Goal: Task Accomplishment & Management: Use online tool/utility

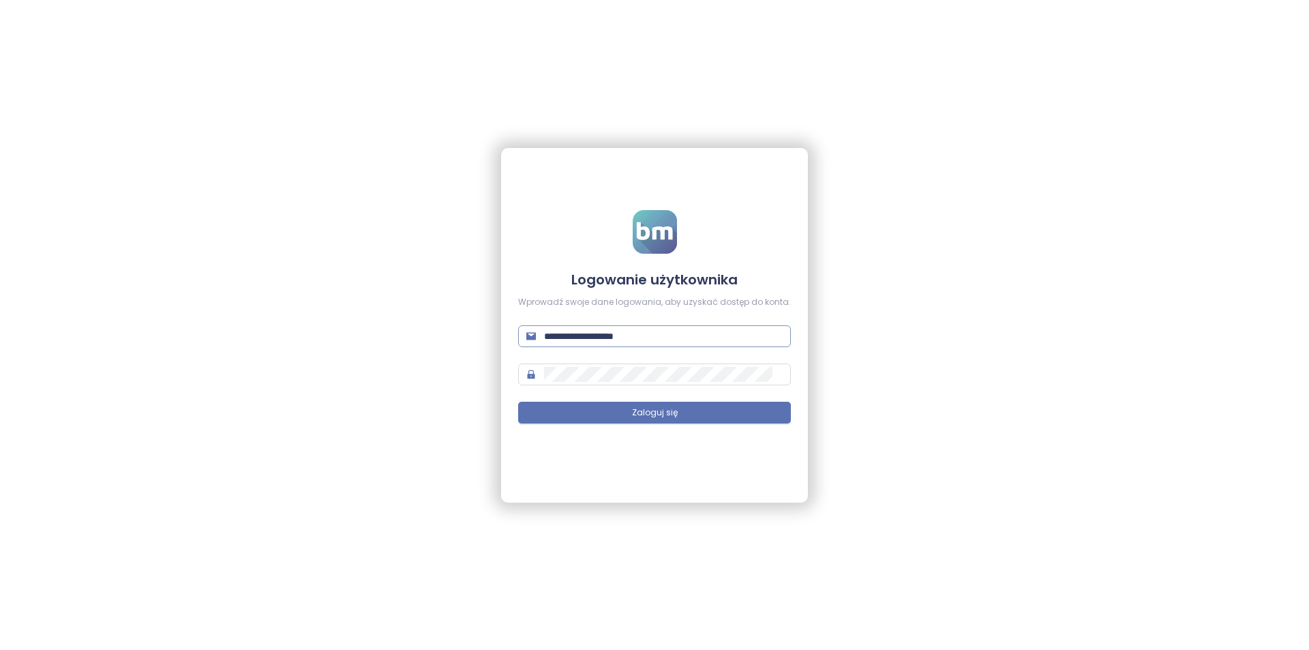
click at [645, 344] on span "**********" at bounding box center [654, 336] width 273 height 22
click at [646, 339] on input "**********" at bounding box center [663, 336] width 239 height 15
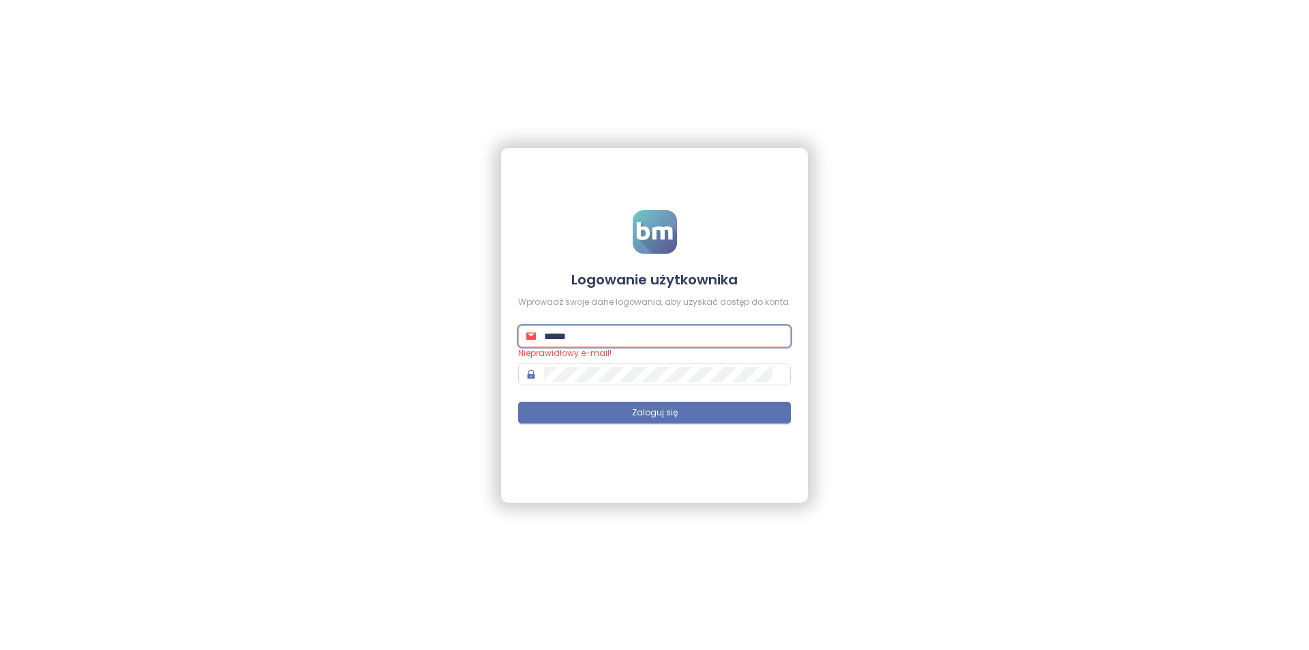
type input "**********"
click at [518, 401] on button "Zaloguj się" at bounding box center [654, 412] width 273 height 22
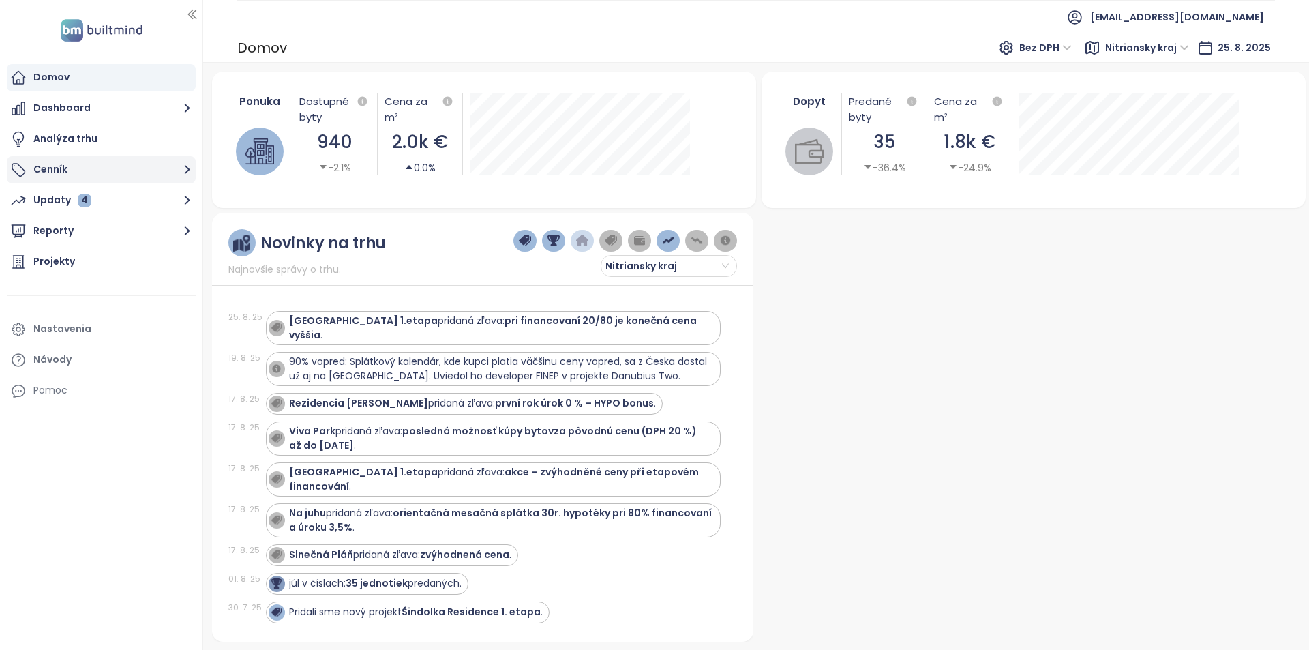
click at [84, 169] on button "Cenník" at bounding box center [101, 169] width 189 height 27
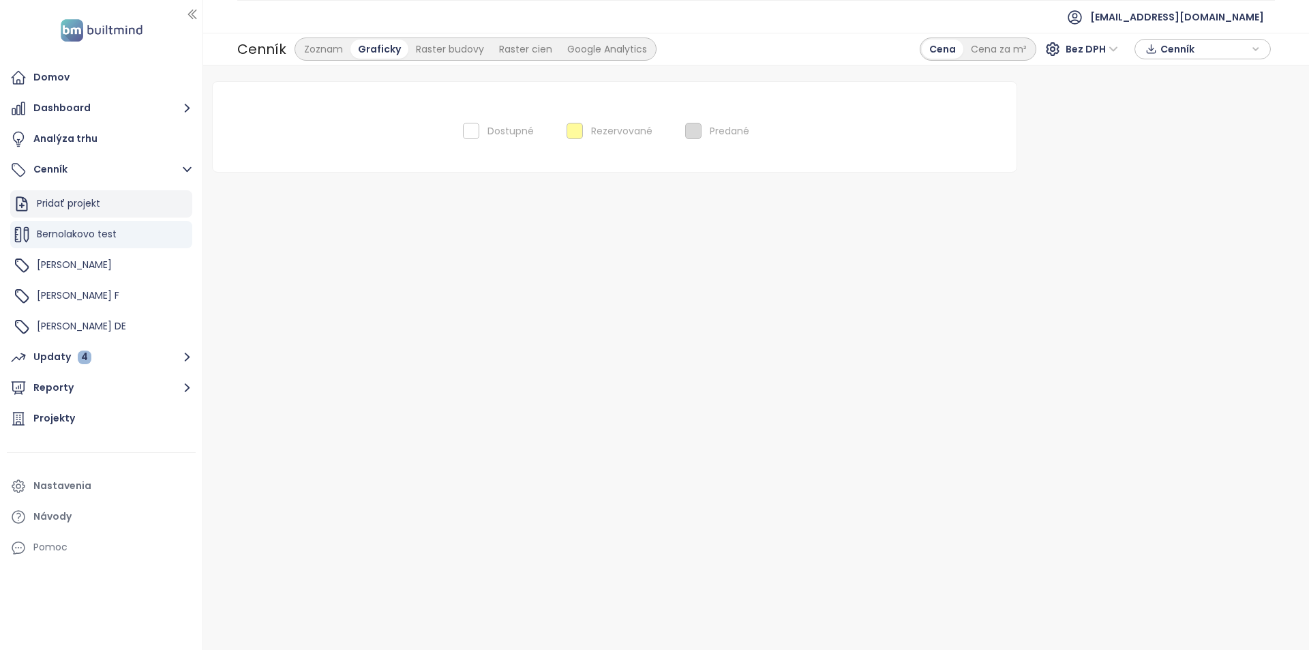
click at [127, 214] on div "Pridať projekt" at bounding box center [101, 203] width 182 height 27
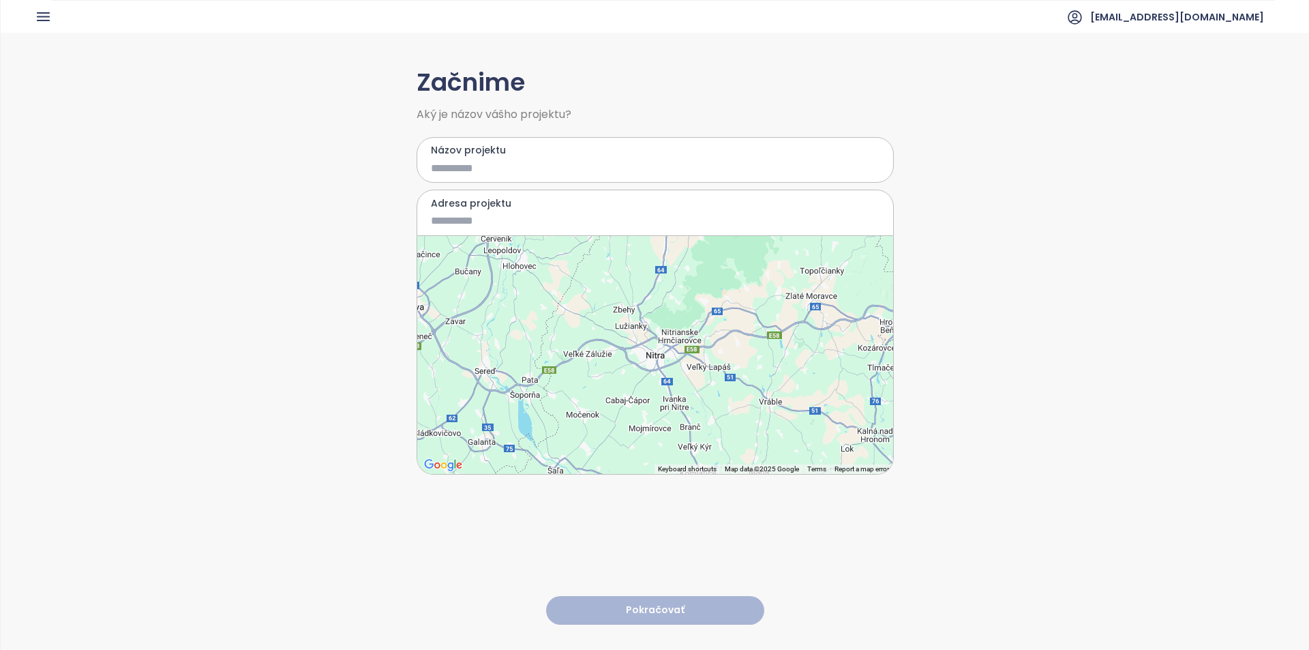
click at [500, 172] on input "Názov projektu" at bounding box center [645, 168] width 429 height 17
type input "**********"
click at [552, 216] on input "Adresa projektu" at bounding box center [645, 220] width 429 height 17
click at [512, 213] on input "Adresa projektu" at bounding box center [645, 220] width 429 height 17
paste input
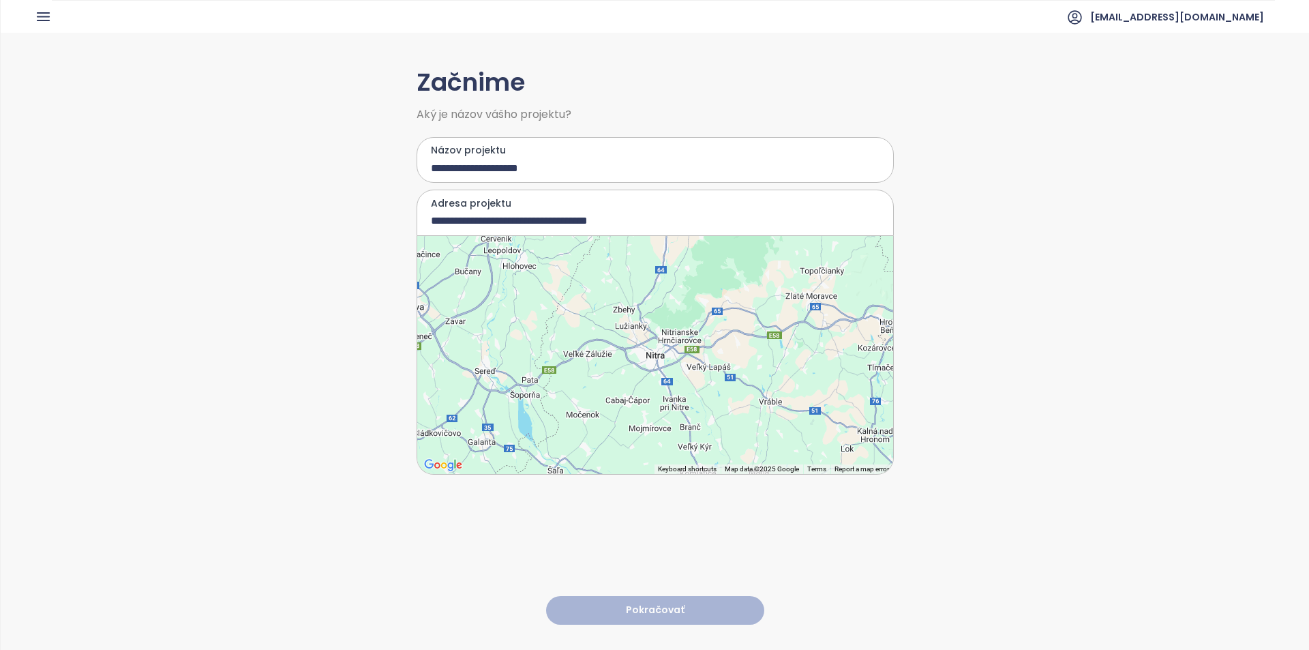
click at [676, 224] on input "**********" at bounding box center [645, 220] width 429 height 17
type input "**********"
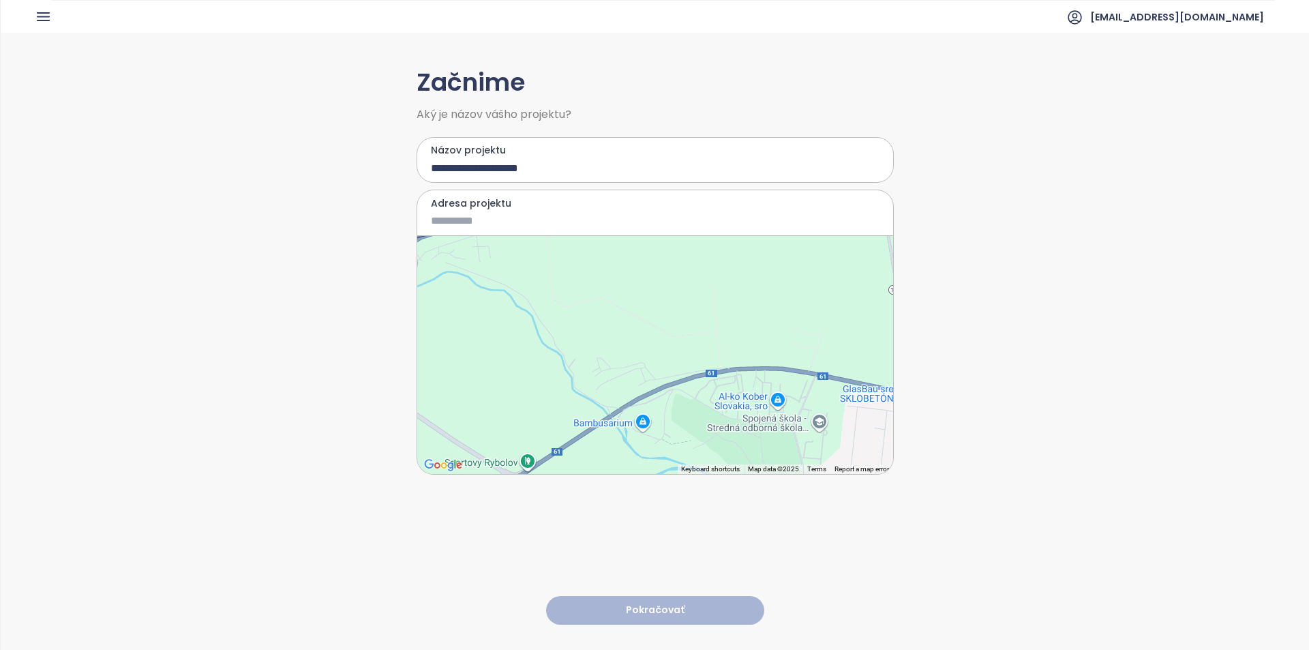
drag, startPoint x: 534, startPoint y: 271, endPoint x: 769, endPoint y: 379, distance: 258.7
click at [771, 381] on div at bounding box center [655, 355] width 476 height 238
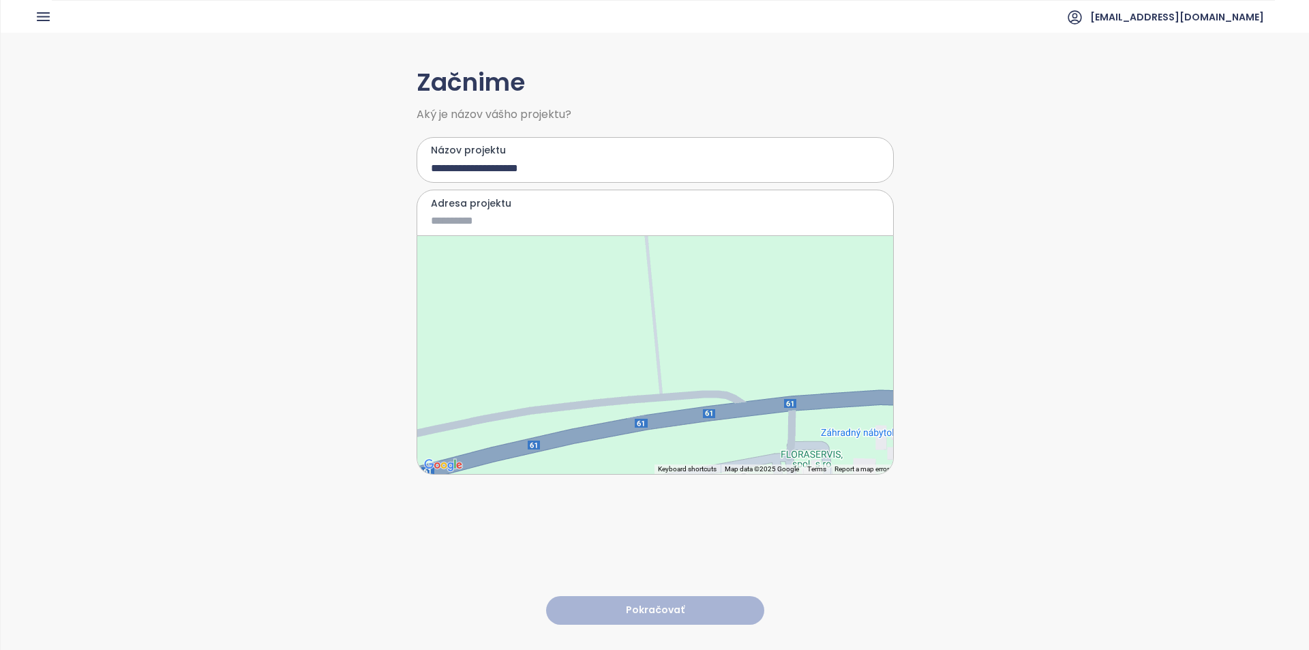
click at [706, 389] on div at bounding box center [655, 355] width 476 height 238
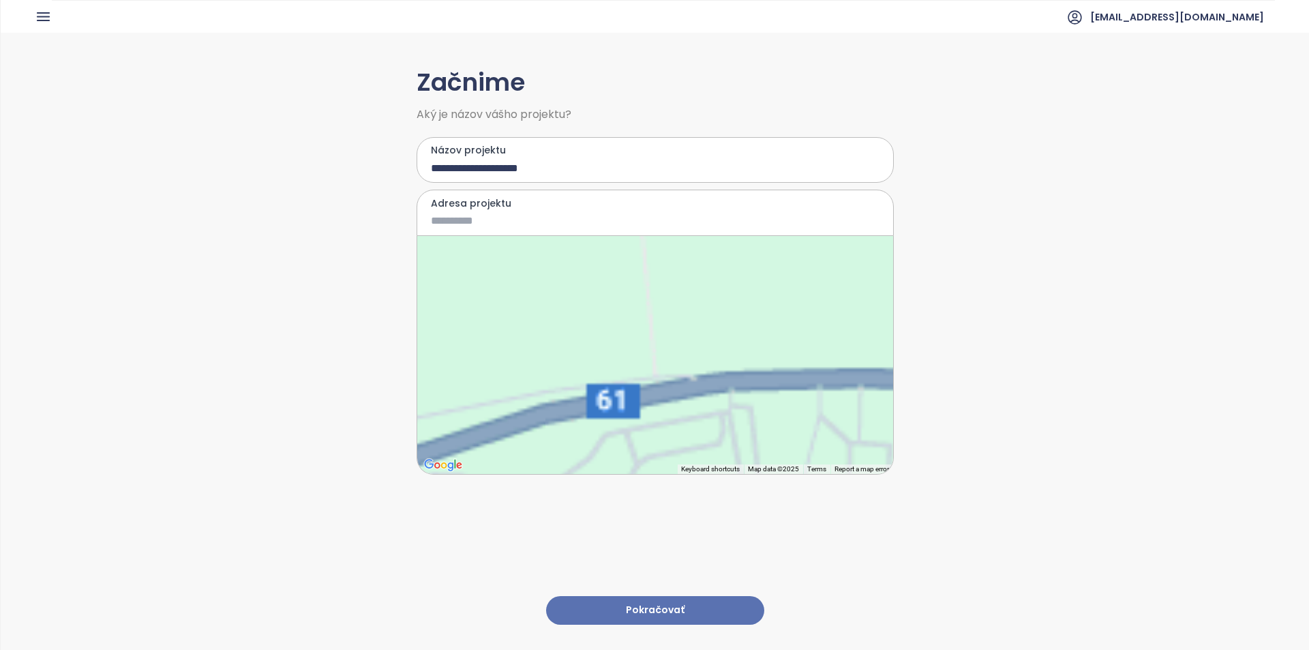
type input "**********"
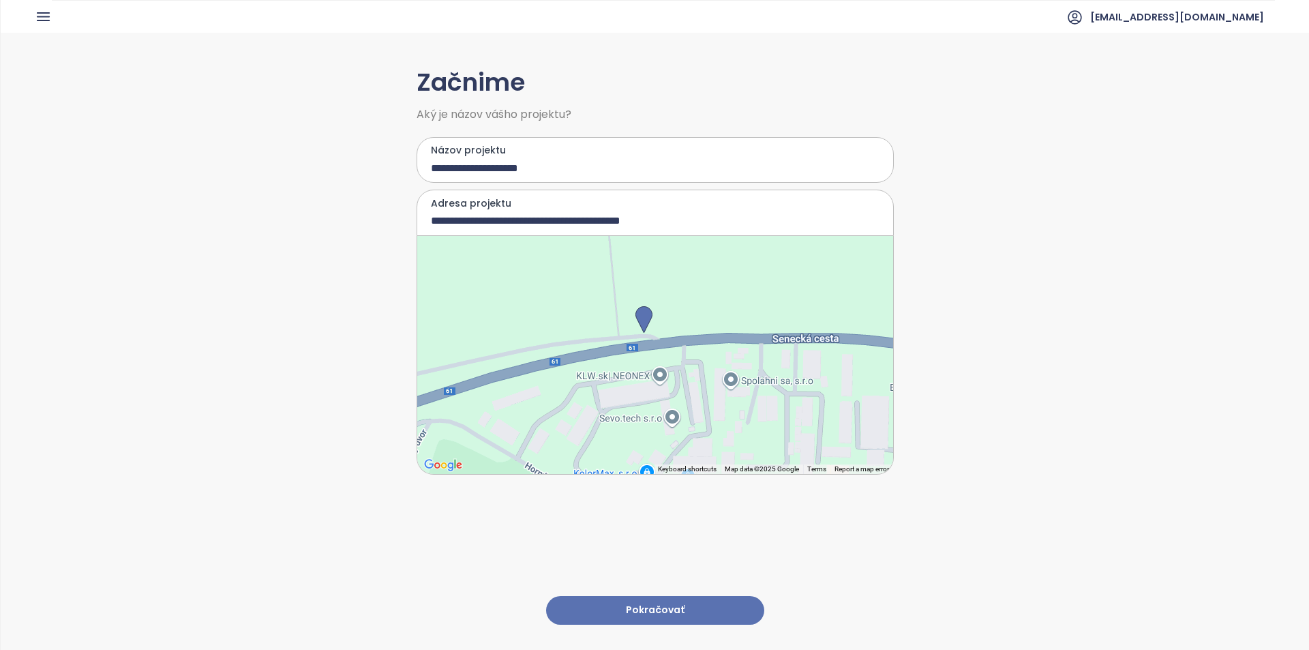
click at [730, 596] on button "Pokračovať" at bounding box center [655, 610] width 218 height 29
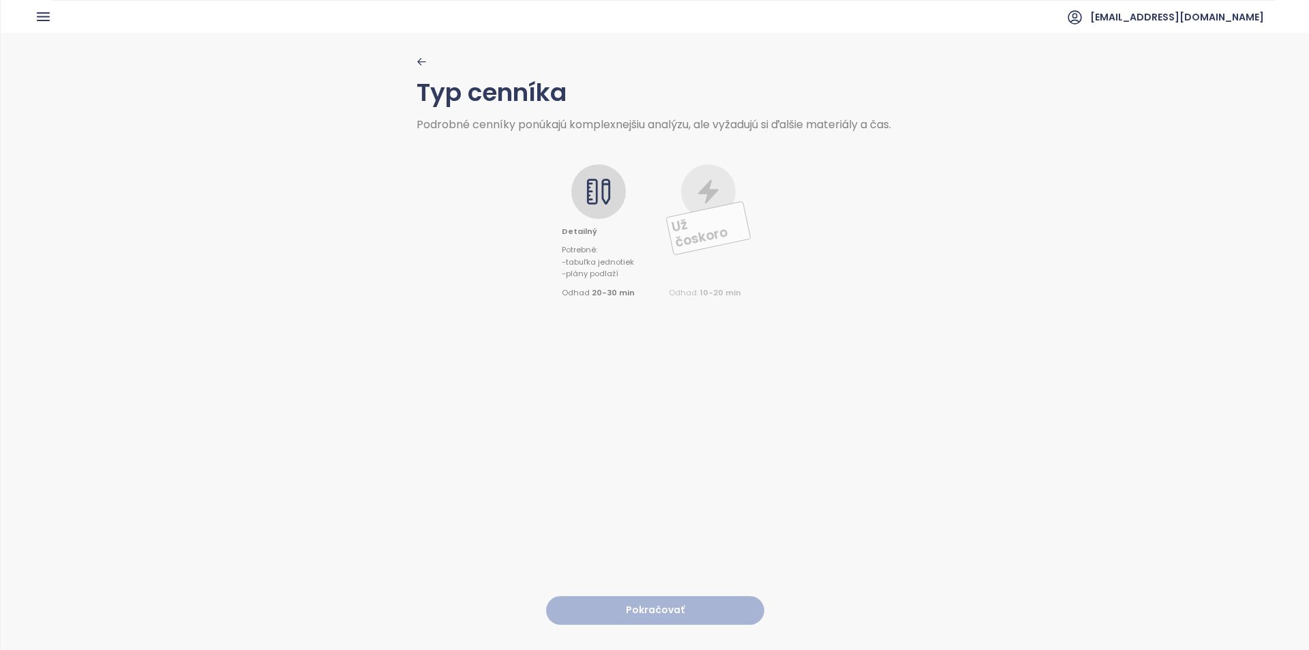
click at [604, 205] on icon at bounding box center [598, 191] width 27 height 27
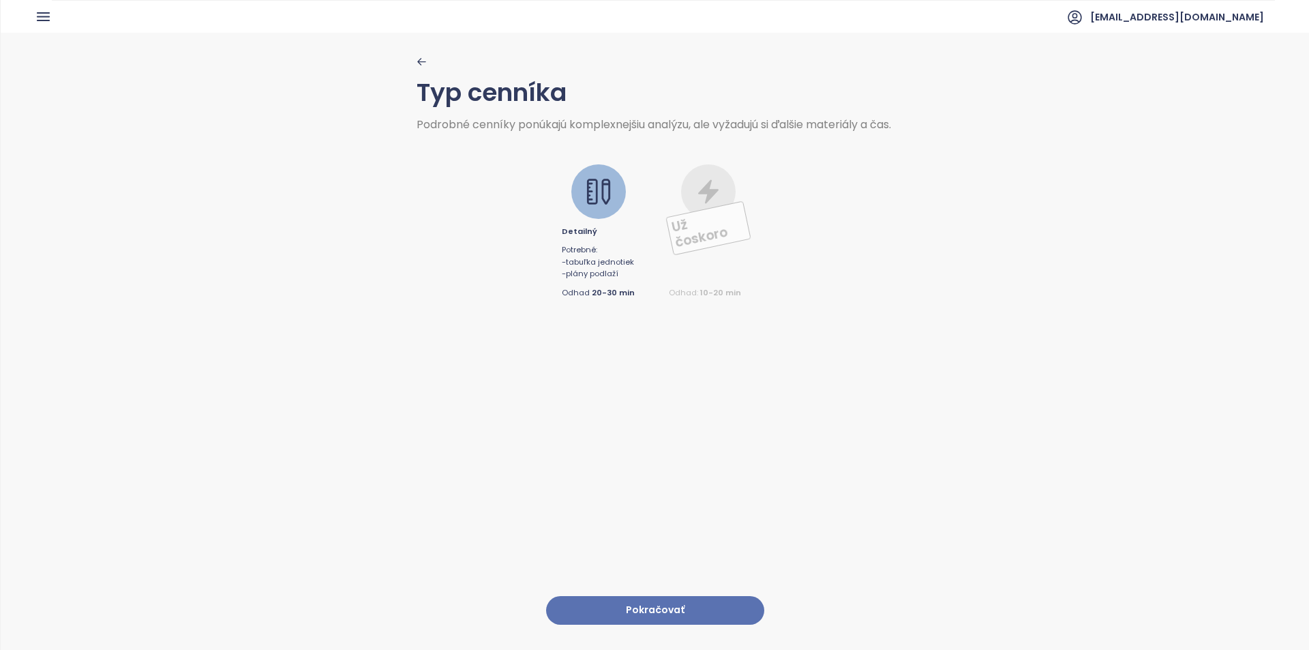
click at [661, 601] on button "Pokračovať" at bounding box center [655, 610] width 218 height 29
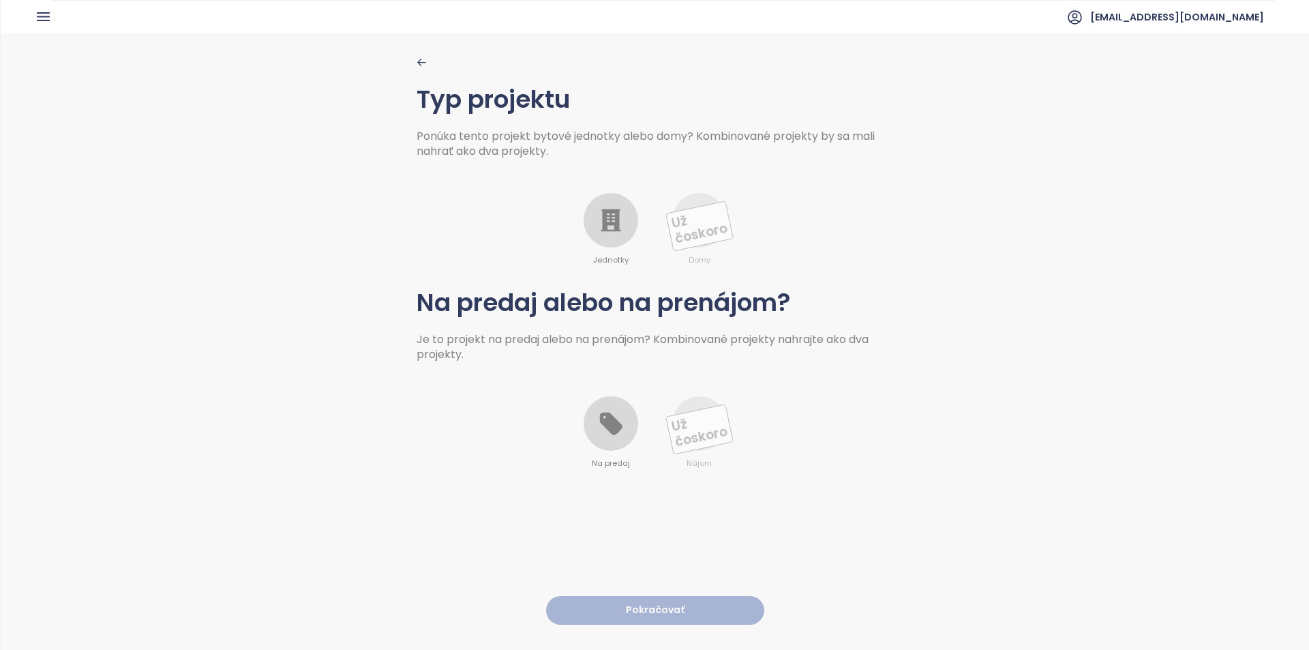
click at [613, 234] on icon at bounding box center [610, 220] width 27 height 27
click at [599, 422] on icon at bounding box center [610, 423] width 22 height 22
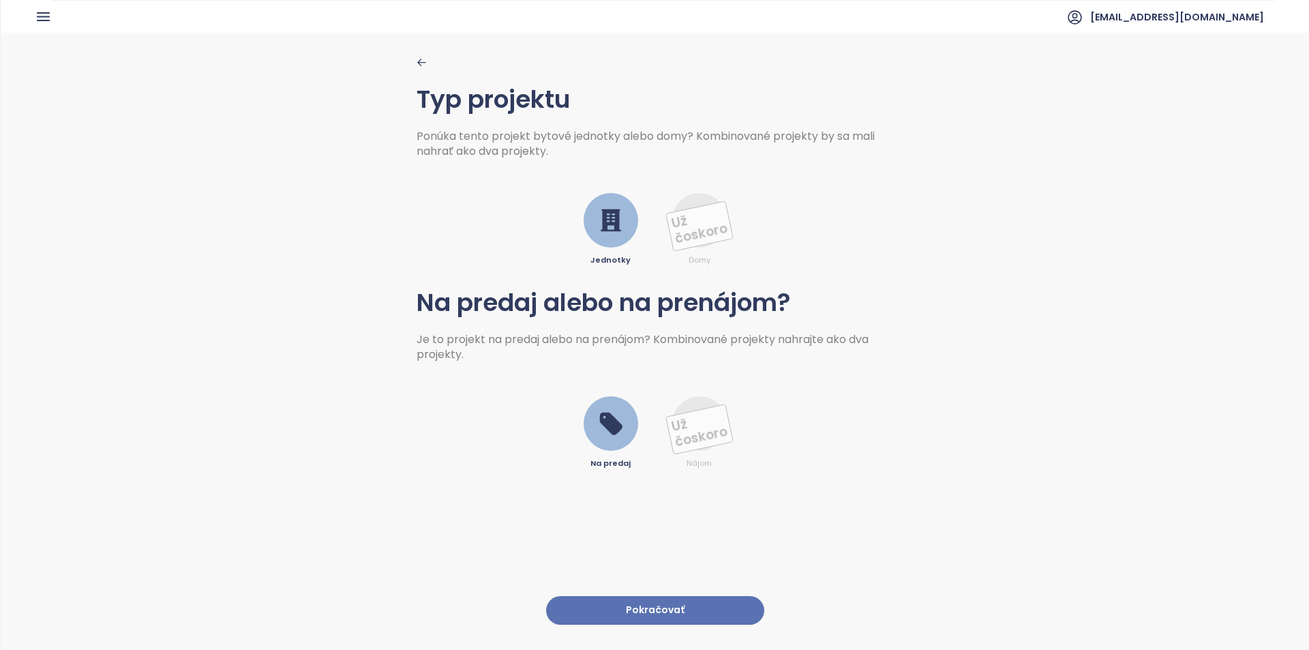
click at [657, 596] on button "Pokračovať" at bounding box center [655, 610] width 218 height 29
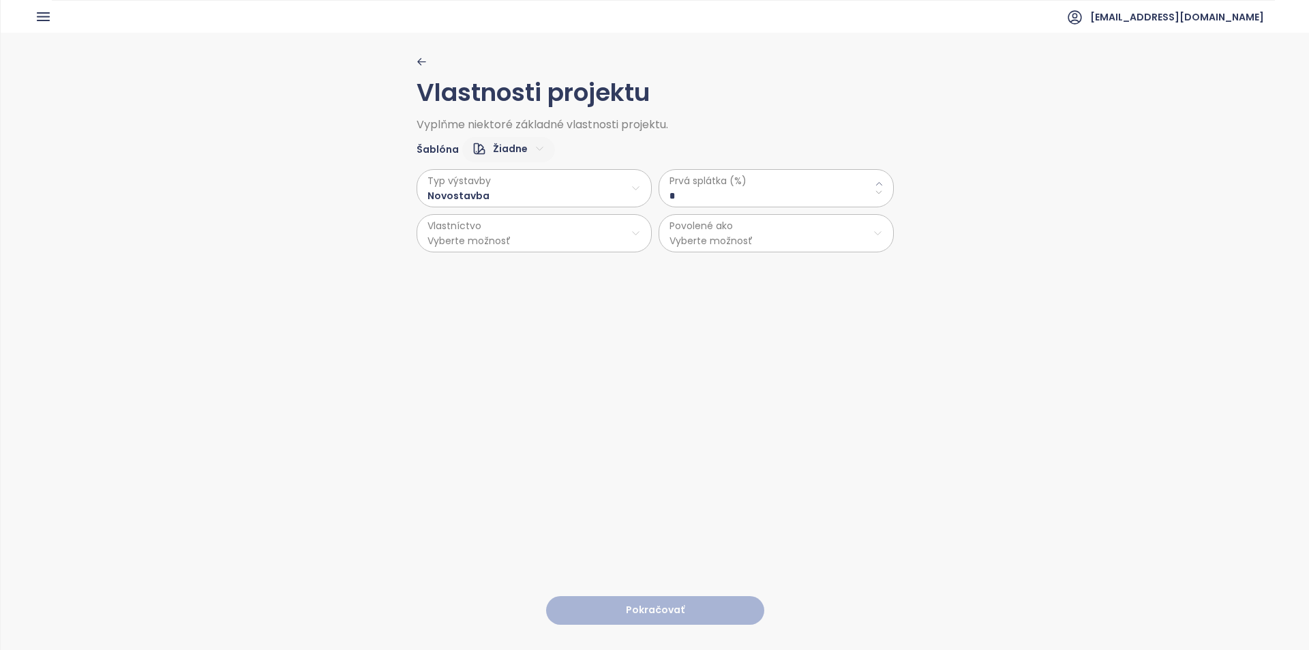
click at [746, 190] on \(\%\) "*" at bounding box center [775, 195] width 213 height 15
click at [690, 193] on \(\%\) "*" at bounding box center [775, 195] width 213 height 15
type \(\%\) "**"
click at [489, 252] on html "Domov Dashboard Analýza trhu Cenník Updaty 4 Reporty Projekty Nastavenia Návody…" at bounding box center [654, 325] width 1309 height 650
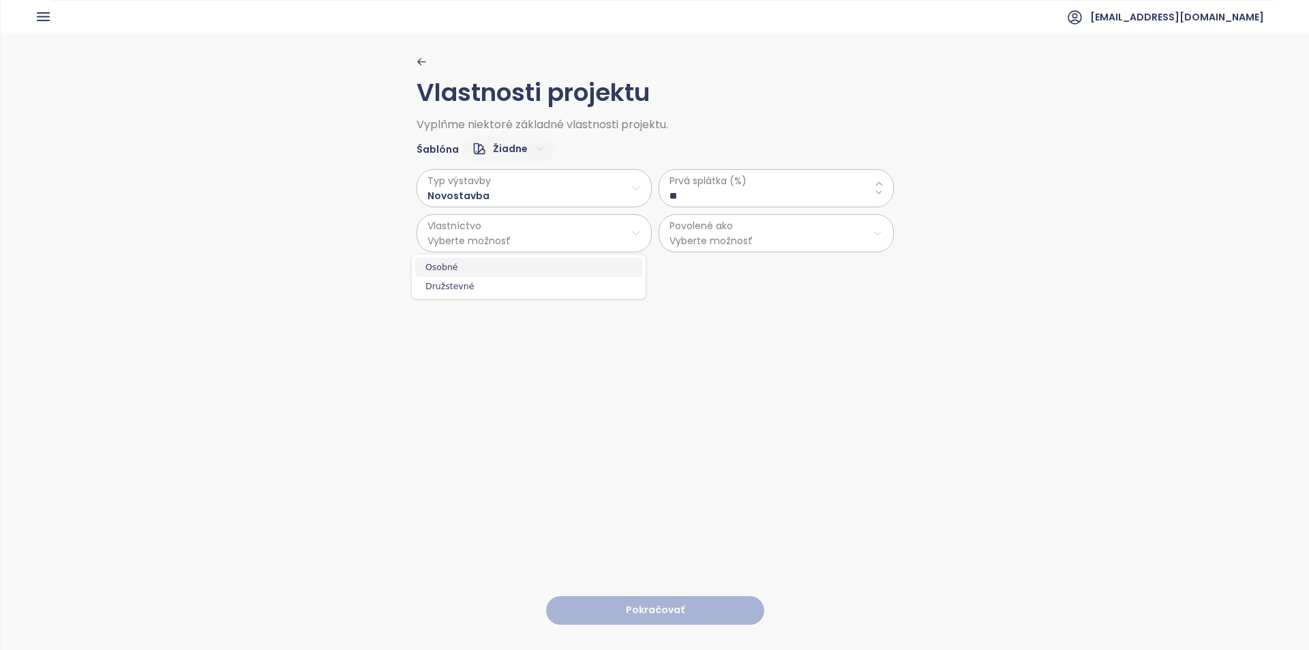
click at [492, 267] on span "Osobné" at bounding box center [528, 267] width 227 height 19
click at [725, 239] on html "Domov Dashboard Analýza trhu Cenník Updaty 4 Reporty Projekty Nastavenia Návody…" at bounding box center [654, 325] width 1309 height 650
click at [728, 268] on span "Byty" at bounding box center [770, 267] width 227 height 19
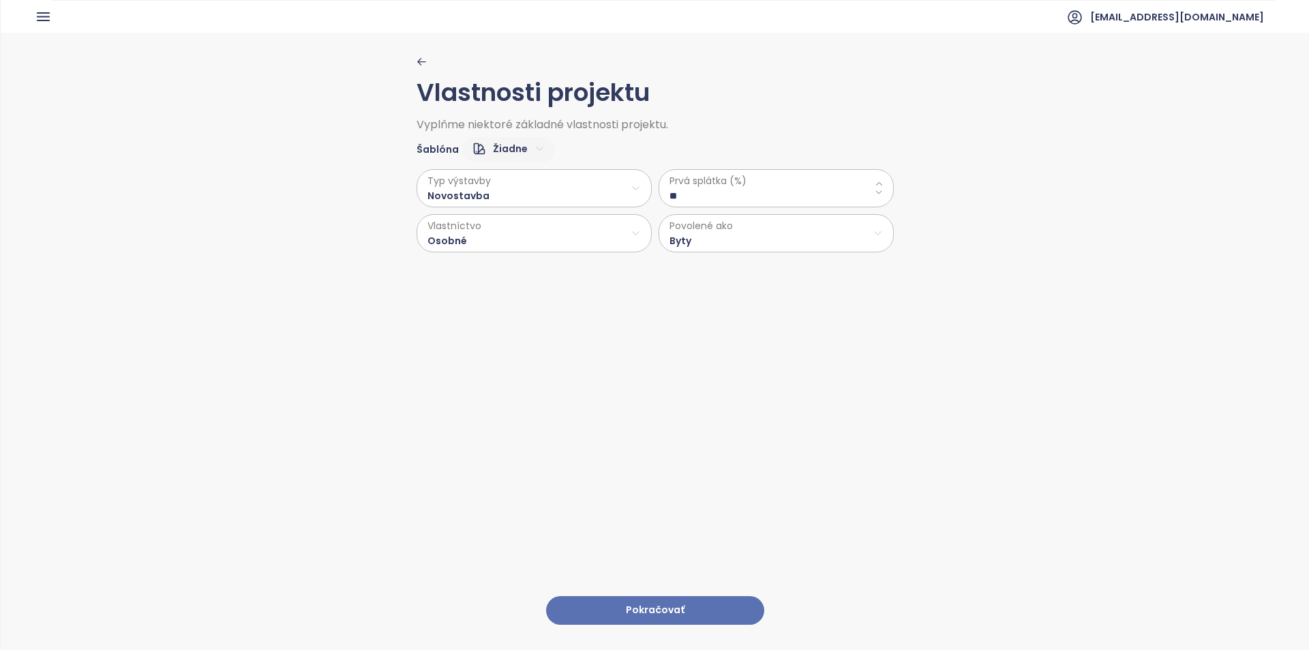
click at [590, 596] on button "Pokračovať" at bounding box center [655, 610] width 218 height 29
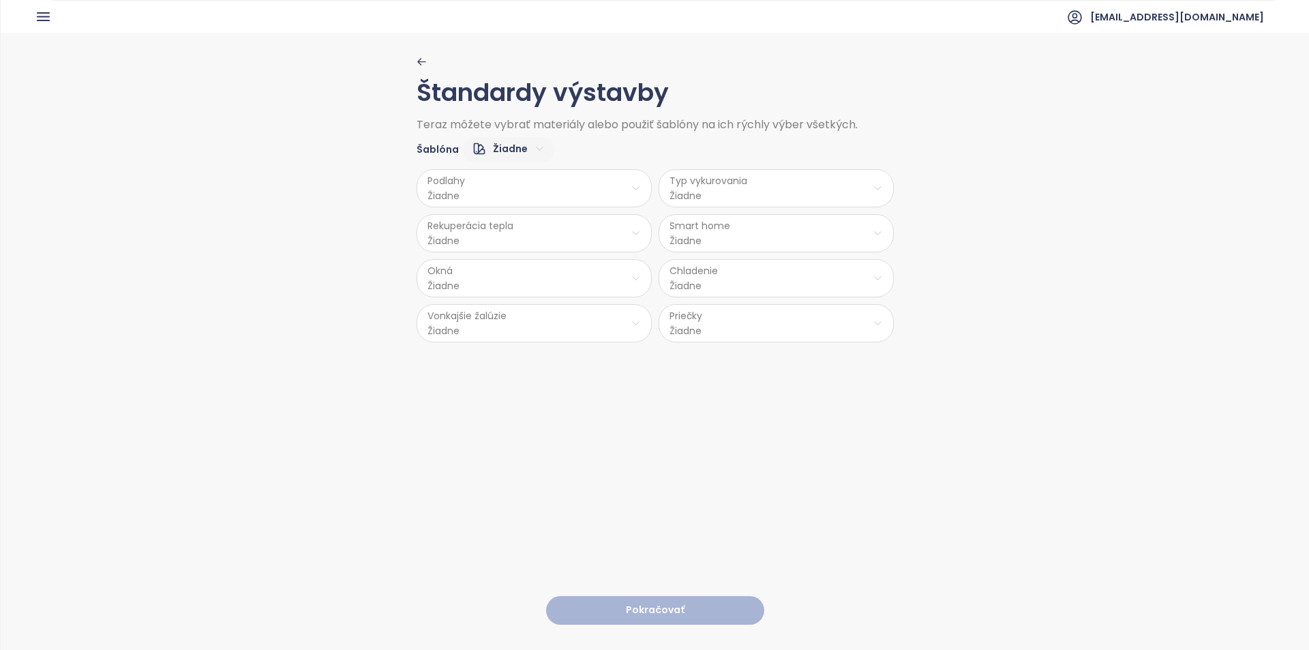
click at [587, 187] on html "Domov Dashboard Analýza trhu Cenník Updaty 4 Reporty Projekty Nastavenia Návody…" at bounding box center [654, 325] width 1309 height 650
click at [549, 242] on span "Laminát" at bounding box center [530, 241] width 55 height 19
click at [695, 203] on html "Domov Dashboard Analýza trhu Cenník Updaty 4 Reporty Projekty Nastavenia Návody…" at bounding box center [654, 325] width 1309 height 650
click at [773, 243] on span "Stropné kúrenie" at bounding box center [775, 241] width 99 height 19
click at [746, 284] on html "Domov Dashboard Analýza trhu Cenník Updaty 4 Reporty Projekty Nastavenia Návody…" at bounding box center [654, 325] width 1309 height 650
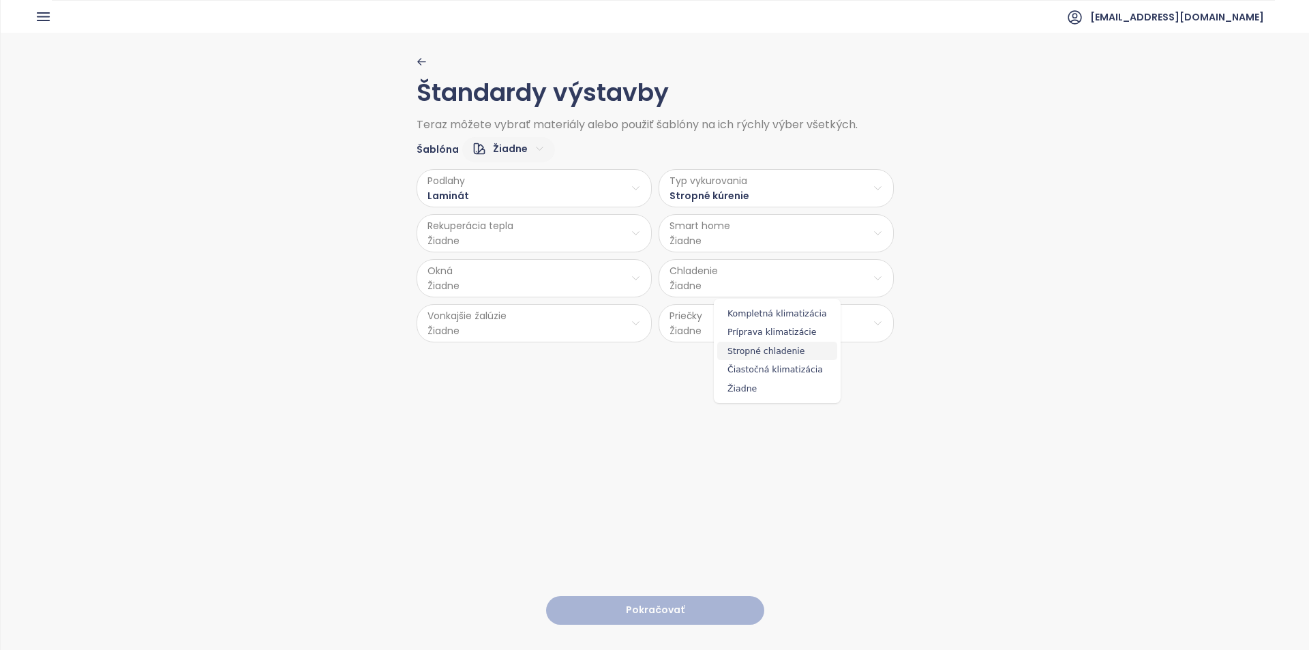
click at [785, 344] on span "Stropné chladenie" at bounding box center [777, 351] width 120 height 19
click at [750, 244] on html "Domov Dashboard Analýza trhu Cenník Updaty 4 Reporty Projekty Nastavenia Návody…" at bounding box center [654, 325] width 1309 height 650
click at [773, 290] on span "Nie" at bounding box center [771, 286] width 37 height 19
click at [507, 229] on html "Domov Dashboard Analýza trhu Cenník Updaty 4 Reporty Projekty Nastavenia Návody…" at bounding box center [654, 325] width 1309 height 650
click at [521, 268] on span "Áno" at bounding box center [529, 268] width 37 height 19
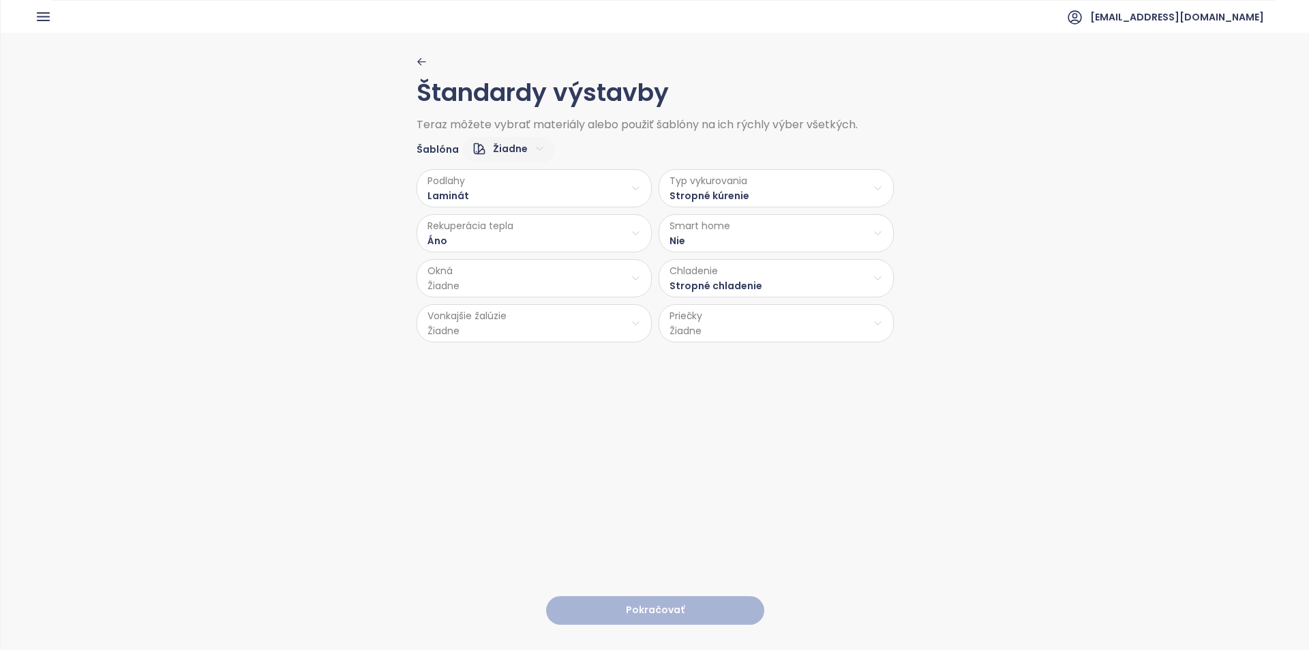
click at [487, 275] on html "Domov Dashboard Analýza trhu Cenník Updaty 4 Reporty Projekty Nastavenia Návody…" at bounding box center [654, 325] width 1309 height 650
click at [531, 384] on span "PVC" at bounding box center [532, 388] width 72 height 19
click at [527, 332] on html "Domov Dashboard Analýza trhu Cenník Updaty 4 Reporty Projekty Nastavenia Návody…" at bounding box center [654, 325] width 1309 height 650
click at [537, 371] on span "Príprava" at bounding box center [531, 376] width 56 height 19
click at [710, 331] on html "Domov Dashboard Analýza trhu Cenník Updaty 4 Reporty Projekty Nastavenia Návody…" at bounding box center [654, 325] width 1309 height 650
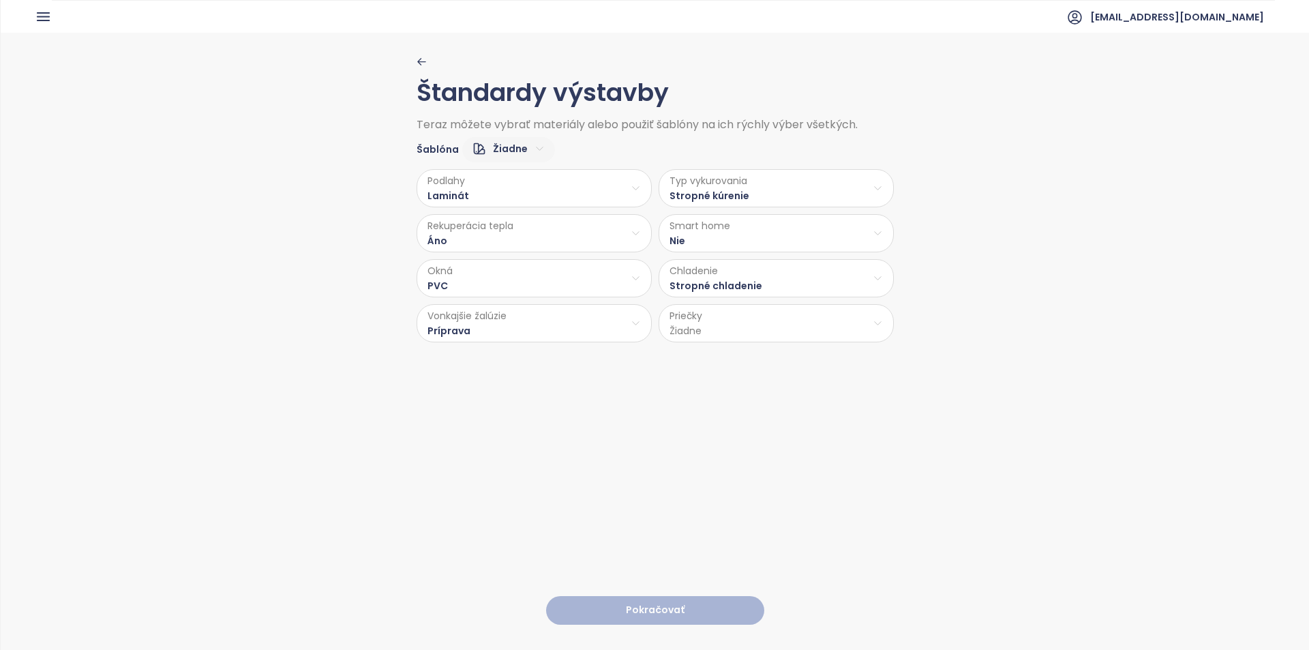
click at [669, 331] on html "Domov Dashboard Analýza trhu Cenník Updaty 4 Reporty Projekty Nastavenia Návody…" at bounding box center [654, 325] width 1309 height 650
click at [706, 335] on html "Domov Dashboard Analýza trhu Cenník Updaty 4 Reporty Projekty Nastavenia Návody…" at bounding box center [654, 325] width 1309 height 650
click at [774, 395] on span "Sadrokartón" at bounding box center [774, 395] width 72 height 19
click at [676, 596] on button "Pokračovať" at bounding box center [655, 610] width 218 height 29
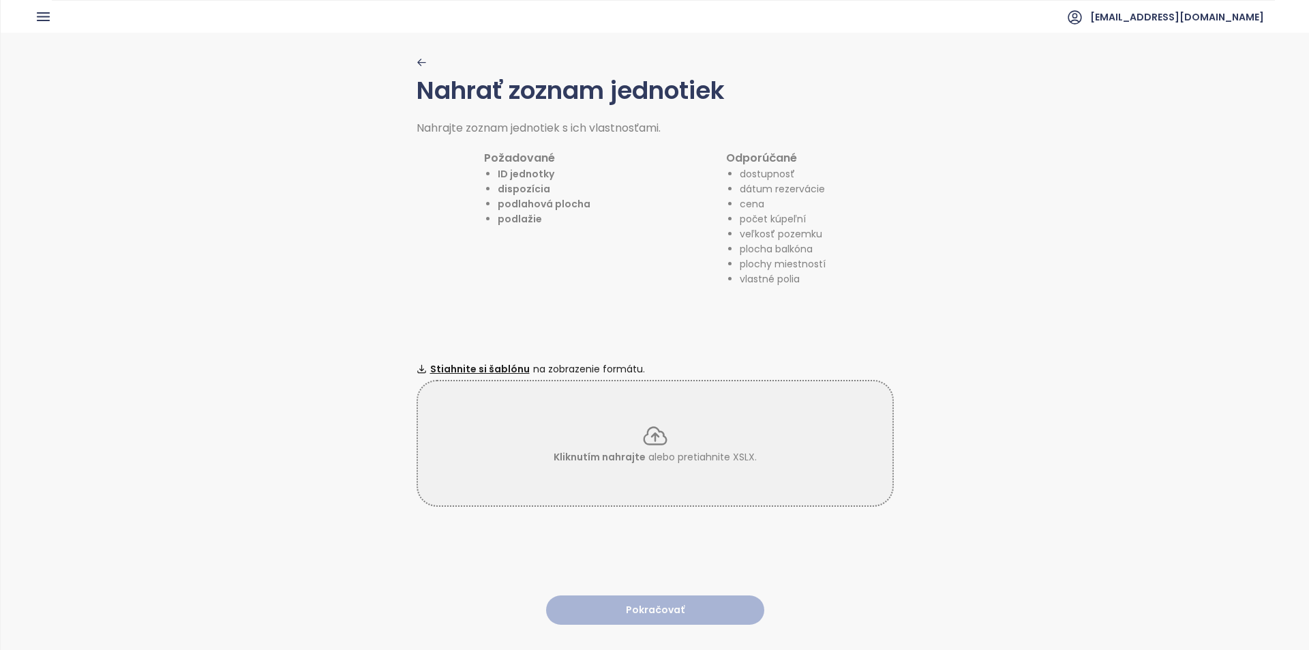
click at [673, 327] on div "Nahrať zoznam jednotiek Nahrajte zoznam jednotiek s ich vlastnosťami. Požadovan…" at bounding box center [654, 341] width 477 height 616
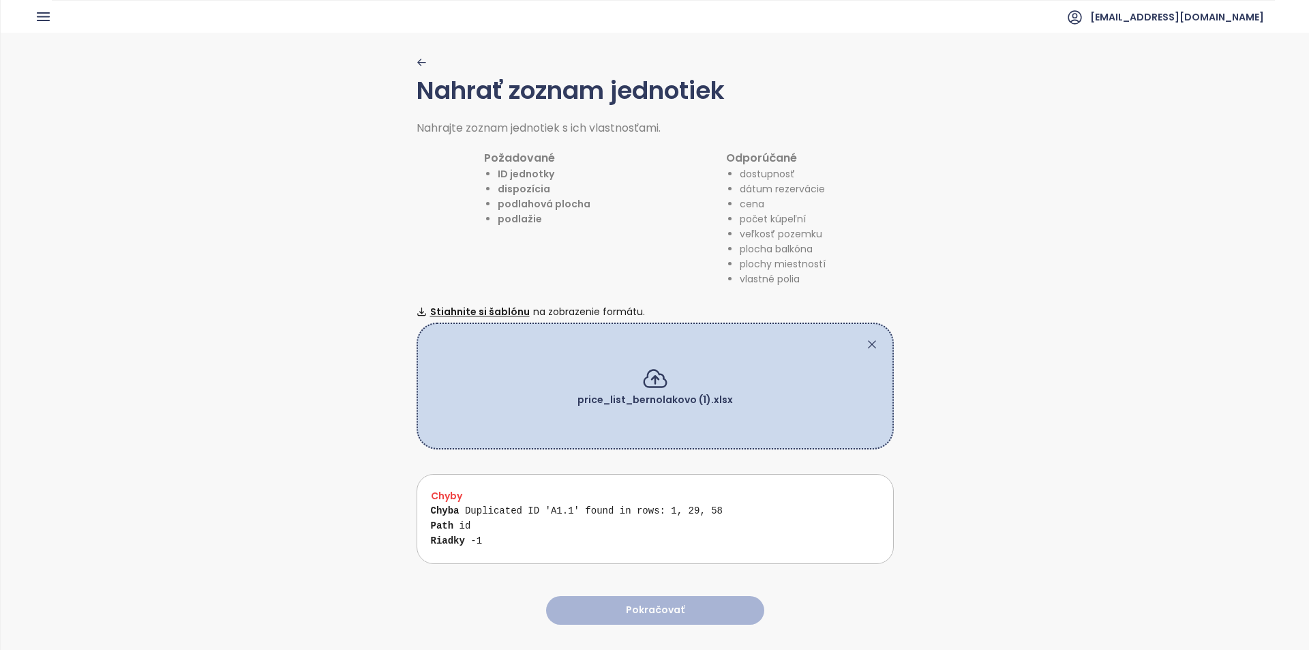
click at [868, 341] on icon at bounding box center [871, 344] width 7 height 7
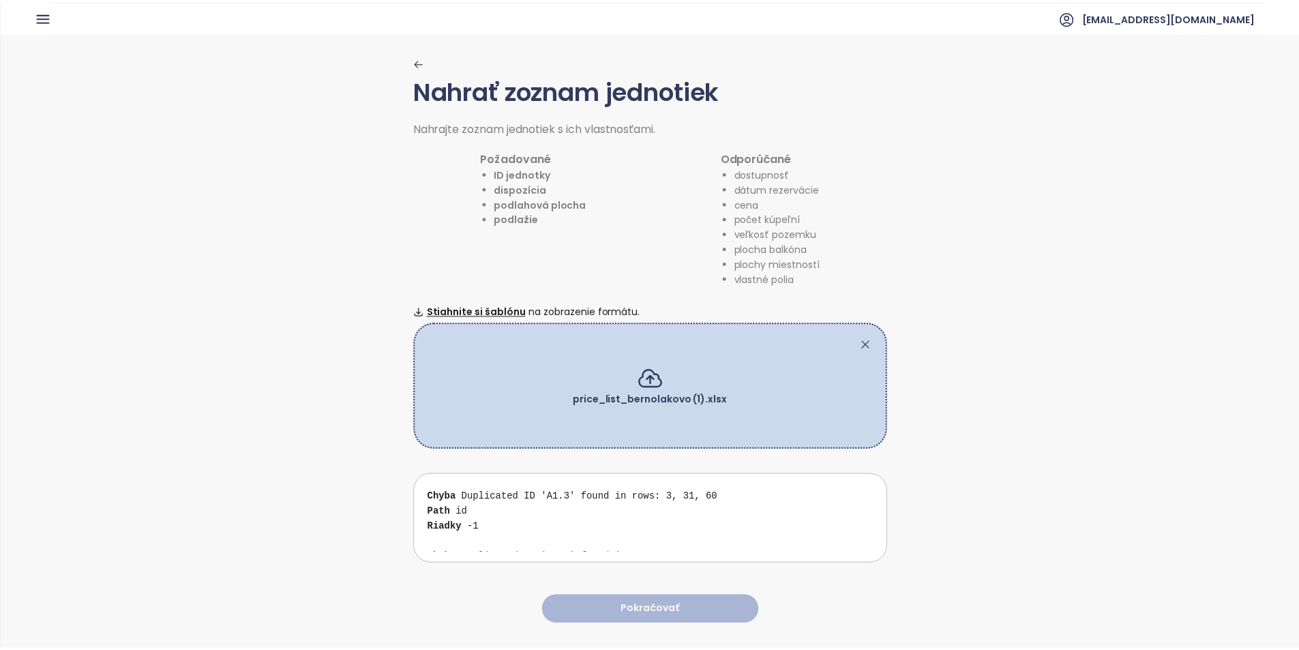
scroll to position [477, 0]
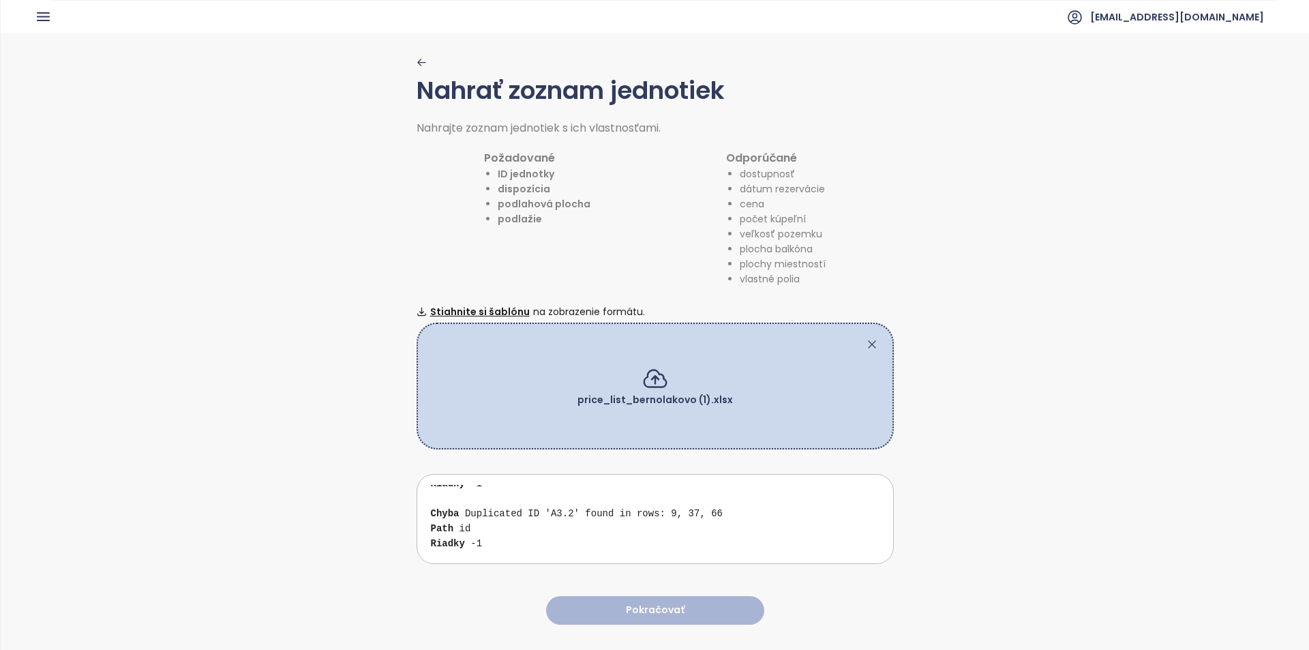
drag, startPoint x: 865, startPoint y: 339, endPoint x: 1253, endPoint y: 586, distance: 459.7
click at [865, 339] on icon at bounding box center [872, 344] width 14 height 14
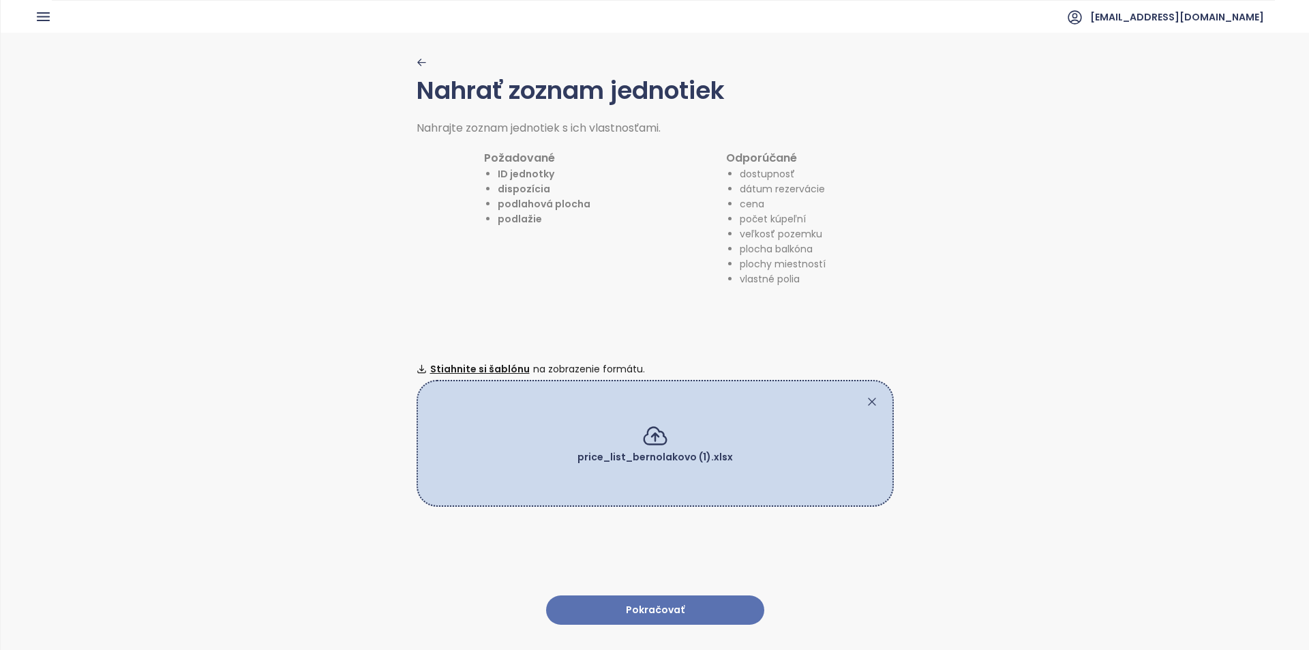
drag, startPoint x: 954, startPoint y: 192, endPoint x: 915, endPoint y: 245, distance: 66.8
click at [955, 192] on div "Nahrať zoznam jednotiek Nahrajte zoznam jednotiek s ich vlastnosťami. Požadovan…" at bounding box center [655, 341] width 1308 height 616
click at [641, 605] on button "Pokračovať" at bounding box center [655, 609] width 218 height 29
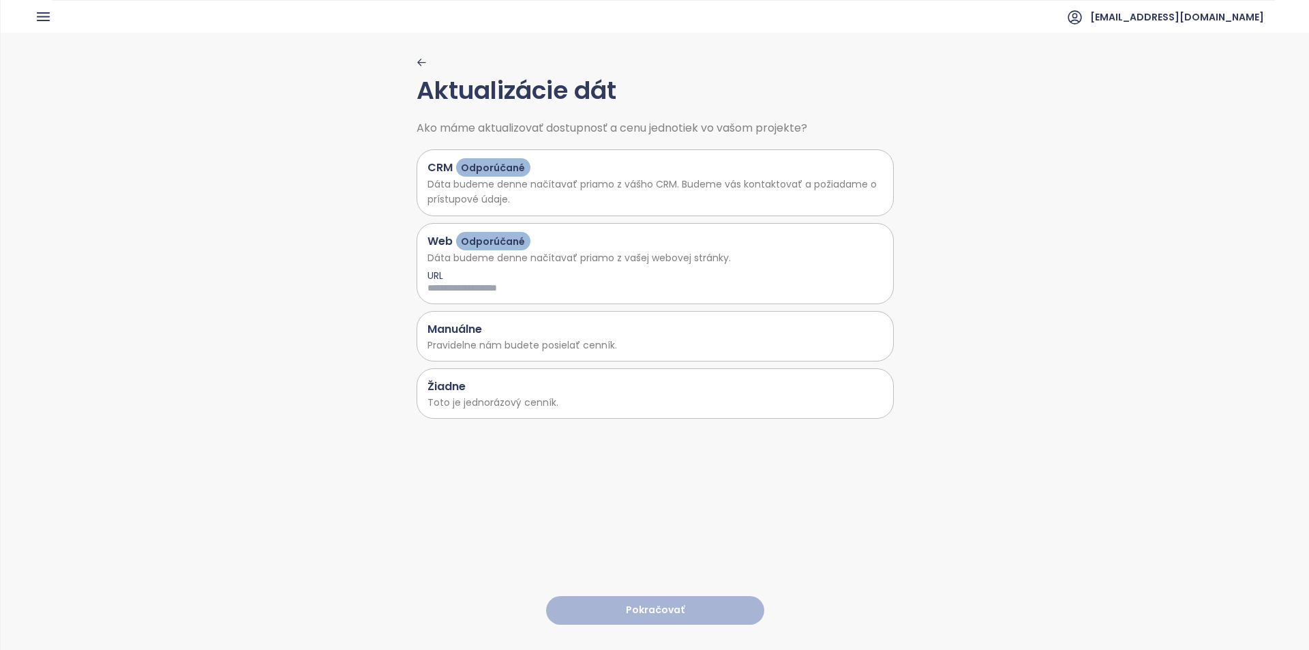
click at [625, 414] on div "Žiadne Toto je jednorázový cenník." at bounding box center [654, 393] width 477 height 50
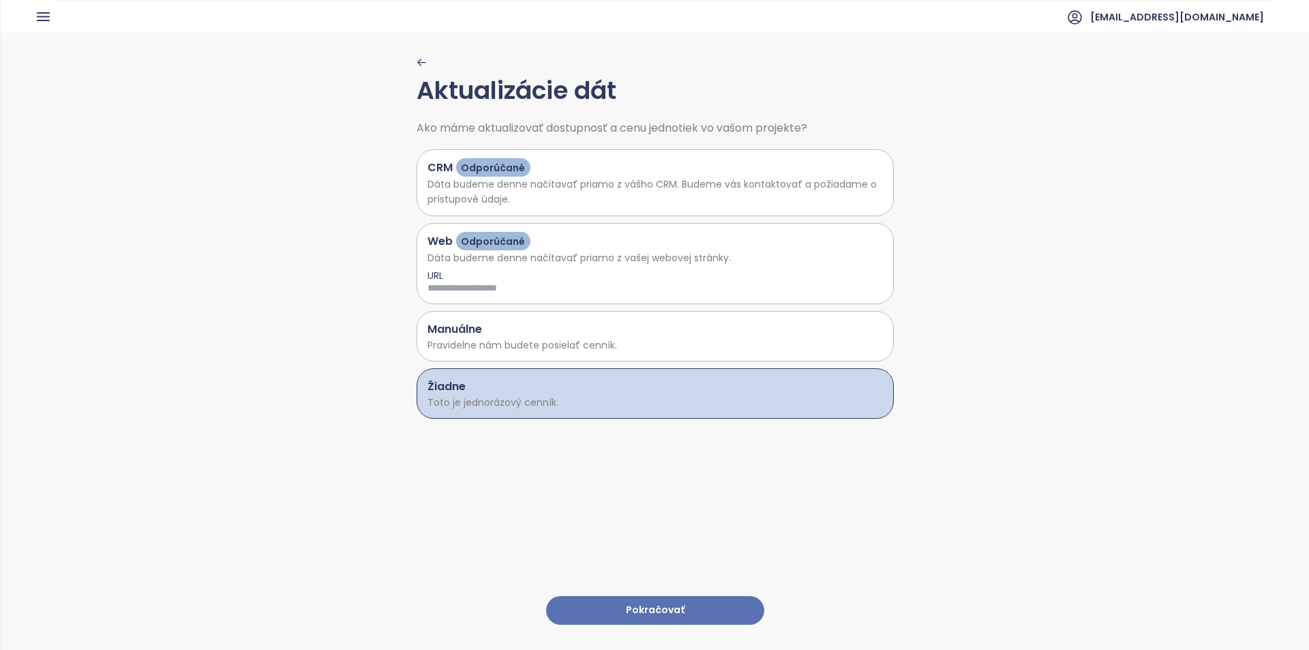
click at [668, 597] on button "Pokračovať" at bounding box center [655, 610] width 218 height 29
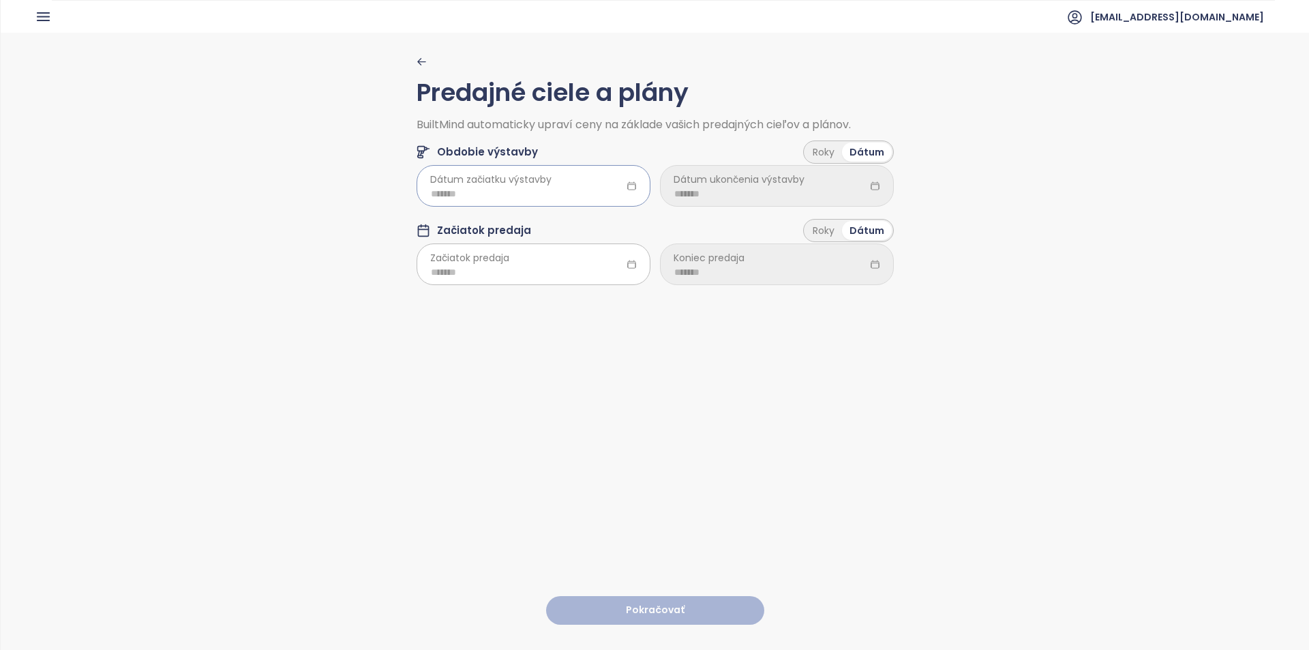
click at [565, 187] on input at bounding box center [533, 193] width 205 height 15
type input "*******"
click at [560, 400] on div "Dec" at bounding box center [571, 394] width 41 height 16
type input "*******"
click at [803, 240] on div "Roky Dátum" at bounding box center [848, 230] width 91 height 23
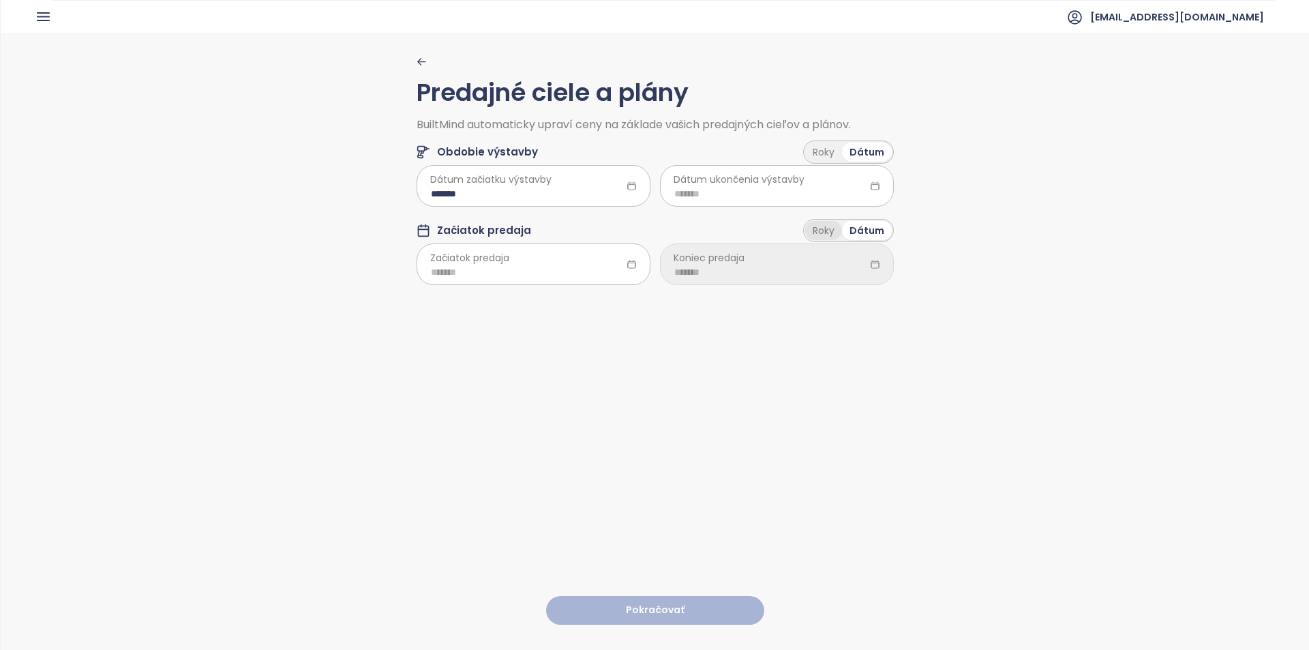
click at [815, 232] on div "Roky" at bounding box center [823, 230] width 37 height 19
click at [776, 263] on div "Koniec predaja" at bounding box center [777, 264] width 234 height 38
click at [774, 276] on div "Počet rokov 0.5" at bounding box center [777, 265] width 234 height 40
click at [831, 267] on div "Počet rokov 0.5" at bounding box center [777, 265] width 234 height 40
click at [860, 264] on div "Počet rokov 0.5" at bounding box center [777, 265] width 234 height 40
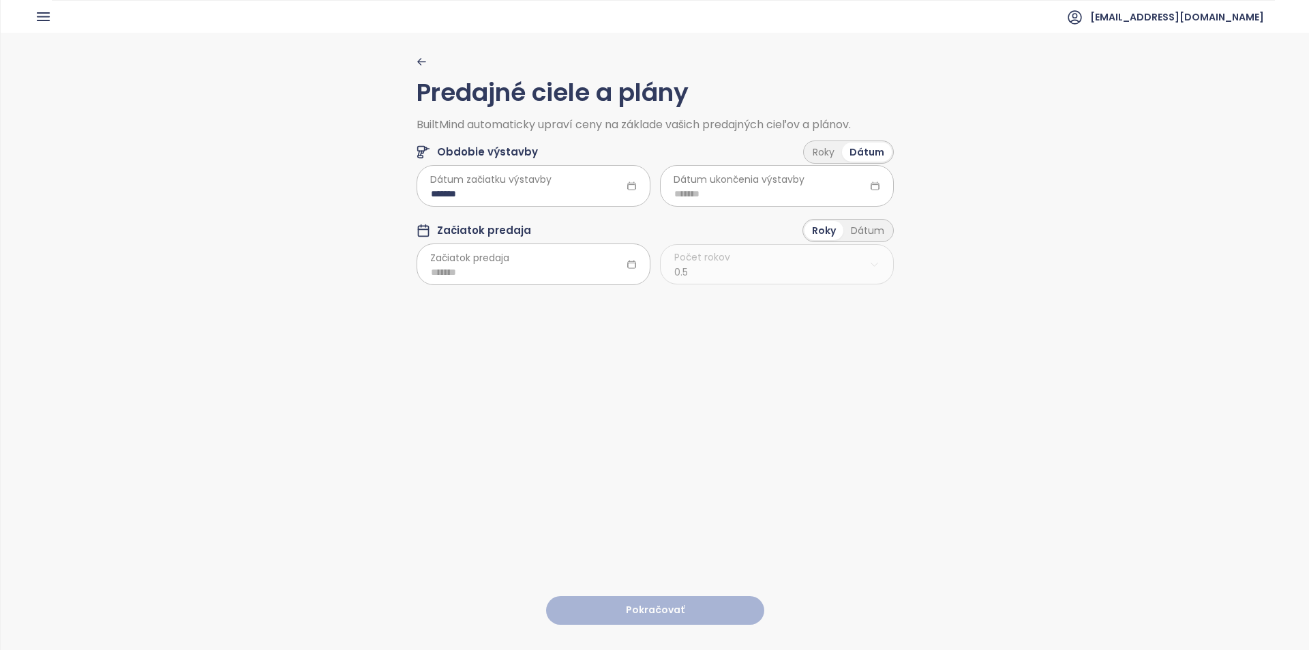
click at [871, 263] on div "Počet rokov 0.5" at bounding box center [777, 265] width 234 height 40
drag, startPoint x: 838, startPoint y: 265, endPoint x: 724, endPoint y: 224, distance: 121.0
click at [834, 265] on div "Počet rokov 0.5" at bounding box center [777, 265] width 234 height 40
click at [740, 194] on input at bounding box center [776, 193] width 205 height 15
click at [848, 151] on div "Dátum" at bounding box center [867, 151] width 50 height 19
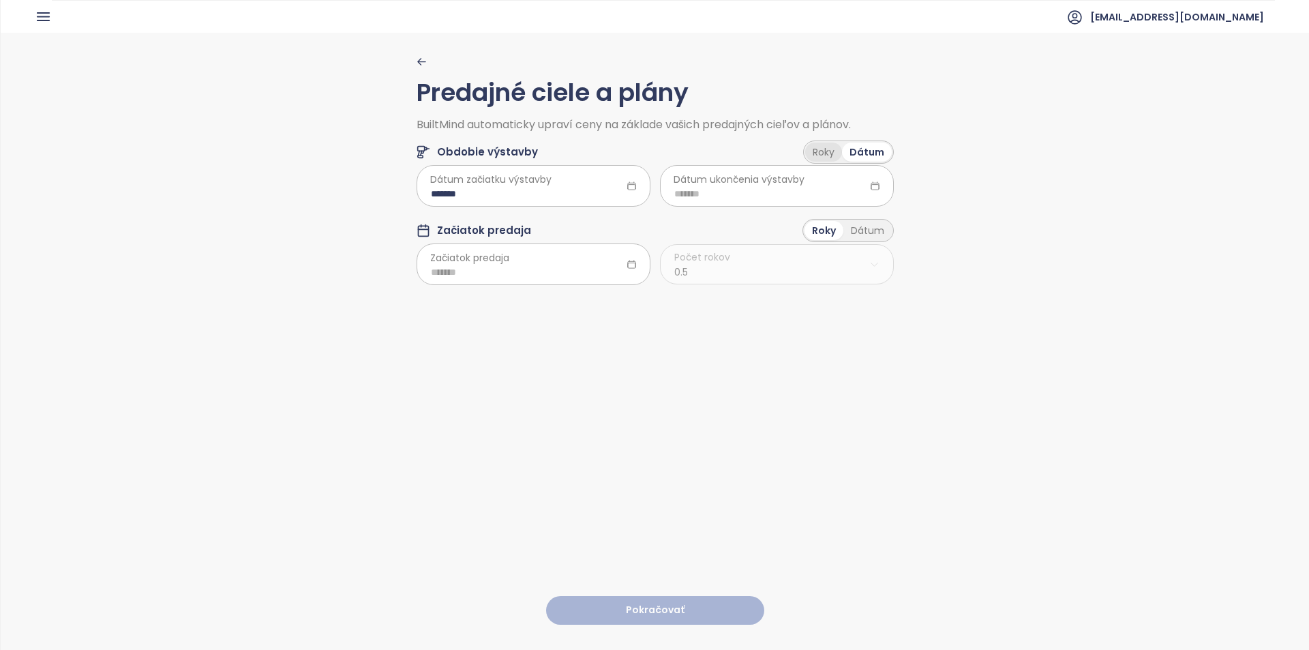
click at [828, 150] on div "Roky" at bounding box center [823, 151] width 37 height 19
click at [837, 190] on html "Domov Dashboard Analýza trhu Cenník Updaty 4 Reporty Projekty Nastavenia Návody…" at bounding box center [654, 325] width 1309 height 650
click at [712, 282] on span "2.0" at bounding box center [771, 277] width 226 height 19
click at [482, 279] on input at bounding box center [533, 273] width 205 height 15
type input "*******"
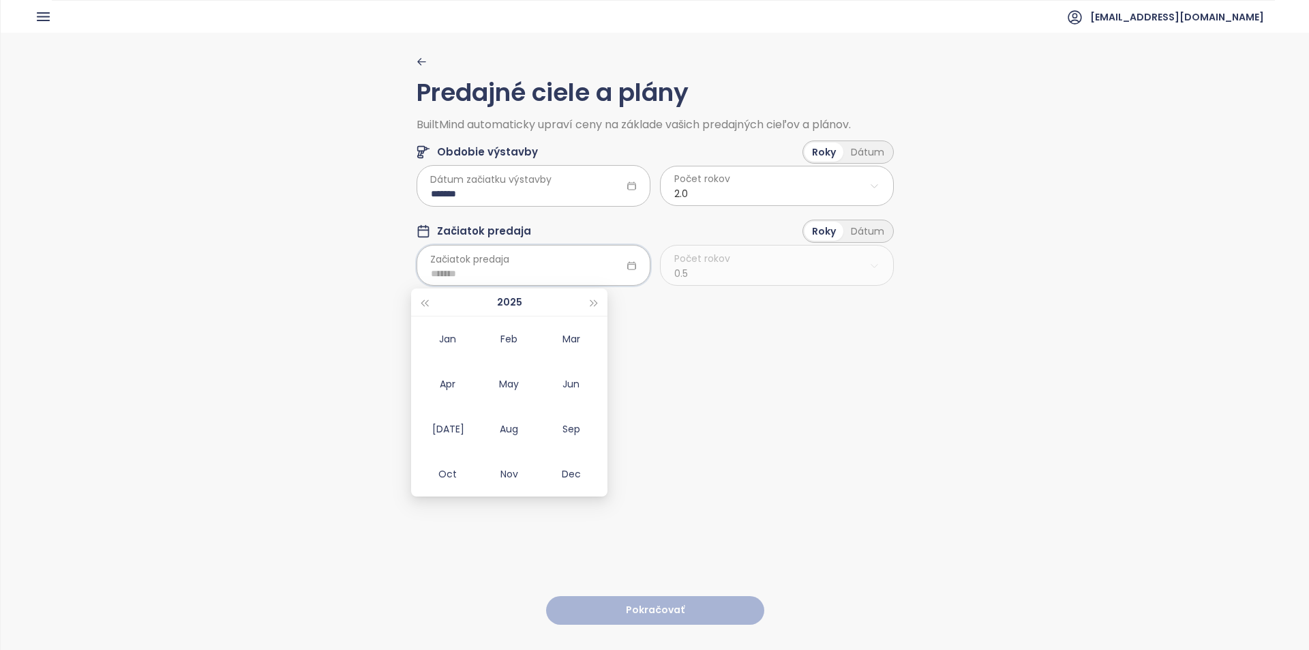
click at [568, 439] on td "Sep" at bounding box center [571, 428] width 62 height 45
type input "*******"
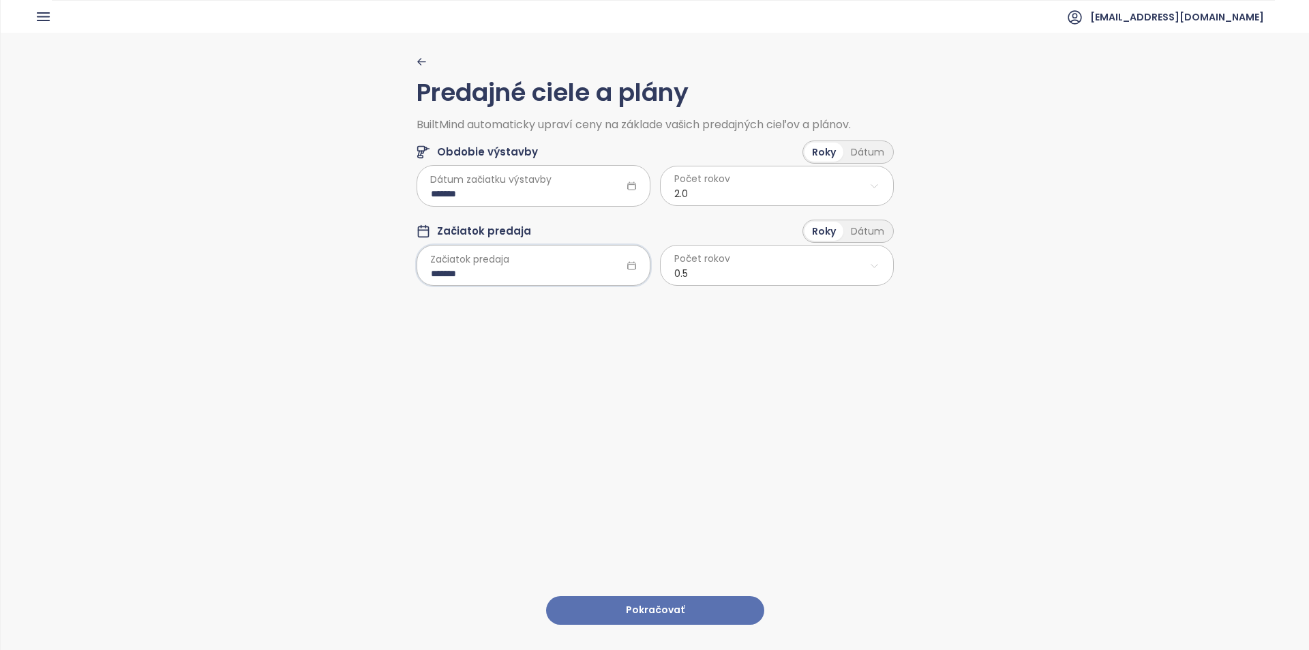
click at [840, 277] on html "Domov Dashboard Analýza trhu Cenník Updaty 4 Reporty Projekty Nastavenia Návody…" at bounding box center [654, 325] width 1309 height 650
click at [737, 361] on span "2.0" at bounding box center [771, 357] width 226 height 19
click at [658, 605] on button "Pokračovať" at bounding box center [655, 610] width 218 height 29
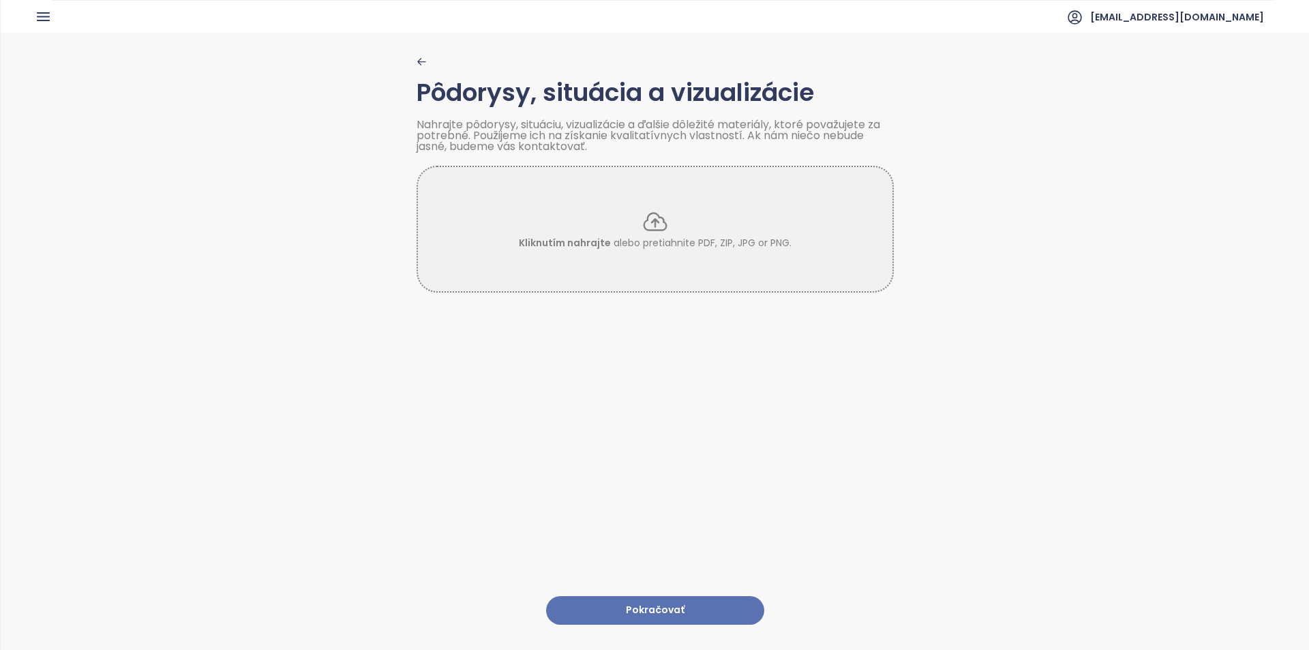
click at [635, 598] on button "Pokračovať" at bounding box center [655, 610] width 218 height 29
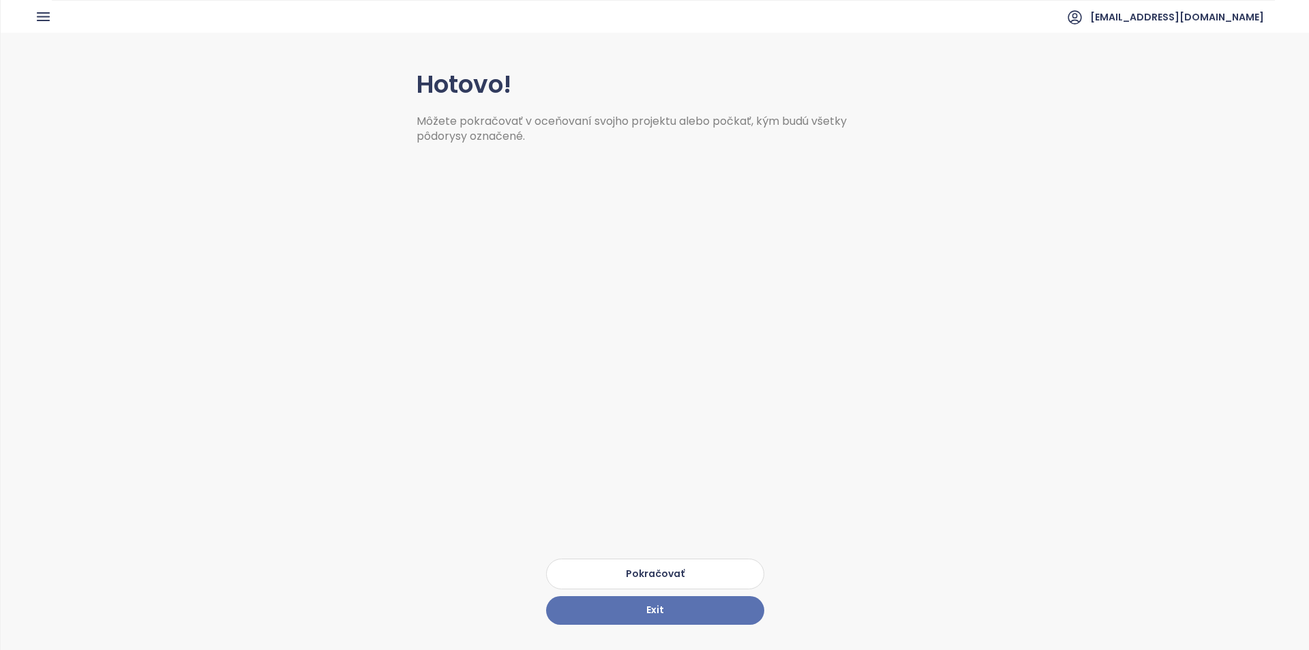
click at [622, 570] on button "Pokračovať" at bounding box center [655, 573] width 218 height 31
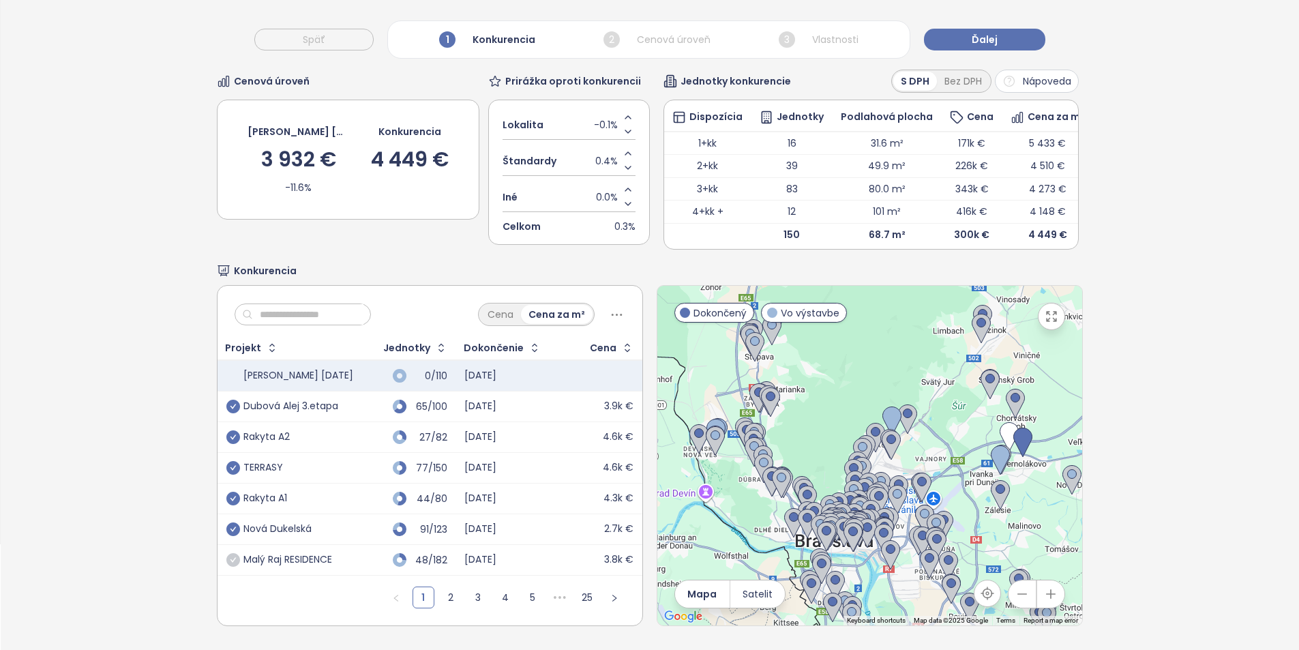
scroll to position [126, 0]
click at [938, 442] on div at bounding box center [869, 455] width 425 height 339
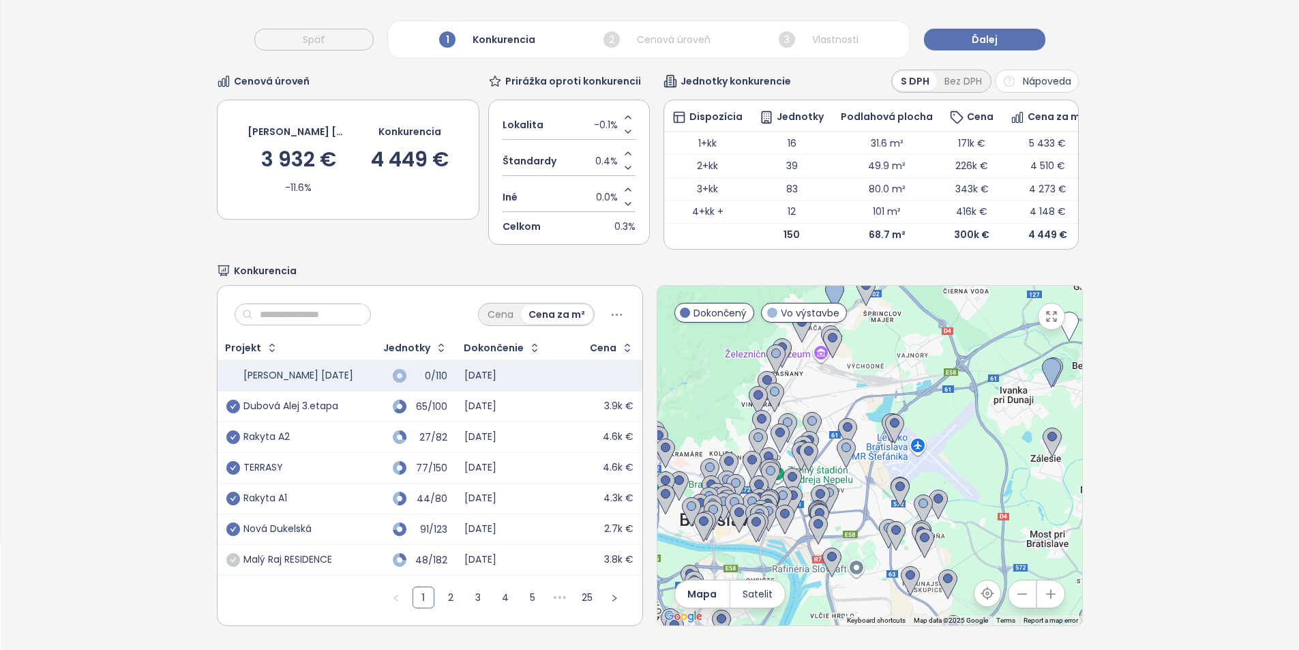
drag, startPoint x: 946, startPoint y: 519, endPoint x: 942, endPoint y: 406, distance: 113.2
click at [942, 406] on div at bounding box center [869, 455] width 425 height 339
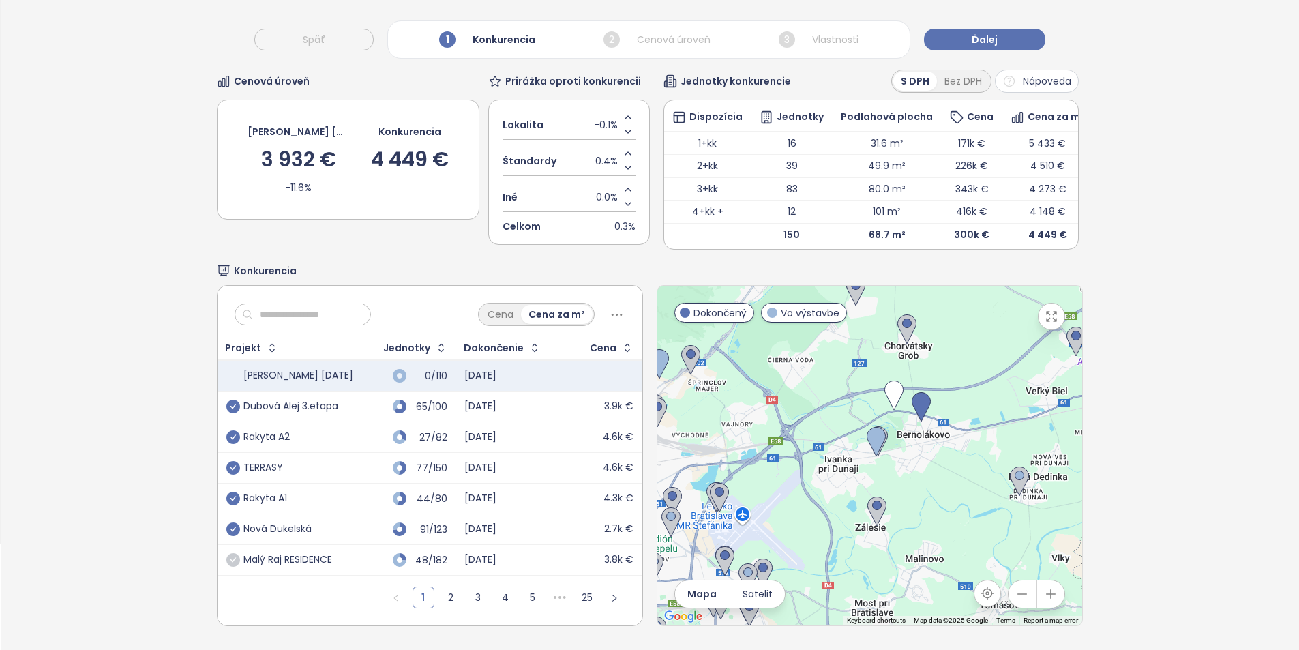
drag, startPoint x: 906, startPoint y: 430, endPoint x: 773, endPoint y: 479, distance: 141.7
click at [773, 479] on div at bounding box center [869, 455] width 425 height 339
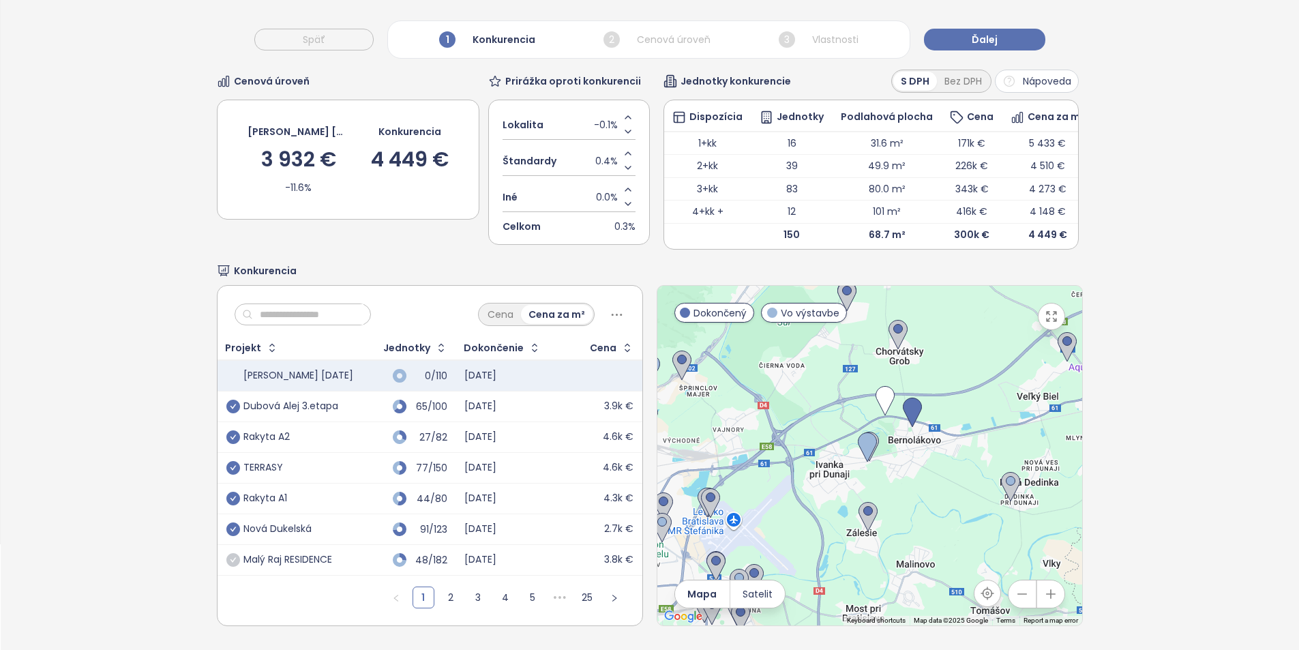
click at [943, 455] on div at bounding box center [869, 455] width 425 height 339
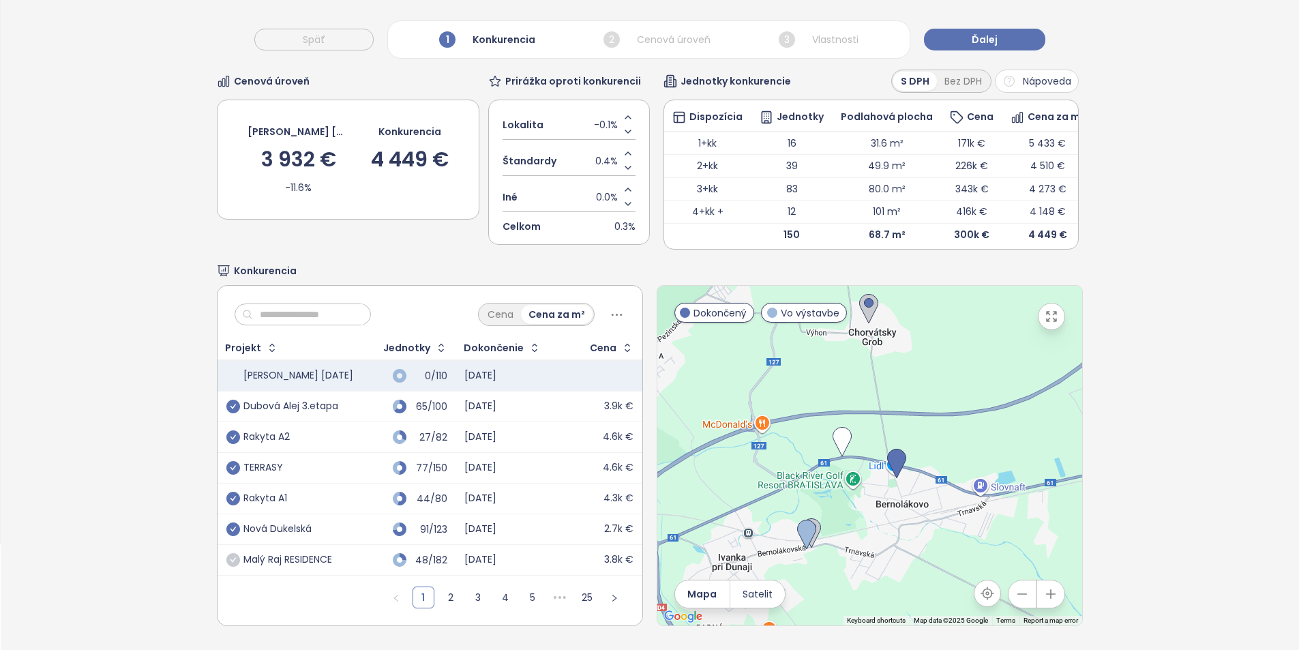
drag, startPoint x: 848, startPoint y: 451, endPoint x: 877, endPoint y: 494, distance: 52.6
click at [867, 500] on div at bounding box center [869, 455] width 425 height 339
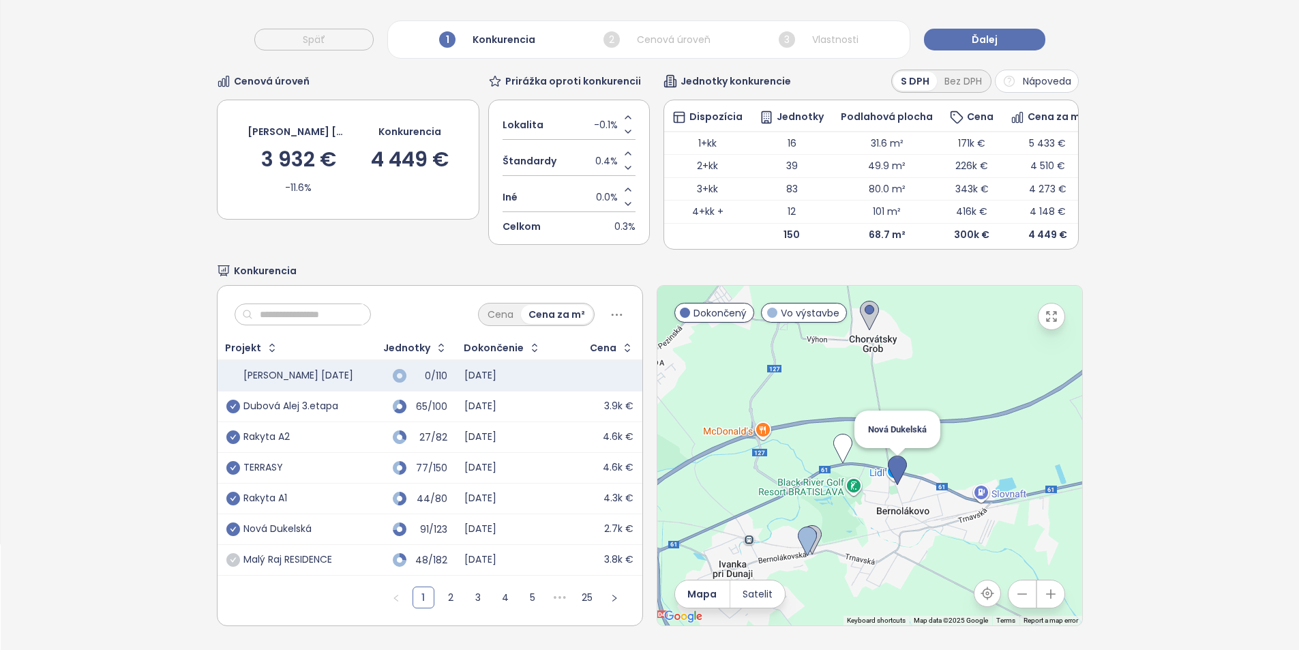
click at [894, 466] on img at bounding box center [896, 470] width 19 height 30
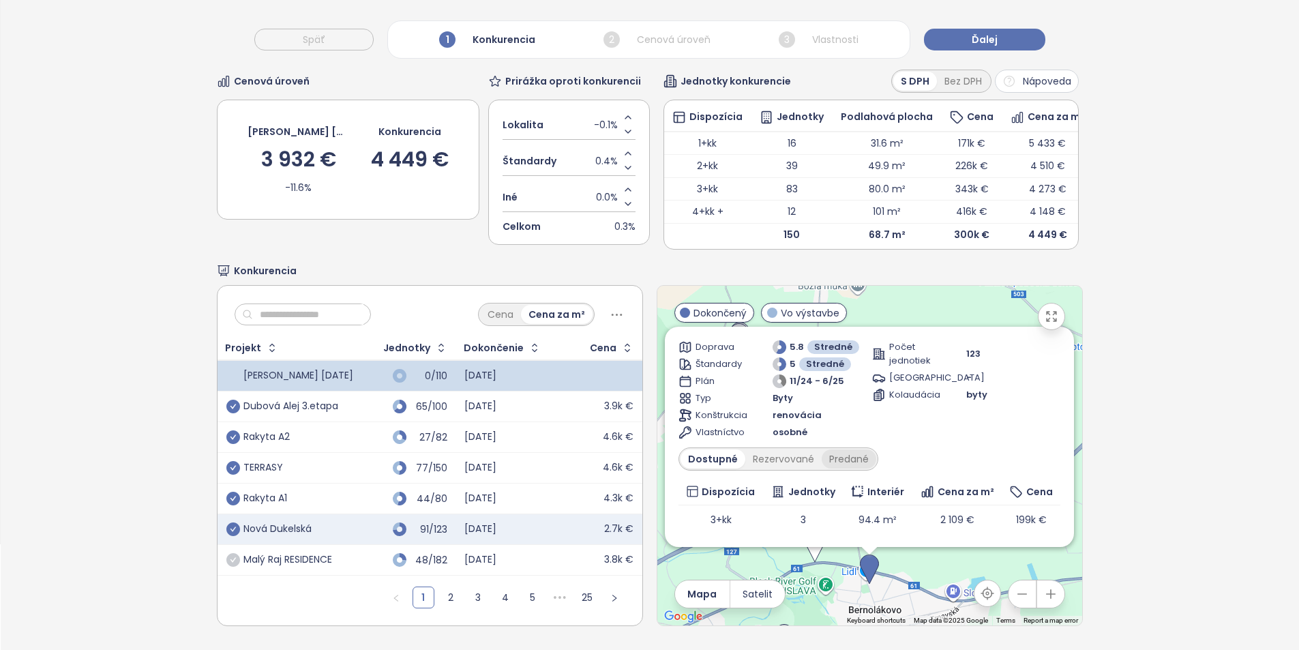
scroll to position [29, 0]
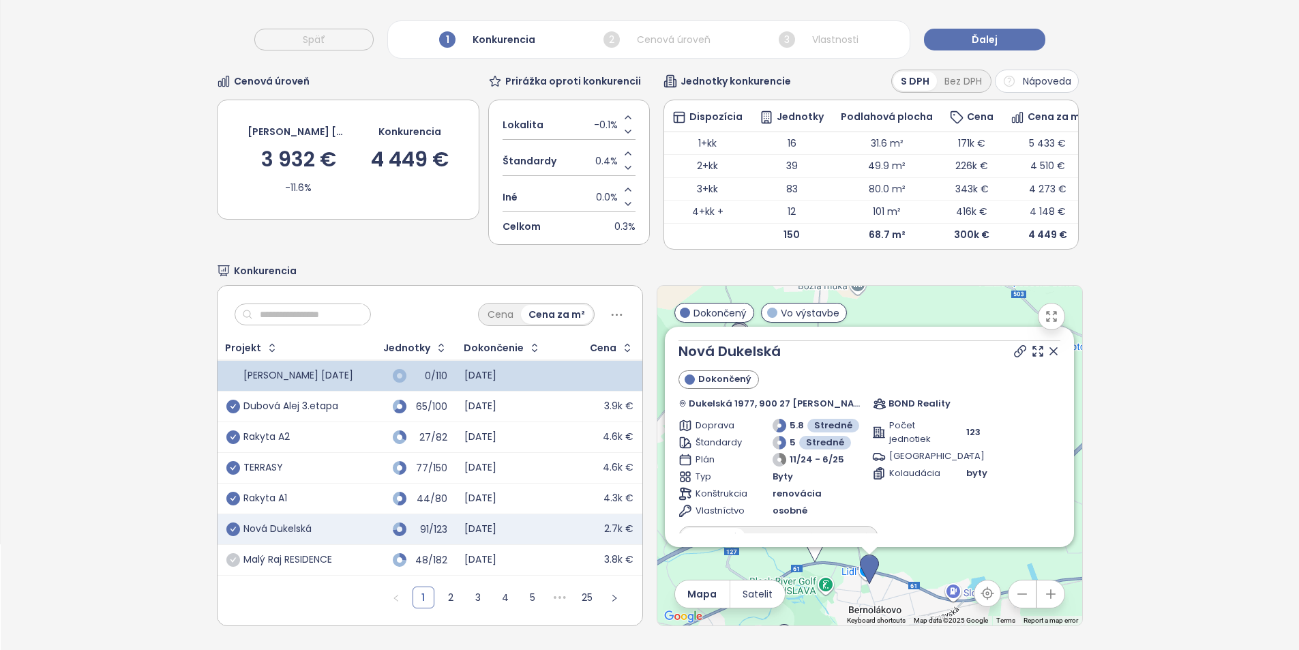
click at [1046, 309] on icon "button" at bounding box center [1051, 316] width 14 height 14
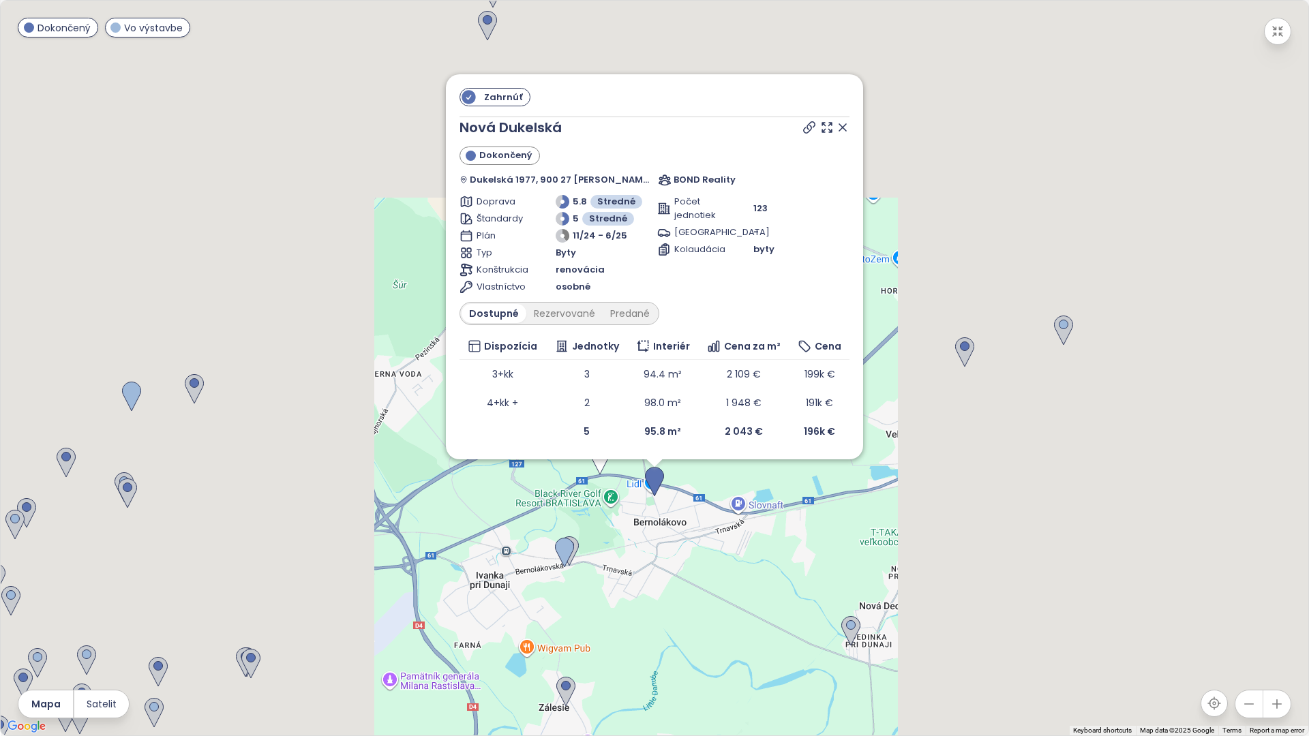
scroll to position [0, 0]
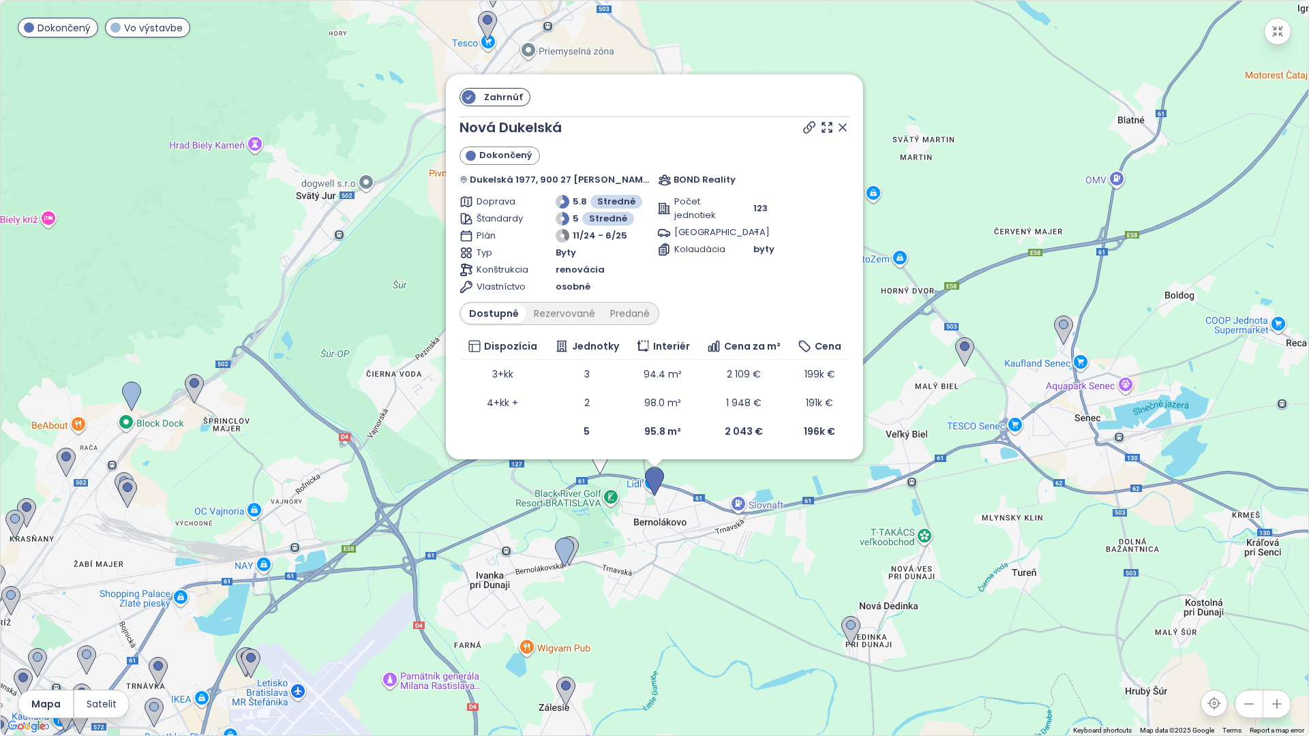
click at [839, 128] on icon at bounding box center [842, 127] width 7 height 7
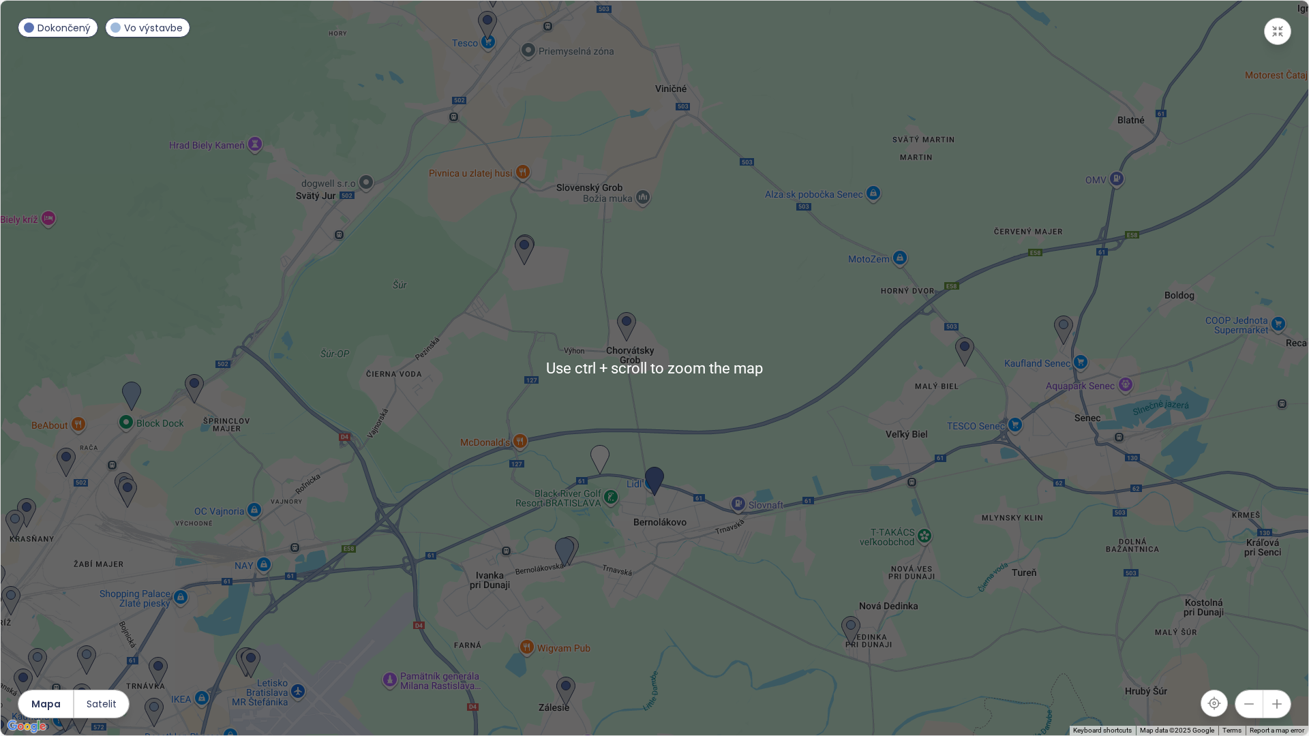
click at [561, 605] on div "To navigate, press the arrow keys." at bounding box center [654, 368] width 1307 height 735
click at [561, 605] on div at bounding box center [654, 368] width 1307 height 735
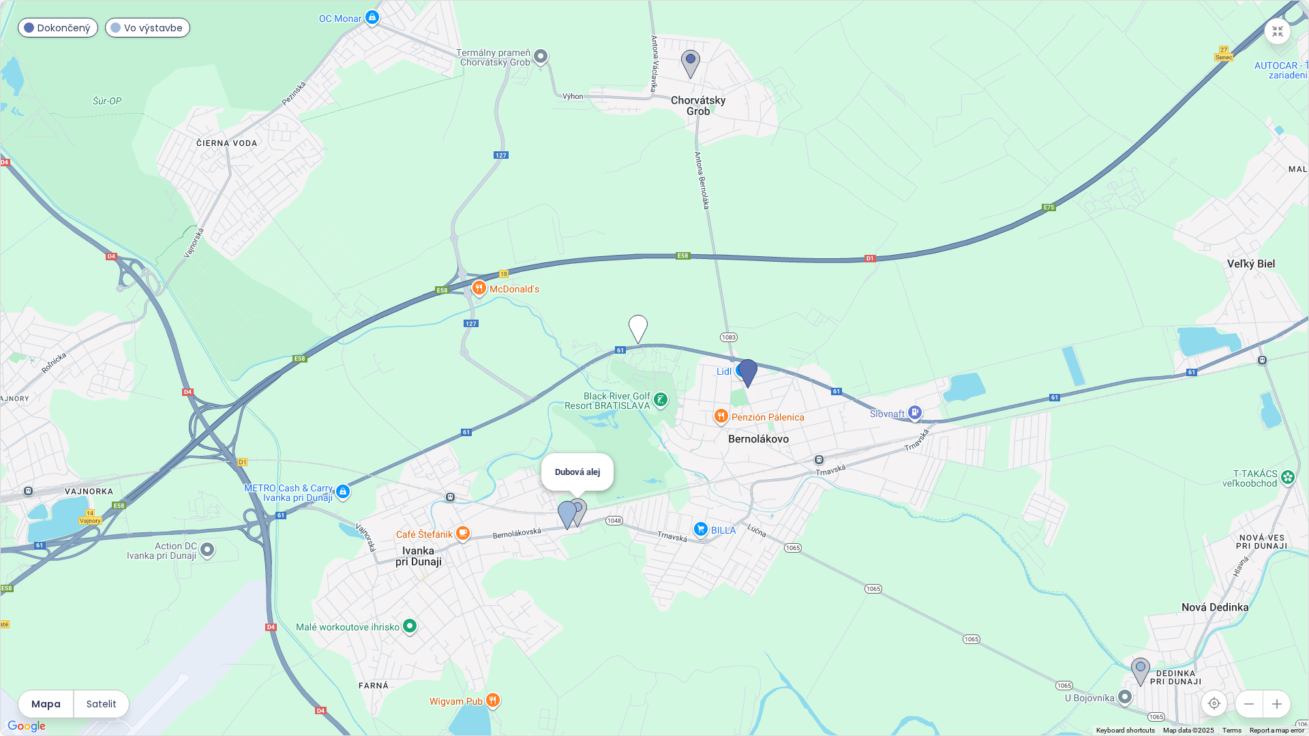
click at [581, 518] on img at bounding box center [577, 513] width 19 height 30
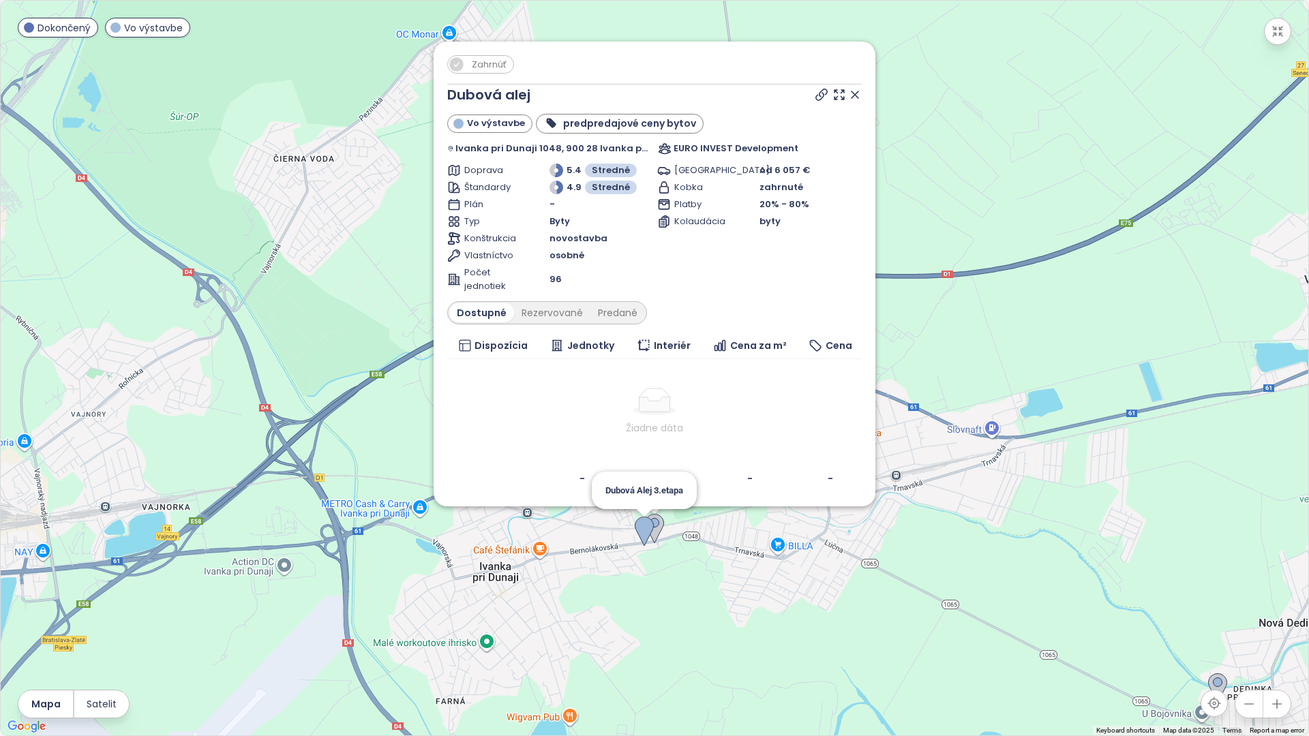
click at [639, 533] on img at bounding box center [644, 532] width 19 height 30
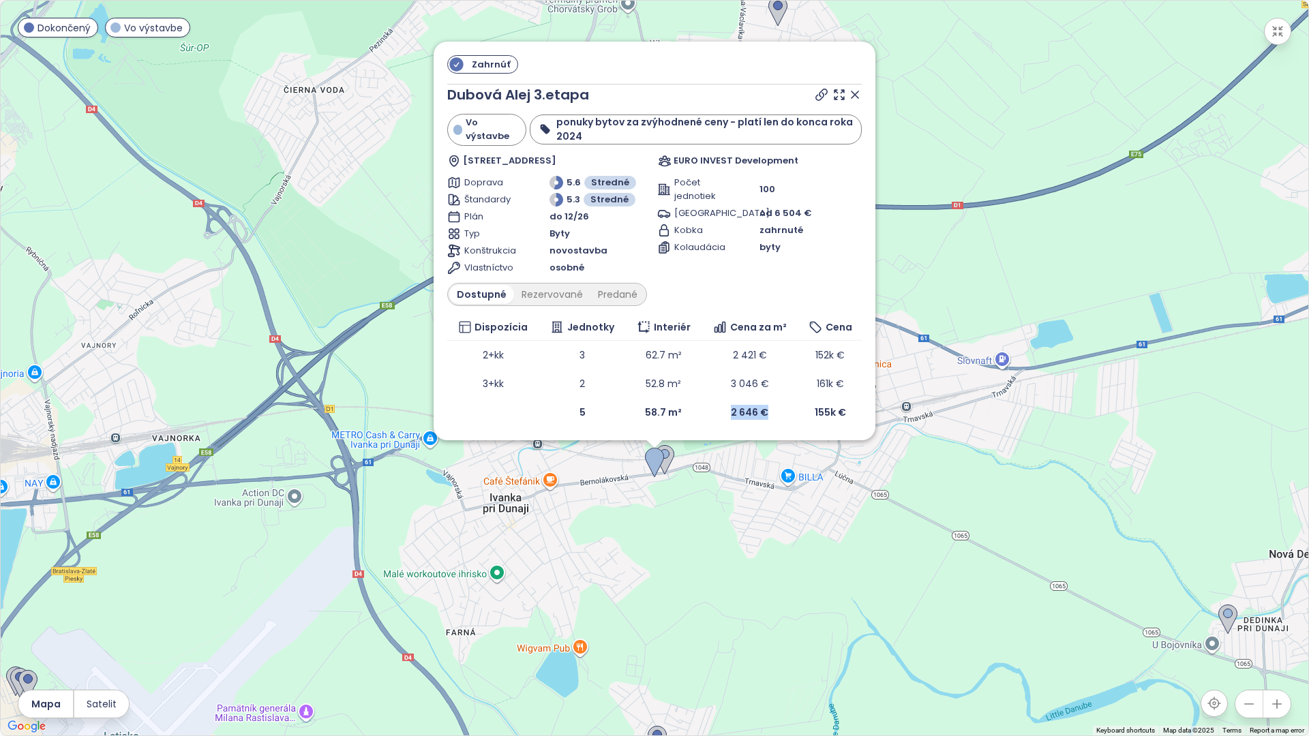
drag, startPoint x: 717, startPoint y: 416, endPoint x: 774, endPoint y: 416, distance: 57.3
click at [774, 416] on td "2 646 €" at bounding box center [749, 412] width 97 height 29
click at [1281, 36] on icon "button" at bounding box center [1278, 32] width 10 height 10
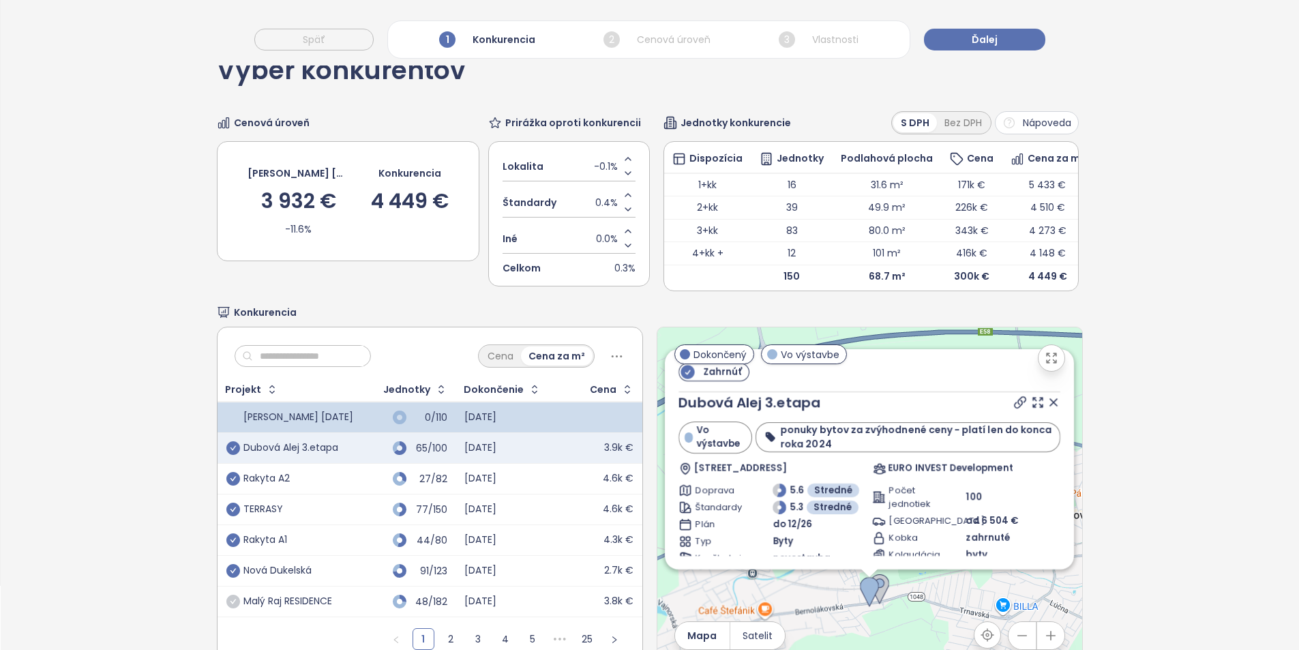
click at [1050, 406] on icon at bounding box center [1053, 402] width 7 height 7
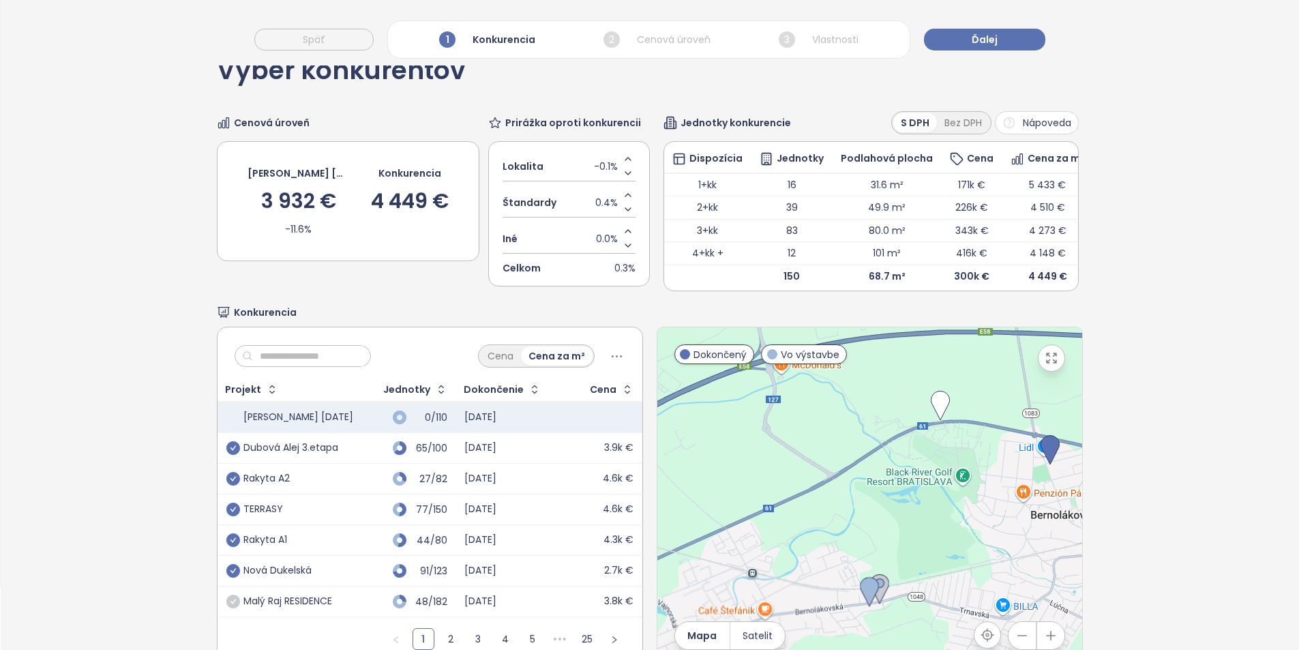
click at [1048, 371] on button "button" at bounding box center [1050, 357] width 27 height 27
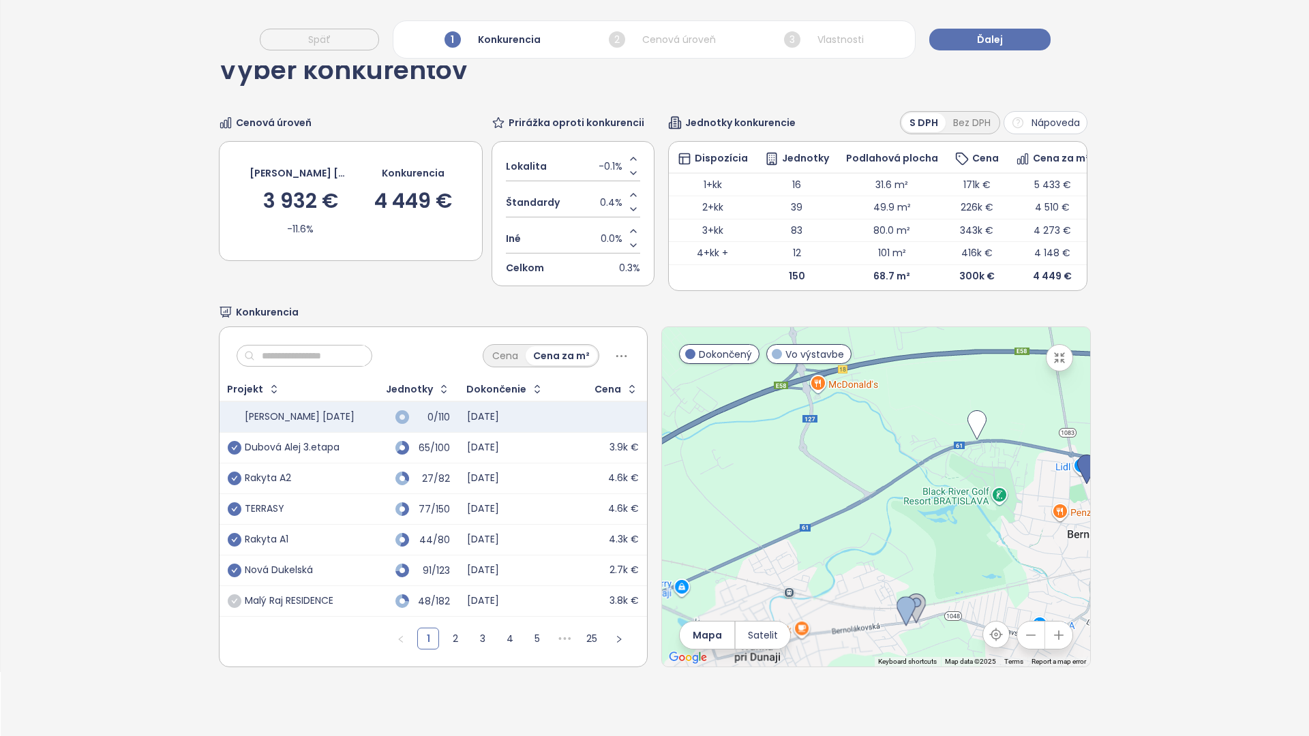
drag, startPoint x: 618, startPoint y: 509, endPoint x: 728, endPoint y: 521, distance: 110.5
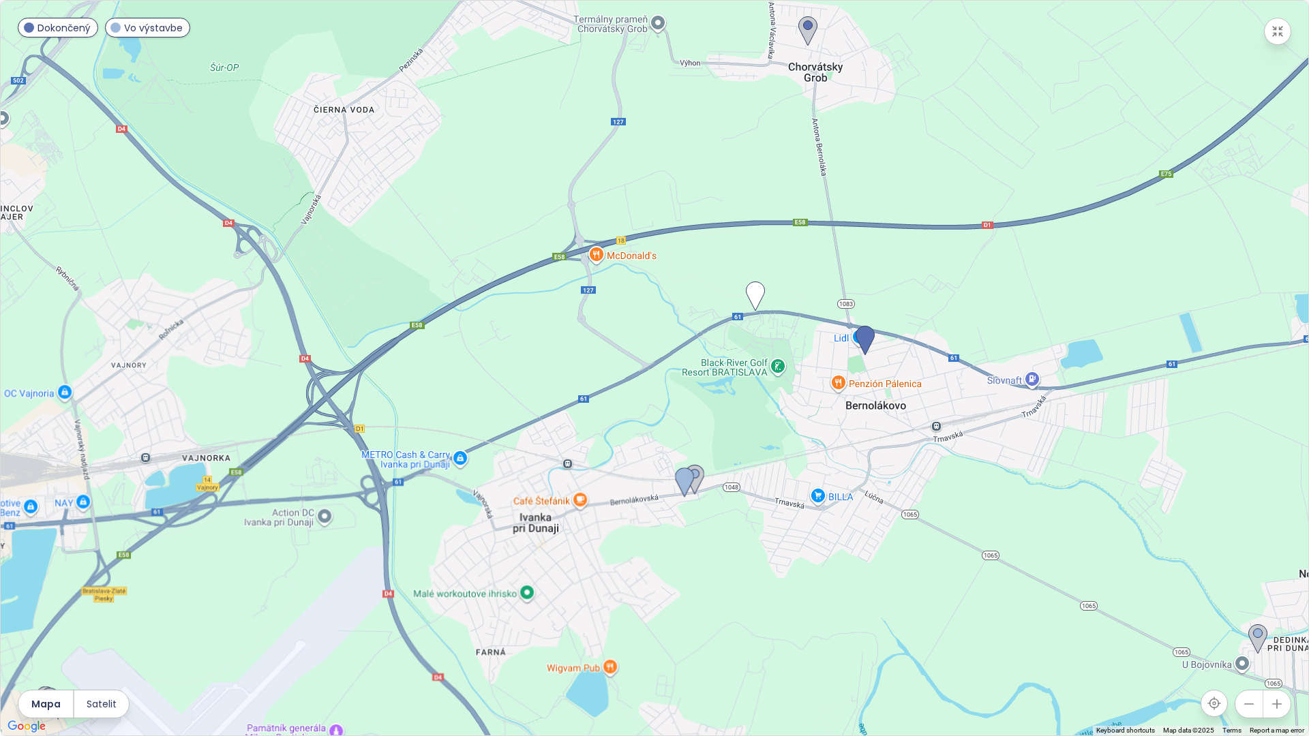
click at [728, 521] on div at bounding box center [654, 368] width 1307 height 735
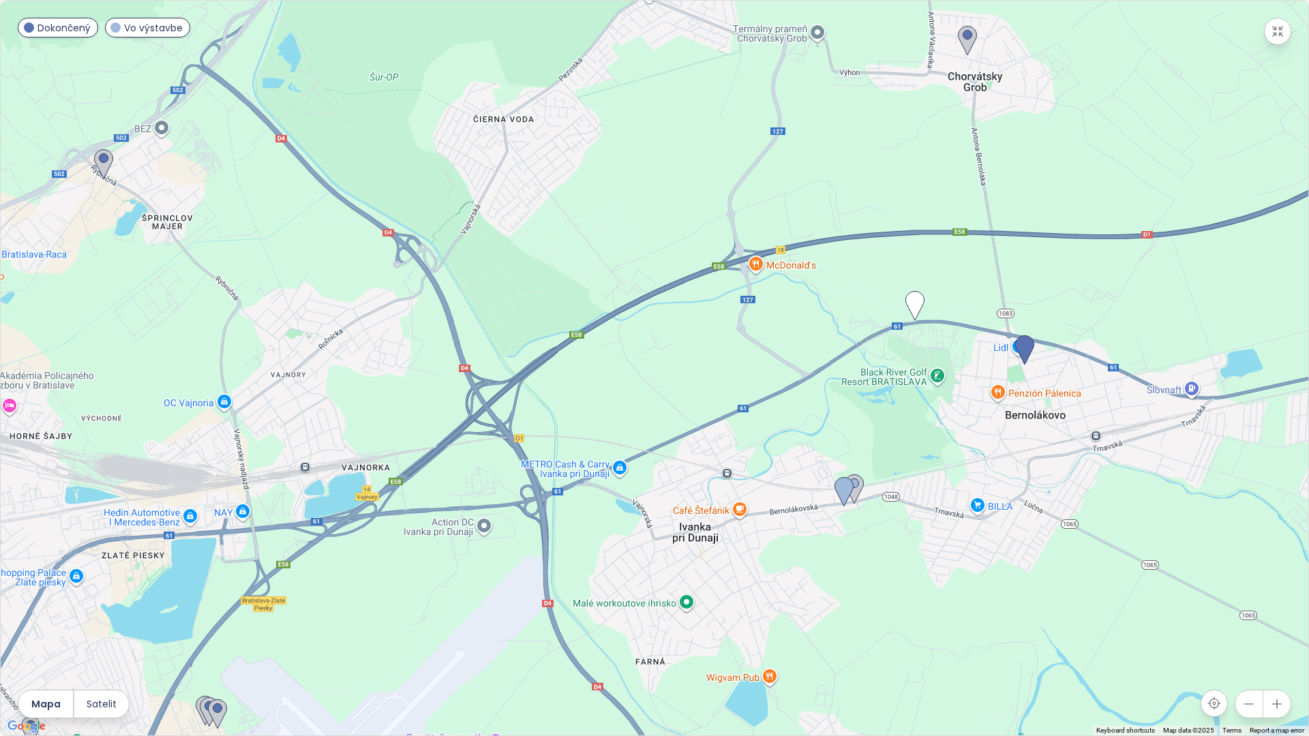
click at [1249, 708] on icon "button" at bounding box center [1249, 704] width 14 height 14
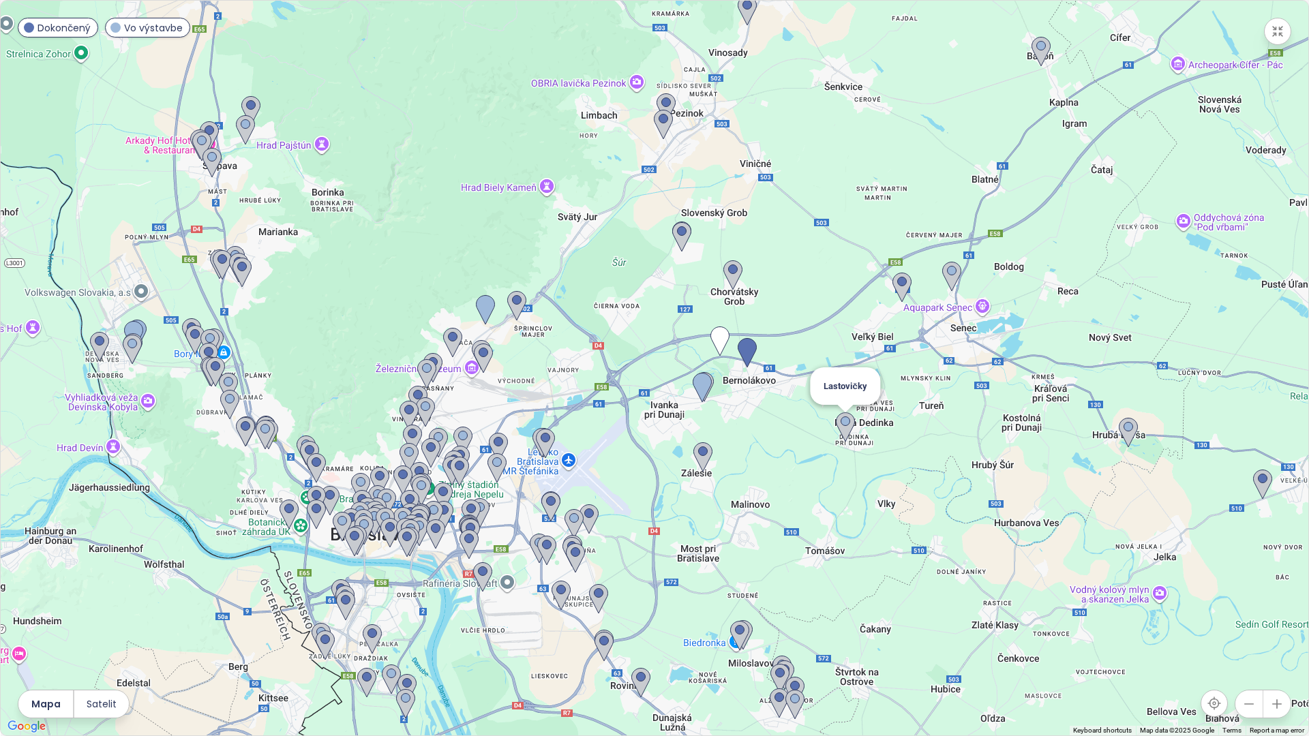
click at [849, 434] on img at bounding box center [845, 427] width 19 height 30
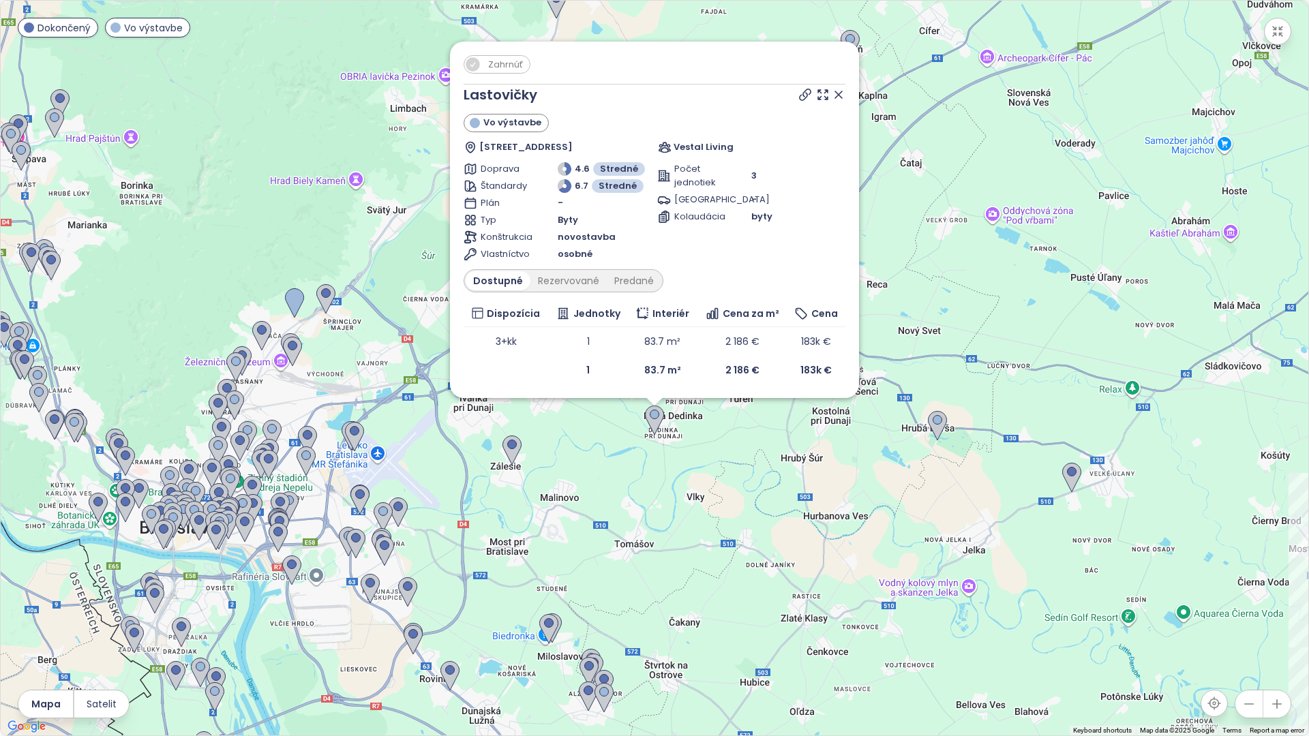
click at [617, 440] on div "Zahrnúť Lastovičky Vo výstavbe Krajná 5, Dedinka pri Dunaji, 900 29 Nová Dedink…" at bounding box center [654, 368] width 1307 height 735
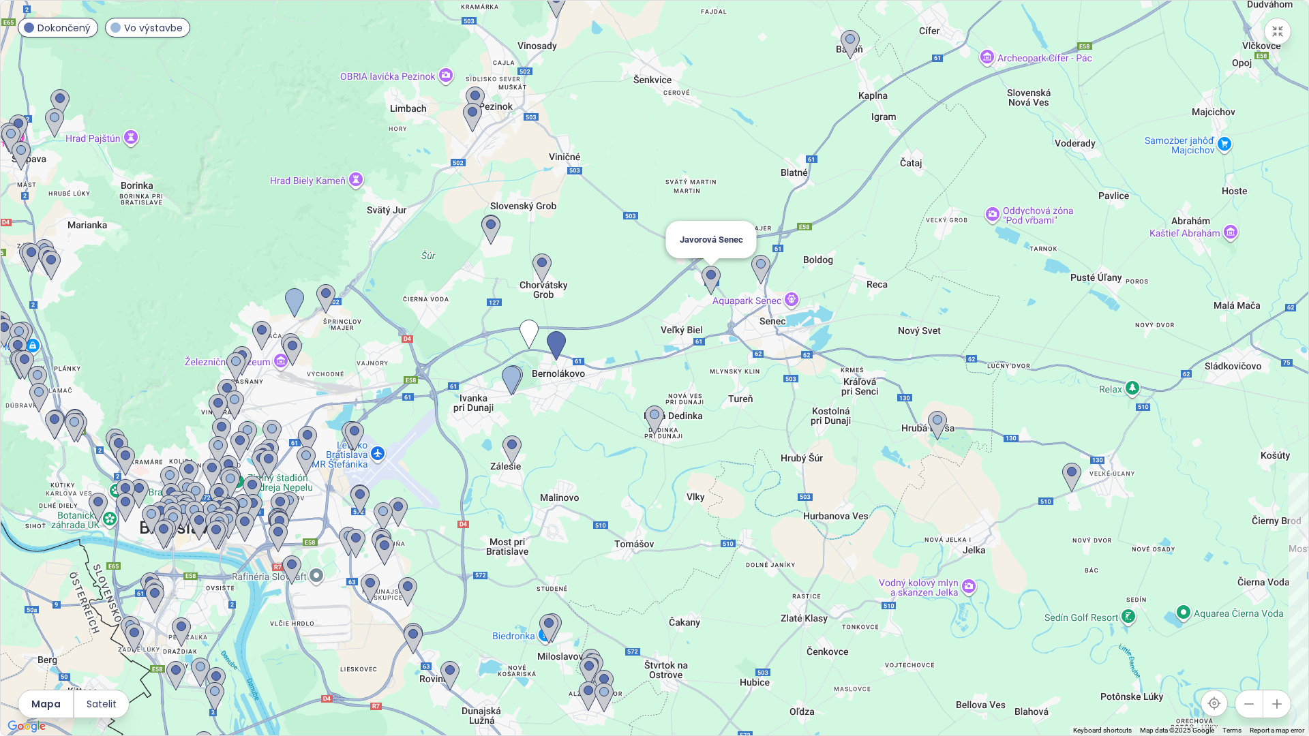
click at [715, 286] on img at bounding box center [710, 281] width 19 height 30
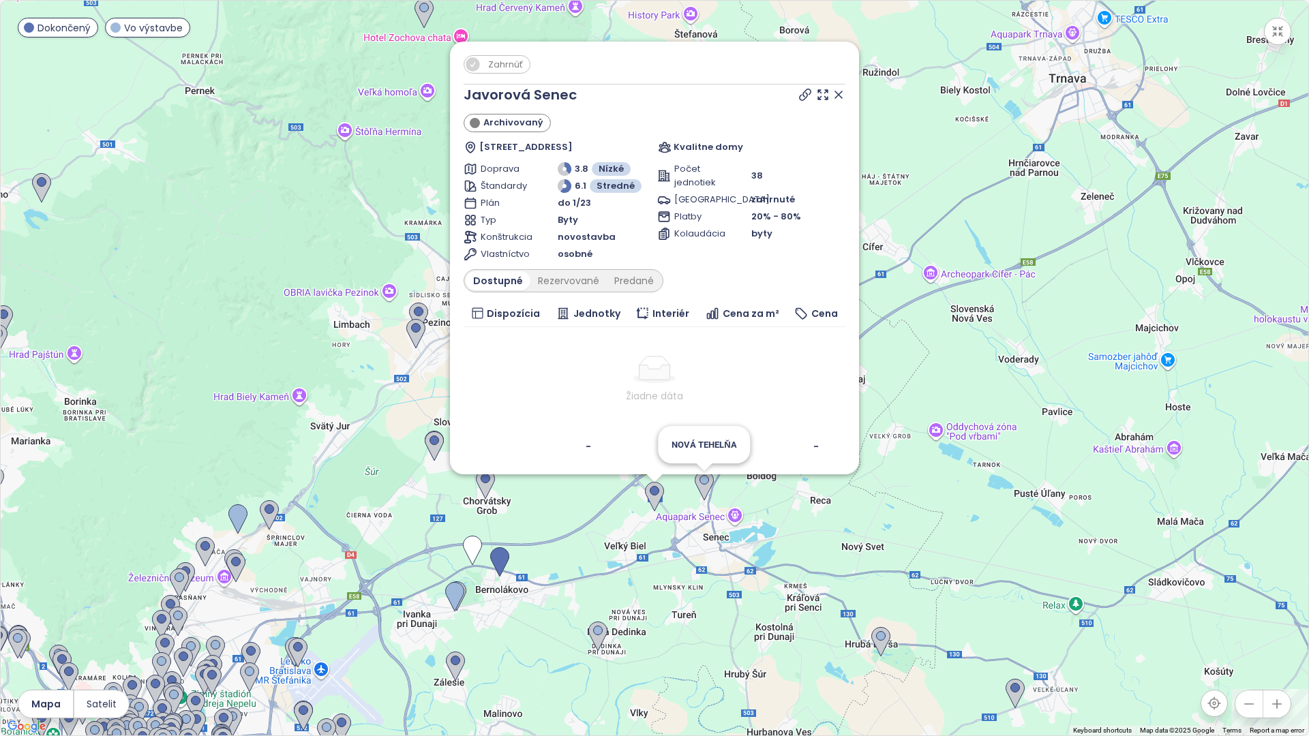
click at [709, 487] on img at bounding box center [704, 486] width 19 height 30
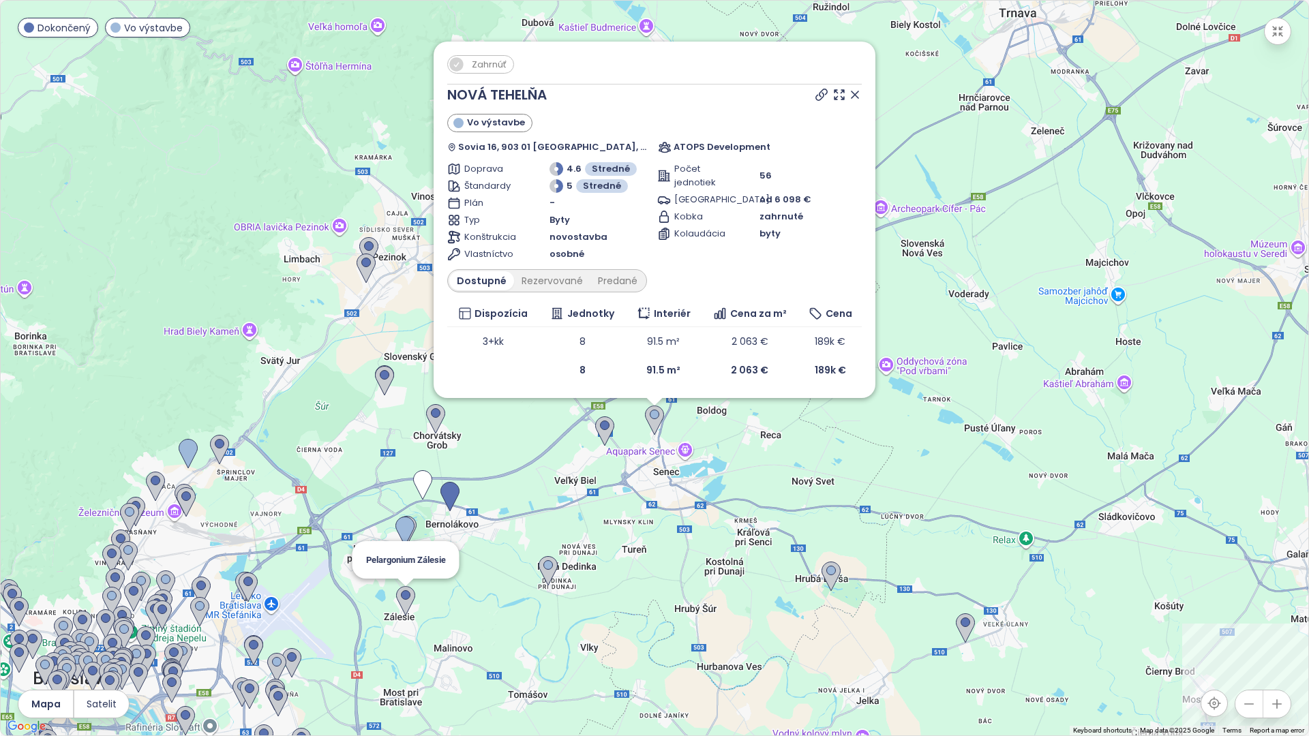
click at [399, 611] on img at bounding box center [405, 601] width 19 height 30
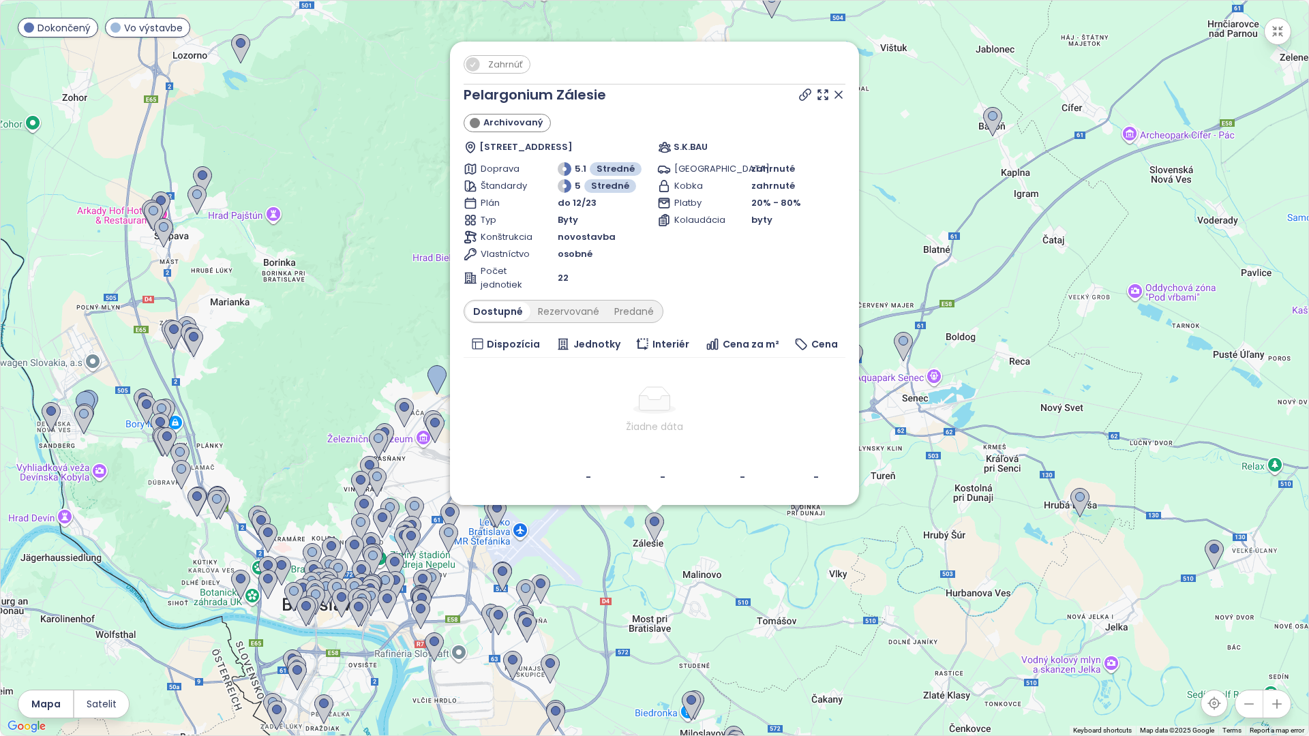
click at [836, 97] on icon at bounding box center [838, 94] width 7 height 7
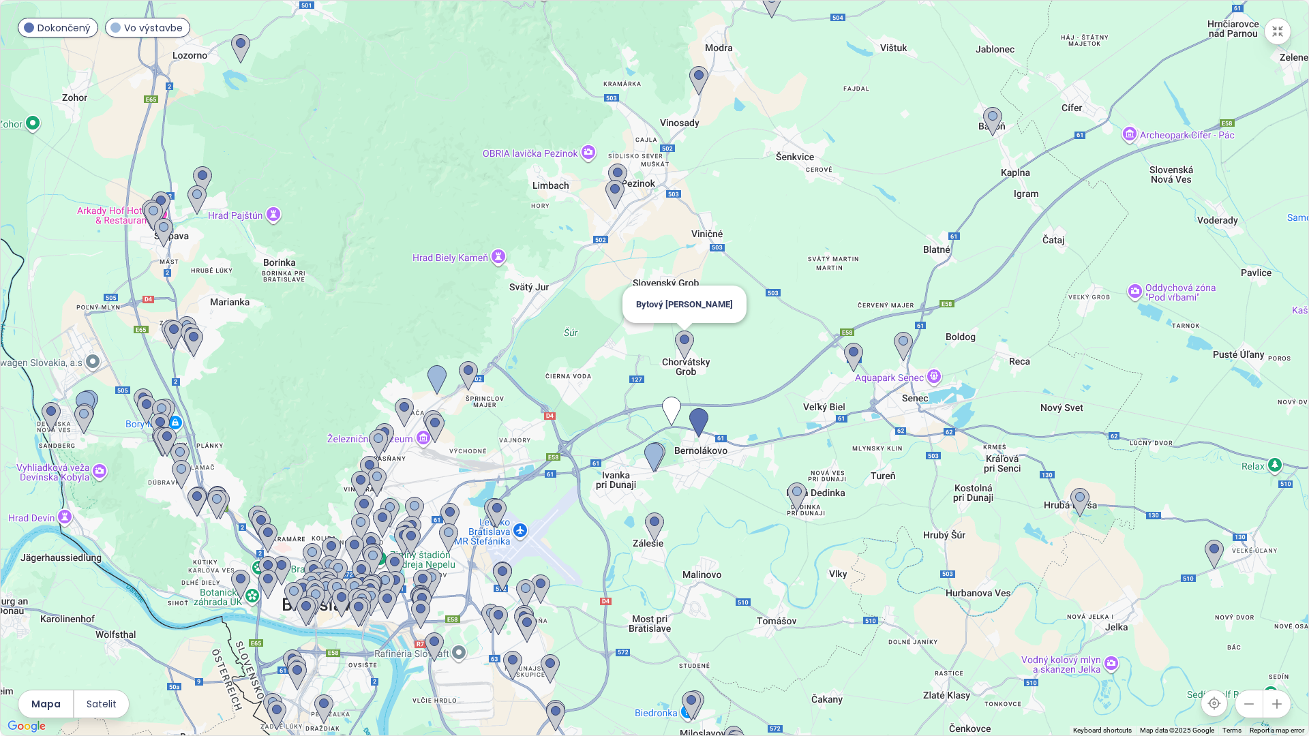
click at [693, 342] on img at bounding box center [684, 346] width 19 height 30
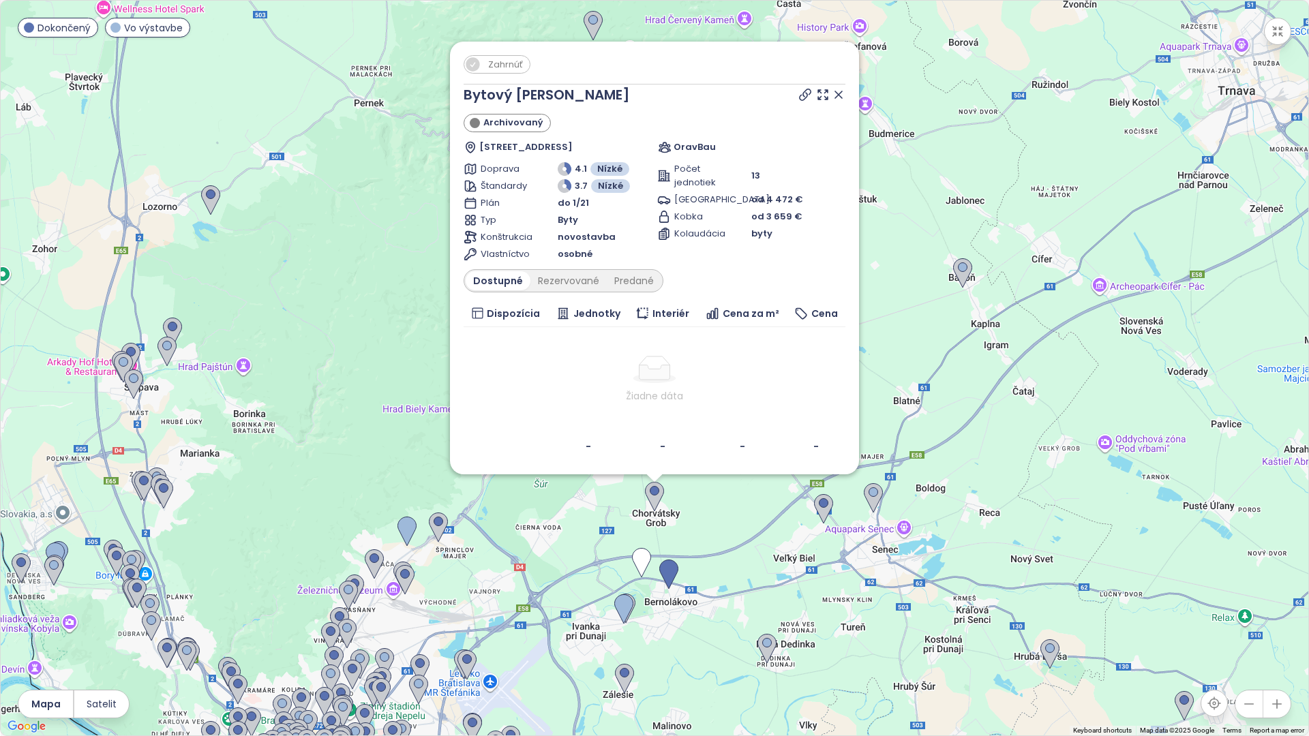
click at [600, 506] on div "Zahrnúť Bytový dom Školská Archivovaný Školská 262/16, 900 25 Chorvátsky Grob, …" at bounding box center [654, 368] width 1307 height 735
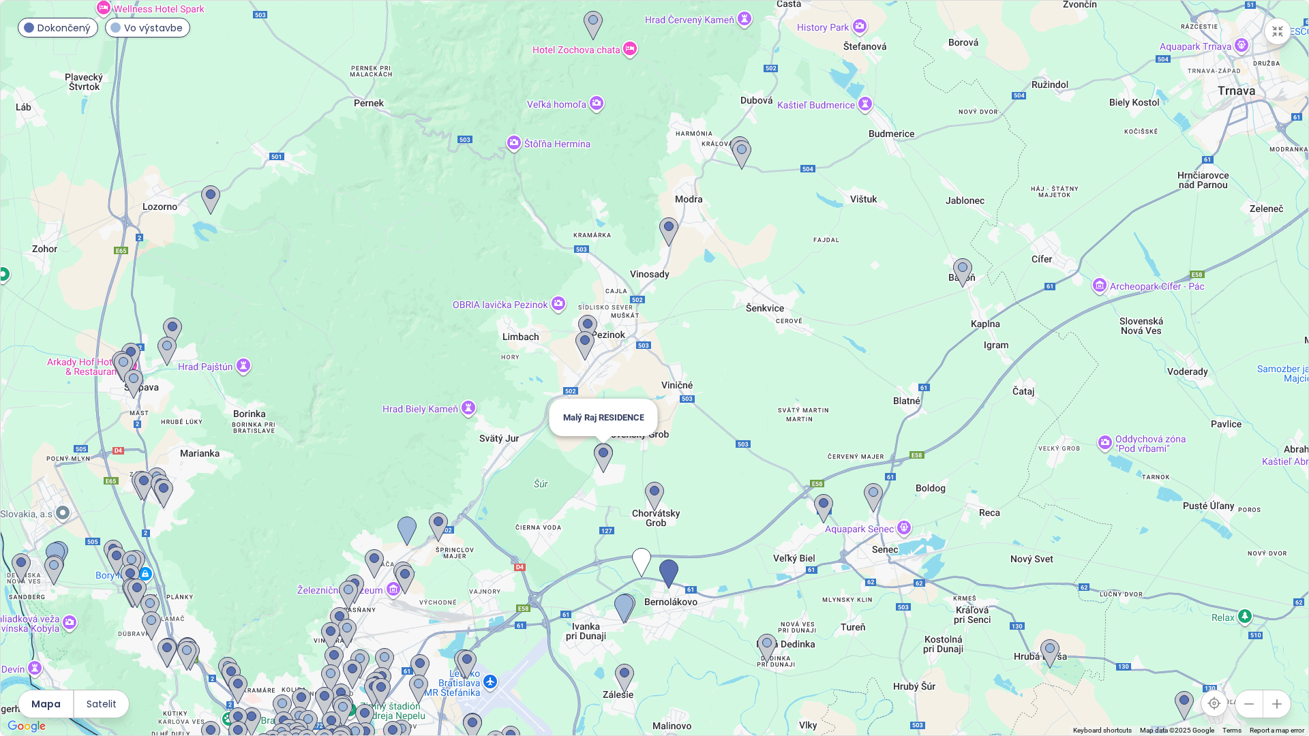
click at [605, 454] on img at bounding box center [603, 459] width 19 height 30
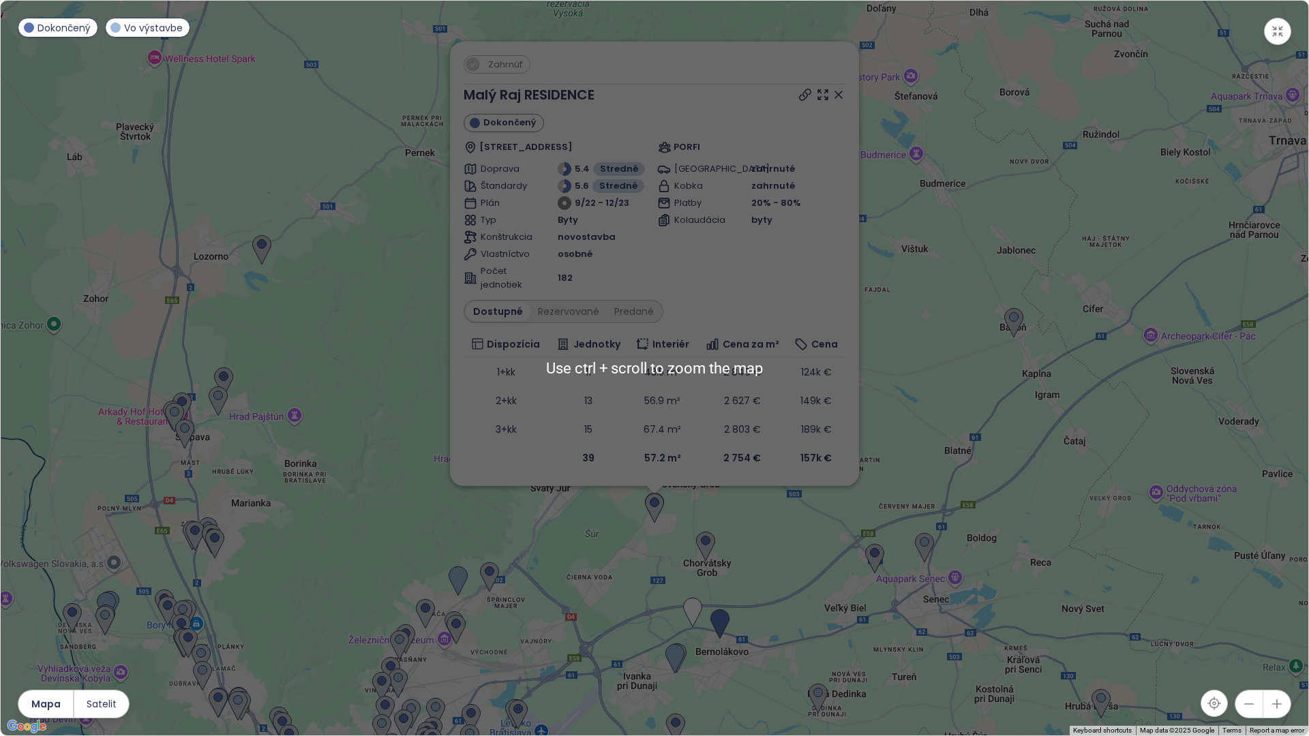
click at [608, 519] on div "Zahrnúť Malý Raj RESIDENCE Dokončený Dúhová 72, 900 26 Slovenský Grob, Slovakia…" at bounding box center [654, 368] width 1307 height 735
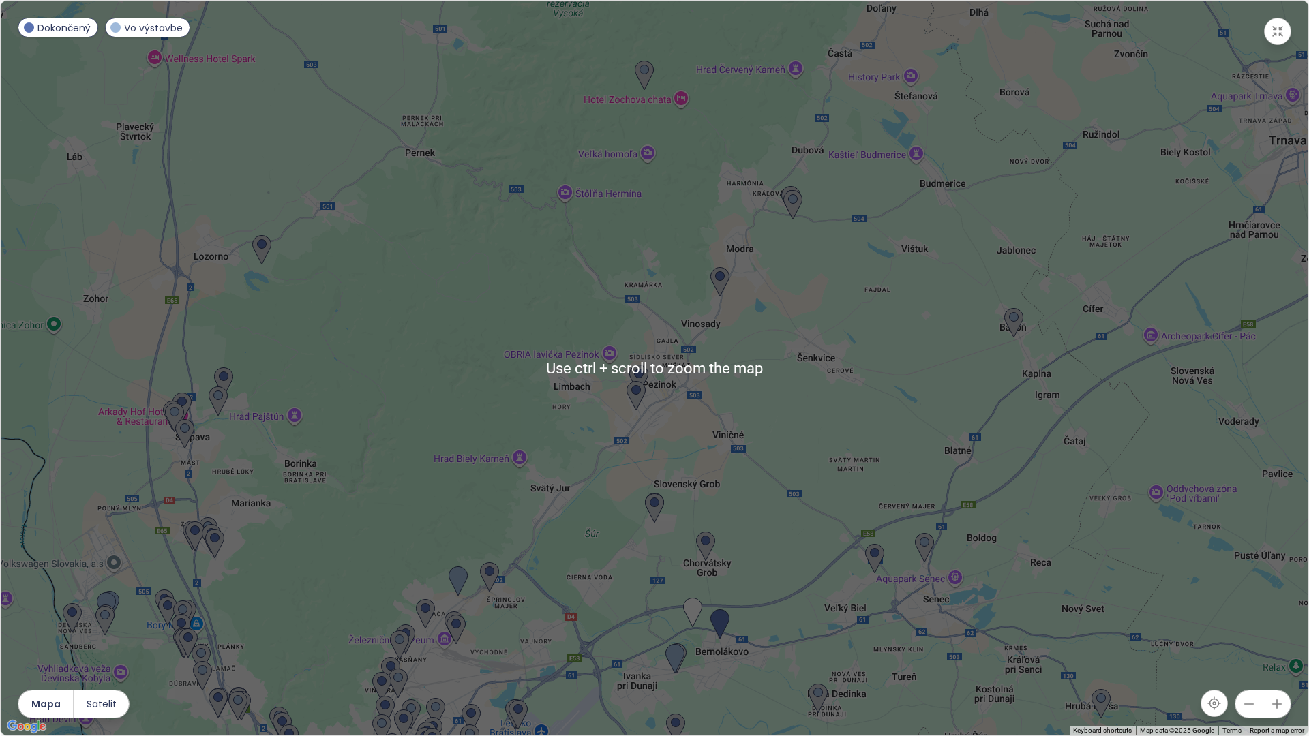
click at [608, 519] on div at bounding box center [654, 368] width 1307 height 735
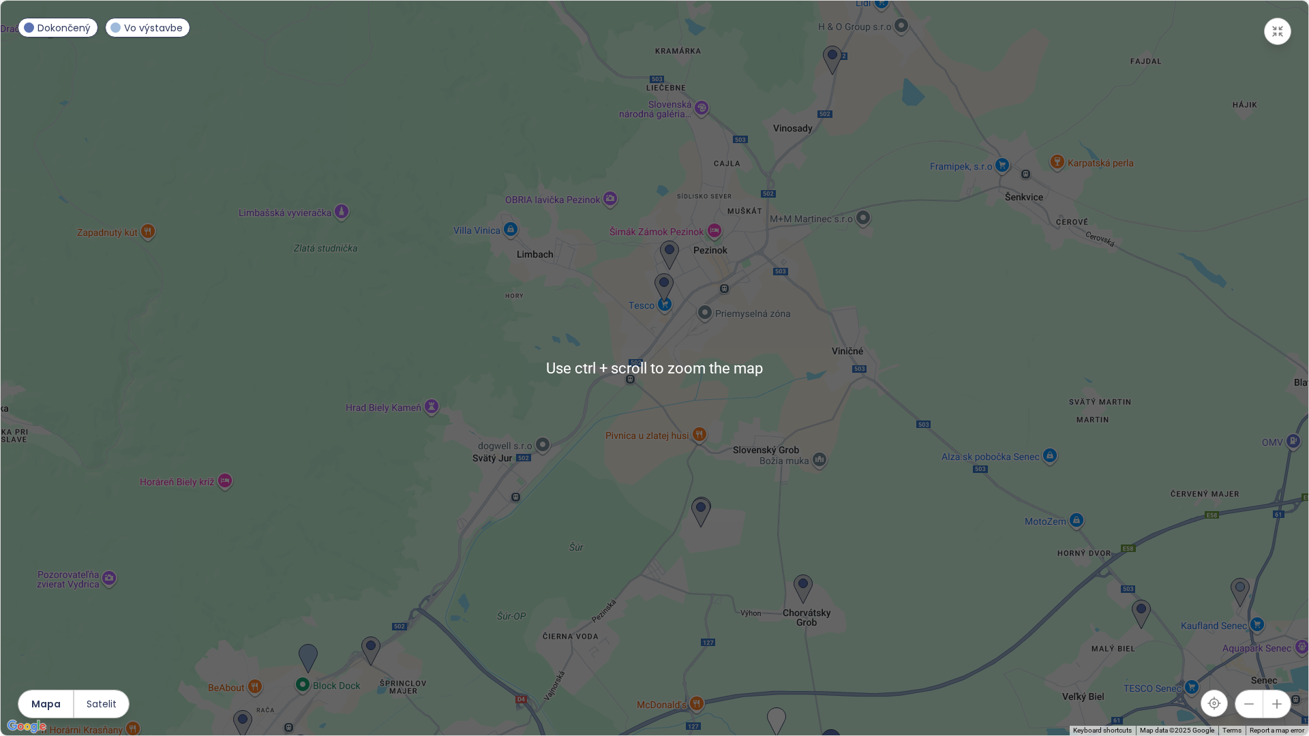
click at [750, 508] on div at bounding box center [654, 368] width 1307 height 735
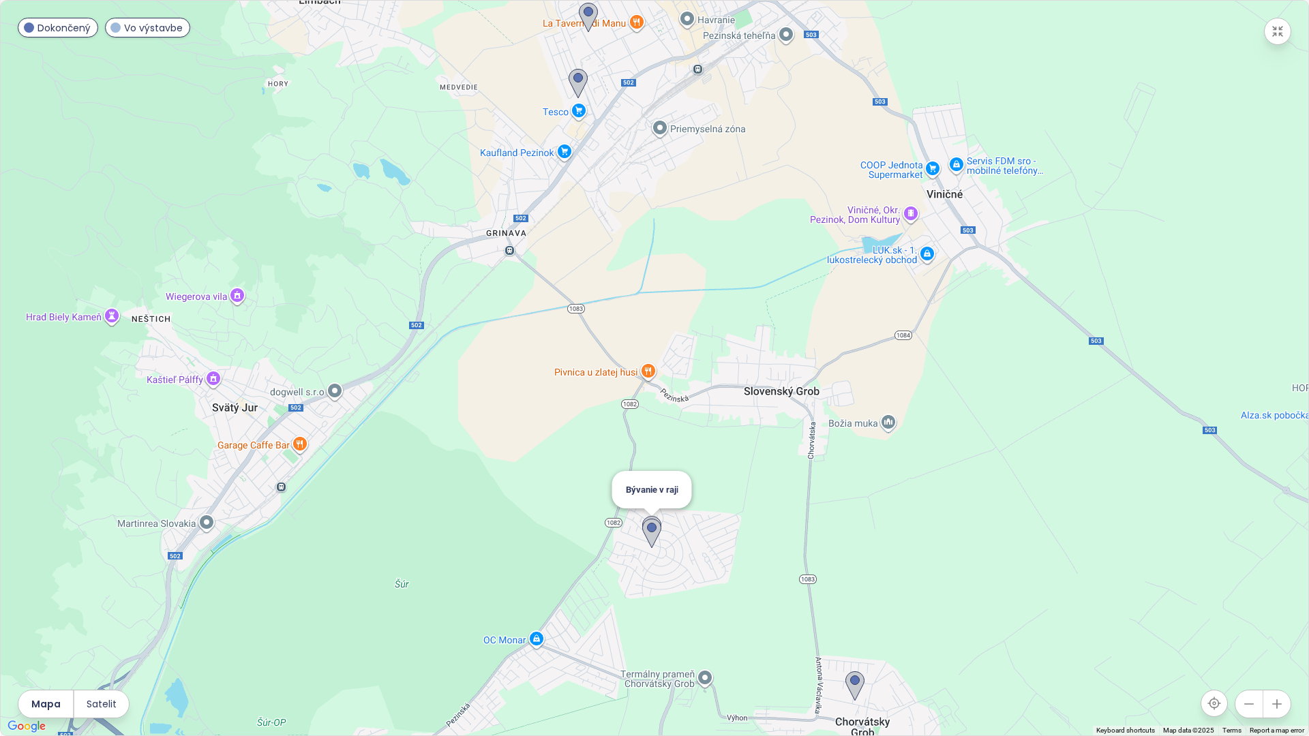
click at [651, 517] on img at bounding box center [651, 531] width 19 height 30
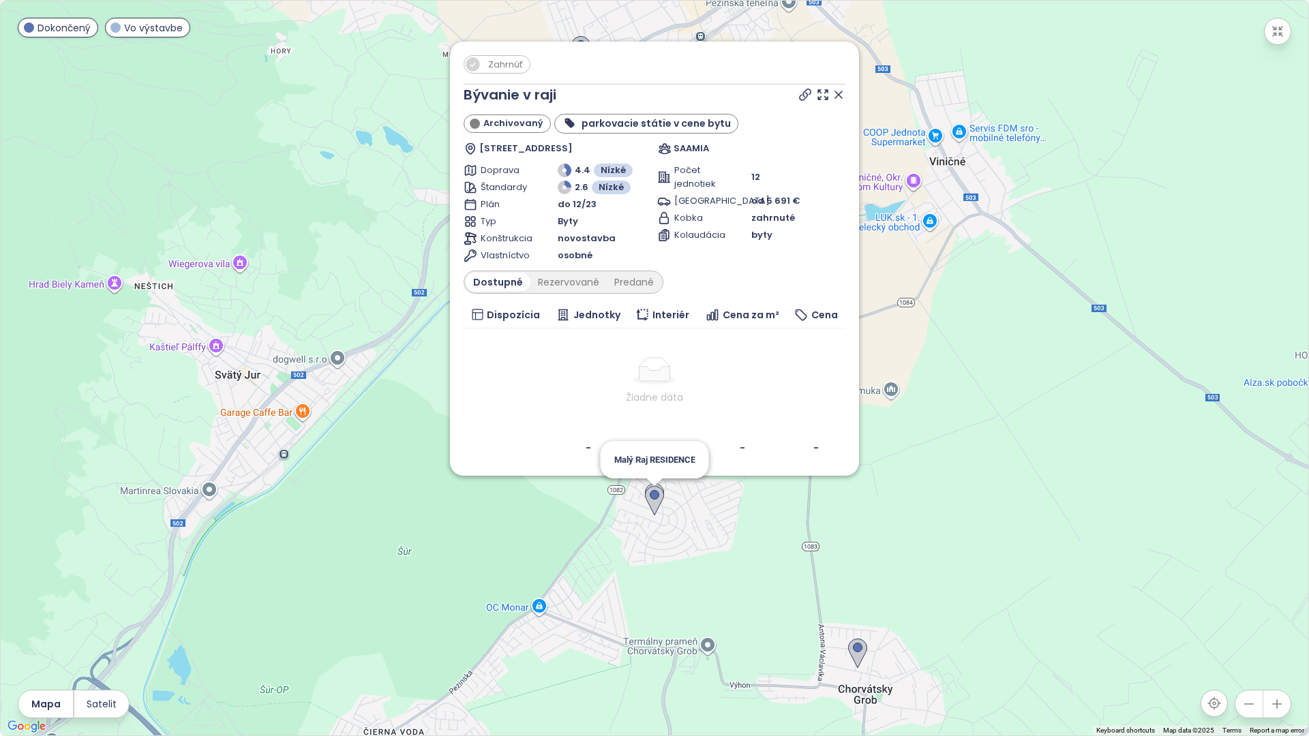
click at [656, 509] on img at bounding box center [654, 501] width 19 height 30
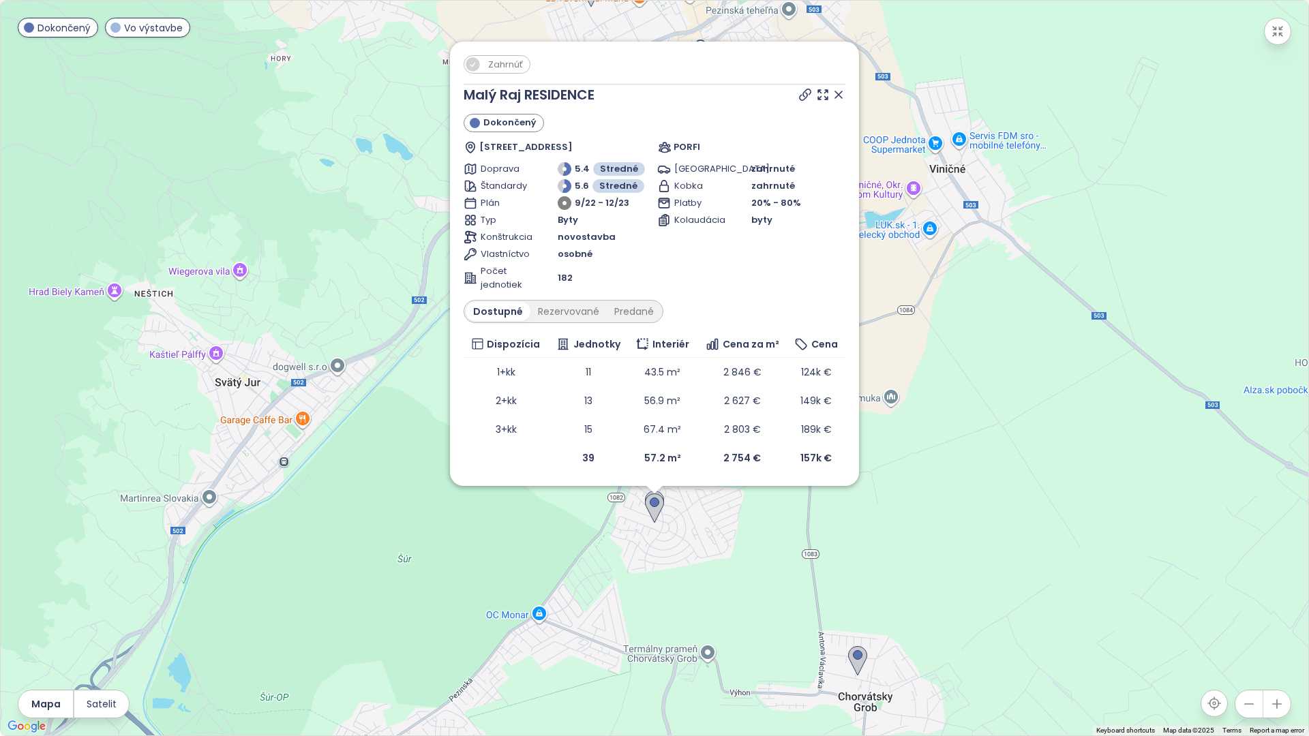
click at [701, 517] on div "Zahrnúť Malý Raj RESIDENCE Dokončený Dúhová 72, 900 26 Slovenský Grob, Slovakia…" at bounding box center [654, 368] width 1307 height 735
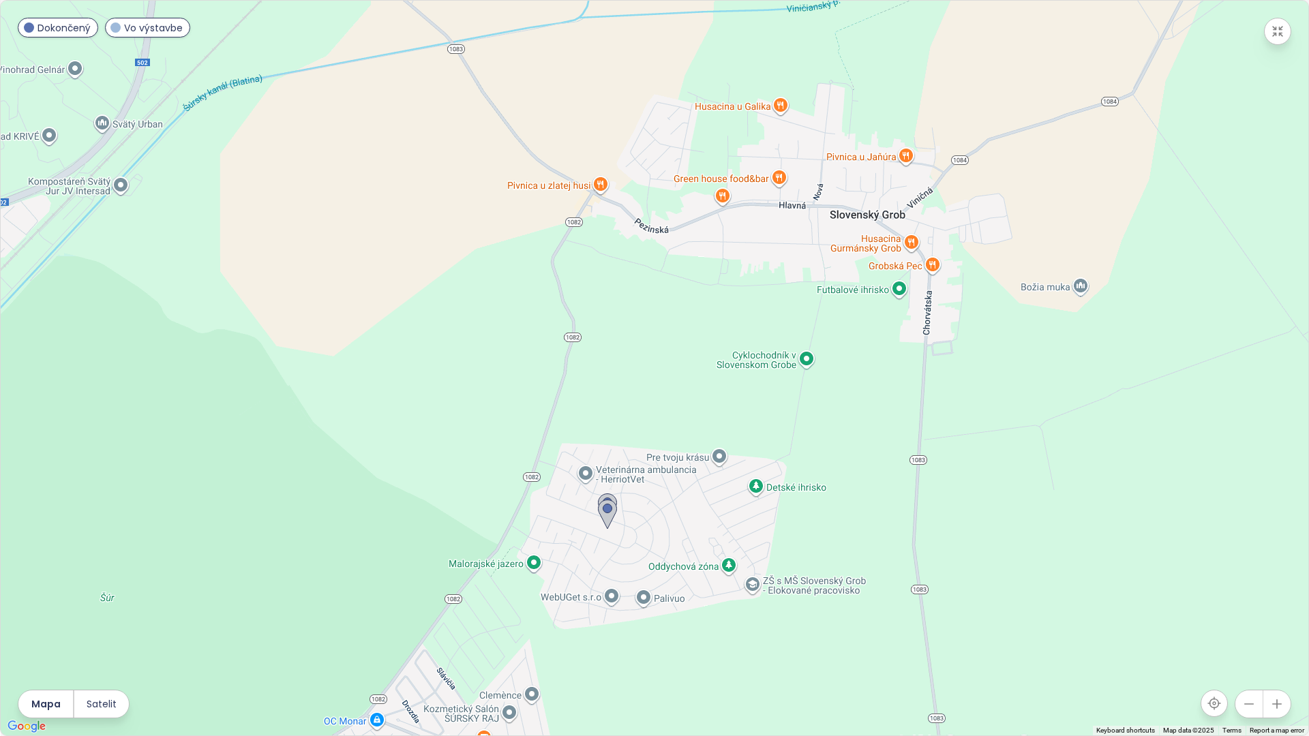
click at [1261, 706] on button "button" at bounding box center [1248, 704] width 27 height 27
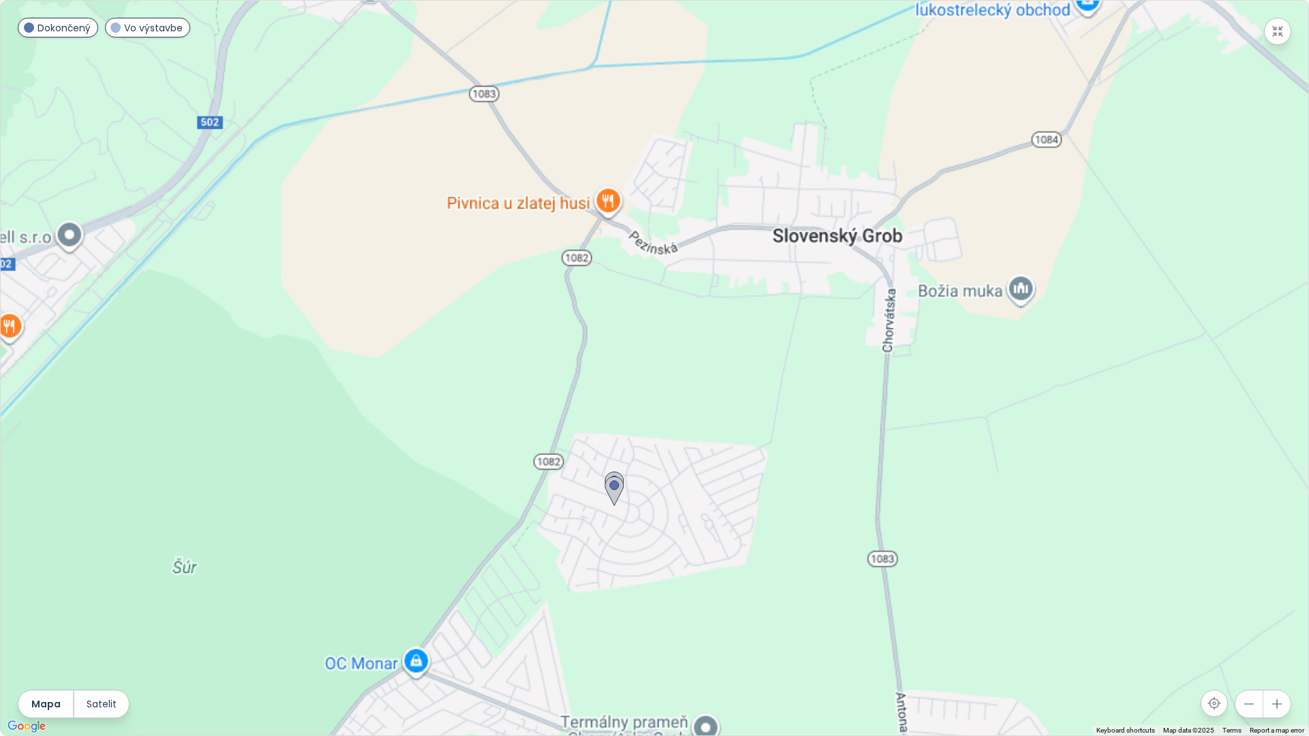
click at [1261, 706] on button "button" at bounding box center [1248, 704] width 27 height 27
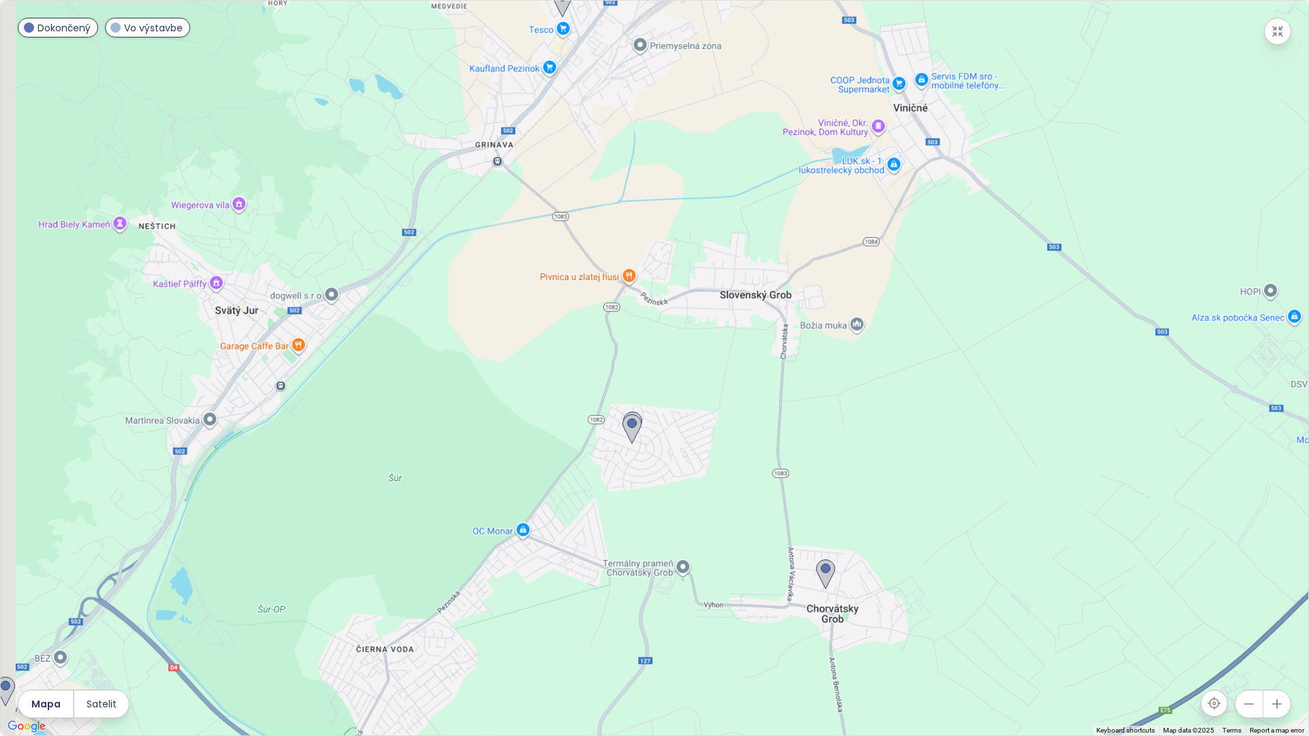
click at [1261, 706] on button "button" at bounding box center [1248, 704] width 27 height 27
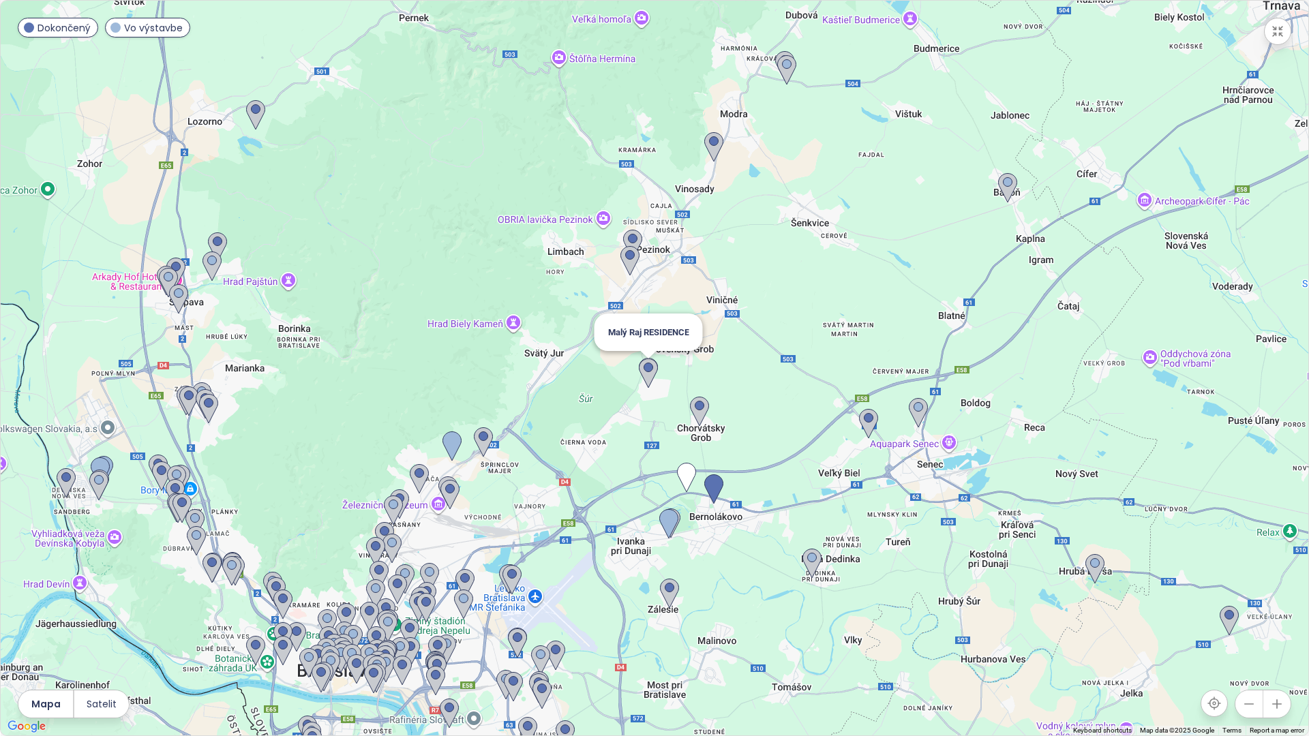
click at [646, 367] on img at bounding box center [648, 374] width 19 height 30
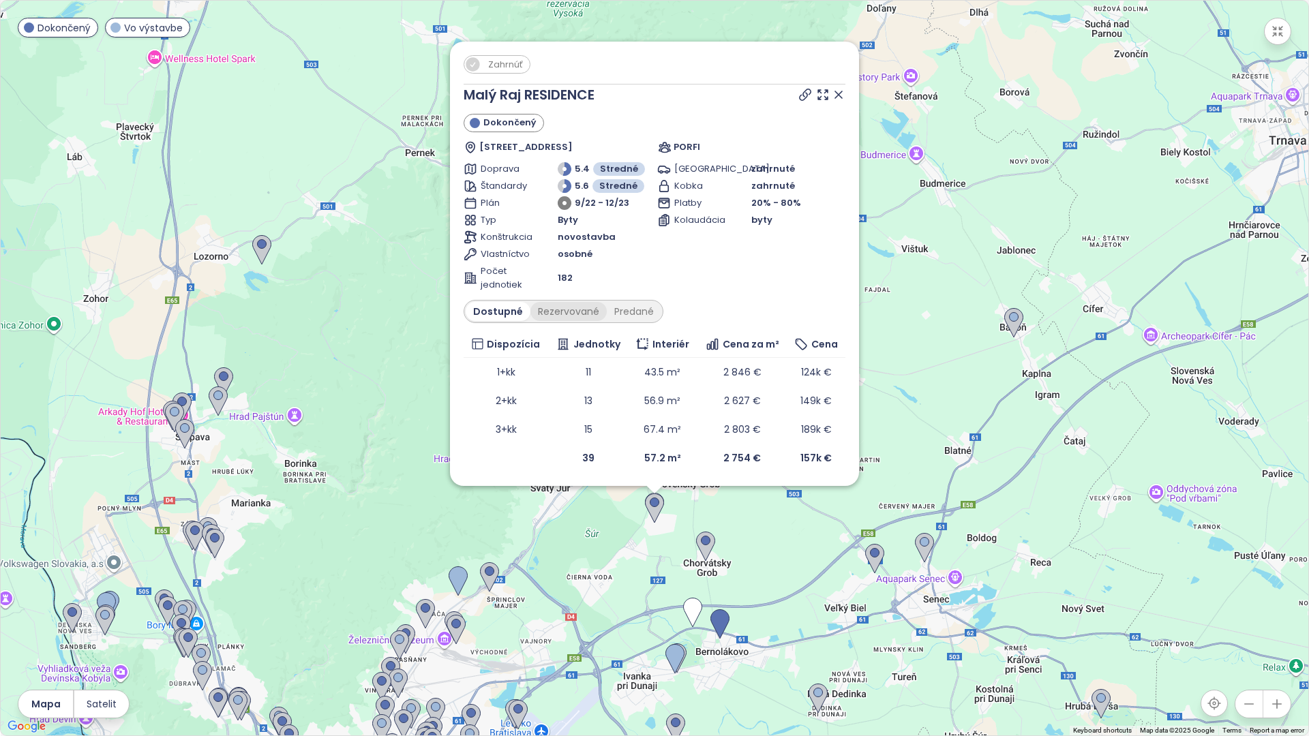
click at [561, 316] on div "Rezervované" at bounding box center [568, 311] width 76 height 19
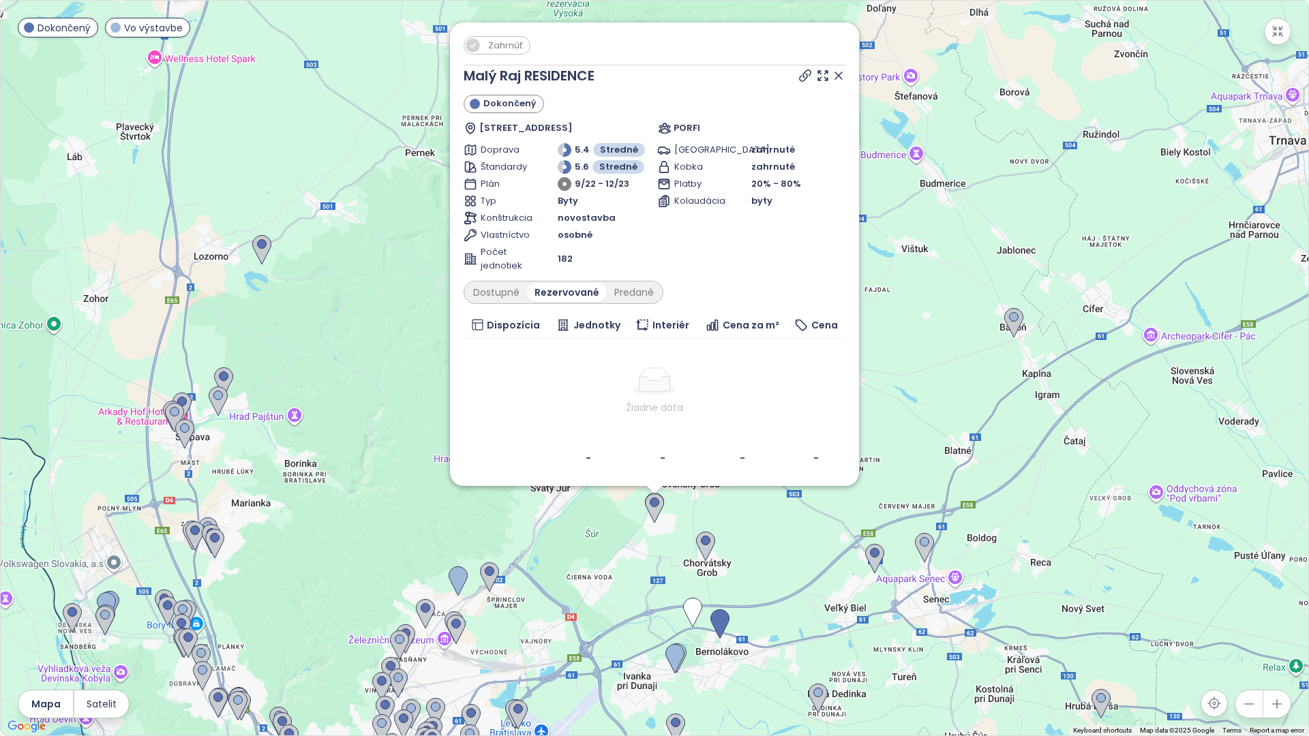
click at [495, 304] on div "Malý Raj RESIDENCE Dokončený Dúhová 72, 900 26 Slovenský Grob, Slovakia PORFI D…" at bounding box center [655, 268] width 382 height 407
click at [498, 293] on div "Dostupné" at bounding box center [496, 292] width 61 height 19
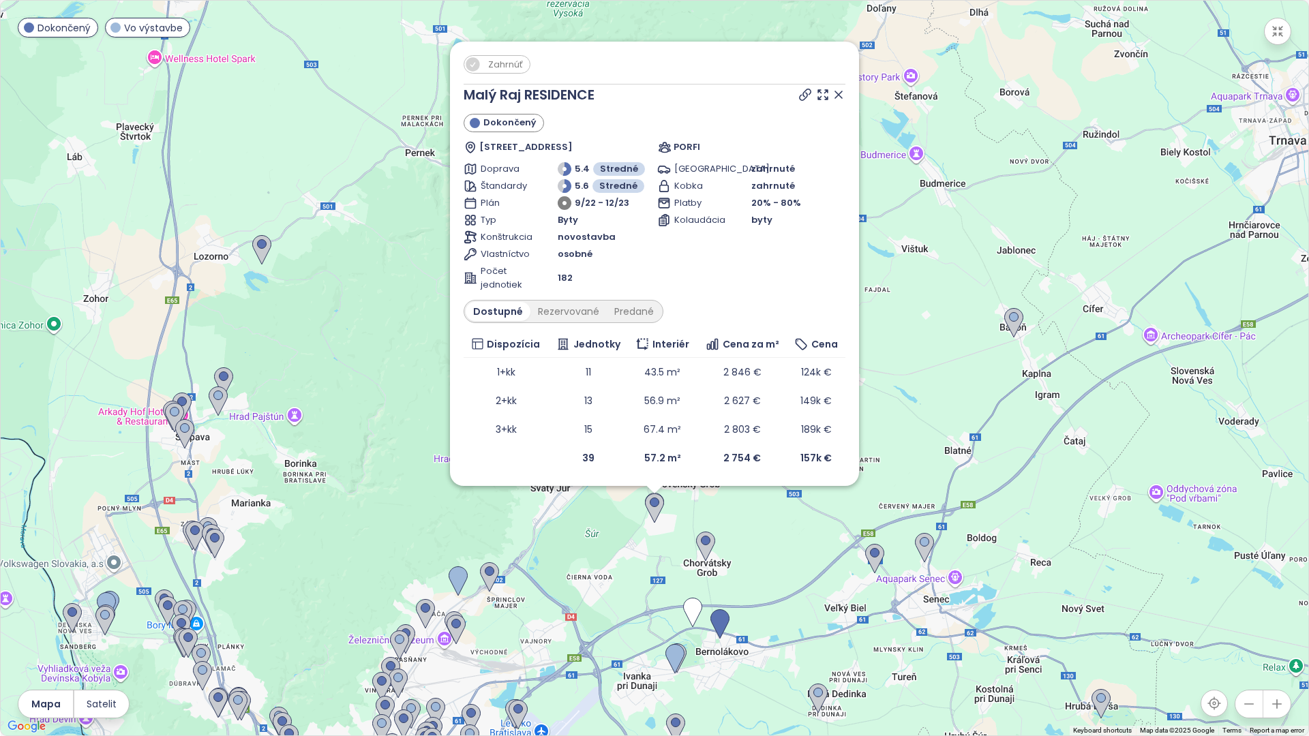
click at [836, 96] on icon at bounding box center [839, 95] width 14 height 14
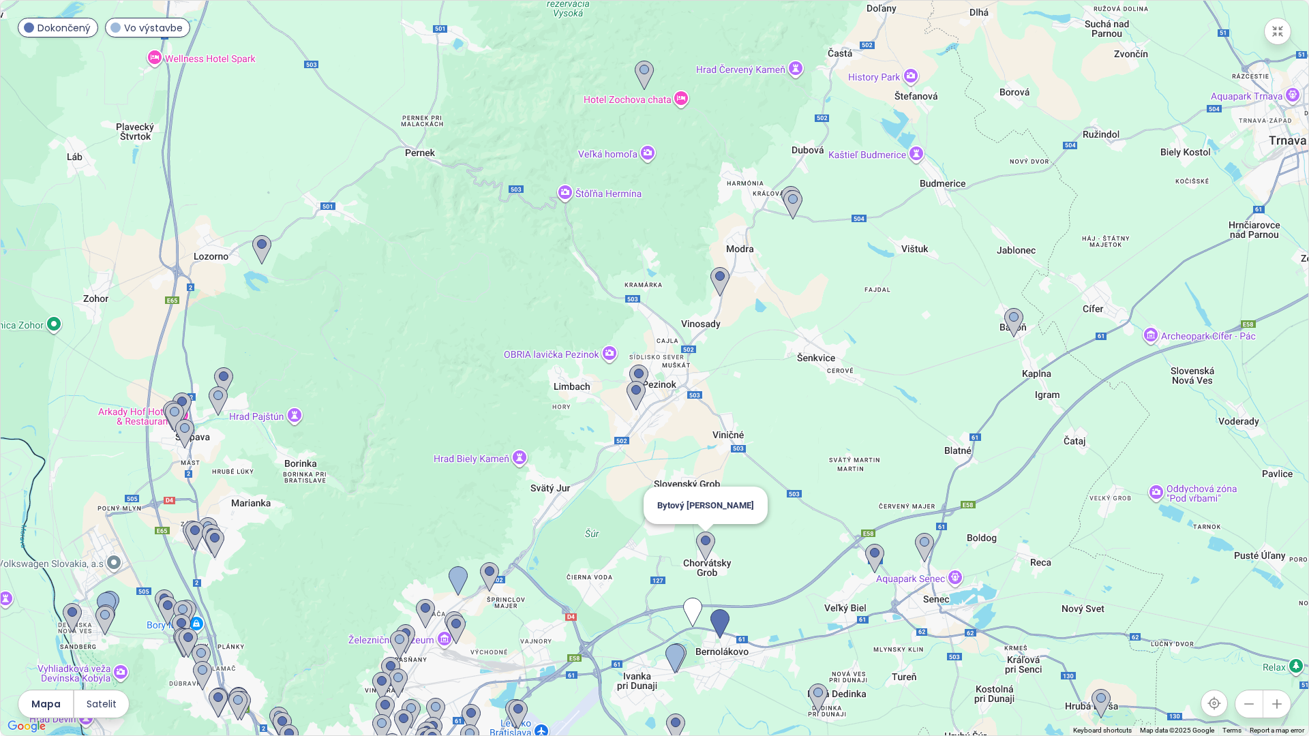
click at [699, 548] on img at bounding box center [705, 547] width 19 height 30
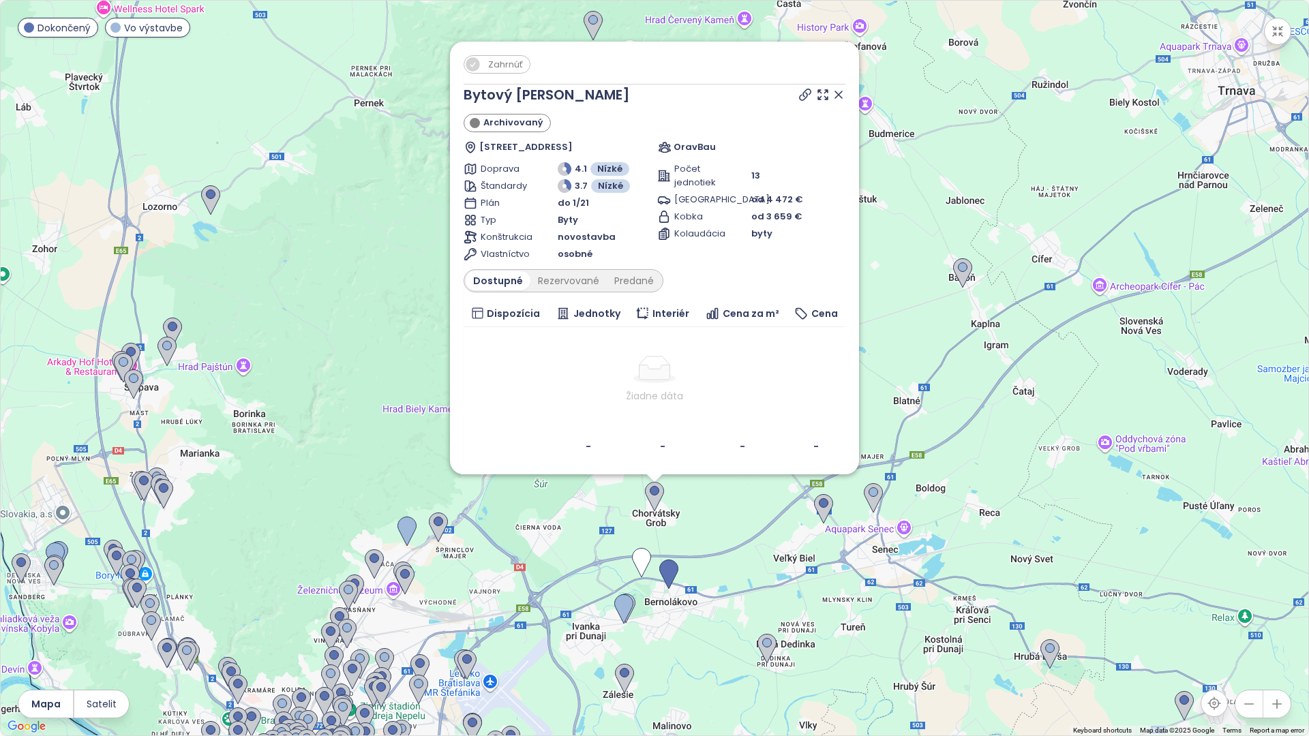
click at [842, 93] on icon at bounding box center [839, 95] width 14 height 14
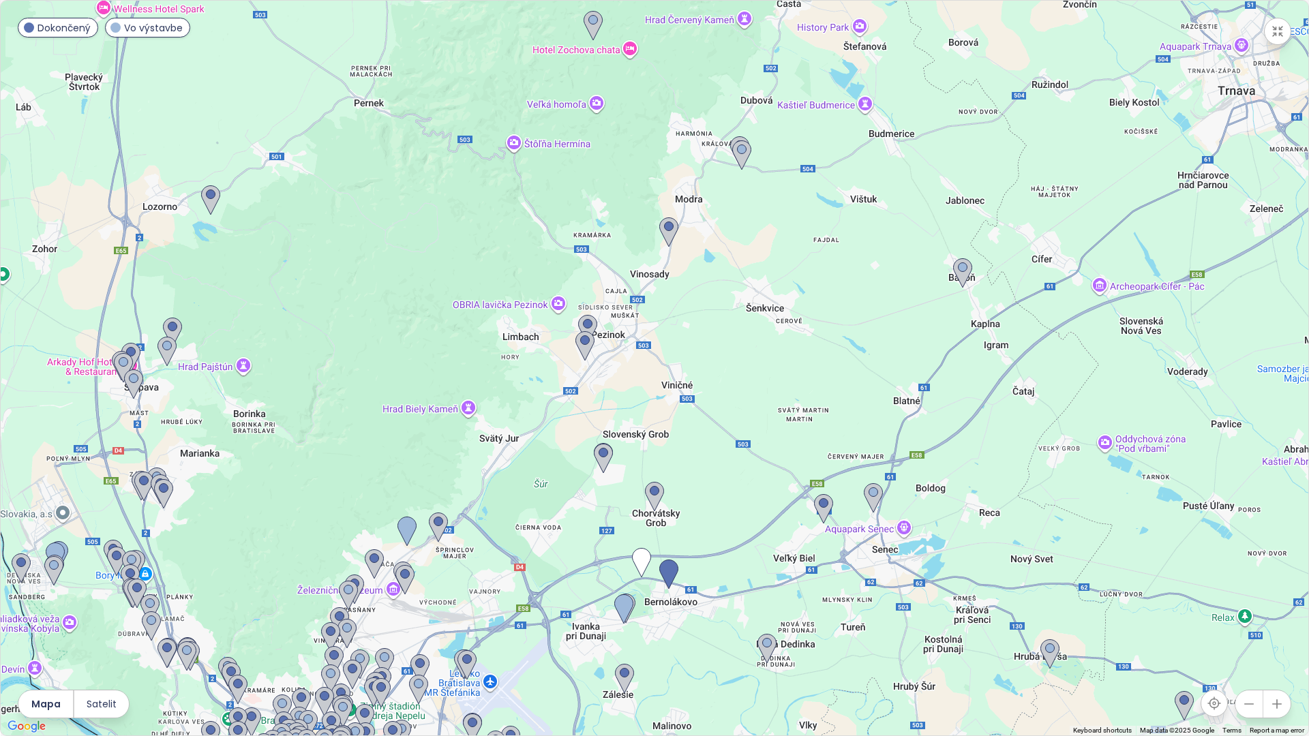
click at [542, 523] on div "To navigate, press the arrow keys." at bounding box center [654, 368] width 1307 height 735
click at [542, 522] on div "To navigate, press the arrow keys." at bounding box center [654, 368] width 1307 height 735
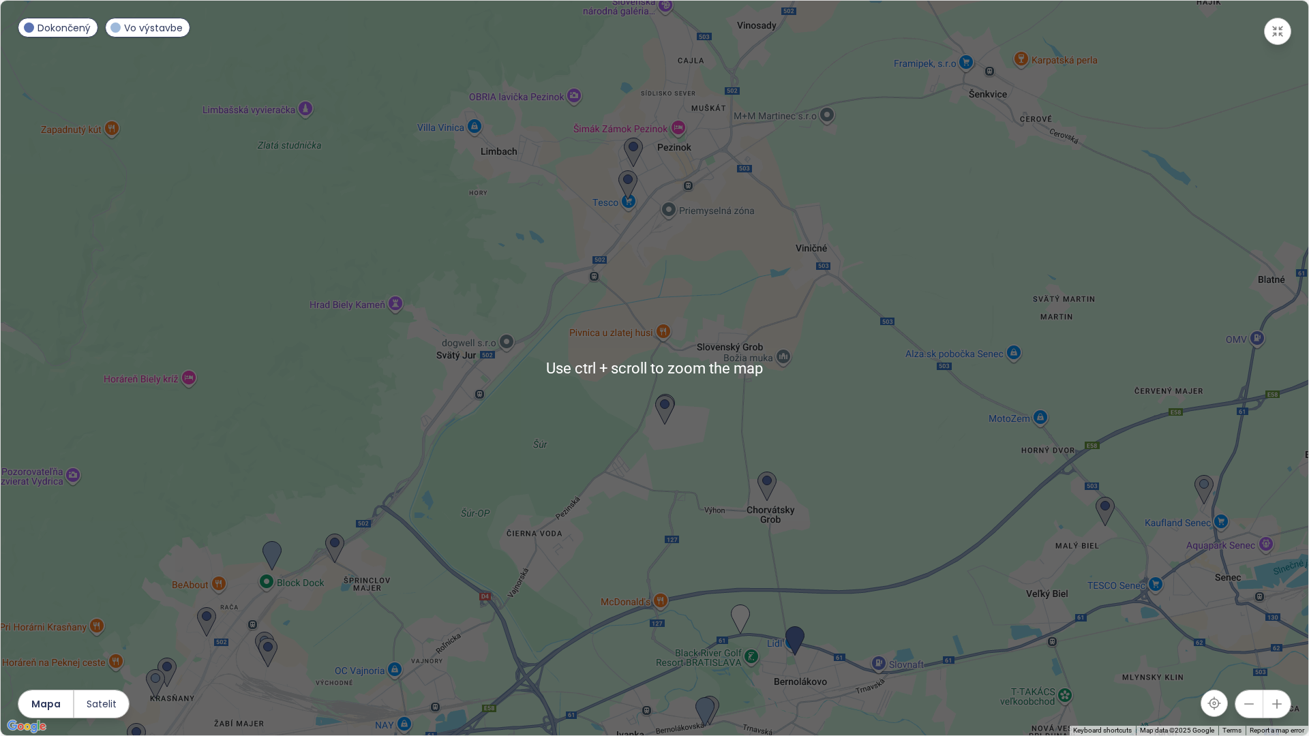
click at [701, 440] on div at bounding box center [654, 368] width 1307 height 735
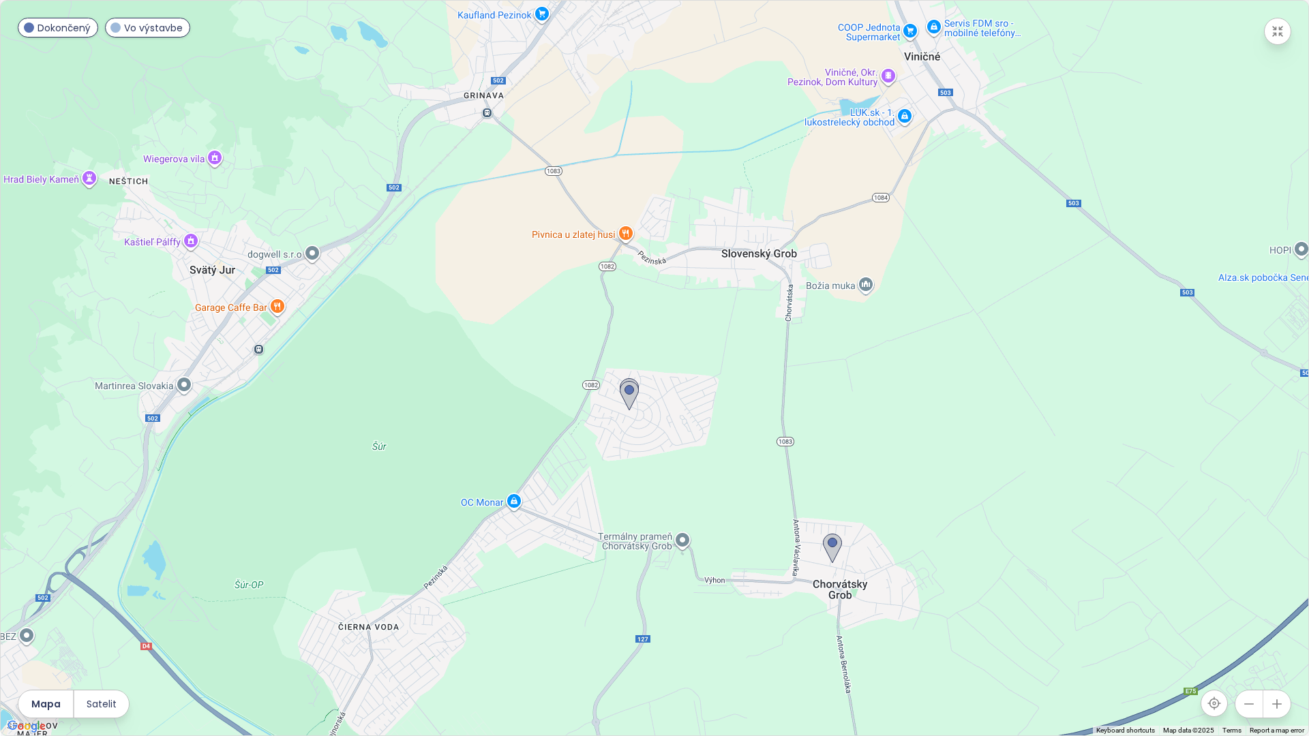
click at [631, 378] on div at bounding box center [654, 368] width 1307 height 735
click at [628, 380] on img at bounding box center [629, 393] width 19 height 30
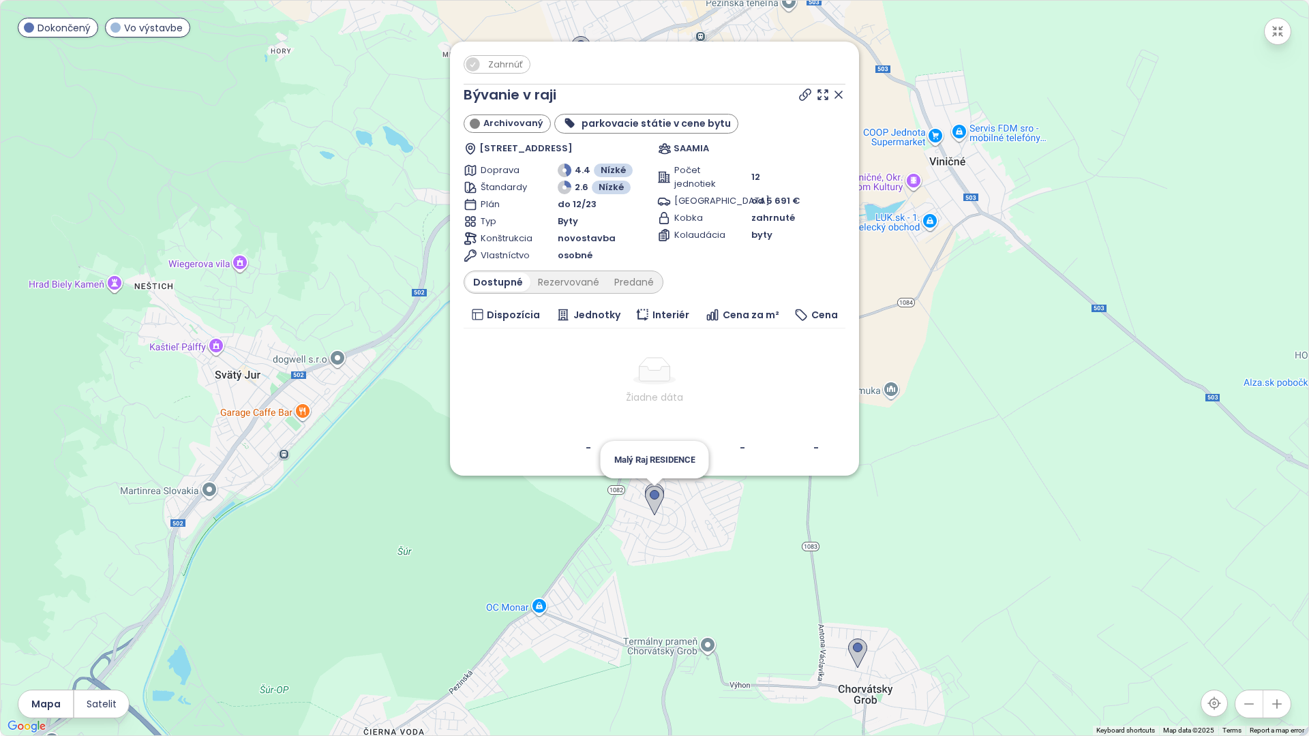
click at [657, 508] on img at bounding box center [654, 501] width 19 height 30
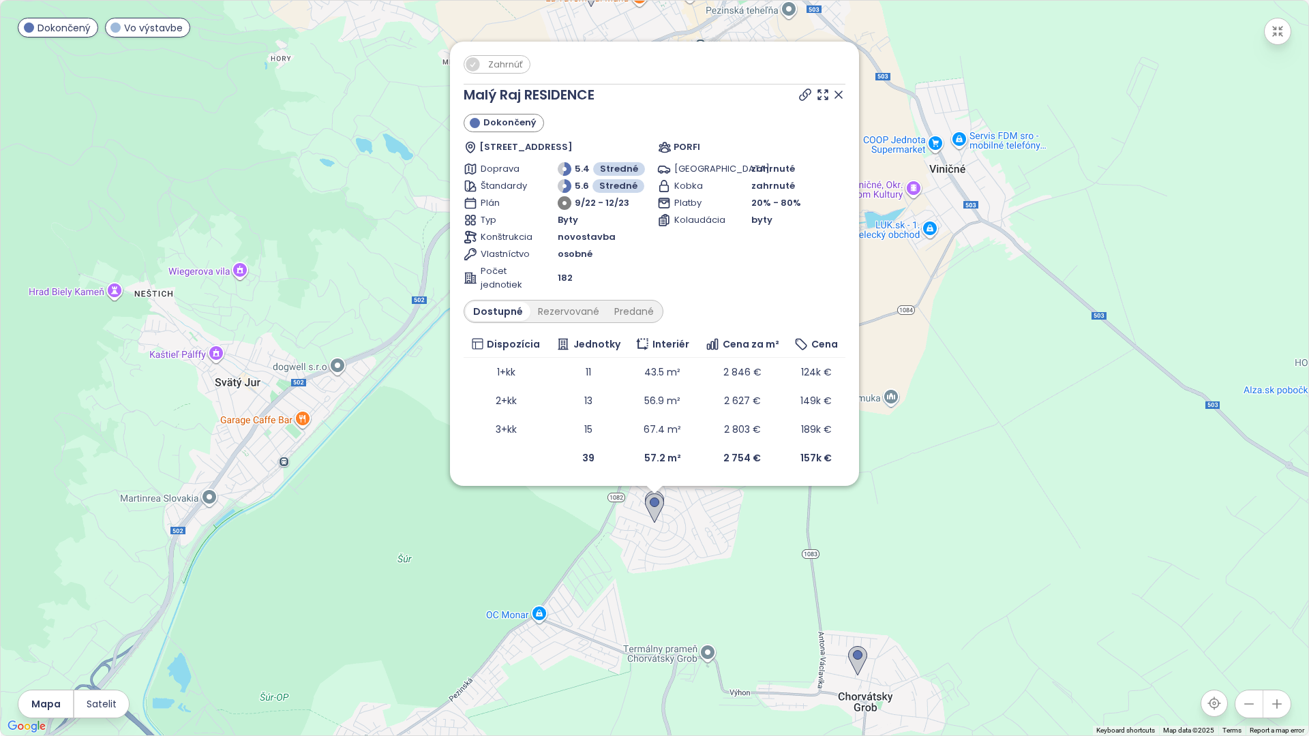
click at [836, 96] on icon at bounding box center [838, 94] width 7 height 7
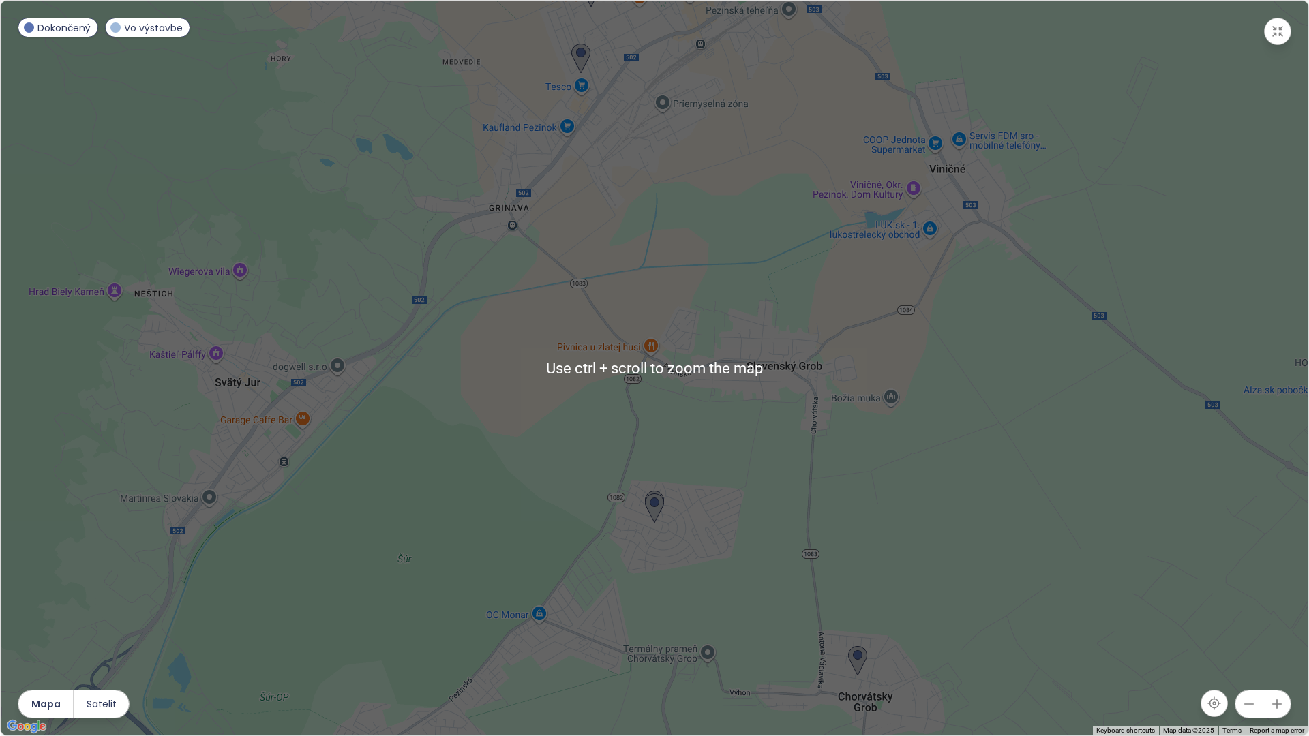
click at [1253, 714] on button "button" at bounding box center [1248, 704] width 27 height 27
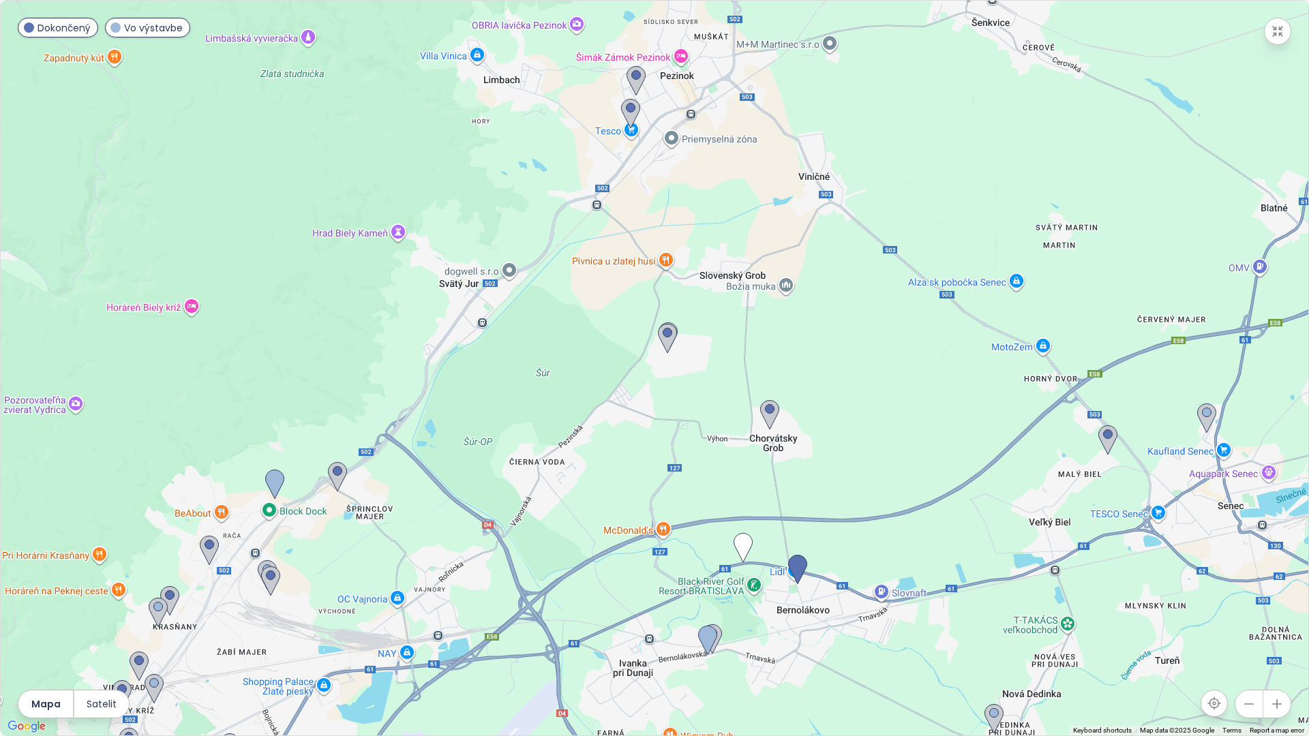
drag, startPoint x: 667, startPoint y: 549, endPoint x: 675, endPoint y: 461, distance: 88.3
click at [675, 461] on div at bounding box center [654, 368] width 1307 height 735
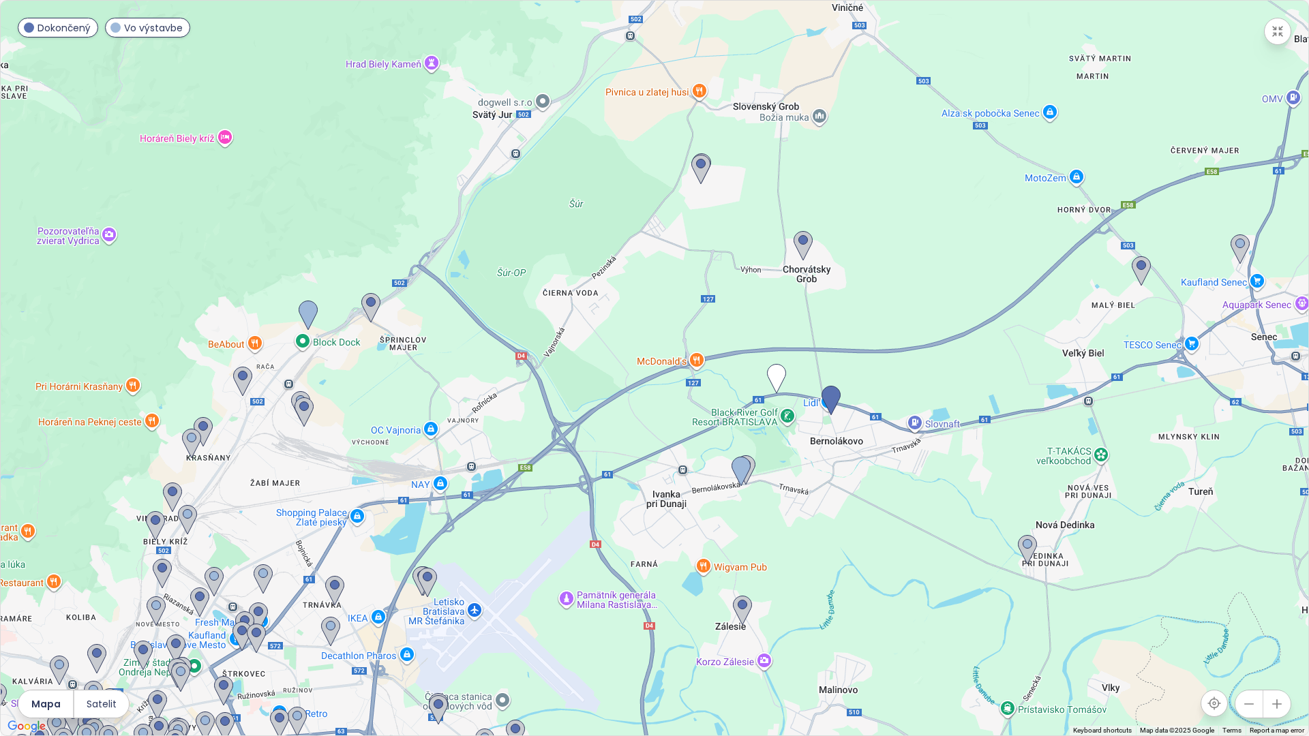
drag, startPoint x: 795, startPoint y: 637, endPoint x: 816, endPoint y: 535, distance: 104.3
click at [816, 535] on div at bounding box center [654, 368] width 1307 height 735
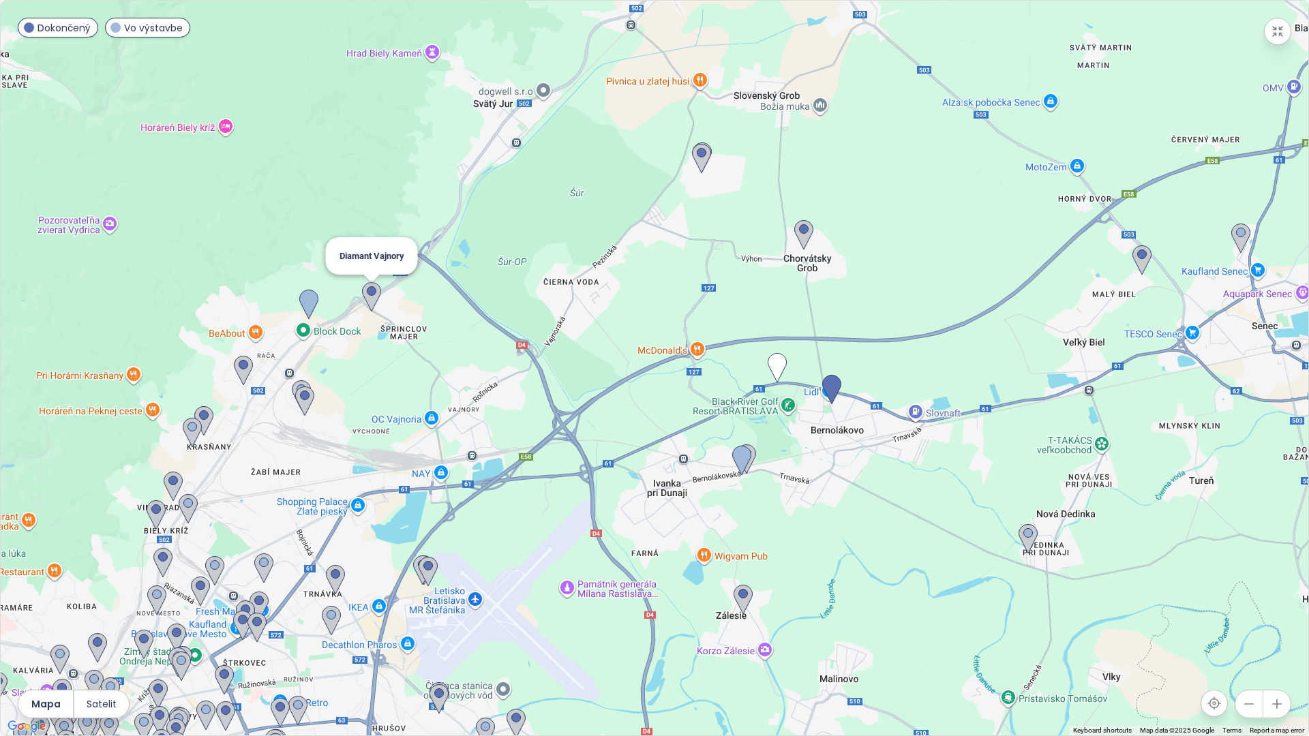
click at [363, 297] on img at bounding box center [371, 297] width 19 height 30
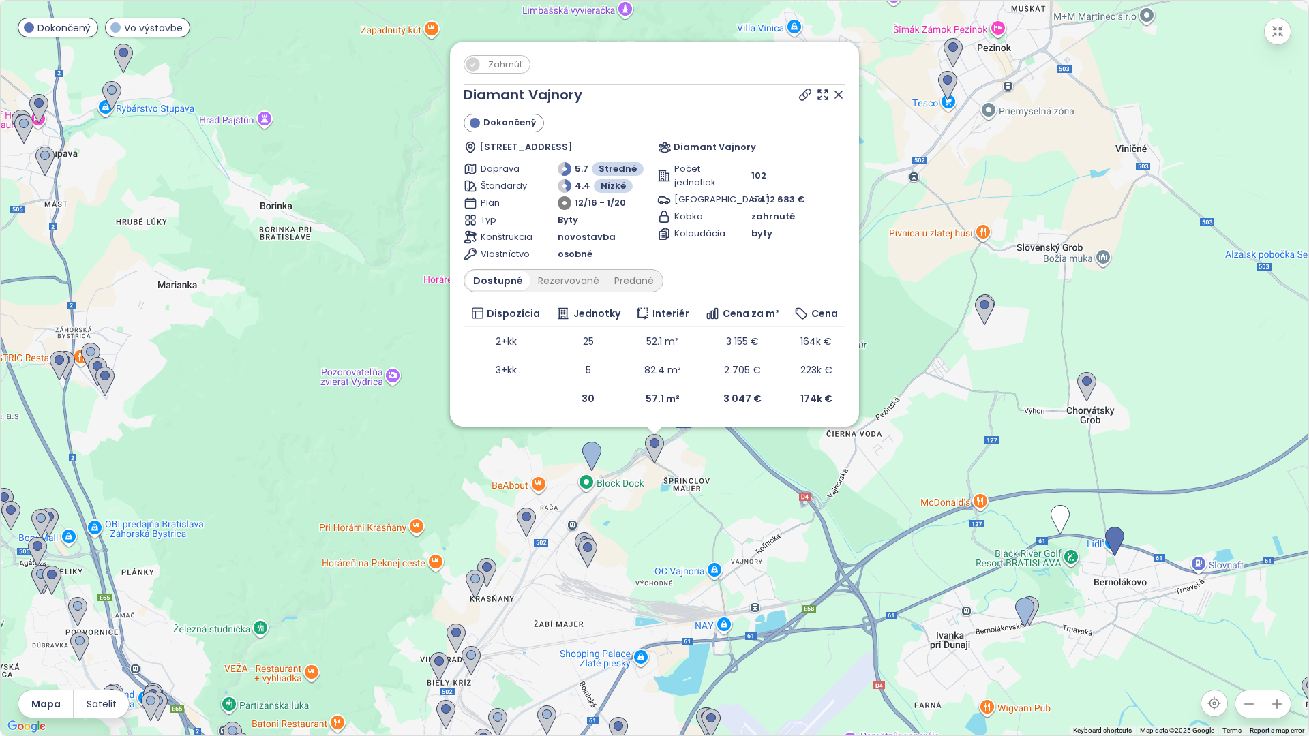
click at [646, 501] on div "Zahrnúť Diamant Vajnory Dokončený Rybničná 65, 831 06 Vajnory, Slovakia Diamant…" at bounding box center [654, 368] width 1307 height 735
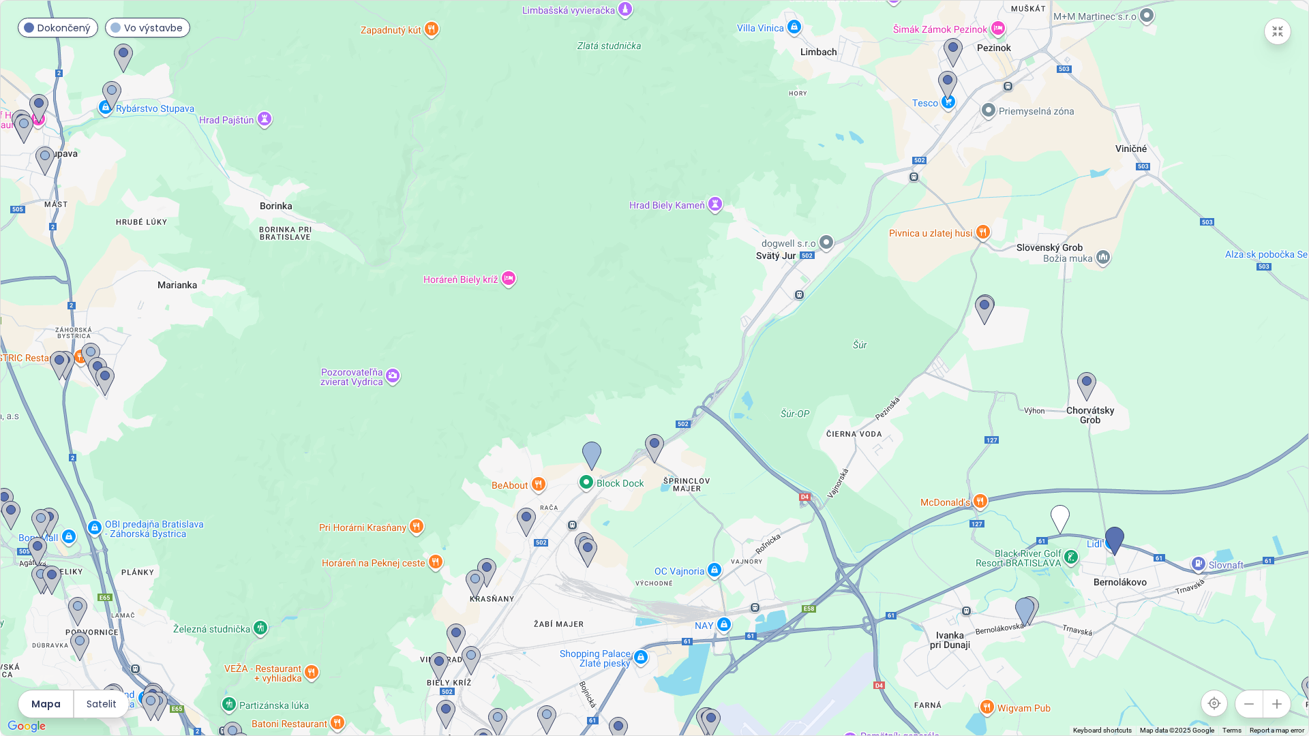
click at [645, 502] on div at bounding box center [654, 368] width 1307 height 735
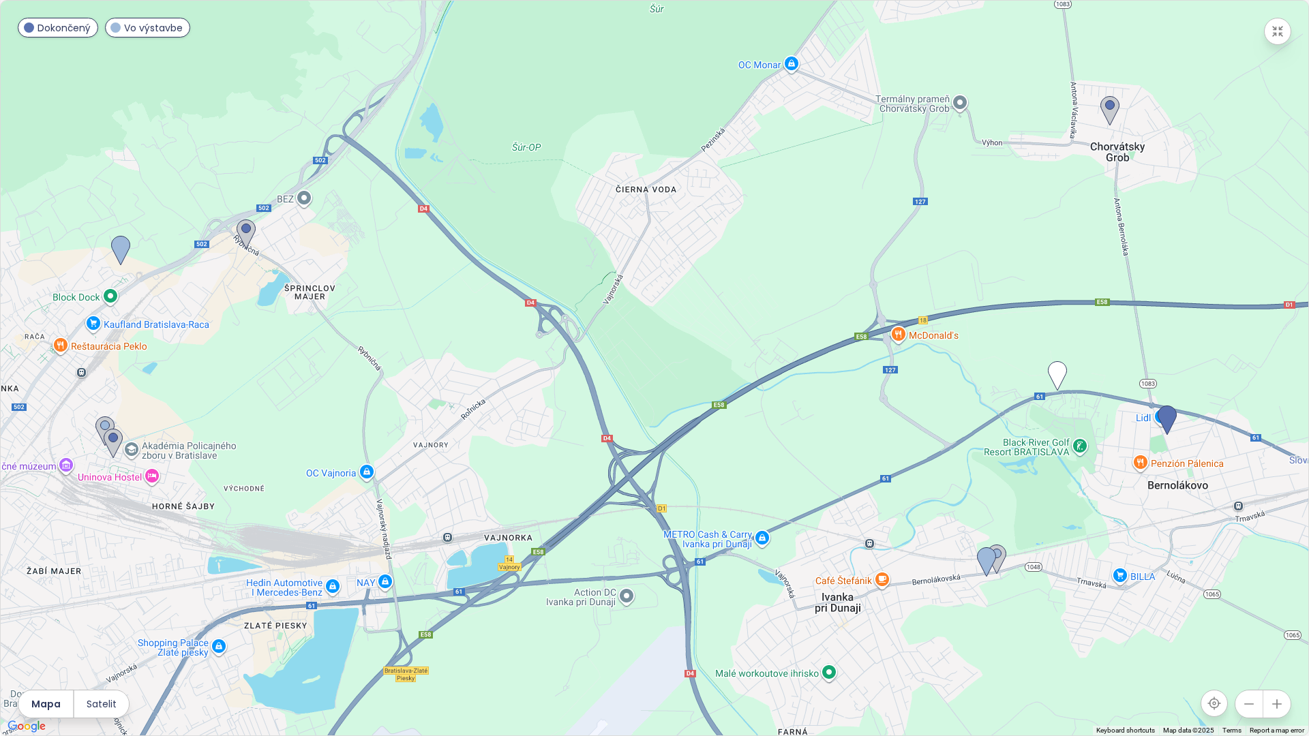
drag, startPoint x: 866, startPoint y: 545, endPoint x: 457, endPoint y: 369, distance: 444.9
click at [457, 369] on div at bounding box center [654, 368] width 1307 height 735
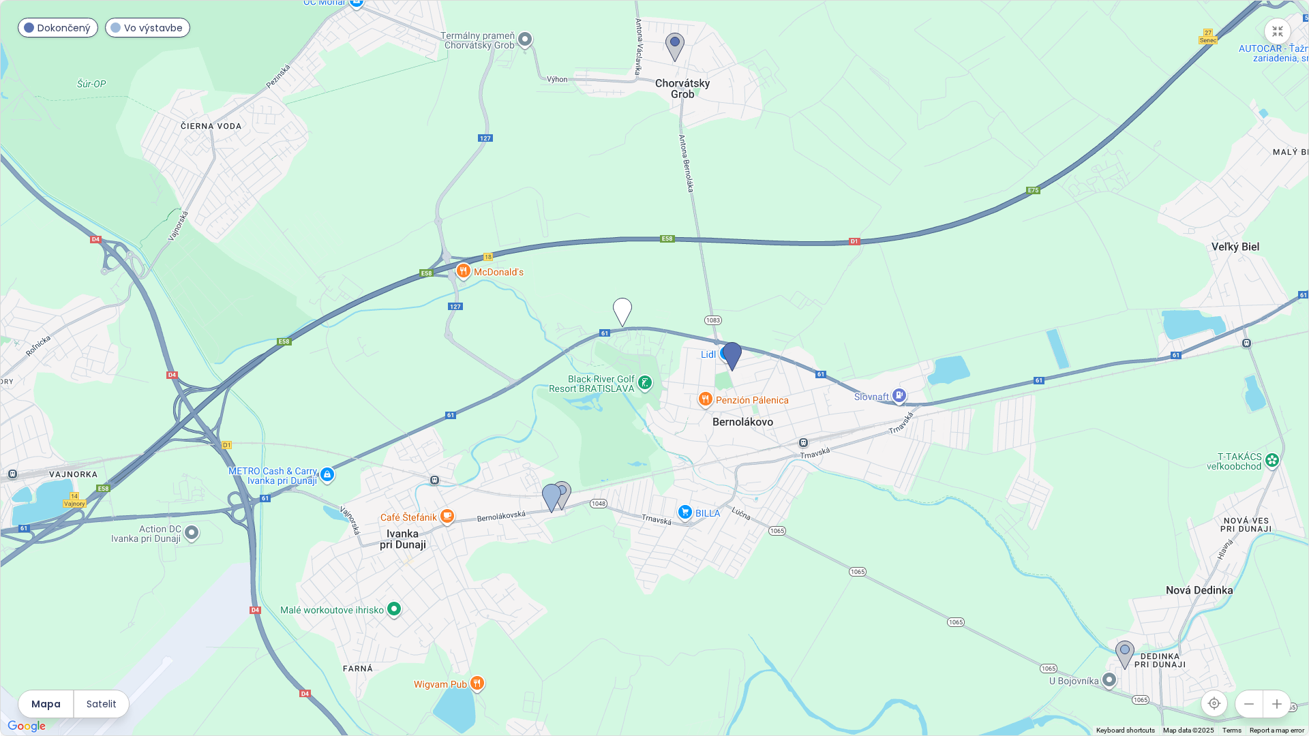
drag, startPoint x: 1007, startPoint y: 508, endPoint x: 671, endPoint y: 491, distance: 336.5
click at [628, 460] on div at bounding box center [654, 368] width 1307 height 735
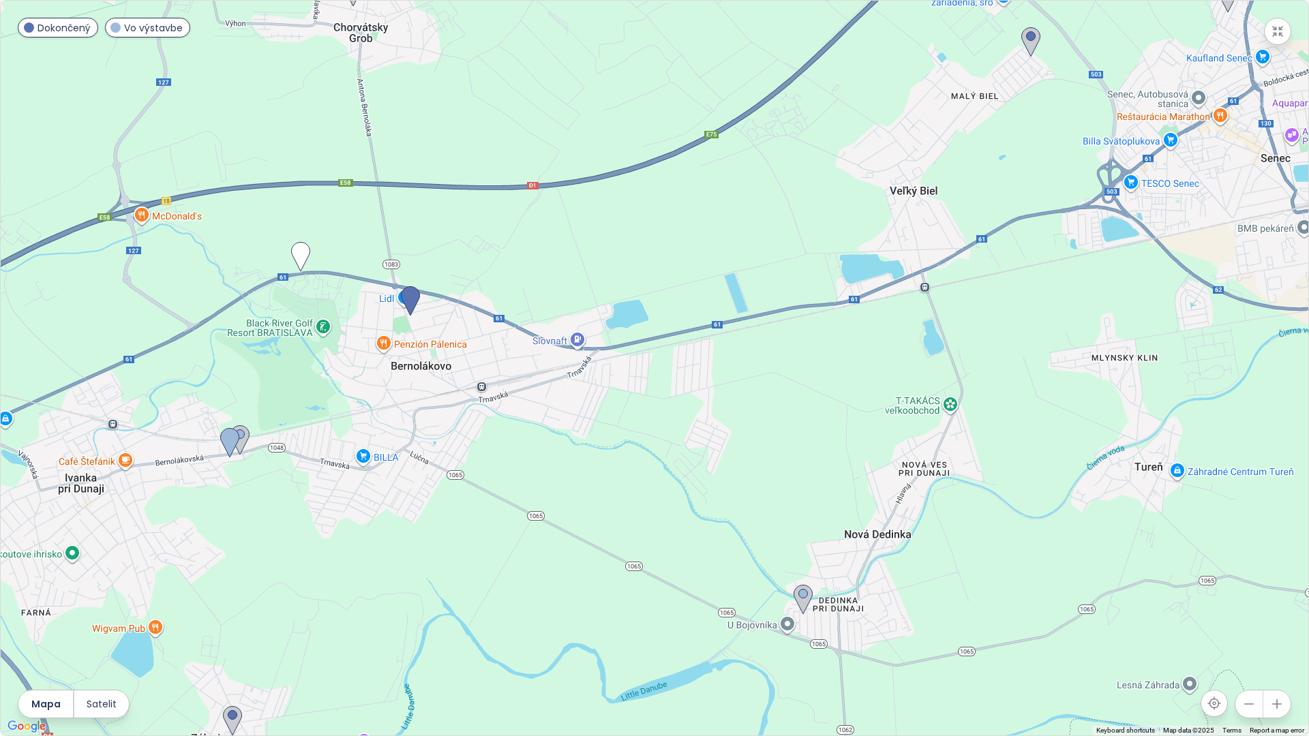
click at [1251, 707] on icon "button" at bounding box center [1249, 704] width 14 height 14
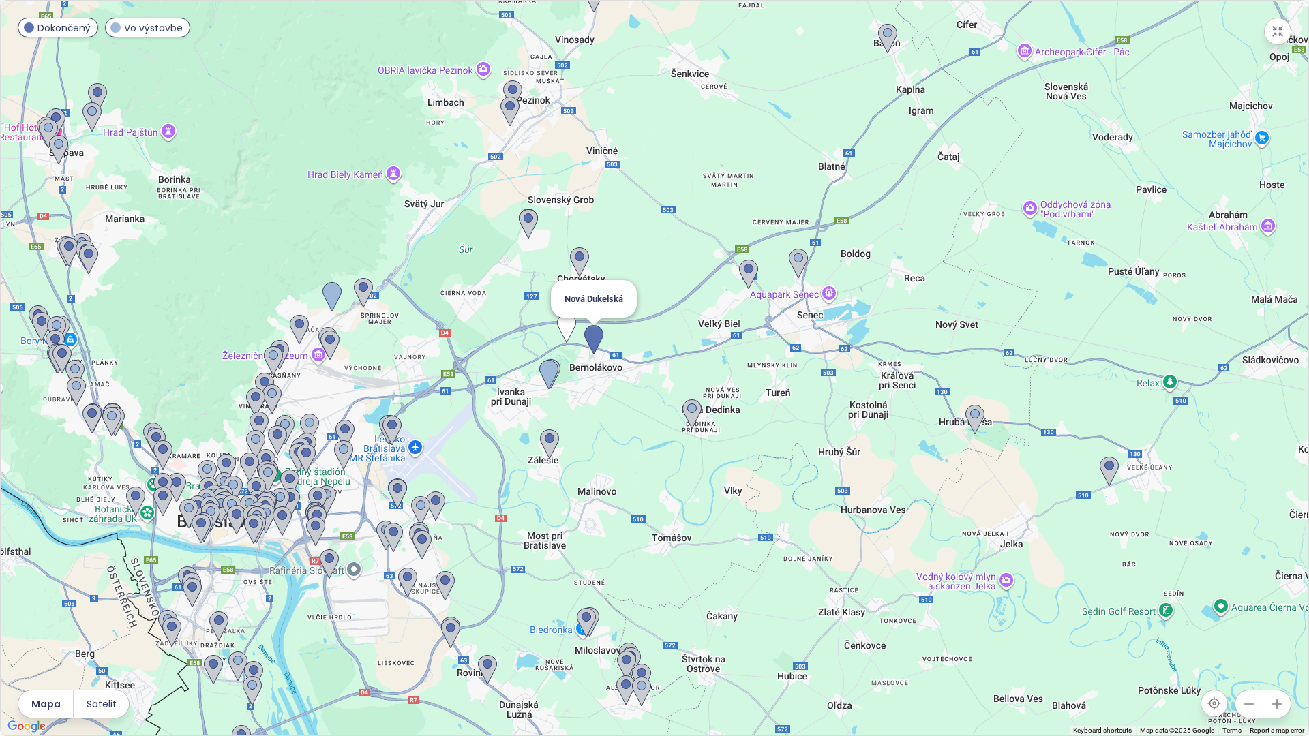
click at [591, 337] on img at bounding box center [593, 340] width 19 height 30
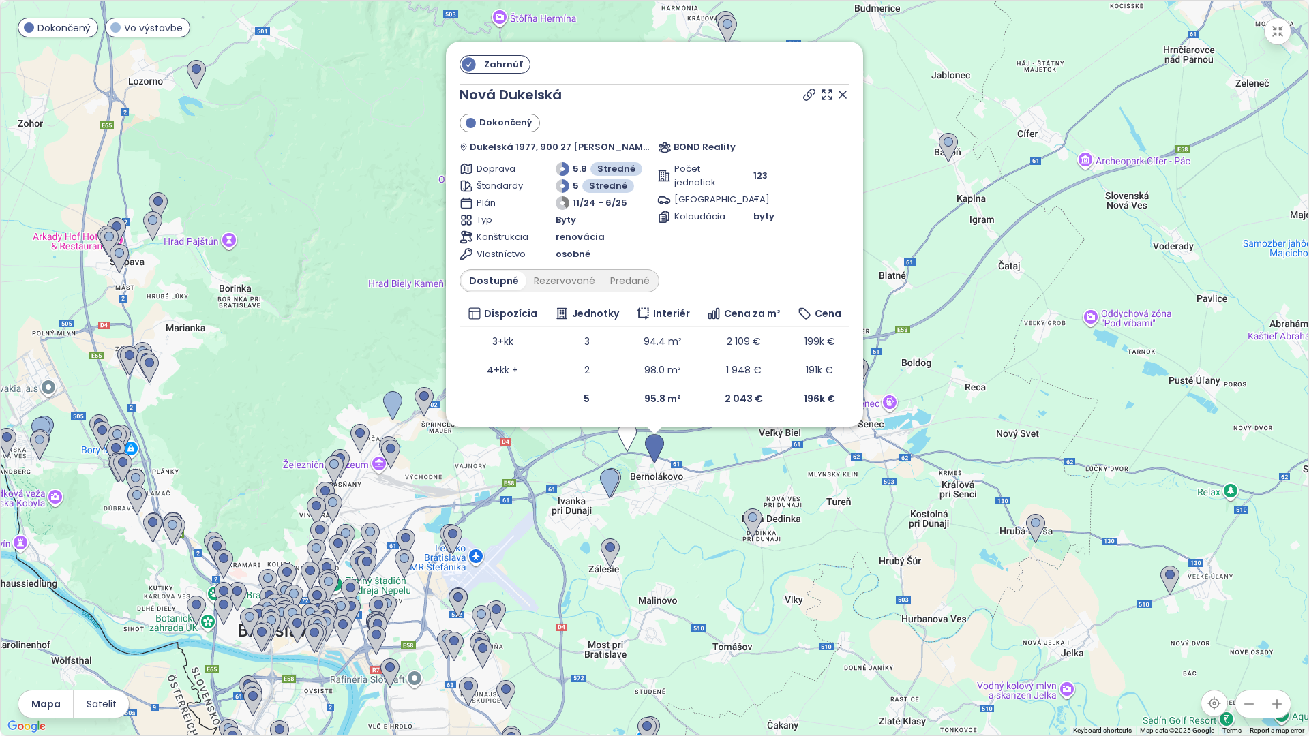
click at [673, 515] on div "Zahrnúť Nová Dukelská Dokončený Dukelská 1977, 900 27 Bernolákovo, Slovakia BON…" at bounding box center [654, 368] width 1307 height 735
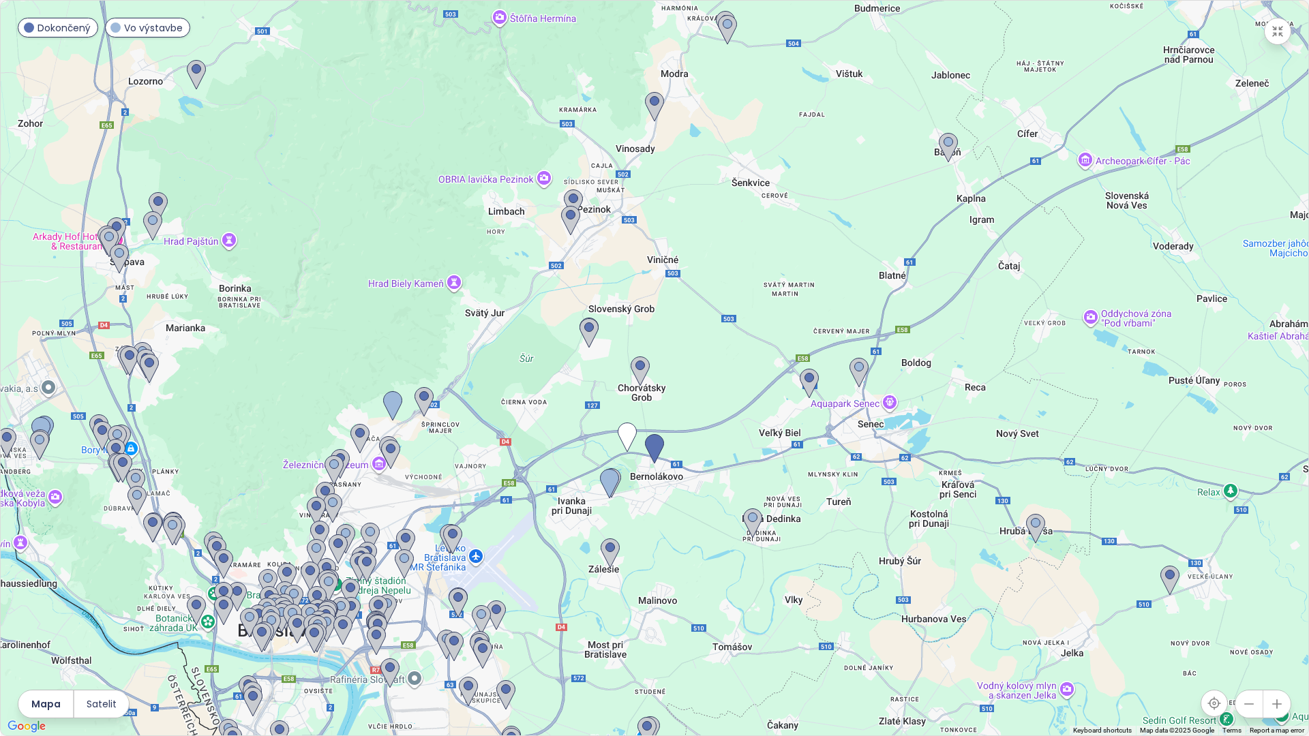
click at [666, 528] on div at bounding box center [654, 368] width 1307 height 735
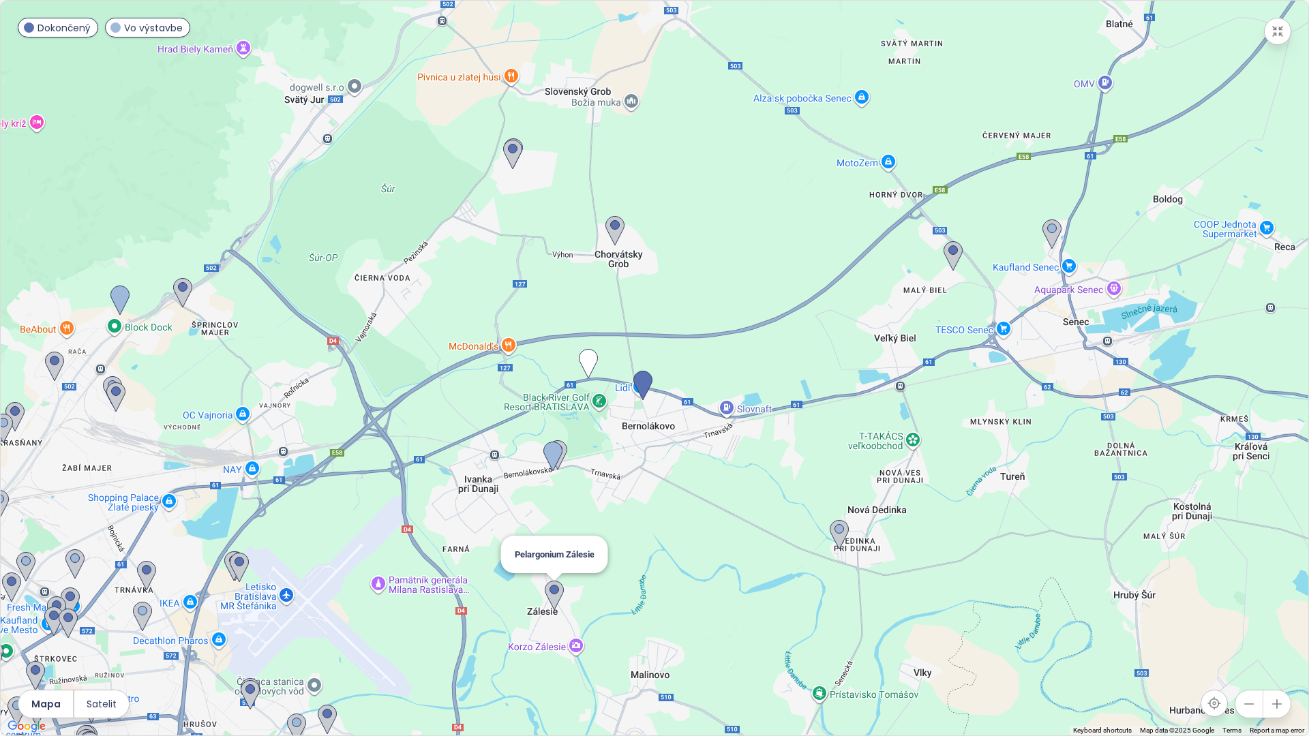
click at [549, 589] on img at bounding box center [554, 596] width 19 height 30
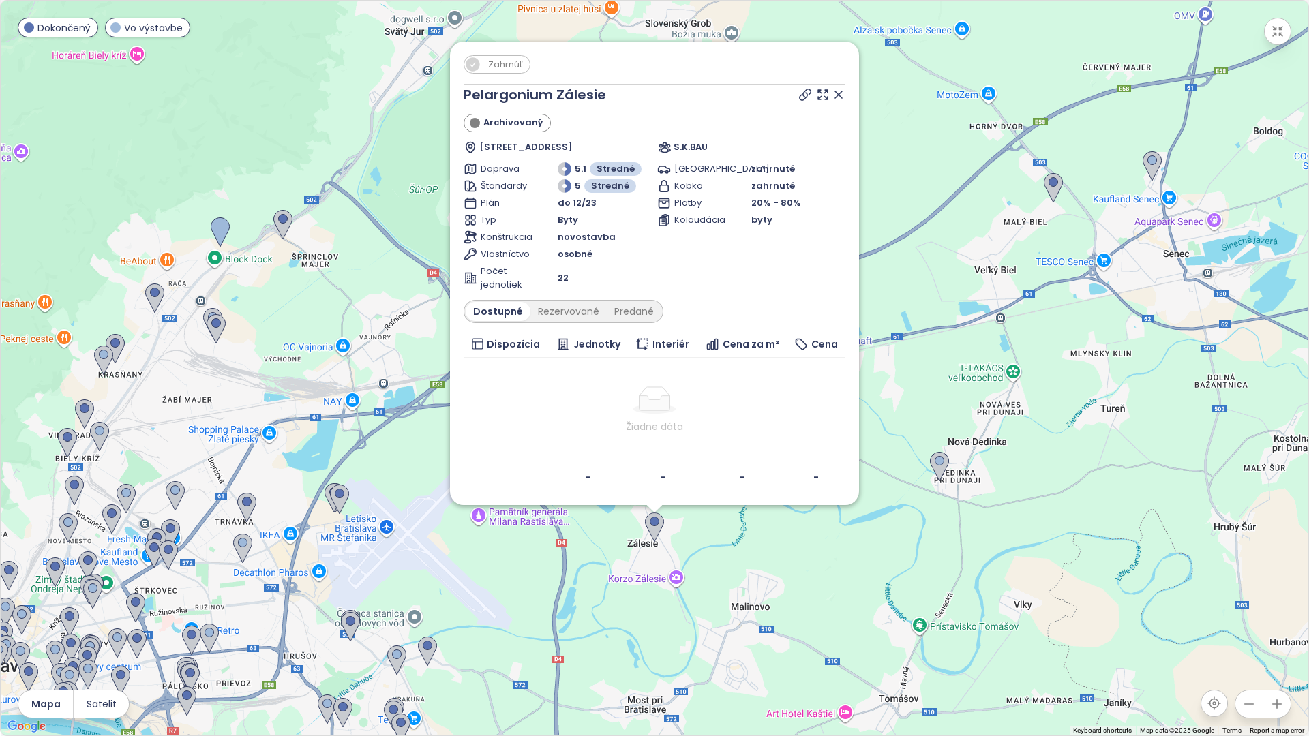
click at [839, 91] on icon at bounding box center [839, 95] width 14 height 14
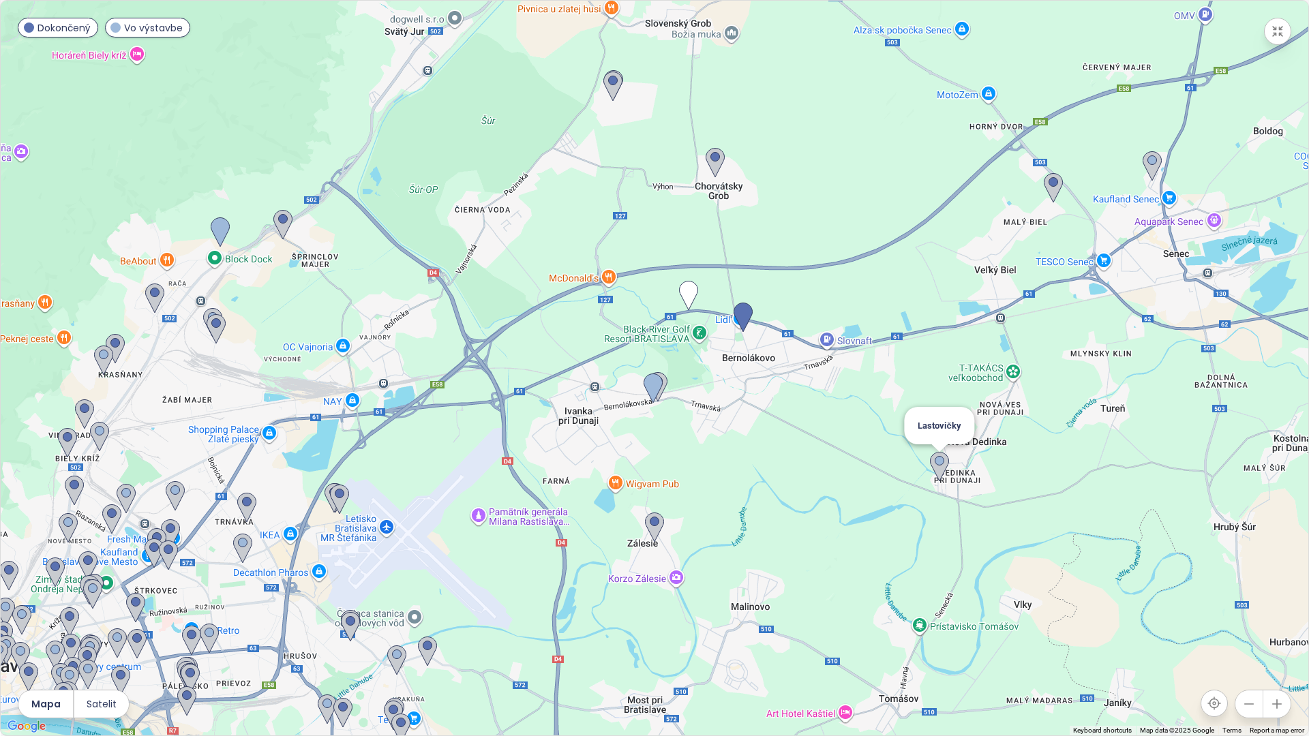
click at [945, 470] on img at bounding box center [939, 467] width 19 height 30
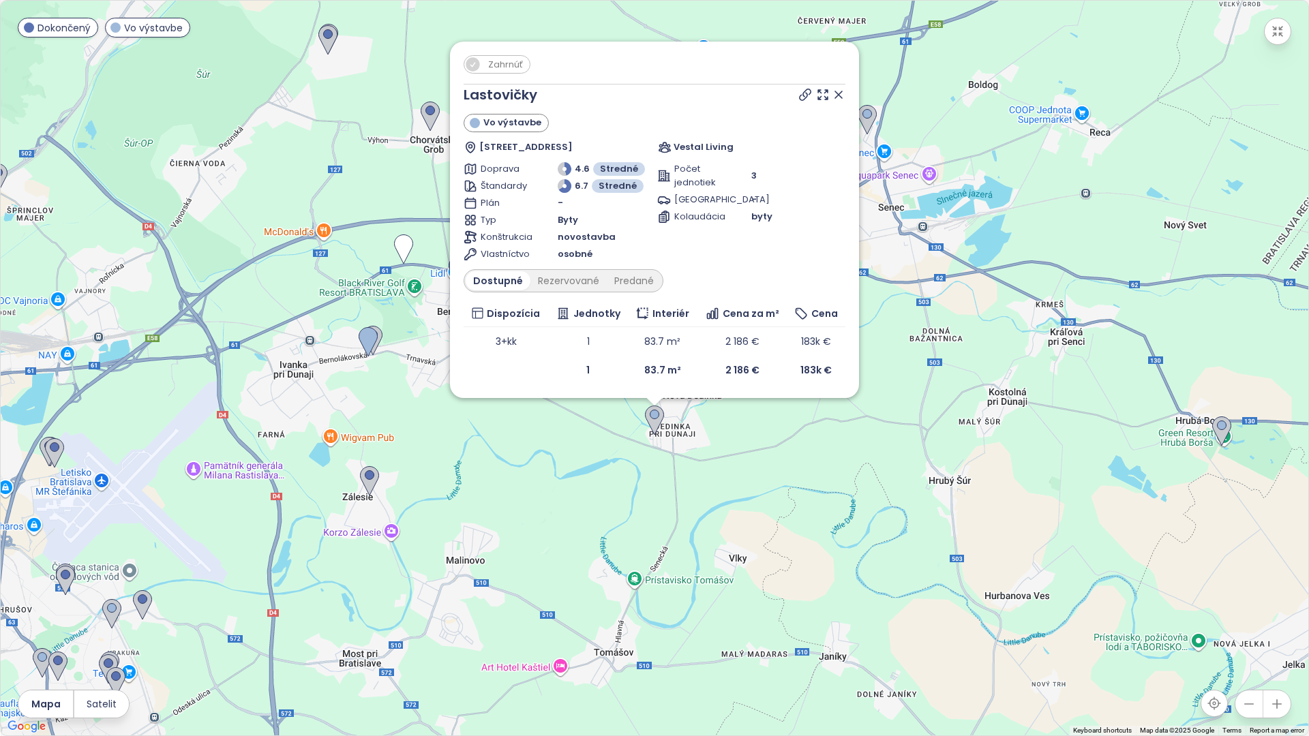
click at [843, 97] on icon at bounding box center [839, 95] width 14 height 14
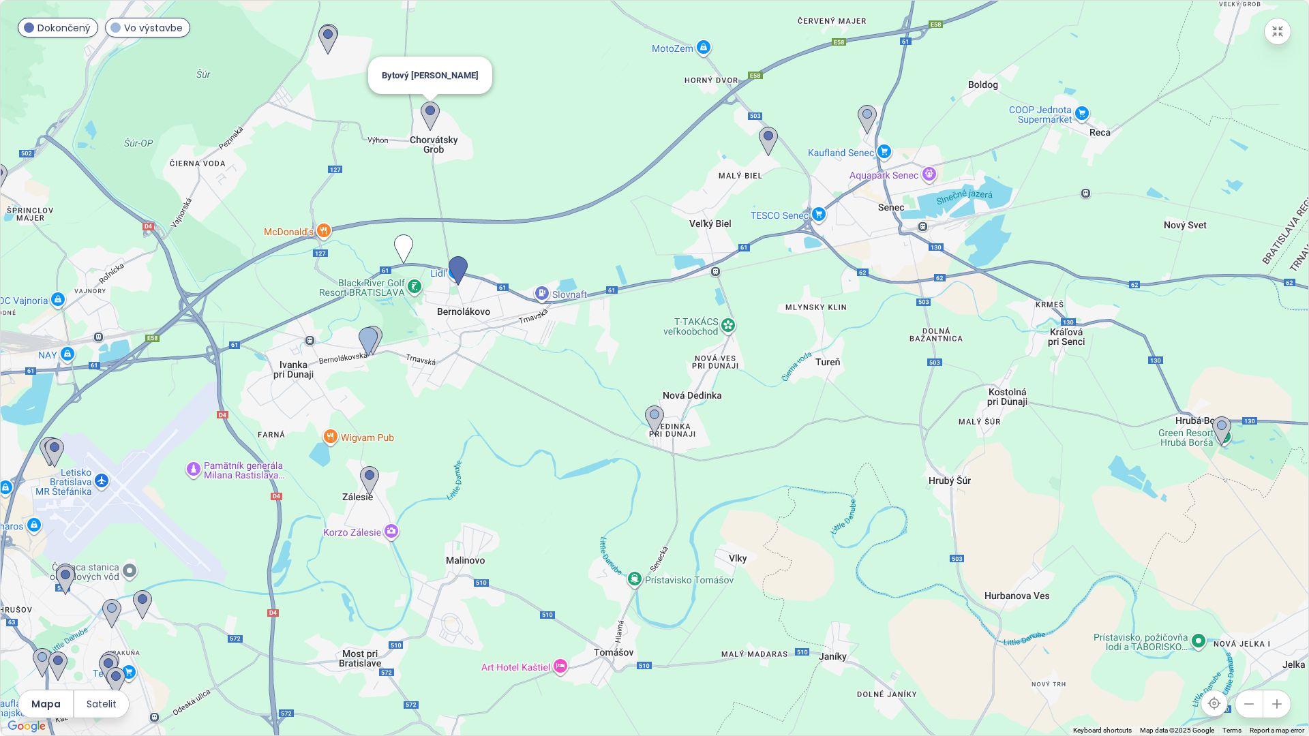
click at [436, 115] on img at bounding box center [430, 117] width 19 height 30
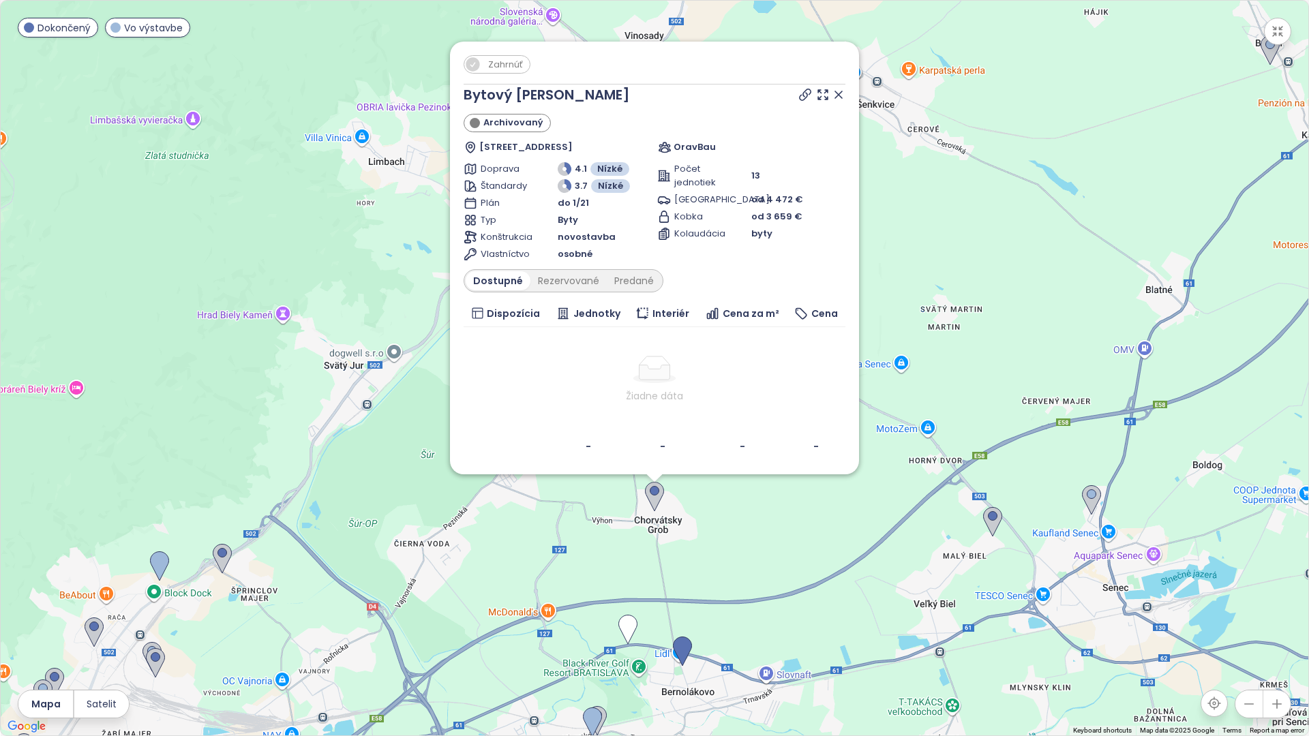
click at [579, 557] on div "Zahrnúť Bytový dom Školská Archivovaný Školská 262/16, 900 25 Chorvátsky Grob, …" at bounding box center [654, 368] width 1307 height 735
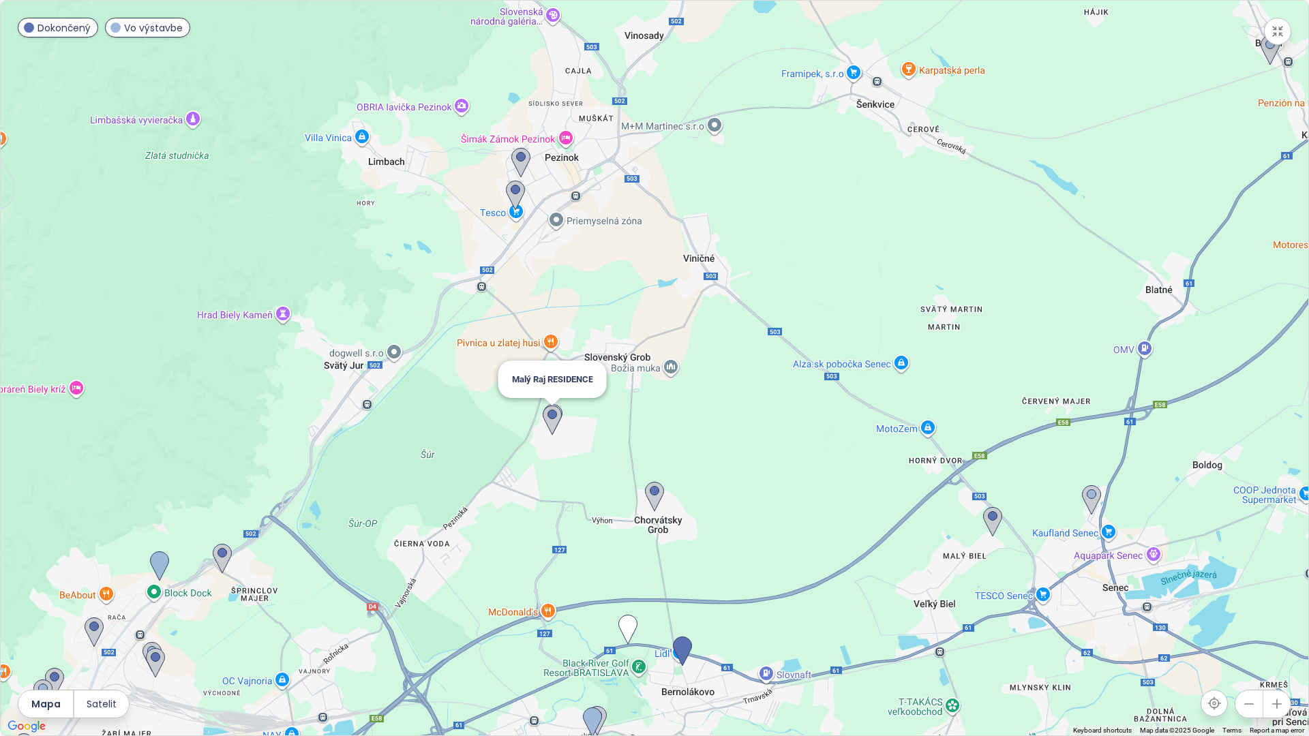
click at [548, 417] on img at bounding box center [552, 421] width 19 height 30
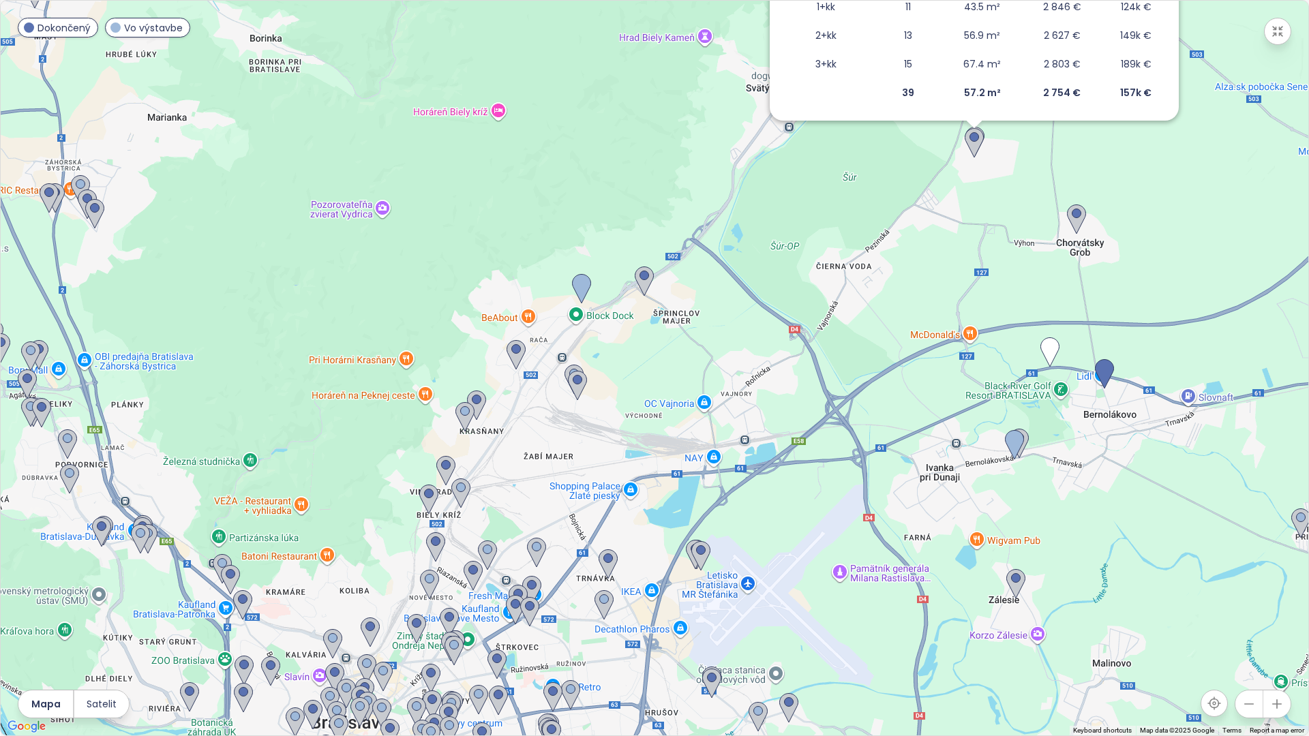
drag, startPoint x: 546, startPoint y: 598, endPoint x: 866, endPoint y: 232, distance: 486.5
click at [866, 232] on div "Zahrnúť Malý Raj RESIDENCE Dokončený Dúhová 72, 900 26 Slovenský Grob, Slovakia…" at bounding box center [654, 368] width 1307 height 735
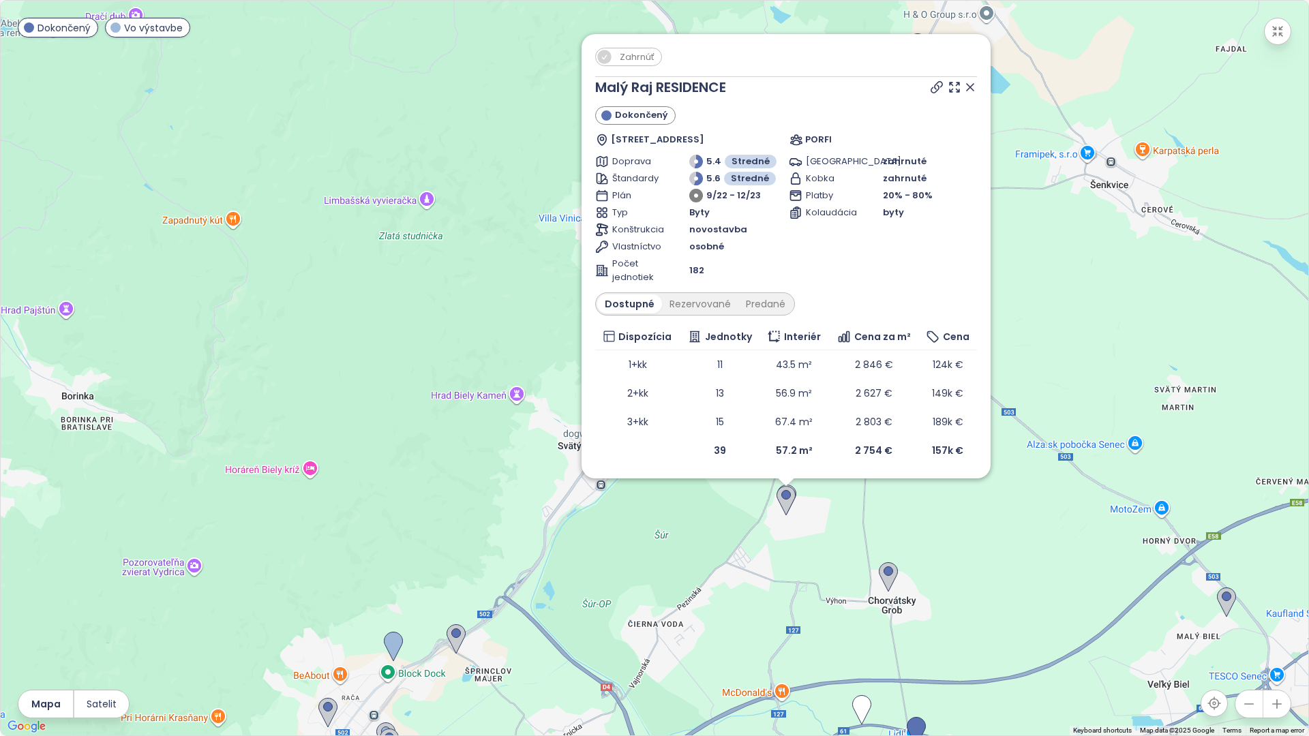
drag, startPoint x: 891, startPoint y: 319, endPoint x: 733, endPoint y: 589, distance: 312.5
click at [733, 589] on div "Zahrnúť Malý Raj RESIDENCE Dokončený Dúhová 72, 900 26 Slovenský Grob, Slovakia…" at bounding box center [654, 368] width 1307 height 735
click at [938, 86] on icon at bounding box center [936, 90] width 14 height 14
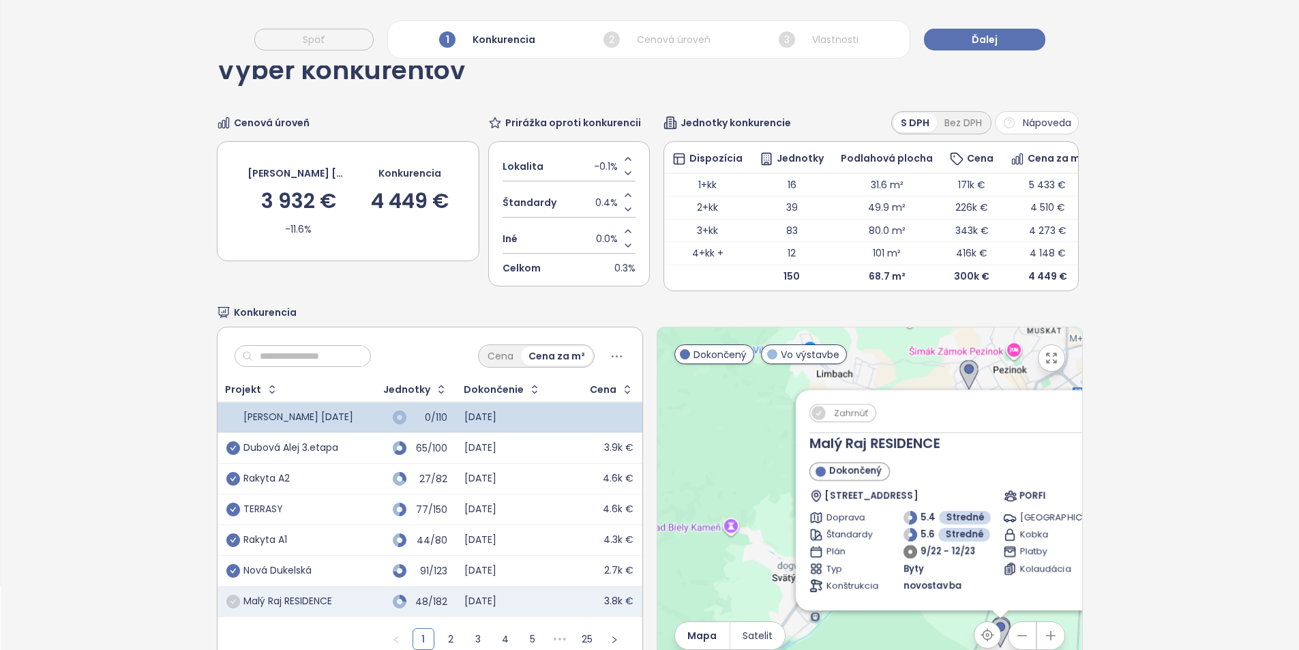
click at [1046, 363] on icon "button" at bounding box center [1051, 358] width 10 height 10
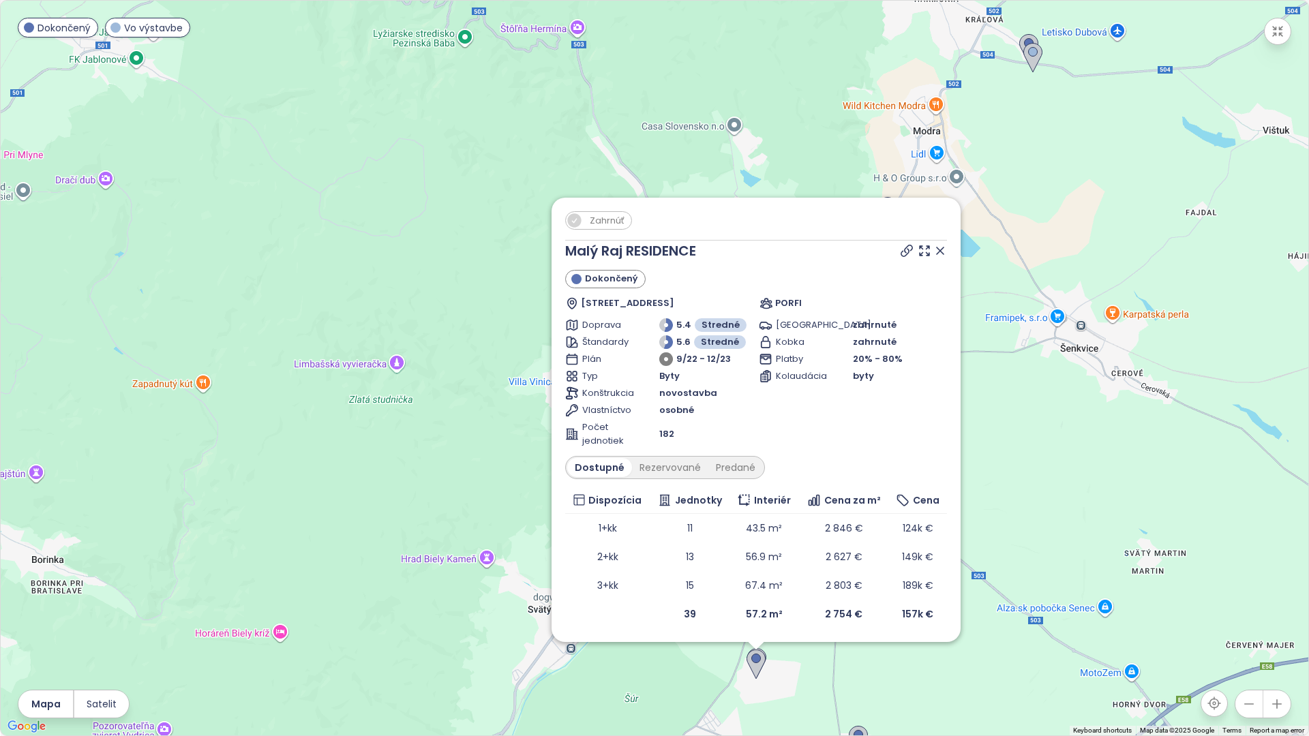
drag, startPoint x: 915, startPoint y: 554, endPoint x: 885, endPoint y: 719, distance: 167.7
click at [885, 722] on div "Zahrnúť Malý Raj RESIDENCE Dokončený Dúhová 72, 900 26 Slovenský Grob, Slovakia…" at bounding box center [654, 368] width 1307 height 735
click at [937, 255] on icon at bounding box center [940, 254] width 14 height 14
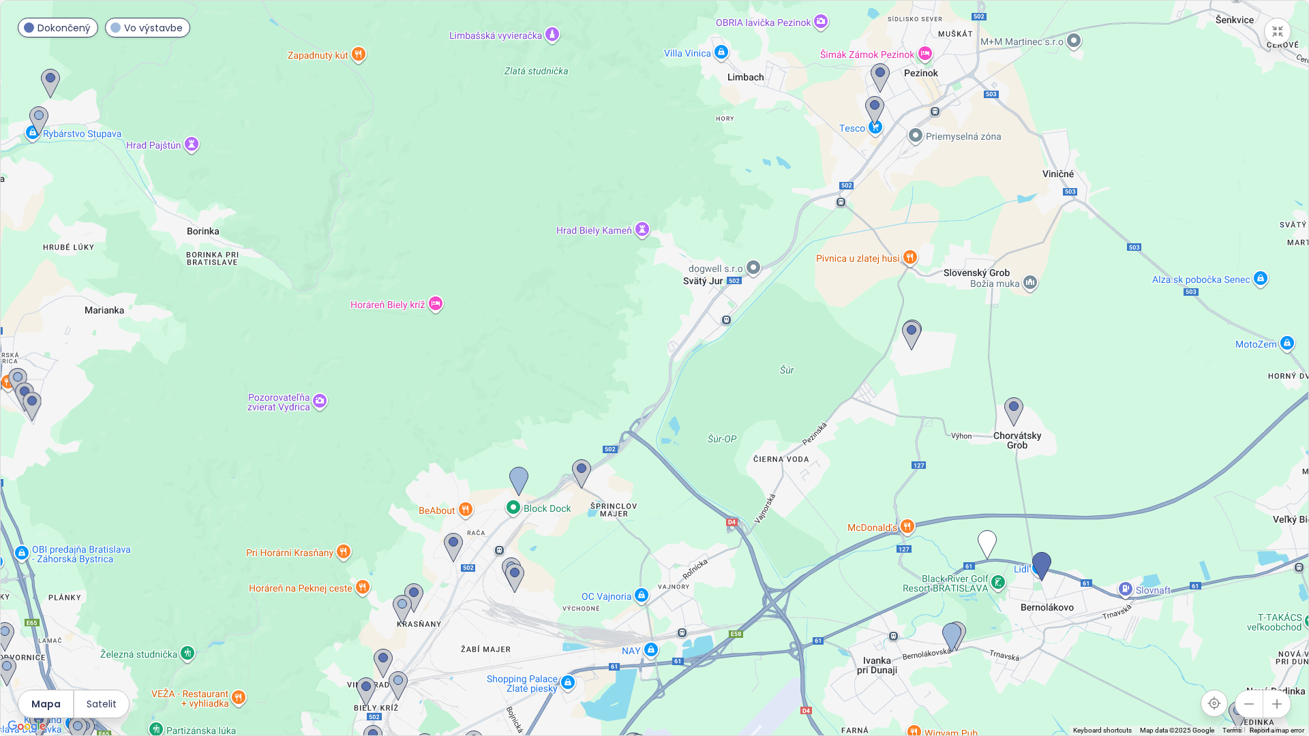
drag, startPoint x: 840, startPoint y: 616, endPoint x: 992, endPoint y: 287, distance: 362.6
click at [992, 287] on div at bounding box center [654, 368] width 1307 height 735
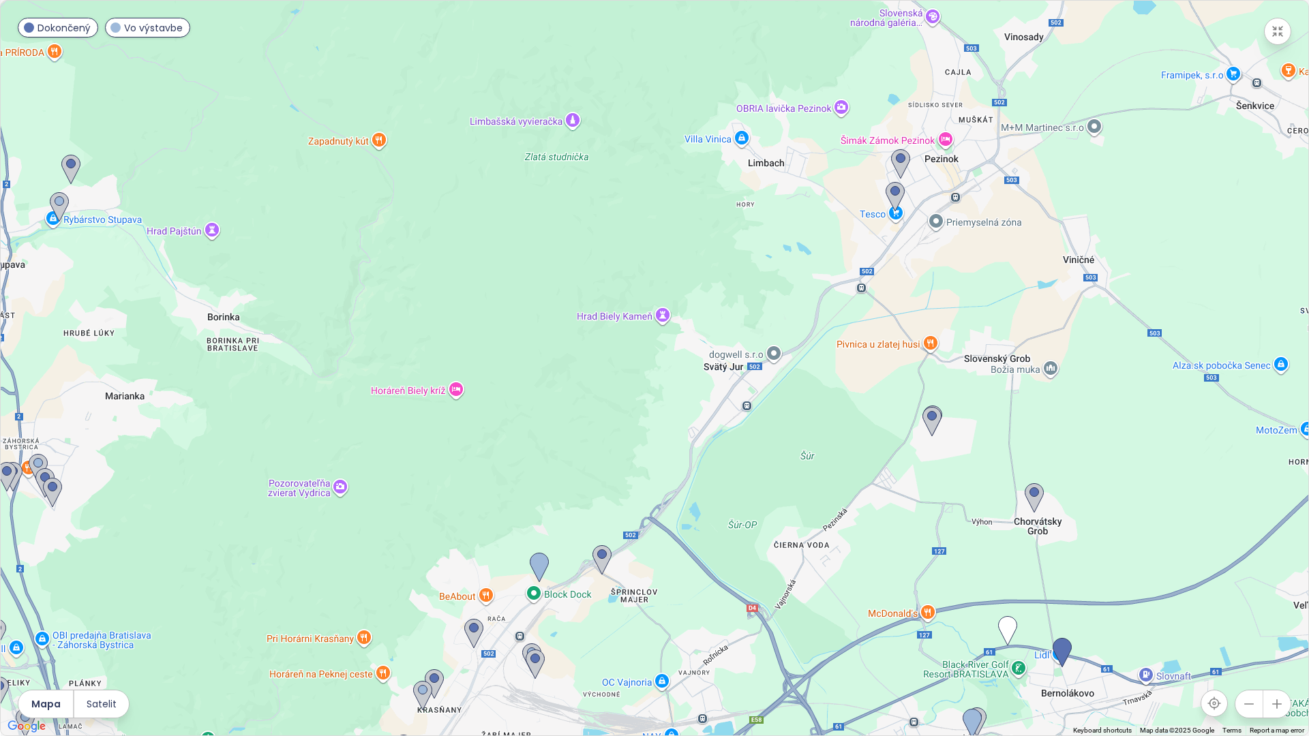
drag, startPoint x: 1177, startPoint y: 232, endPoint x: 1207, endPoint y: 365, distance: 136.9
click at [1207, 365] on div at bounding box center [654, 368] width 1307 height 735
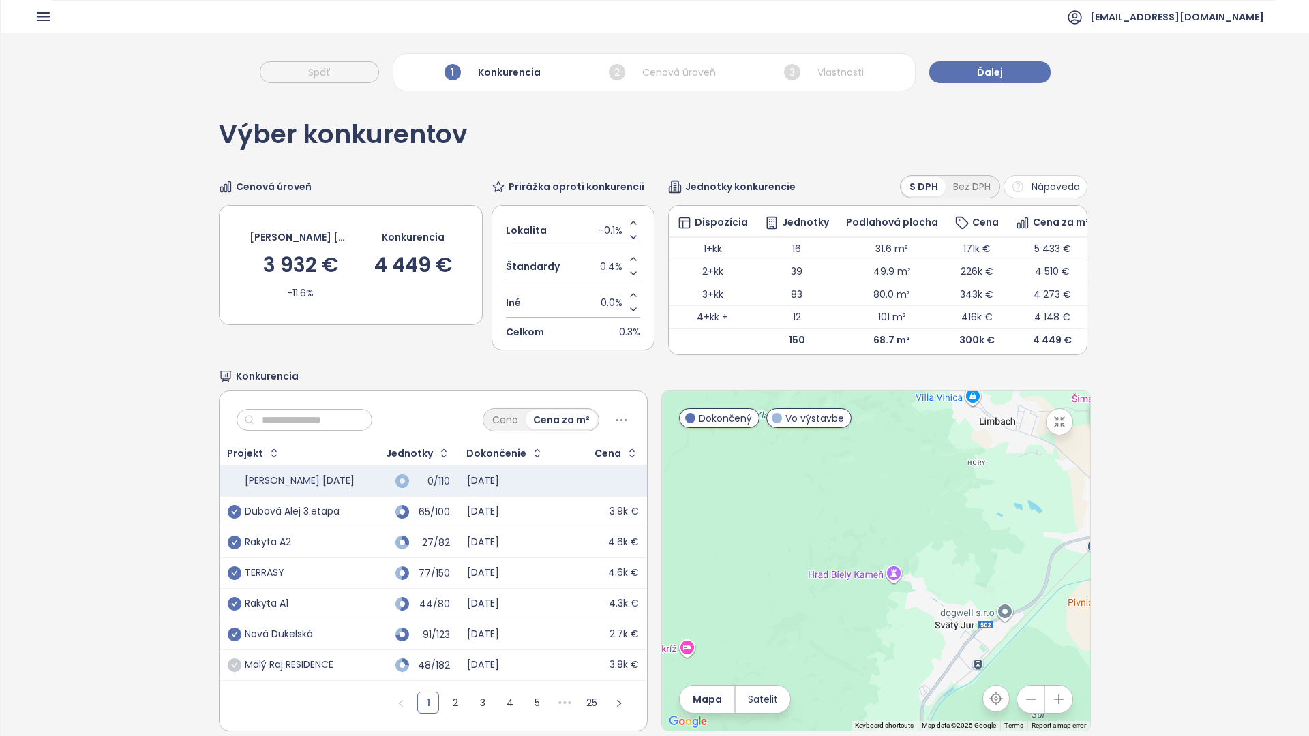
scroll to position [64, 0]
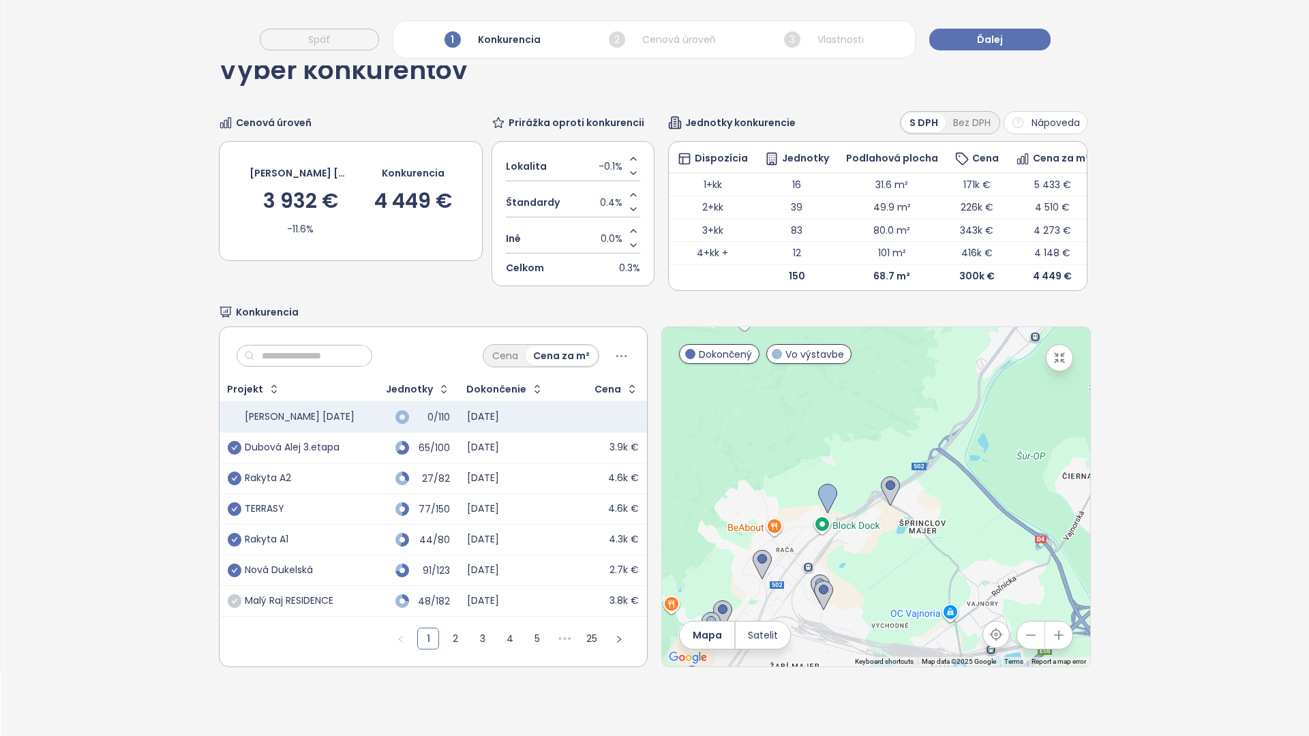
drag, startPoint x: 607, startPoint y: 577, endPoint x: 636, endPoint y: 429, distance: 150.0
click at [662, 429] on div at bounding box center [876, 496] width 428 height 339
click at [818, 484] on img at bounding box center [827, 499] width 19 height 30
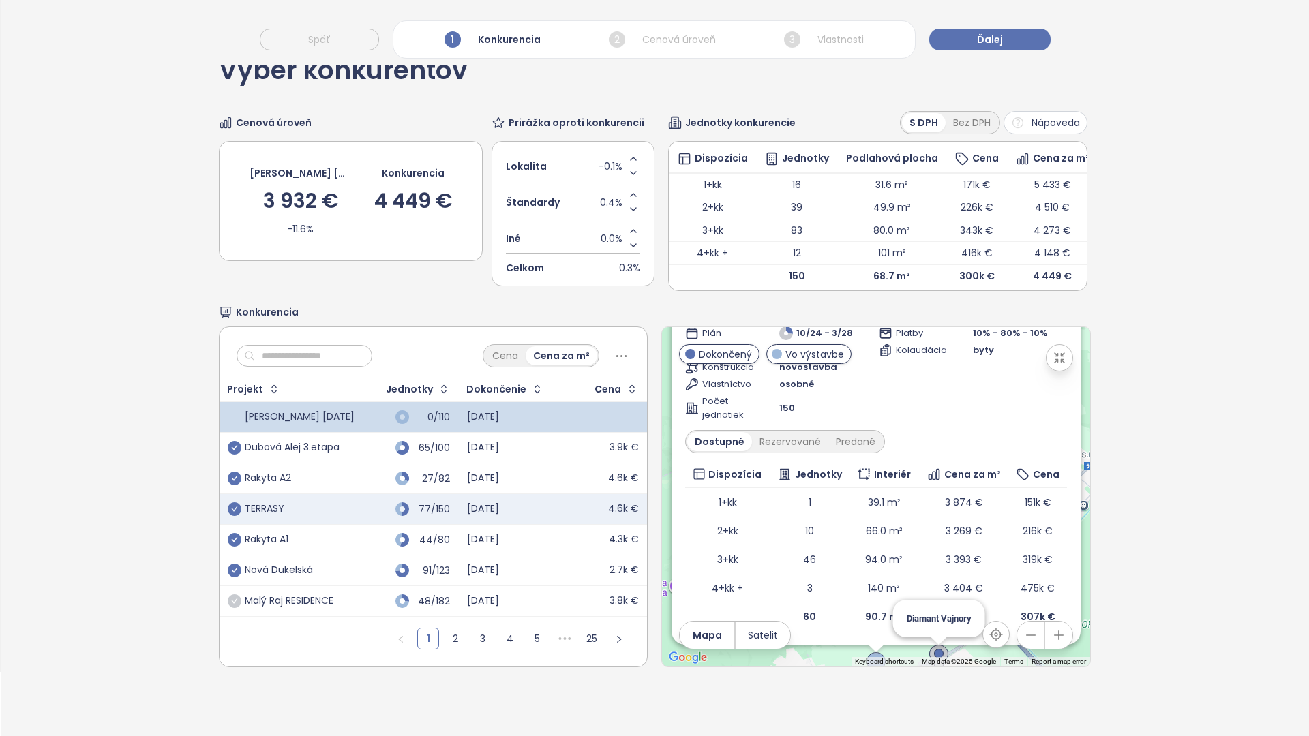
click at [929, 645] on img at bounding box center [938, 660] width 19 height 30
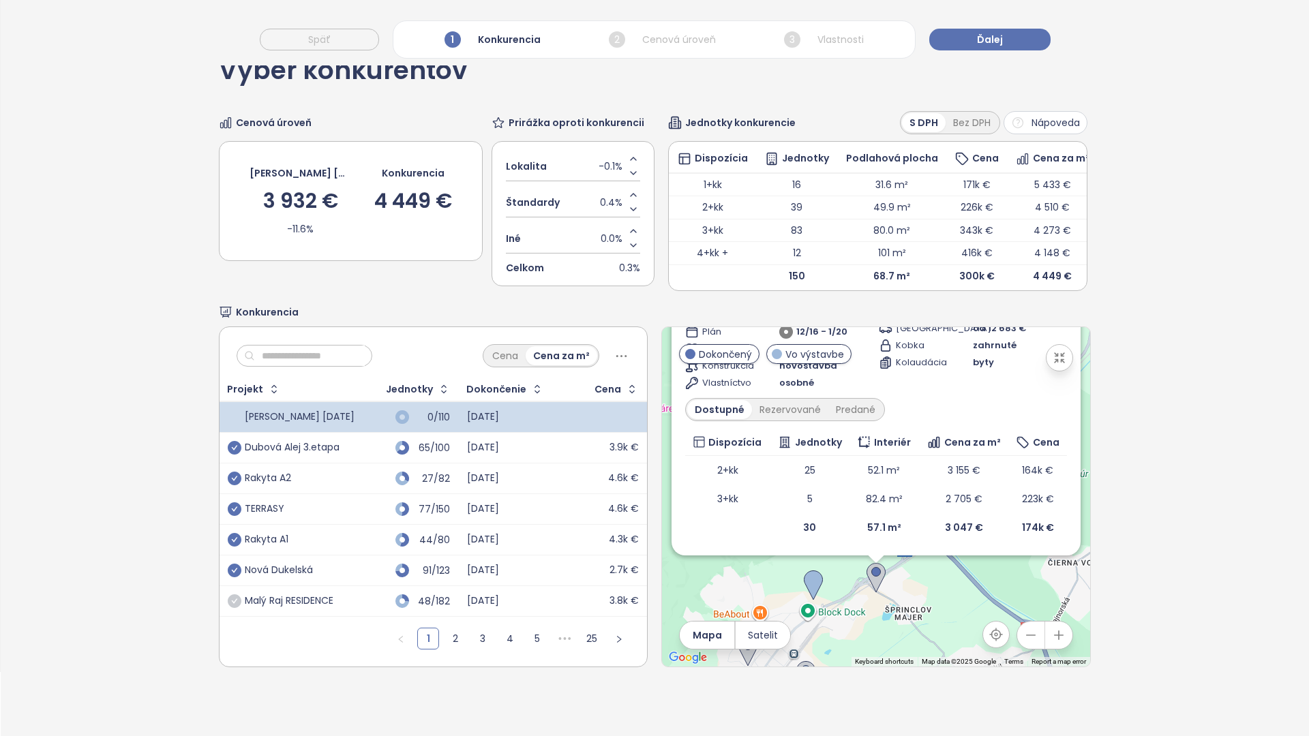
click at [1018, 213] on div at bounding box center [1042, 223] width 49 height 20
click at [1021, 218] on icon at bounding box center [1026, 223] width 11 height 11
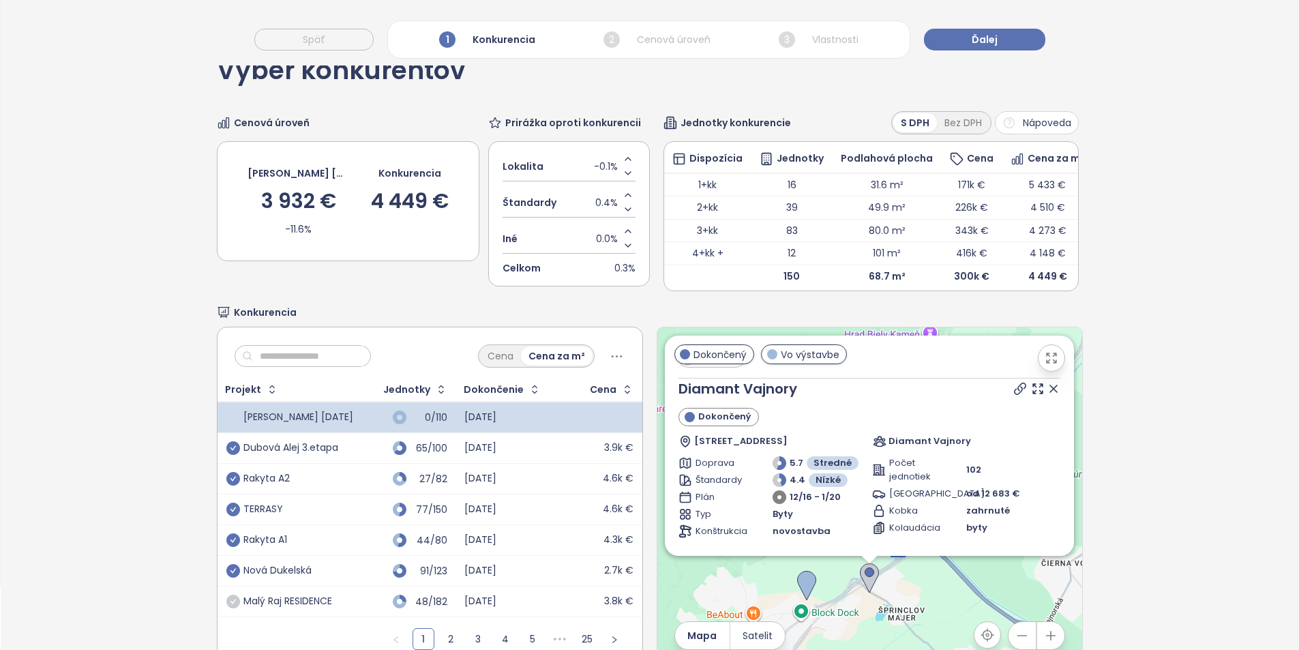
click at [1050, 392] on icon at bounding box center [1053, 388] width 7 height 7
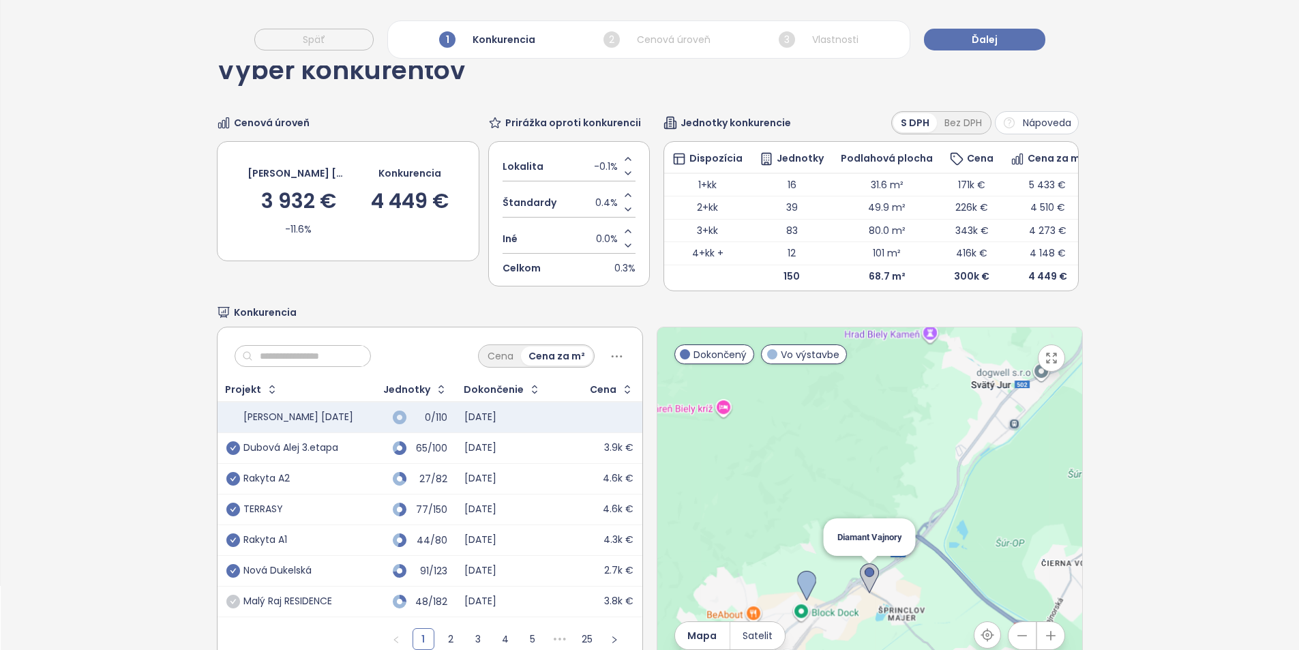
click at [862, 592] on img at bounding box center [869, 578] width 19 height 30
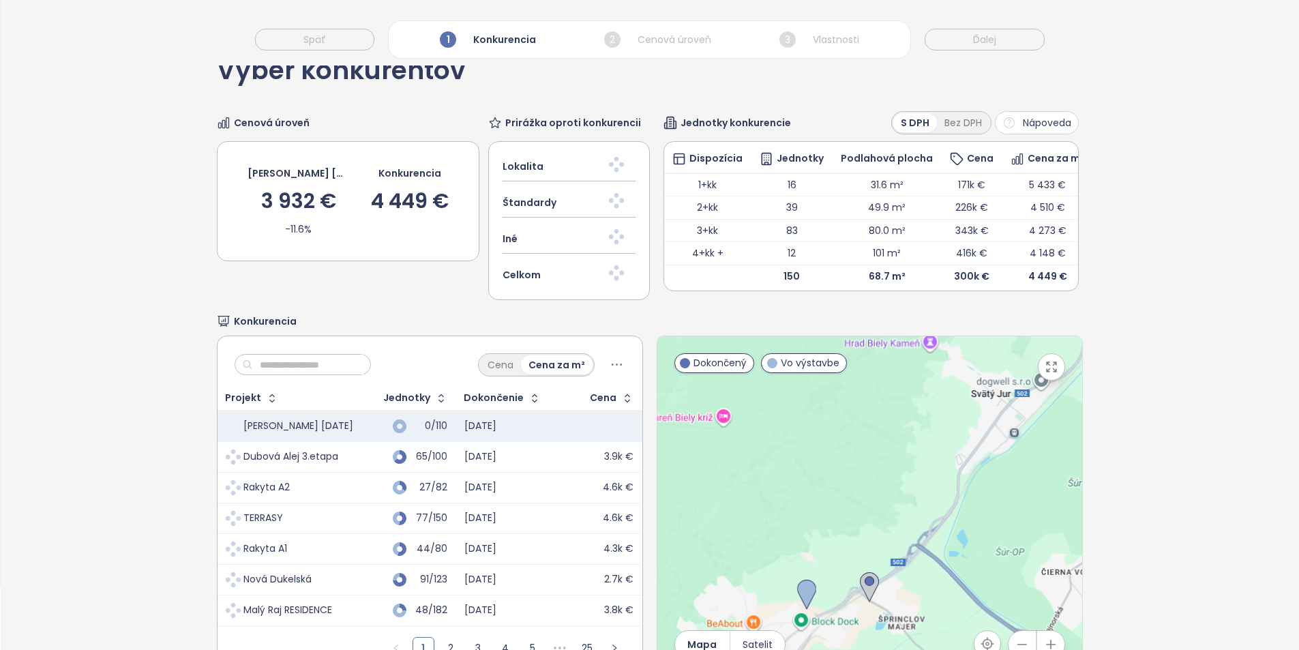
click at [1044, 375] on button "button" at bounding box center [1050, 366] width 27 height 27
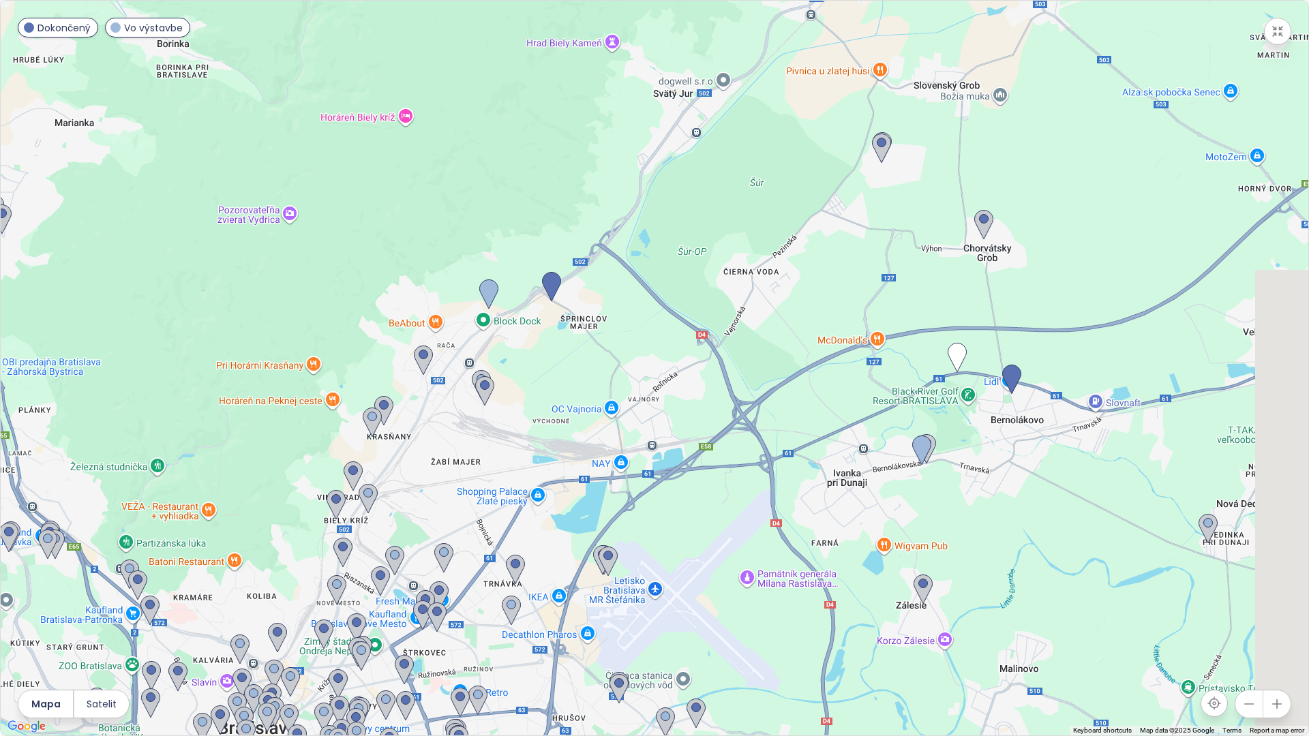
drag, startPoint x: 1064, startPoint y: 562, endPoint x: 1001, endPoint y: 439, distance: 138.4
click at [1001, 439] on div at bounding box center [654, 368] width 1307 height 735
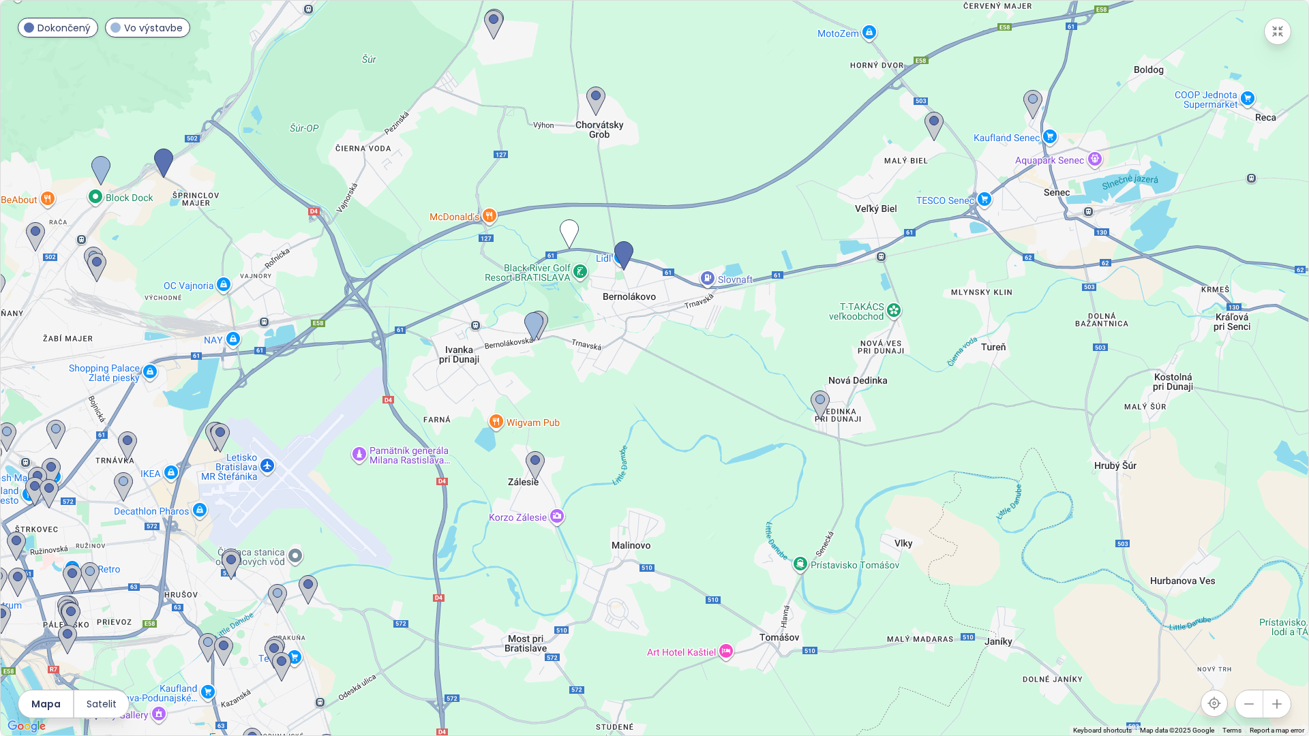
drag, startPoint x: 879, startPoint y: 404, endPoint x: 616, endPoint y: 364, distance: 266.8
click at [616, 364] on div at bounding box center [654, 368] width 1307 height 735
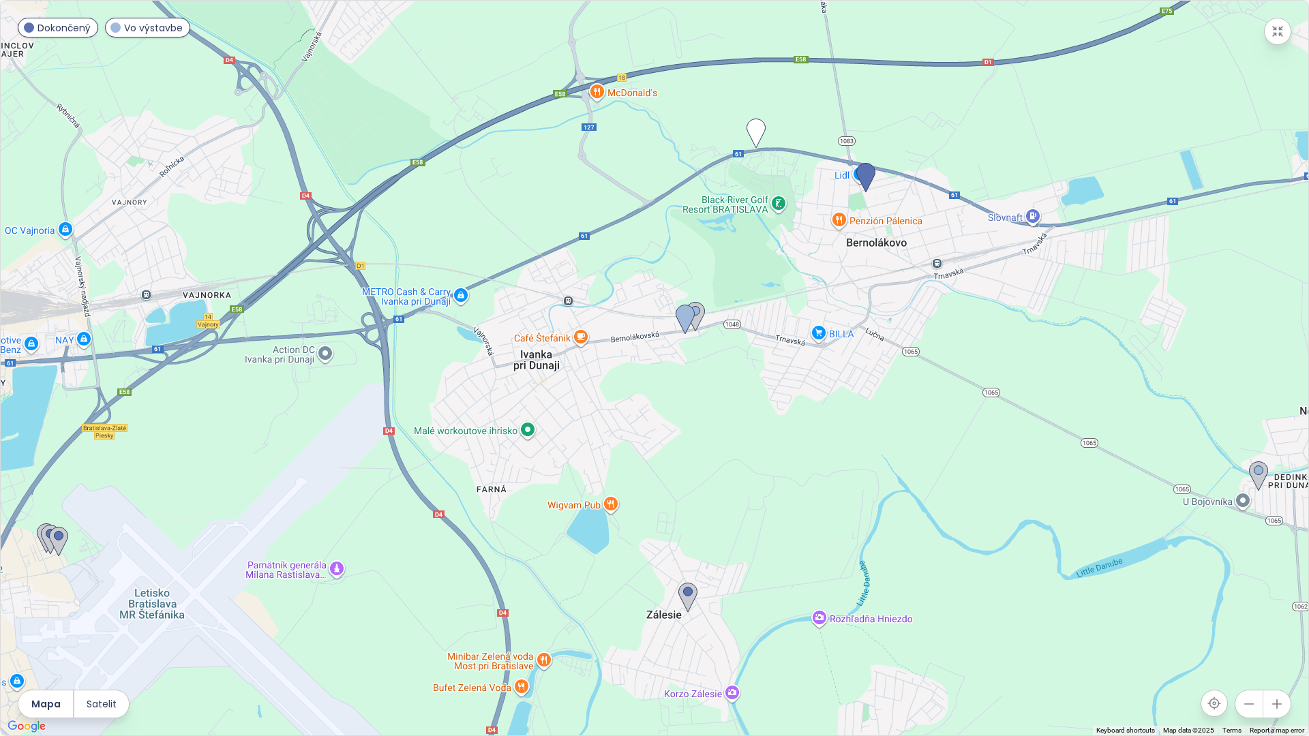
drag, startPoint x: 718, startPoint y: 550, endPoint x: 943, endPoint y: 541, distance: 225.1
click at [944, 541] on div at bounding box center [654, 368] width 1307 height 735
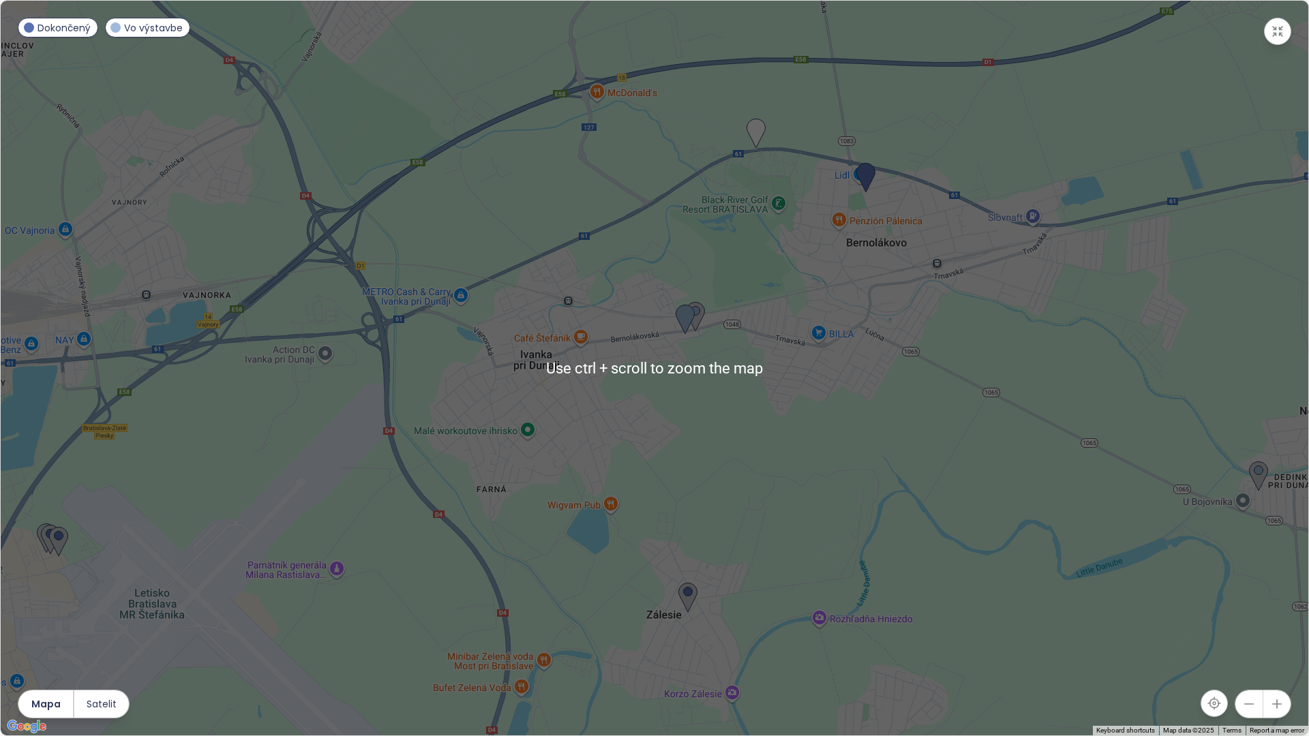
click at [1237, 710] on button "button" at bounding box center [1248, 704] width 27 height 27
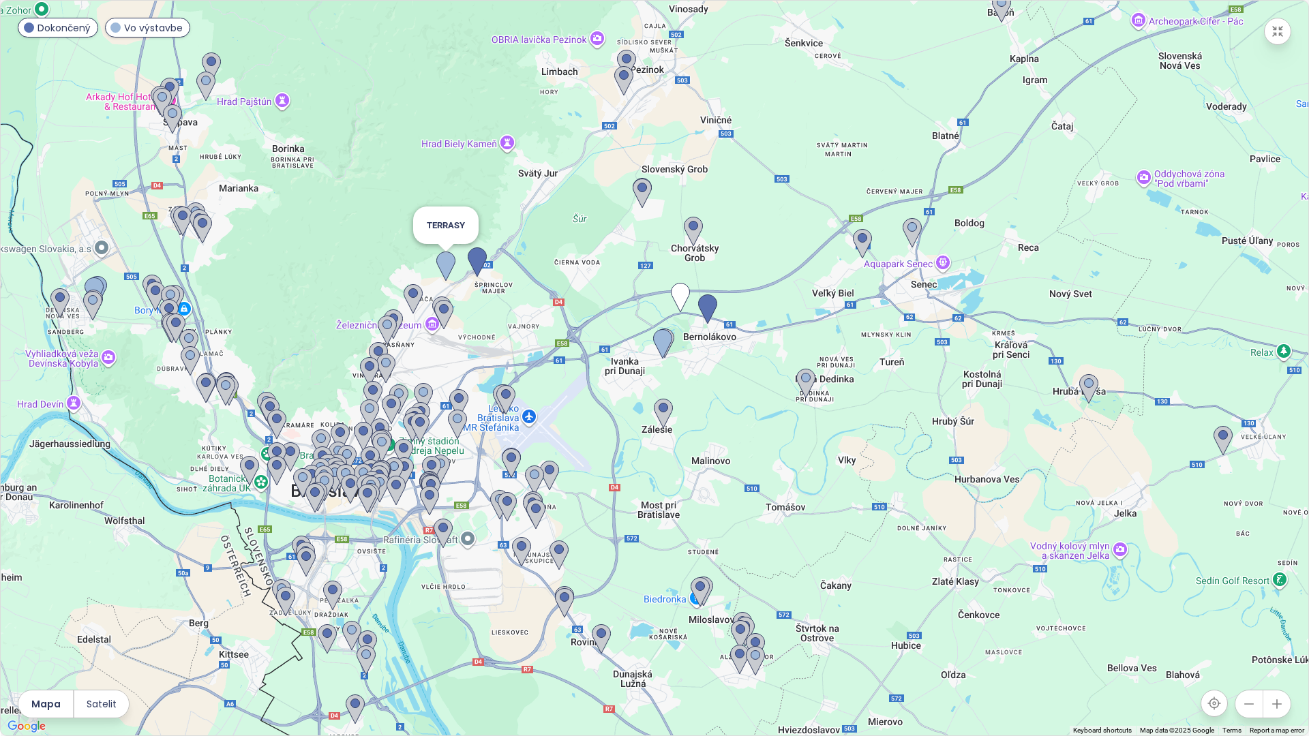
click at [452, 268] on img at bounding box center [445, 267] width 19 height 30
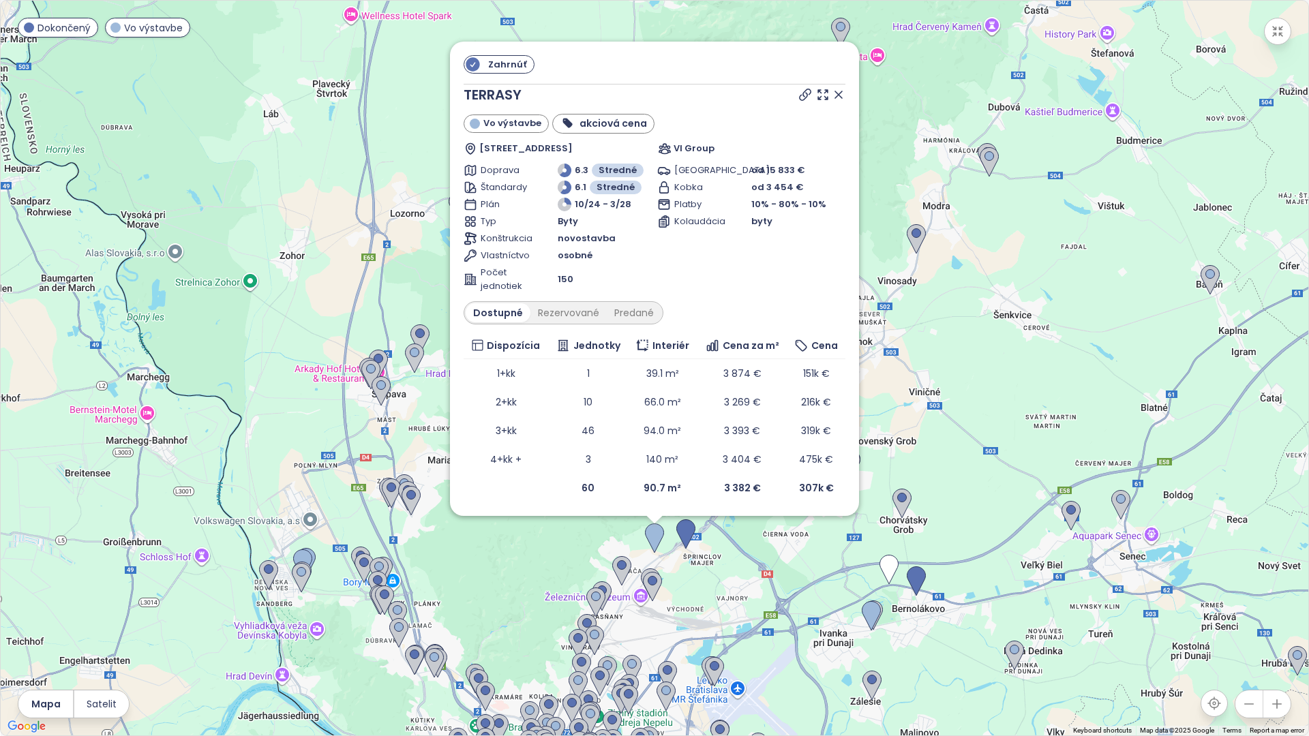
click at [697, 579] on div "Zahrnúť TERRASY Vo výstavbe akciová cena Karpatské námestie 7772/17, 831 06 Bra…" at bounding box center [654, 368] width 1307 height 735
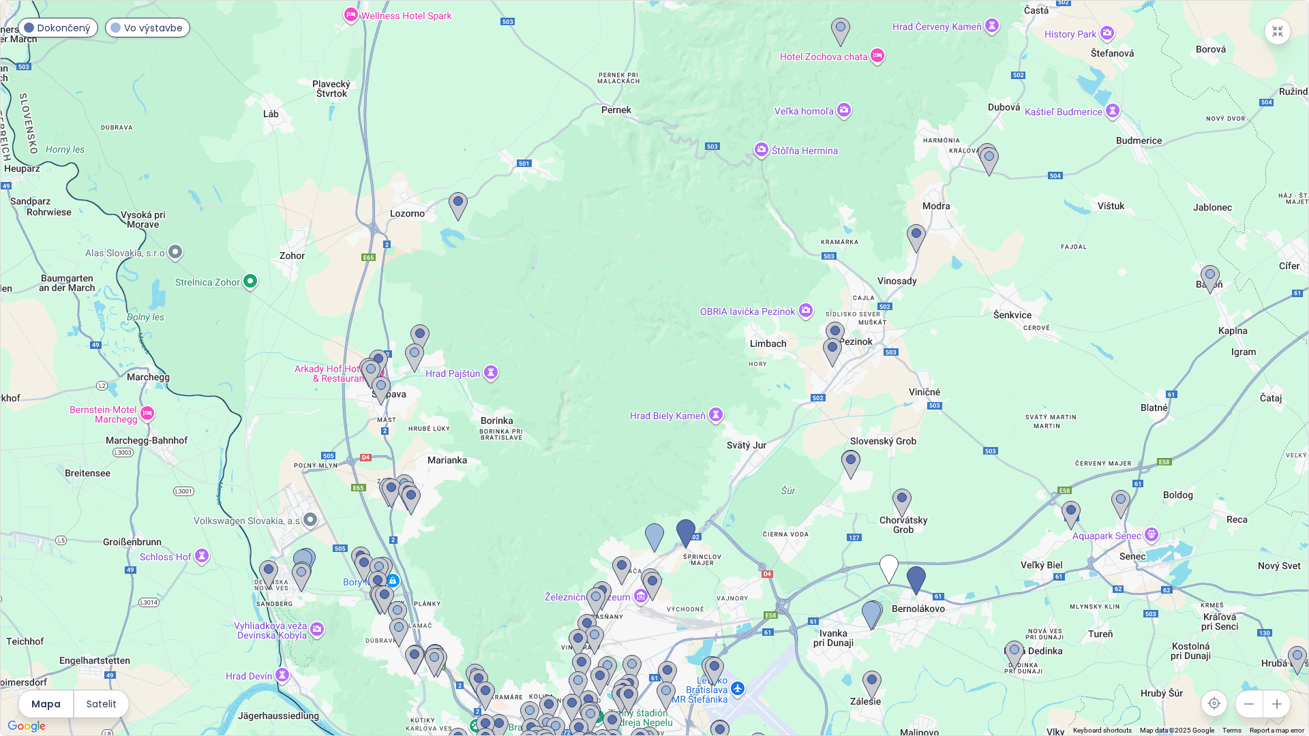
click at [697, 579] on div at bounding box center [654, 368] width 1307 height 735
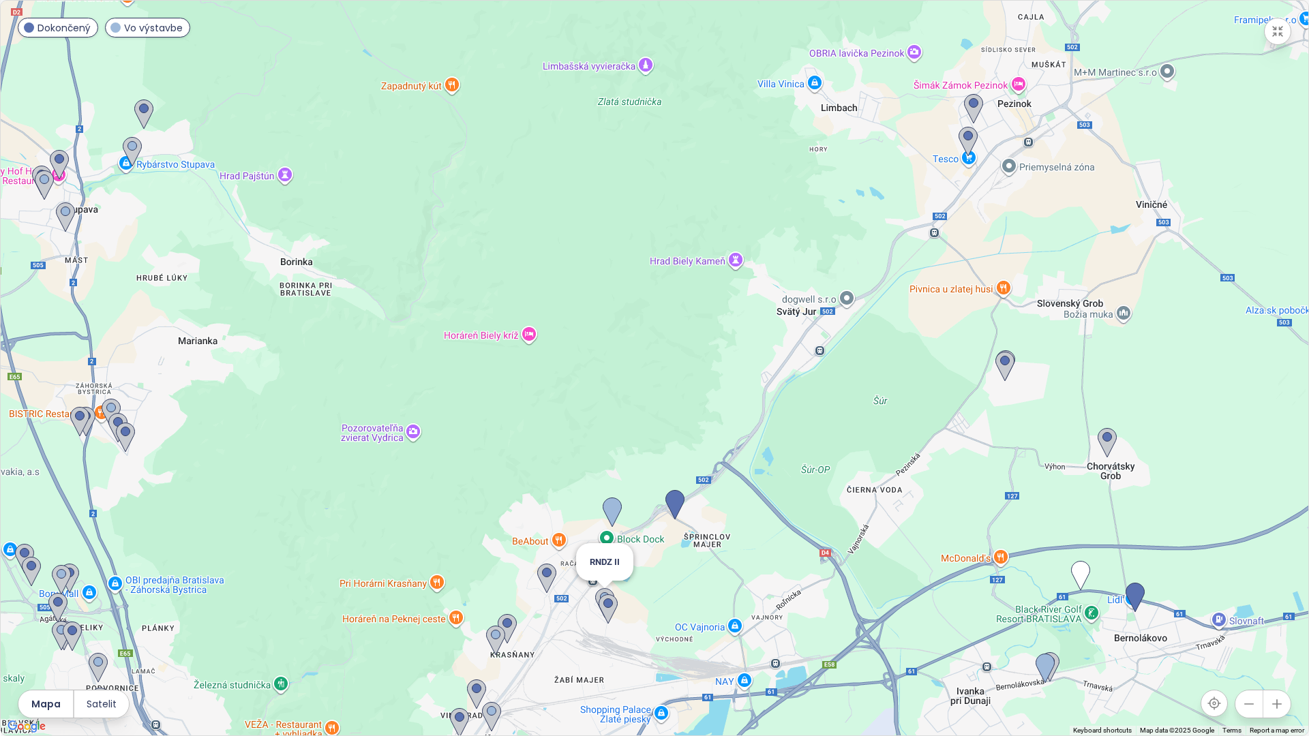
click at [597, 589] on img at bounding box center [604, 603] width 19 height 30
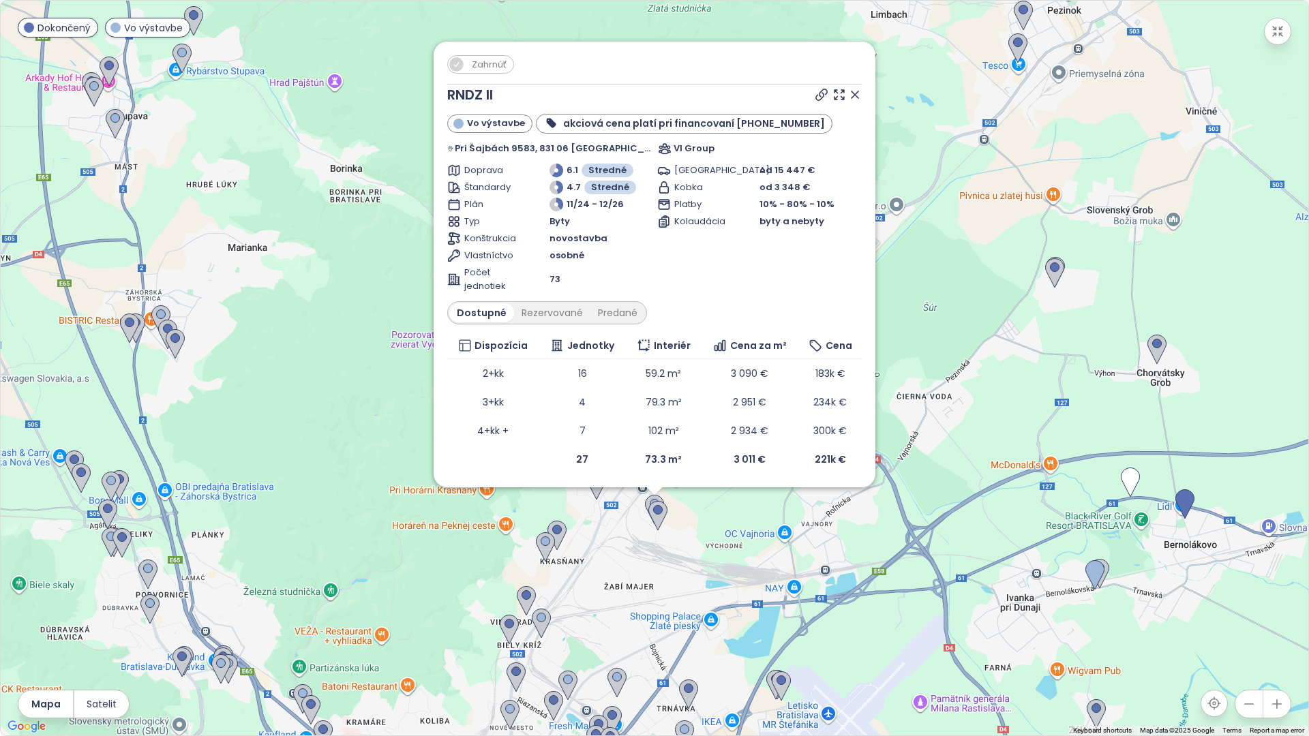
click at [513, 59] on span "Zahrnúť" at bounding box center [489, 64] width 48 height 17
click at [662, 511] on img at bounding box center [657, 516] width 19 height 30
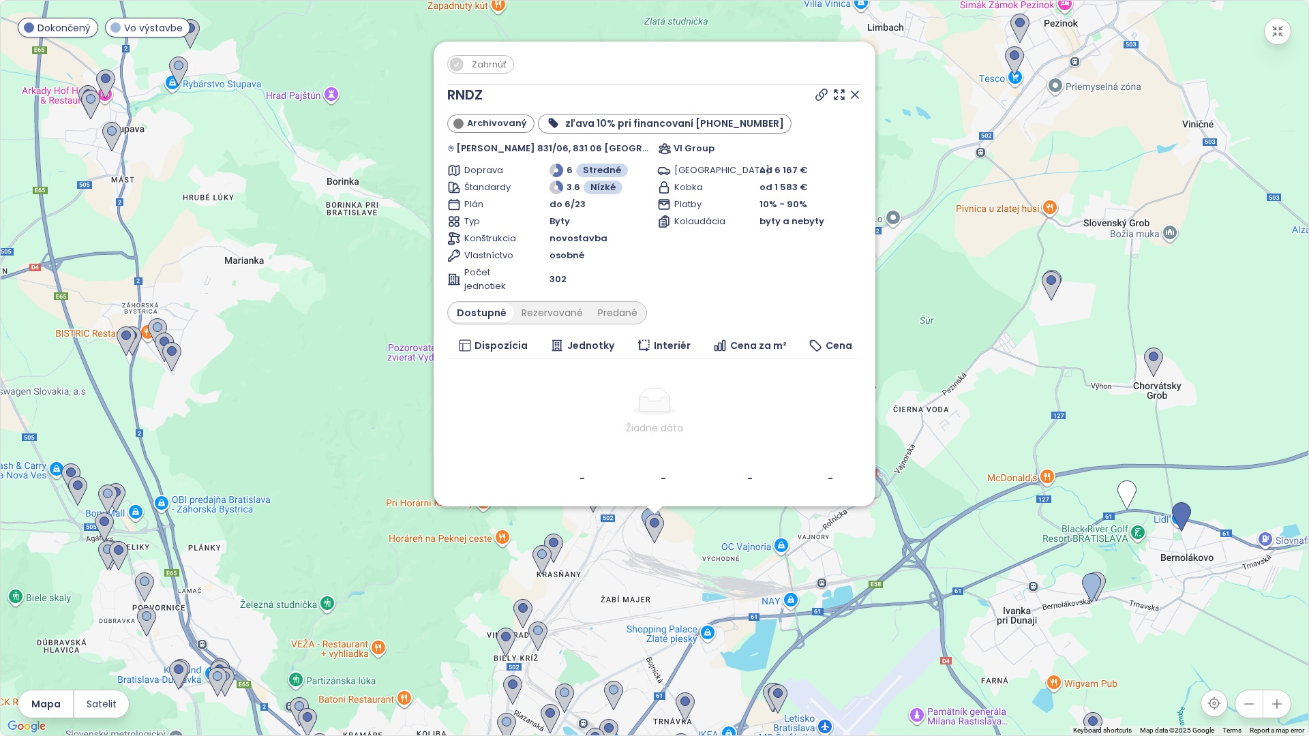
click at [851, 97] on icon at bounding box center [854, 94] width 7 height 7
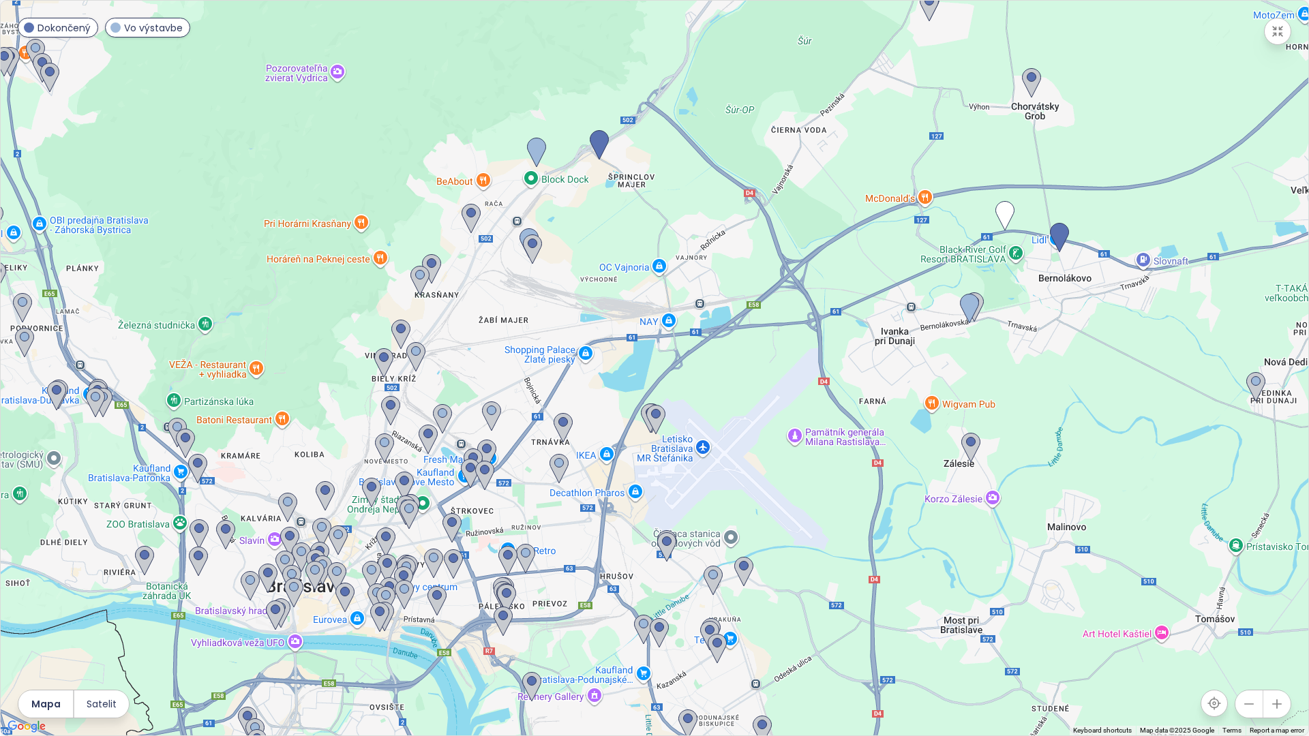
drag, startPoint x: 999, startPoint y: 693, endPoint x: 876, endPoint y: 403, distance: 314.6
click at [876, 403] on div at bounding box center [654, 368] width 1307 height 735
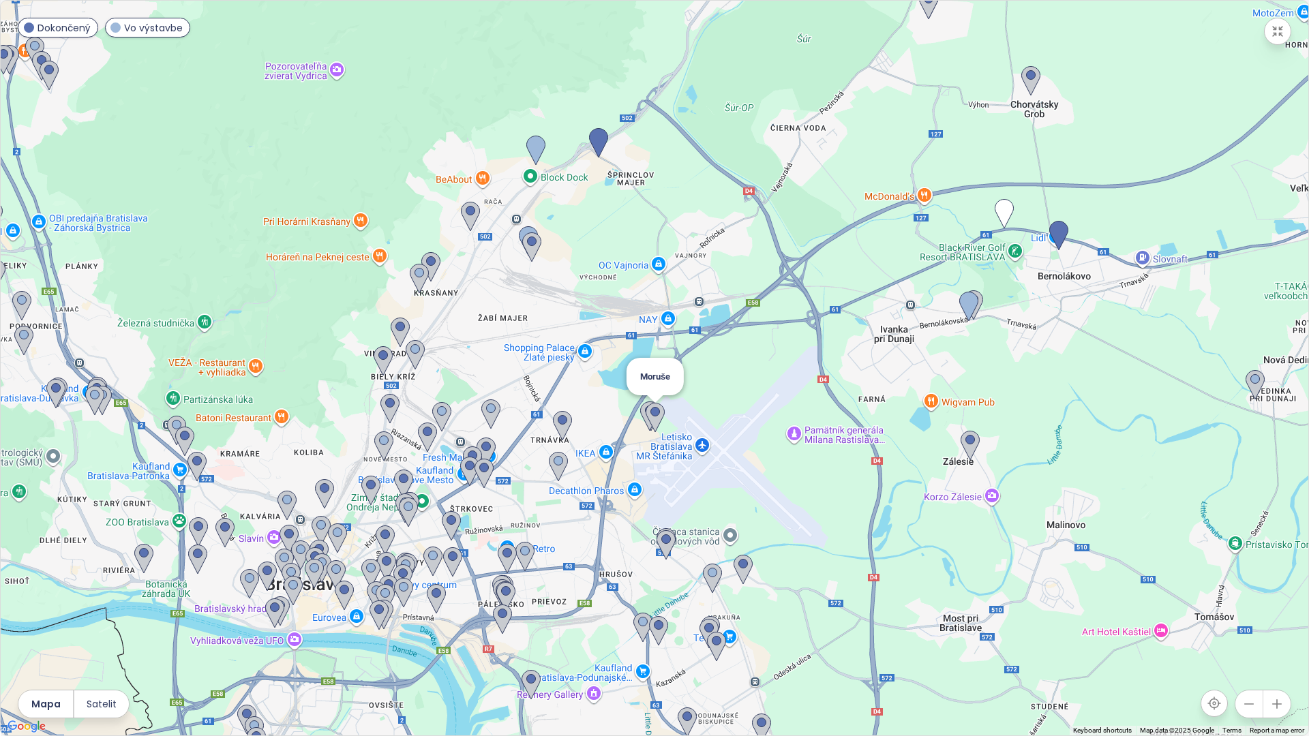
click at [657, 419] on img at bounding box center [655, 418] width 19 height 30
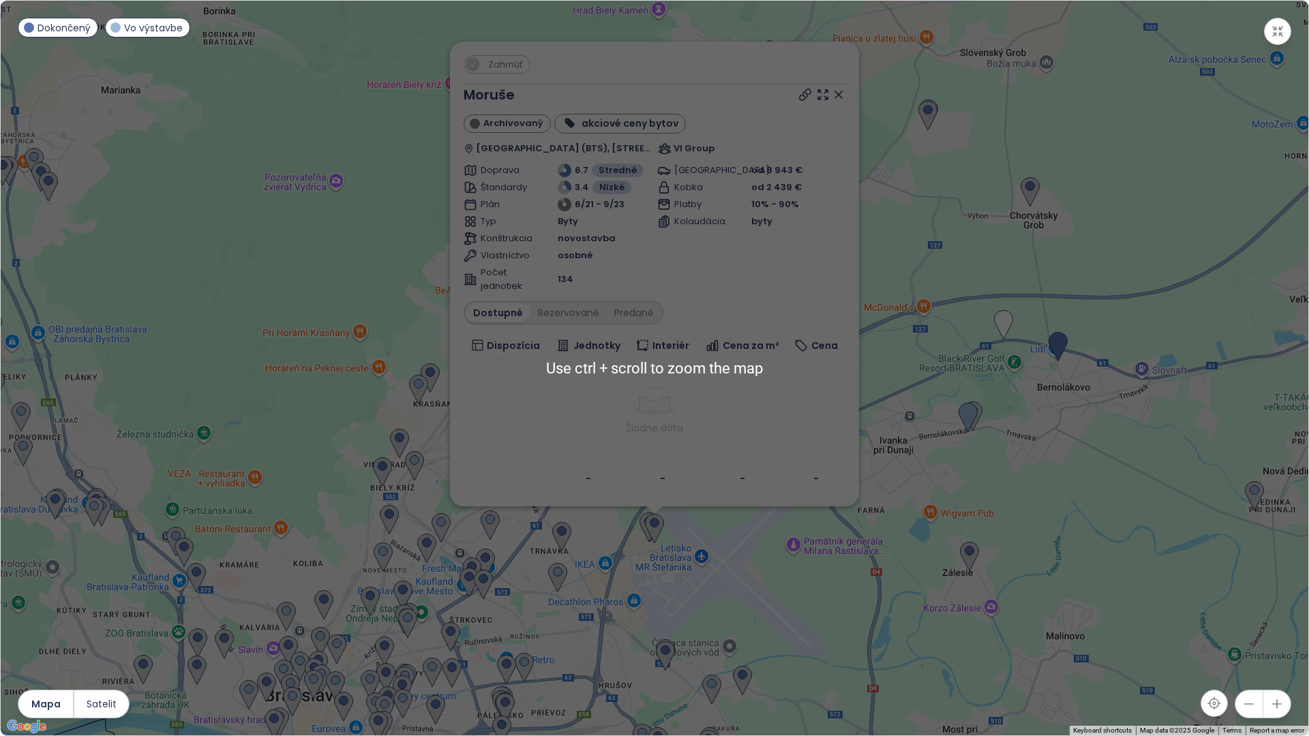
click at [639, 553] on div "Zahrnúť Moruše Archivovaný akciové ceny bytov Bratislava Airport (BTS), Ivanská…" at bounding box center [654, 368] width 1307 height 735
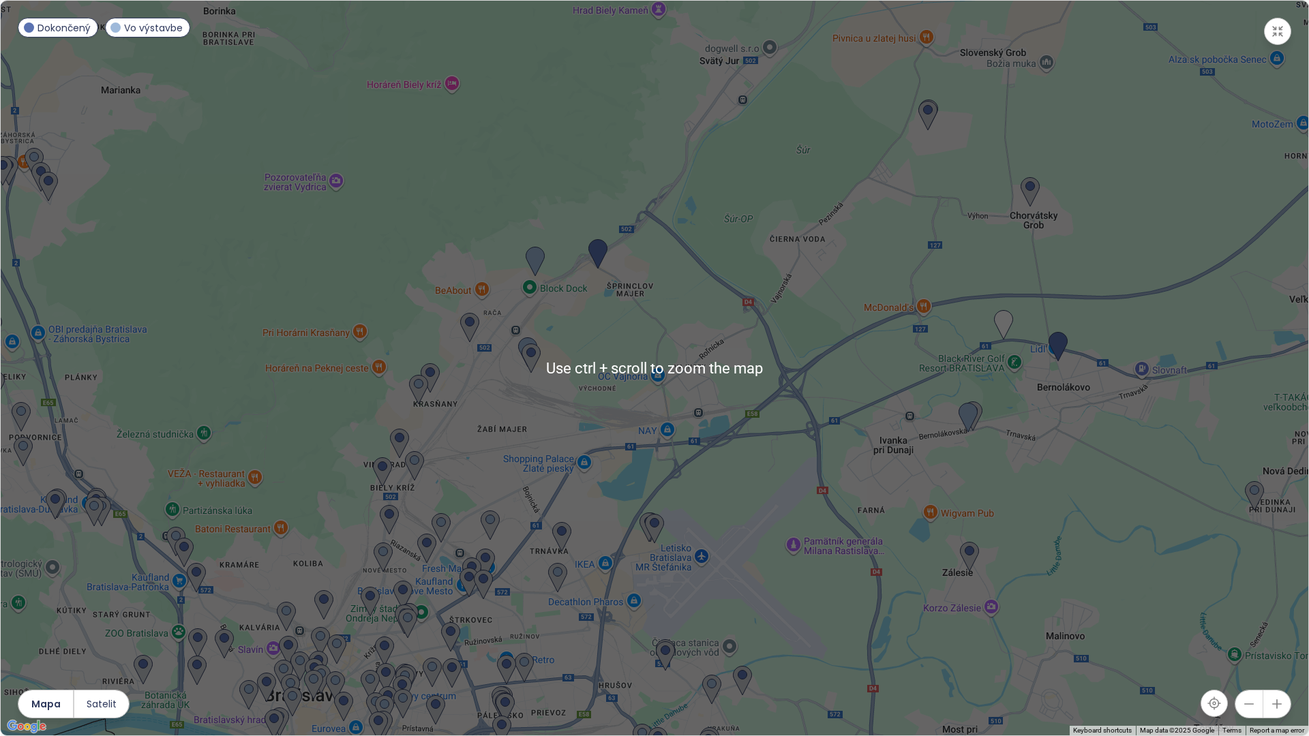
click at [639, 553] on div at bounding box center [654, 368] width 1307 height 735
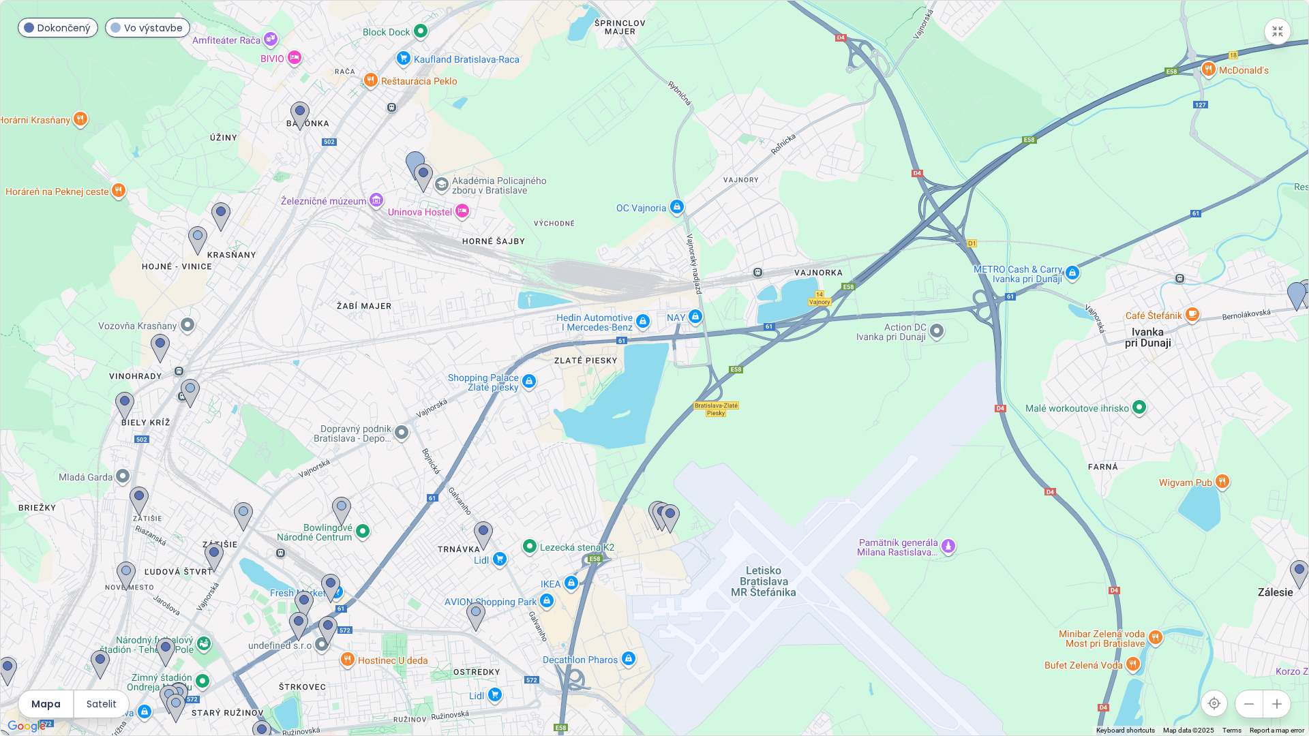
click at [640, 549] on div at bounding box center [654, 368] width 1307 height 735
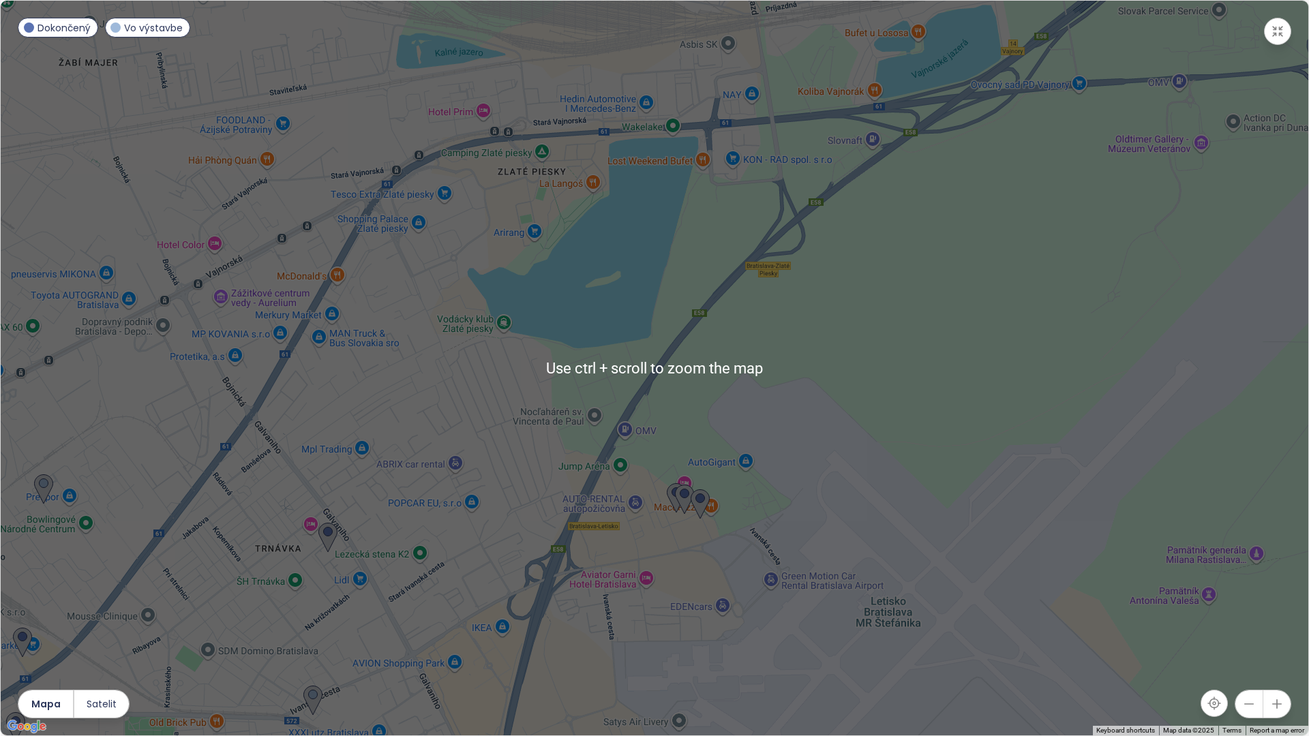
click at [1249, 694] on button "button" at bounding box center [1248, 704] width 27 height 27
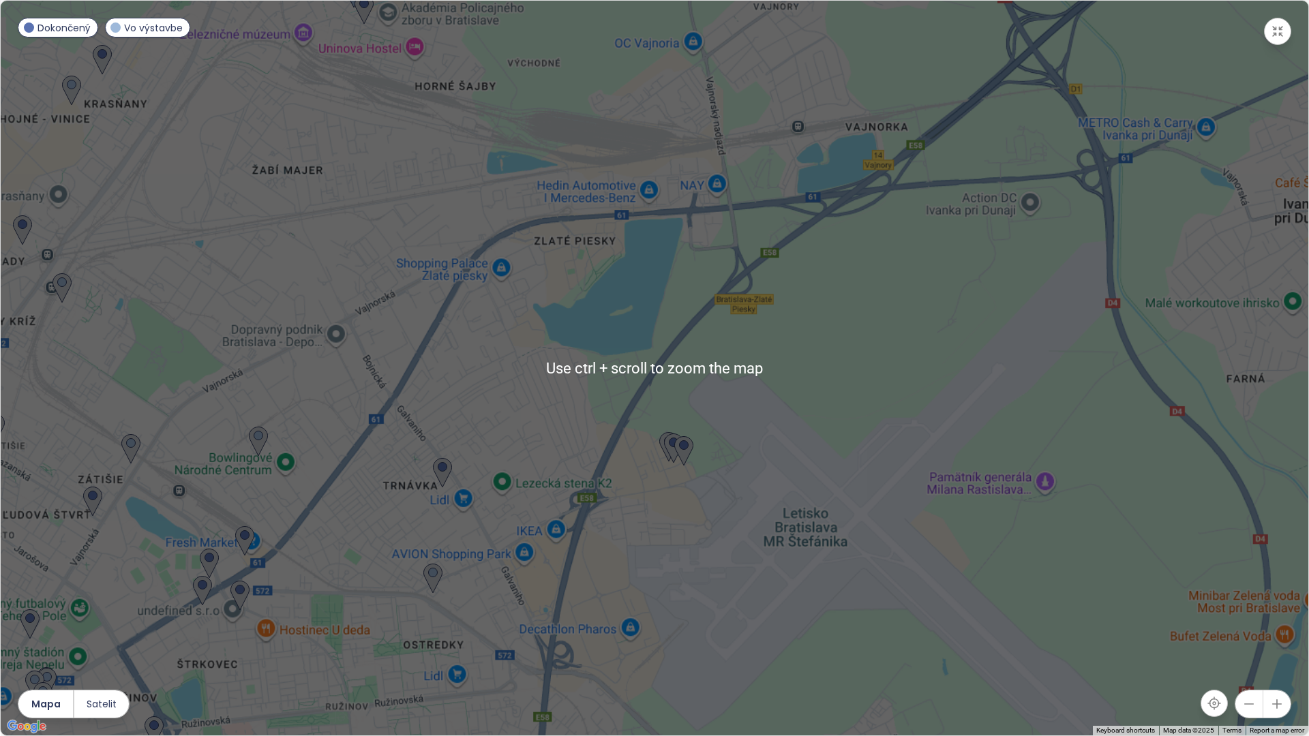
click at [1249, 694] on button "button" at bounding box center [1248, 704] width 27 height 27
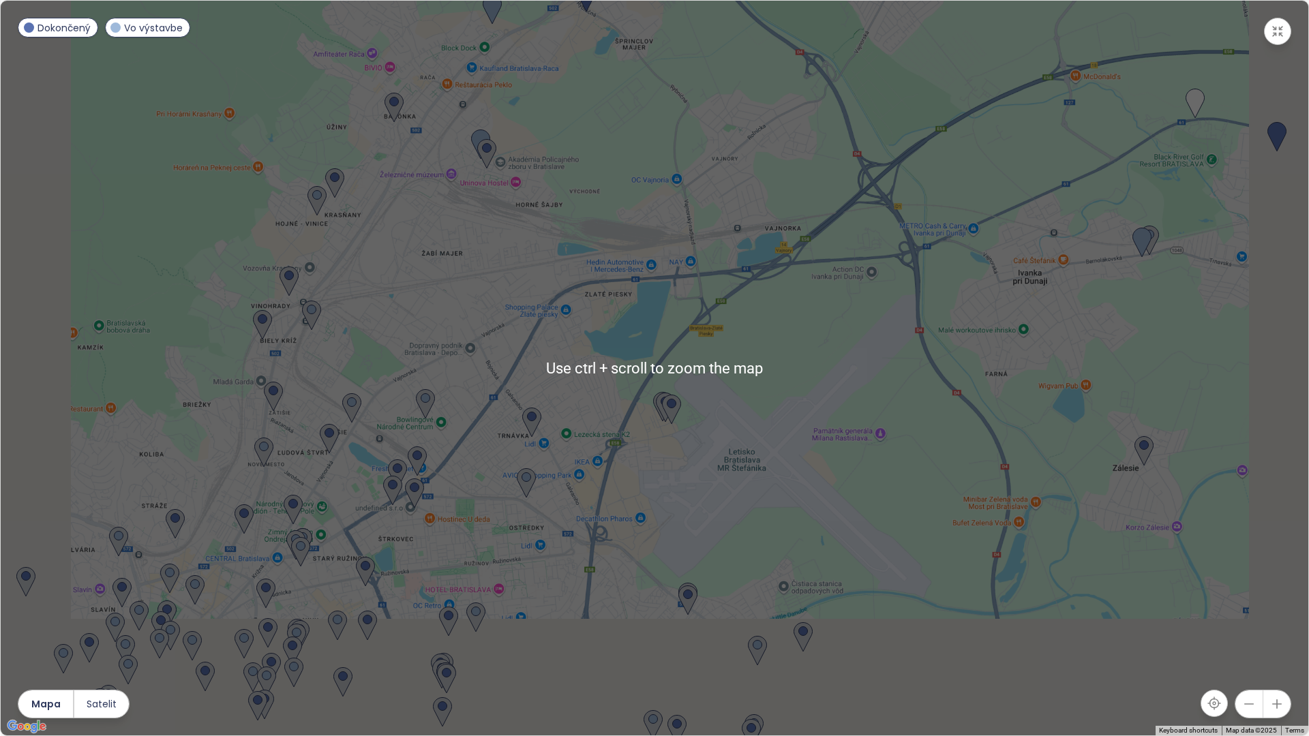
click at [1249, 694] on button "button" at bounding box center [1248, 704] width 27 height 27
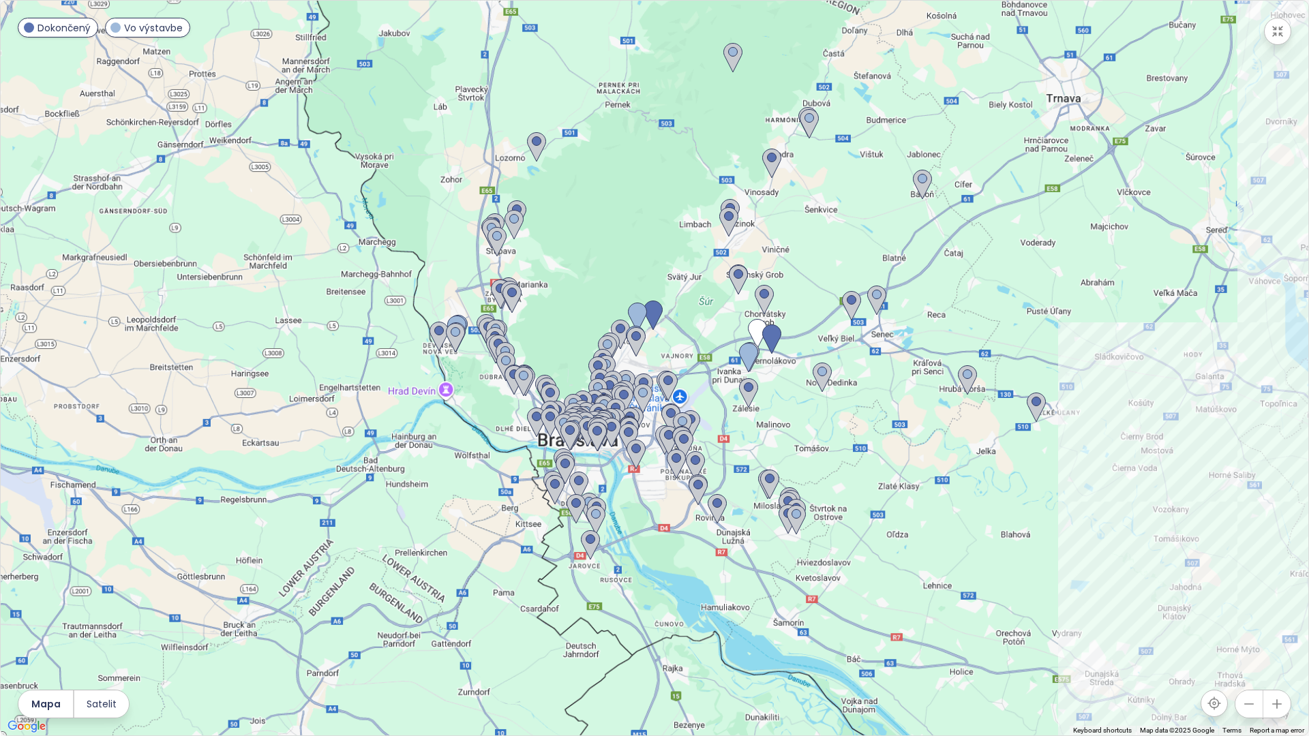
drag, startPoint x: 863, startPoint y: 551, endPoint x: 870, endPoint y: 571, distance: 20.5
click at [876, 584] on div at bounding box center [654, 368] width 1307 height 735
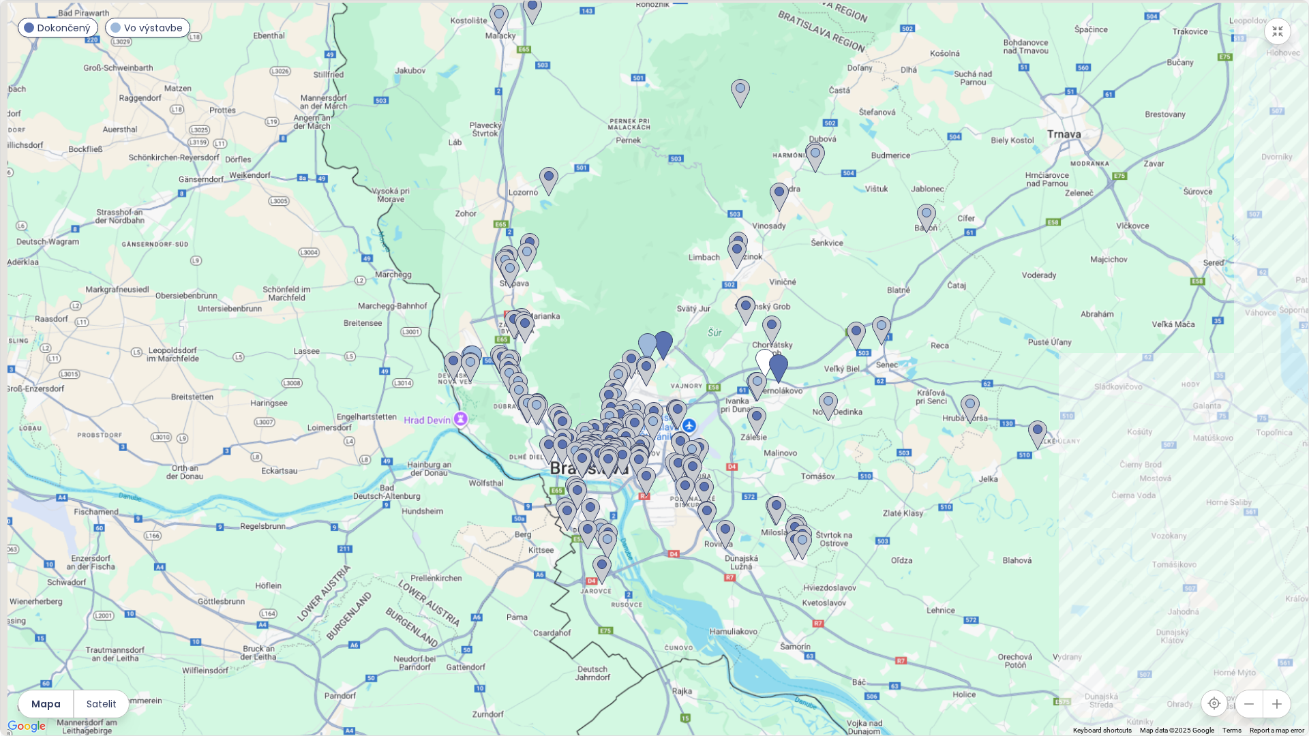
click at [746, 451] on div at bounding box center [654, 368] width 1307 height 735
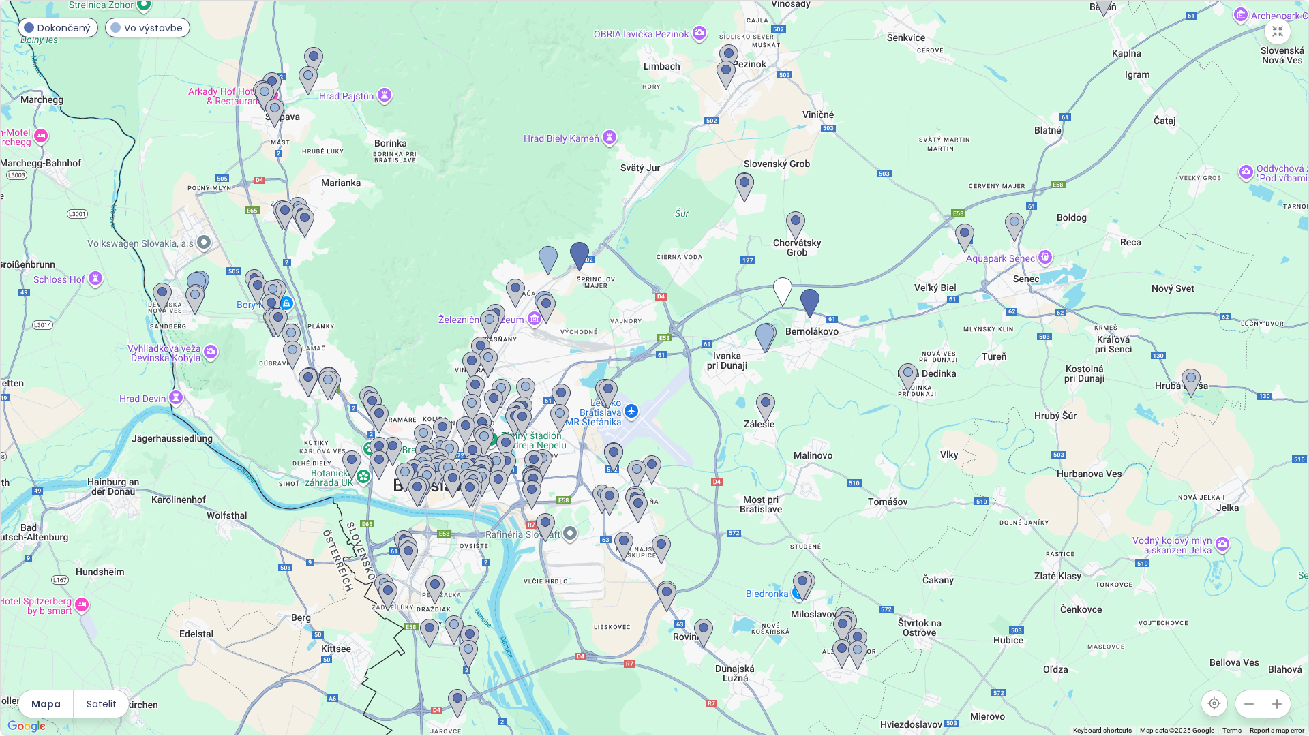
click at [731, 460] on div at bounding box center [654, 368] width 1307 height 735
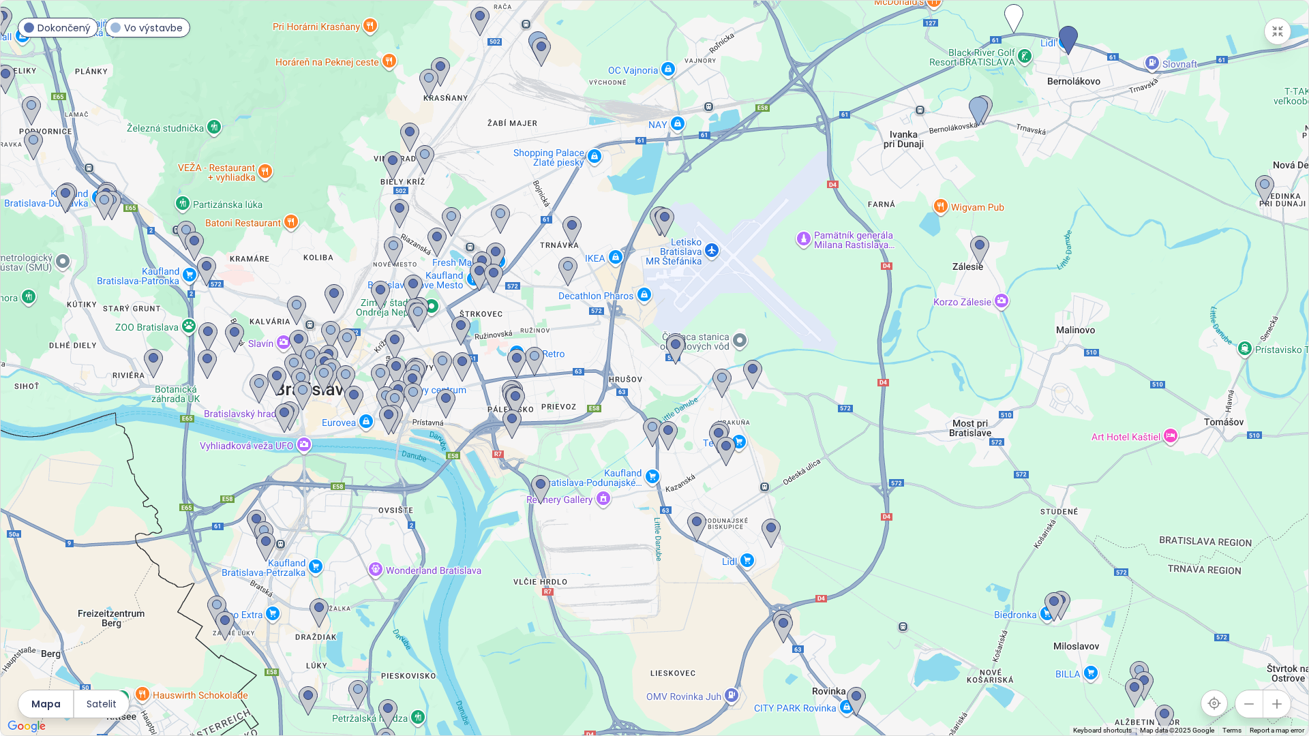
drag, startPoint x: 631, startPoint y: 558, endPoint x: 798, endPoint y: 449, distance: 199.5
click at [798, 449] on div at bounding box center [654, 368] width 1307 height 735
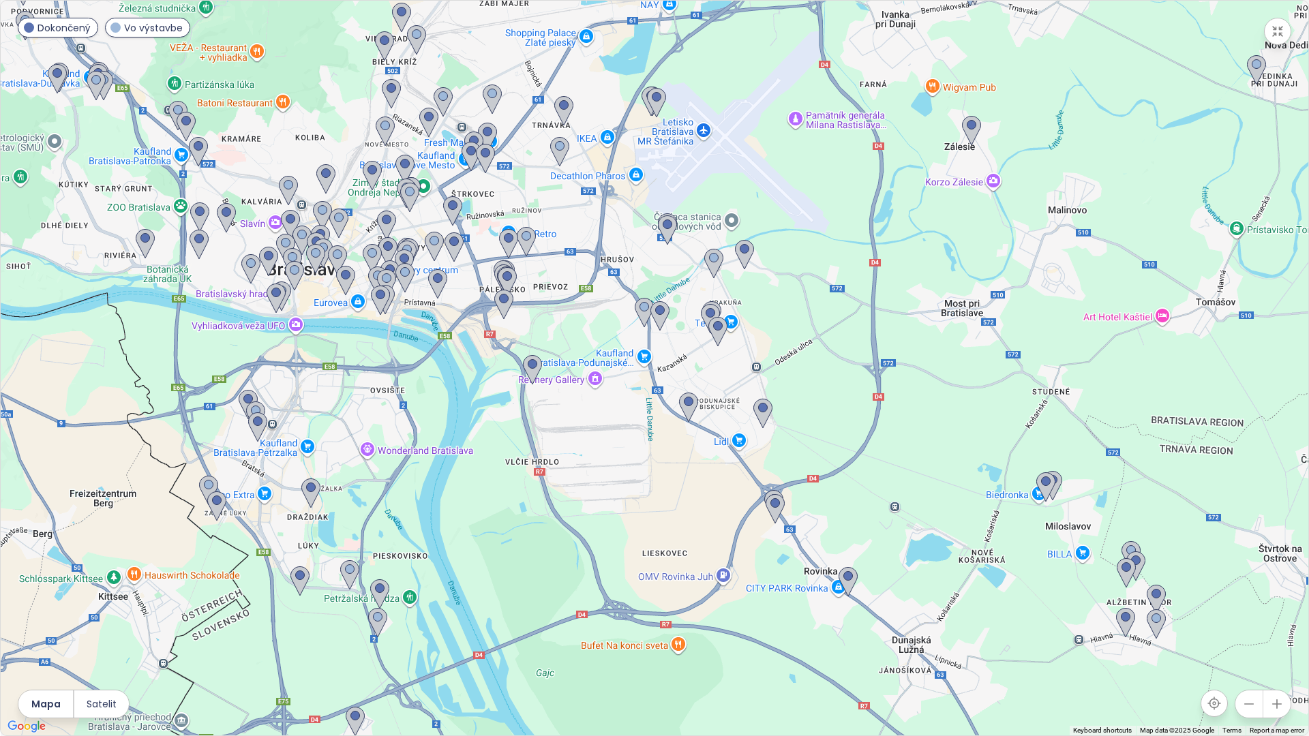
drag, startPoint x: 951, startPoint y: 633, endPoint x: 958, endPoint y: 491, distance: 141.3
click at [958, 491] on div at bounding box center [654, 368] width 1307 height 735
click at [842, 578] on img at bounding box center [847, 580] width 19 height 30
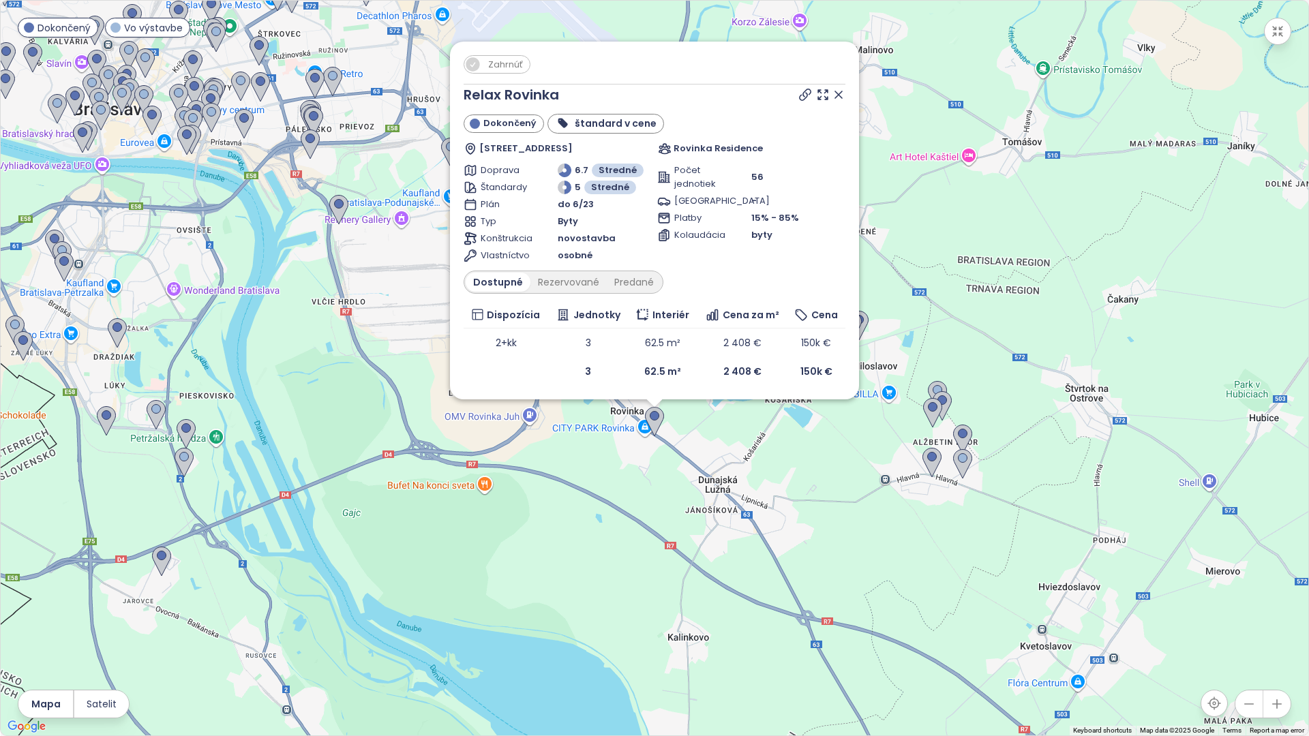
click at [588, 442] on div "Zahrnúť Relax Rovinka Dokončený štandard v cene Hlavná 164B, 900 41 Rovinka, Sl…" at bounding box center [654, 368] width 1307 height 735
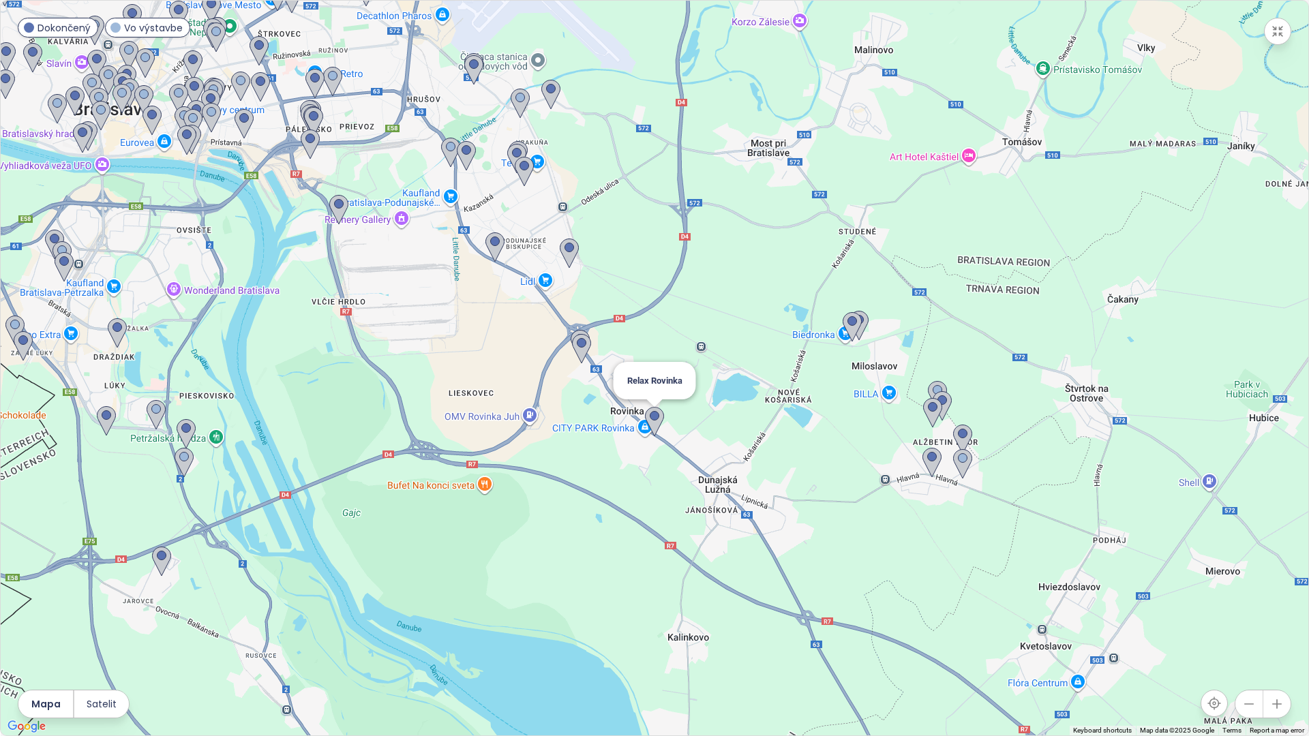
click at [648, 423] on img at bounding box center [654, 422] width 19 height 30
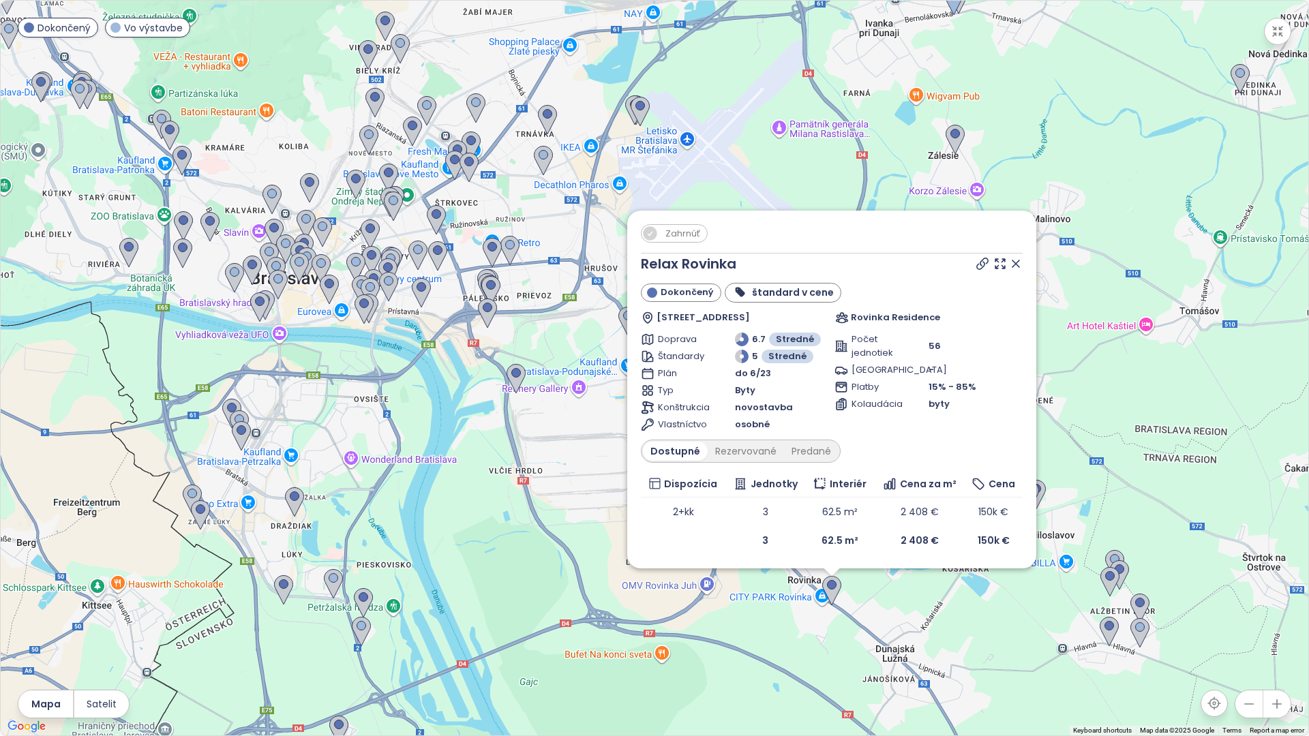
drag, startPoint x: 870, startPoint y: 610, endPoint x: 958, endPoint y: 684, distance: 115.1
click at [958, 684] on div "Zahrnúť Relax Rovinka Dokončený štandard v cene Hlavná 164B, 900 41 Rovinka, Sl…" at bounding box center [654, 368] width 1307 height 735
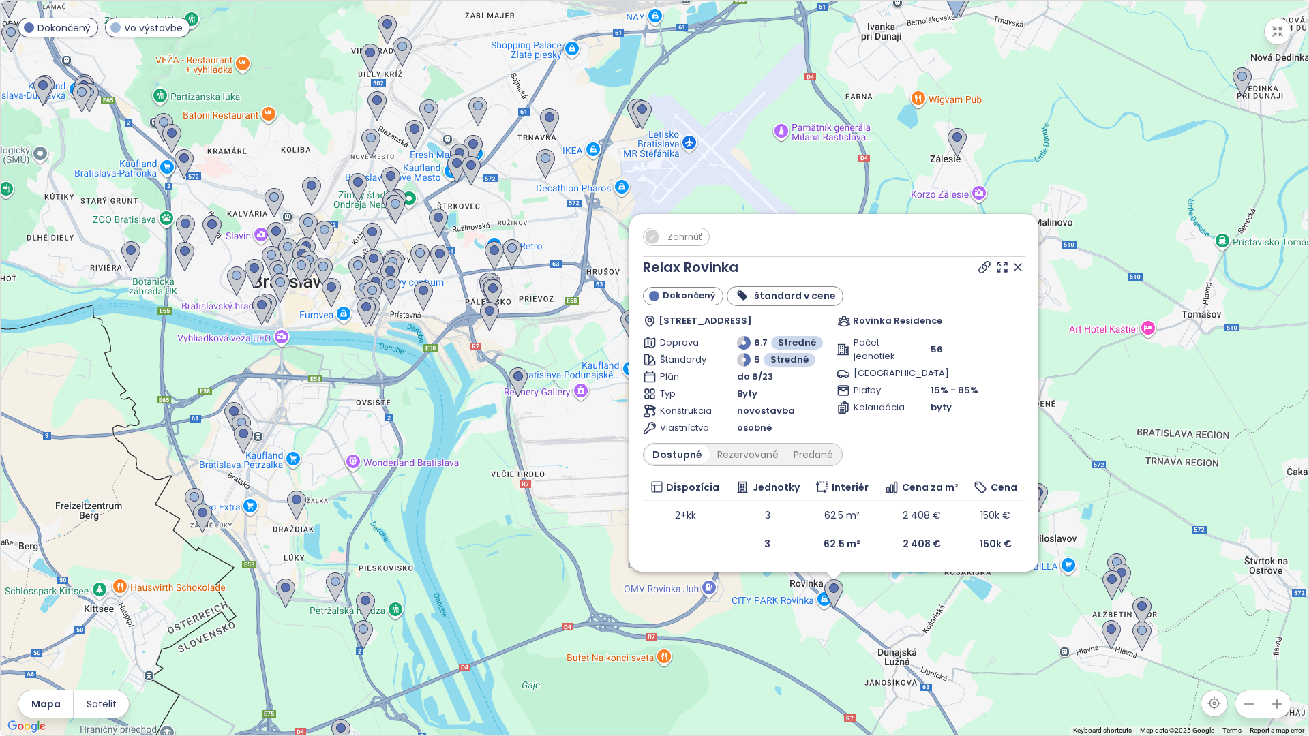
click at [763, 643] on div "Zahrnúť Relax Rovinka Dokončený štandard v cene Hlavná 164B, 900 41 Rovinka, Sl…" at bounding box center [654, 368] width 1307 height 735
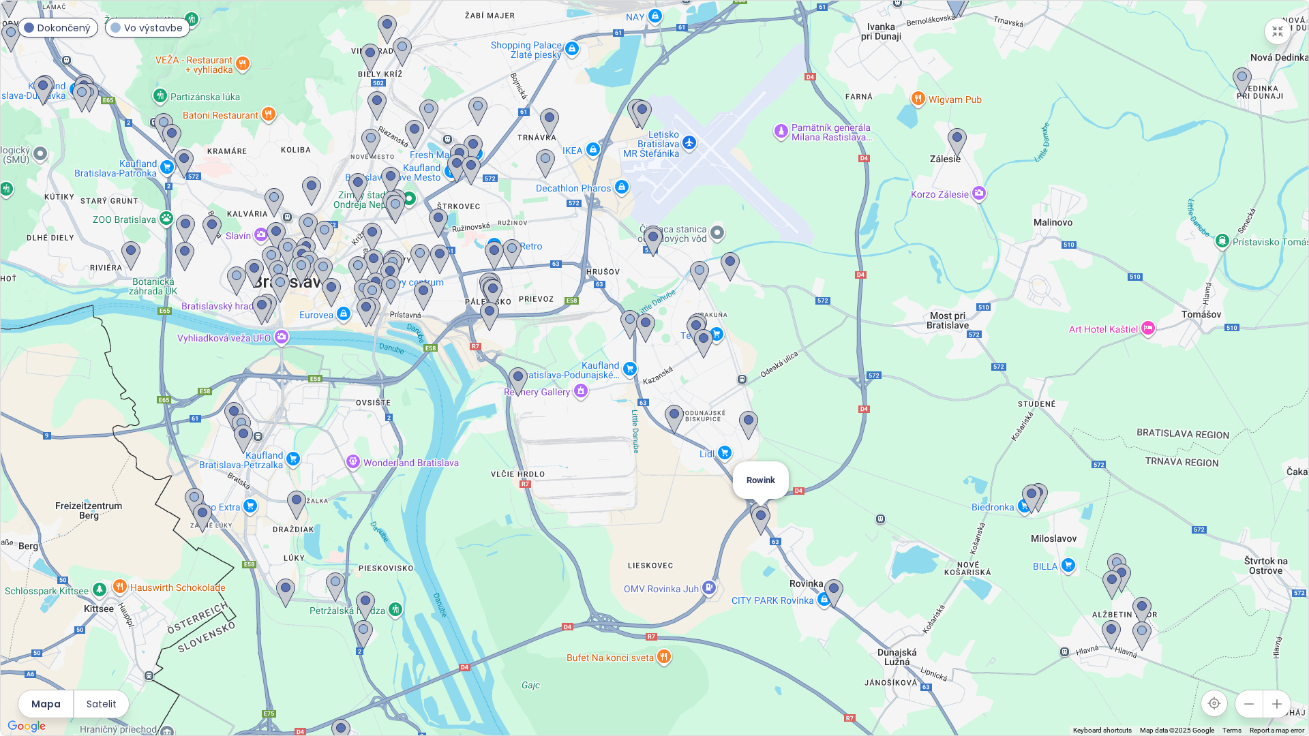
click at [757, 513] on img at bounding box center [760, 521] width 19 height 30
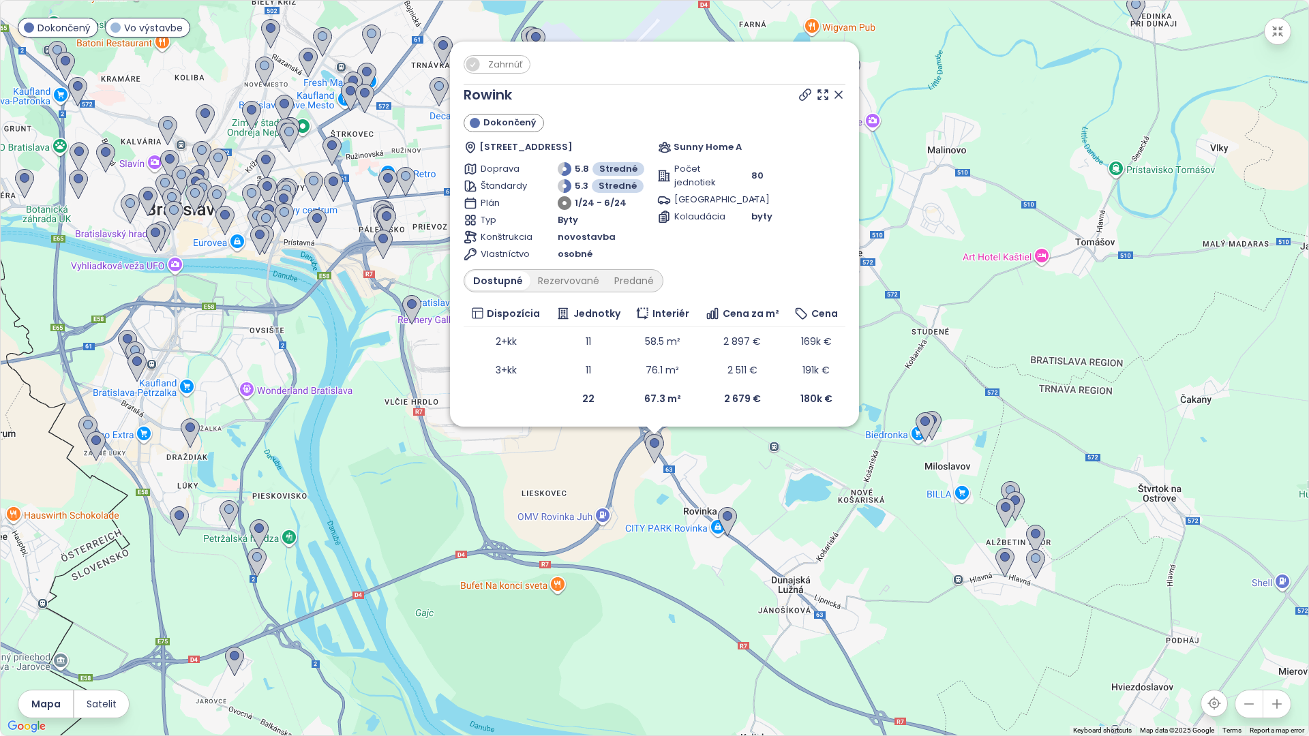
click at [498, 65] on span "Zahrnúť" at bounding box center [505, 64] width 48 height 17
click at [640, 491] on div "Zahrnúť Rowink Dokončený Broskyňová 2B, 900 41 Rovinka, Slovakia Sunny Home A D…" at bounding box center [654, 368] width 1307 height 735
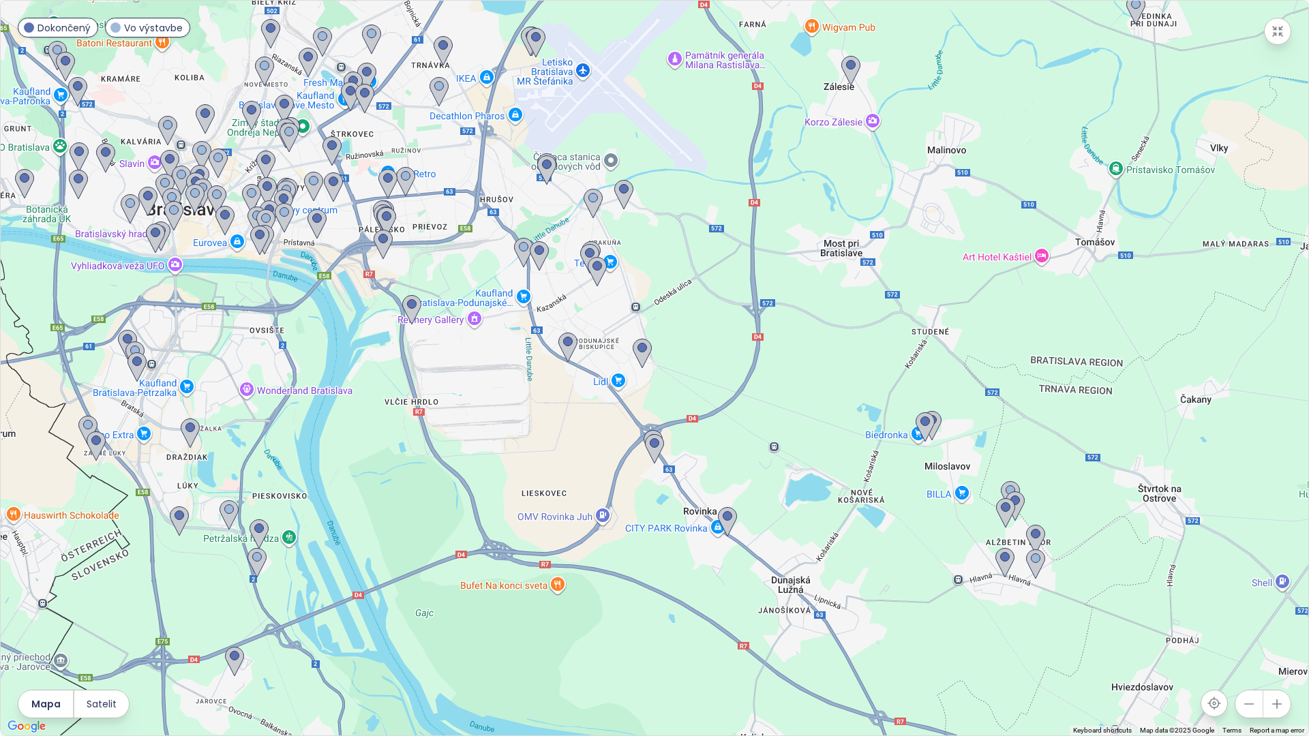
click at [640, 491] on div at bounding box center [654, 368] width 1307 height 735
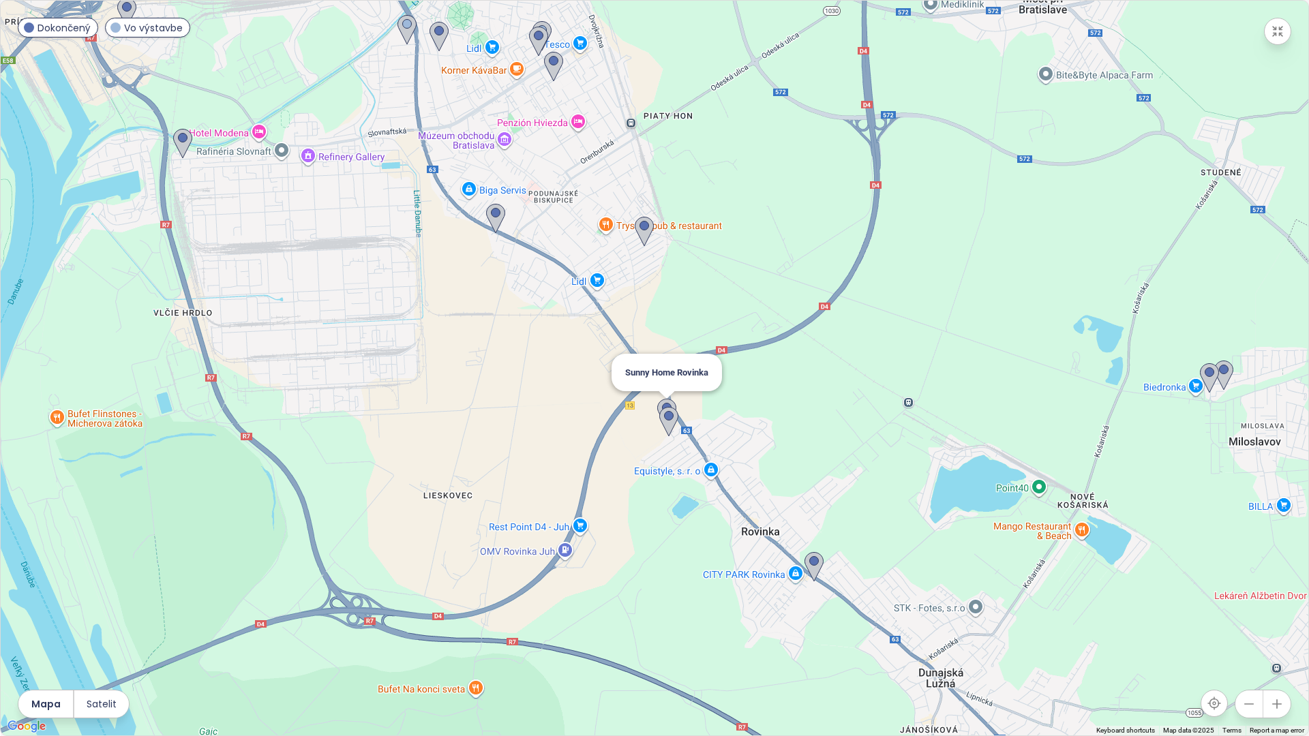
click at [661, 404] on img at bounding box center [666, 414] width 19 height 30
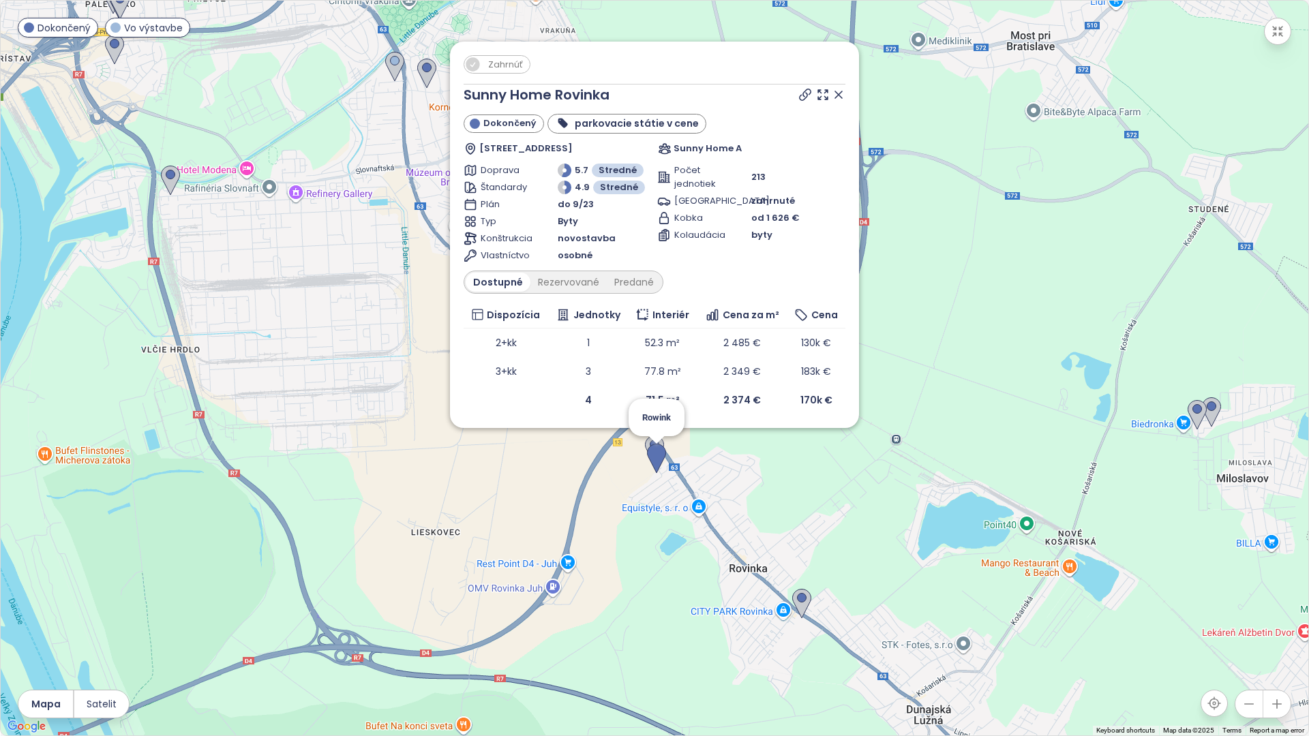
click at [651, 454] on img at bounding box center [656, 459] width 19 height 30
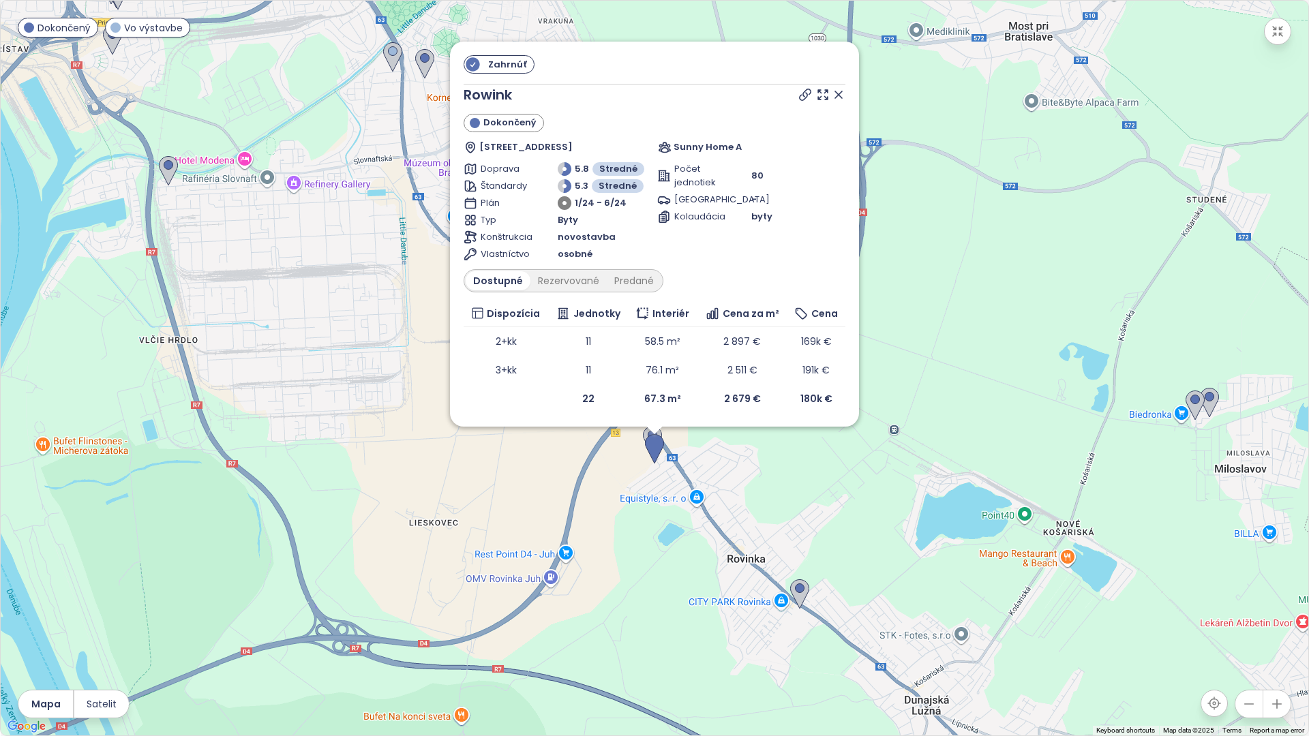
click at [840, 85] on div at bounding box center [820, 95] width 49 height 20
click at [840, 89] on icon at bounding box center [839, 95] width 14 height 14
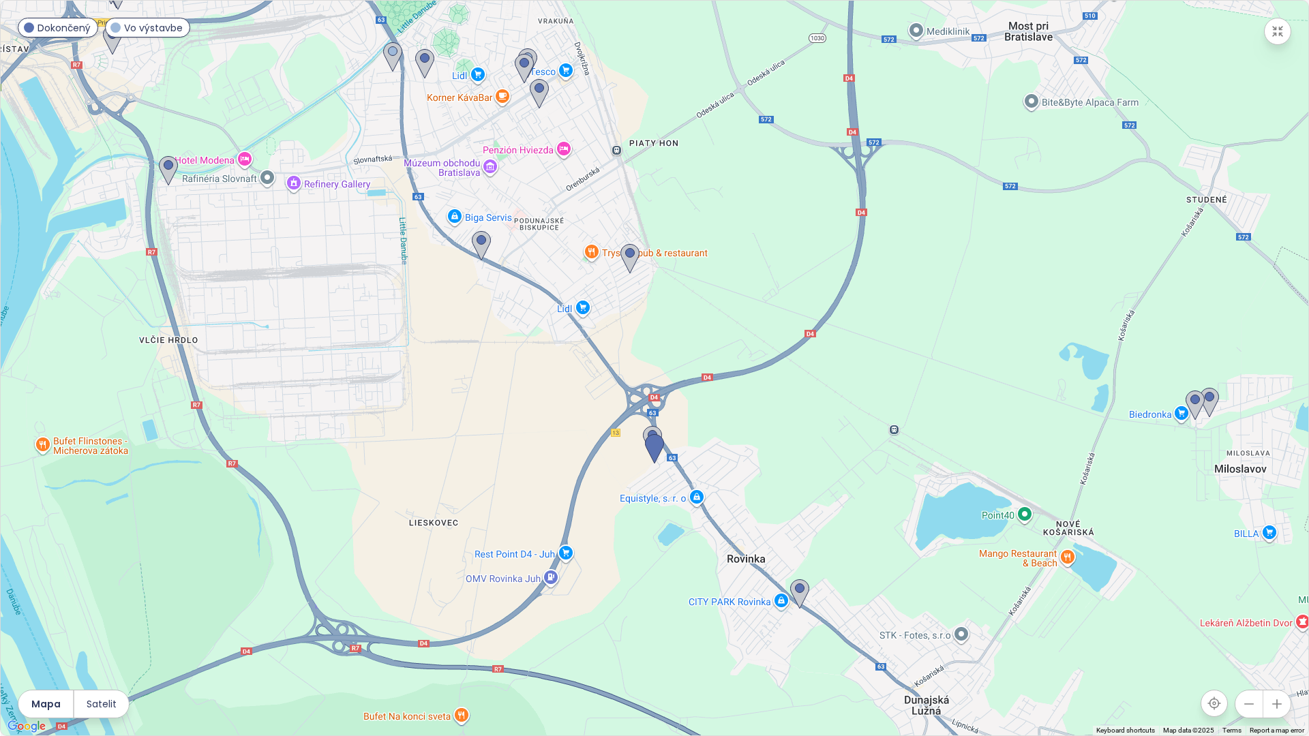
click at [1243, 702] on icon "button" at bounding box center [1249, 704] width 14 height 14
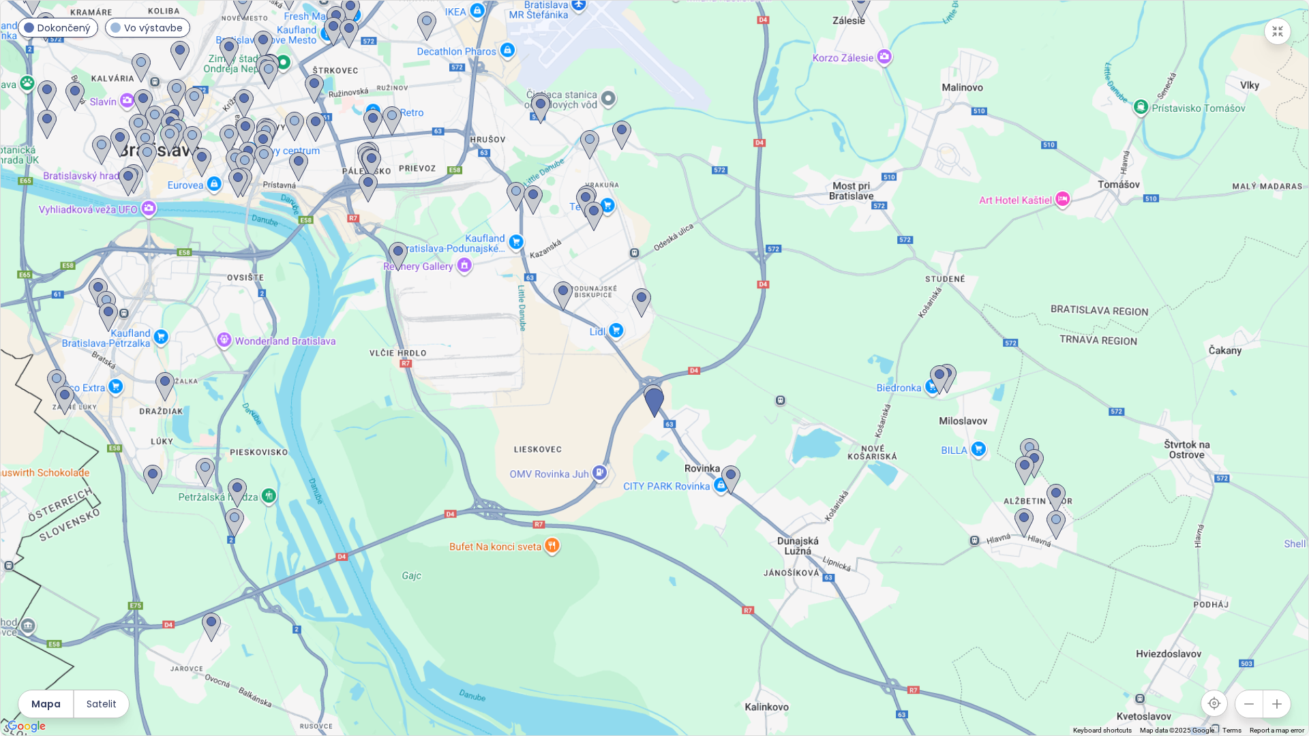
click at [1243, 702] on icon "button" at bounding box center [1249, 704] width 14 height 14
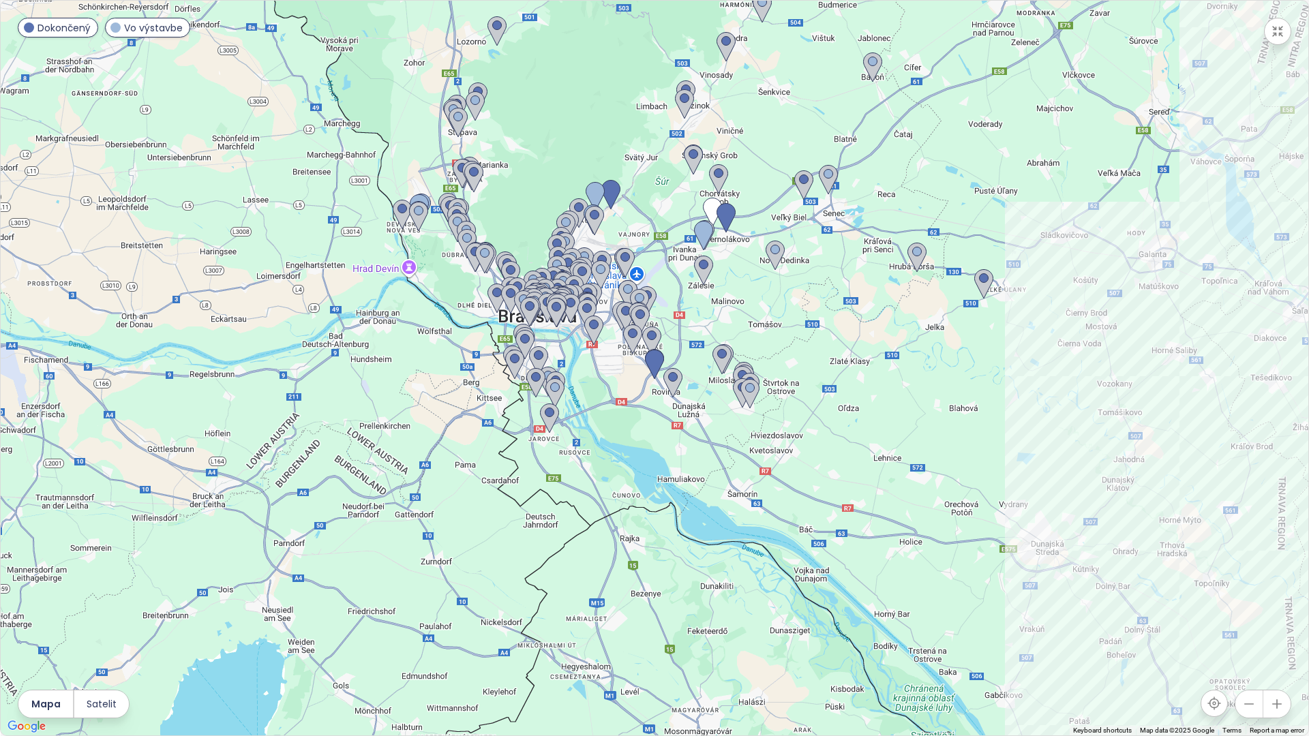
click at [611, 369] on div at bounding box center [654, 368] width 1307 height 735
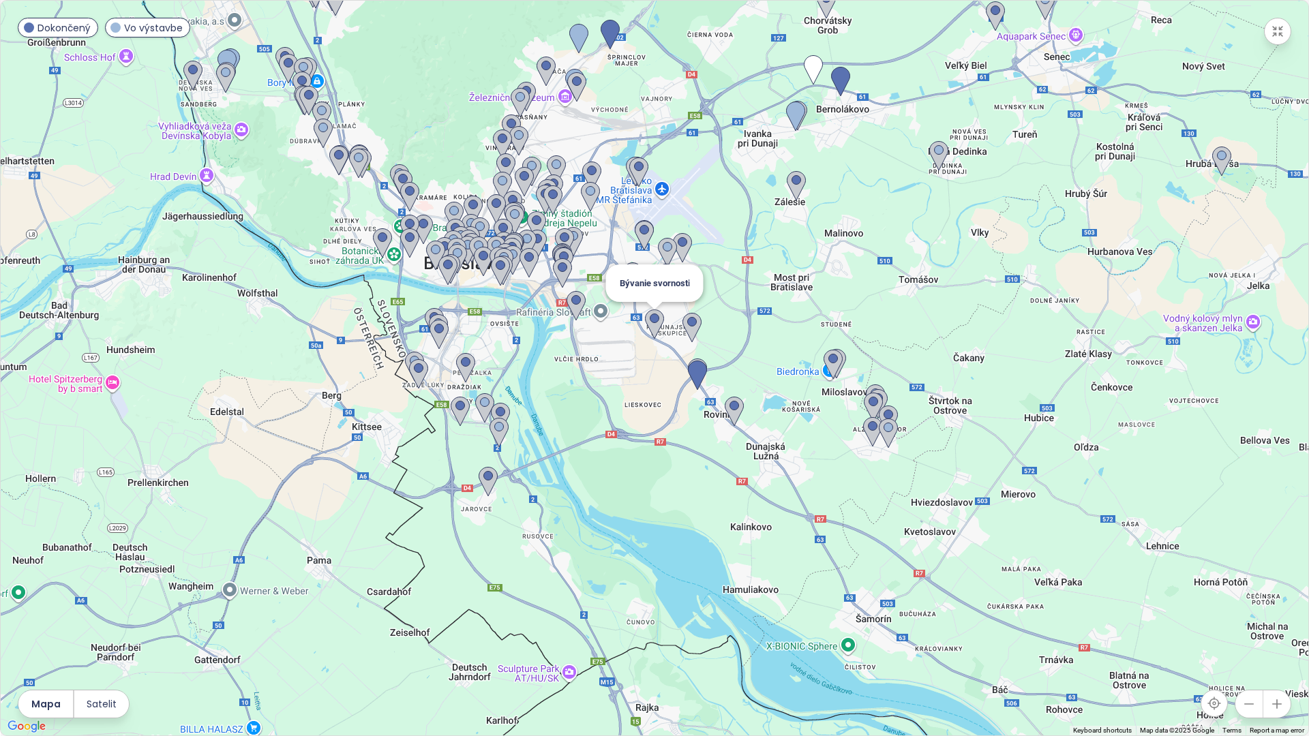
click at [648, 323] on img at bounding box center [654, 324] width 19 height 30
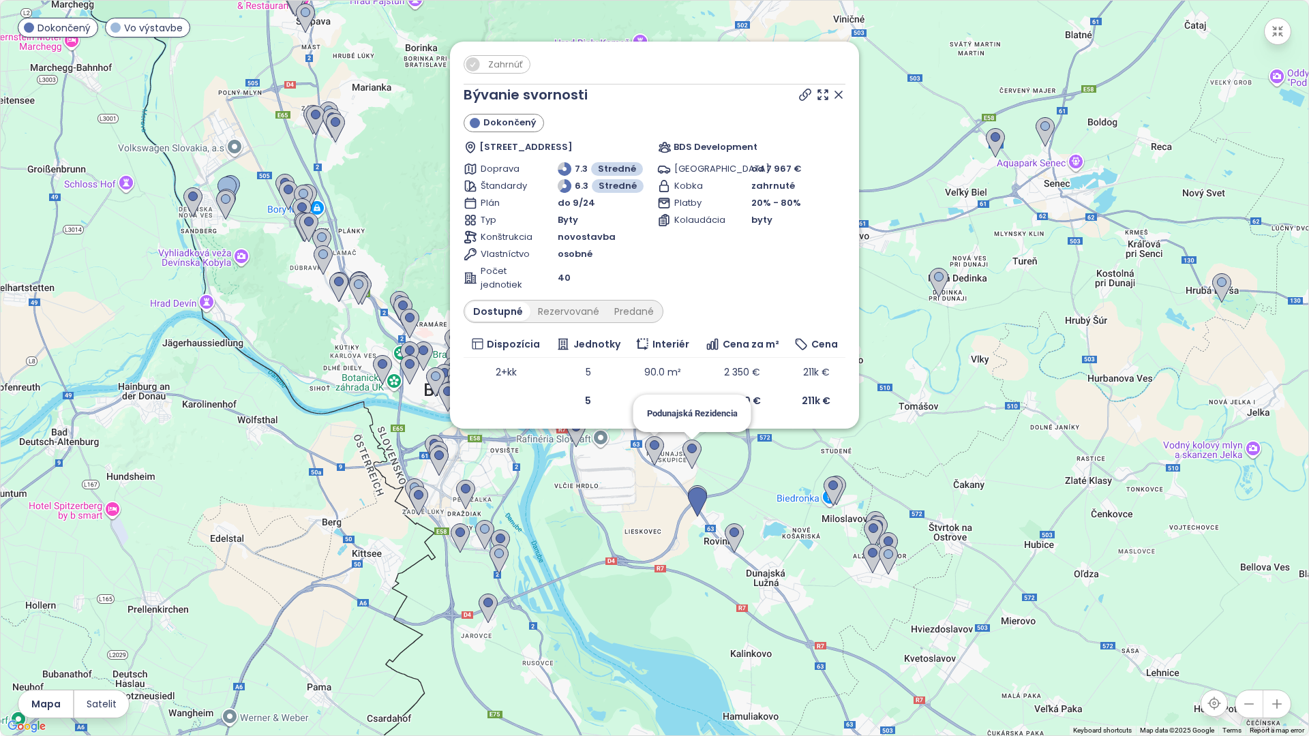
click at [688, 449] on img at bounding box center [691, 455] width 19 height 30
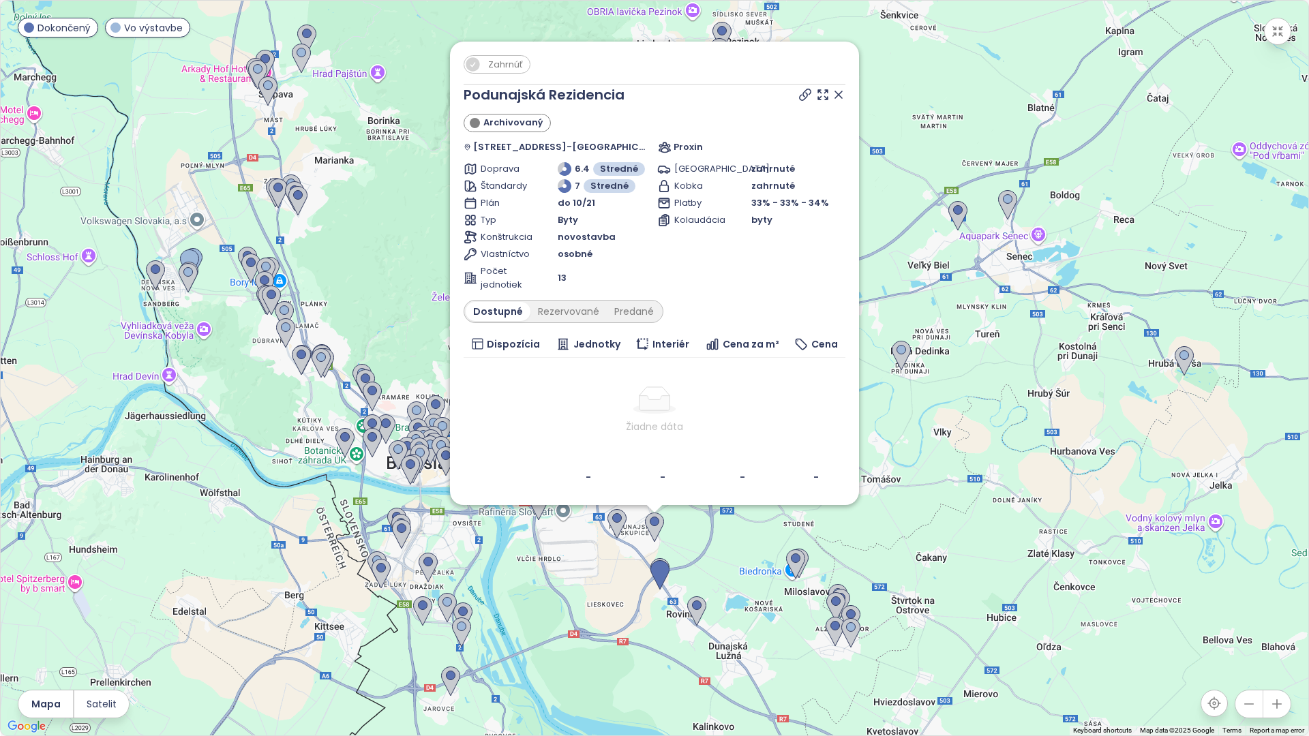
click at [589, 571] on div "Zahrnúť Podunajská Rezidencia Archivovaný Perličková 15, 821 06 Bratislava-Podu…" at bounding box center [654, 368] width 1307 height 735
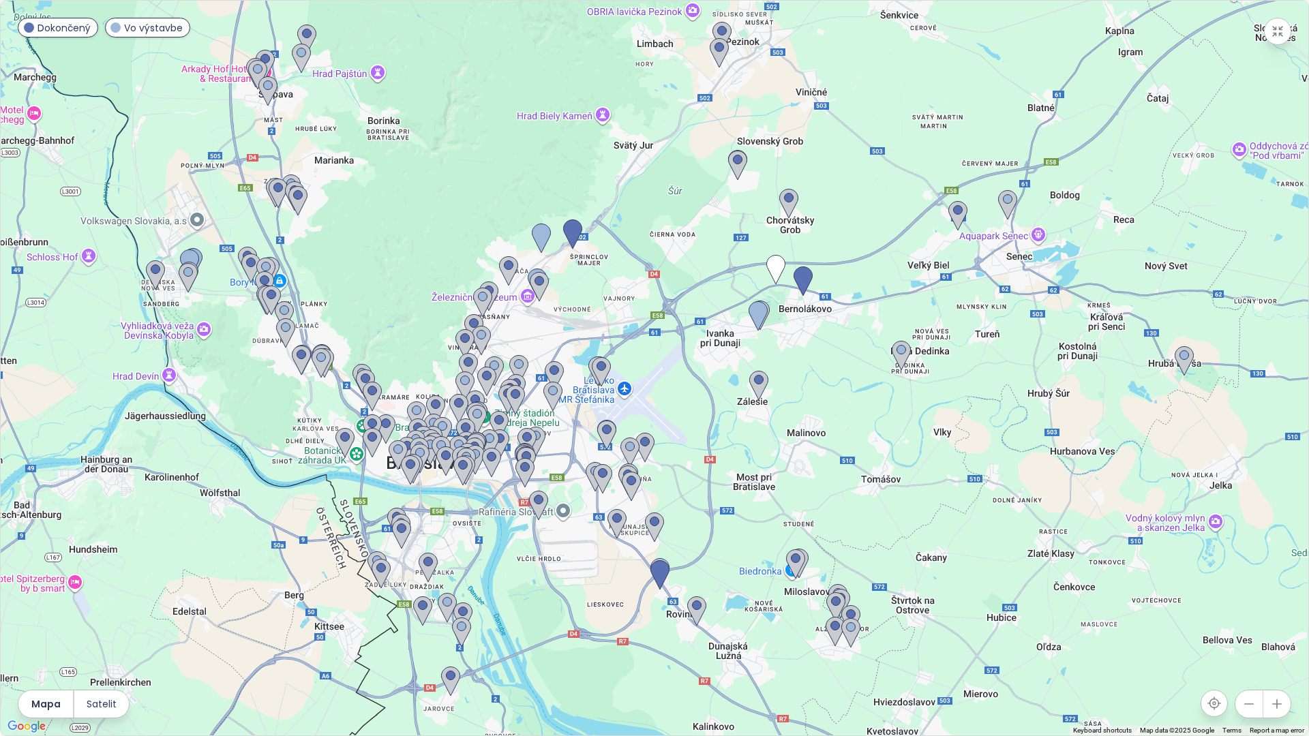
click at [590, 571] on div at bounding box center [654, 368] width 1307 height 735
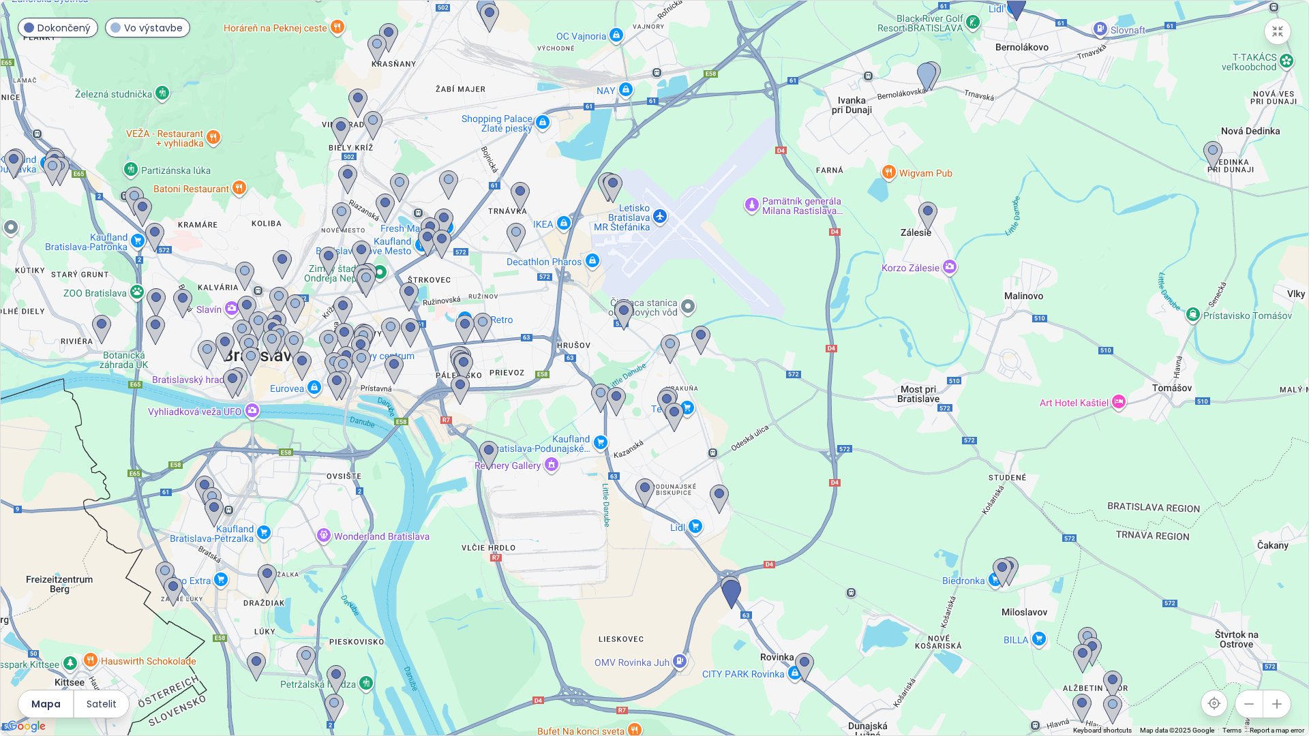
click at [637, 432] on div at bounding box center [654, 368] width 1307 height 735
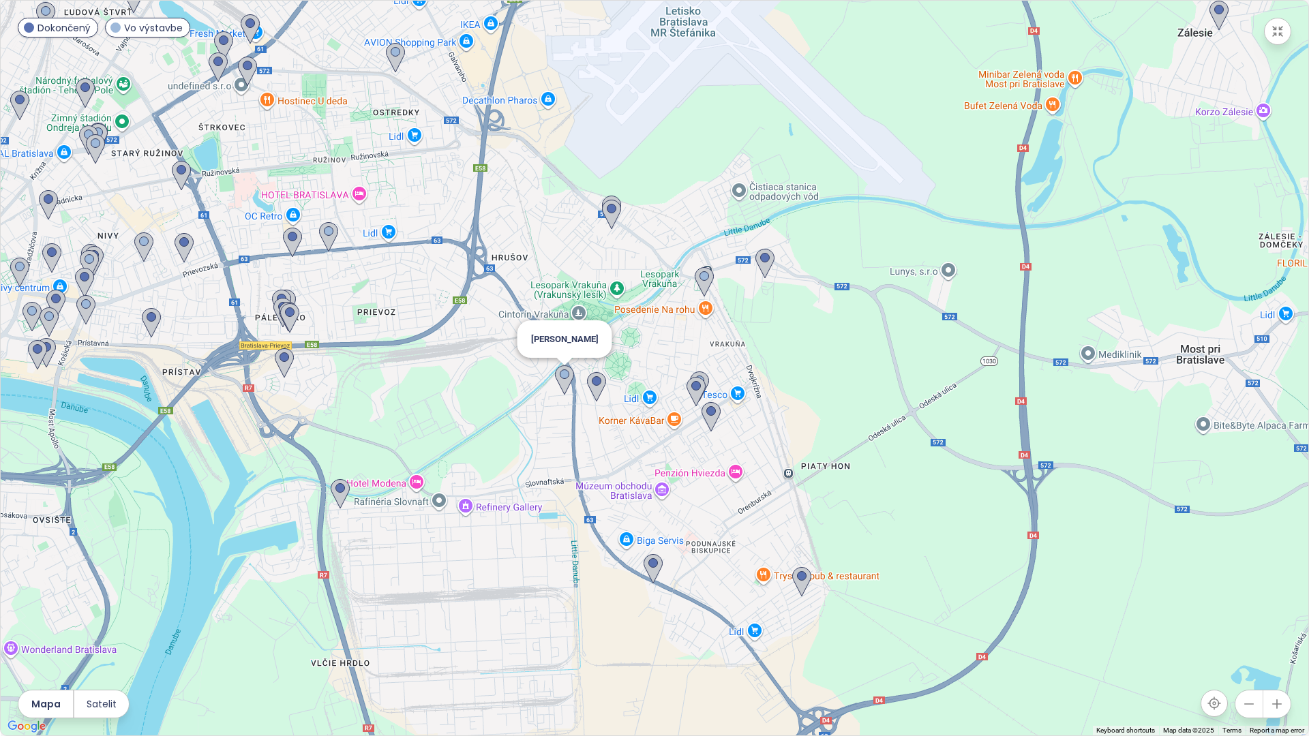
click at [567, 378] on img at bounding box center [564, 380] width 19 height 30
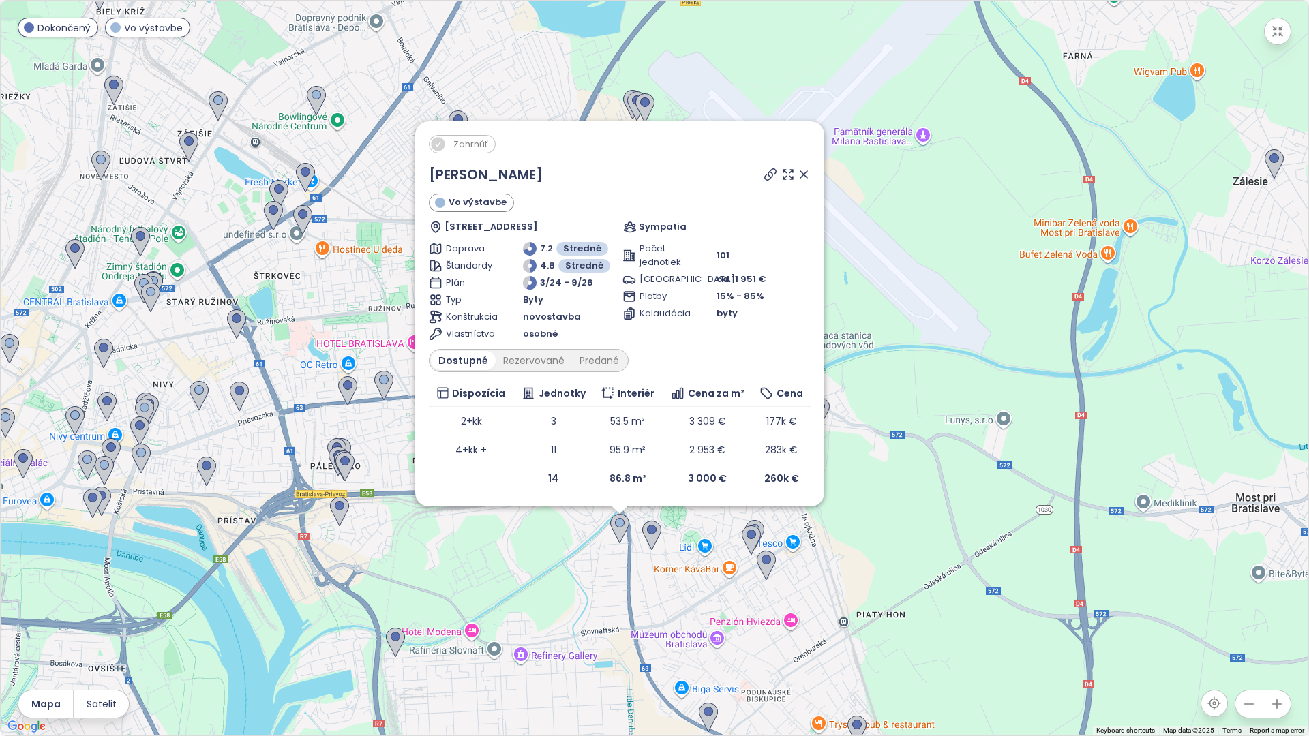
drag, startPoint x: 639, startPoint y: 491, endPoint x: 603, endPoint y: 573, distance: 89.4
click at [603, 573] on div "Zahrnúť Laurin Dvor Vo výstavbe Špaldová 32, 821 06 Bratislava-Podunajské Bisku…" at bounding box center [654, 368] width 1307 height 735
click at [663, 533] on div "Zahrnúť Laurin Dvor Vo výstavbe Špaldová 32, 821 06 Bratislava-Podunajské Bisku…" at bounding box center [654, 368] width 1307 height 735
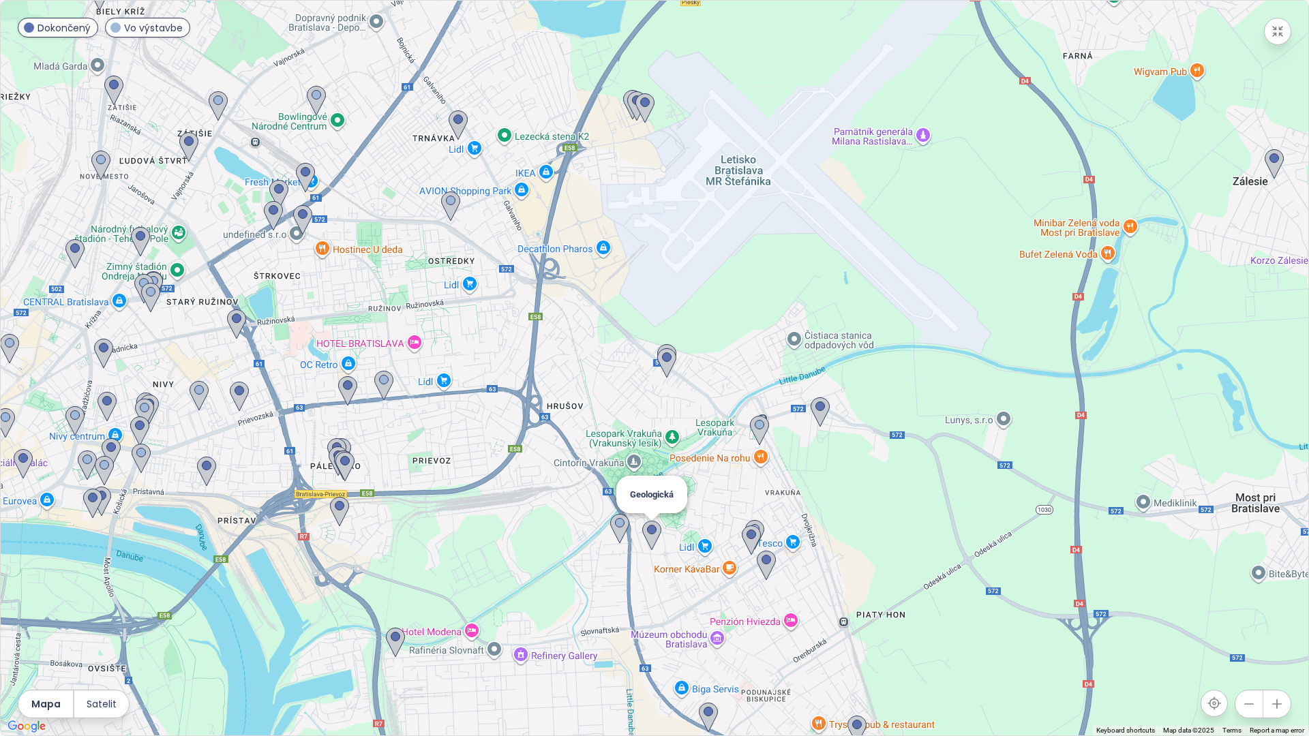
click at [656, 538] on img at bounding box center [651, 536] width 19 height 30
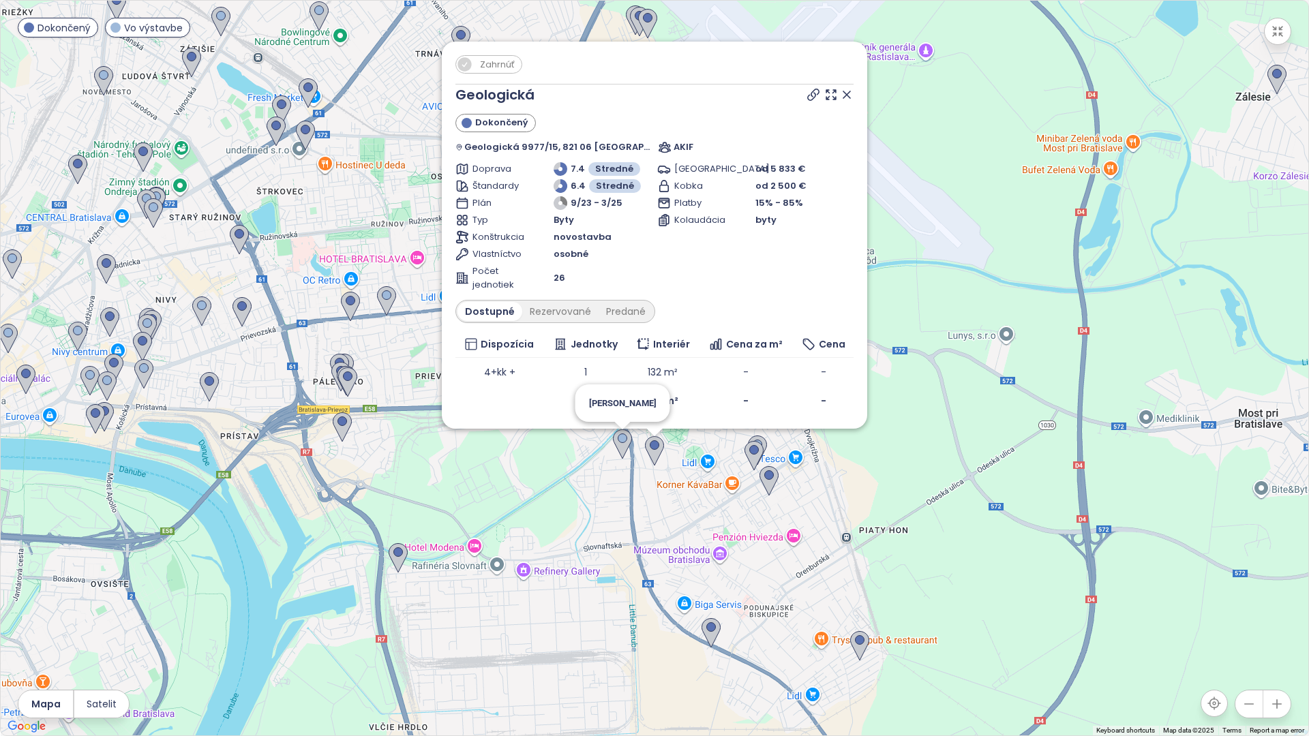
click at [616, 440] on img at bounding box center [622, 444] width 19 height 30
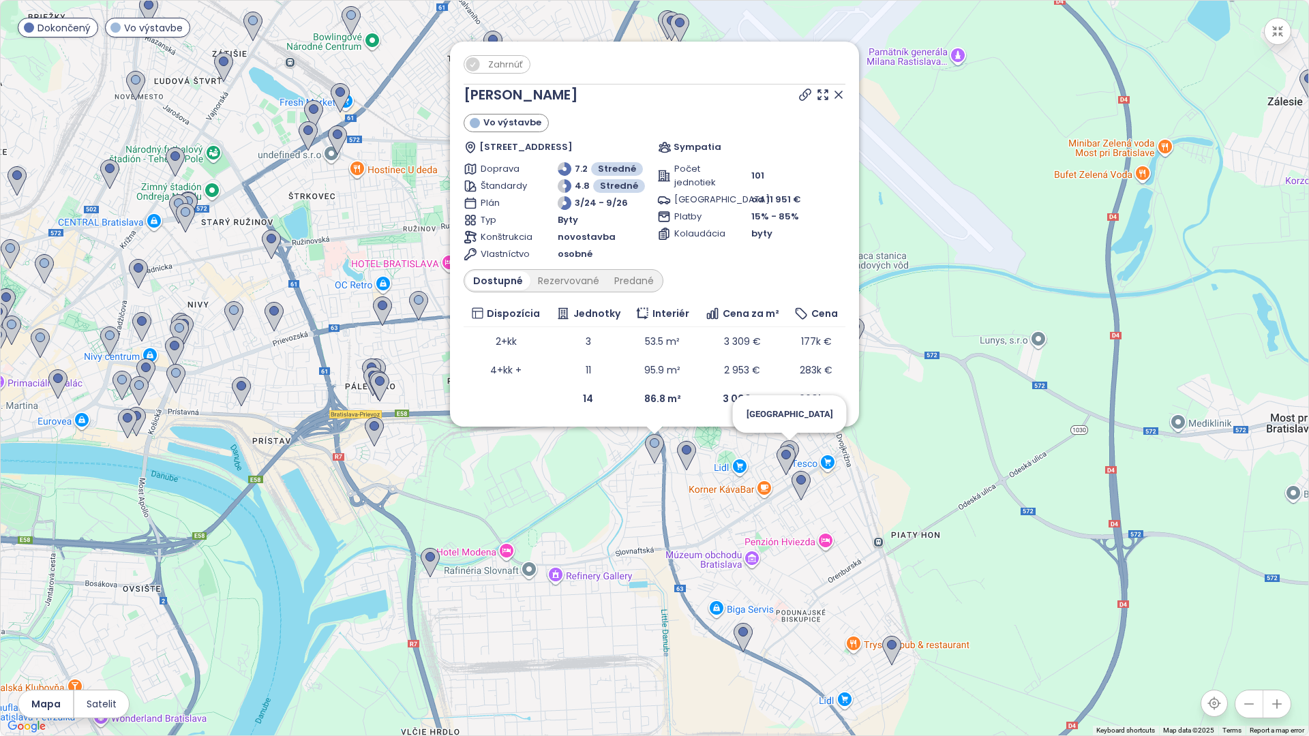
click at [796, 443] on img at bounding box center [789, 455] width 19 height 30
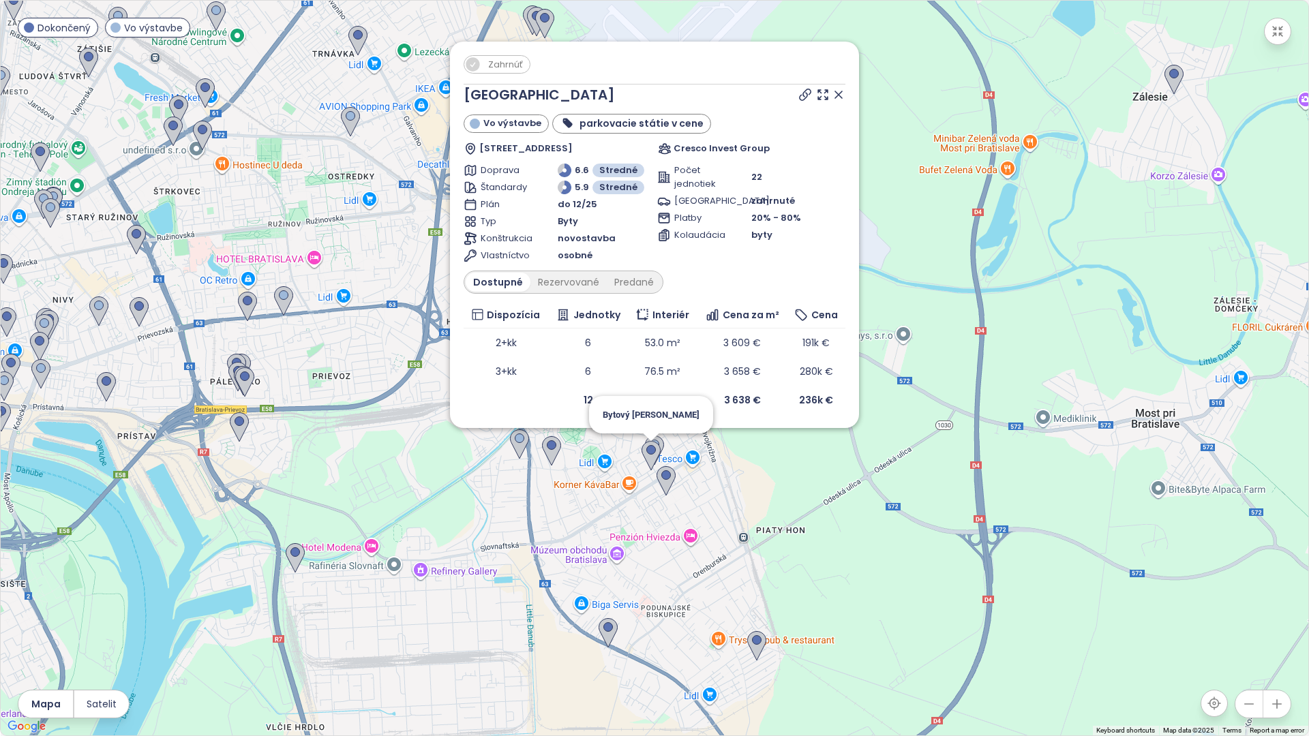
click at [646, 451] on img at bounding box center [650, 456] width 19 height 30
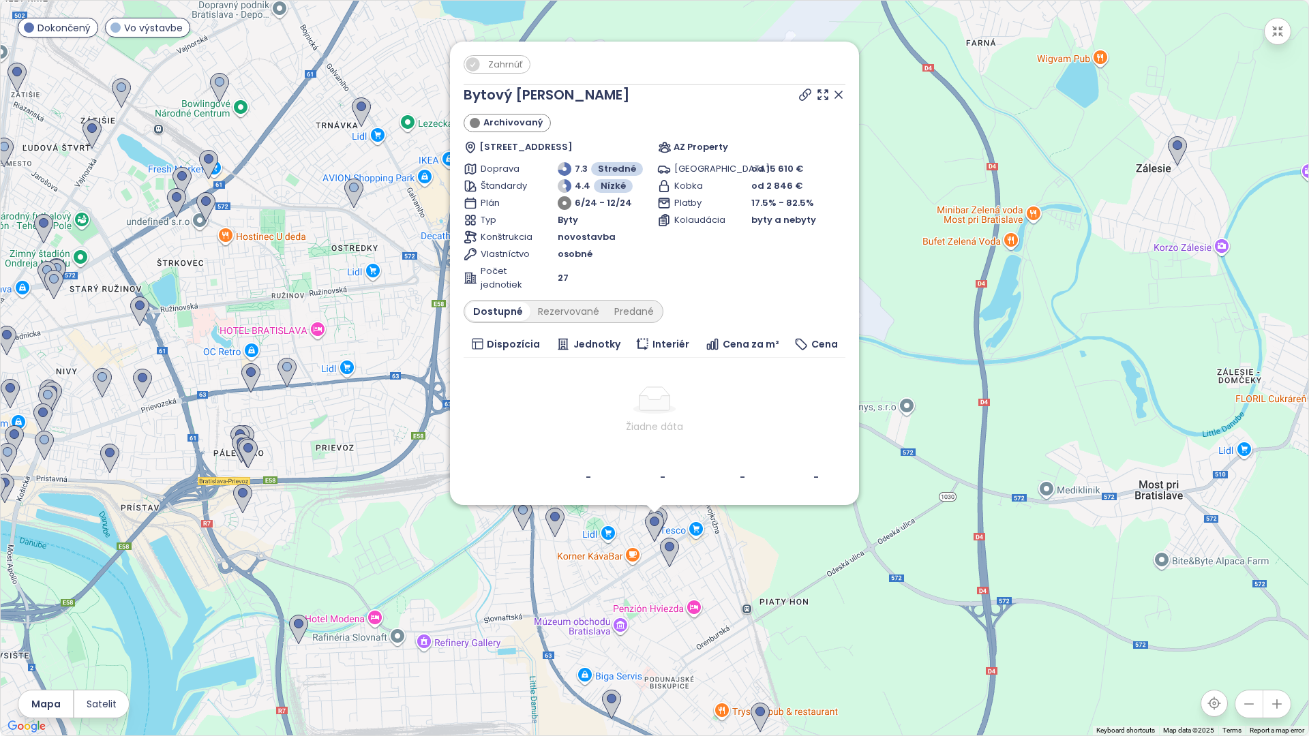
click at [631, 546] on div "Zahrnúť Bytový dom Toryská Archivovaný Toryská 5226, 821 07 Bratislava, Slovaki…" at bounding box center [654, 368] width 1307 height 735
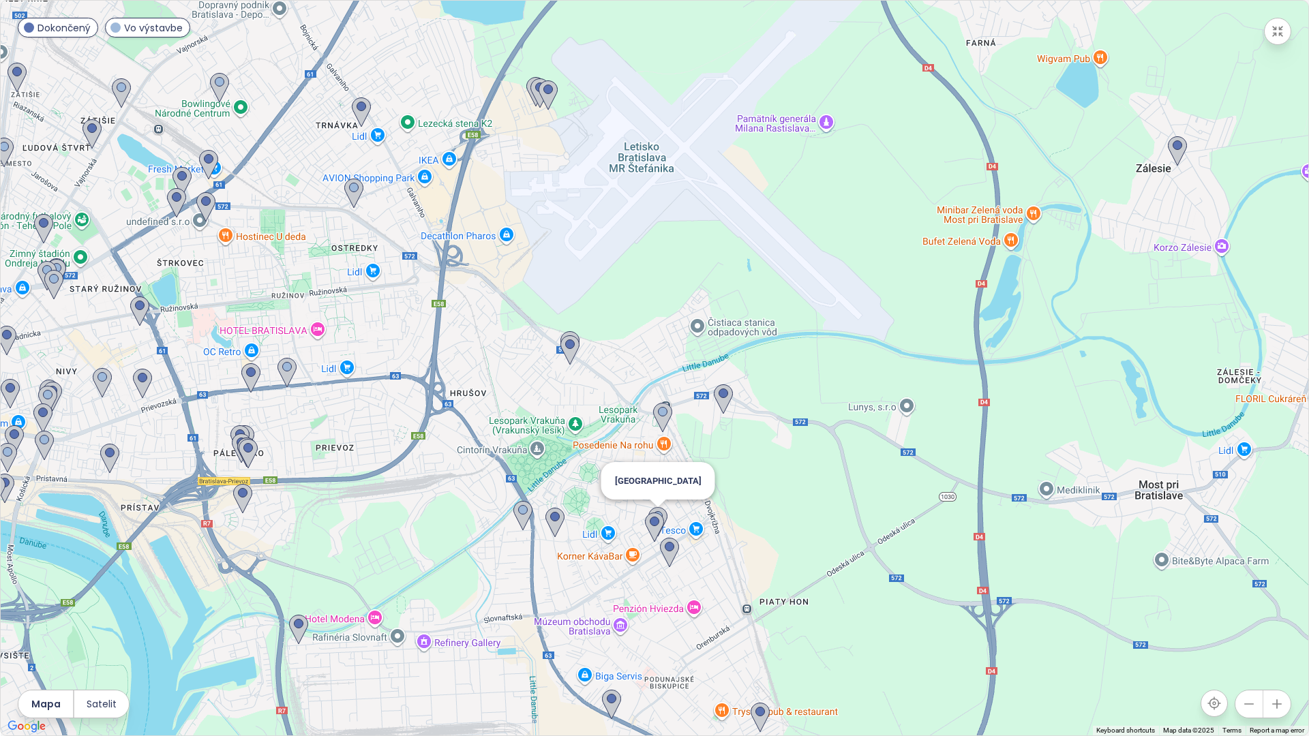
click at [661, 511] on img at bounding box center [657, 522] width 19 height 30
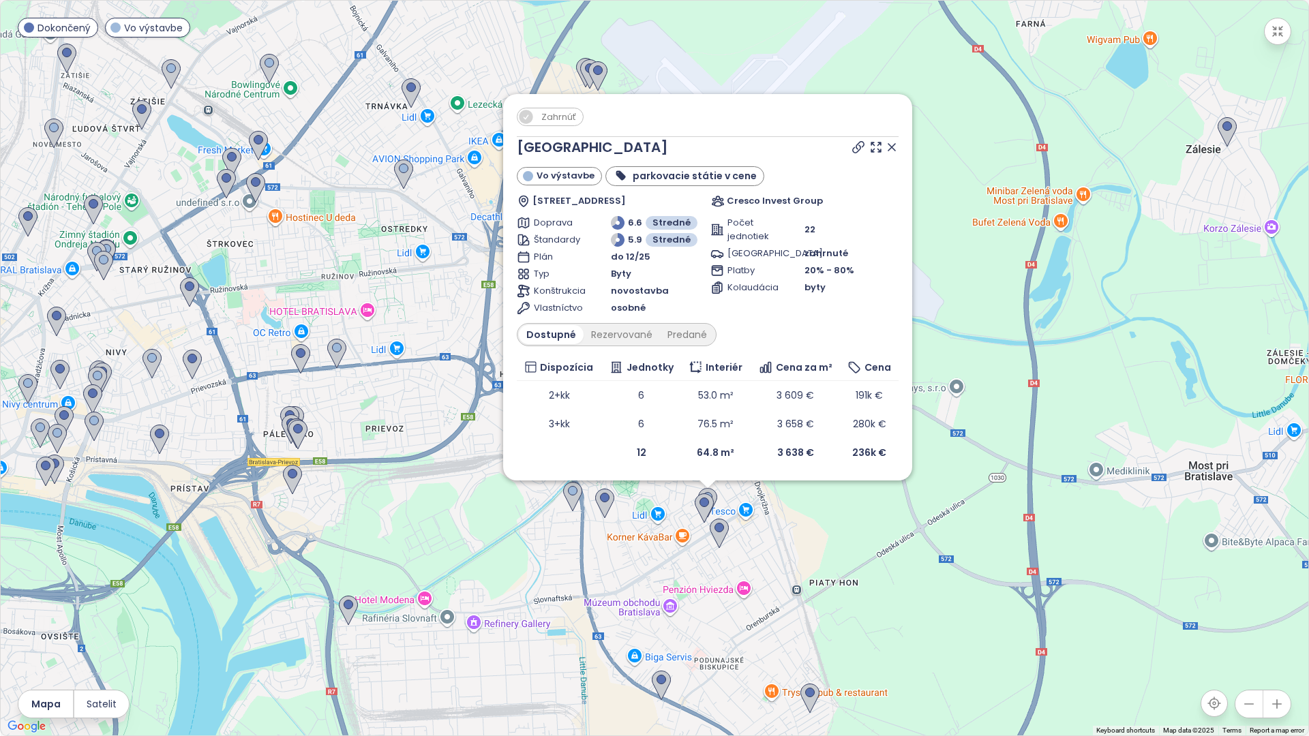
drag, startPoint x: 593, startPoint y: 498, endPoint x: 650, endPoint y: 553, distance: 79.5
click at [650, 553] on div "Zahrnúť Brick Park Vo výstavbe parkovacie státie v cene Bodvianska 19, 821 07 B…" at bounding box center [654, 368] width 1307 height 735
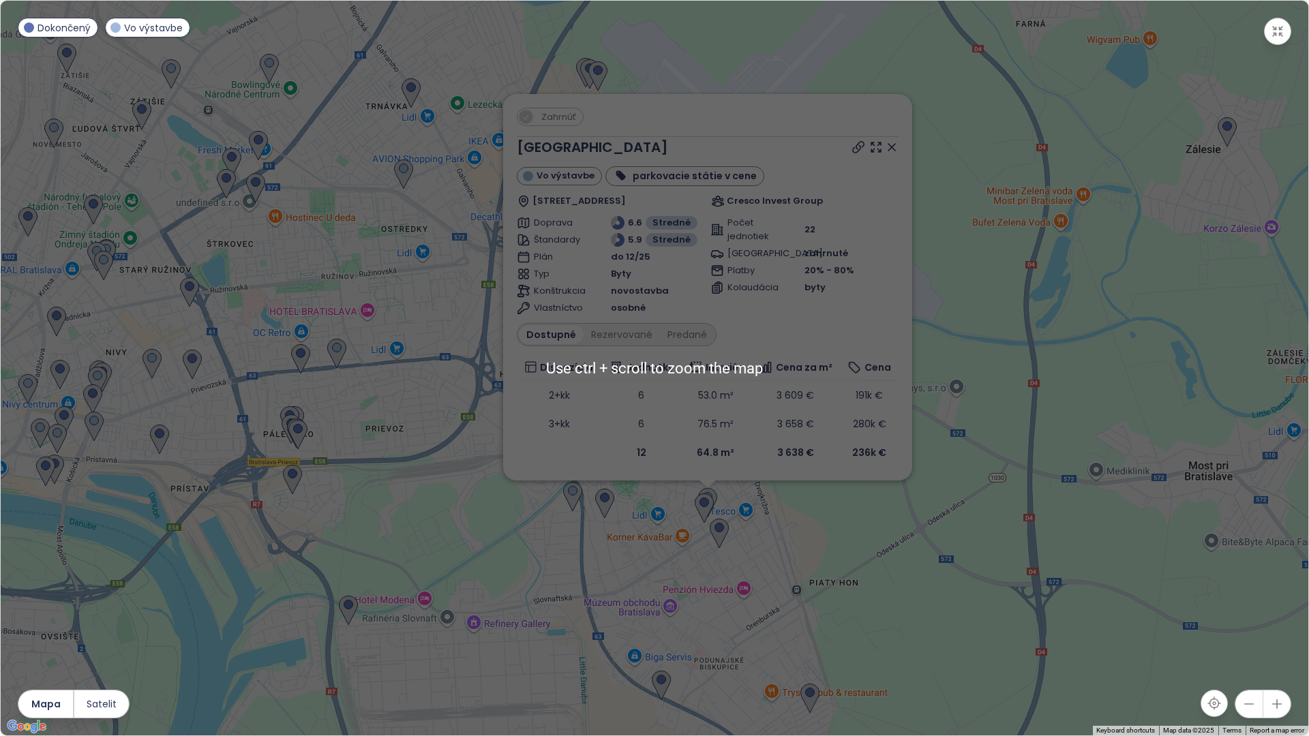
click at [1258, 705] on button "button" at bounding box center [1248, 704] width 27 height 27
click at [1258, 706] on button "button" at bounding box center [1248, 704] width 27 height 27
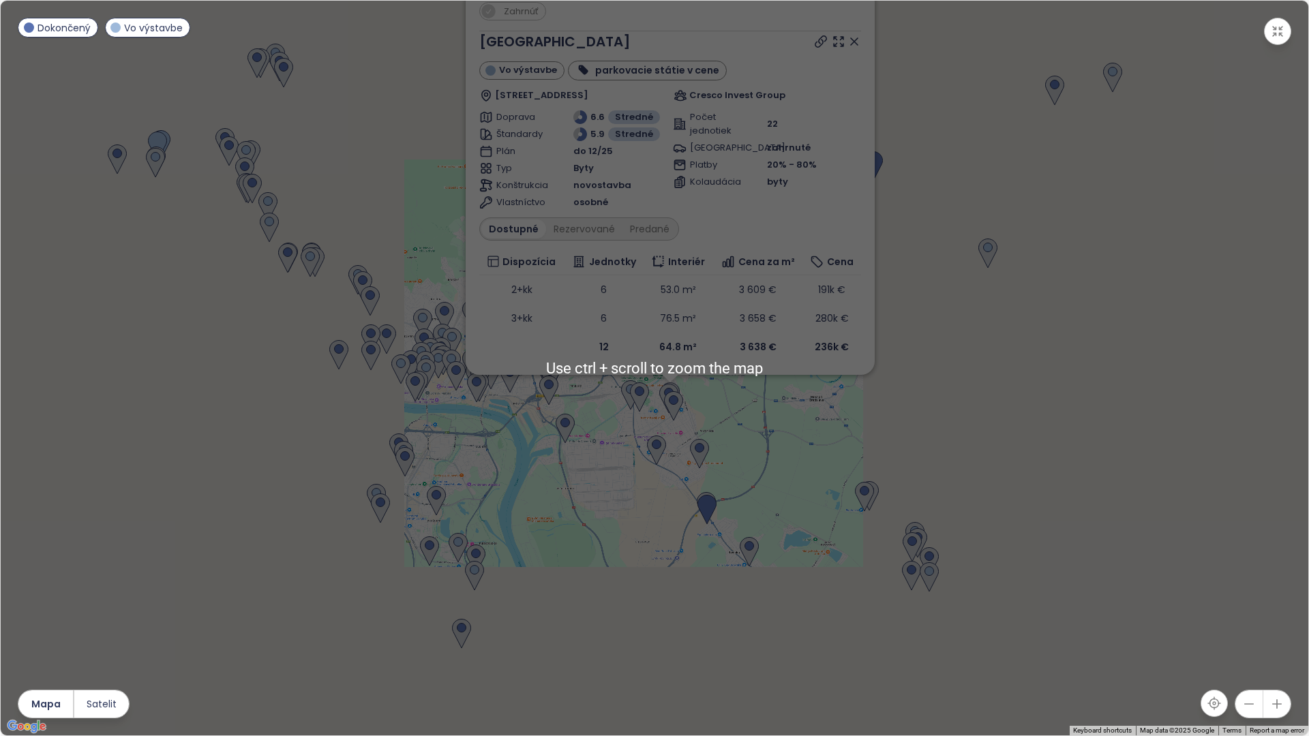
click at [897, 492] on div "Zahrnúť Brick Park Vo výstavbe parkovacie státie v cene Bodvianska 19, 821 07 B…" at bounding box center [654, 368] width 1307 height 735
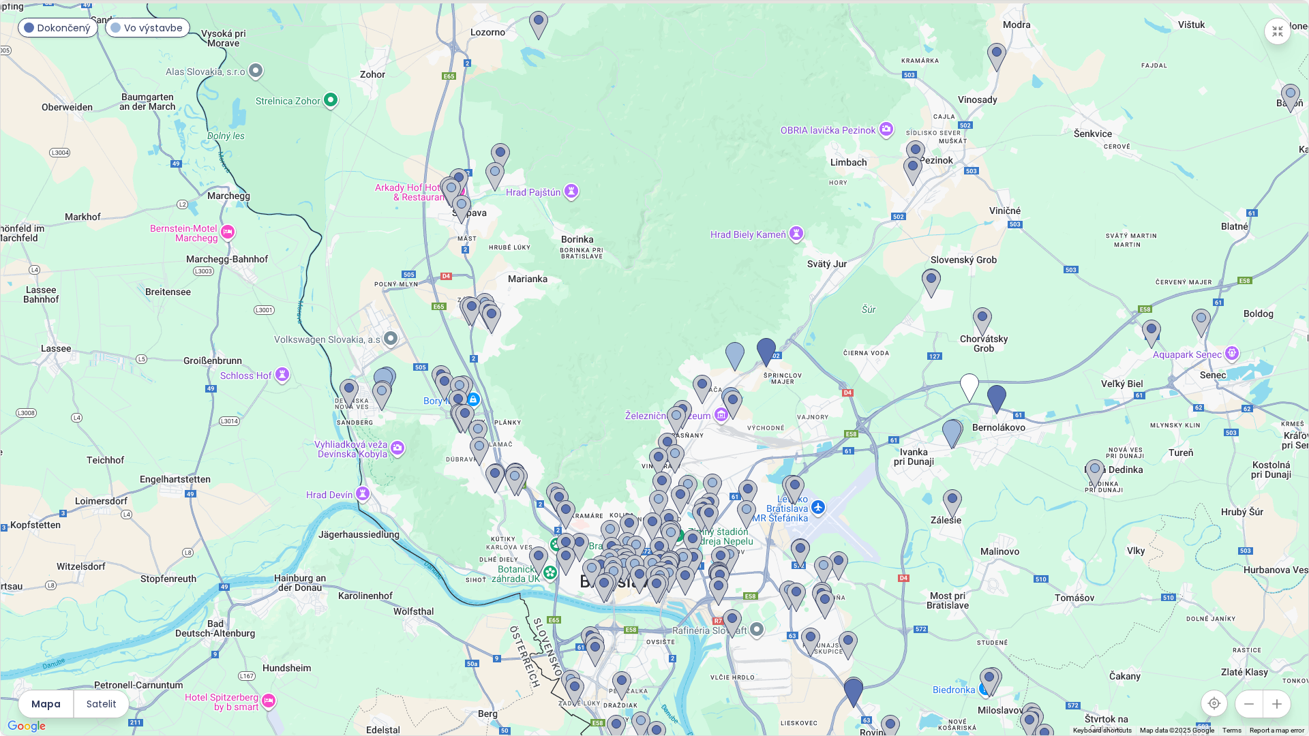
drag, startPoint x: 392, startPoint y: 166, endPoint x: 541, endPoint y: 367, distance: 250.0
click at [541, 367] on div at bounding box center [654, 368] width 1307 height 735
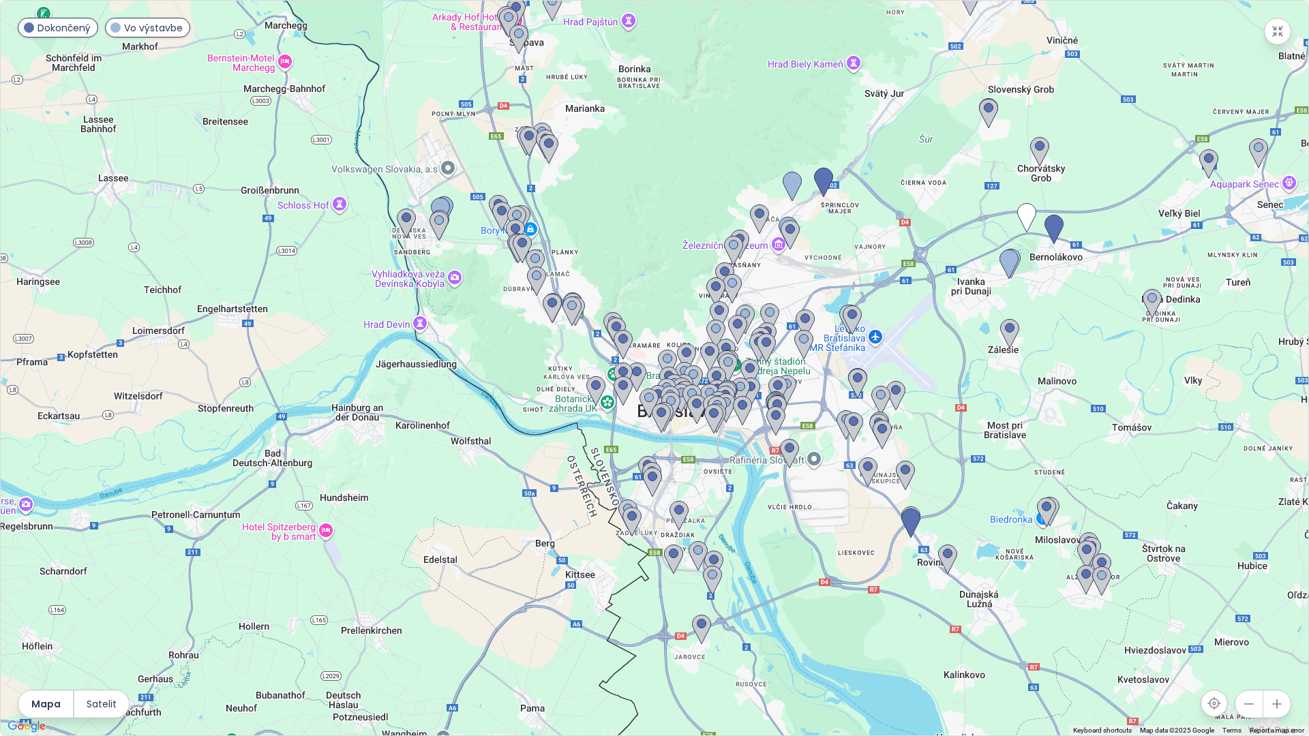
drag, startPoint x: 945, startPoint y: 542, endPoint x: 1001, endPoint y: 369, distance: 182.1
click at [1001, 369] on div at bounding box center [654, 368] width 1307 height 735
click at [965, 494] on div at bounding box center [654, 368] width 1307 height 735
drag, startPoint x: 965, startPoint y: 494, endPoint x: 958, endPoint y: 482, distance: 13.4
click at [965, 494] on div at bounding box center [654, 368] width 1307 height 735
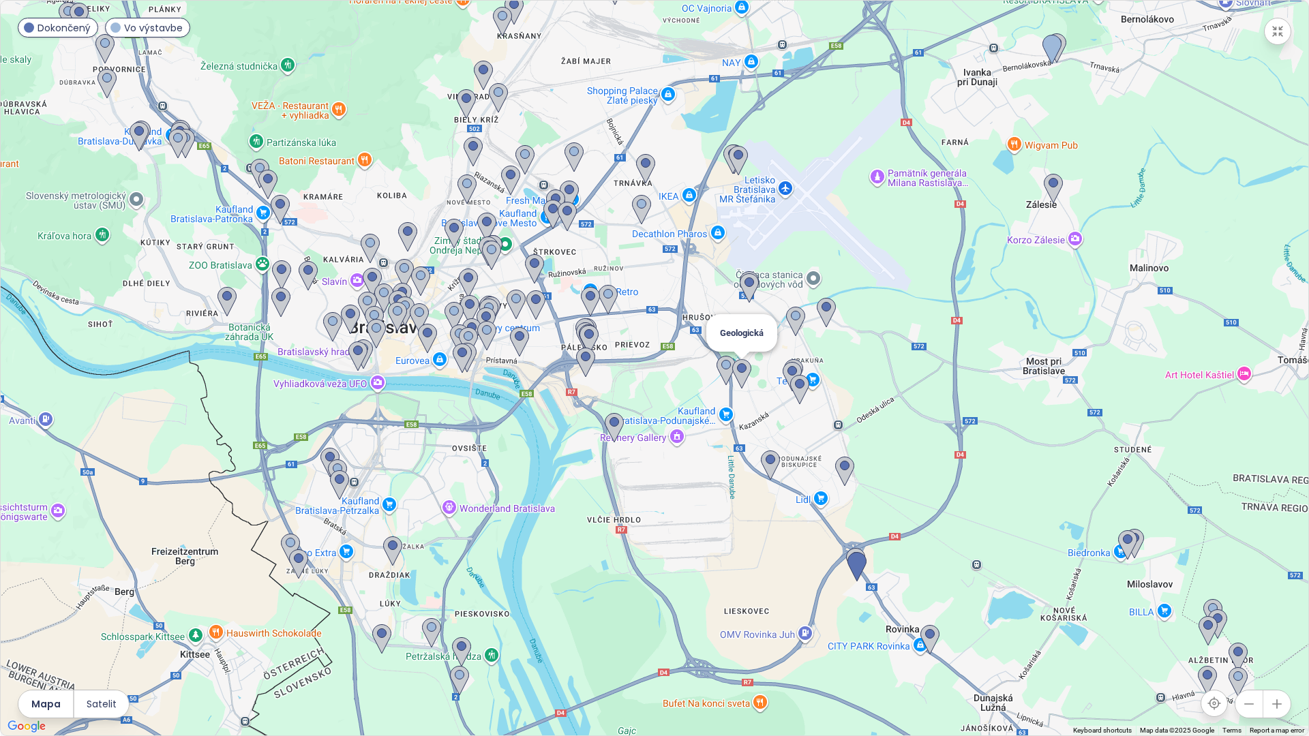
click at [746, 371] on img at bounding box center [741, 374] width 19 height 30
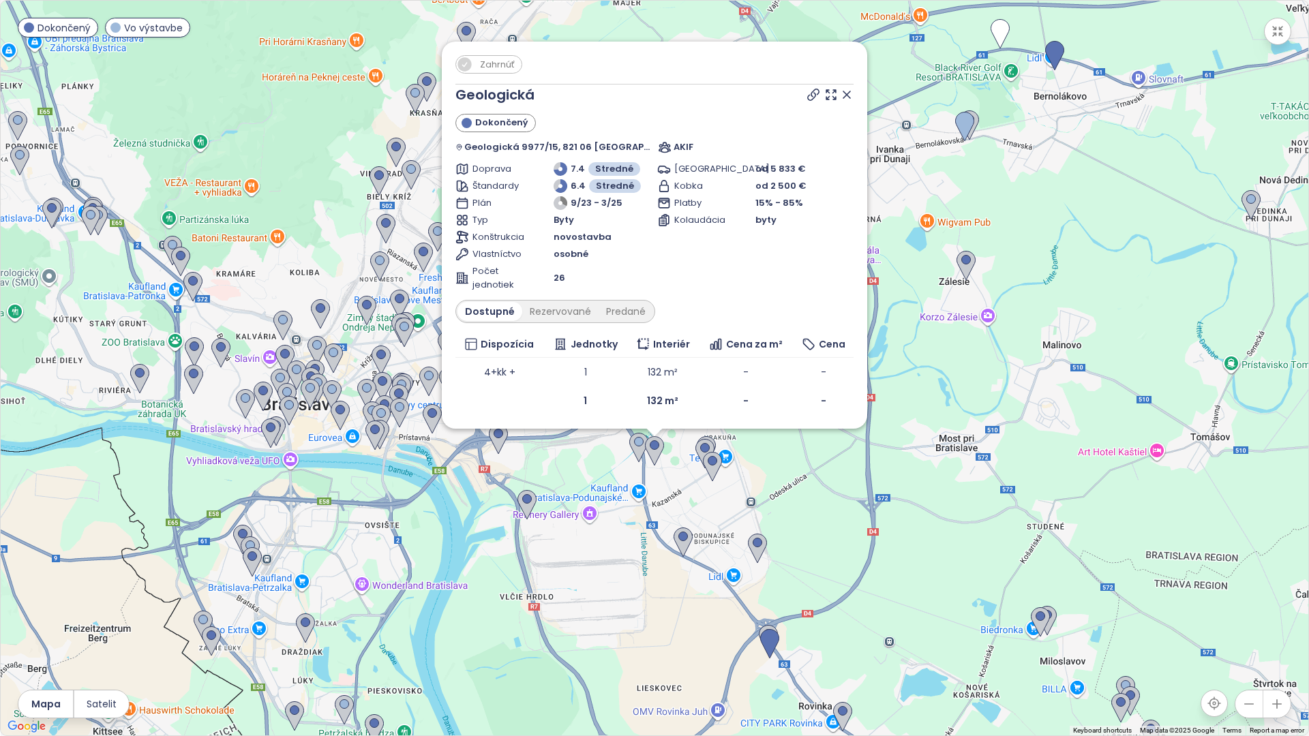
click at [738, 499] on div "Zahrnúť Geologická Dokončený Geologická 9977/15, 821 06 Podunajské Biskupice, S…" at bounding box center [654, 368] width 1307 height 735
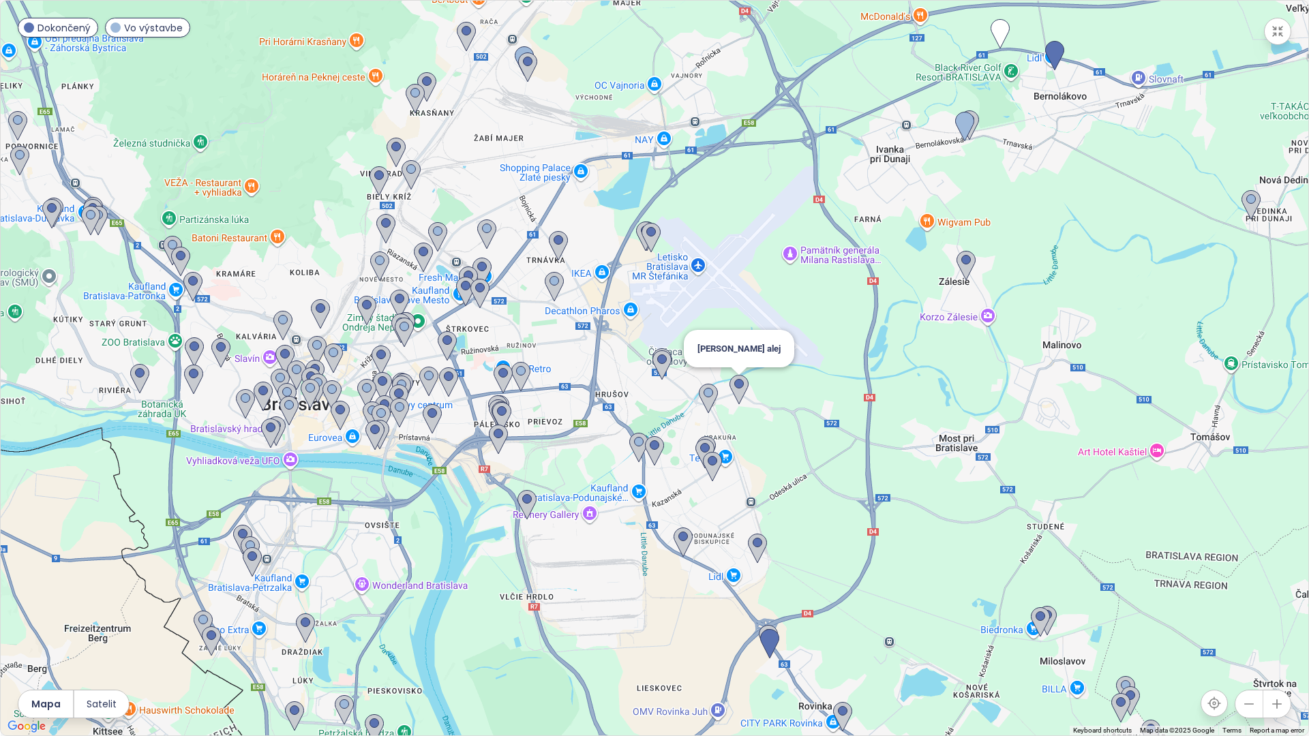
click at [744, 385] on img at bounding box center [738, 390] width 19 height 30
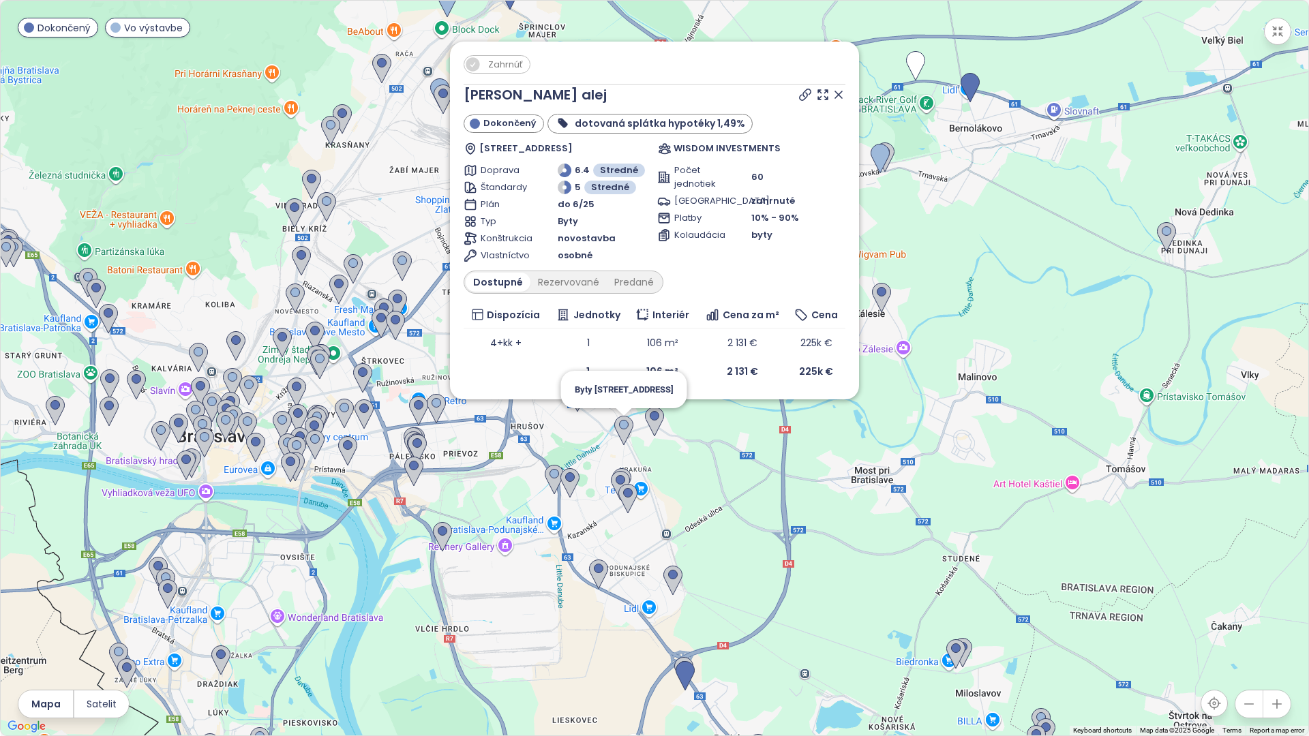
click at [624, 423] on img at bounding box center [623, 431] width 19 height 30
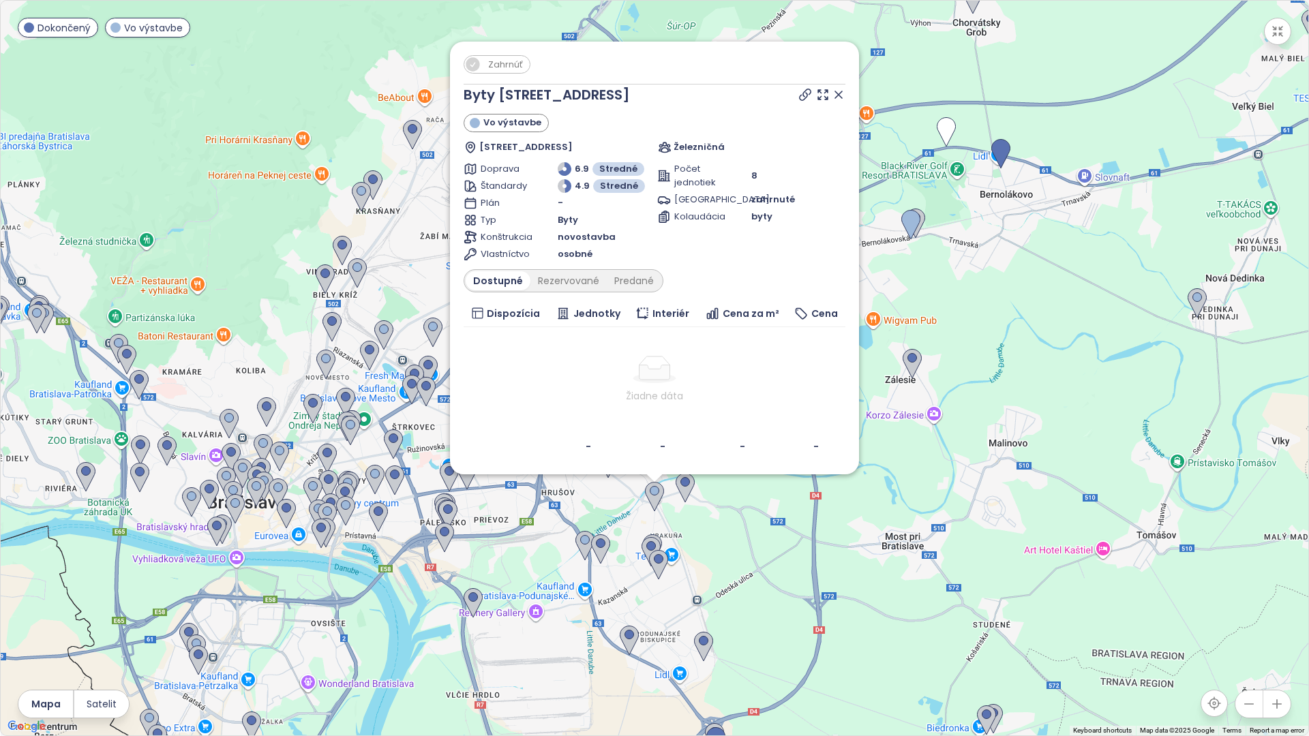
click at [603, 483] on div "Zahrnúť Byty Železničná 10 Vo výstavbe Železničná 8426/10, 821 07 Bratislava, S…" at bounding box center [654, 368] width 1307 height 735
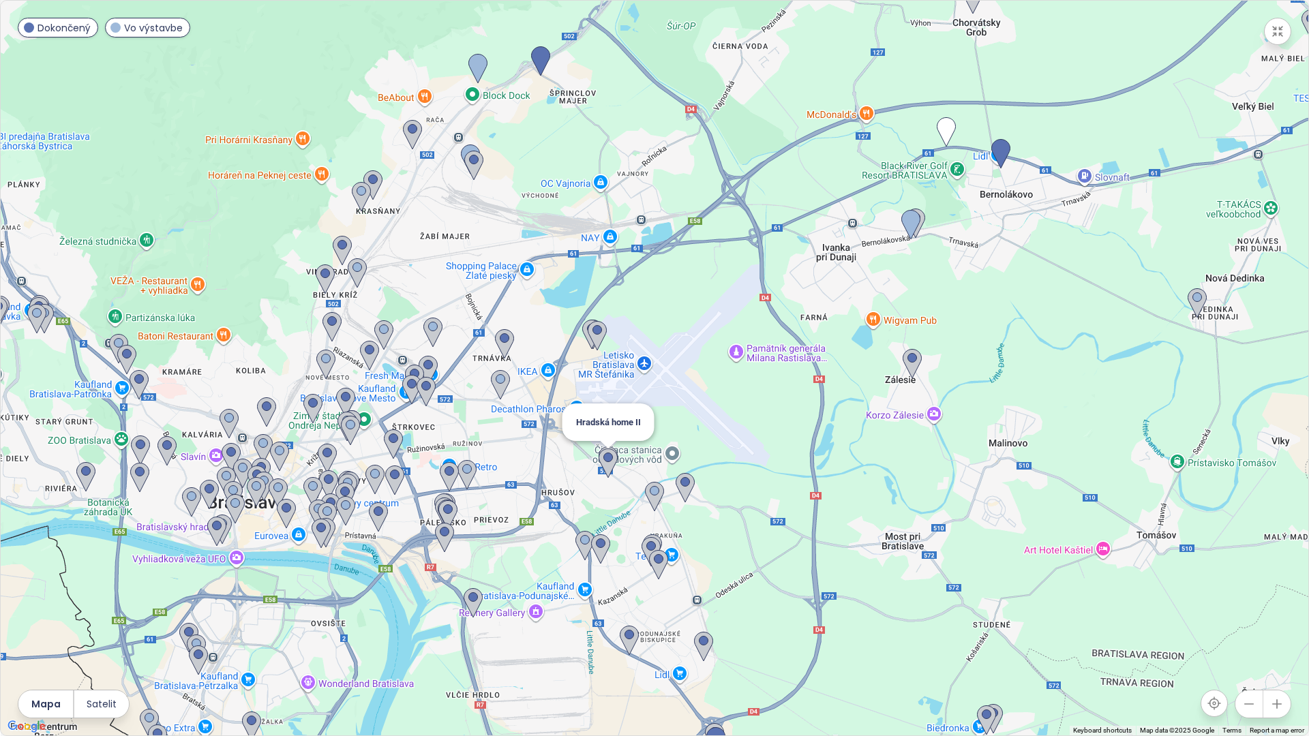
click at [610, 451] on img at bounding box center [607, 464] width 19 height 30
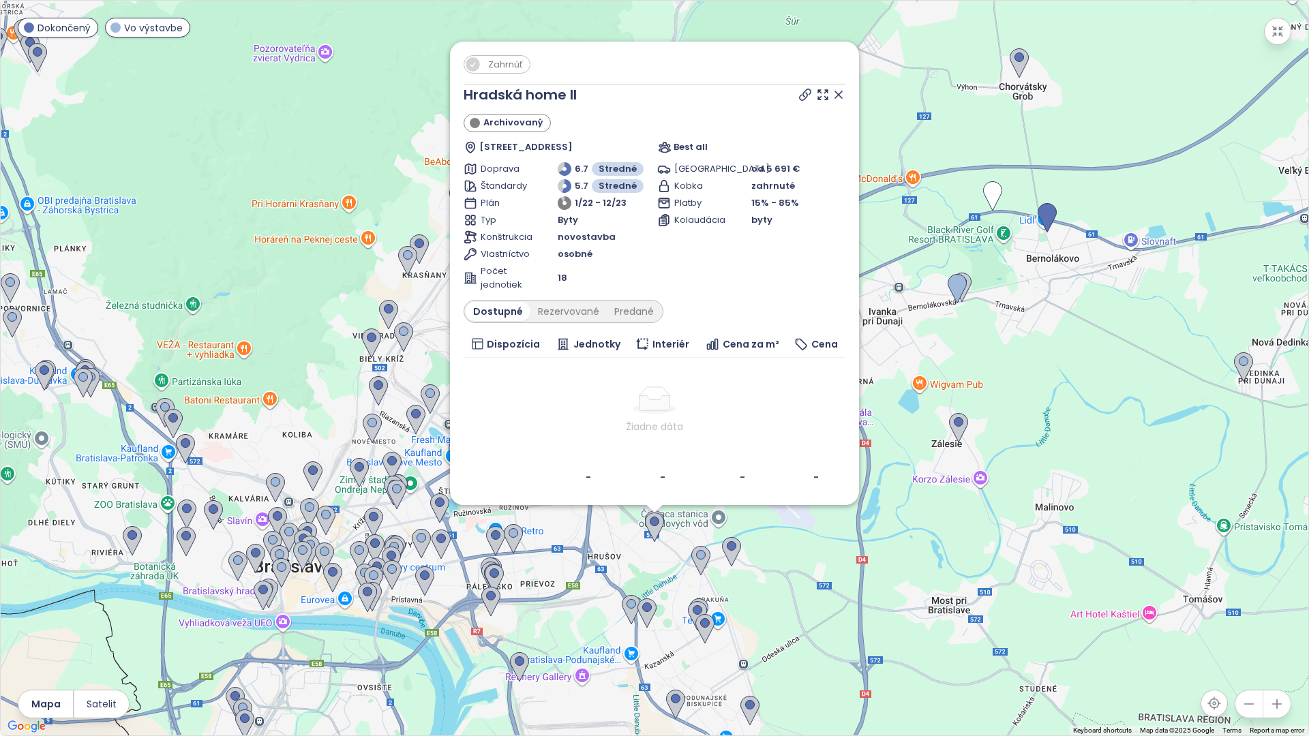
click at [640, 552] on div "Zahrnúť Hradská home II Archivovaný Hradská 24f, 821 07 Bratislava, Slovakia Be…" at bounding box center [654, 368] width 1307 height 735
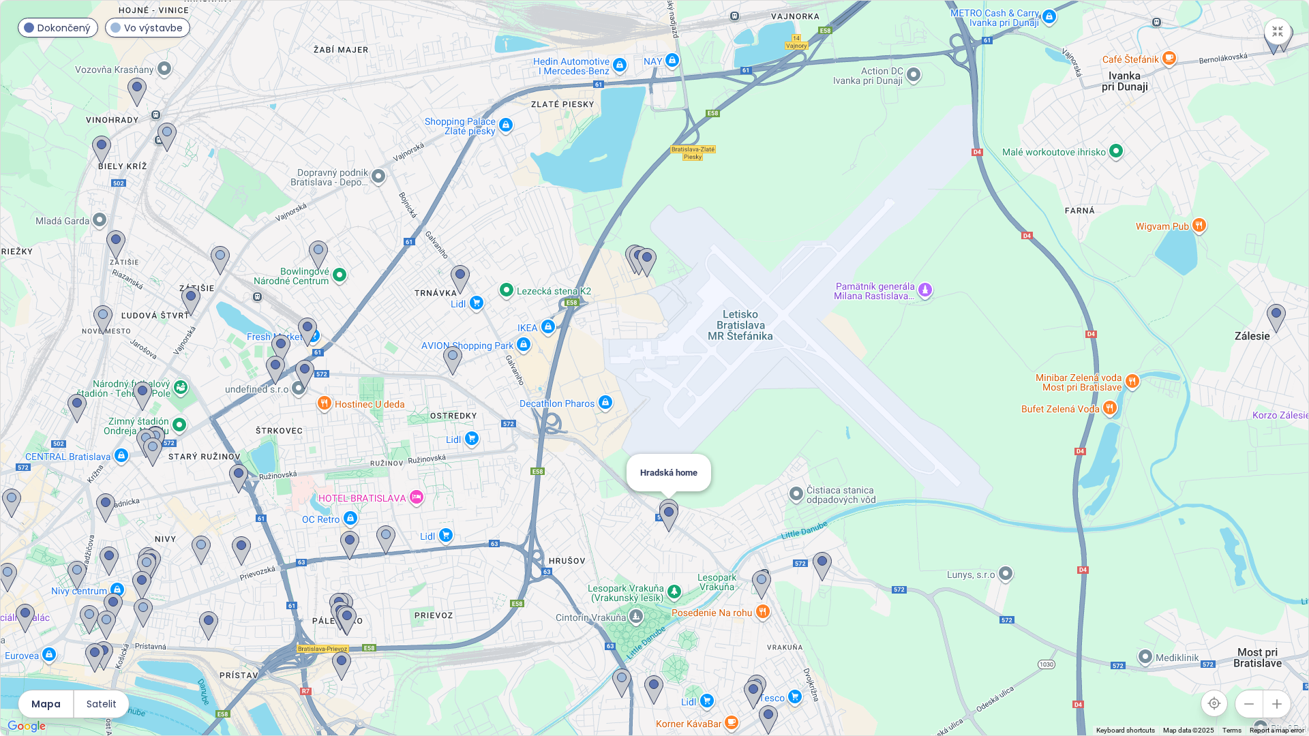
click at [671, 500] on img at bounding box center [668, 514] width 19 height 30
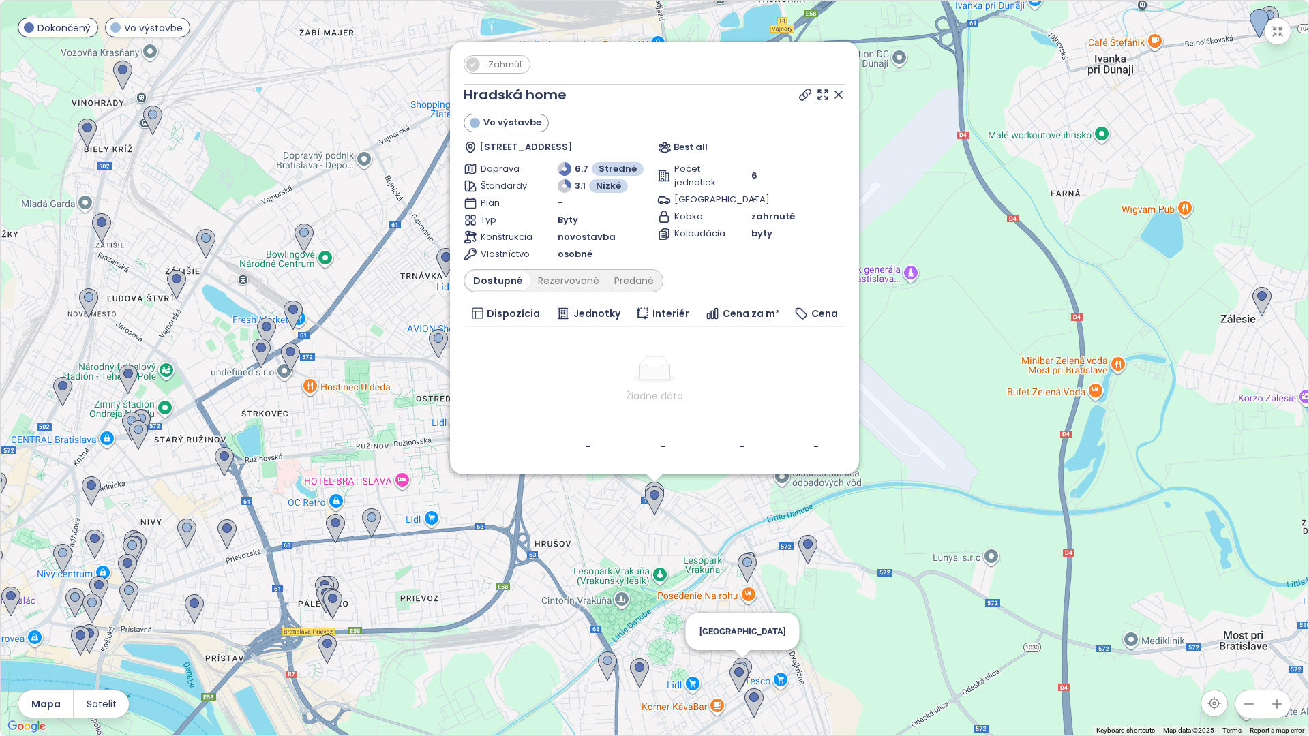
click at [748, 661] on img at bounding box center [742, 673] width 19 height 30
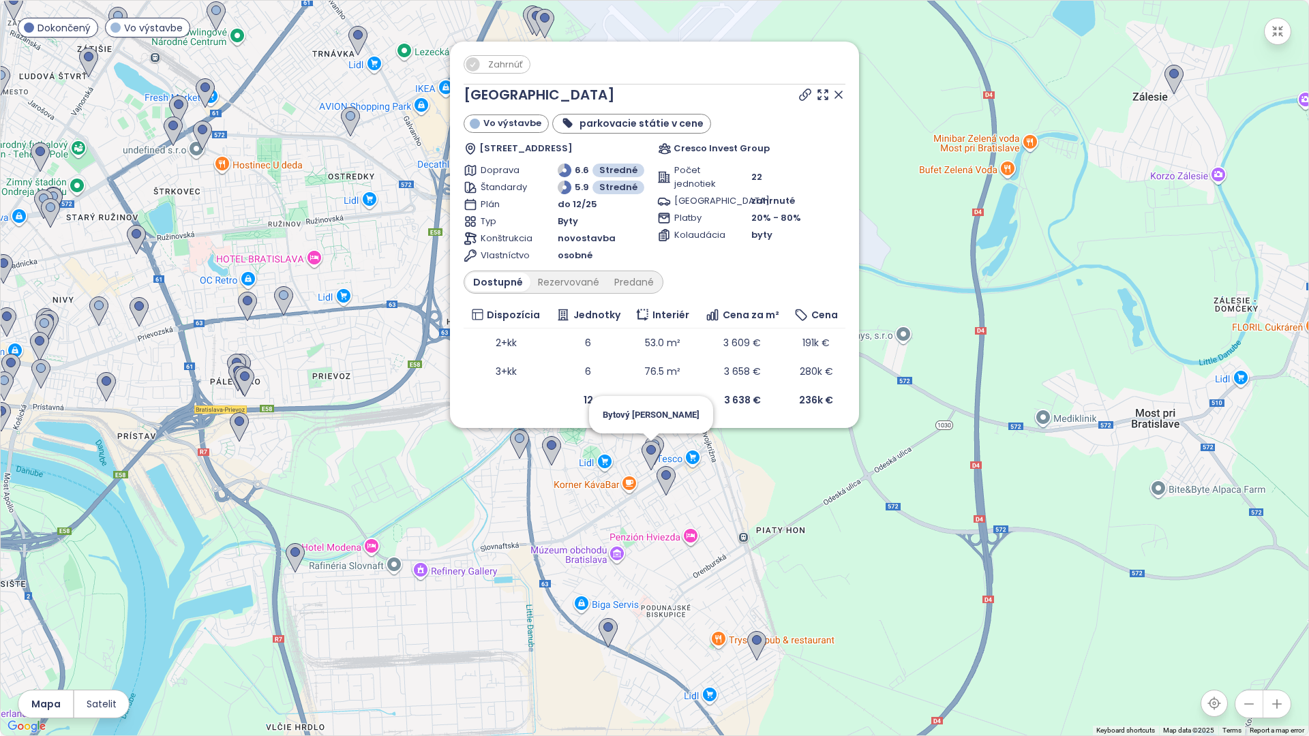
click at [652, 461] on img at bounding box center [650, 456] width 19 height 30
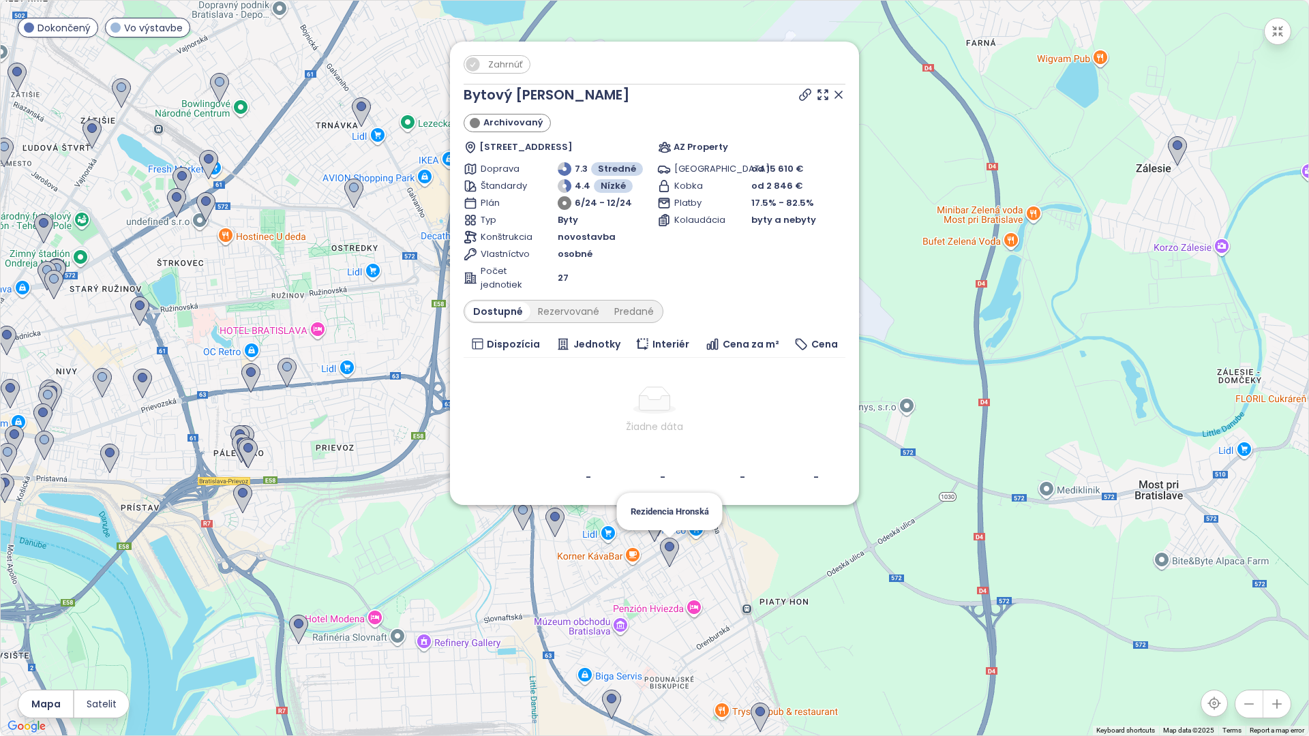
click at [667, 545] on img at bounding box center [669, 553] width 19 height 30
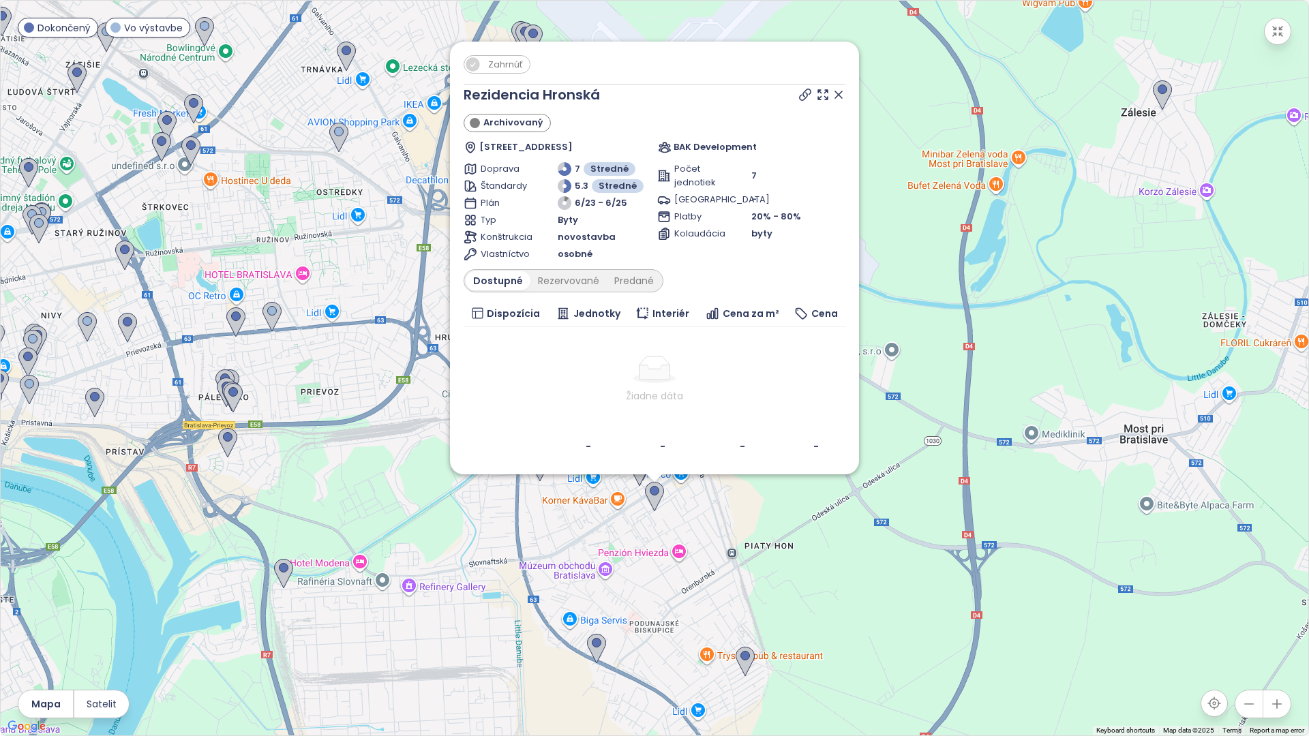
click at [732, 571] on div "Zahrnúť Rezidencia Hronská Archivovaný Latorická 4, 821 07 Bratislava, Slovakia…" at bounding box center [654, 368] width 1307 height 735
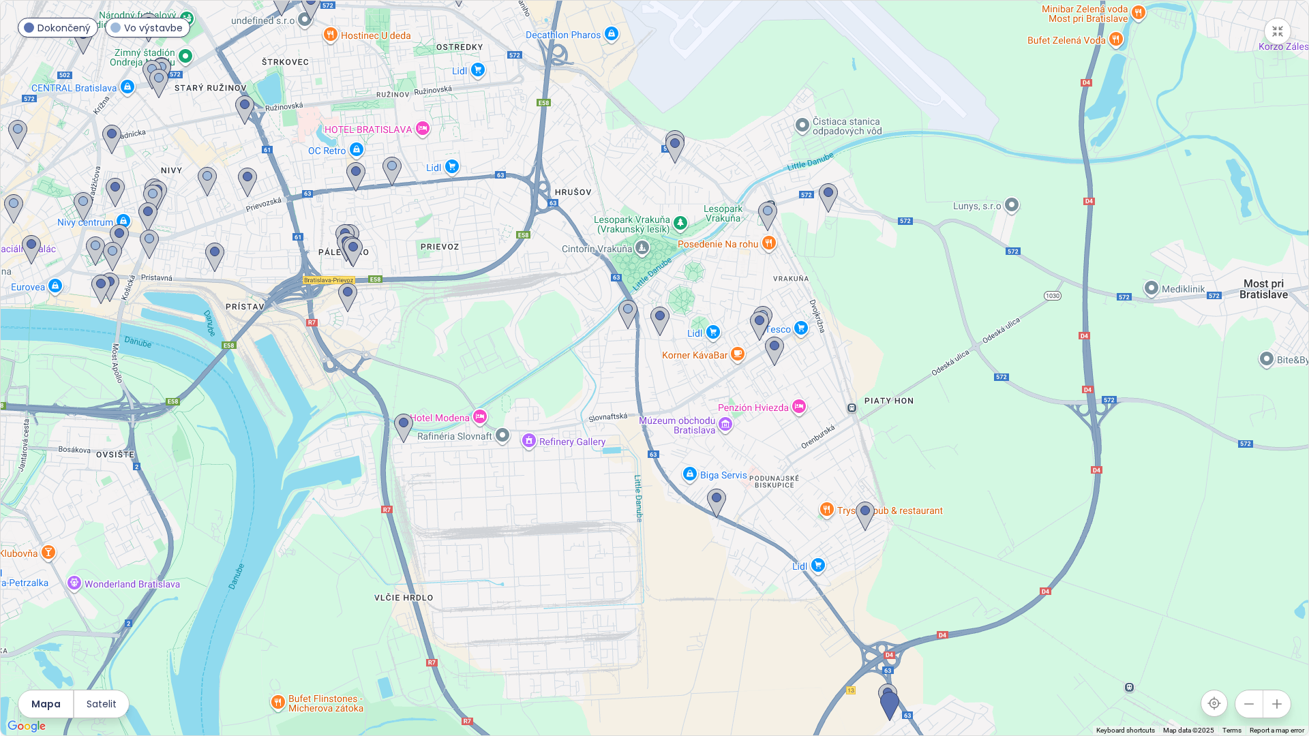
drag, startPoint x: 780, startPoint y: 581, endPoint x: 902, endPoint y: 434, distance: 191.1
click at [902, 434] on div at bounding box center [654, 368] width 1307 height 735
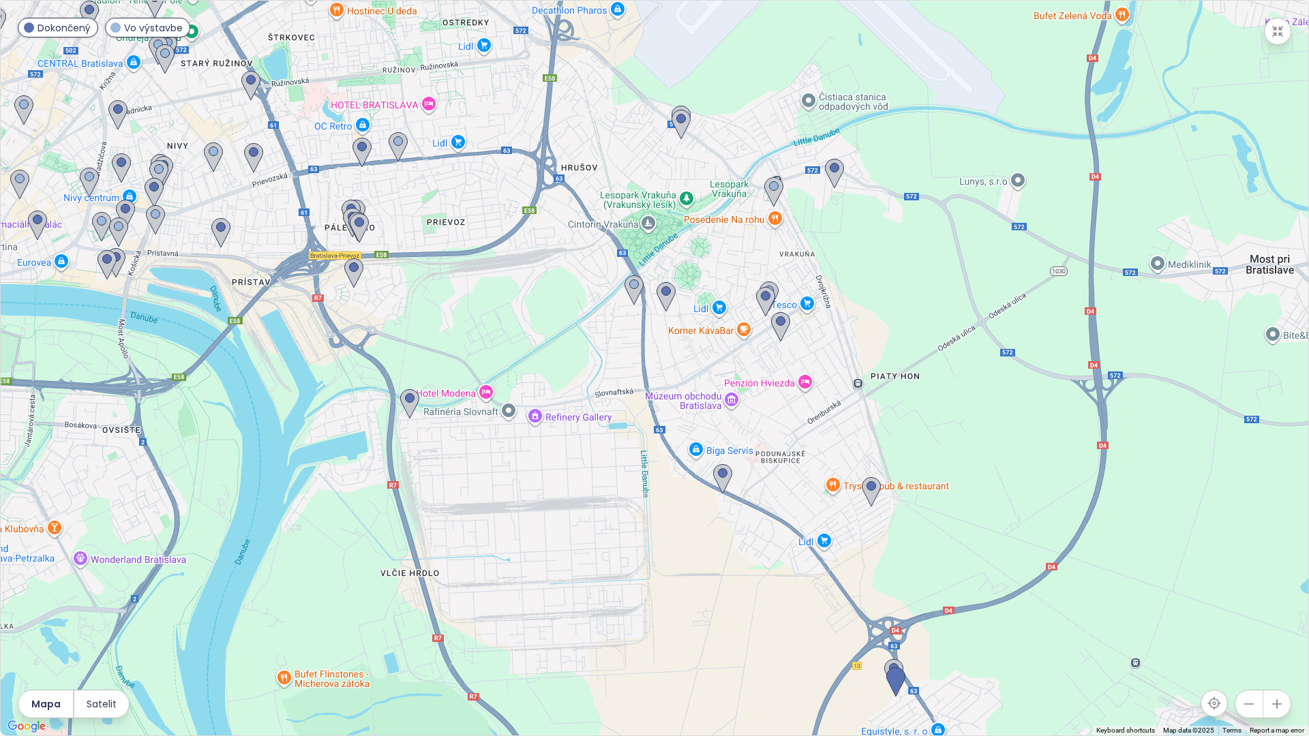
click at [1257, 705] on button "button" at bounding box center [1248, 704] width 27 height 27
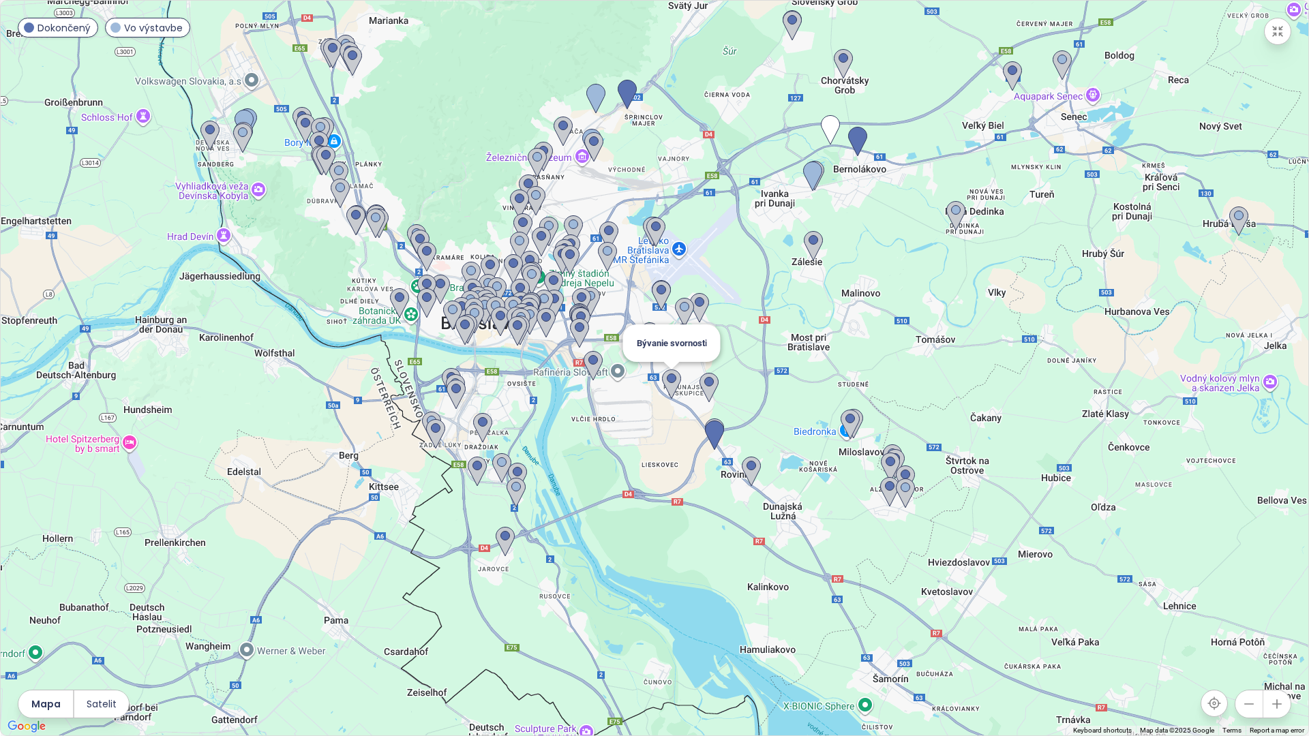
click at [669, 386] on img at bounding box center [671, 384] width 19 height 30
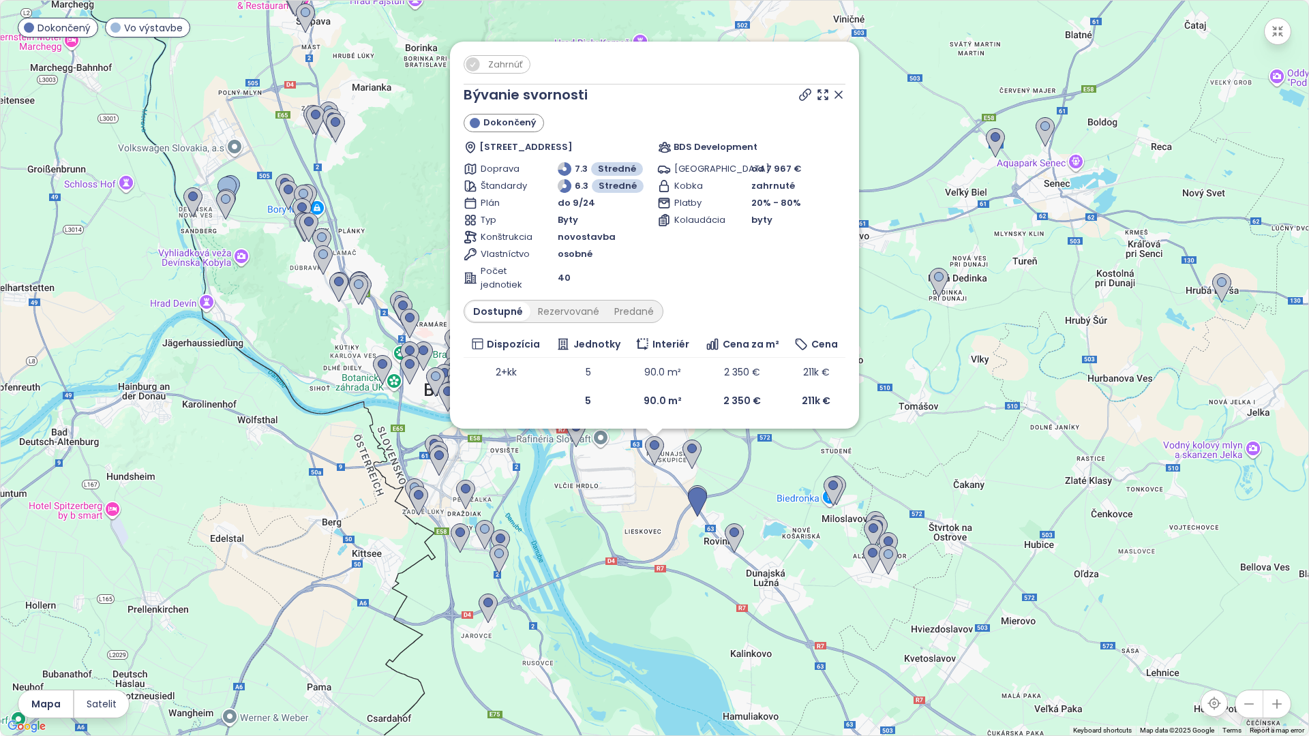
click at [688, 453] on img at bounding box center [691, 455] width 19 height 30
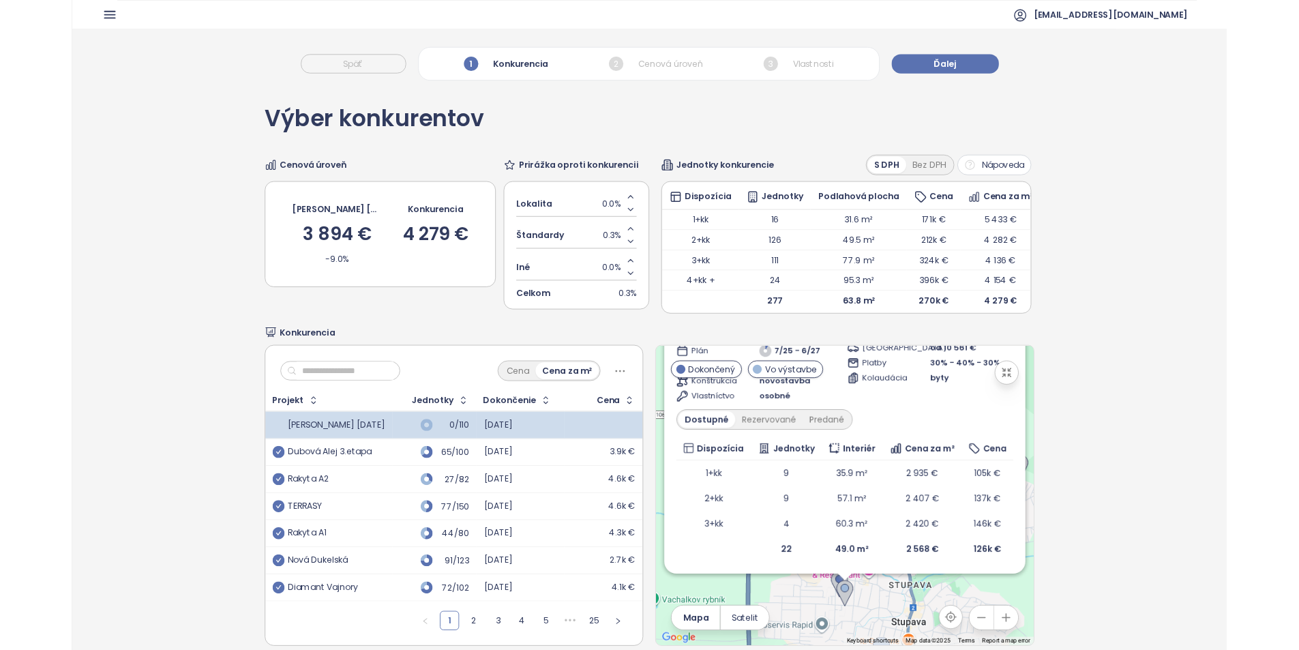
scroll to position [64, 0]
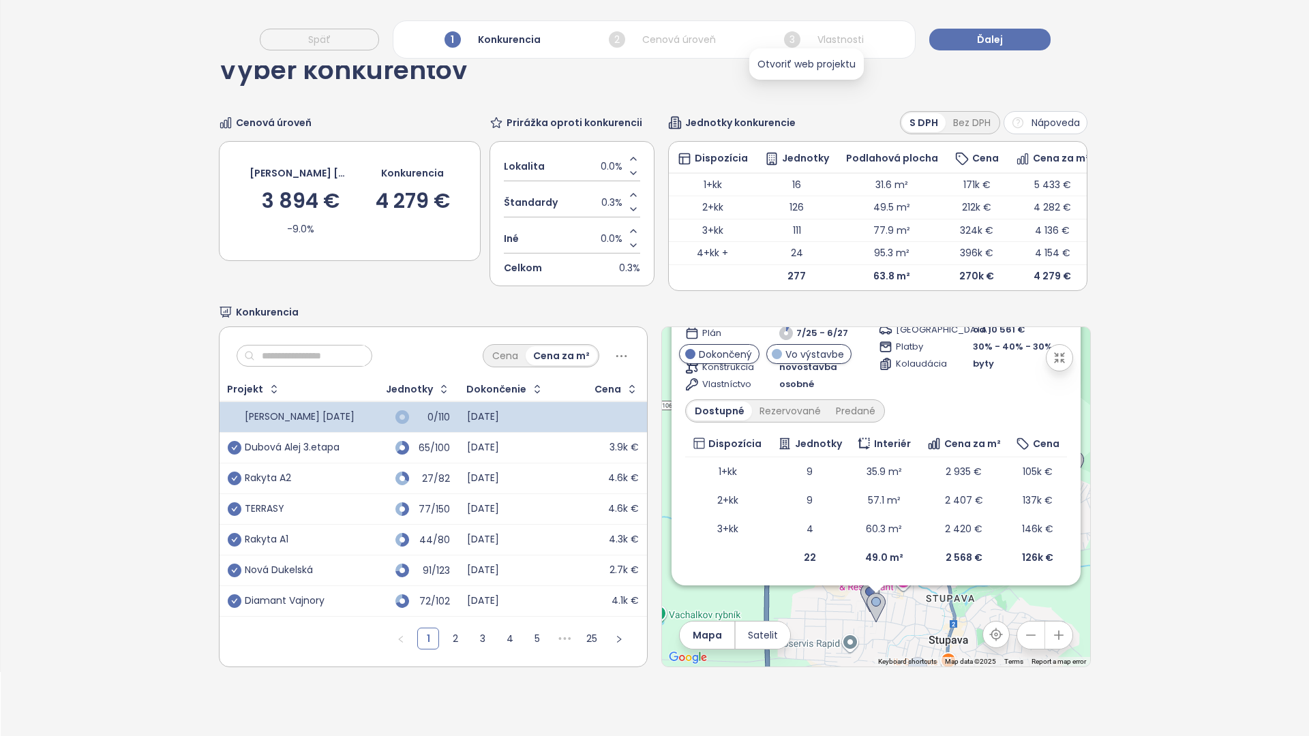
click at [1020, 217] on icon at bounding box center [1027, 224] width 14 height 14
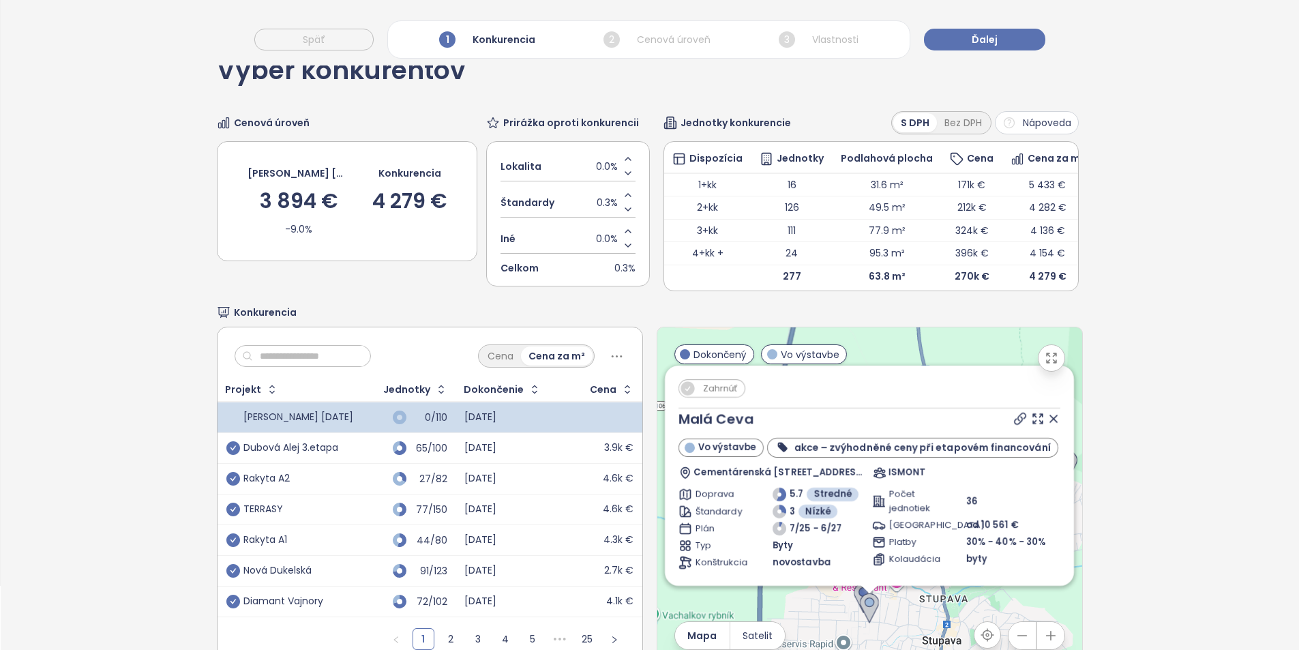
click at [1050, 371] on button "button" at bounding box center [1050, 357] width 27 height 27
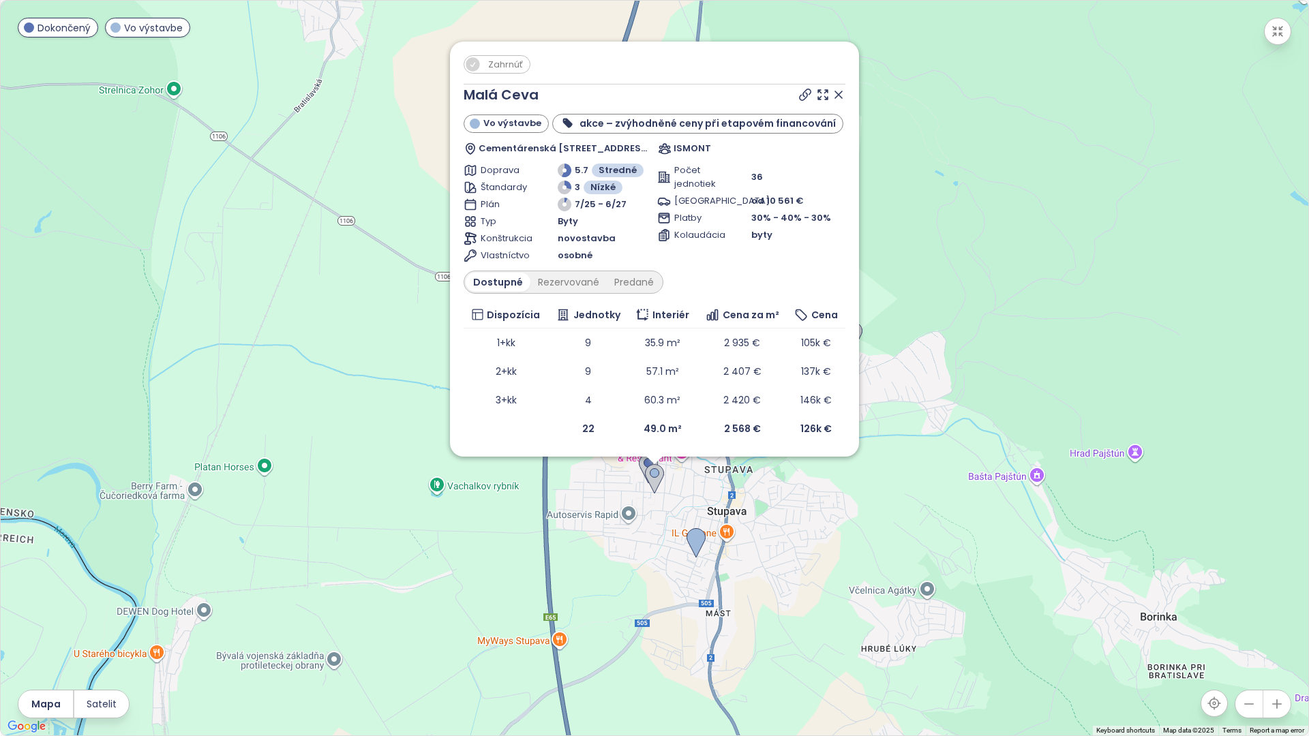
drag, startPoint x: 838, startPoint y: 94, endPoint x: 695, endPoint y: 393, distance: 331.4
click at [838, 94] on icon at bounding box center [838, 94] width 7 height 7
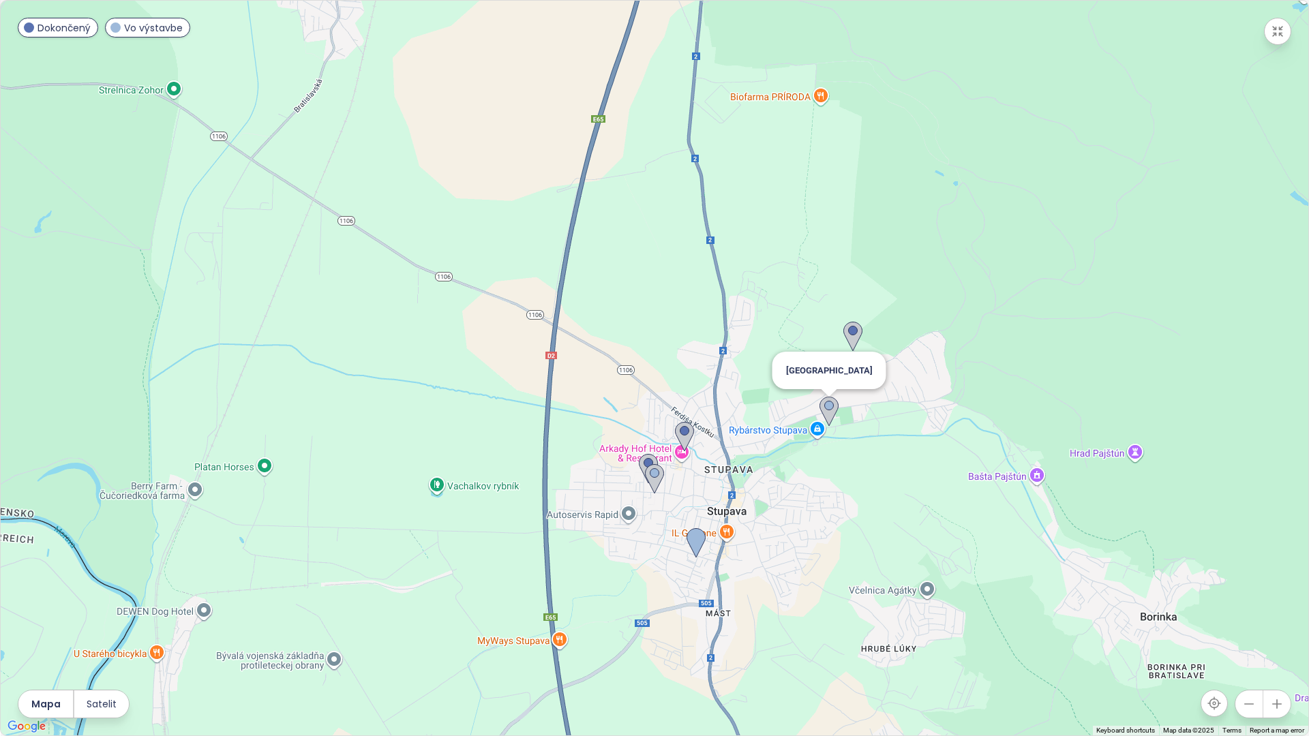
click at [836, 404] on img at bounding box center [828, 412] width 19 height 30
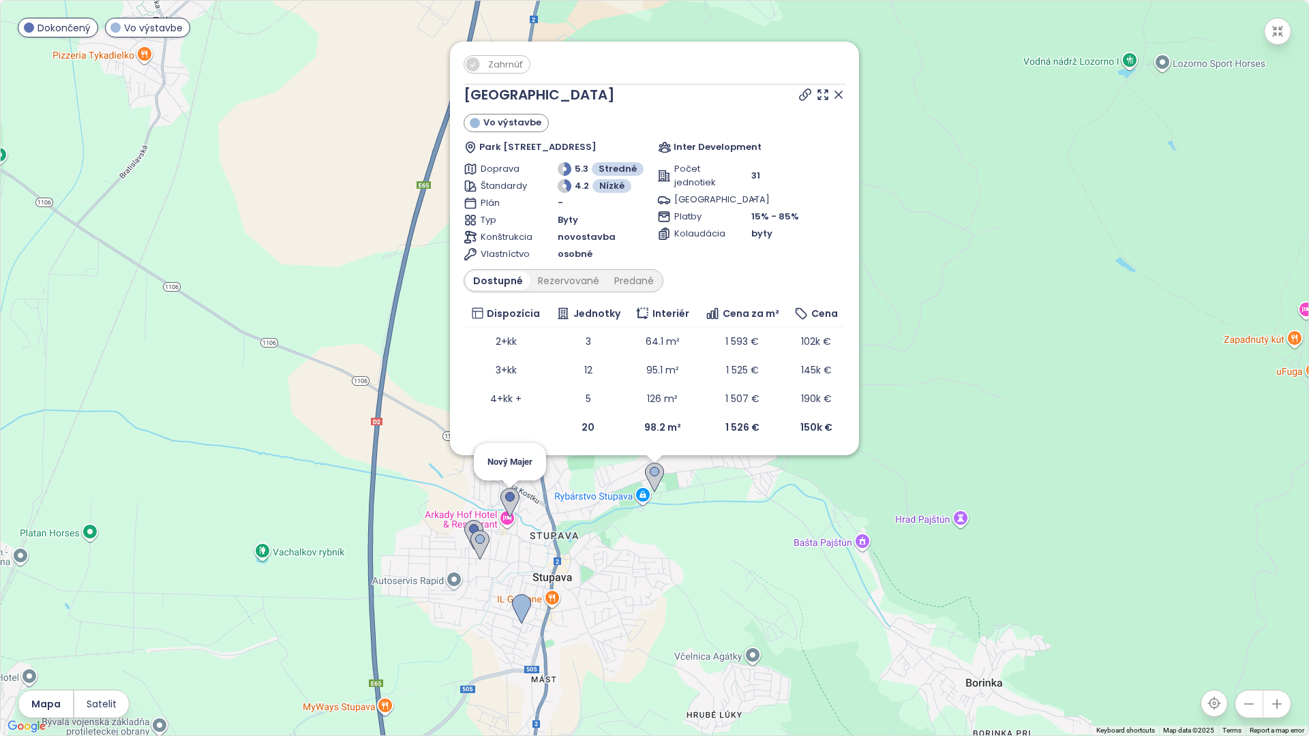
click at [510, 504] on img at bounding box center [509, 503] width 19 height 30
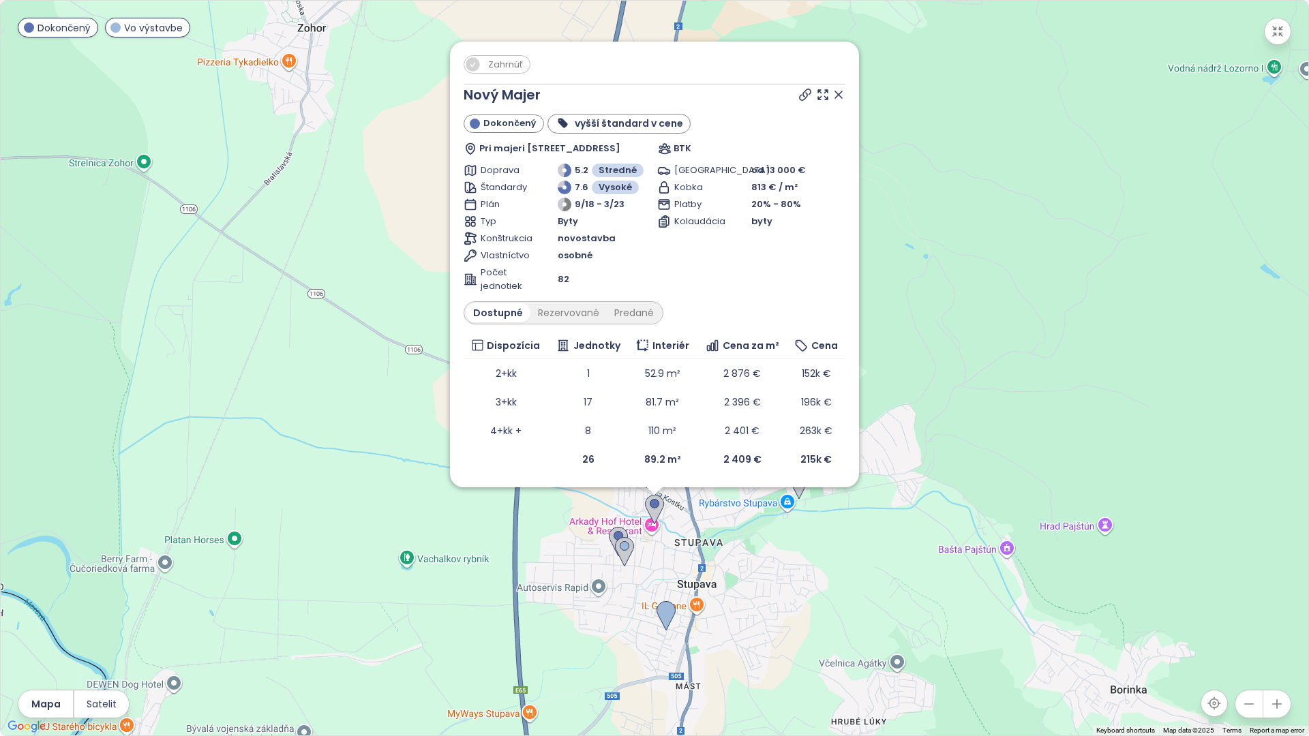
click at [900, 605] on div "Zahrnúť Nový Majer Dokončený vyšší štandard v cene Pri majeri 4, 900 31 Stupava…" at bounding box center [654, 368] width 1307 height 735
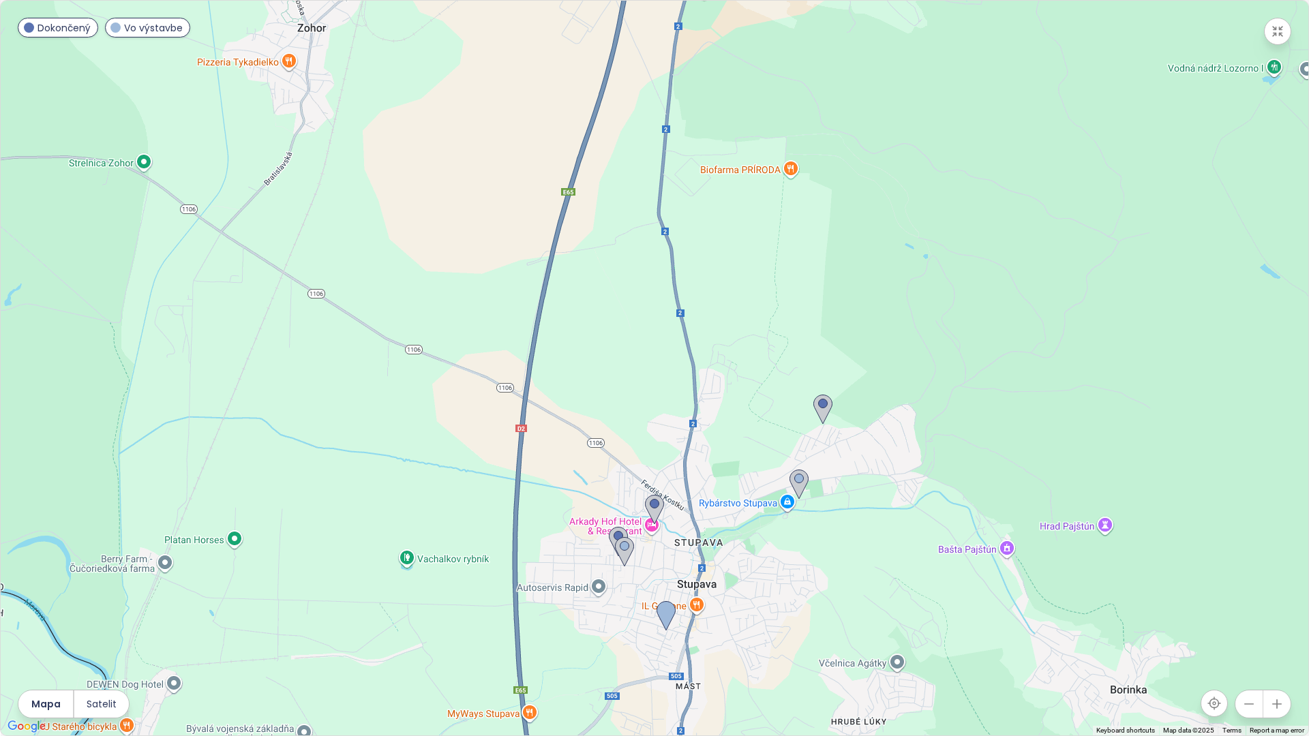
click at [810, 405] on div at bounding box center [654, 368] width 1307 height 735
click at [816, 406] on img at bounding box center [822, 410] width 19 height 30
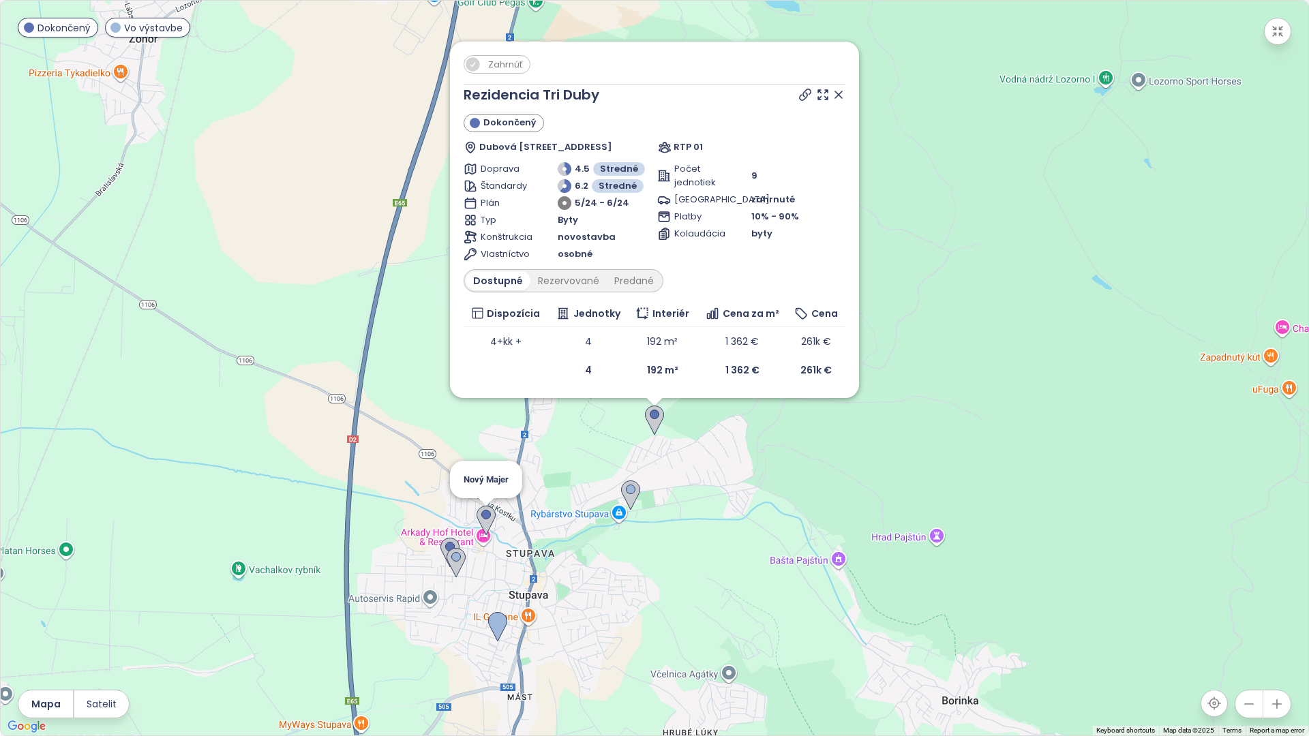
click at [489, 517] on img at bounding box center [485, 521] width 19 height 30
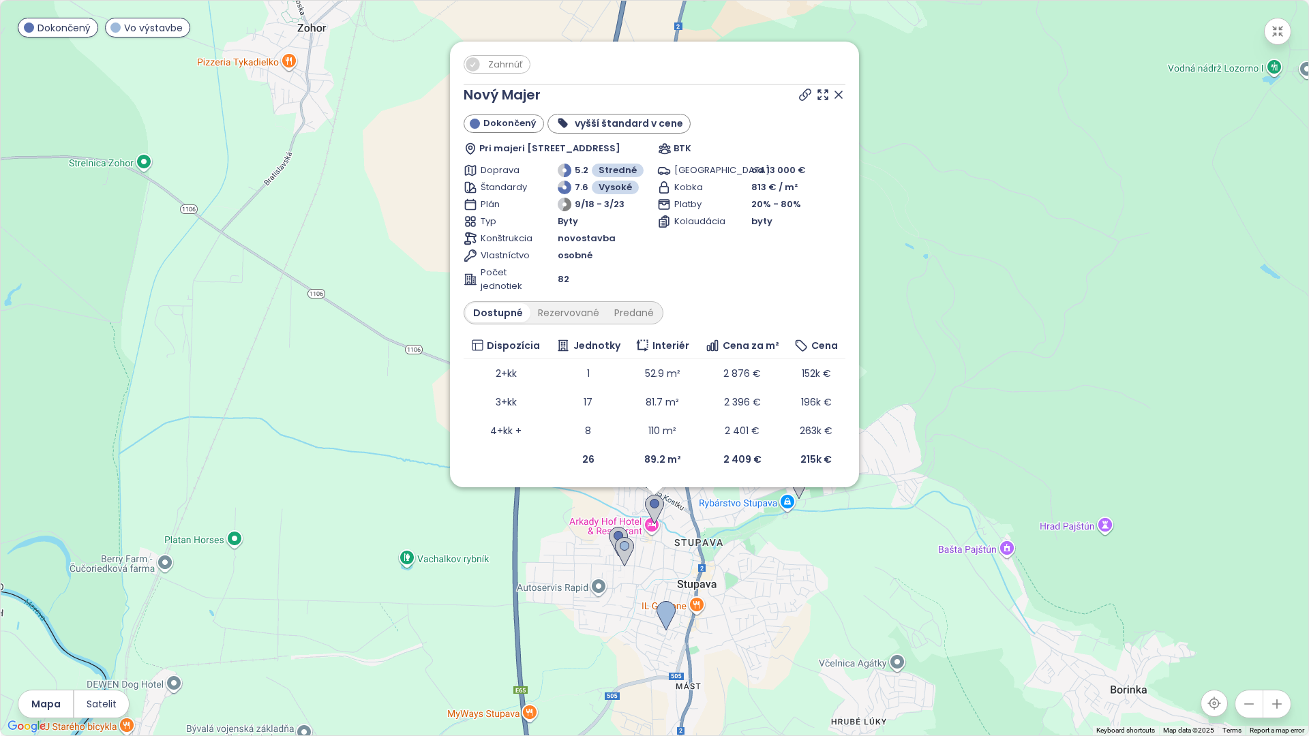
click at [792, 543] on div "Zahrnúť Nový Majer Dokončený vyšší štandard v cene Pri majeri 4, 900 31 Stupava…" at bounding box center [654, 368] width 1307 height 735
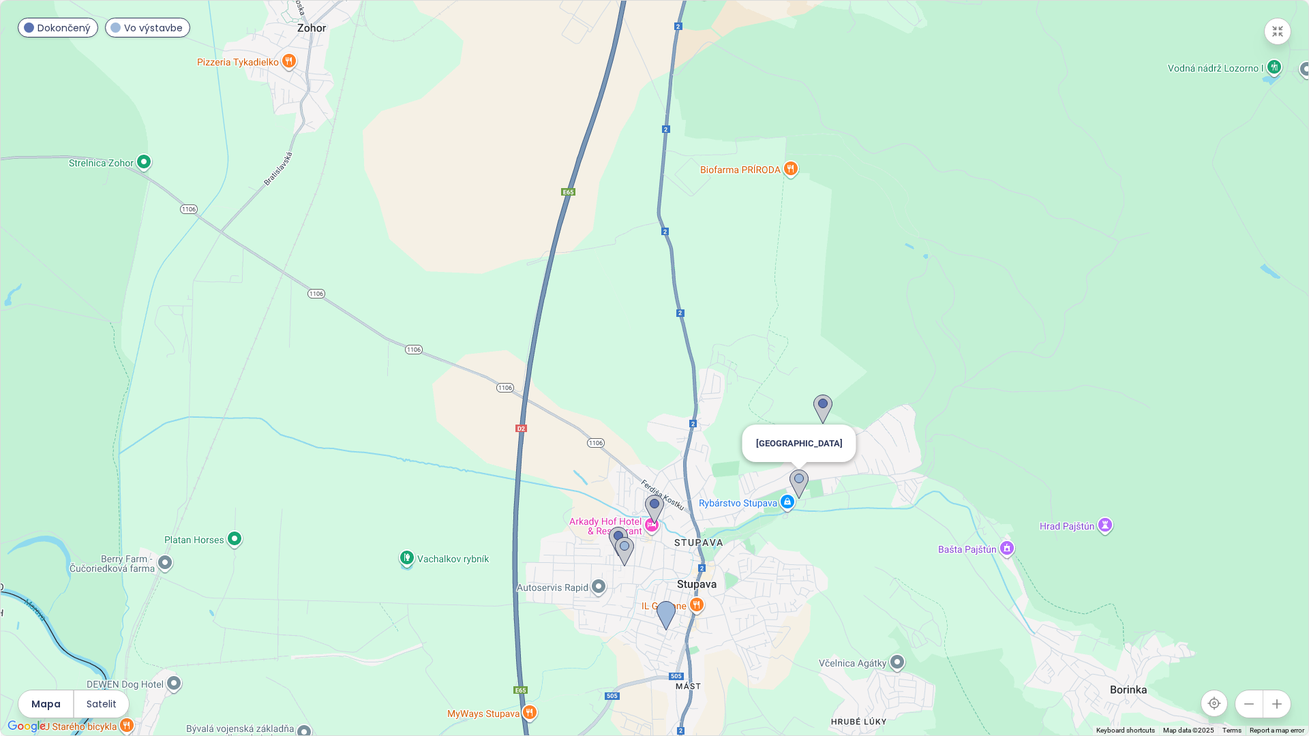
click at [802, 480] on img at bounding box center [798, 485] width 19 height 30
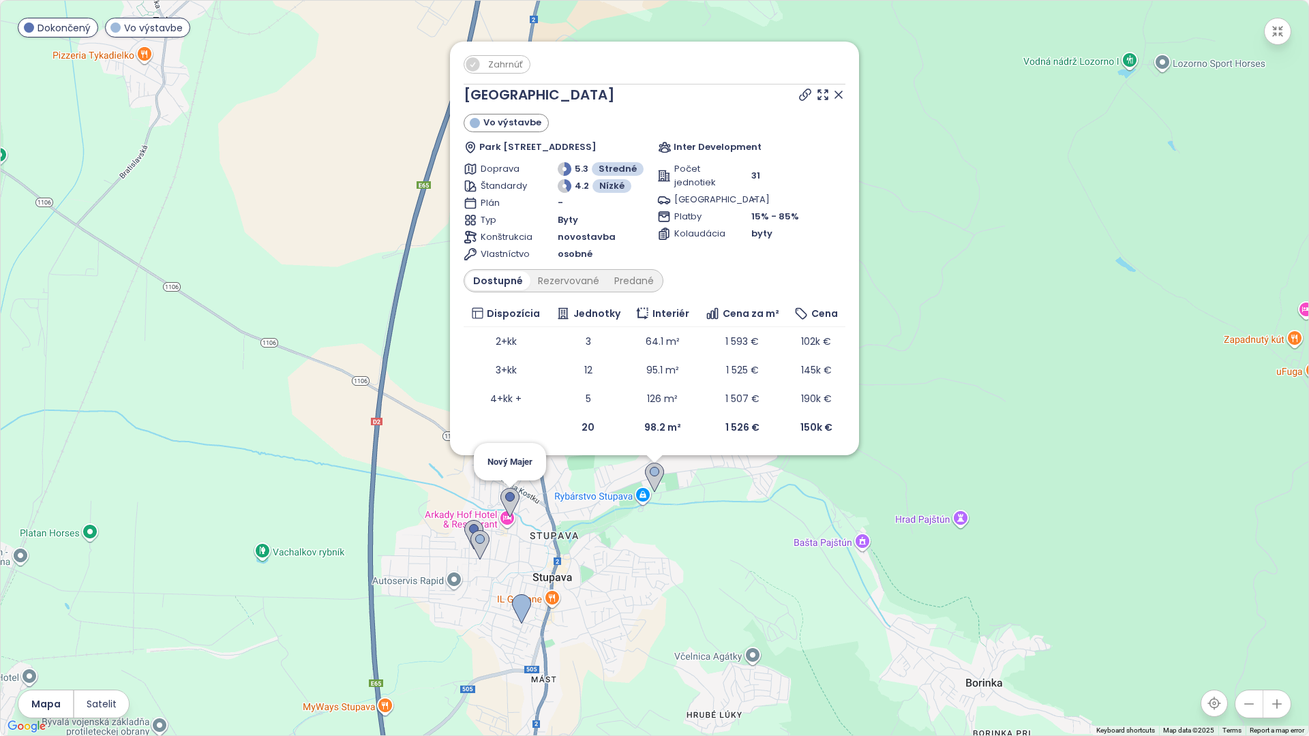
click at [509, 500] on img at bounding box center [509, 503] width 19 height 30
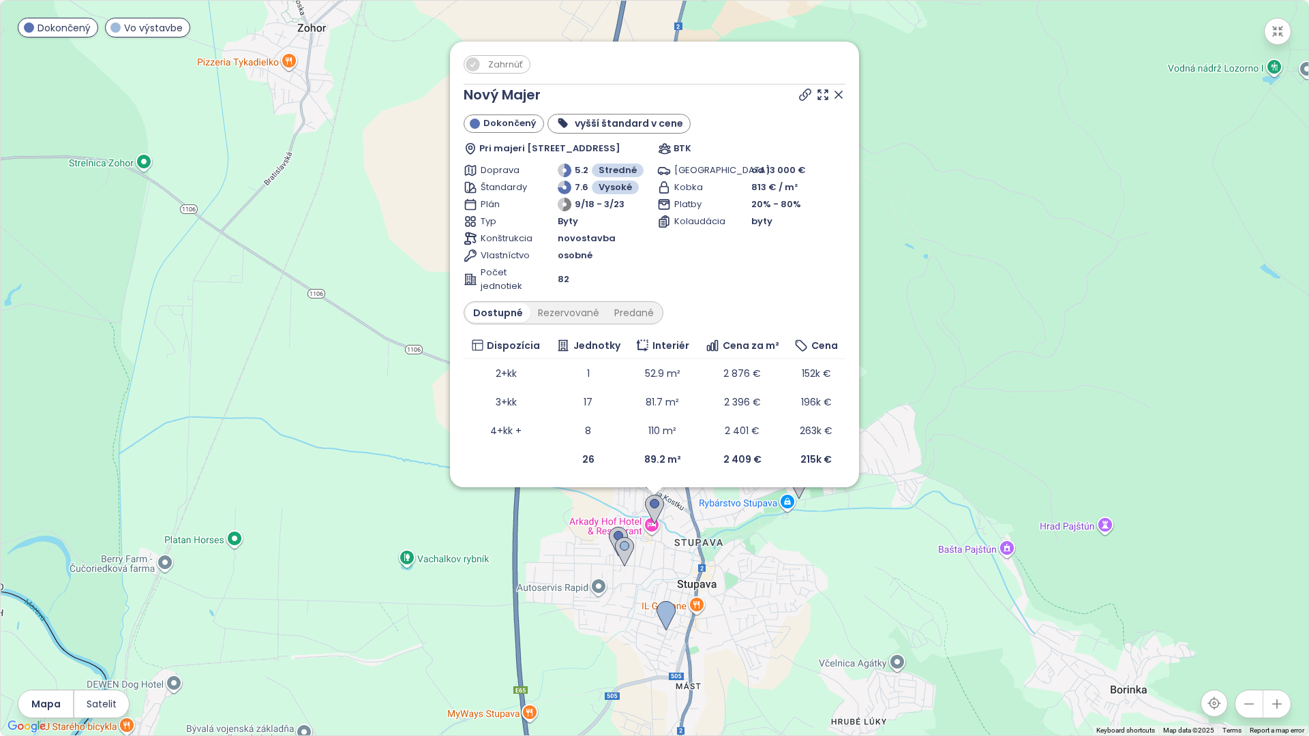
click at [504, 72] on span "Zahrnúť" at bounding box center [505, 64] width 48 height 17
click at [795, 495] on img at bounding box center [798, 485] width 19 height 30
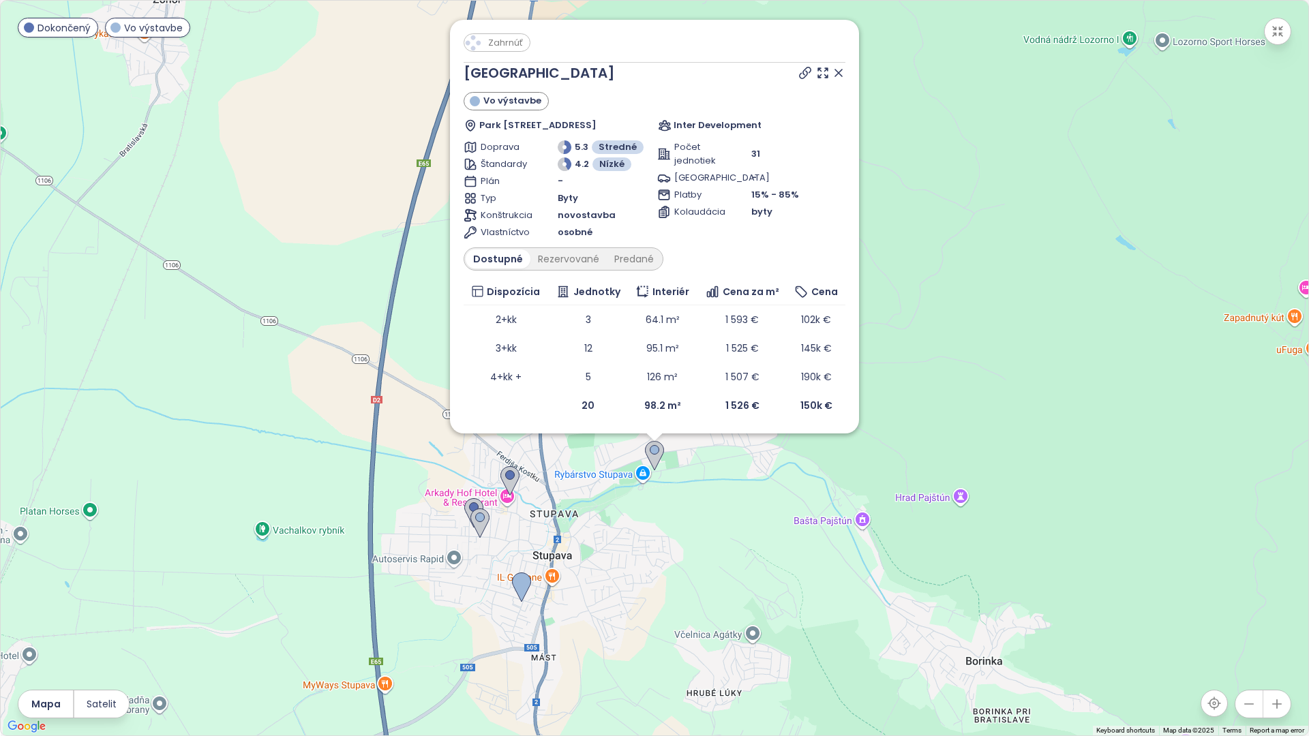
click at [843, 84] on div "Zahrnúť Verde park Vo výstavbe Park 400/14, 900 31 Stupava, Slovakia Inter Deve…" at bounding box center [654, 227] width 409 height 414
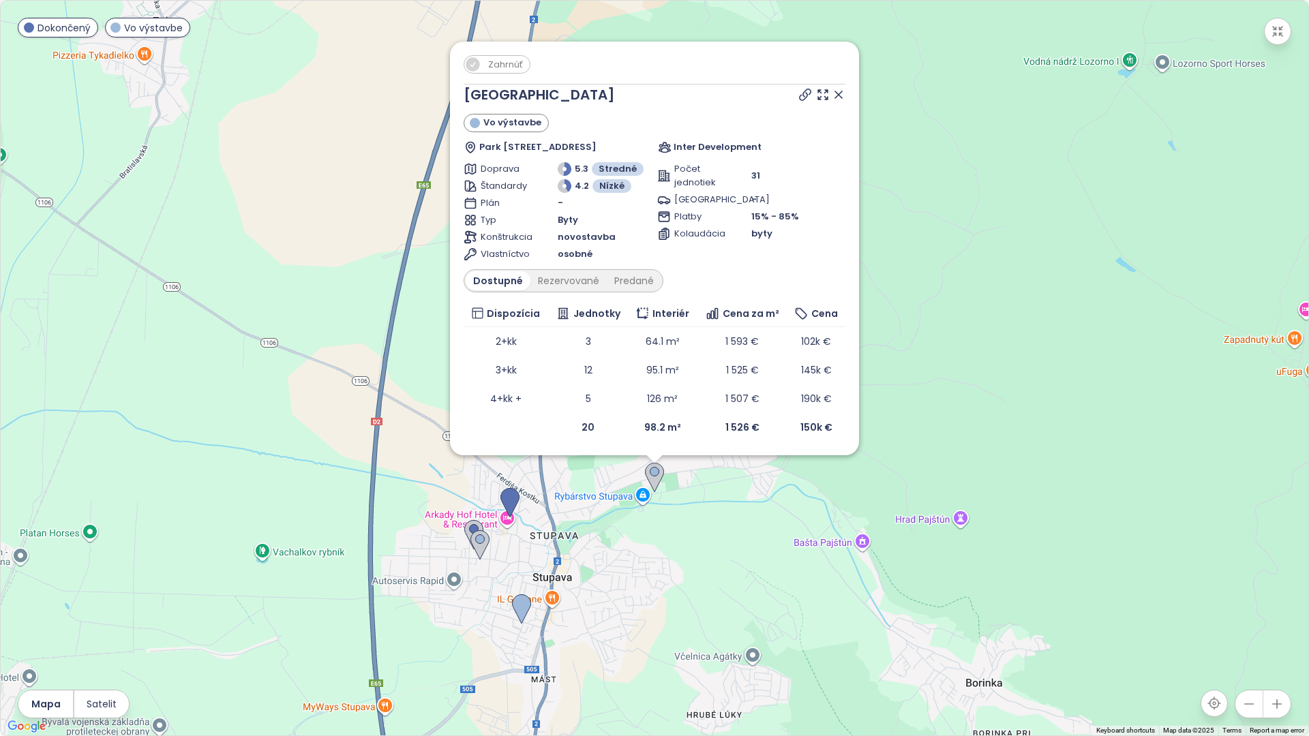
click at [836, 91] on icon at bounding box center [839, 95] width 14 height 14
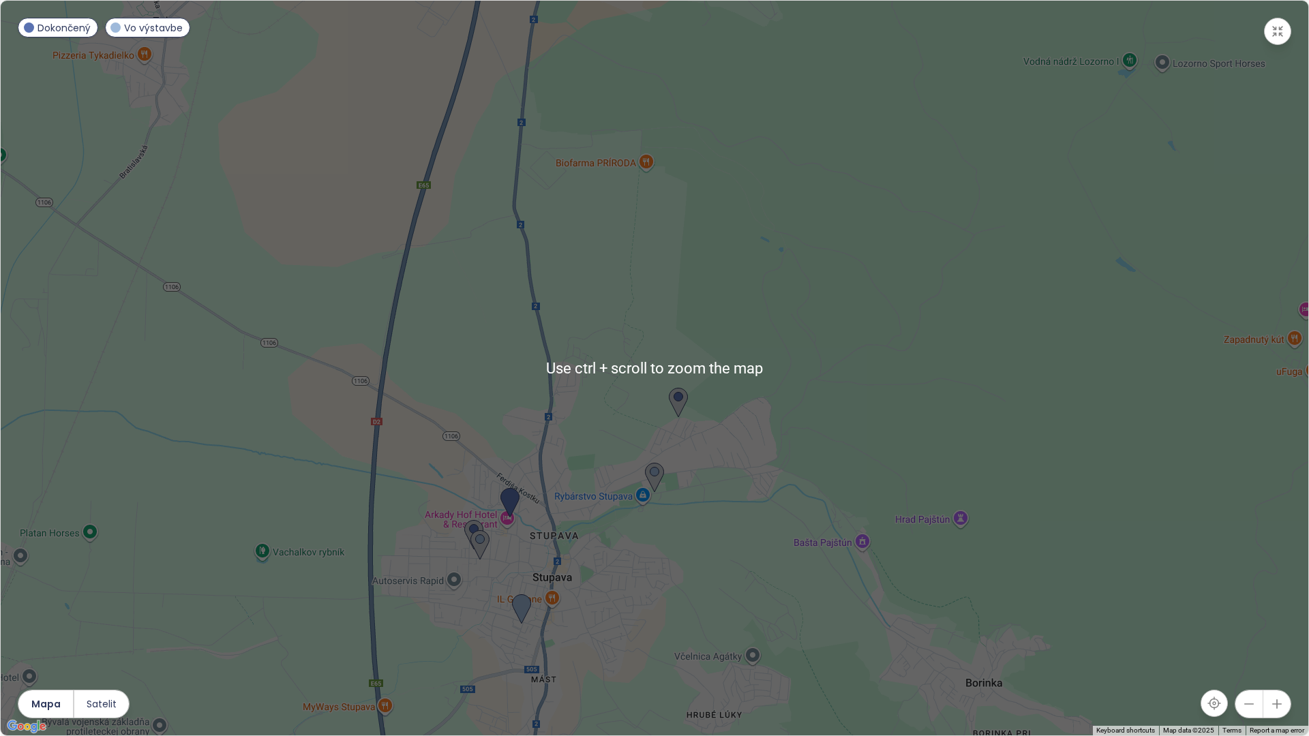
click at [1247, 697] on button "button" at bounding box center [1248, 704] width 27 height 27
click at [1247, 697] on icon "button" at bounding box center [1249, 704] width 14 height 14
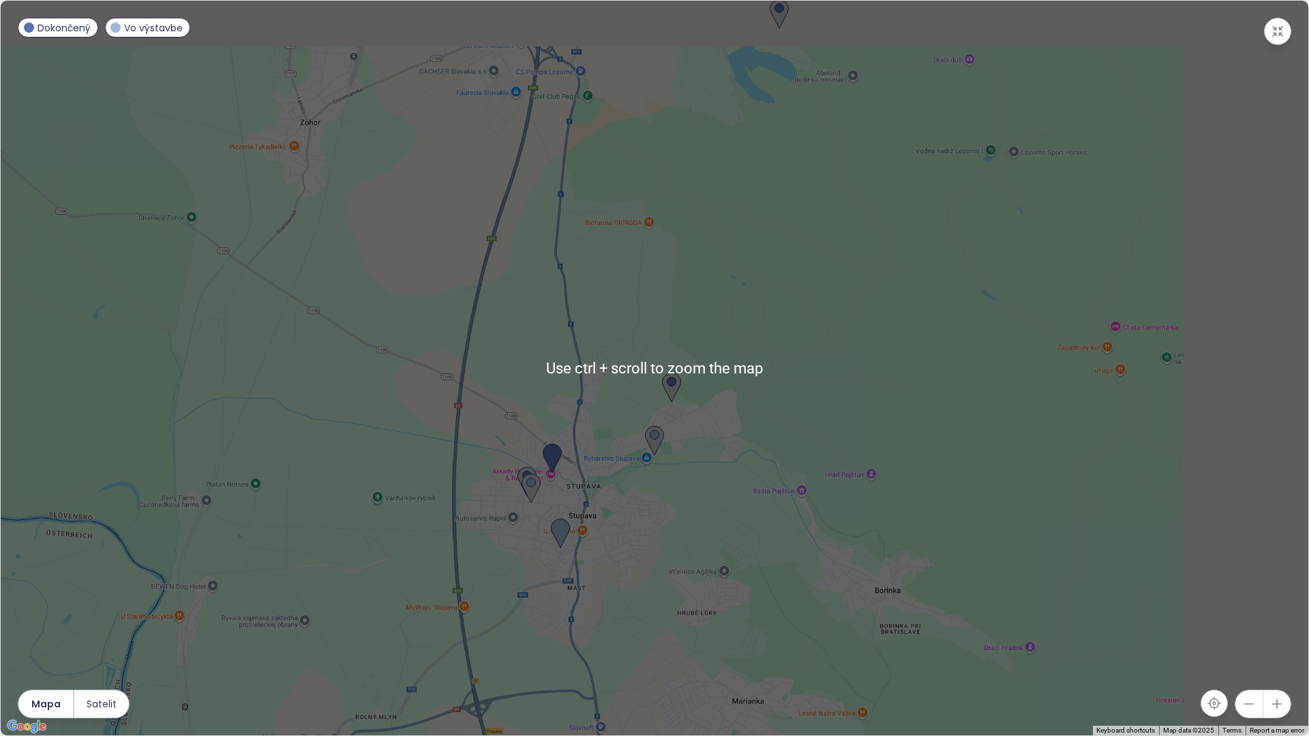
click at [1247, 698] on icon "button" at bounding box center [1249, 704] width 14 height 14
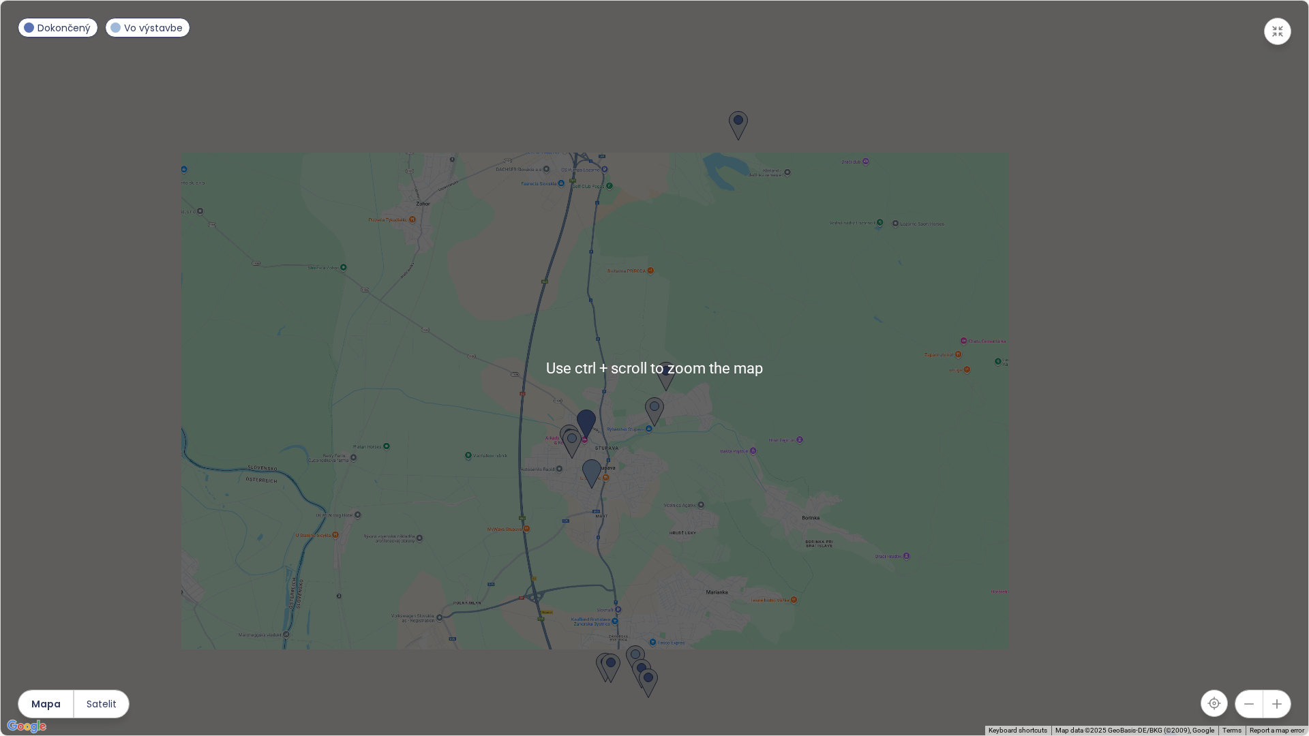
click at [1247, 698] on icon "button" at bounding box center [1249, 704] width 14 height 14
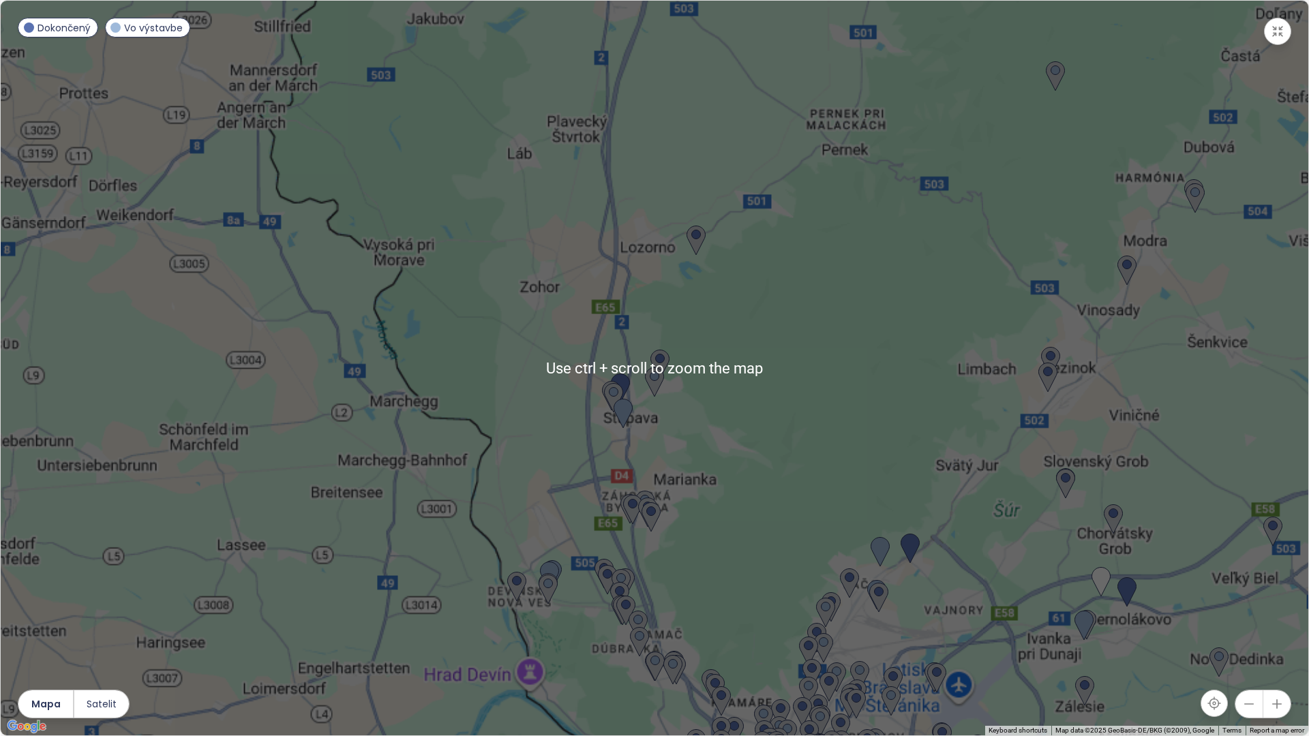
click at [1247, 698] on icon "button" at bounding box center [1249, 704] width 14 height 14
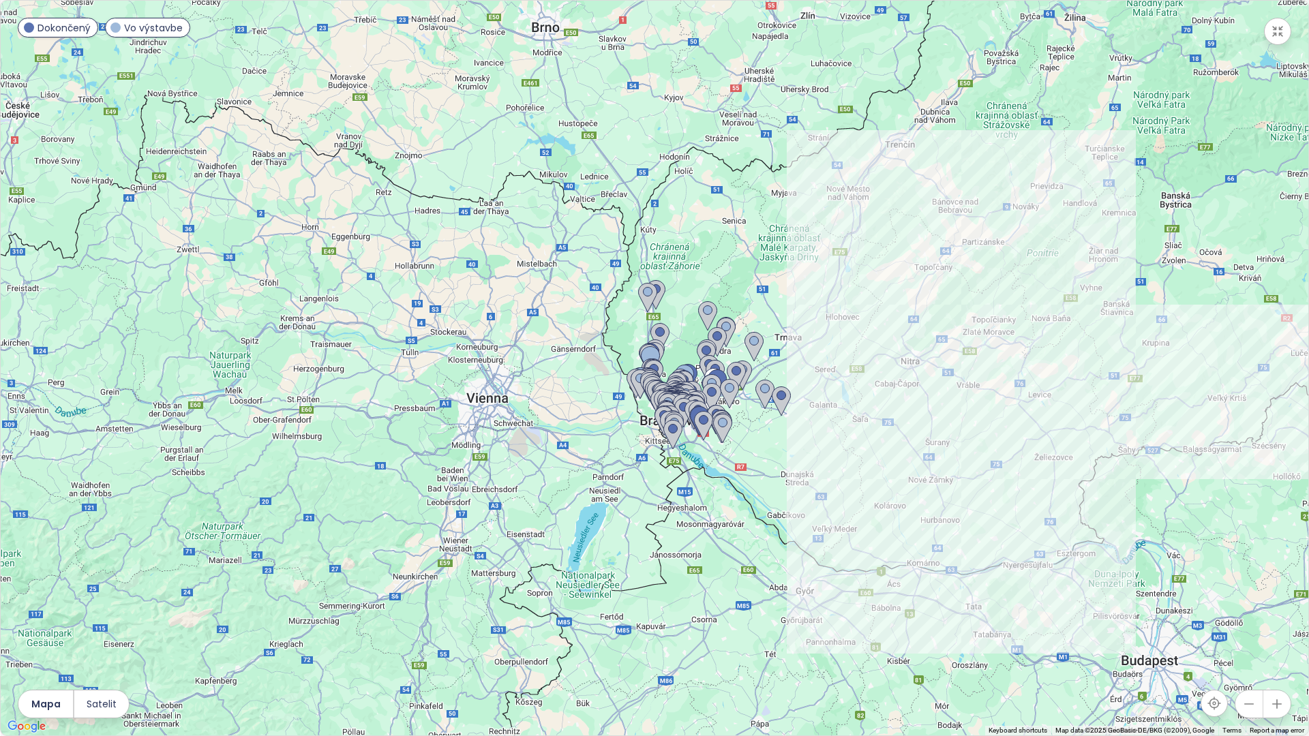
click at [575, 344] on div at bounding box center [654, 368] width 1307 height 735
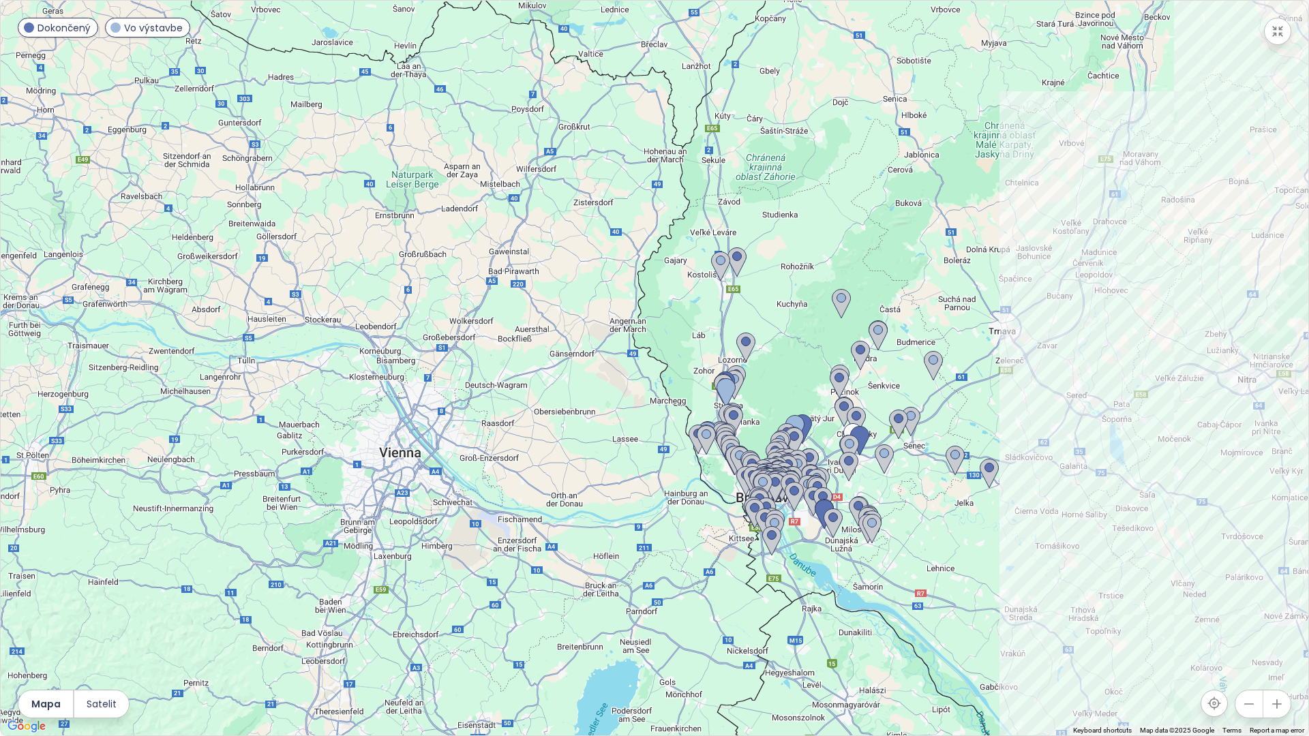
click at [575, 343] on div at bounding box center [654, 368] width 1307 height 735
click at [680, 404] on div at bounding box center [654, 368] width 1307 height 735
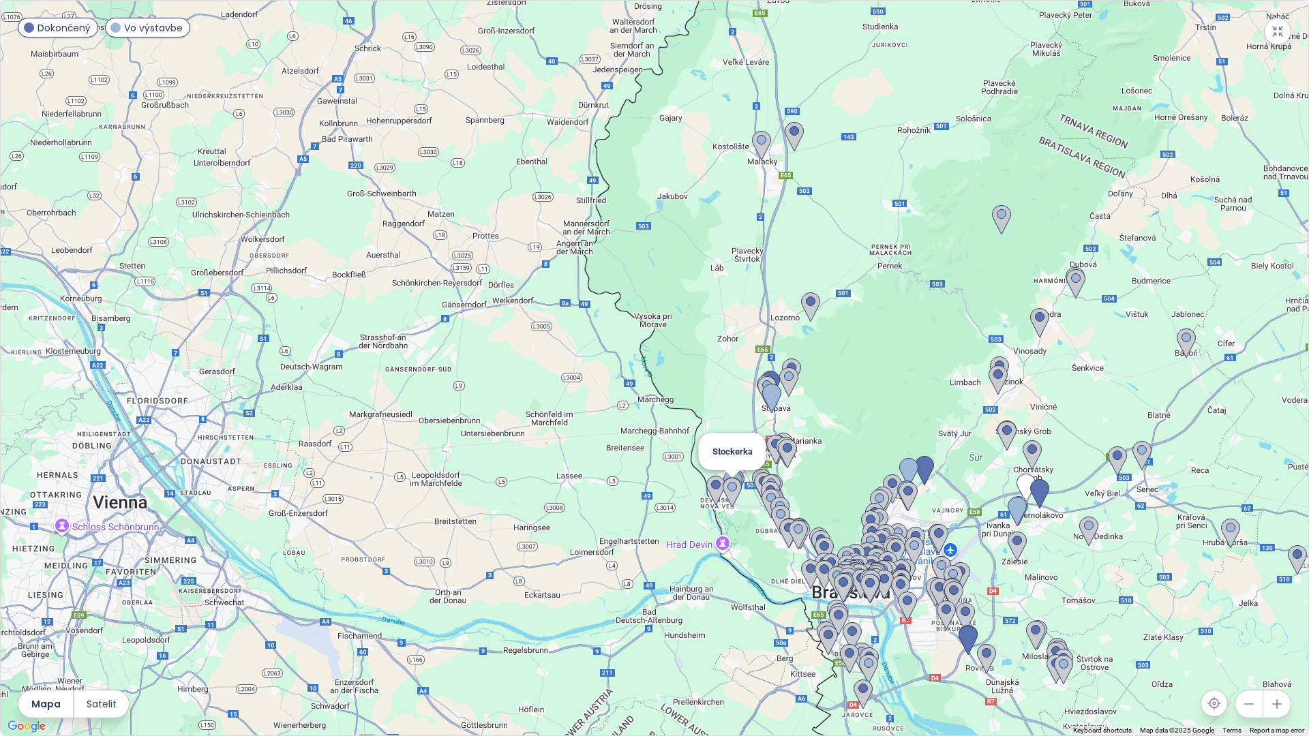
click at [766, 583] on div "Stockerka" at bounding box center [654, 368] width 1307 height 735
click at [767, 583] on div at bounding box center [654, 368] width 1307 height 735
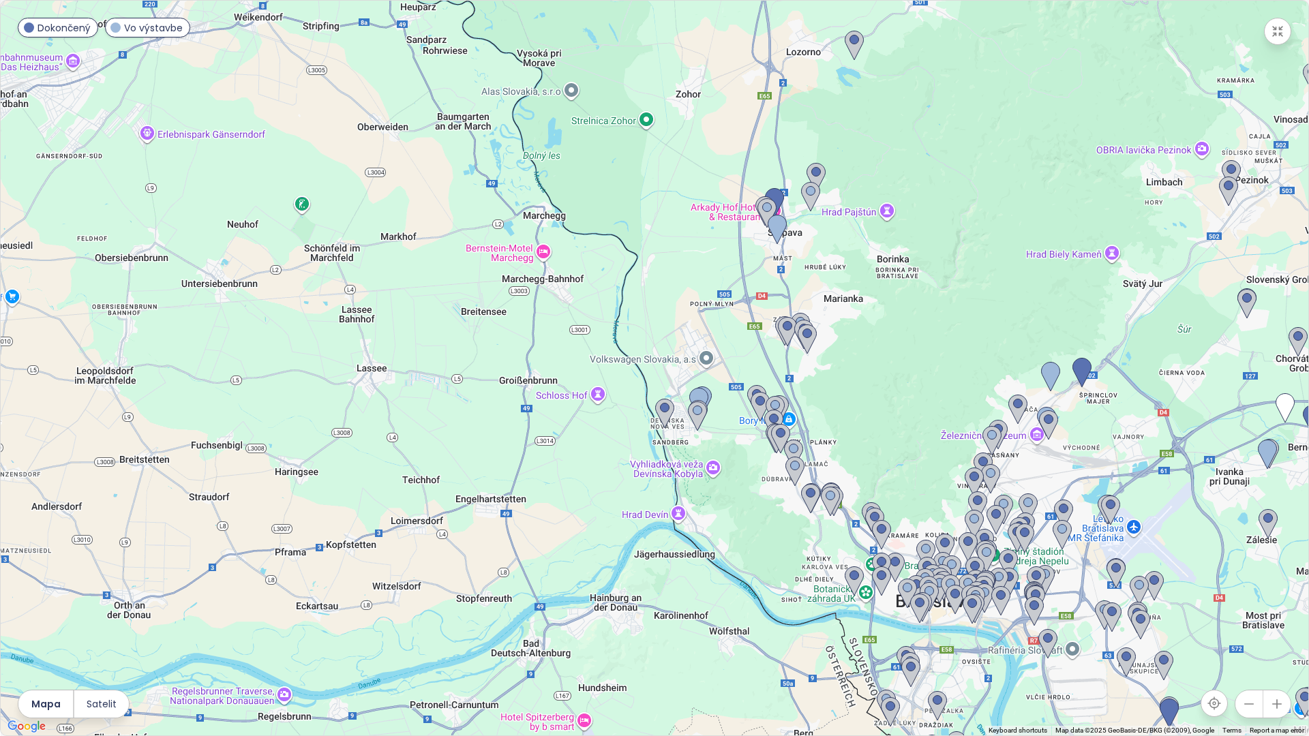
click at [767, 579] on div at bounding box center [654, 368] width 1307 height 735
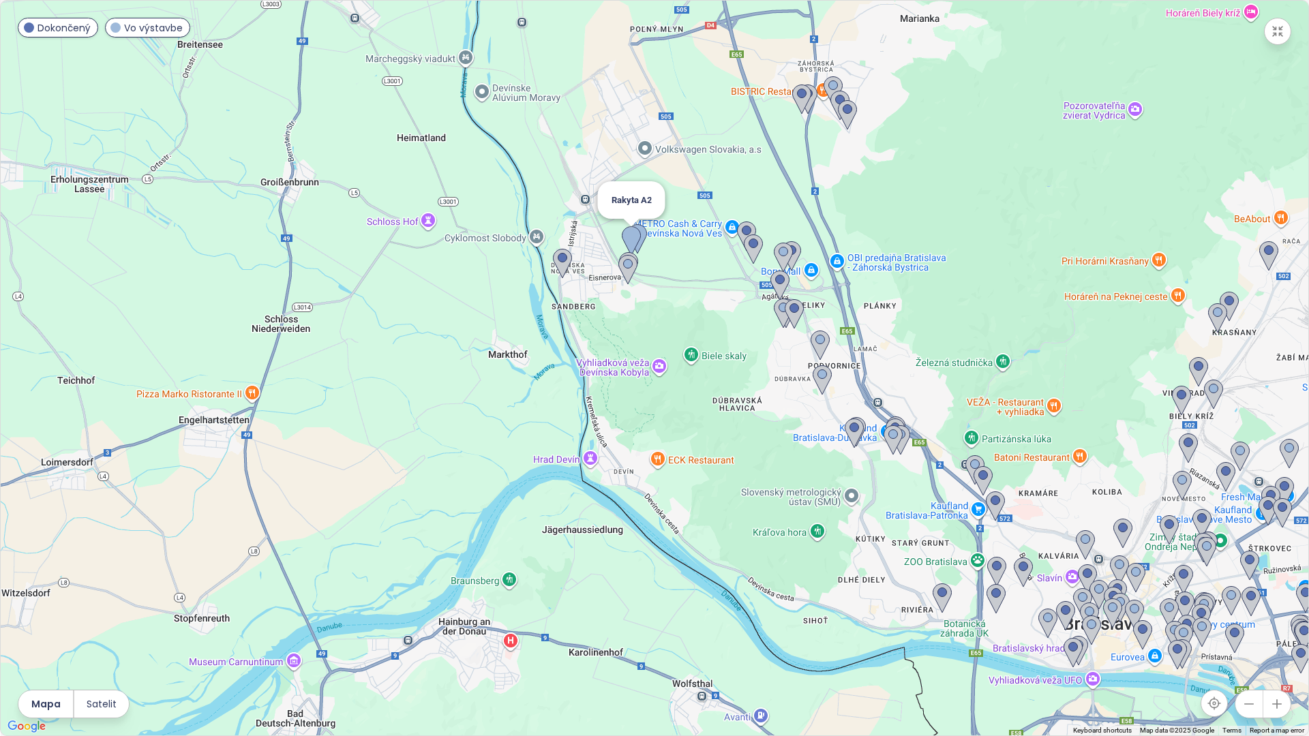
click at [631, 243] on img at bounding box center [631, 241] width 19 height 30
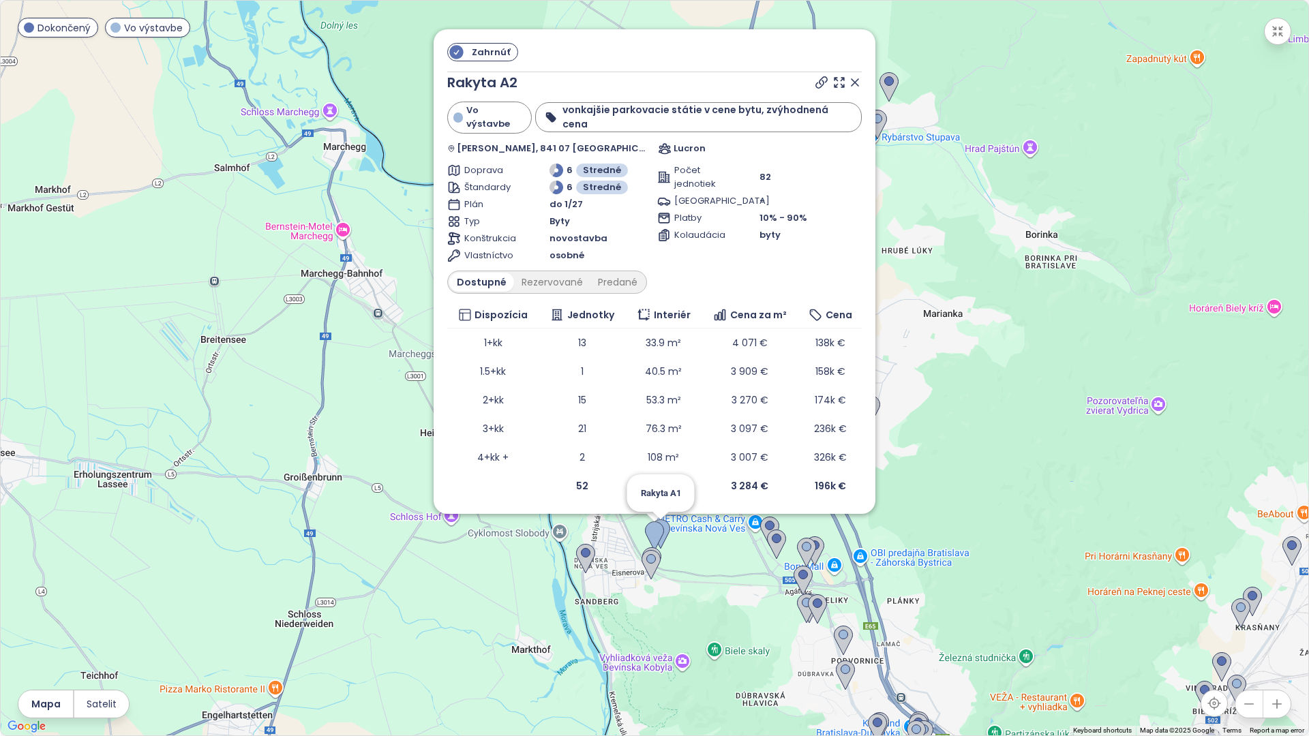
click at [669, 531] on img at bounding box center [660, 534] width 19 height 30
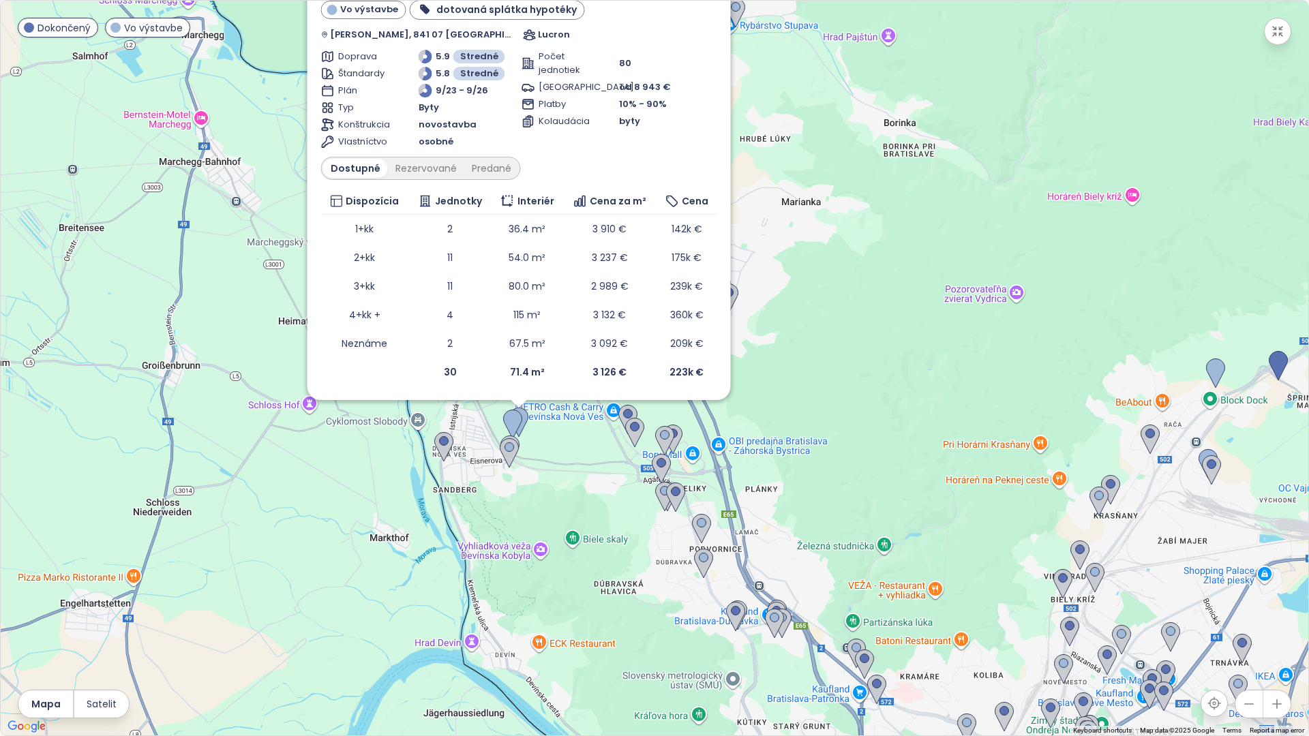
drag, startPoint x: 716, startPoint y: 618, endPoint x: 577, endPoint y: 500, distance: 181.9
click at [577, 500] on div "Zahrnúť Rakyta A1 Vo výstavbe dotovaná splátka hypotéky Cesta Bez Názvu, 841 07…" at bounding box center [654, 368] width 1307 height 735
click at [571, 509] on div "Zahrnúť Rakyta A1 Vo výstavbe dotovaná splátka hypotéky Cesta Bez Názvu, 841 07…" at bounding box center [654, 368] width 1307 height 735
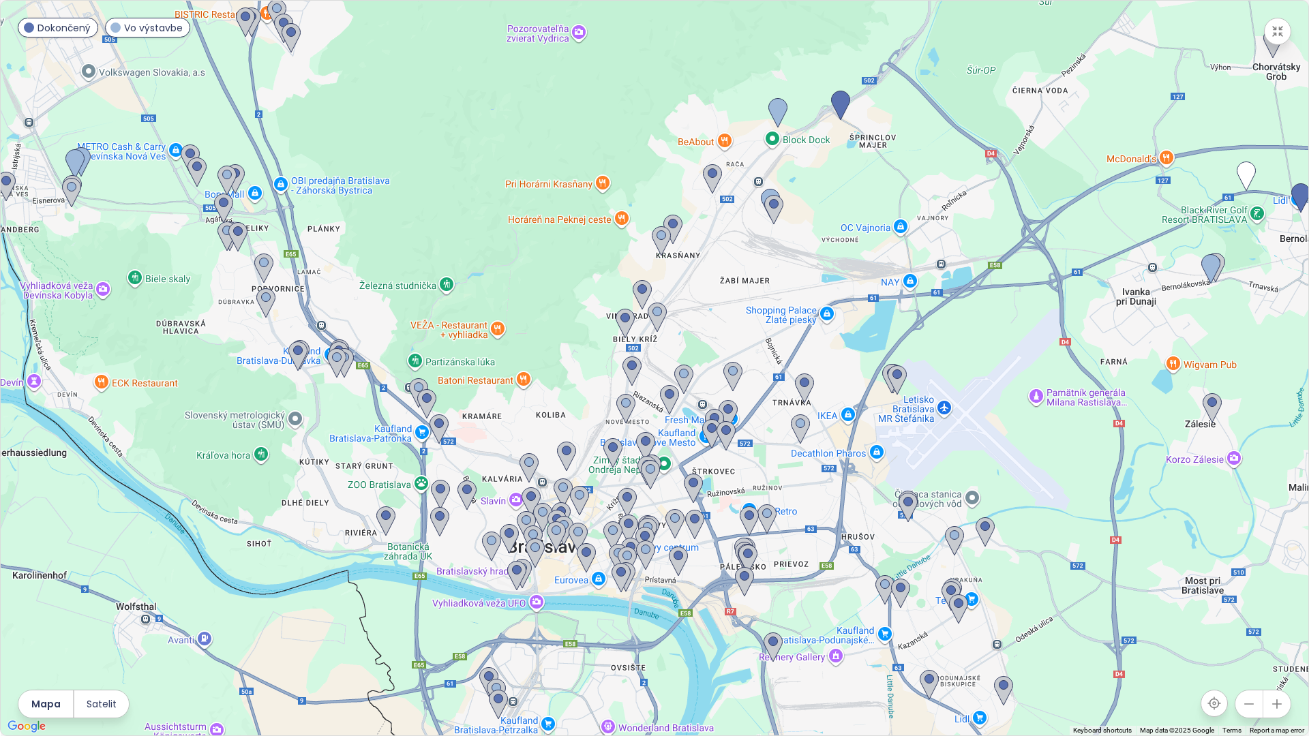
drag, startPoint x: 596, startPoint y: 579, endPoint x: 160, endPoint y: 318, distance: 508.4
click at [157, 317] on div at bounding box center [654, 368] width 1307 height 735
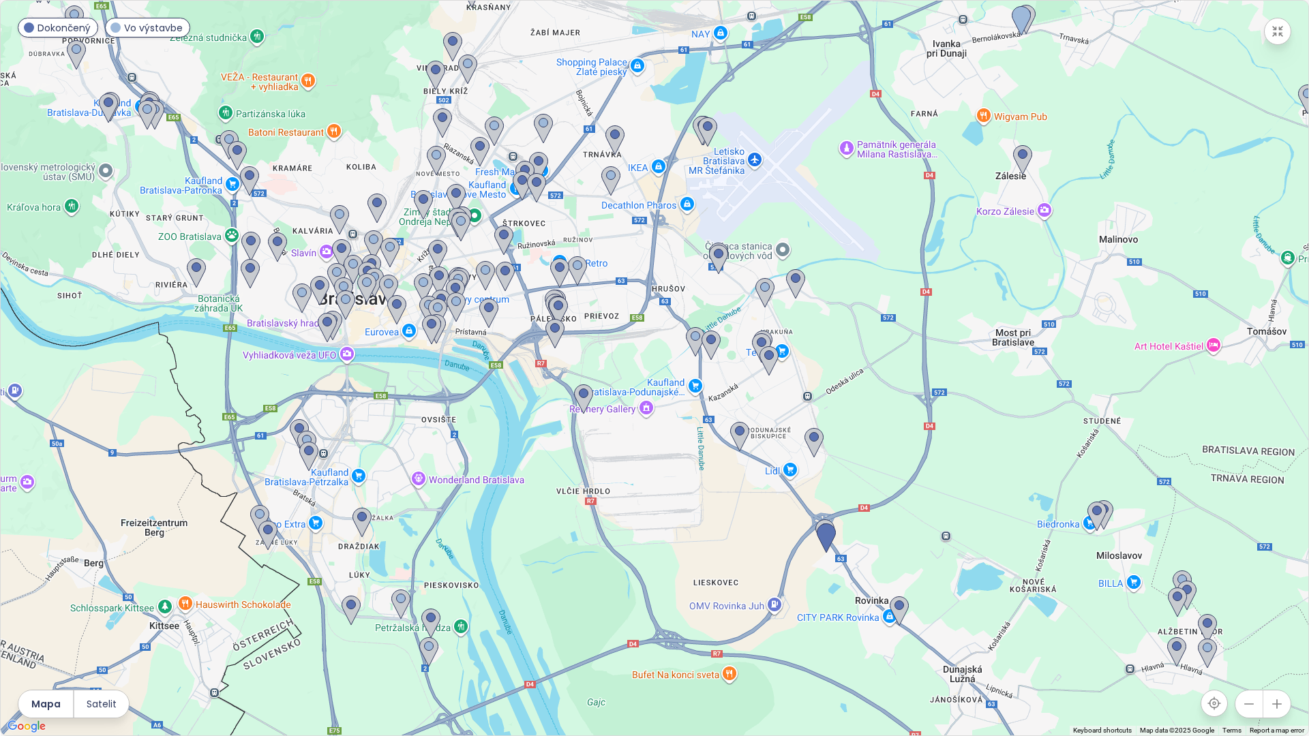
drag, startPoint x: 984, startPoint y: 549, endPoint x: 806, endPoint y: 261, distance: 337.9
click at [806, 261] on div at bounding box center [654, 368] width 1307 height 735
click at [890, 618] on img at bounding box center [899, 611] width 19 height 30
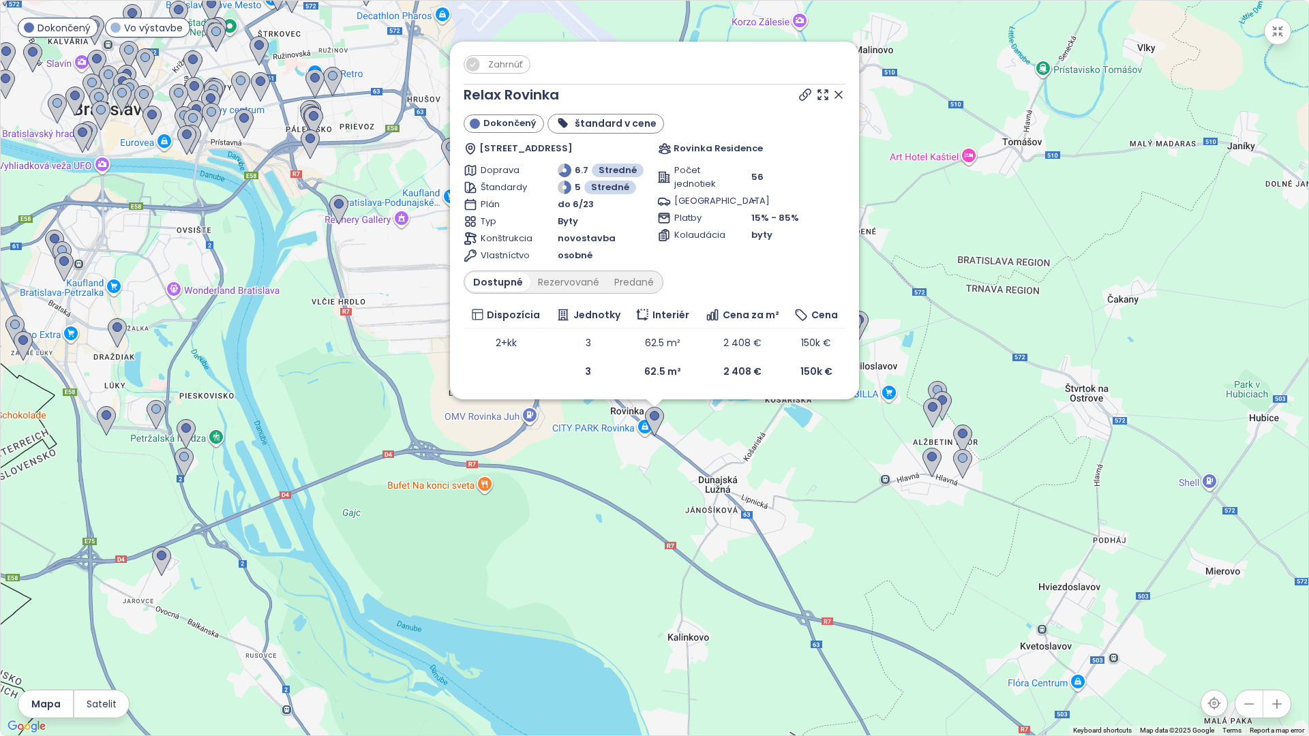
click at [833, 99] on icon at bounding box center [839, 95] width 14 height 14
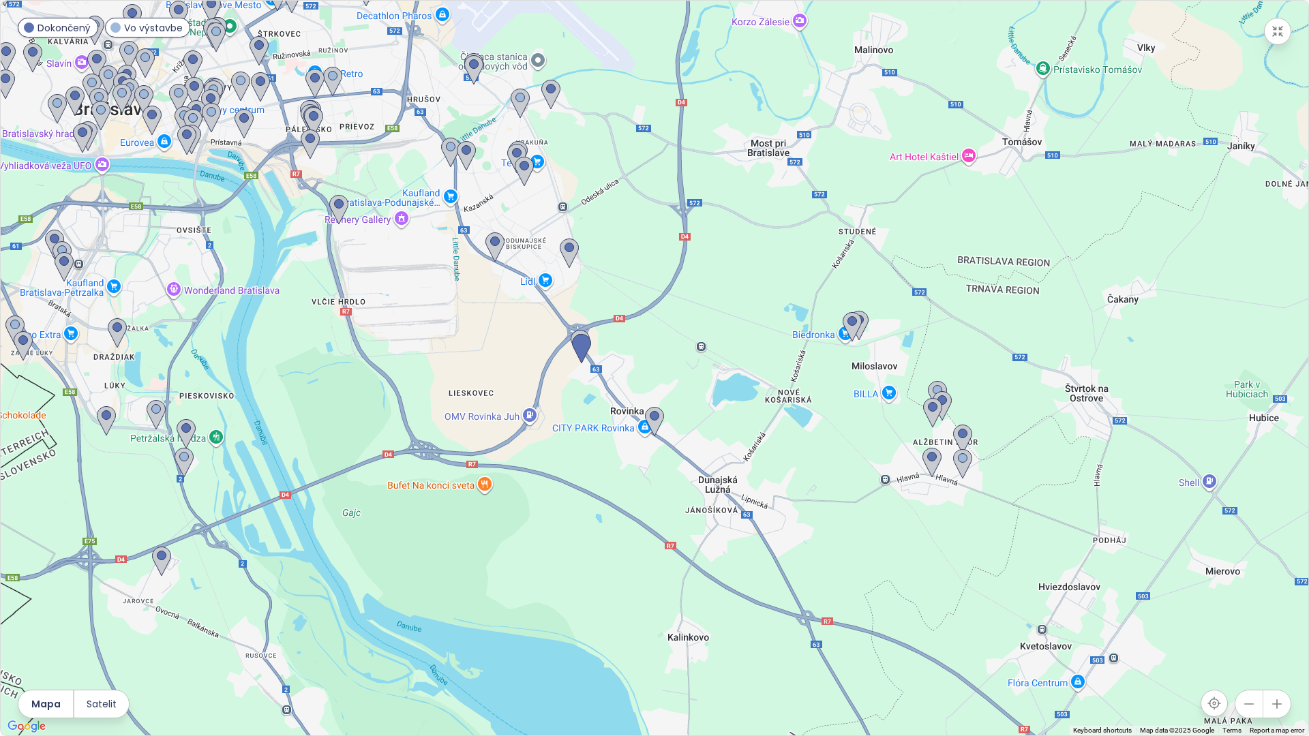
click at [1286, 31] on button "button" at bounding box center [1277, 31] width 27 height 27
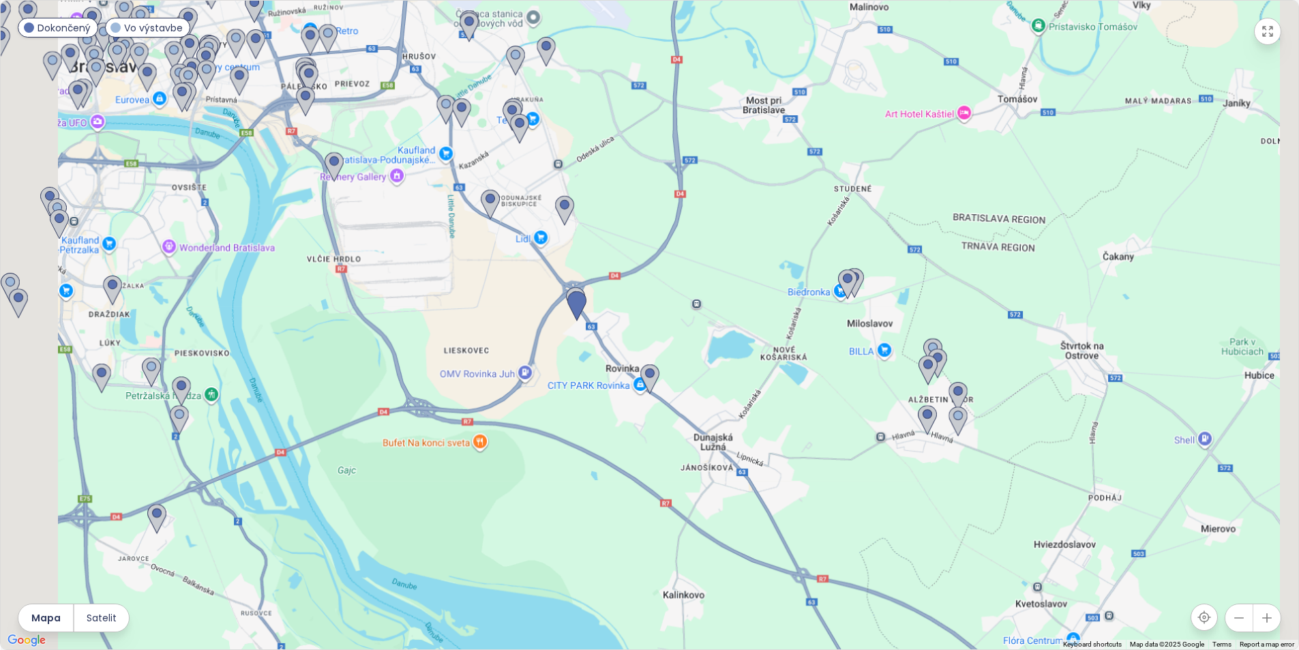
scroll to position [126, 0]
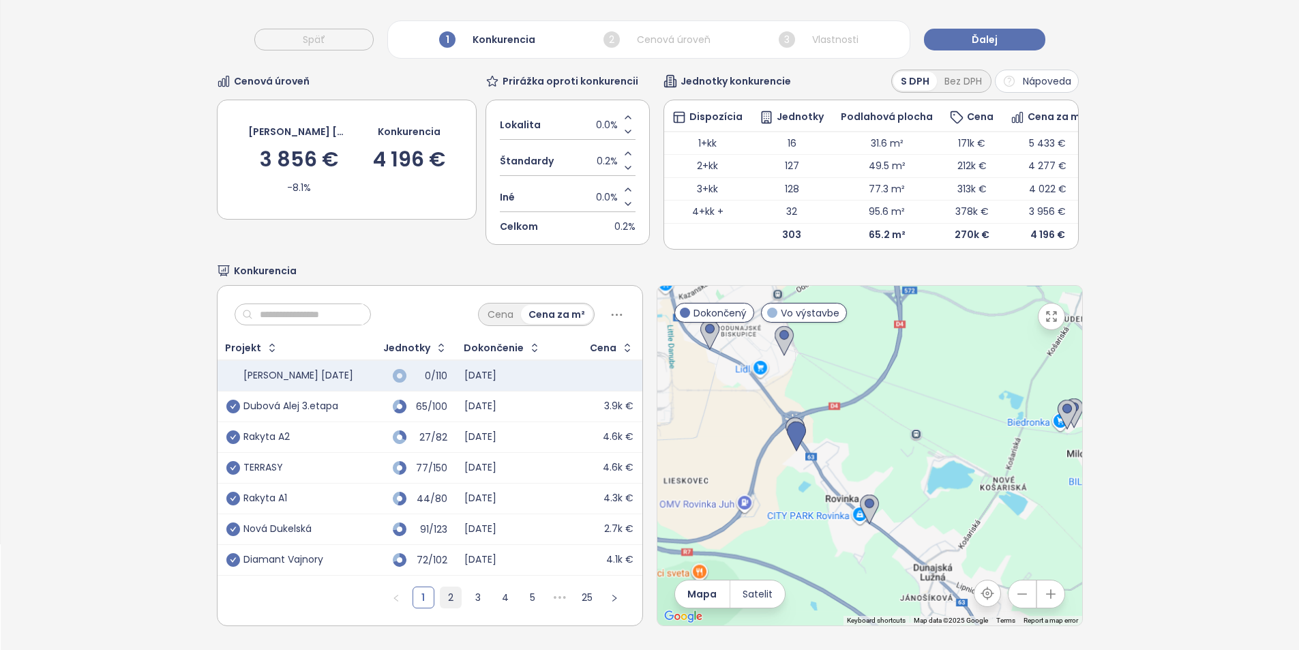
click at [443, 590] on link "2" at bounding box center [450, 597] width 20 height 20
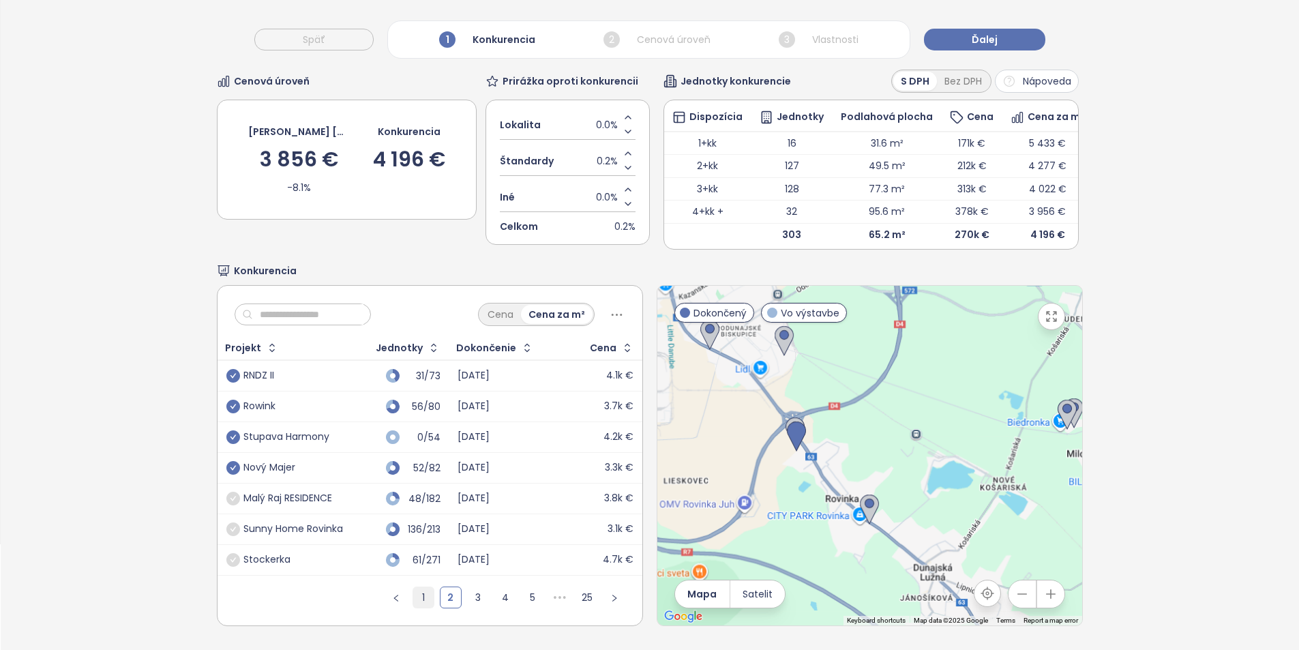
click at [423, 591] on link "1" at bounding box center [423, 597] width 20 height 20
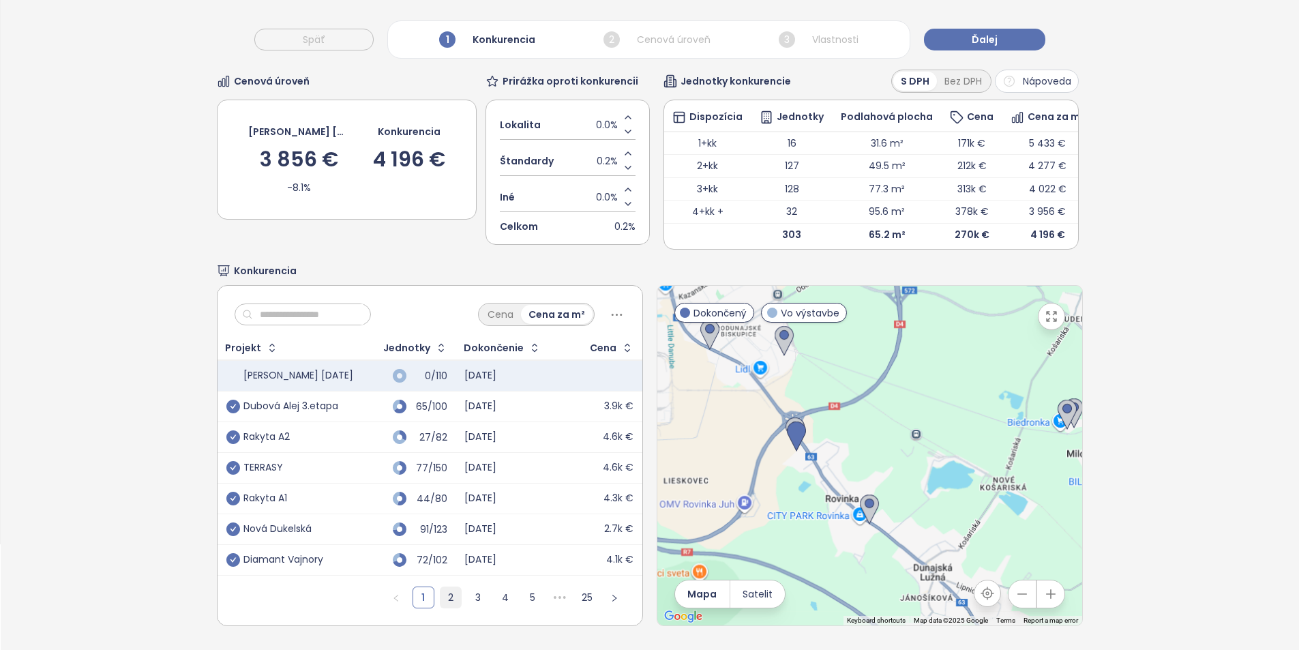
click at [448, 587] on link "2" at bounding box center [450, 597] width 20 height 20
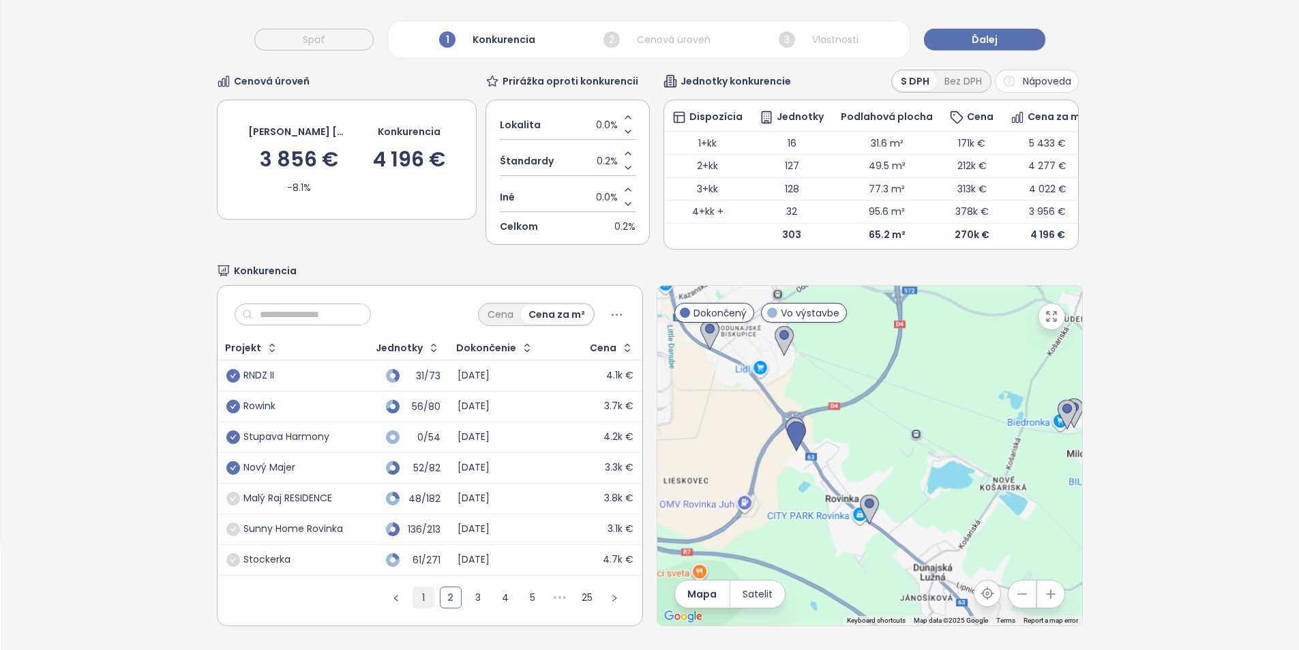
click at [413, 592] on link "1" at bounding box center [423, 597] width 20 height 20
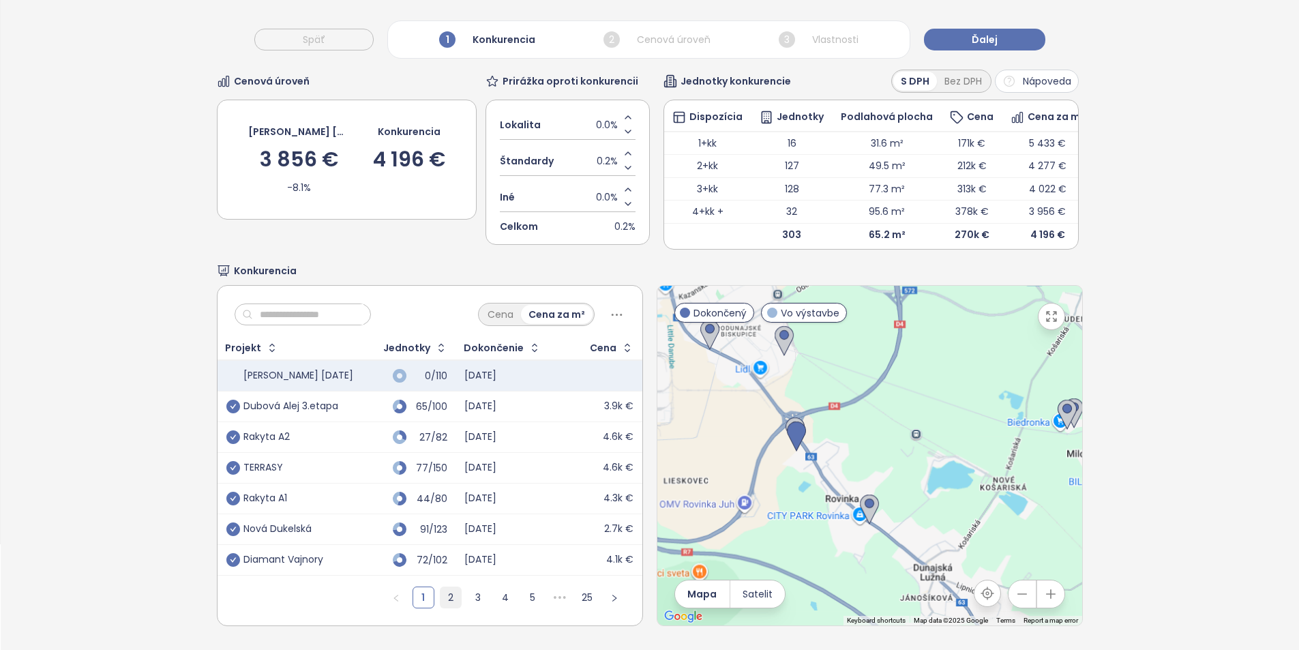
click at [442, 592] on link "2" at bounding box center [450, 597] width 20 height 20
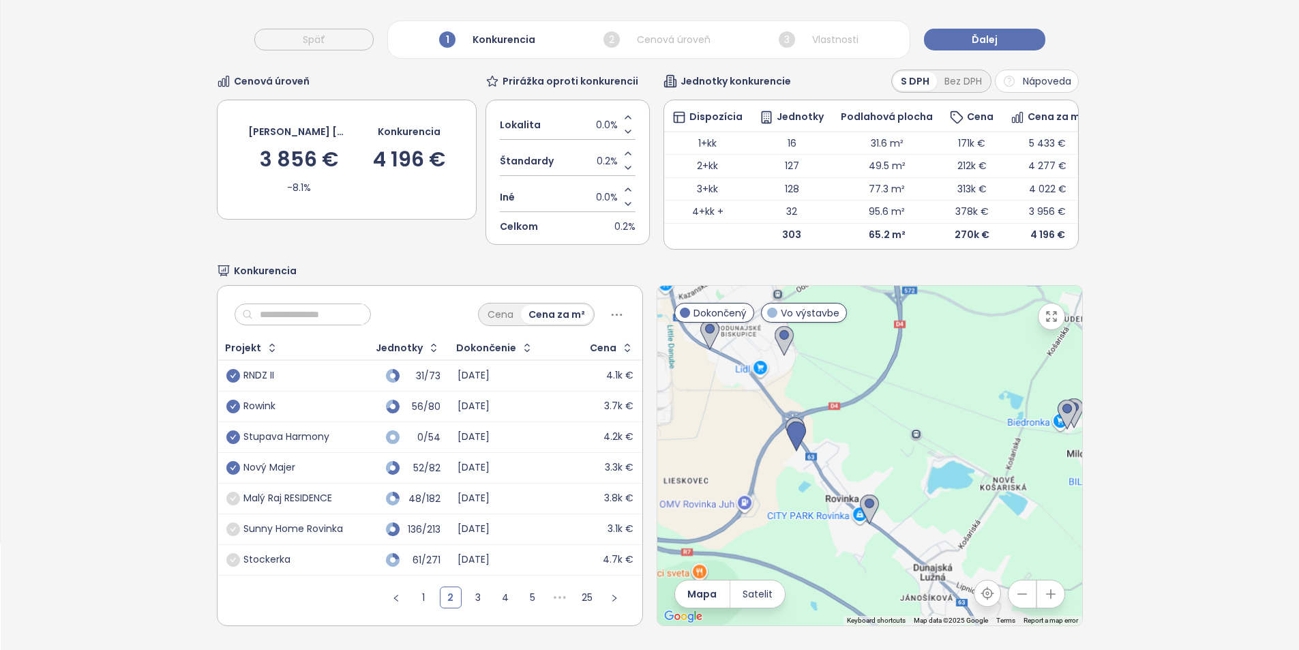
click at [354, 519] on td "136/213" at bounding box center [399, 529] width 97 height 31
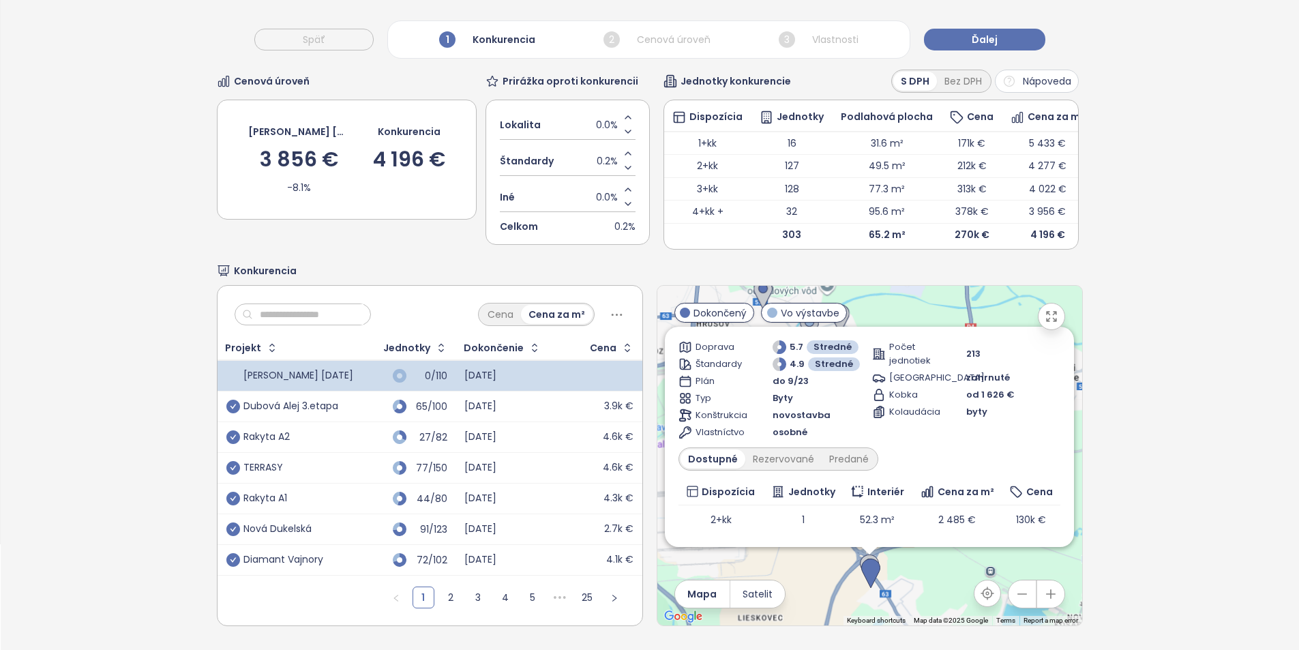
scroll to position [166, 0]
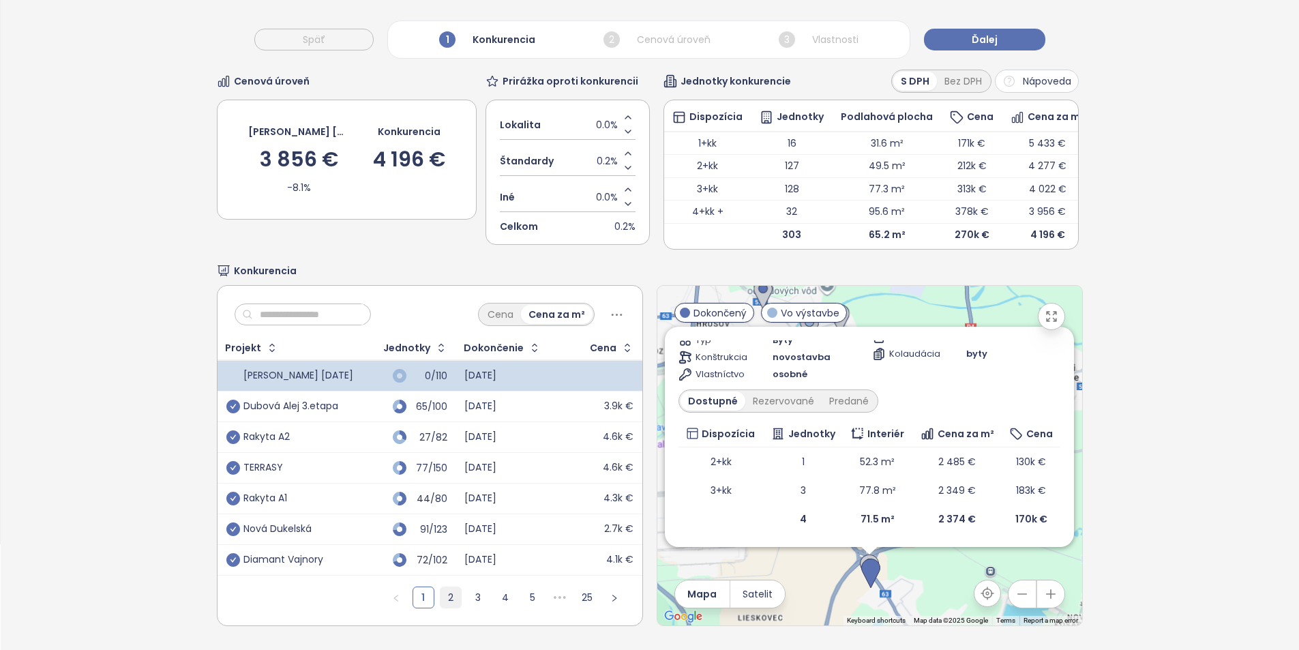
click at [440, 587] on link "2" at bounding box center [450, 597] width 20 height 20
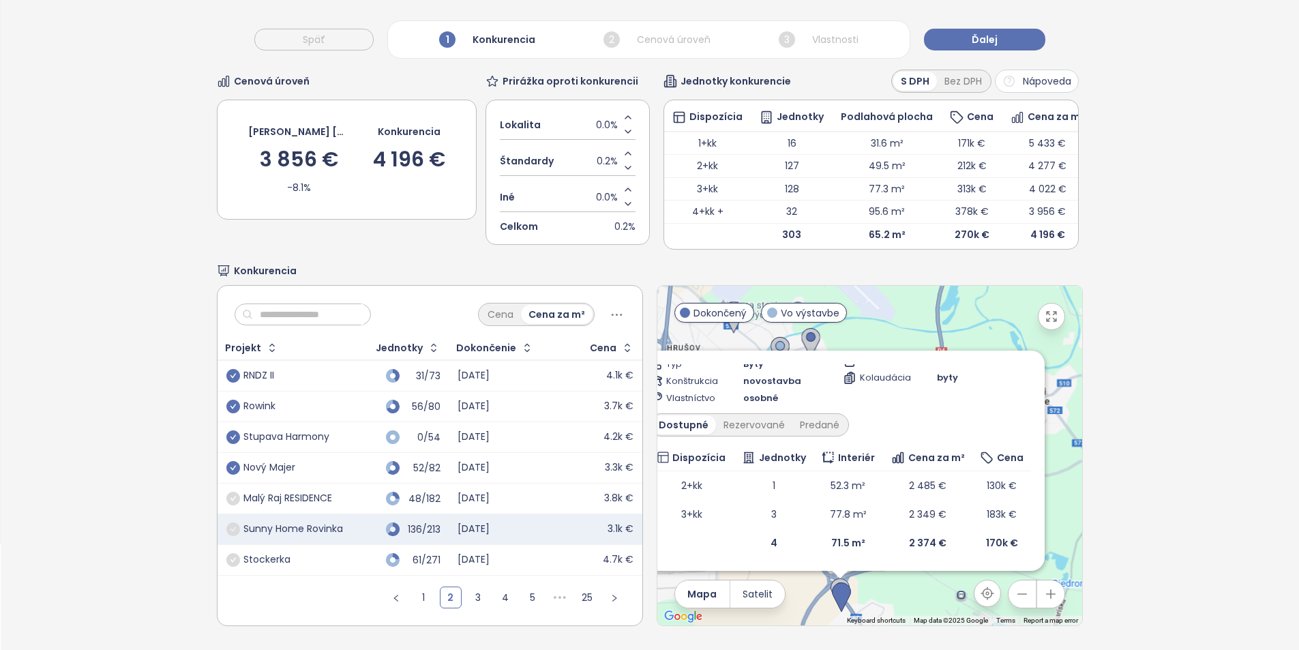
drag, startPoint x: 986, startPoint y: 317, endPoint x: 948, endPoint y: 344, distance: 46.9
click at [948, 344] on div "Zahrnúť Sunny Home Rovinka Dokončený parkovacie státie v cene Hlavná 448, 900 4…" at bounding box center [869, 455] width 425 height 339
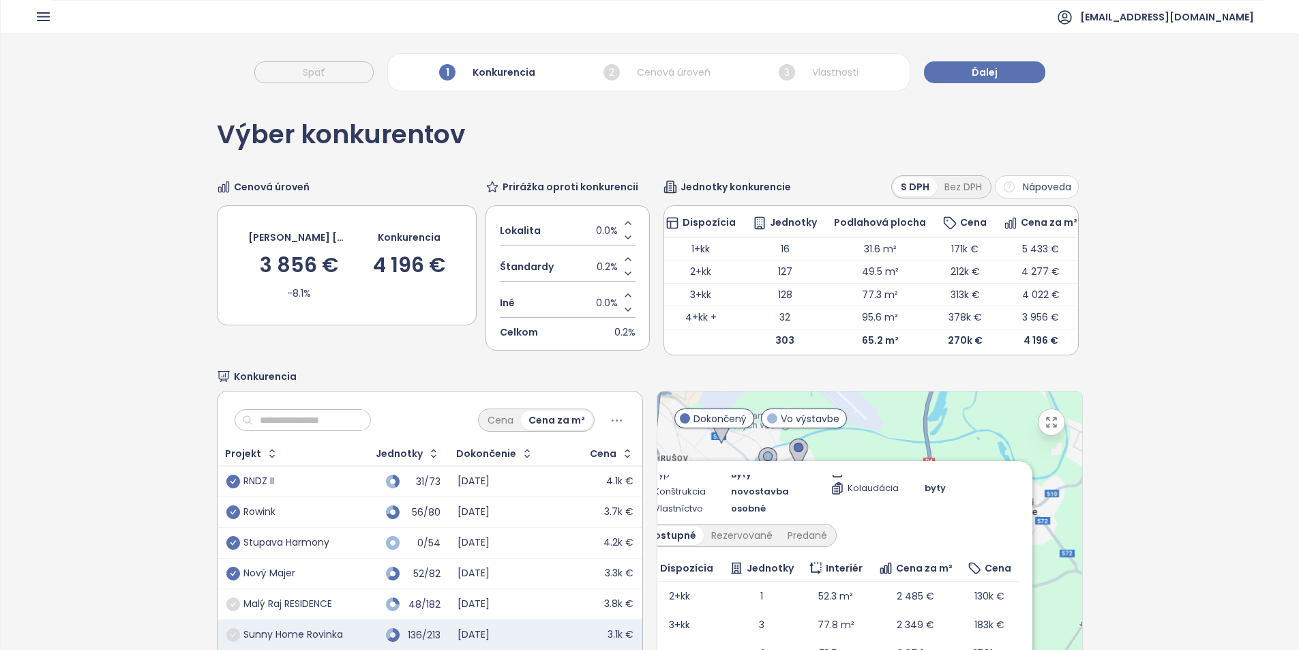
scroll to position [0, 0]
click at [992, 64] on button "Ďalej" at bounding box center [984, 72] width 121 height 22
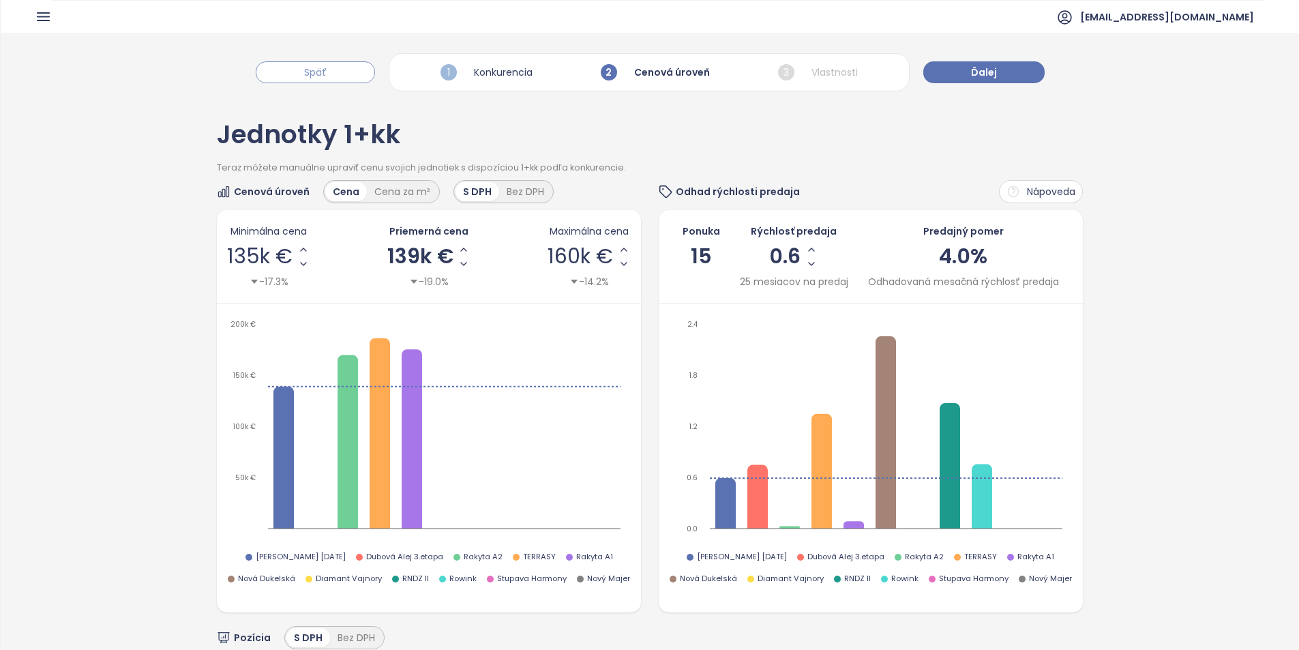
click at [310, 71] on span "Späť" at bounding box center [315, 72] width 22 height 15
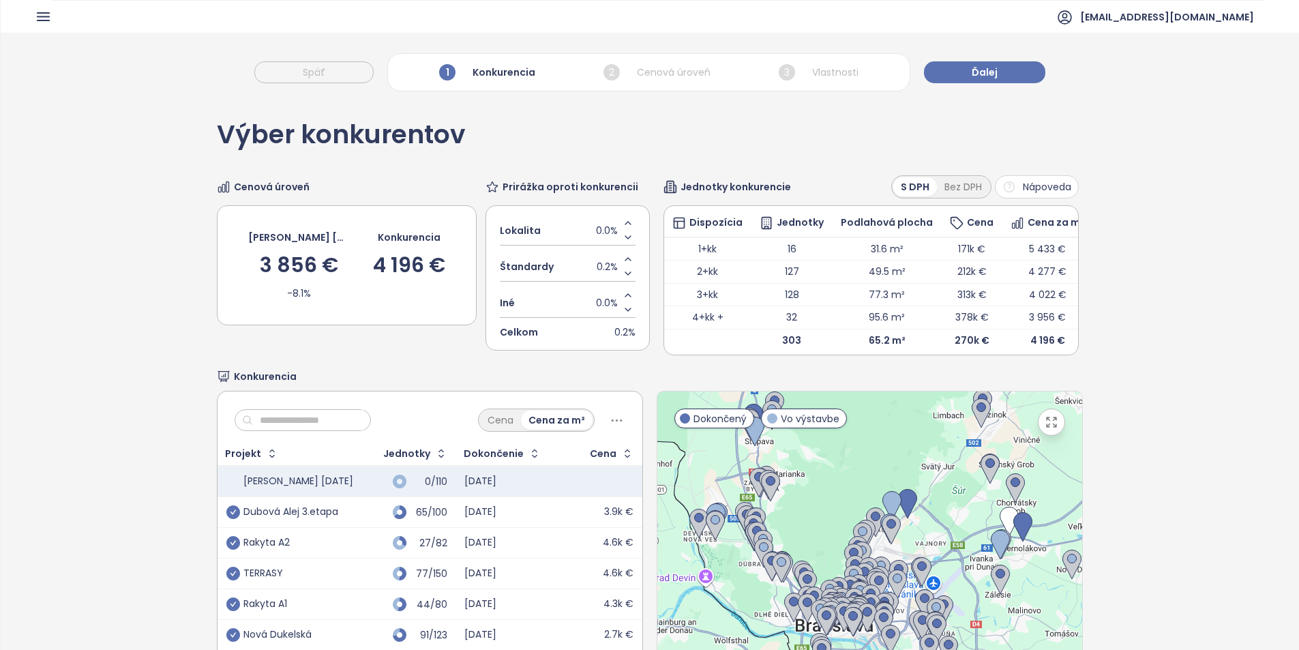
click at [718, 572] on div at bounding box center [869, 560] width 425 height 339
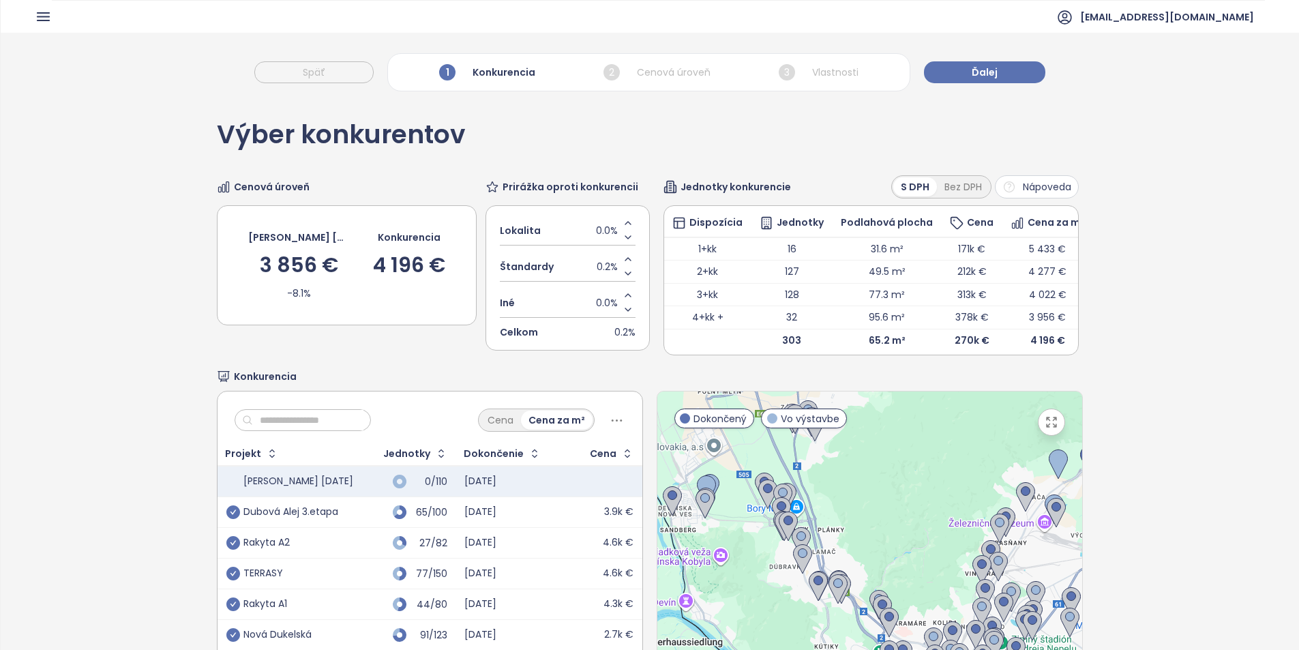
click at [718, 572] on div at bounding box center [869, 560] width 425 height 339
click at [718, 573] on div at bounding box center [869, 560] width 425 height 339
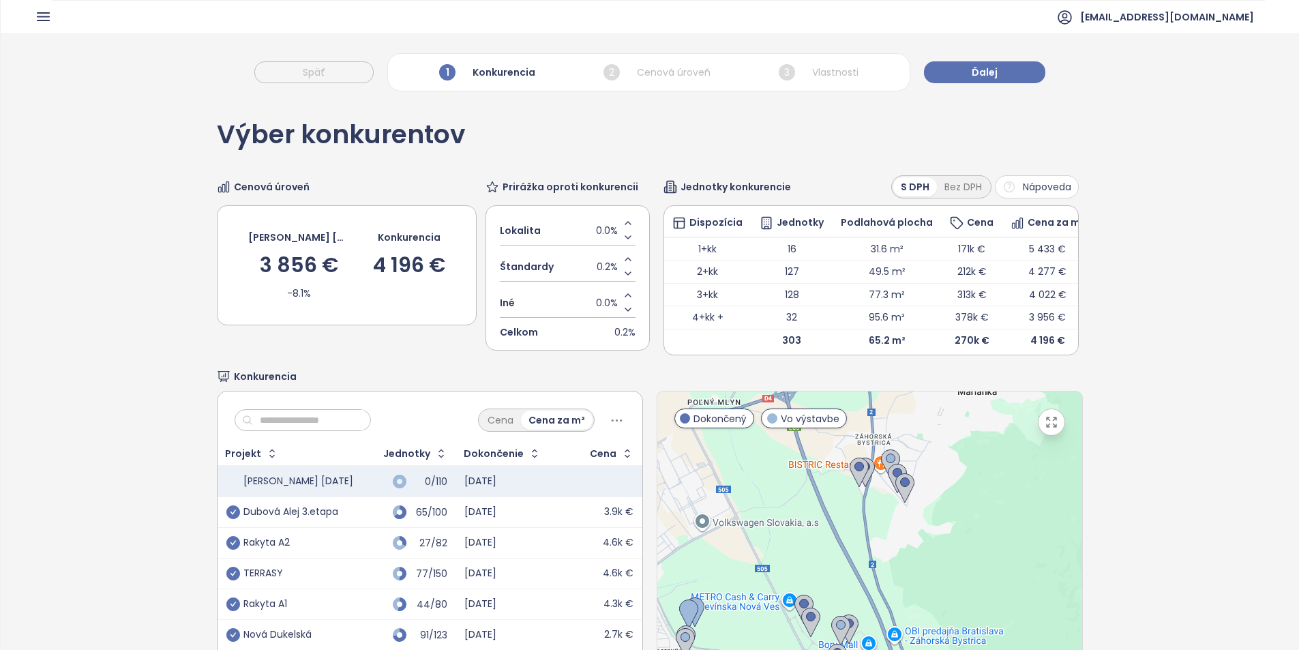
drag, startPoint x: 737, startPoint y: 504, endPoint x: 737, endPoint y: 668, distance: 163.6
click at [737, 650] on html "Domov Dashboard Analýza trhu Cenník Updaty 4 Reporty Projekty Nastavenia Návody…" at bounding box center [649, 325] width 1299 height 650
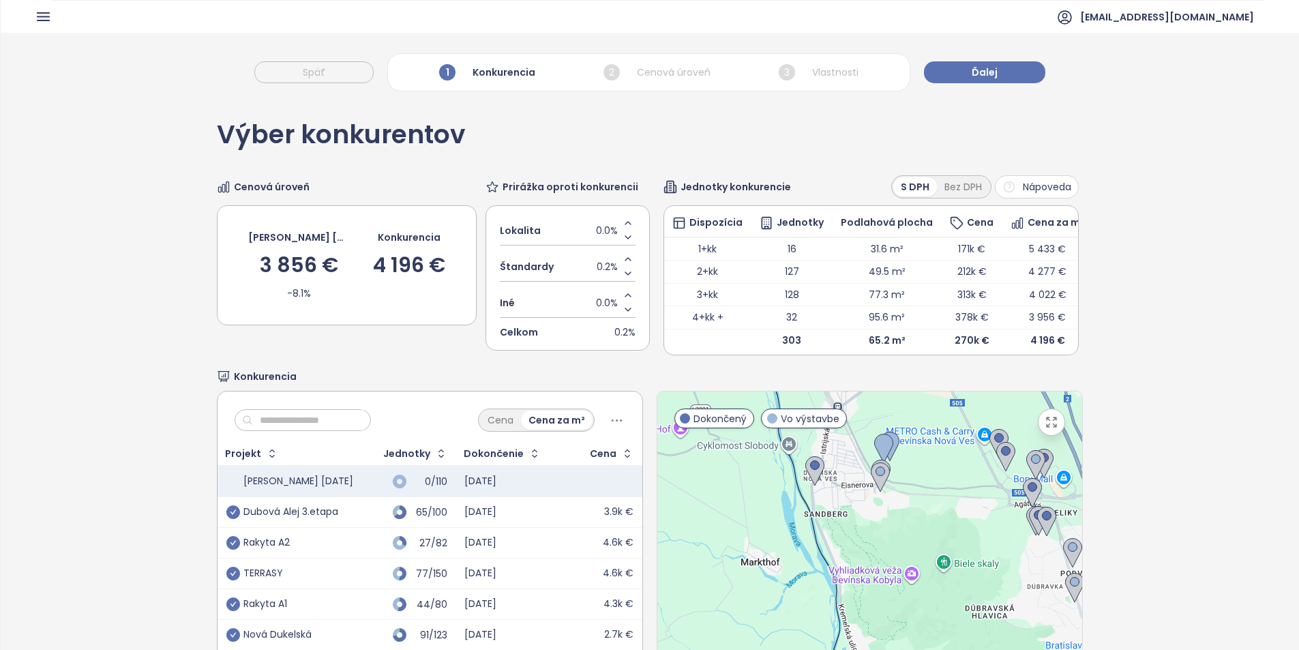
drag, startPoint x: 828, startPoint y: 526, endPoint x: 1025, endPoint y: 362, distance: 256.0
click at [1025, 362] on div "Výber konkurentov Cenová úroveň Bernolákovo 25.8.2025 3 856 € -8.1% Konkurencia…" at bounding box center [649, 426] width 865 height 657
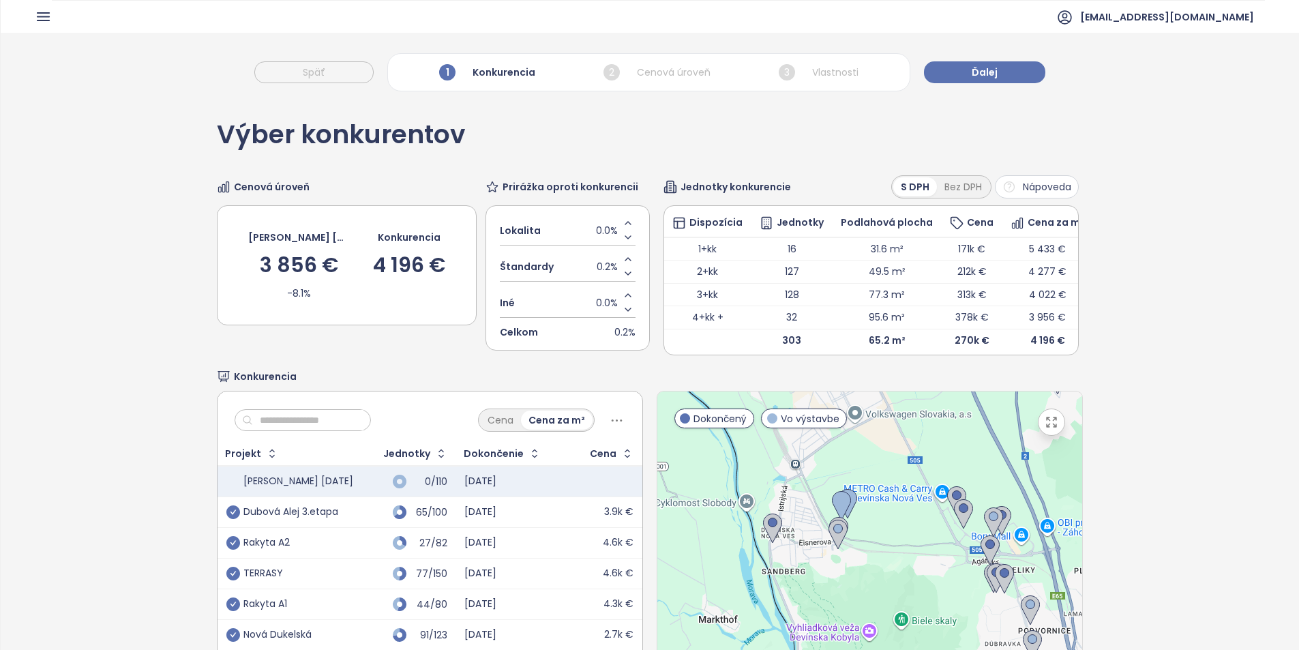
drag, startPoint x: 939, startPoint y: 523, endPoint x: 657, endPoint y: 676, distance: 320.6
click at [657, 650] on html "Domov Dashboard Analýza trhu Cenník Updaty 4 Reporty Projekty Nastavenia Návody…" at bounding box center [649, 325] width 1299 height 650
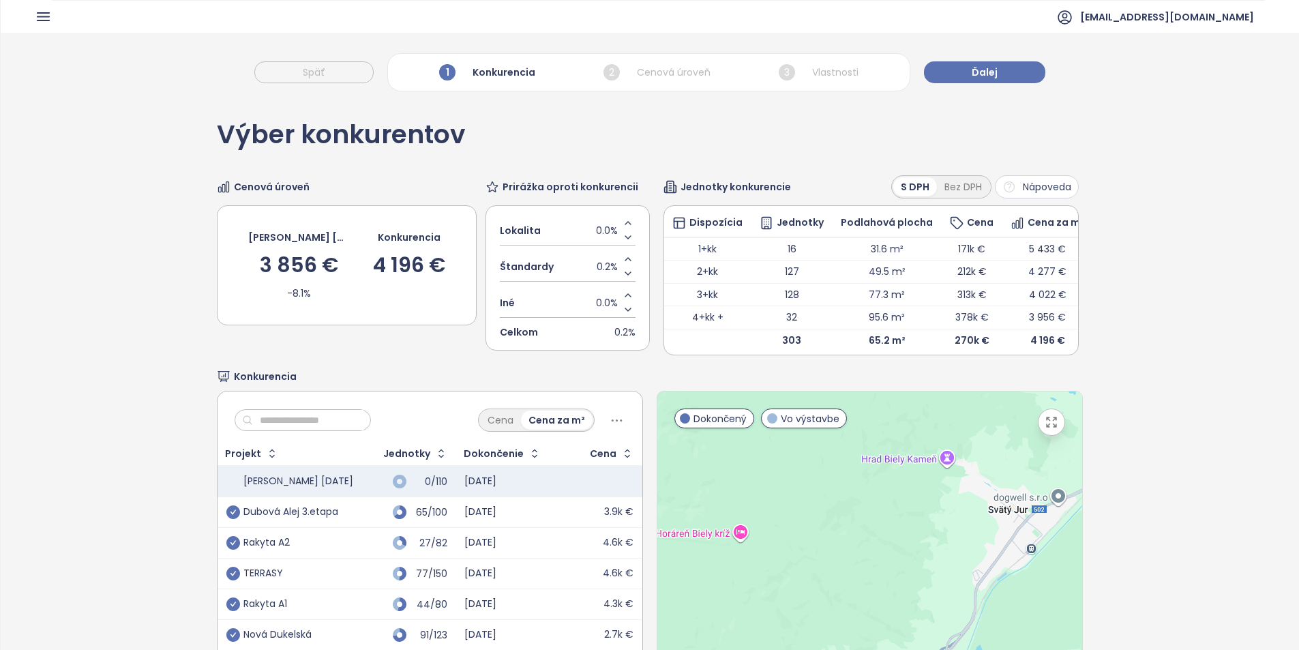
drag, startPoint x: 839, startPoint y: 432, endPoint x: 1113, endPoint y: 508, distance: 284.3
click at [1113, 508] on div "Výber konkurentov Cenová úroveň Bernolákovo 25.8.2025 3 856 € -8.1% Konkurencia…" at bounding box center [650, 426] width 1298 height 657
drag, startPoint x: 1045, startPoint y: 437, endPoint x: 1042, endPoint y: 496, distance: 59.4
click at [1046, 427] on icon "button" at bounding box center [1051, 422] width 10 height 10
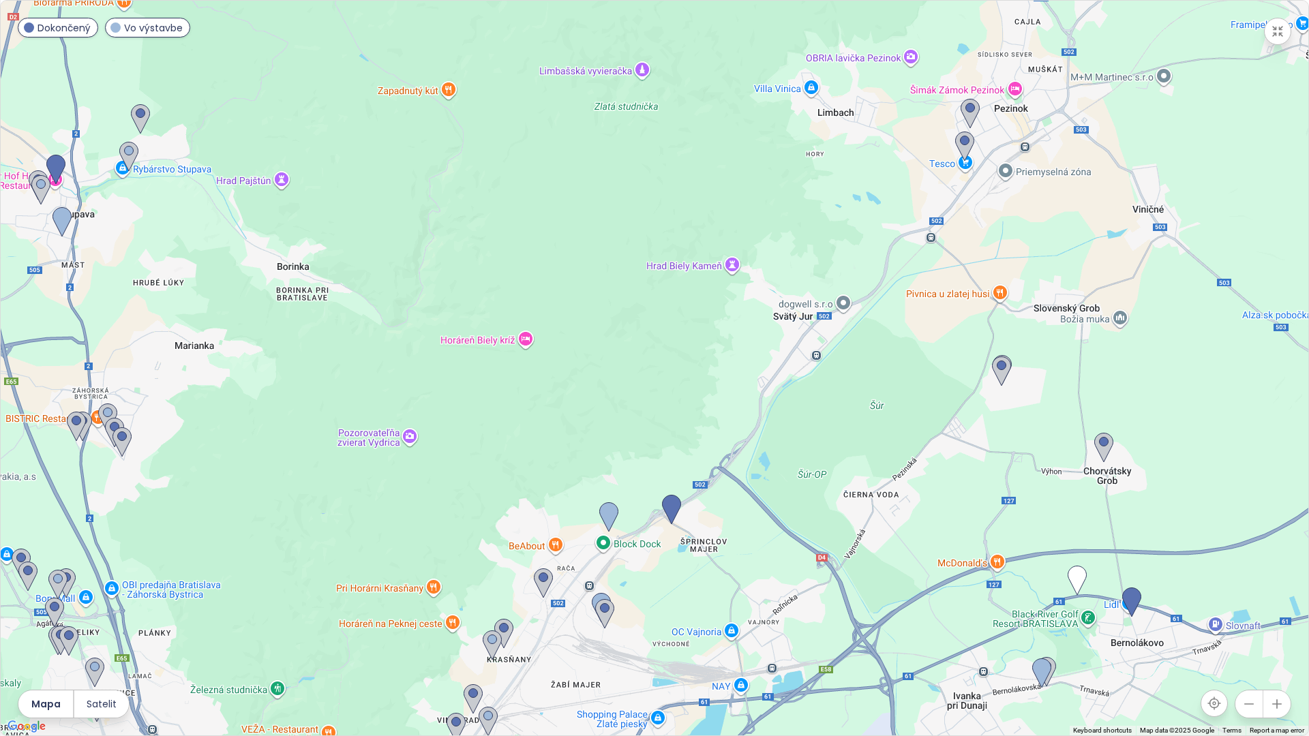
drag, startPoint x: 1027, startPoint y: 262, endPoint x: 1110, endPoint y: 237, distance: 87.1
click at [1127, 227] on div at bounding box center [654, 368] width 1307 height 735
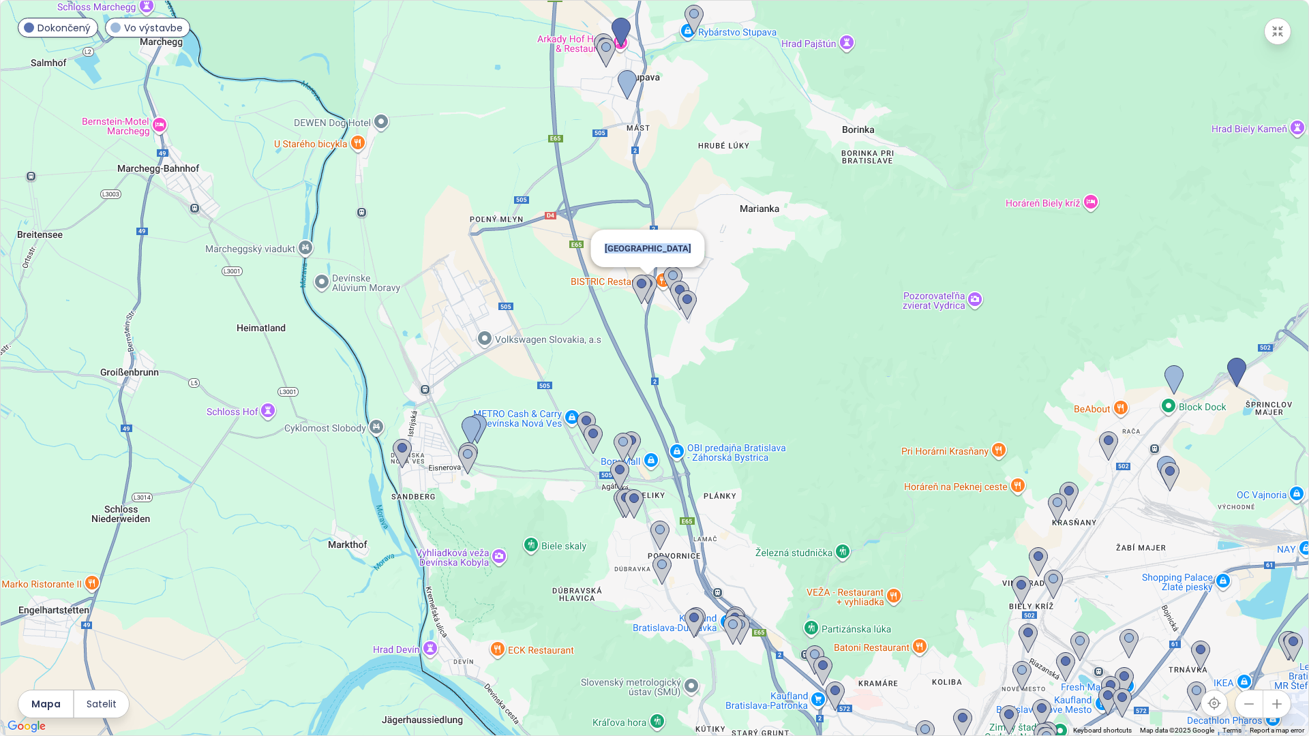
click at [653, 350] on div "Nová Záhorská" at bounding box center [654, 368] width 1307 height 735
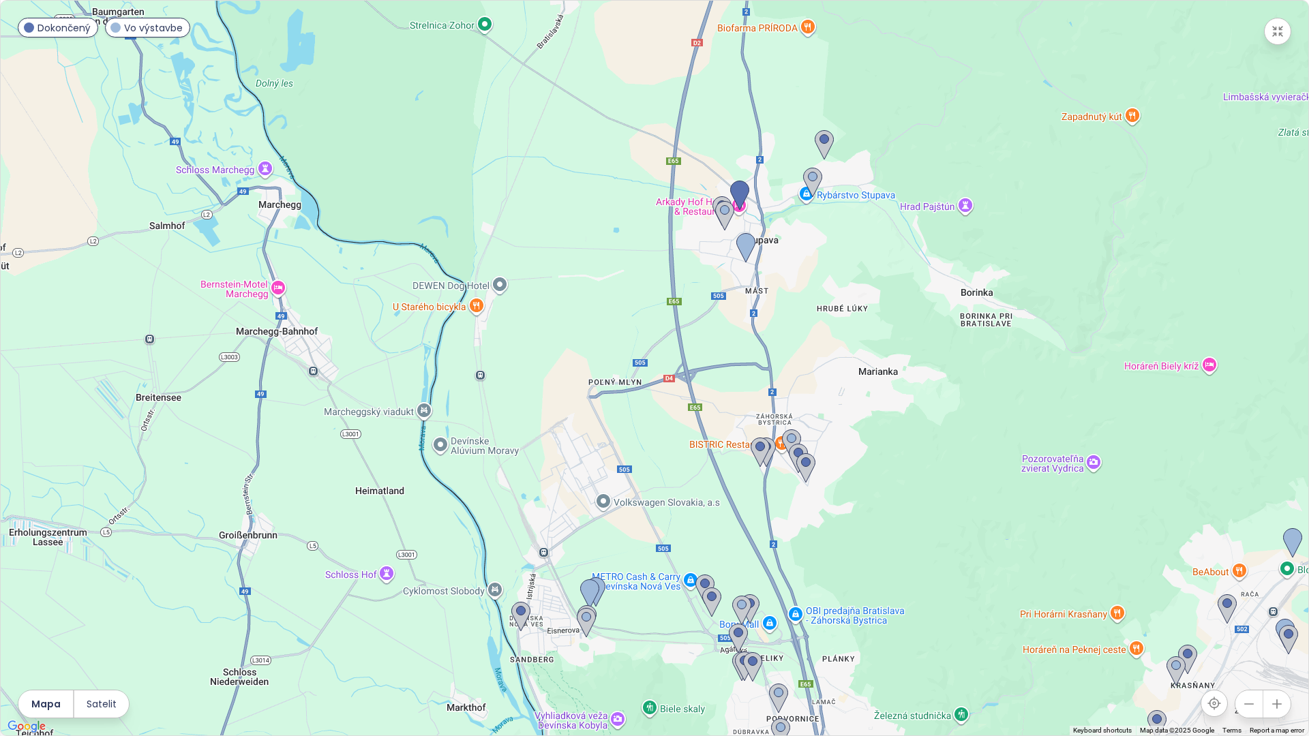
drag, startPoint x: 621, startPoint y: 383, endPoint x: 738, endPoint y: 541, distance: 196.3
click at [738, 541] on div at bounding box center [654, 368] width 1307 height 735
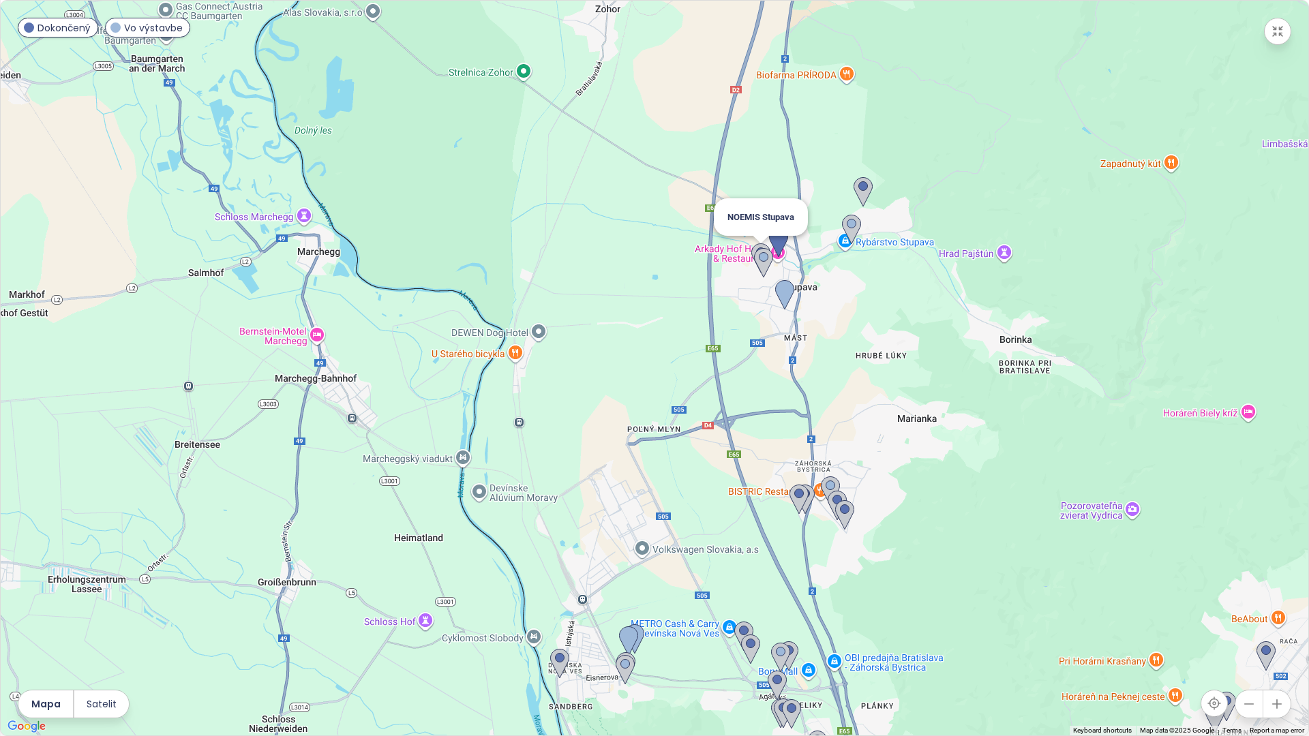
click at [759, 245] on img at bounding box center [760, 258] width 19 height 30
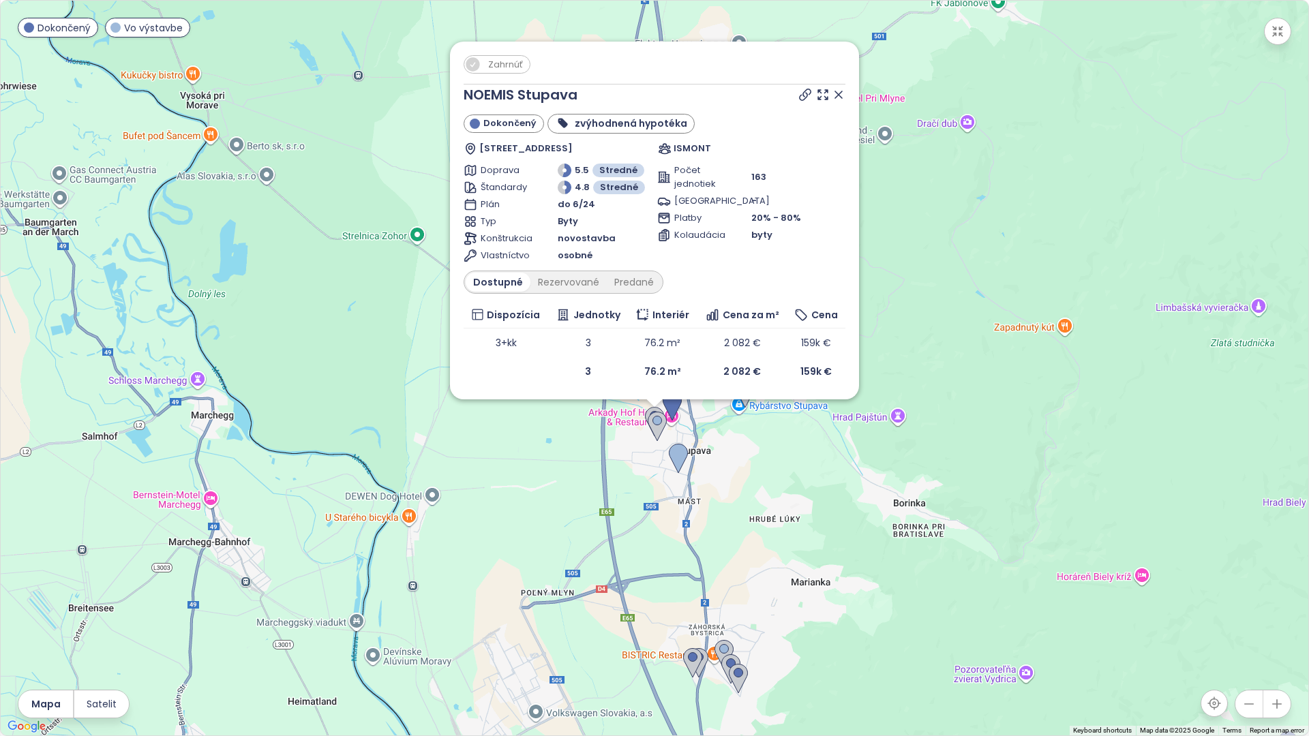
click at [845, 95] on div "Zahrnúť NOEMIS Stupava Dokončený zvýhodnená hypotéka Cementárenská 18D, 900 31 …" at bounding box center [654, 221] width 409 height 358
click at [838, 94] on icon at bounding box center [838, 94] width 7 height 7
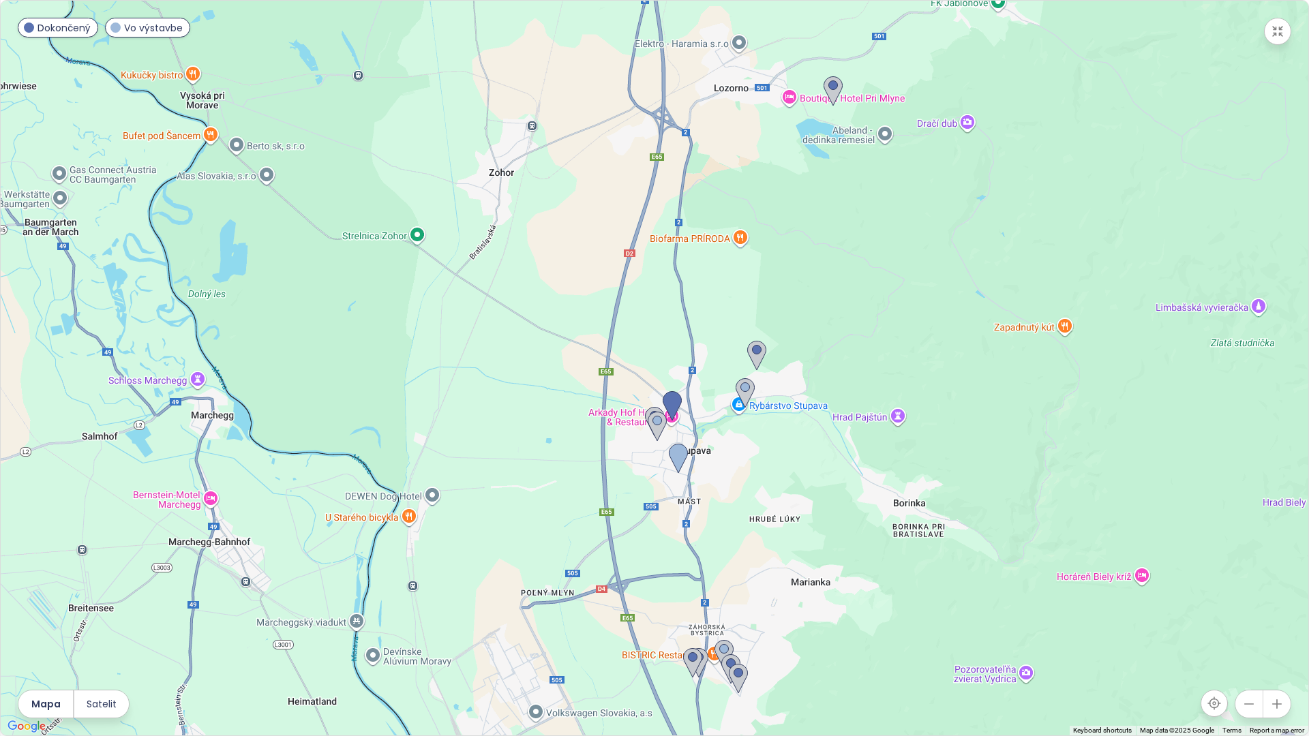
click at [1286, 34] on button "button" at bounding box center [1277, 31] width 27 height 27
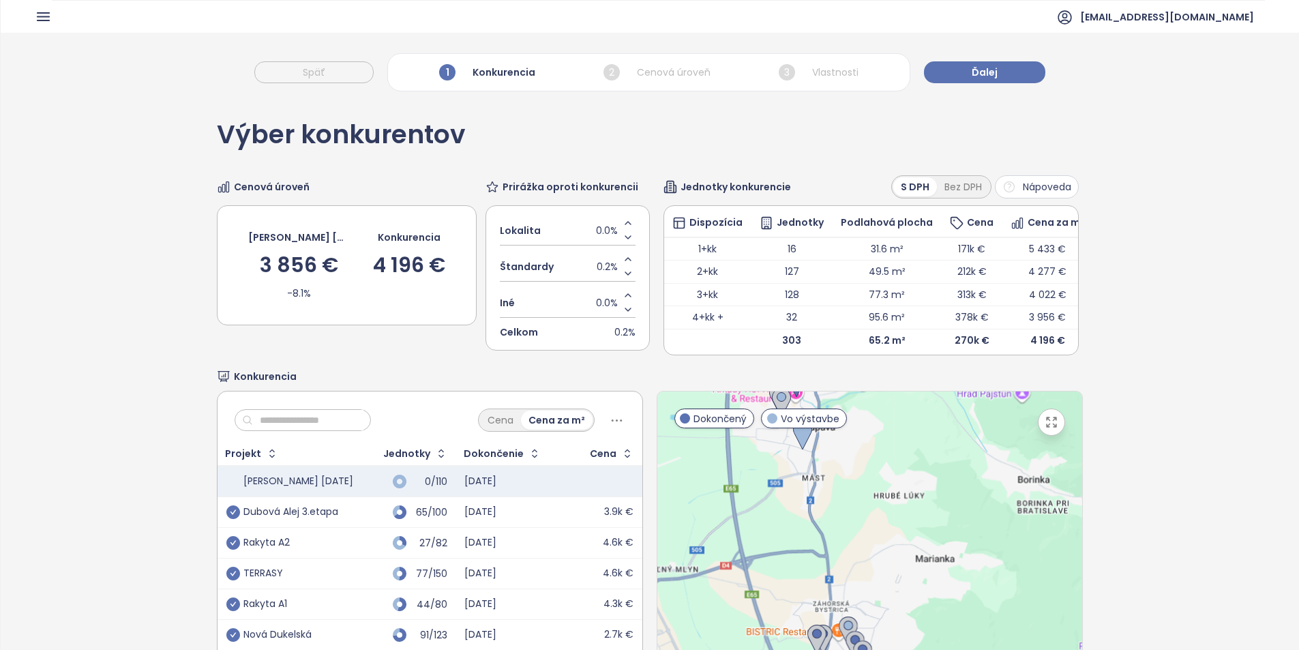
drag, startPoint x: 1033, startPoint y: 547, endPoint x: 947, endPoint y: 340, distance: 223.7
click at [947, 340] on div "Výber konkurentov Cenová úroveň Bernolákovo 25.8.2025 3 856 € -8.1% Konkurencia…" at bounding box center [649, 426] width 865 height 657
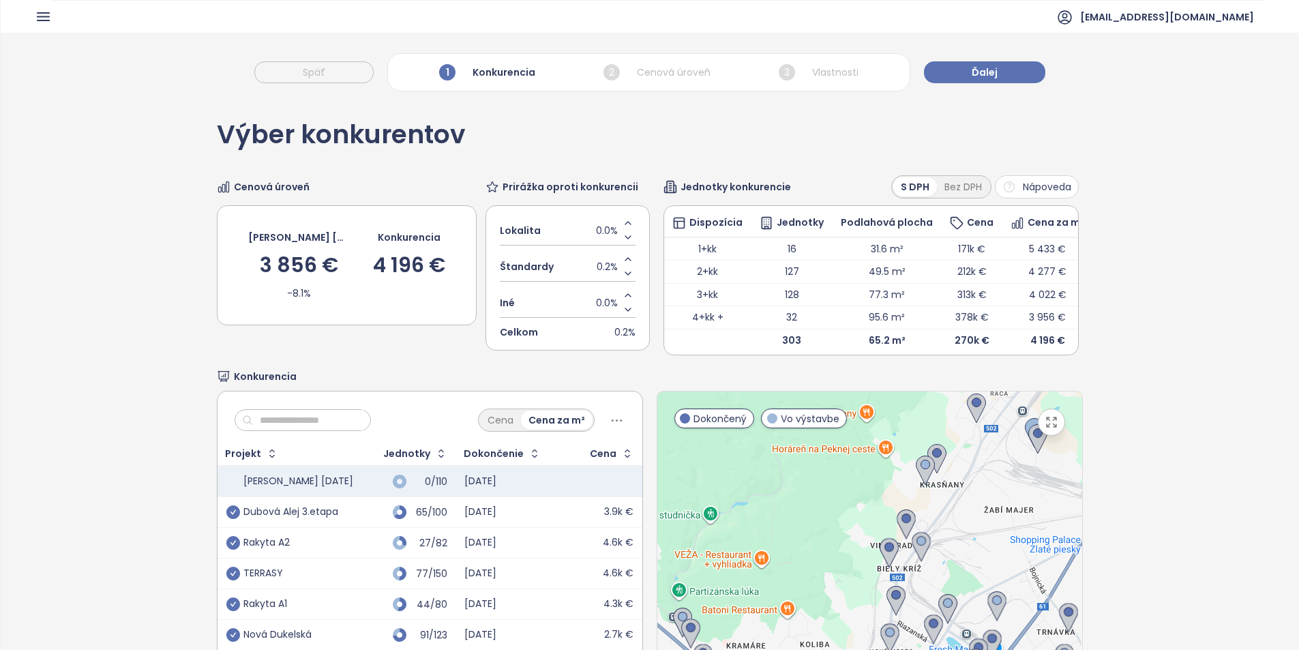
drag, startPoint x: 911, startPoint y: 435, endPoint x: 683, endPoint y: 164, distance: 354.1
click at [683, 164] on div "Výber konkurentov Cenová úroveň Bernolákovo 25.8.2025 3 856 € -8.1% Konkurencia…" at bounding box center [649, 426] width 865 height 657
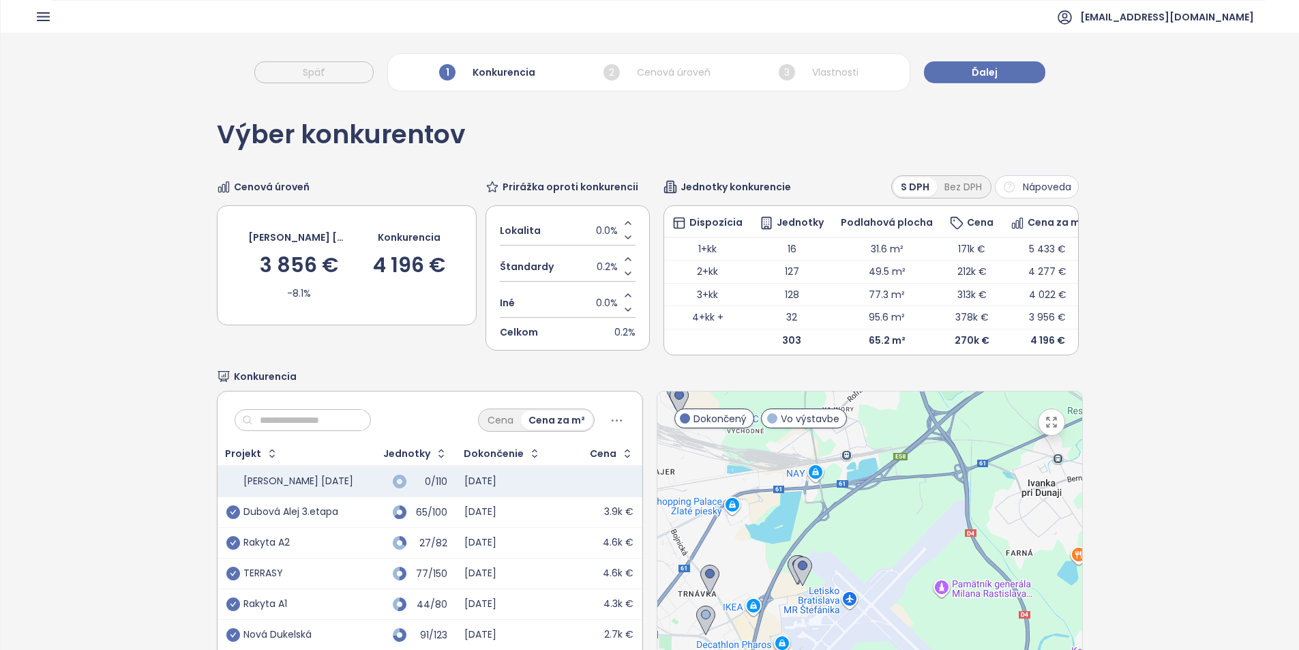
drag, startPoint x: 1037, startPoint y: 545, endPoint x: 691, endPoint y: 546, distance: 345.6
click at [664, 549] on div at bounding box center [869, 560] width 425 height 339
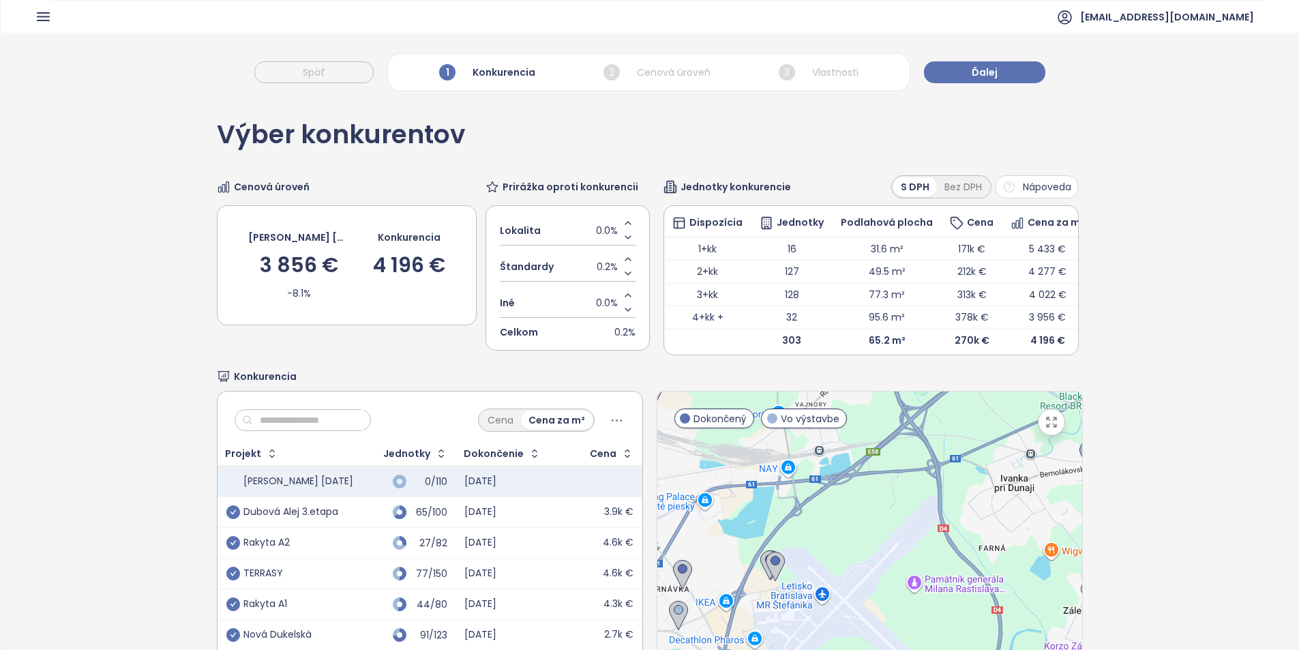
click at [1046, 427] on icon "button" at bounding box center [1051, 422] width 10 height 10
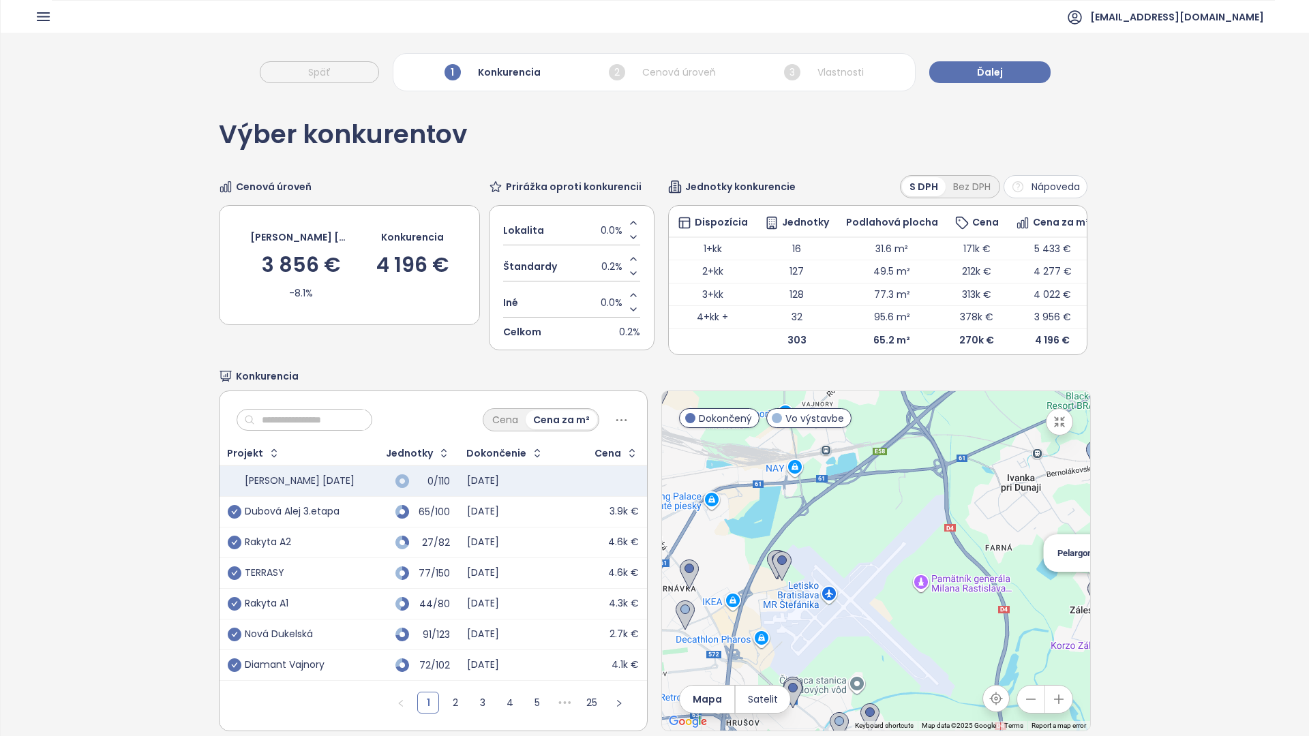
click at [1087, 579] on img at bounding box center [1096, 594] width 19 height 30
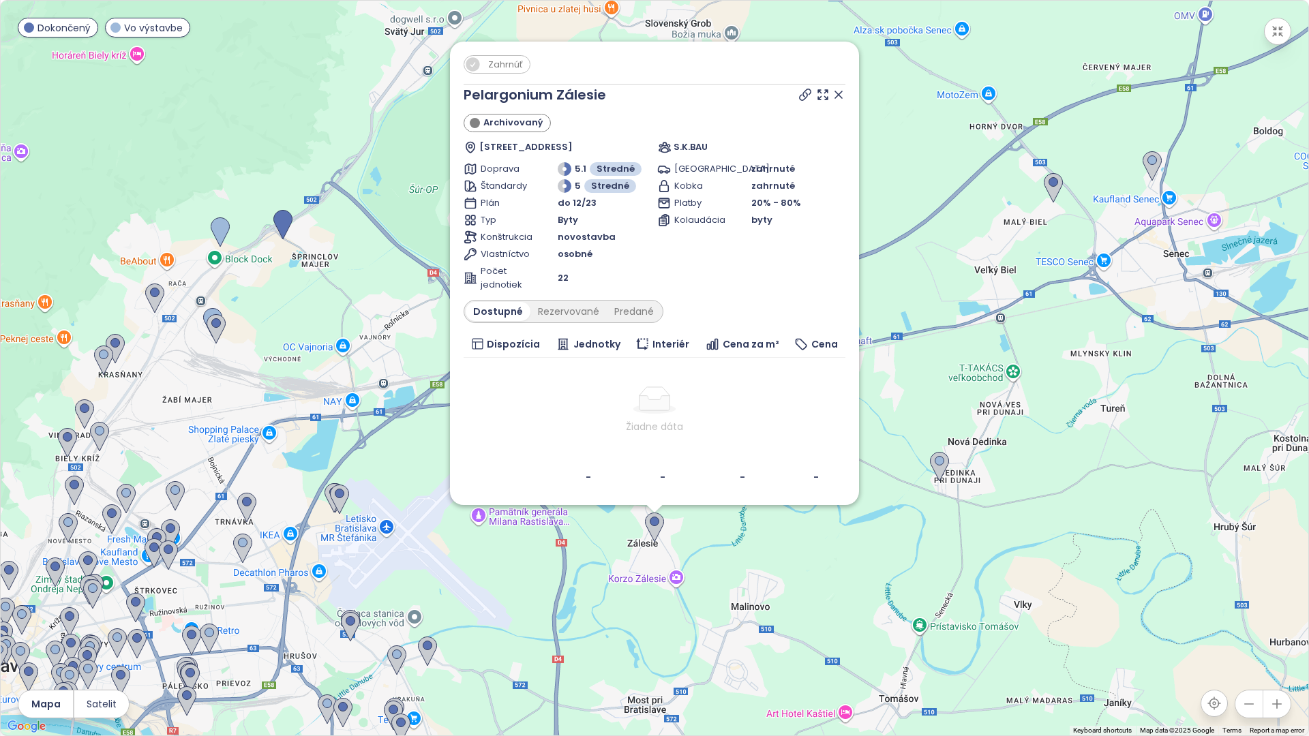
click at [831, 100] on div at bounding box center [820, 95] width 49 height 20
click at [835, 96] on icon at bounding box center [839, 95] width 14 height 14
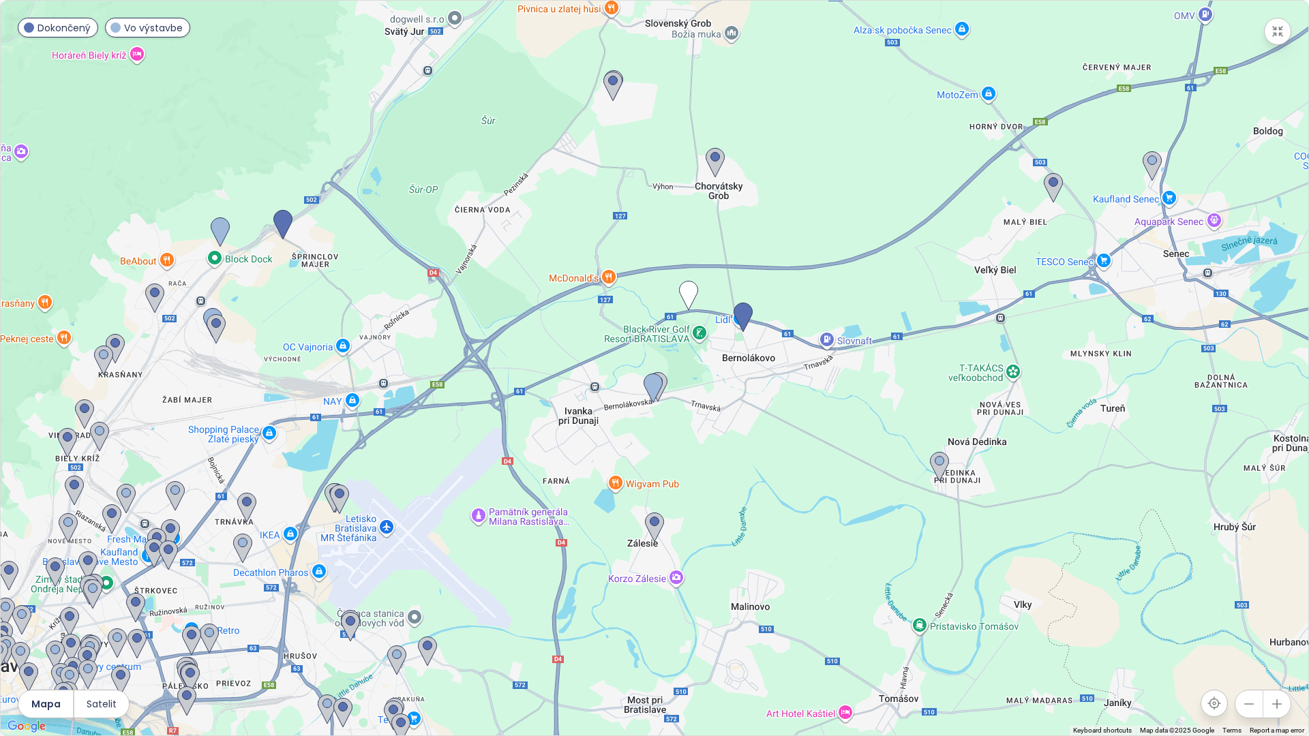
click at [1273, 37] on icon "button" at bounding box center [1278, 32] width 14 height 14
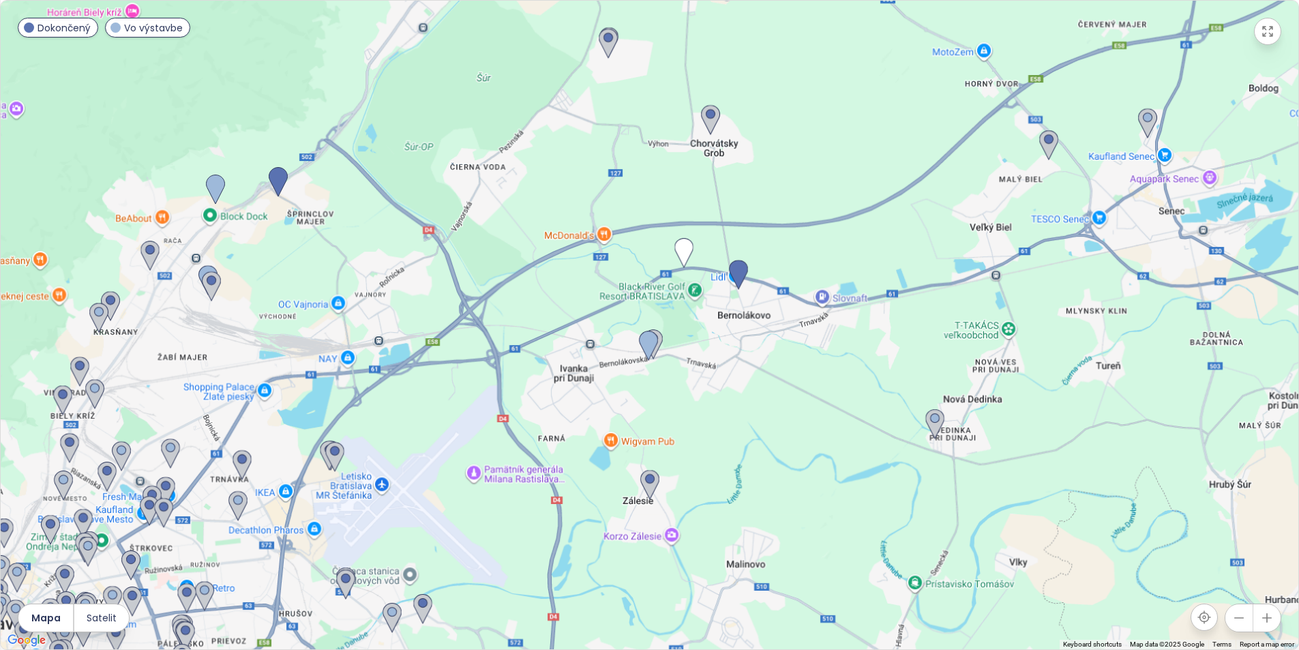
click at [998, 77] on button "Ďalej" at bounding box center [984, 72] width 121 height 22
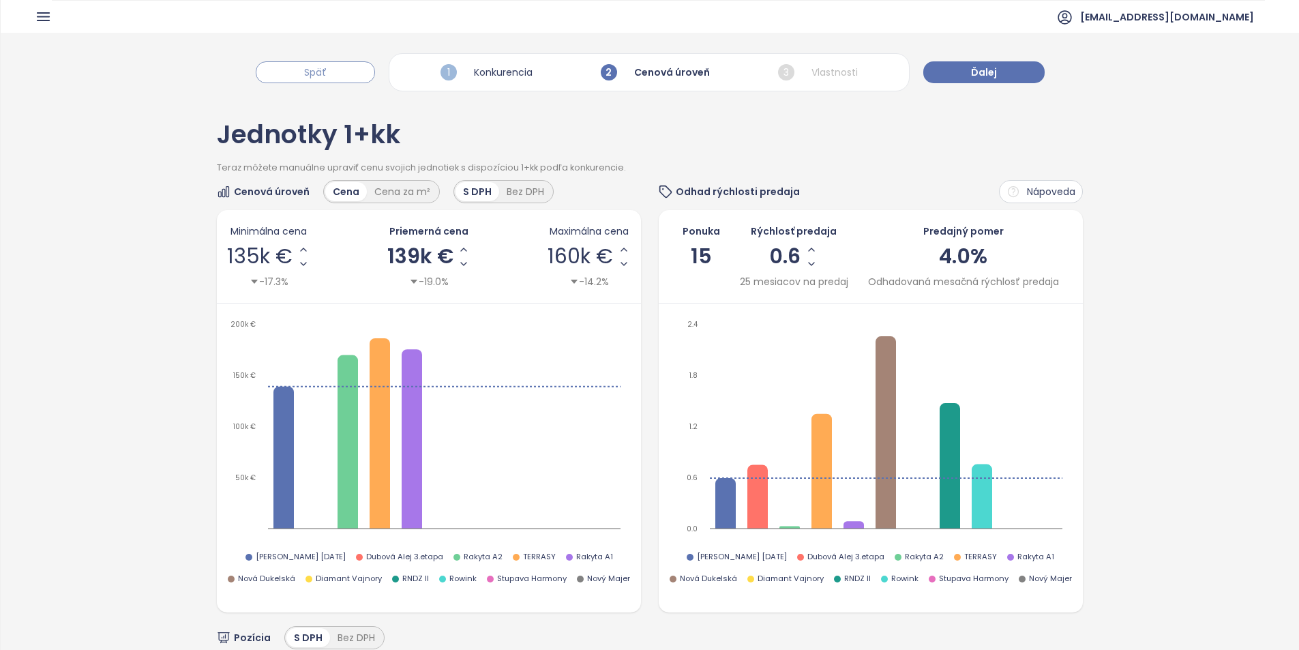
click at [344, 70] on button "Späť" at bounding box center [315, 72] width 119 height 22
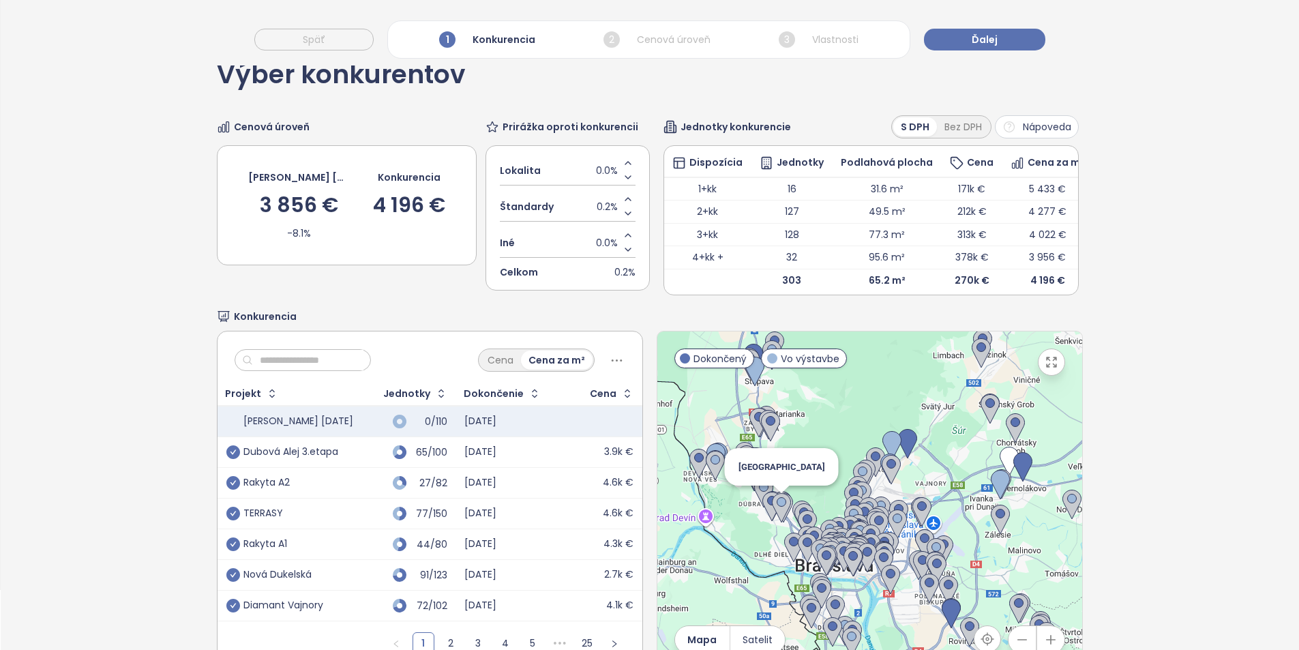
scroll to position [68, 0]
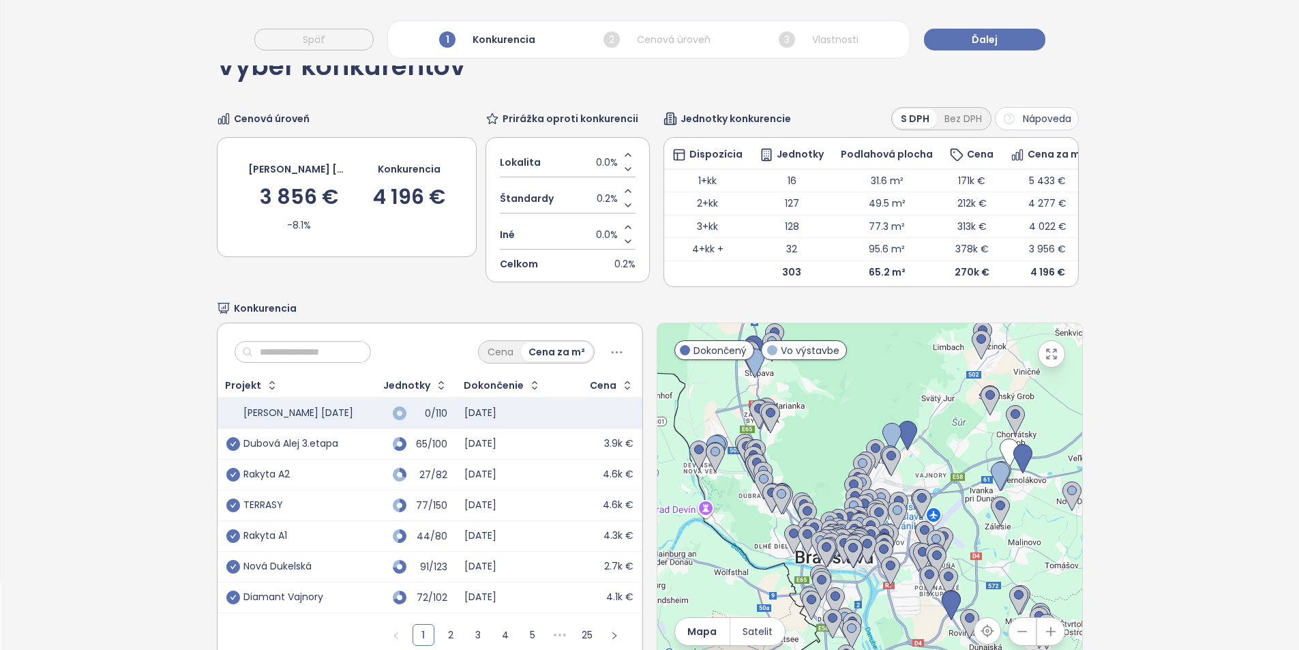
click at [905, 464] on div at bounding box center [869, 492] width 425 height 339
click at [906, 464] on div at bounding box center [869, 492] width 425 height 339
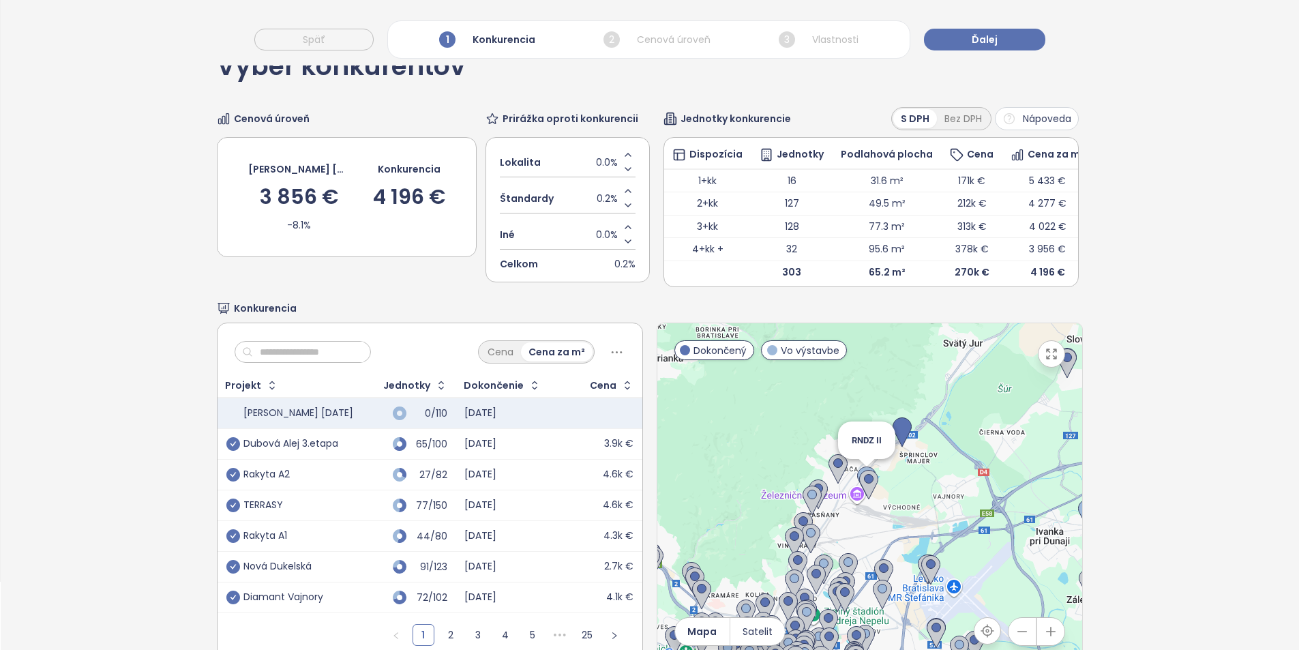
click at [857, 477] on img at bounding box center [866, 481] width 19 height 30
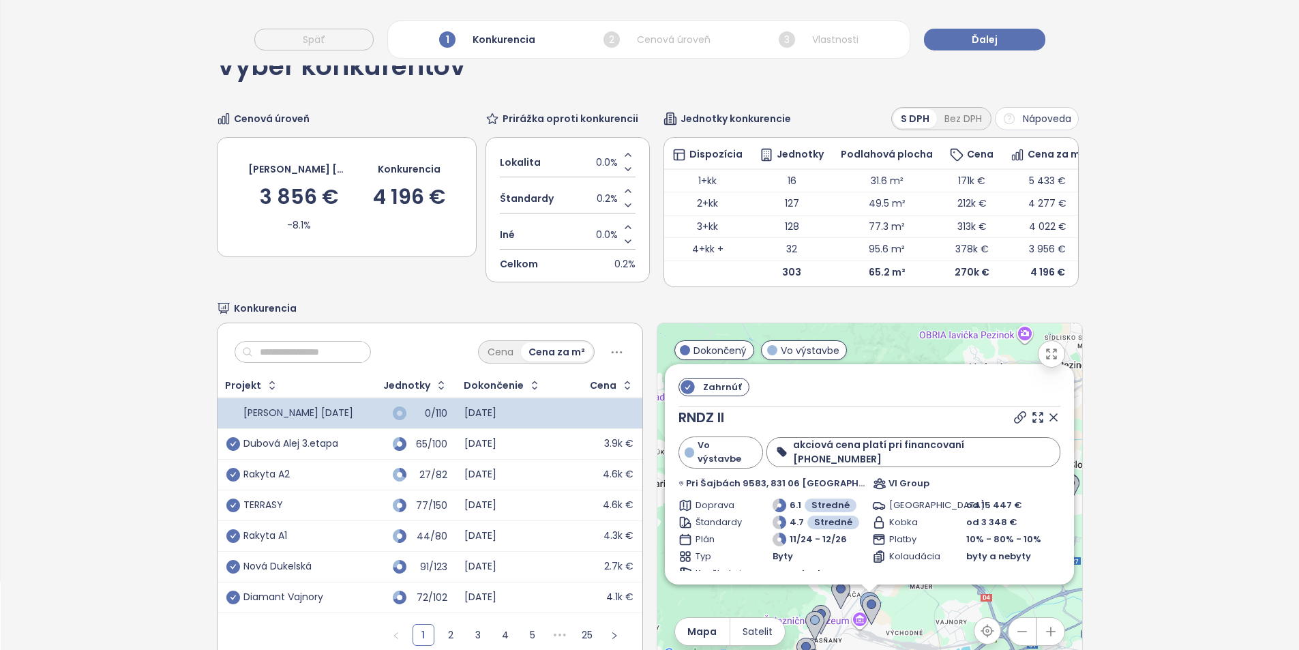
scroll to position [226, 0]
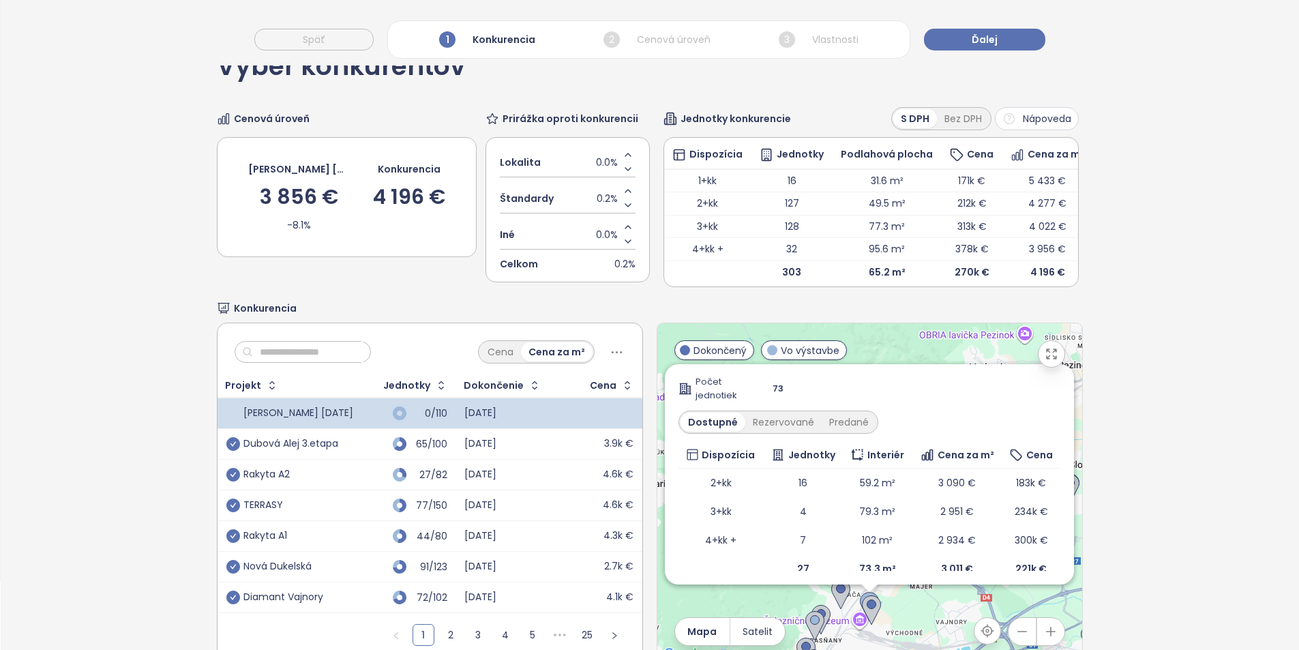
click at [720, 616] on div "Zahrnúť RNDZ II Vo výstavbe akciová cena platí pri financovaní 10-40-40-10 Pri …" at bounding box center [869, 492] width 425 height 339
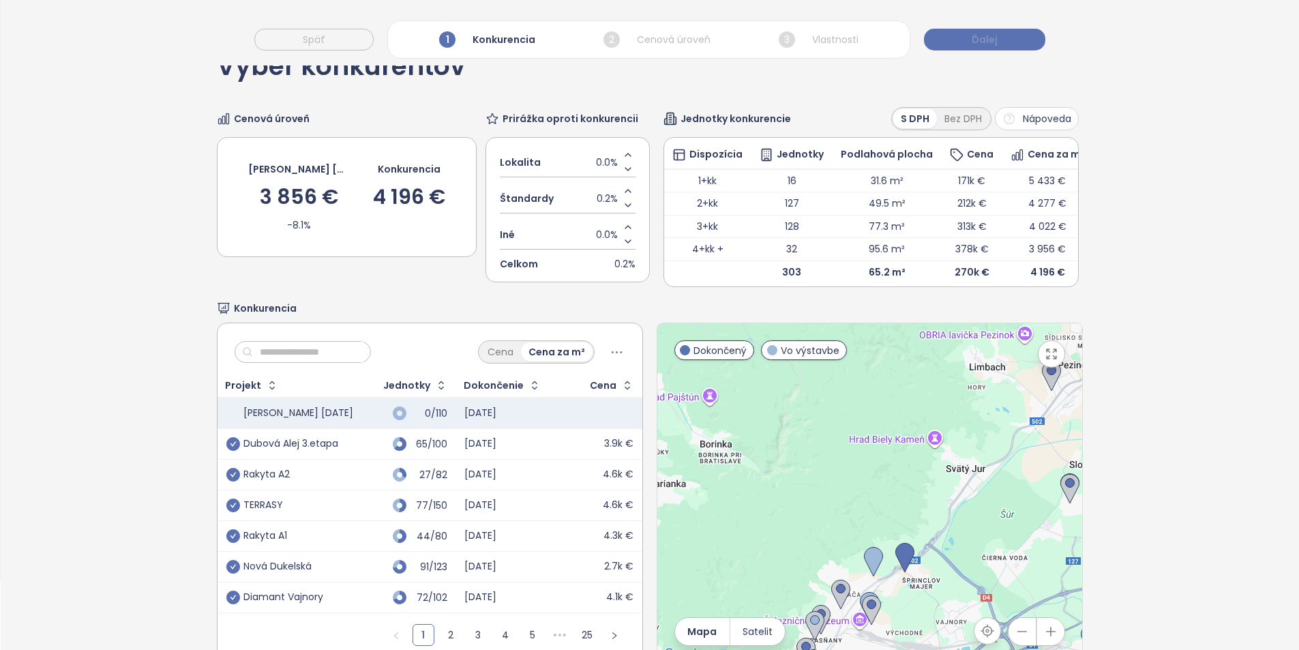
click at [1018, 40] on button "Ďalej" at bounding box center [984, 40] width 121 height 22
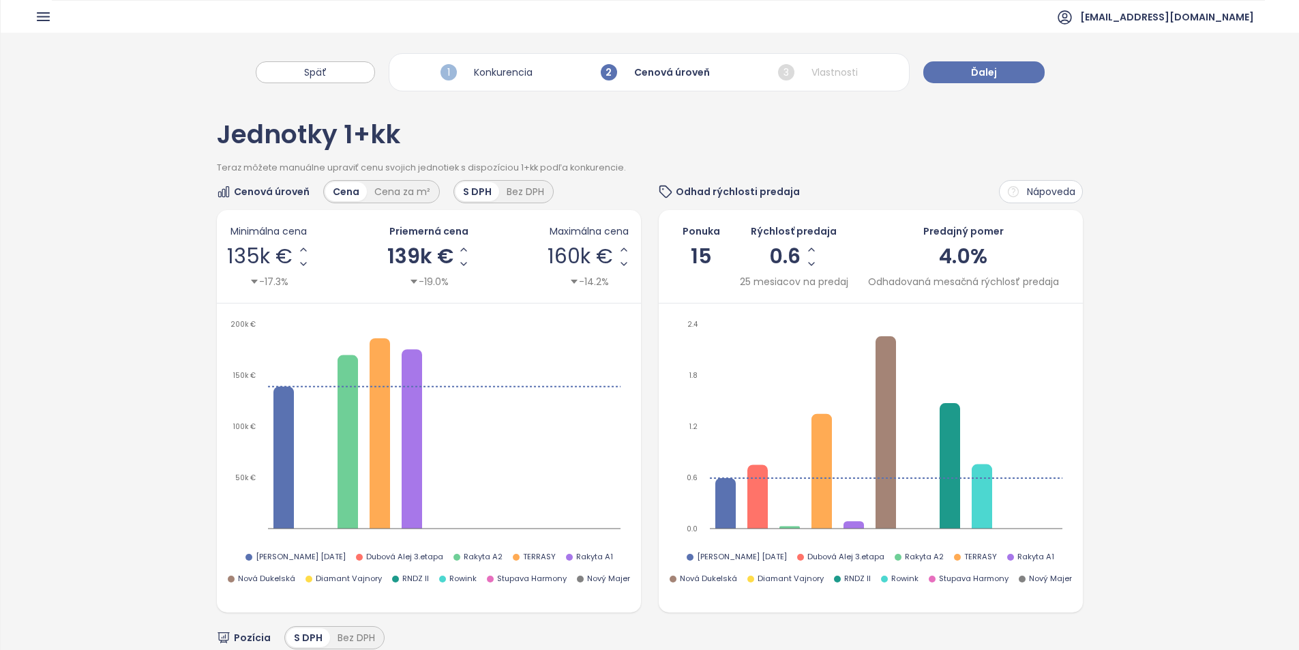
scroll to position [477, 0]
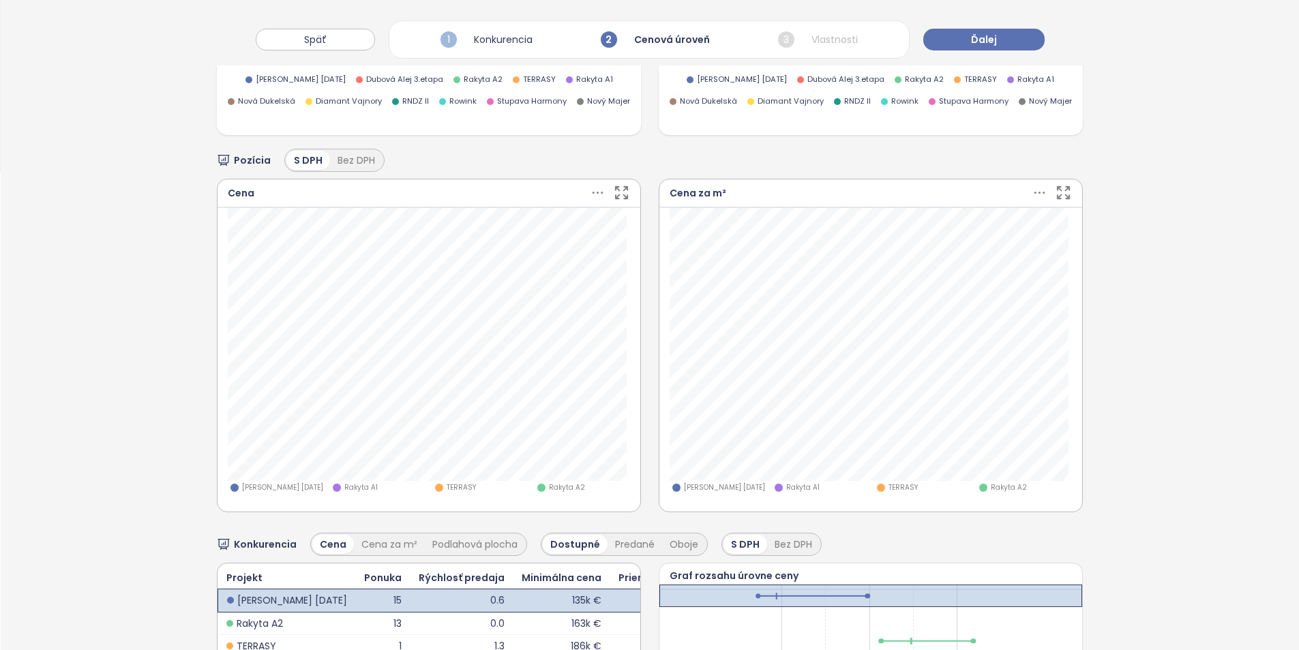
click at [604, 188] on div at bounding box center [609, 192] width 41 height 17
click at [592, 192] on icon at bounding box center [597, 193] width 11 height 2
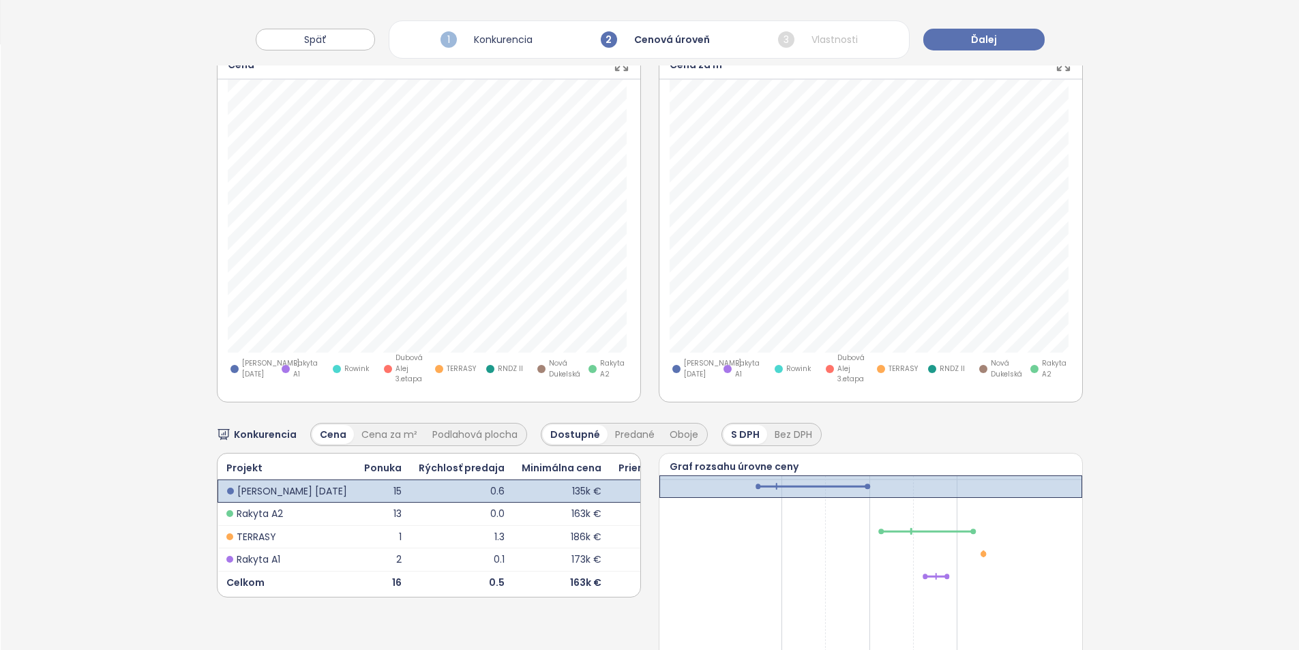
scroll to position [545, 0]
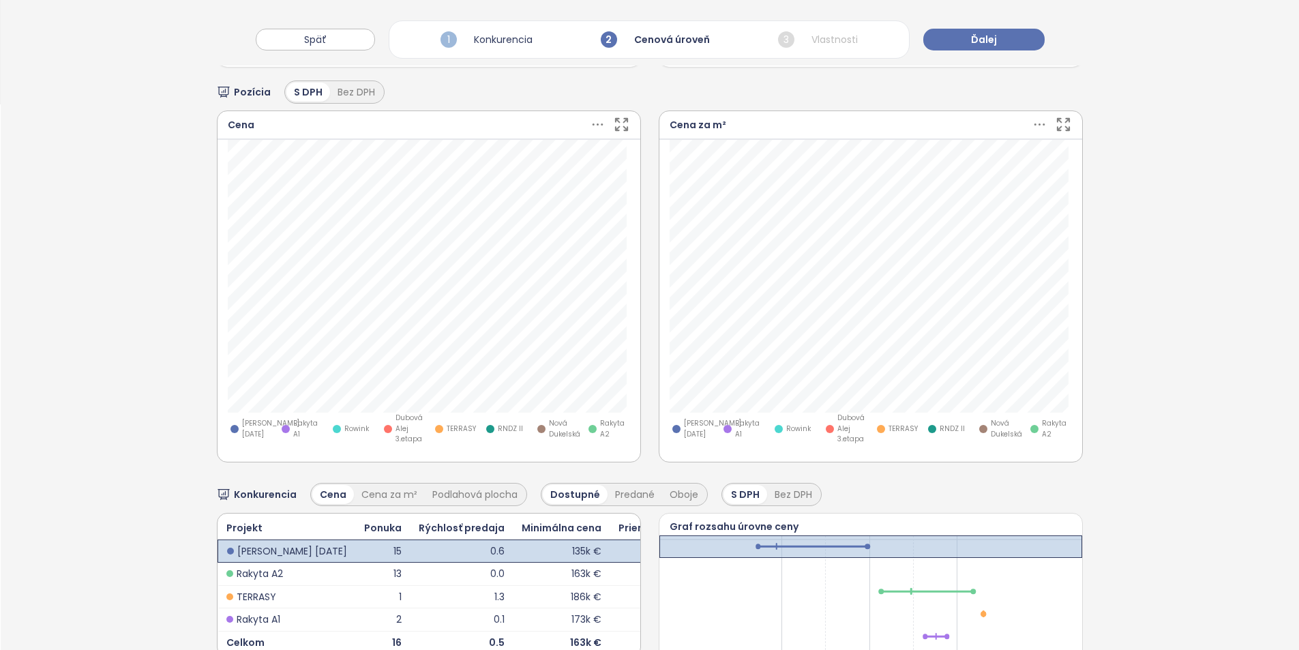
click at [597, 123] on icon at bounding box center [597, 124] width 11 height 2
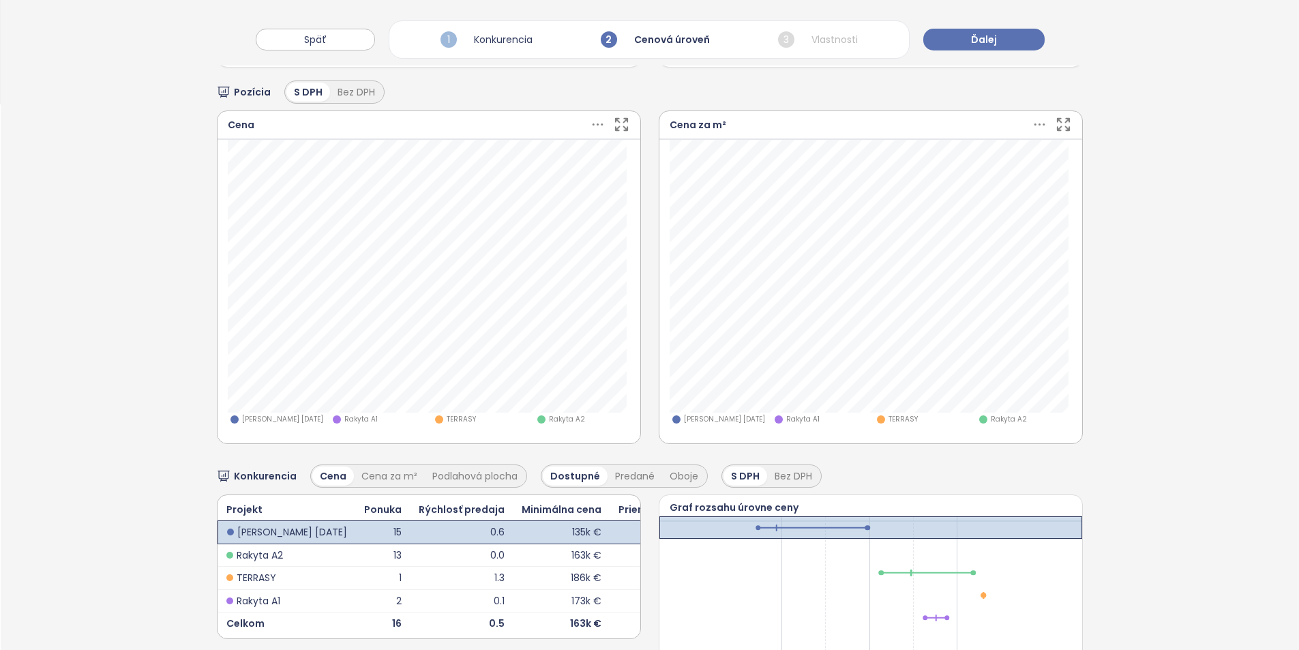
click at [592, 118] on icon at bounding box center [597, 124] width 17 height 17
click at [691, 179] on div "Zobraziť predané a rezervované jednotky" at bounding box center [592, 176] width 214 height 15
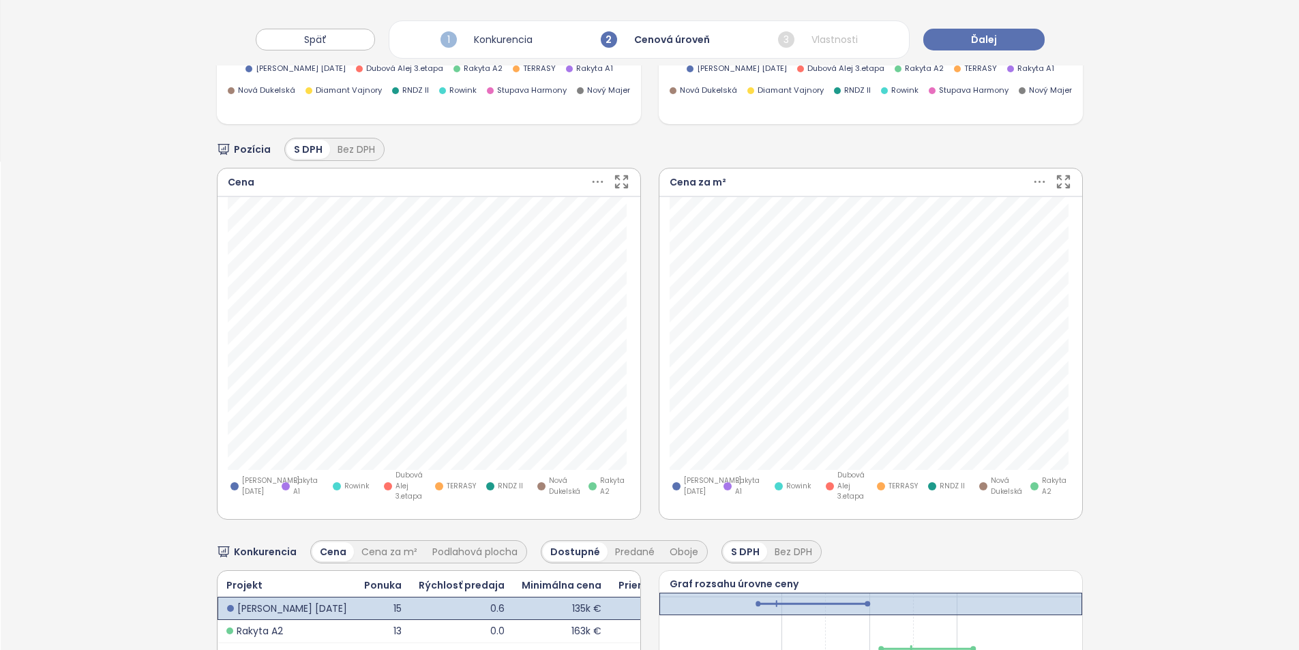
scroll to position [529, 0]
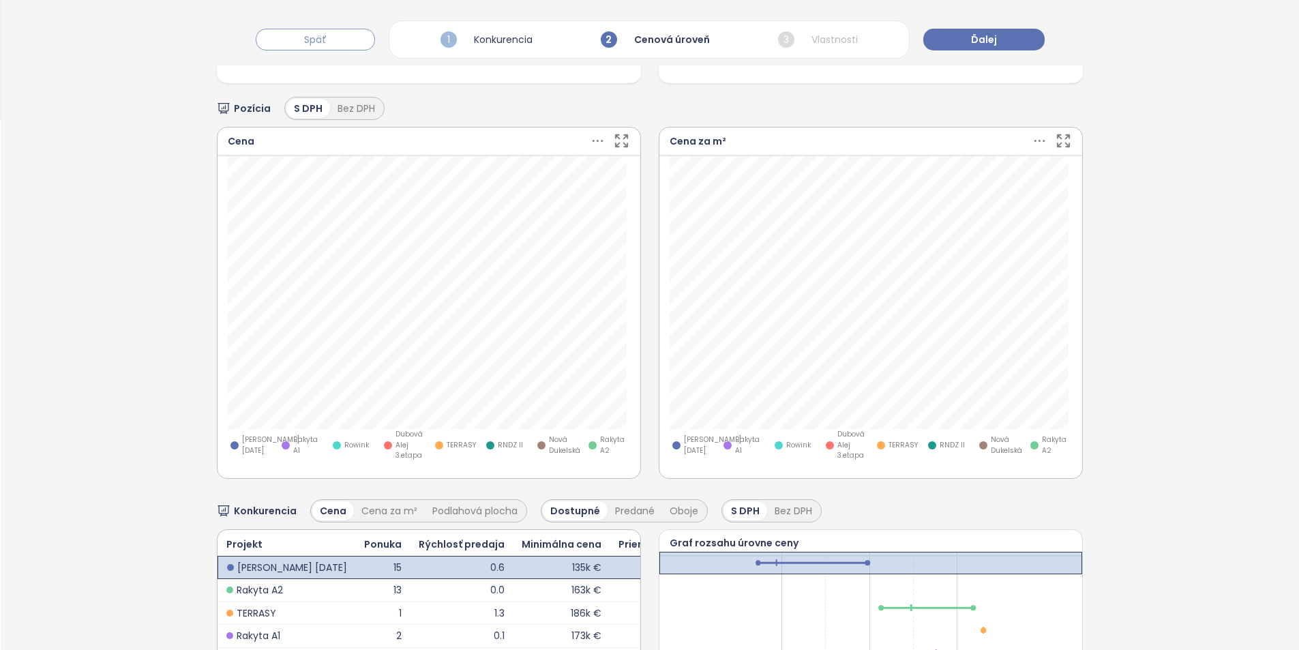
click at [330, 31] on button "Späť" at bounding box center [315, 40] width 119 height 22
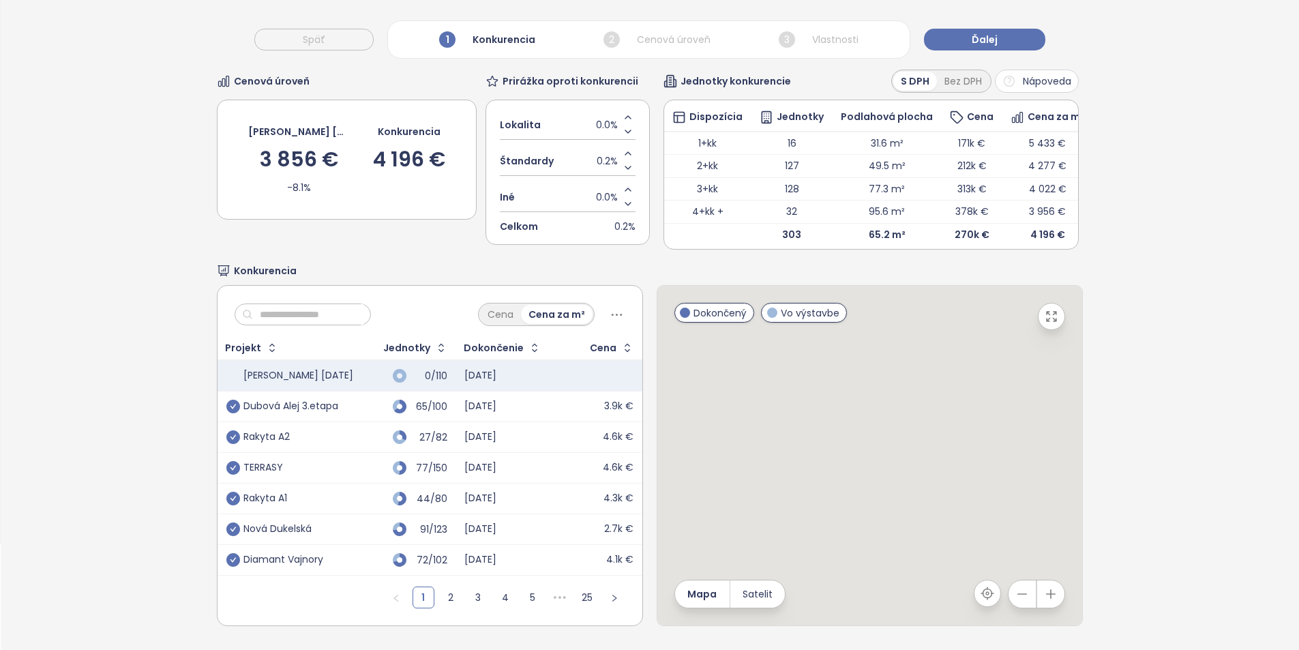
scroll to position [126, 0]
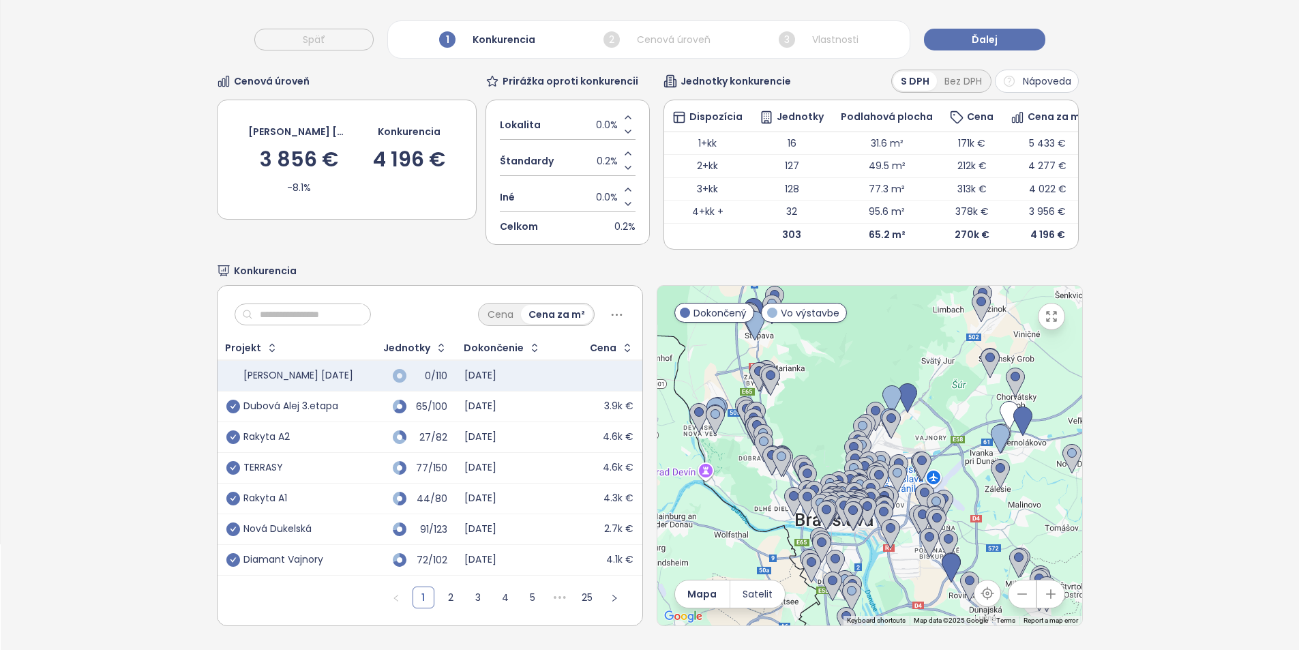
click at [320, 521] on div "Nová Dukelská" at bounding box center [289, 529] width 127 height 16
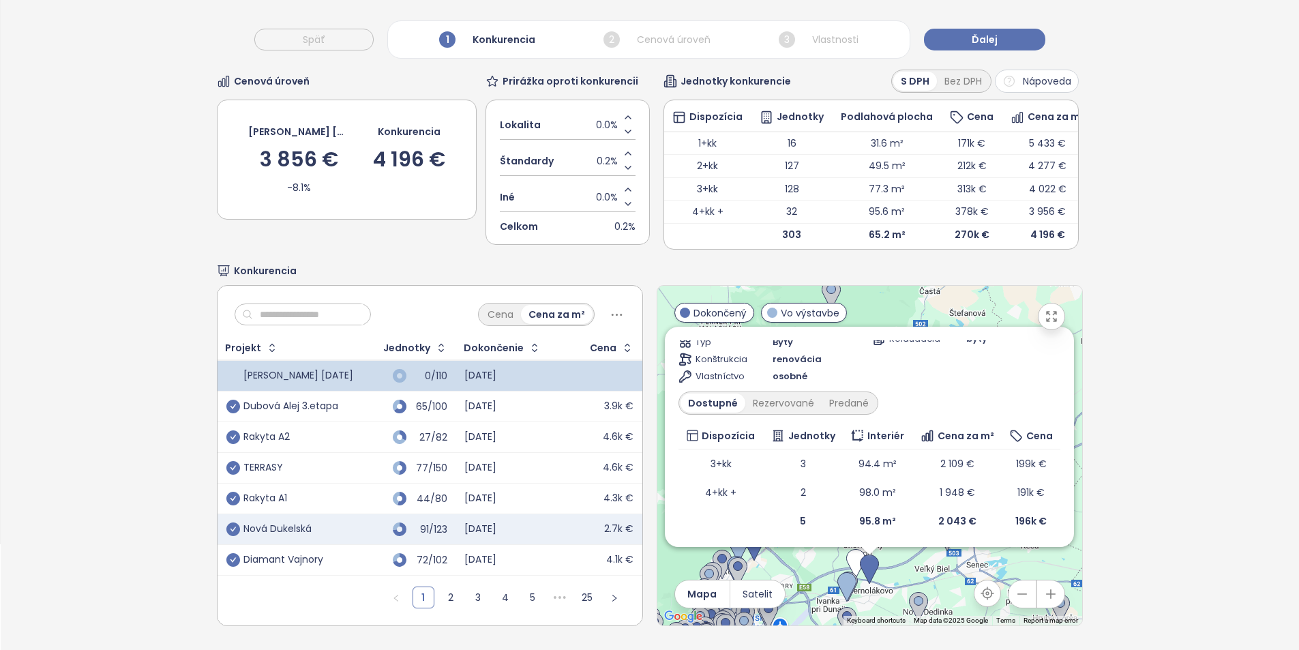
scroll to position [165, 0]
click at [831, 399] on div "Predané" at bounding box center [848, 400] width 55 height 19
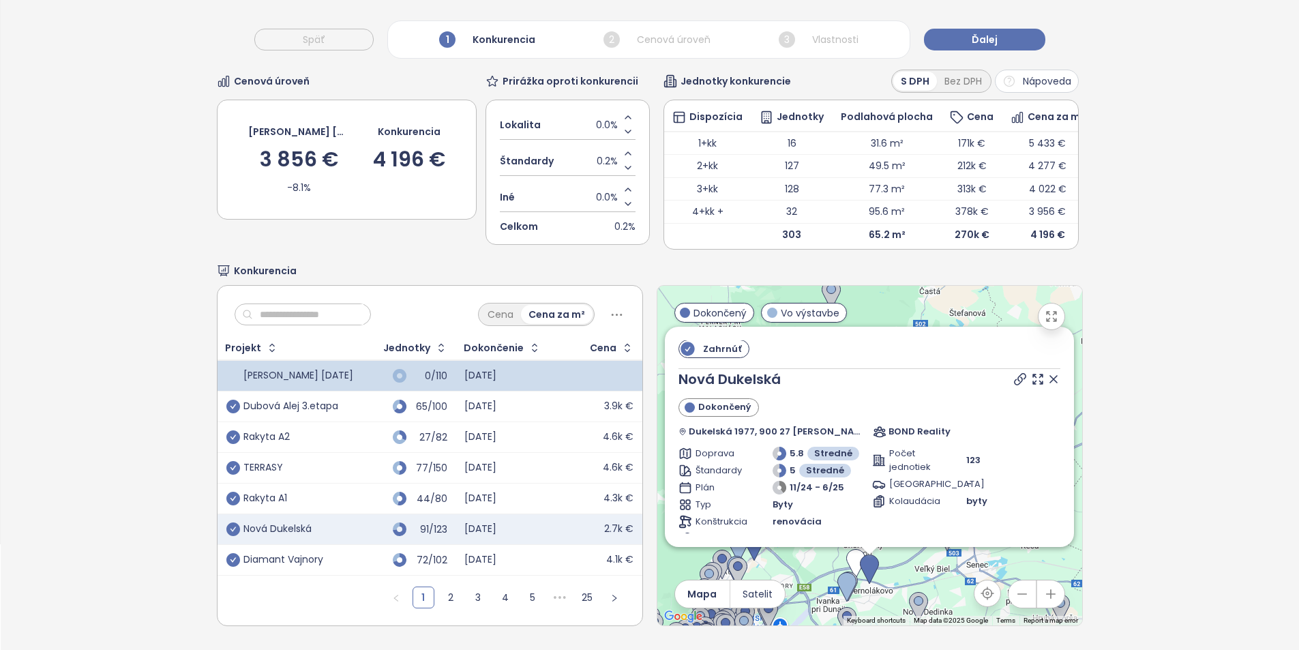
scroll to position [0, 0]
click at [981, 47] on button "Ďalej" at bounding box center [984, 40] width 121 height 22
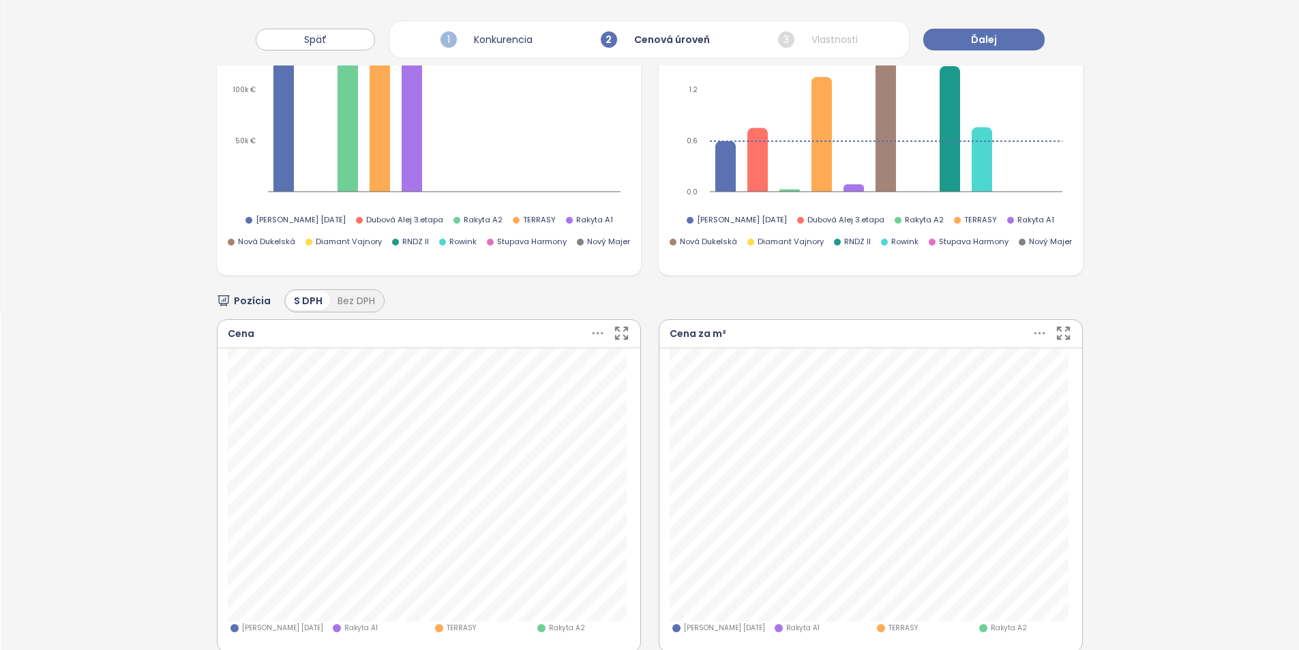
scroll to position [102, 0]
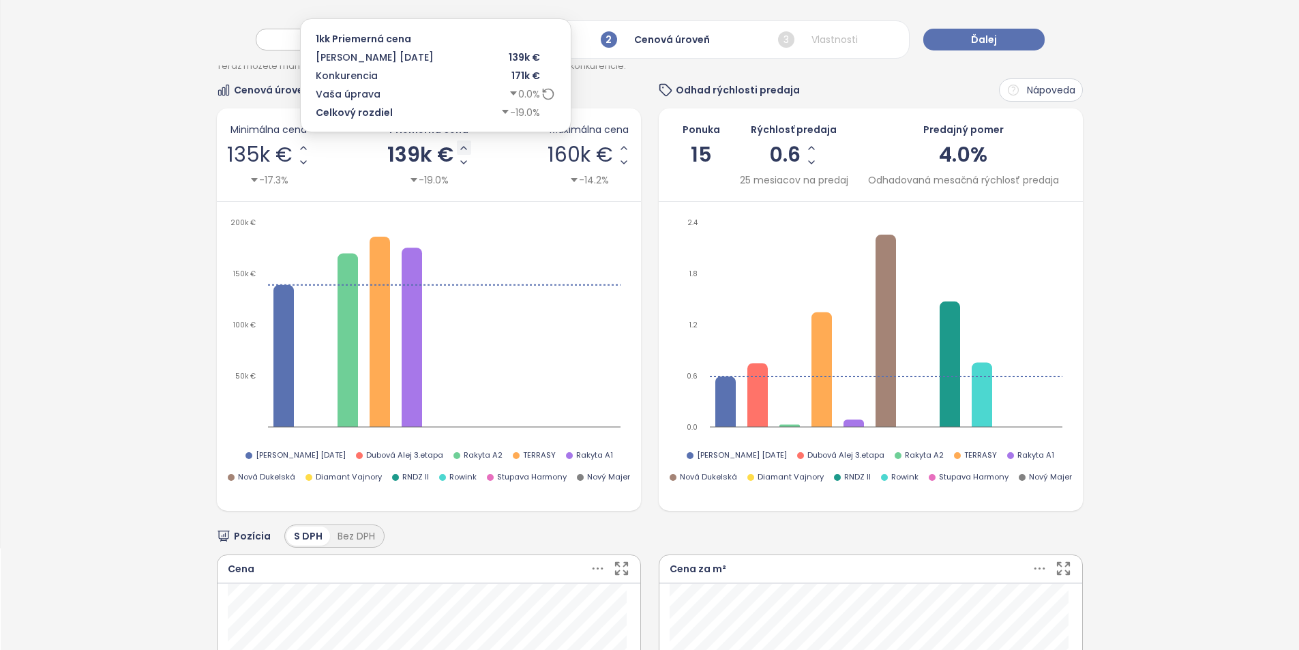
click at [461, 145] on icon "Increase AVG Price" at bounding box center [463, 147] width 11 height 11
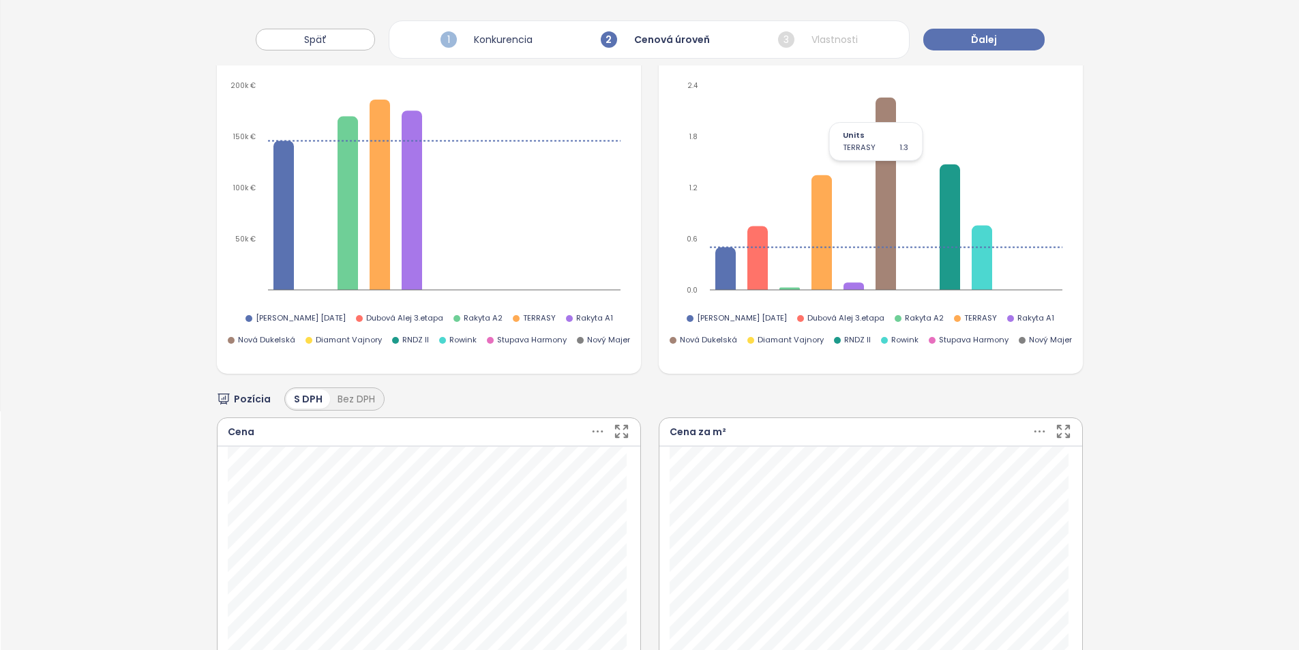
scroll to position [0, 0]
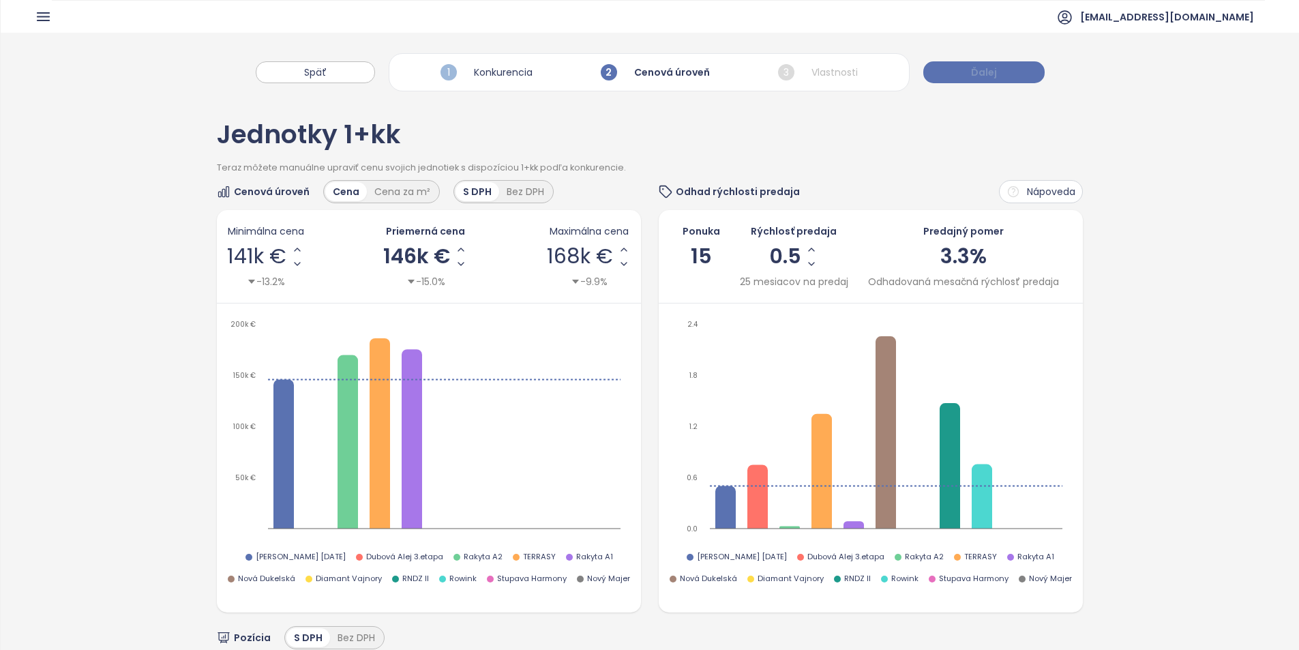
click at [967, 72] on button "Ďalej" at bounding box center [983, 72] width 121 height 22
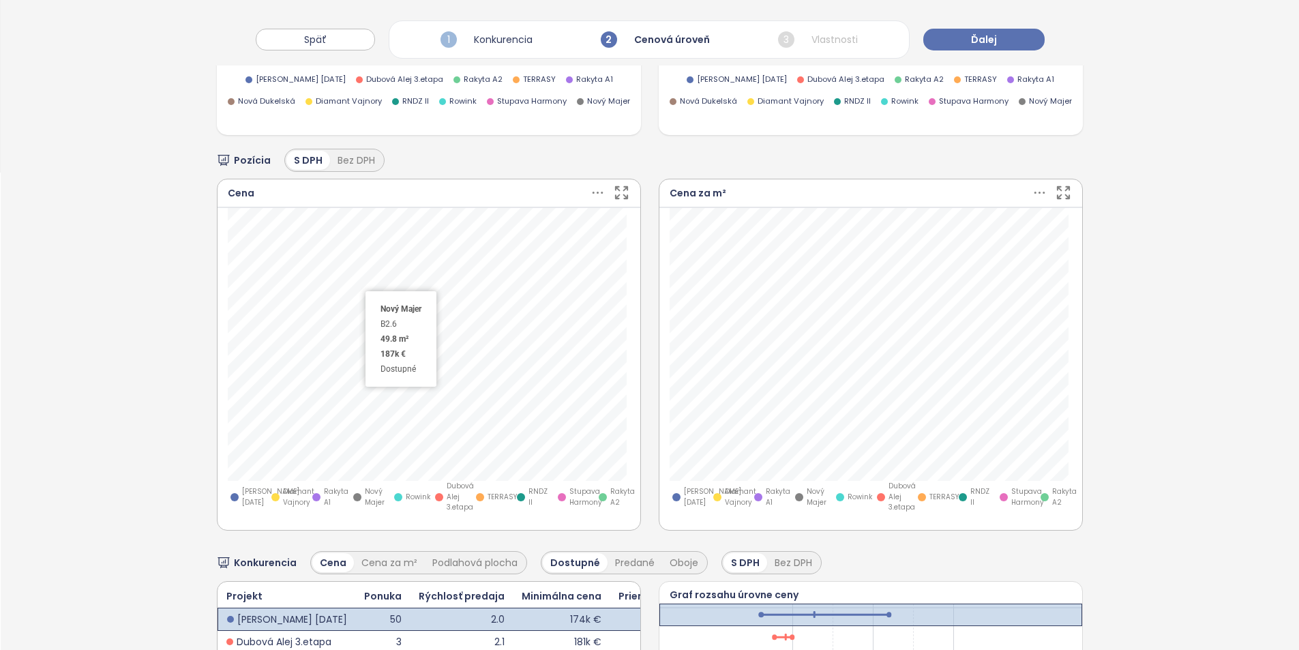
scroll to position [68, 0]
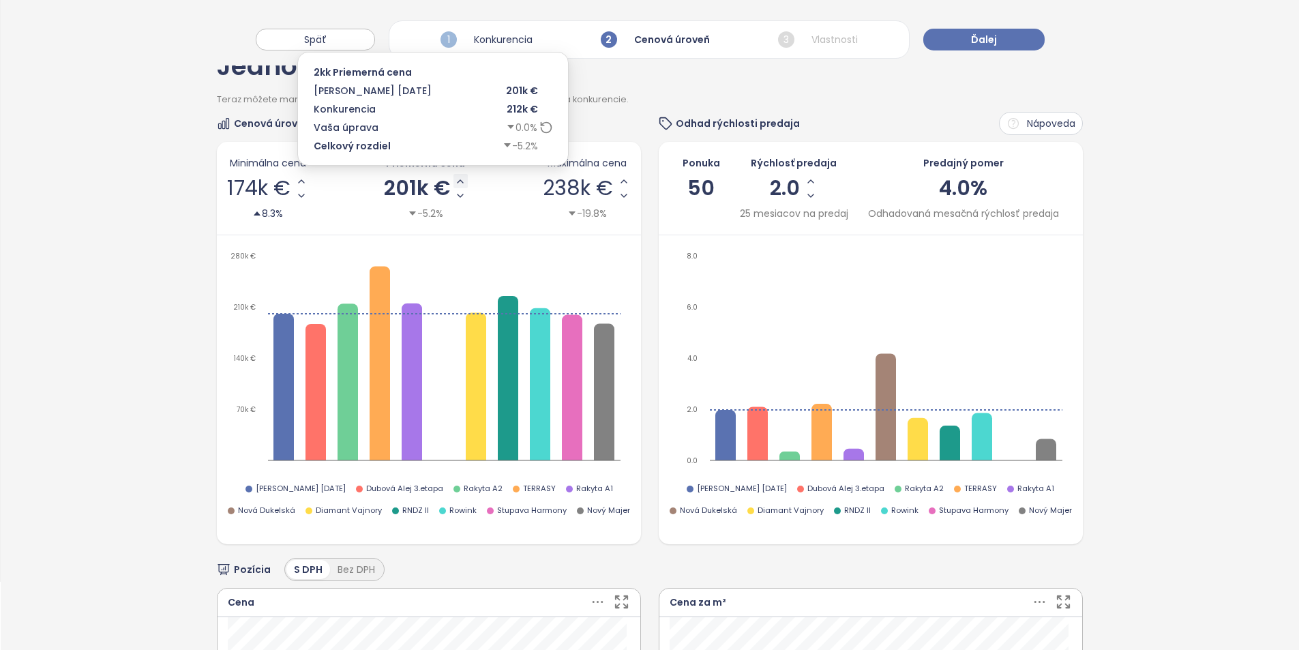
click at [455, 182] on icon "Increase AVG Price" at bounding box center [460, 181] width 11 height 11
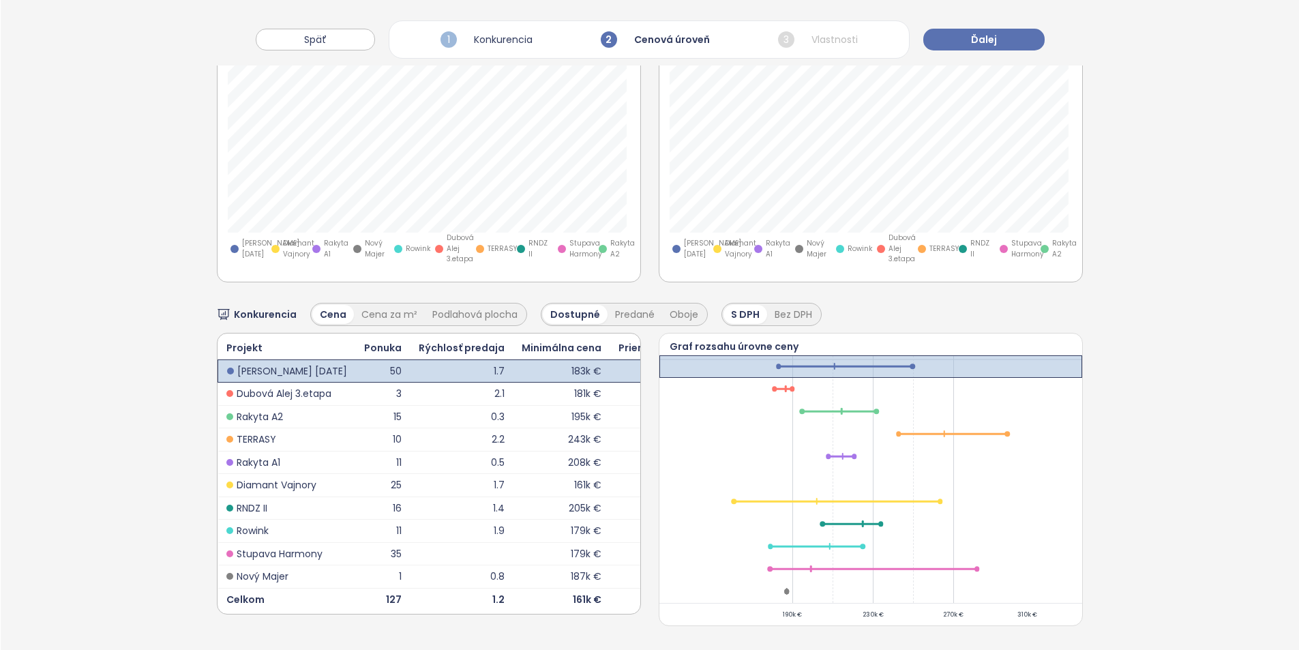
scroll to position [256, 0]
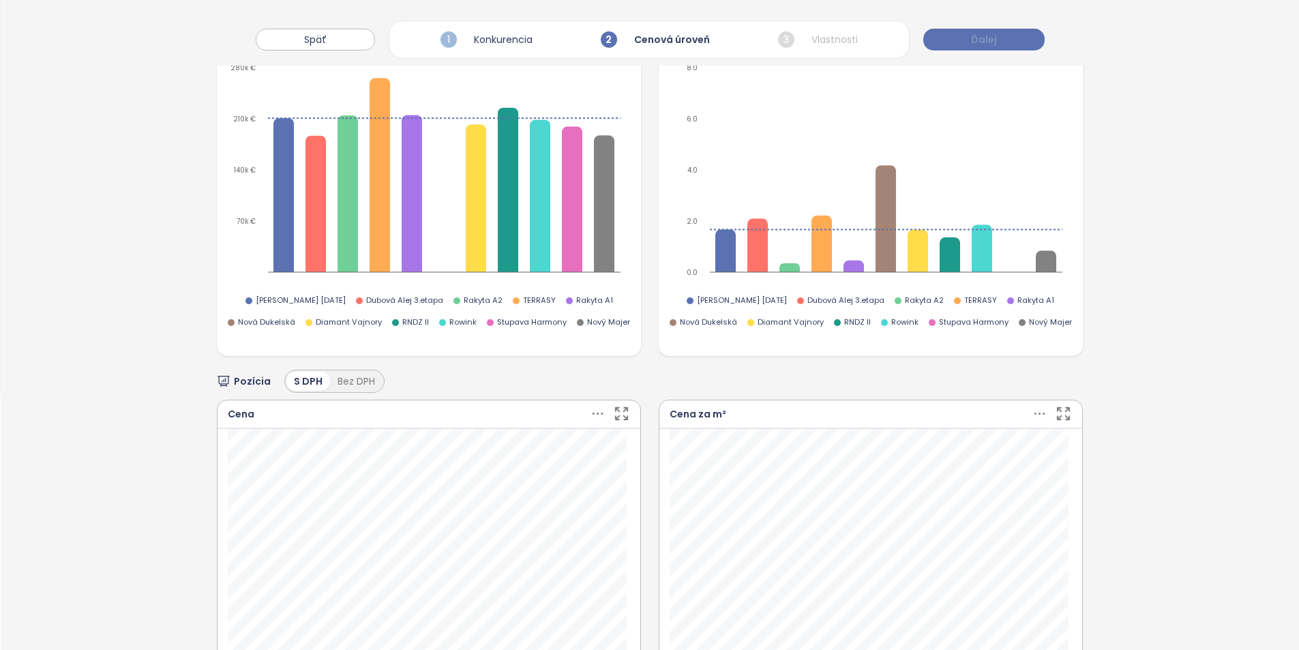
click at [965, 43] on button "Ďalej" at bounding box center [983, 40] width 121 height 22
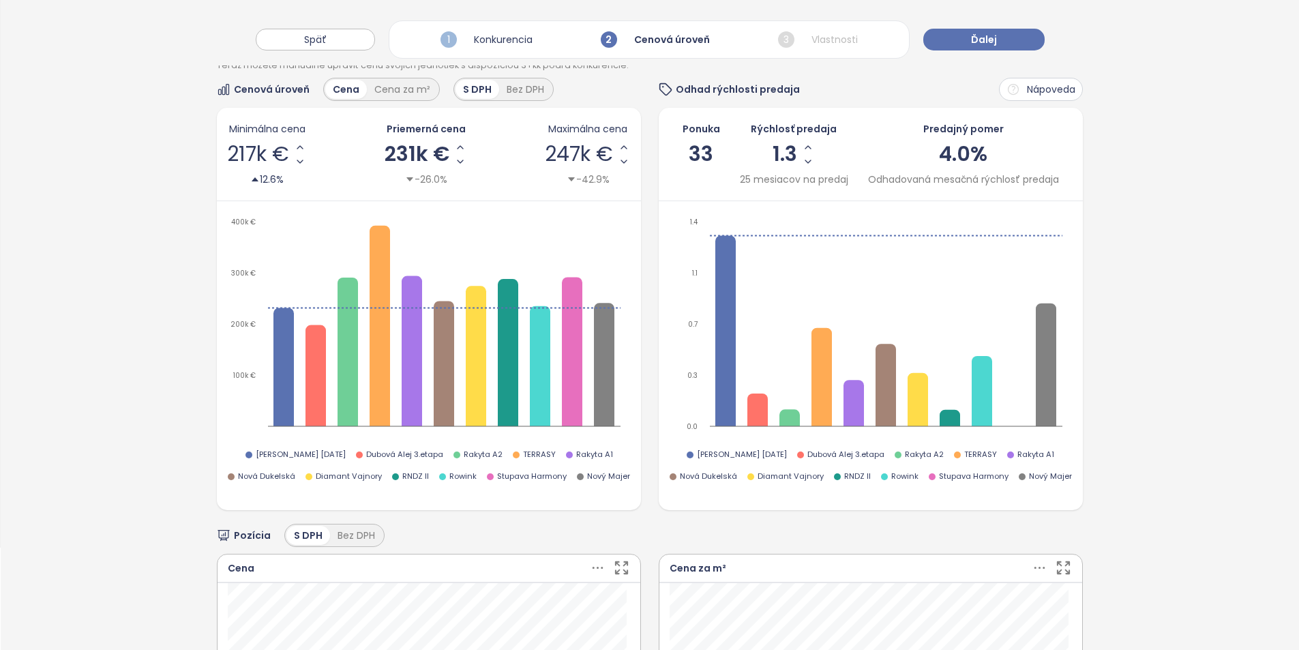
scroll to position [0, 0]
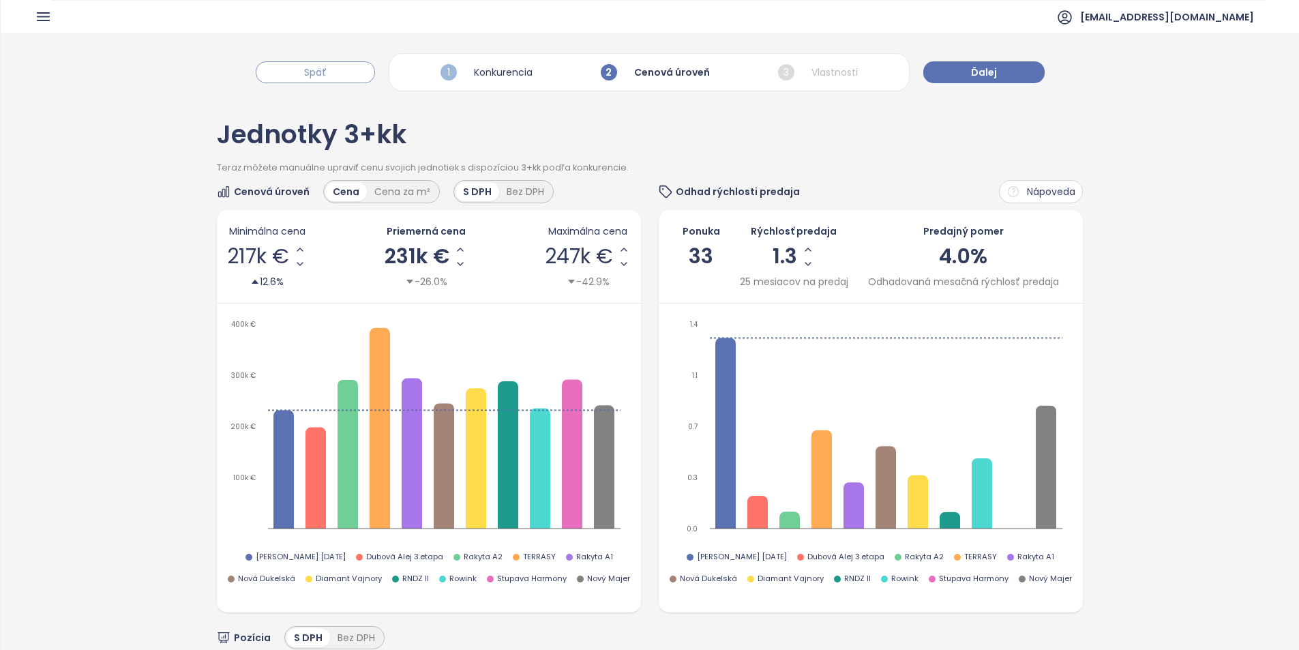
click at [347, 76] on button "Späť" at bounding box center [315, 72] width 119 height 22
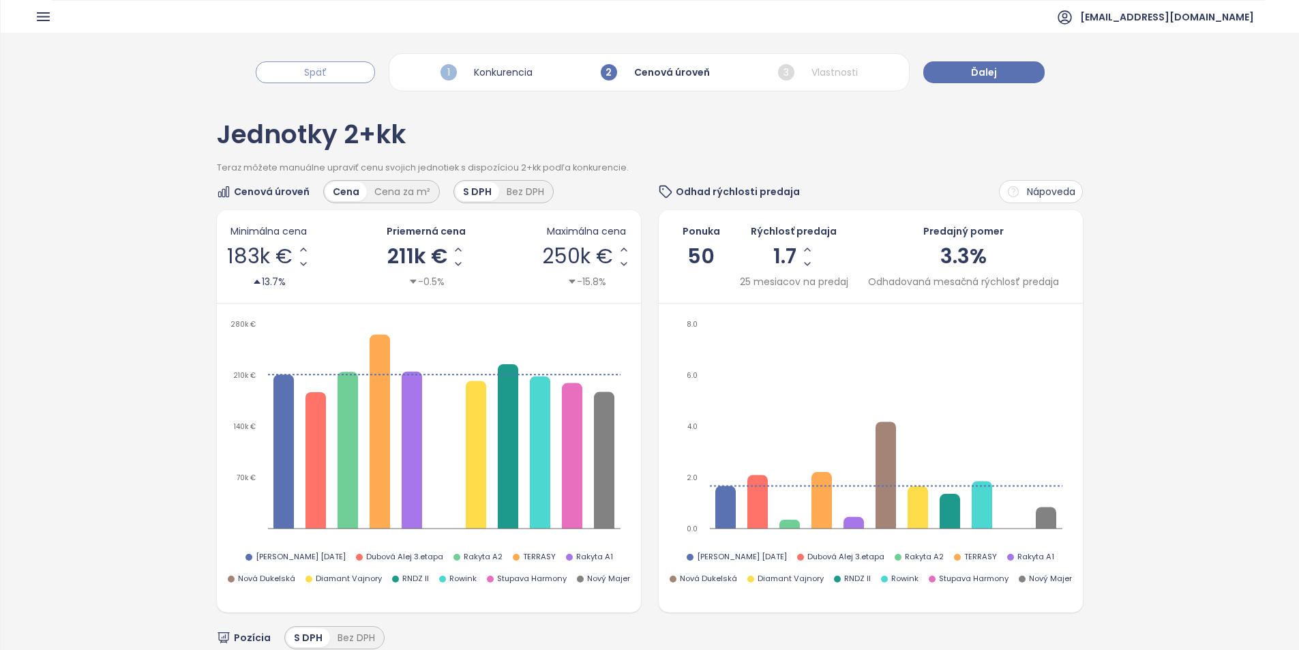
click at [347, 76] on button "Späť" at bounding box center [315, 72] width 119 height 22
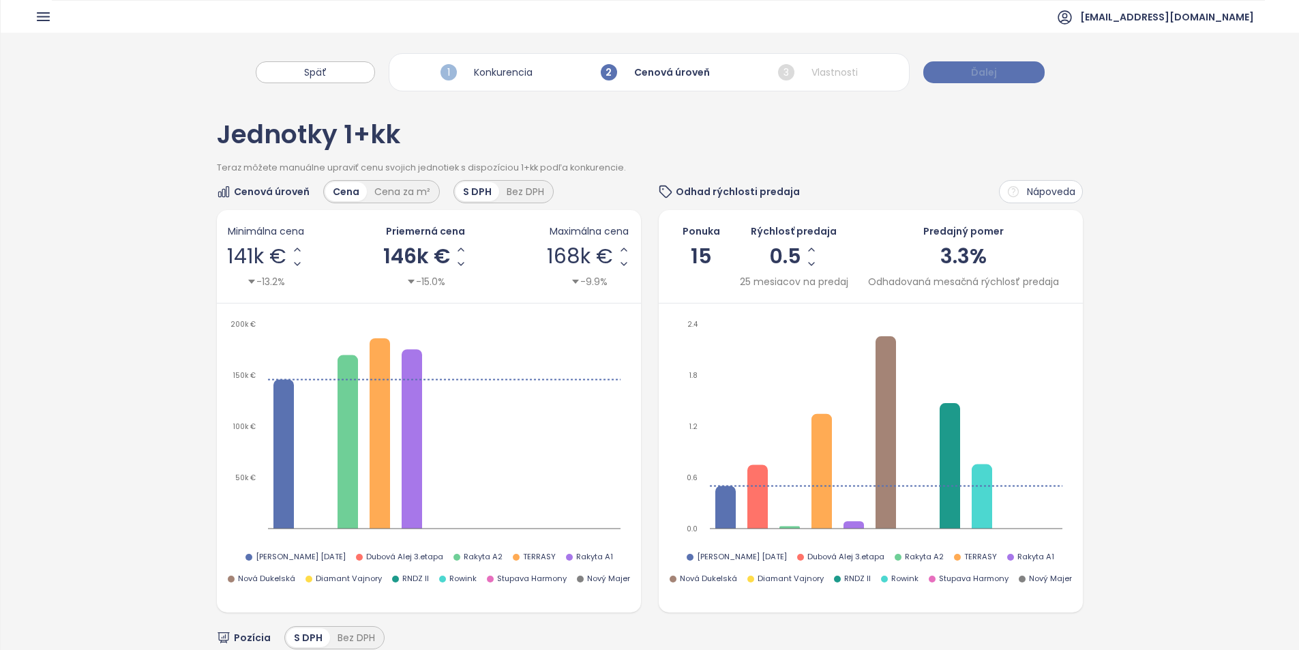
click at [974, 64] on button "Ďalej" at bounding box center [983, 72] width 121 height 22
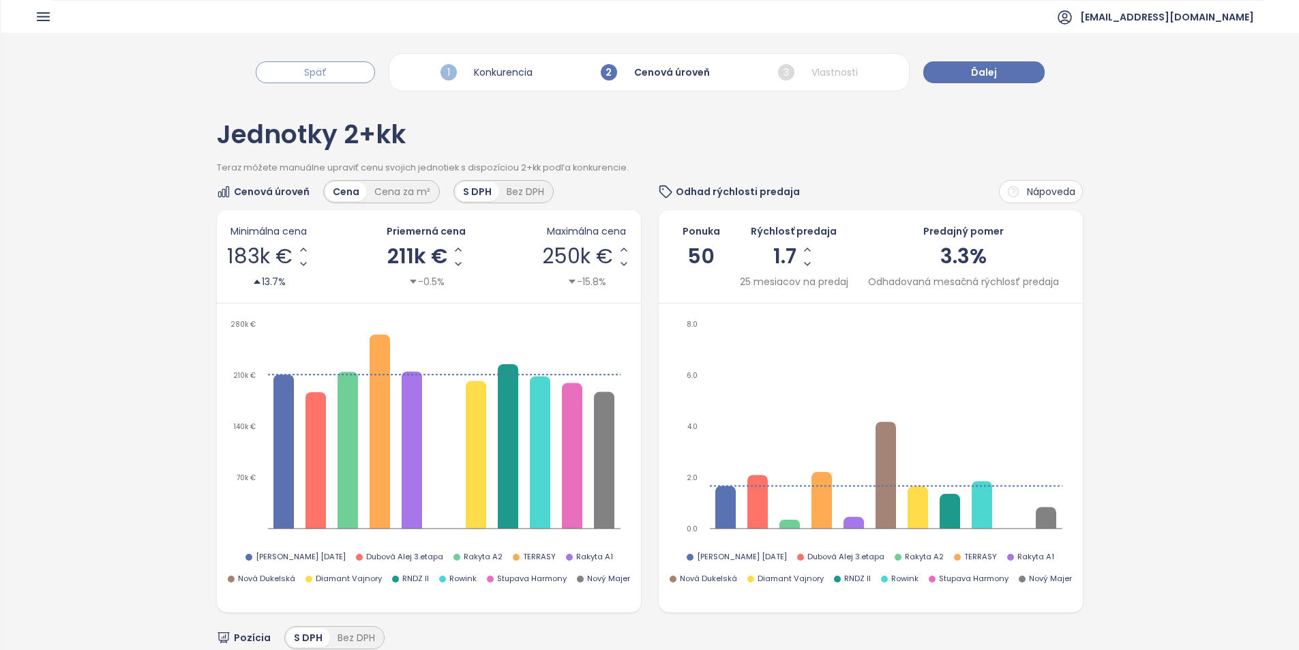
click at [339, 80] on button "Späť" at bounding box center [315, 72] width 119 height 22
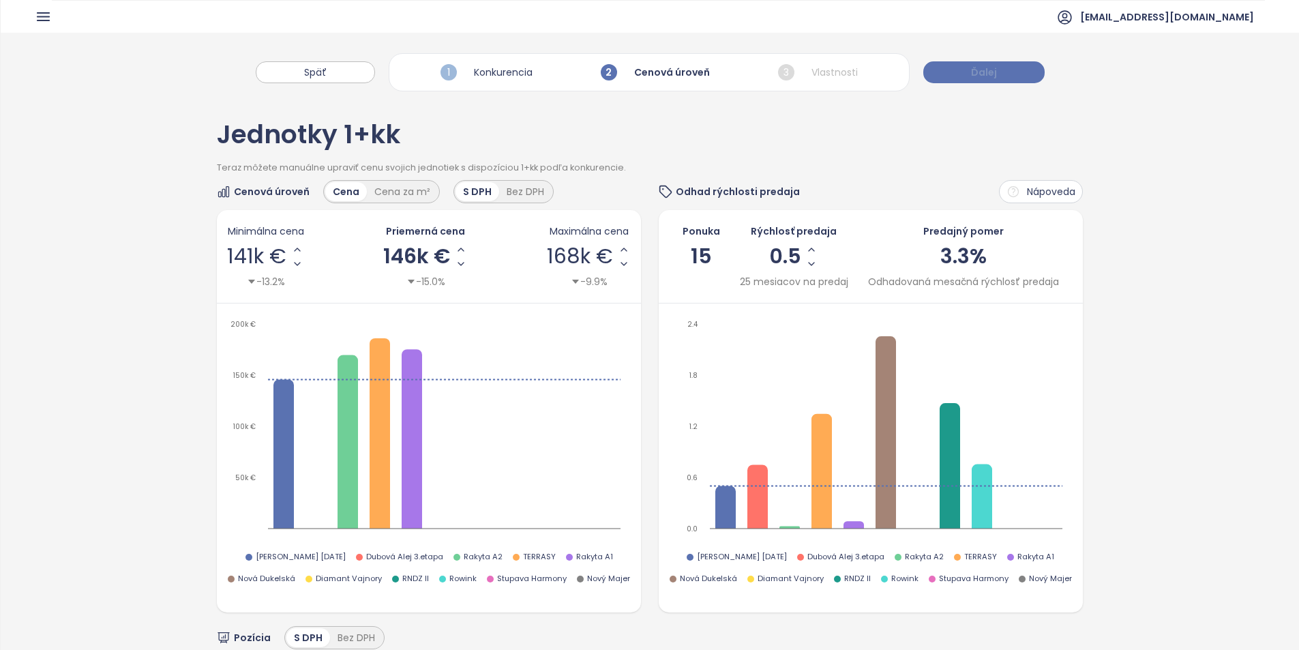
click at [967, 73] on button "Ďalej" at bounding box center [983, 72] width 121 height 22
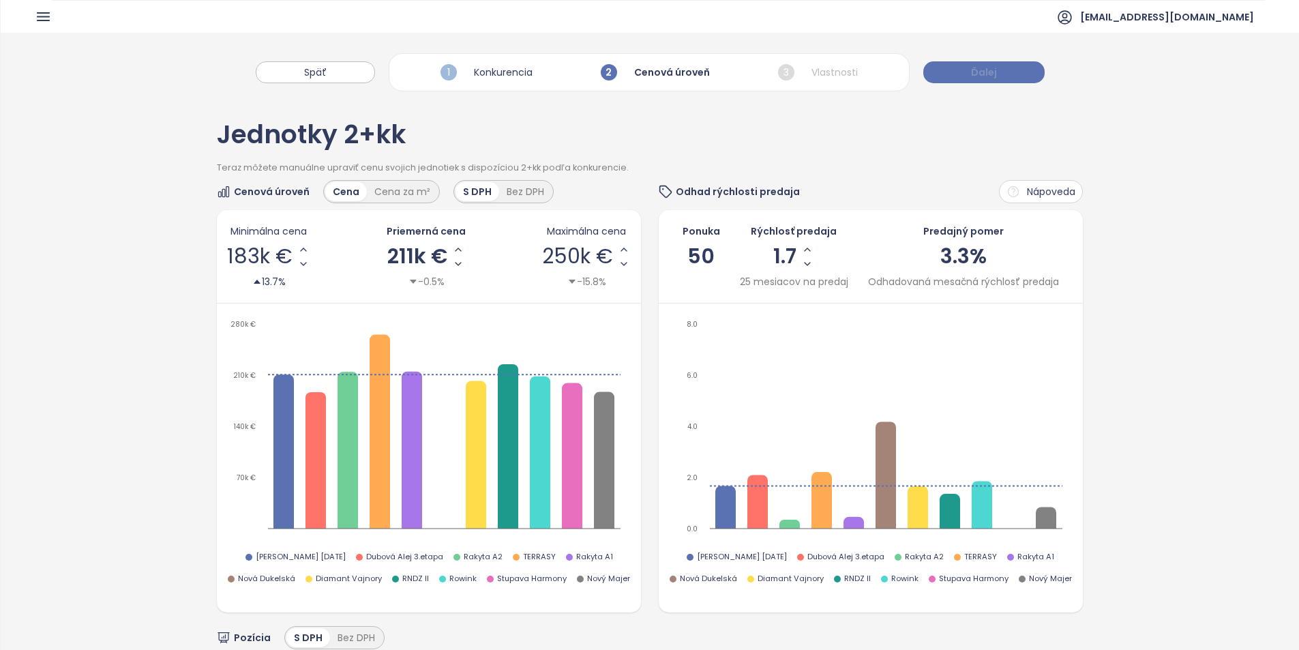
click at [967, 73] on button "Ďalej" at bounding box center [983, 72] width 121 height 22
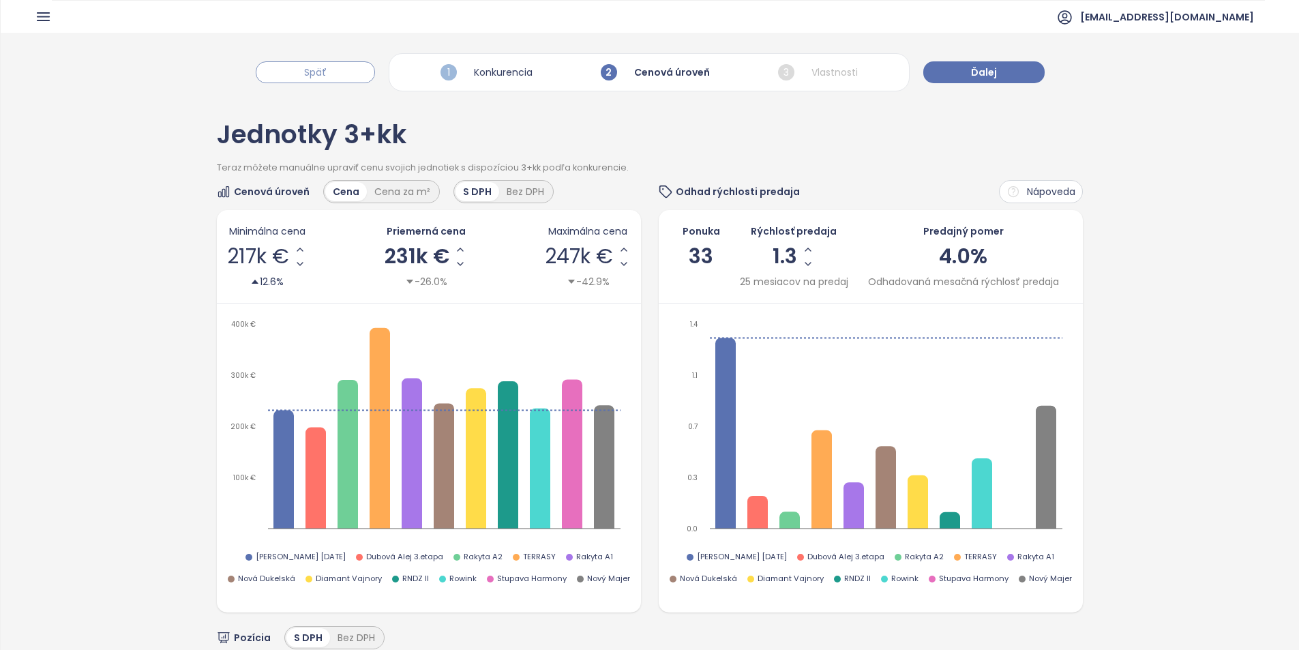
click at [309, 81] on button "Späť" at bounding box center [315, 72] width 119 height 22
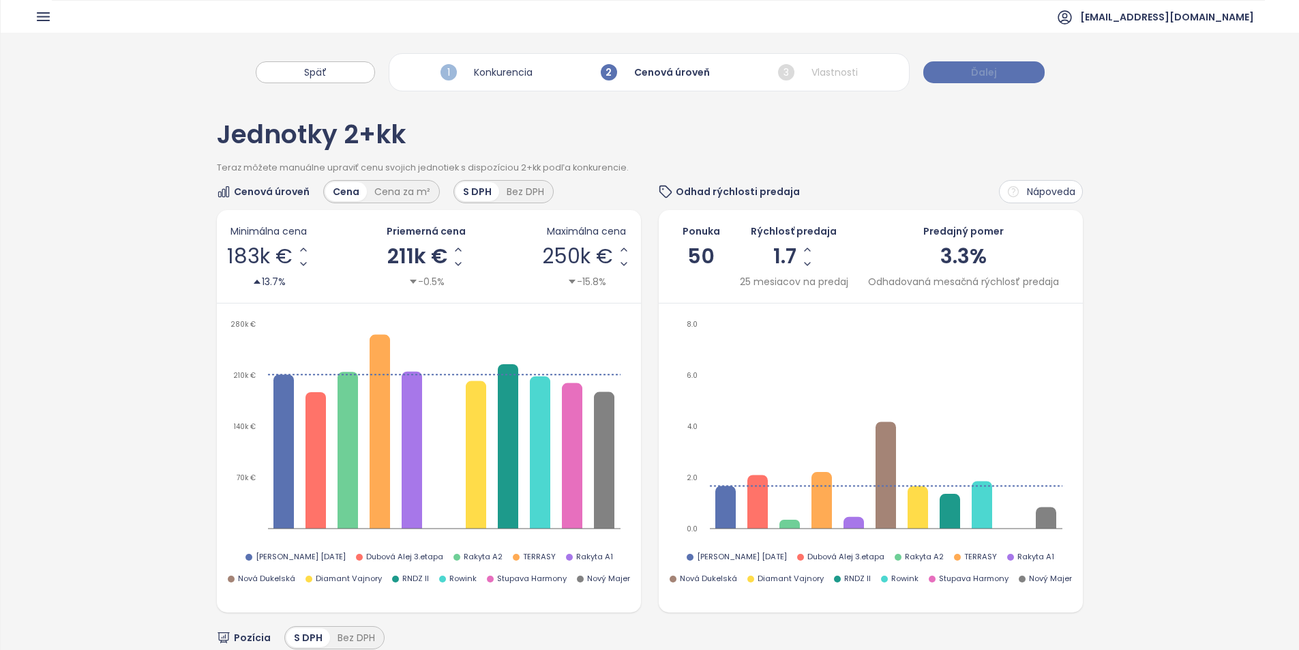
click at [956, 70] on button "Ďalej" at bounding box center [983, 72] width 121 height 22
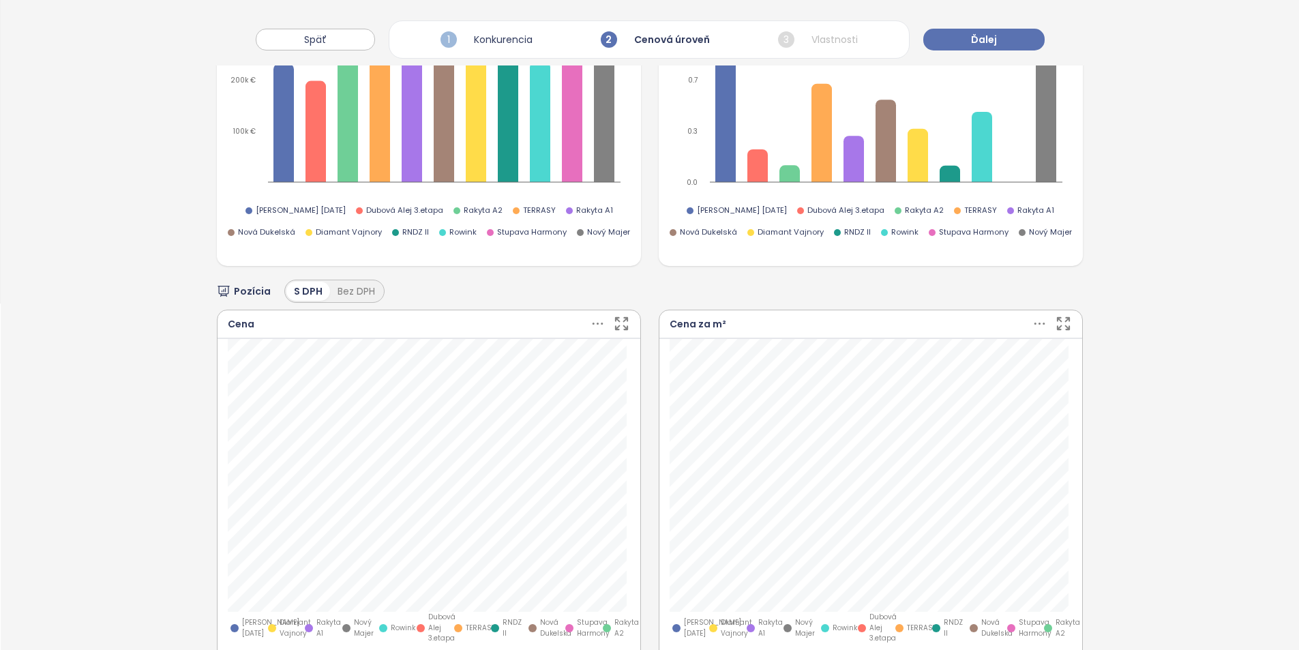
scroll to position [5, 0]
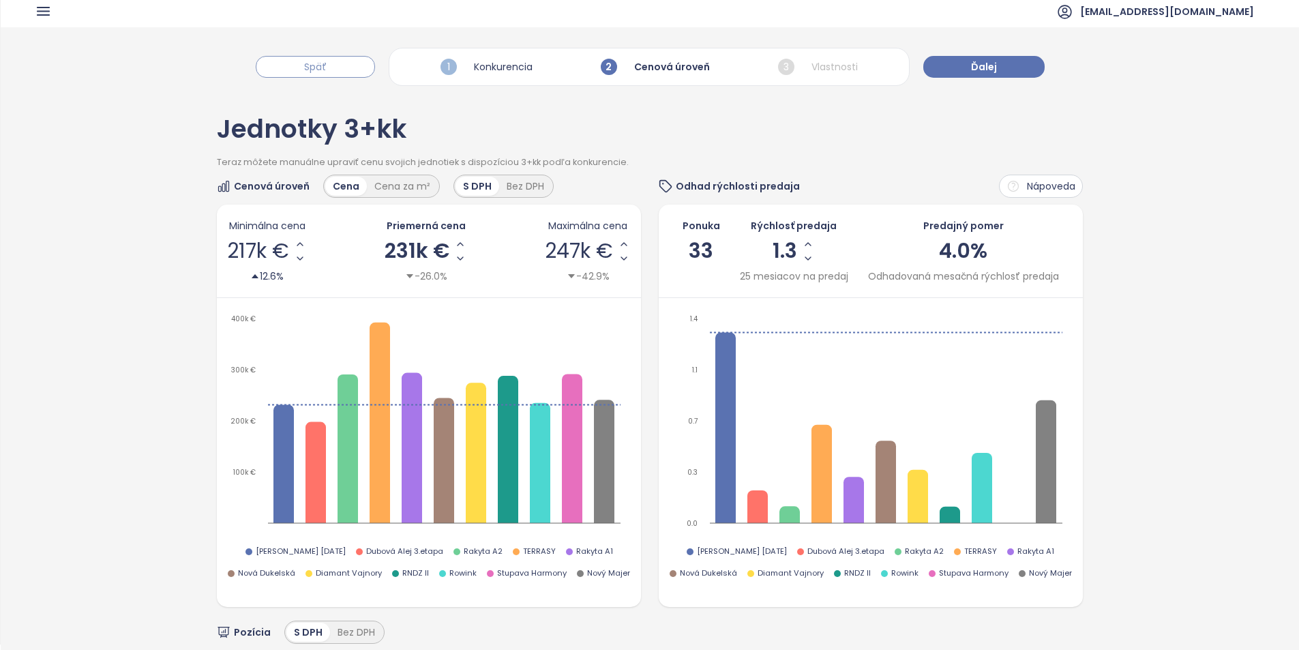
click at [359, 70] on button "Späť" at bounding box center [315, 67] width 119 height 22
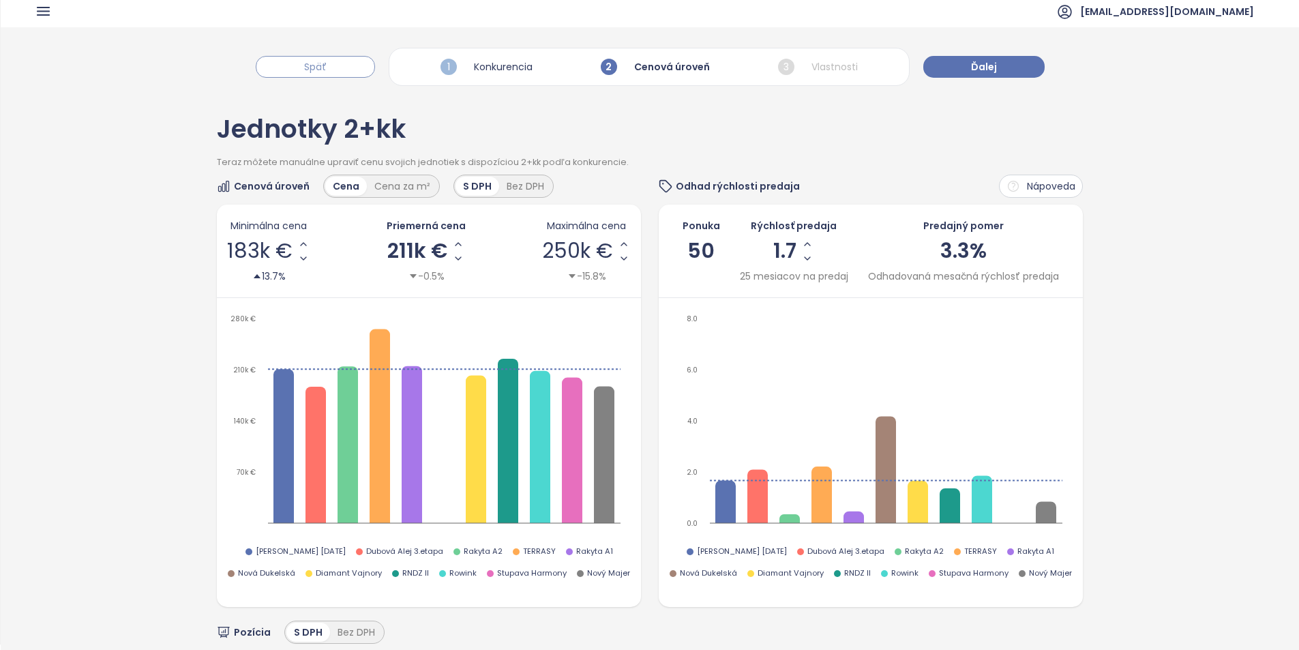
scroll to position [0, 0]
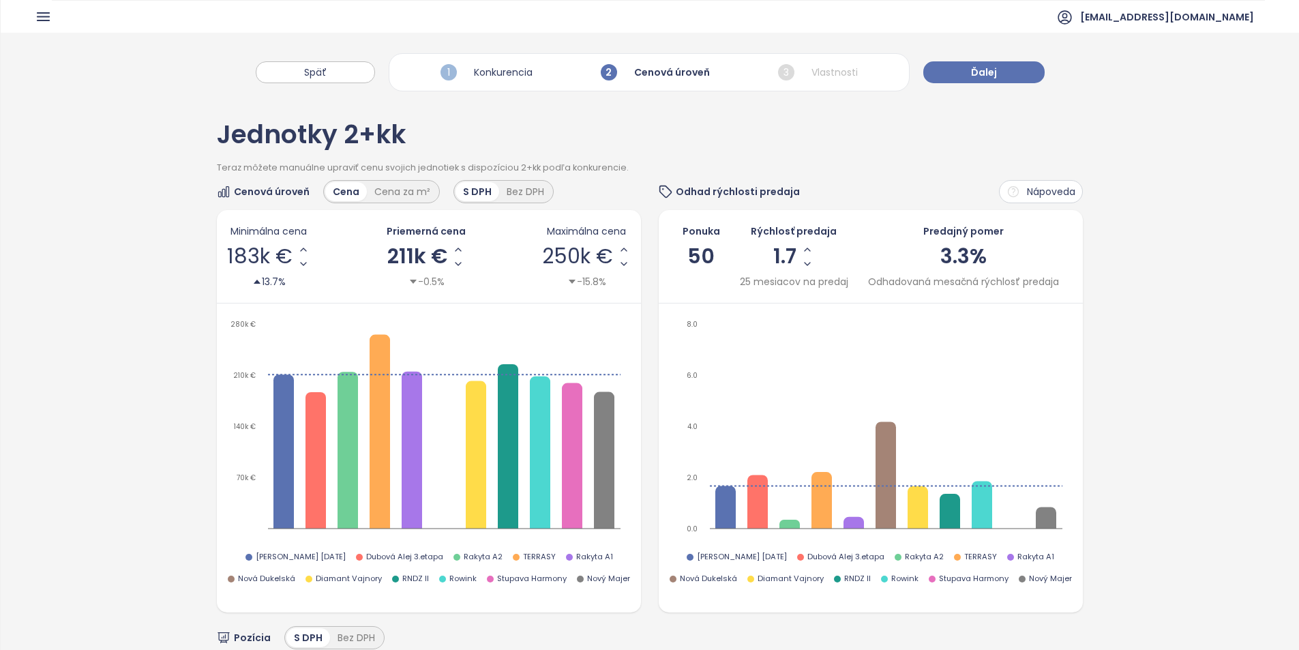
drag, startPoint x: 1009, startPoint y: 76, endPoint x: 952, endPoint y: 83, distance: 57.7
click at [1009, 76] on button "Ďalej" at bounding box center [983, 72] width 121 height 22
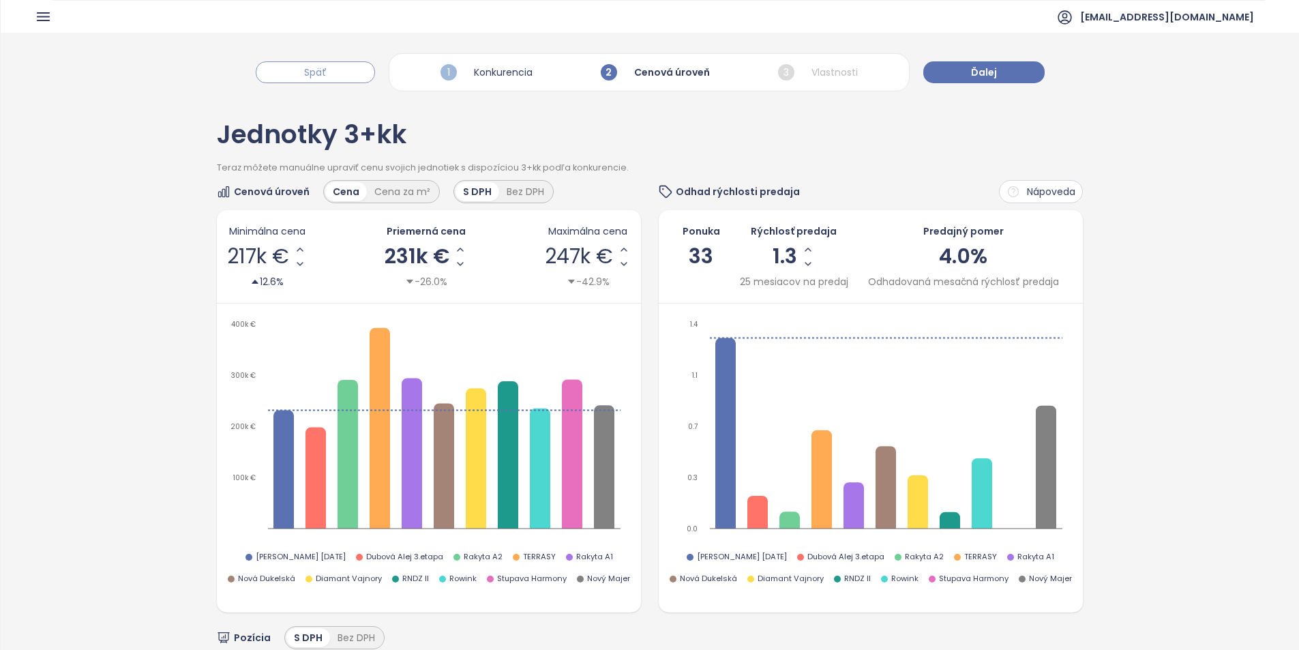
click at [341, 77] on button "Späť" at bounding box center [315, 72] width 119 height 22
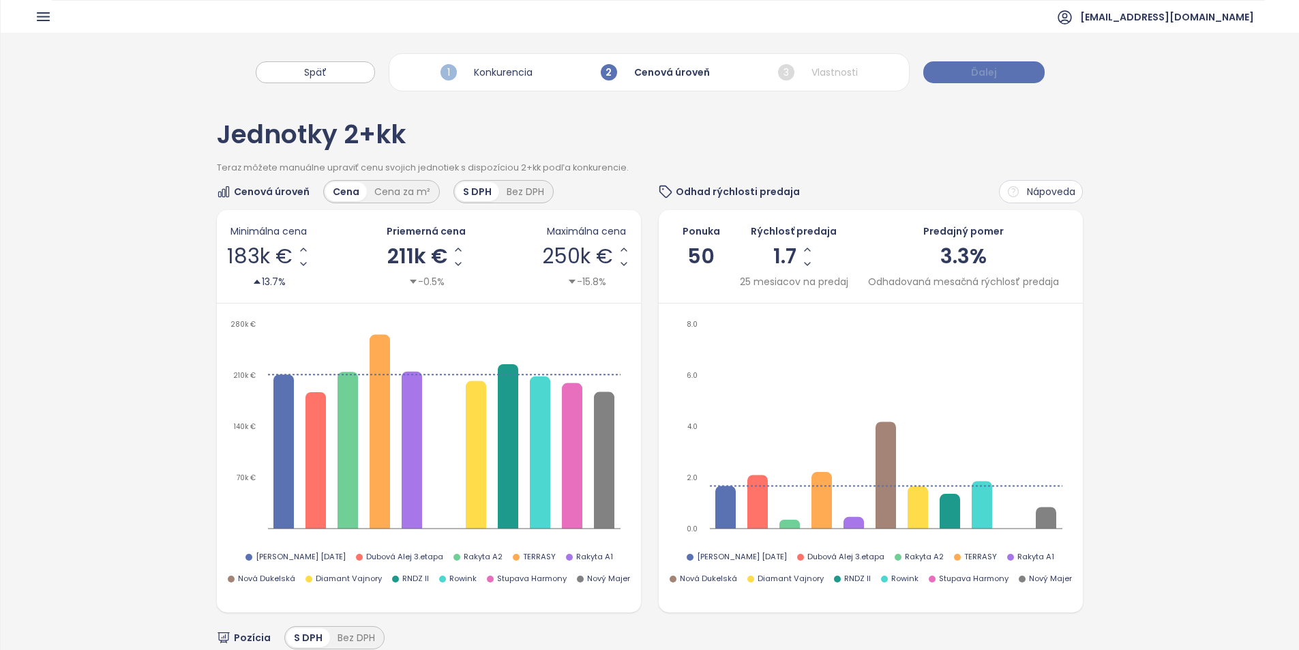
drag, startPoint x: 968, startPoint y: 67, endPoint x: 960, endPoint y: 74, distance: 10.2
click at [968, 67] on button "Ďalej" at bounding box center [983, 72] width 121 height 22
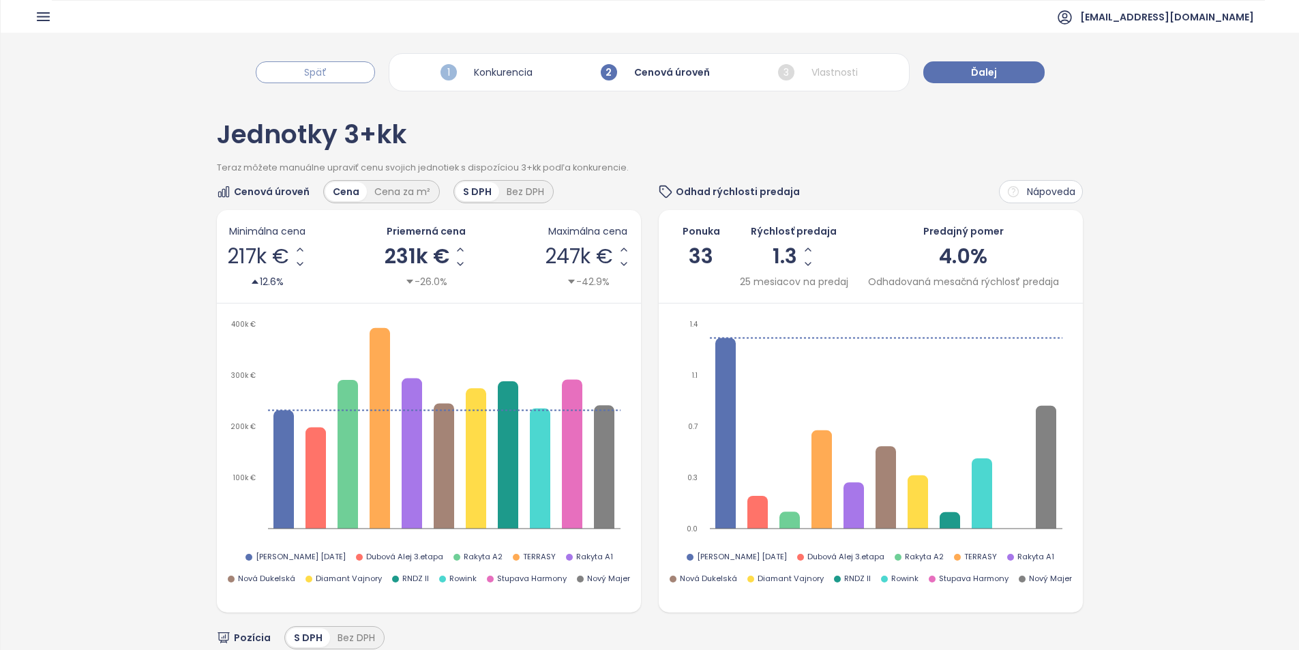
click at [333, 75] on button "Späť" at bounding box center [315, 72] width 119 height 22
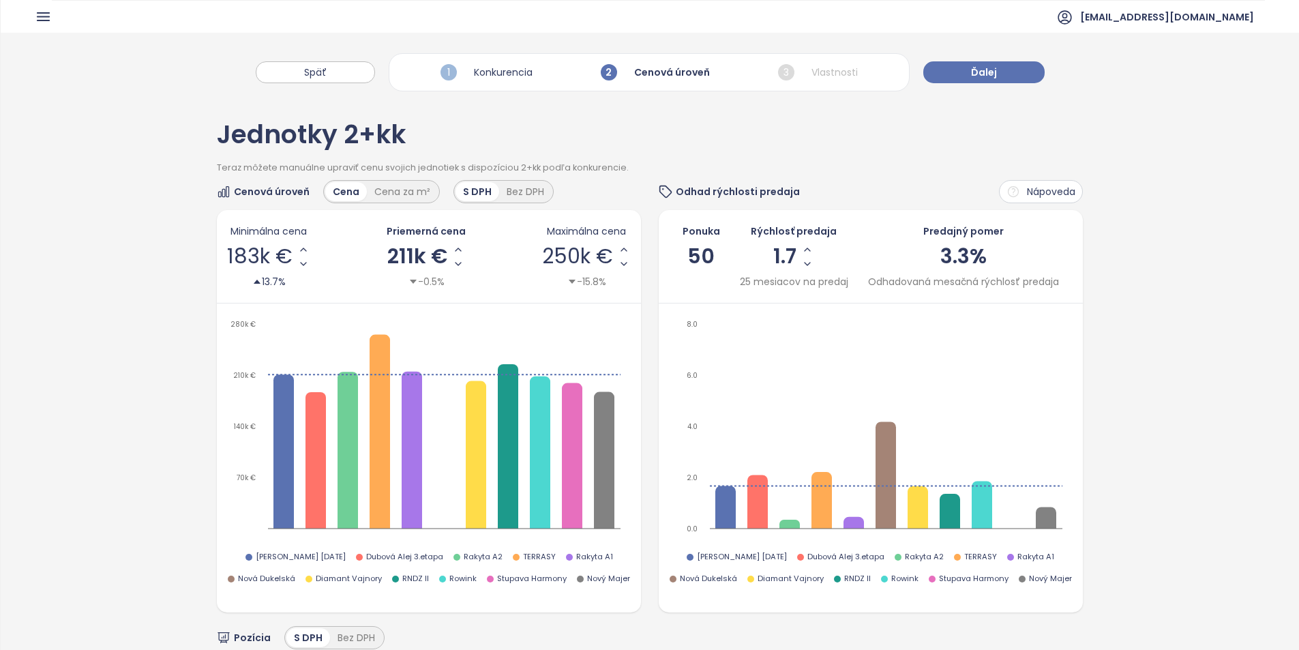
drag, startPoint x: 1004, startPoint y: 65, endPoint x: 952, endPoint y: 164, distance: 112.2
click at [998, 72] on button "Ďalej" at bounding box center [983, 72] width 121 height 22
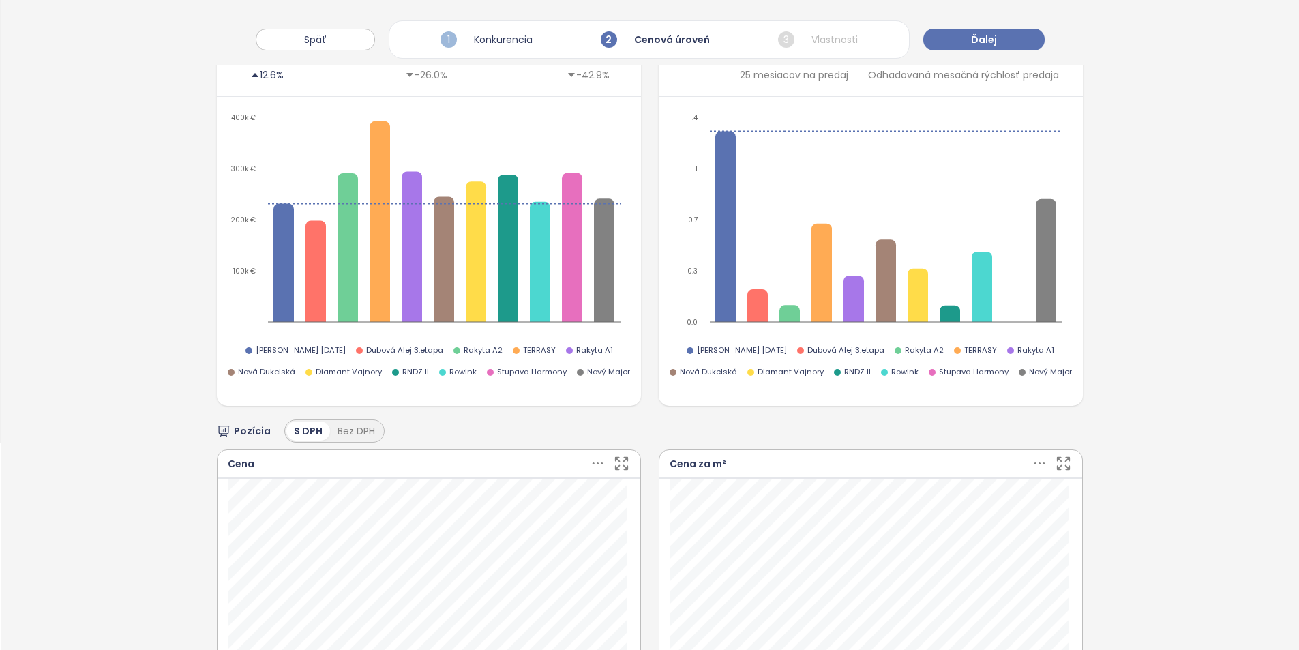
scroll to position [74, 0]
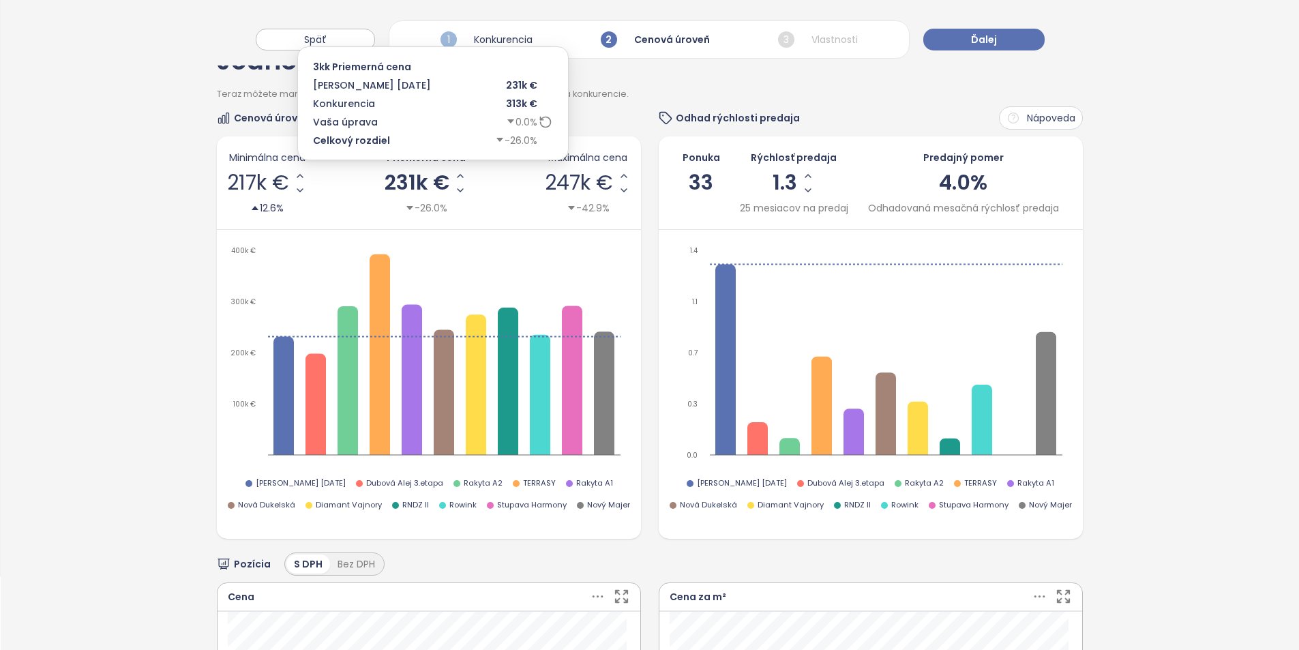
click at [408, 177] on span "231k €" at bounding box center [416, 182] width 65 height 20
click at [408, 177] on input "******" at bounding box center [417, 183] width 25 height 17
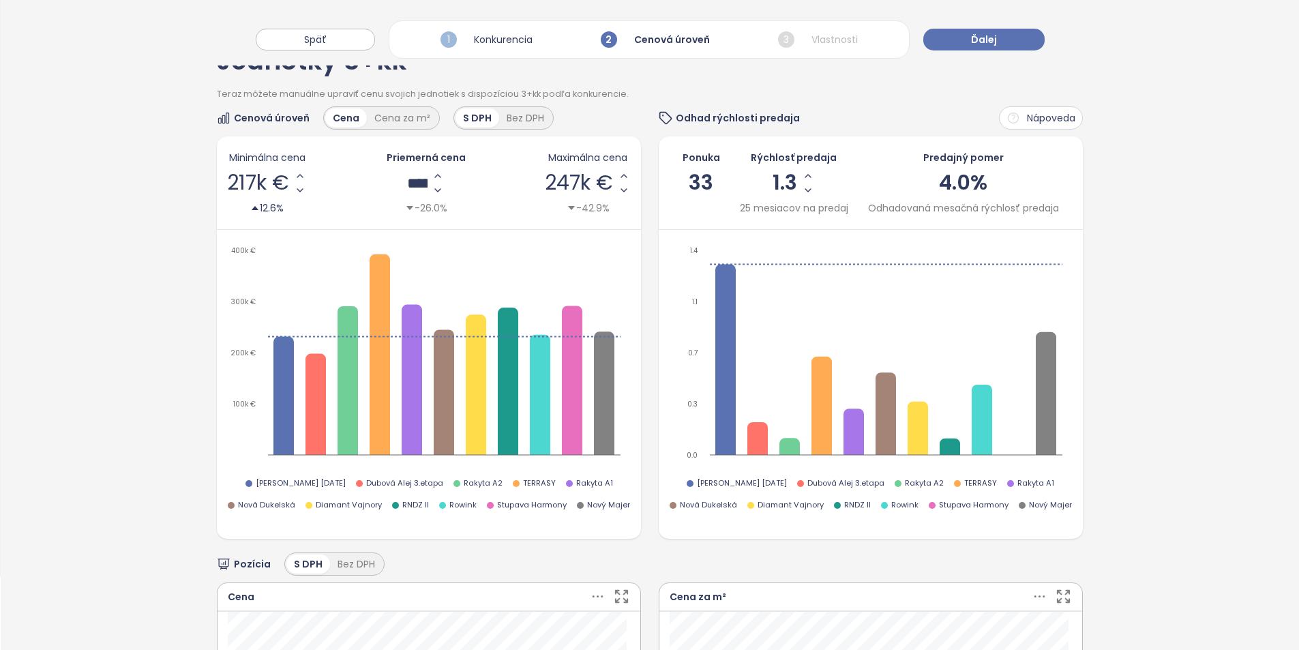
type input "******"
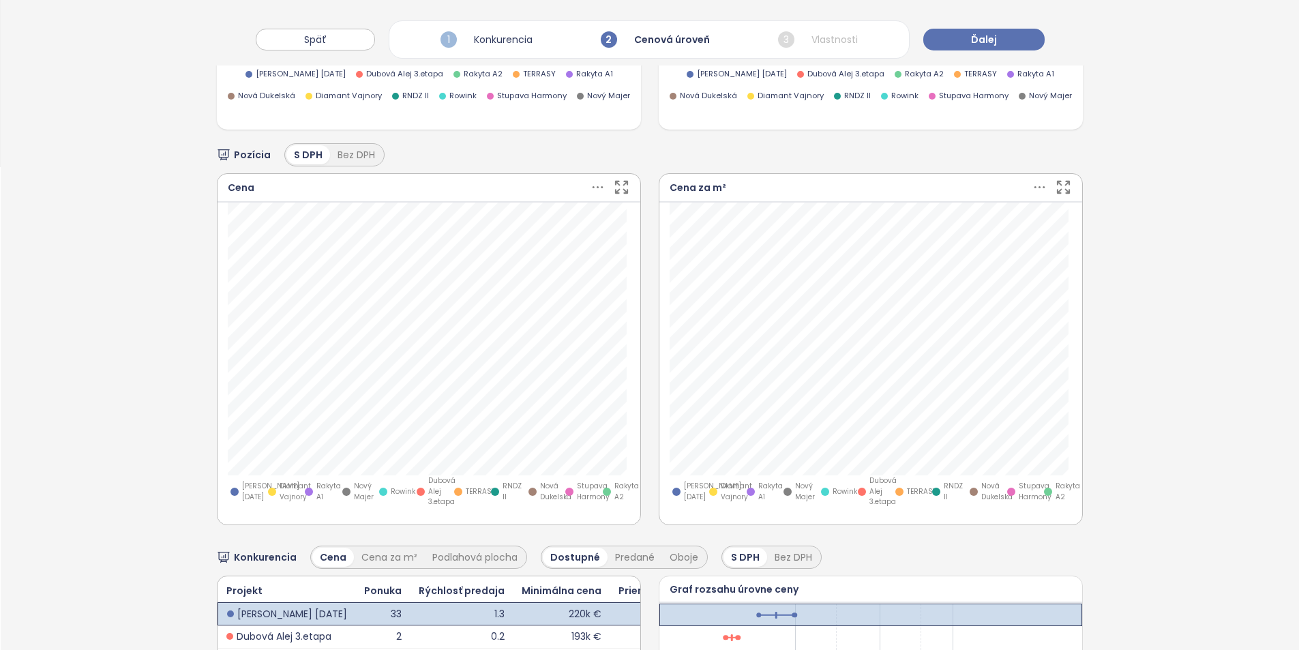
scroll to position [5, 0]
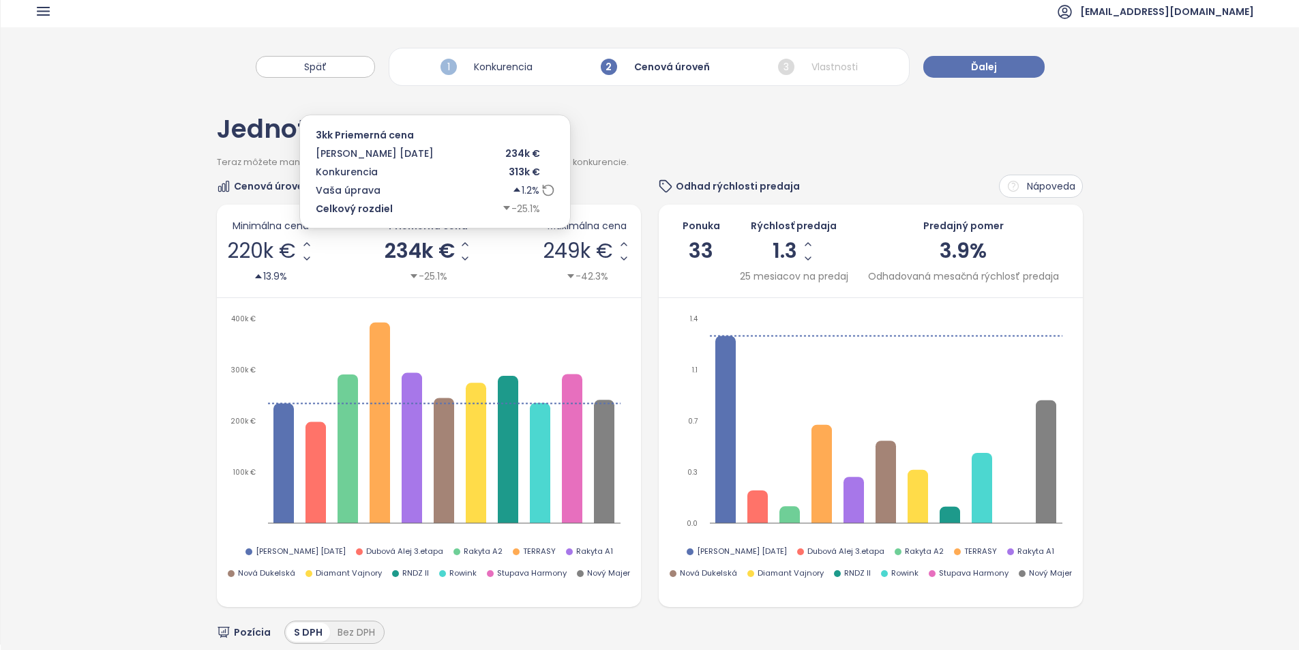
click at [426, 256] on span "234k €" at bounding box center [419, 251] width 70 height 20
click at [426, 256] on input "******" at bounding box center [419, 251] width 25 height 17
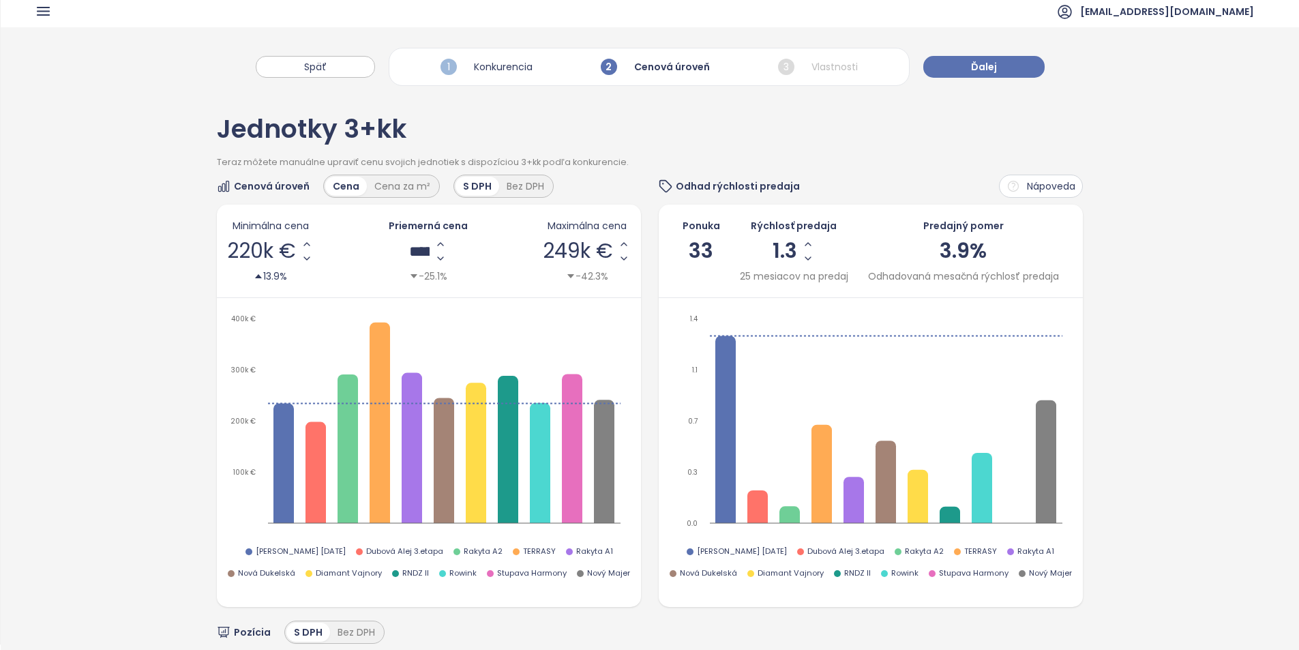
type input "******"
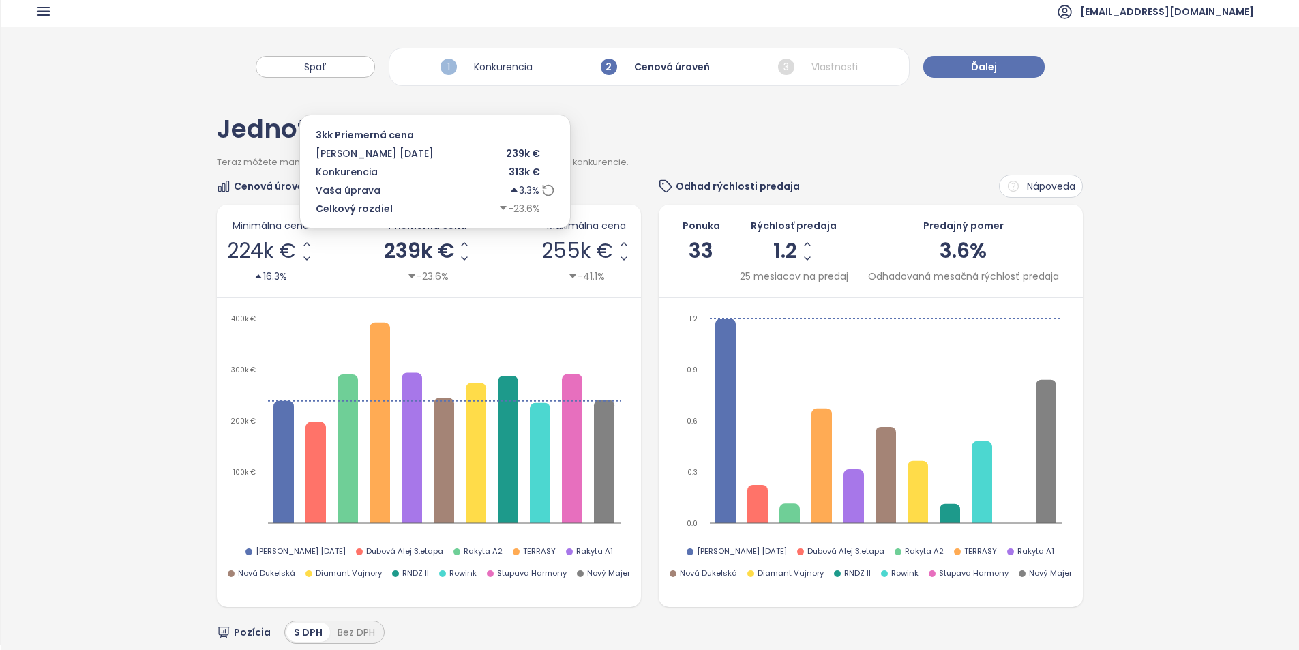
click at [418, 252] on span "239k €" at bounding box center [419, 251] width 70 height 20
click at [418, 252] on input "******" at bounding box center [418, 251] width 25 height 17
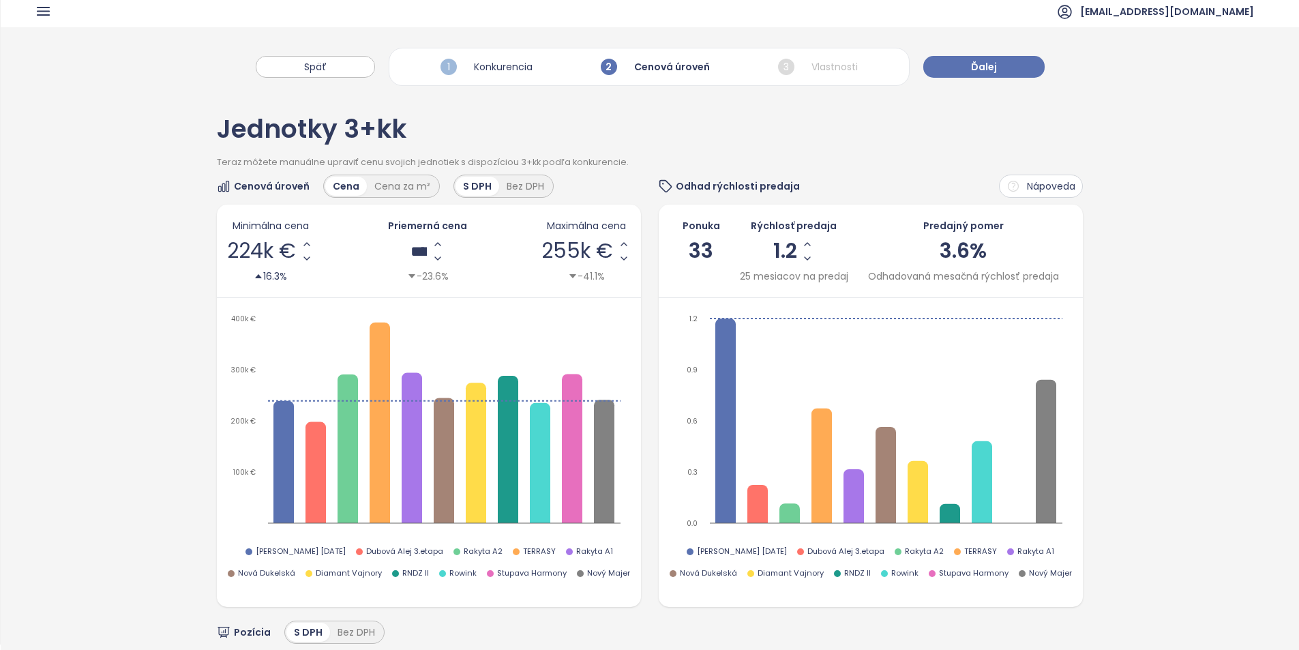
type input "******"
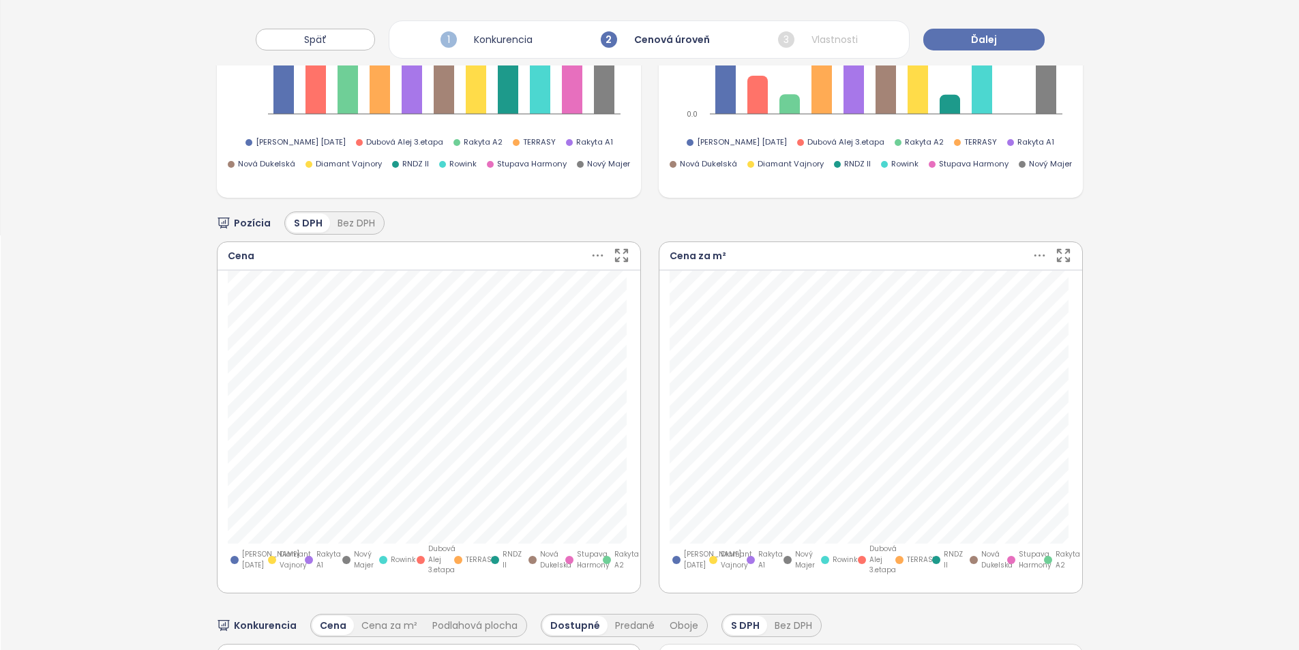
scroll to position [74, 0]
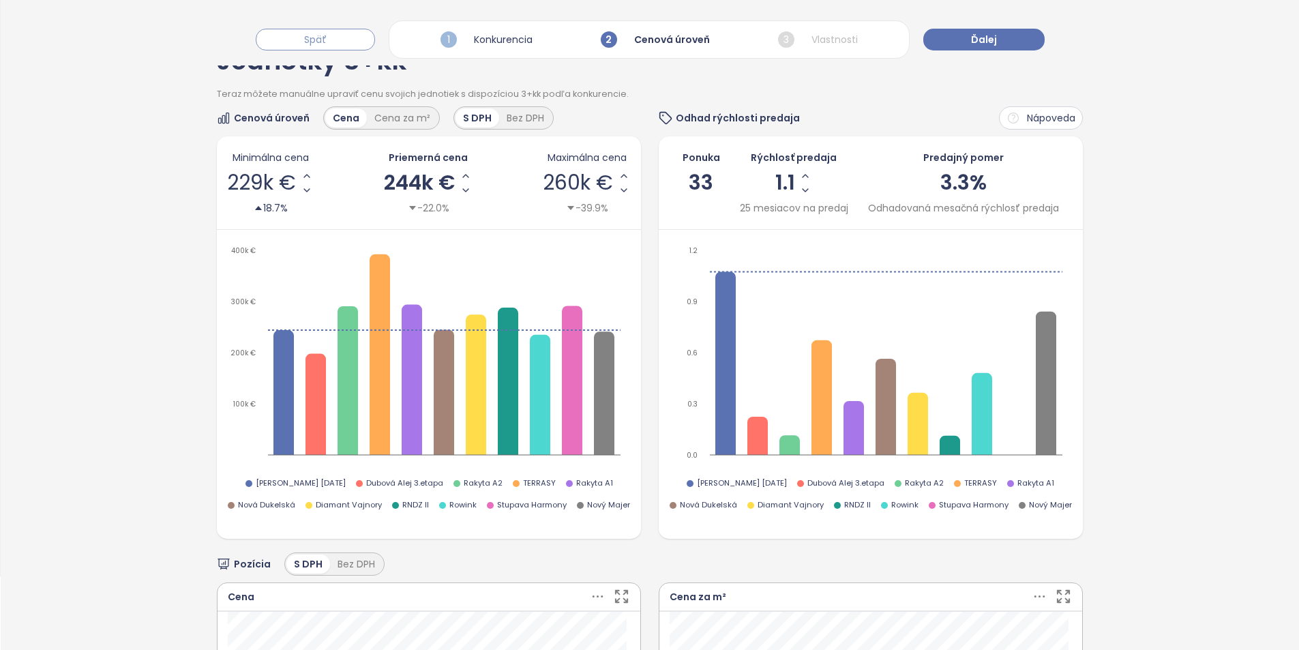
click at [337, 38] on button "Späť" at bounding box center [315, 40] width 119 height 22
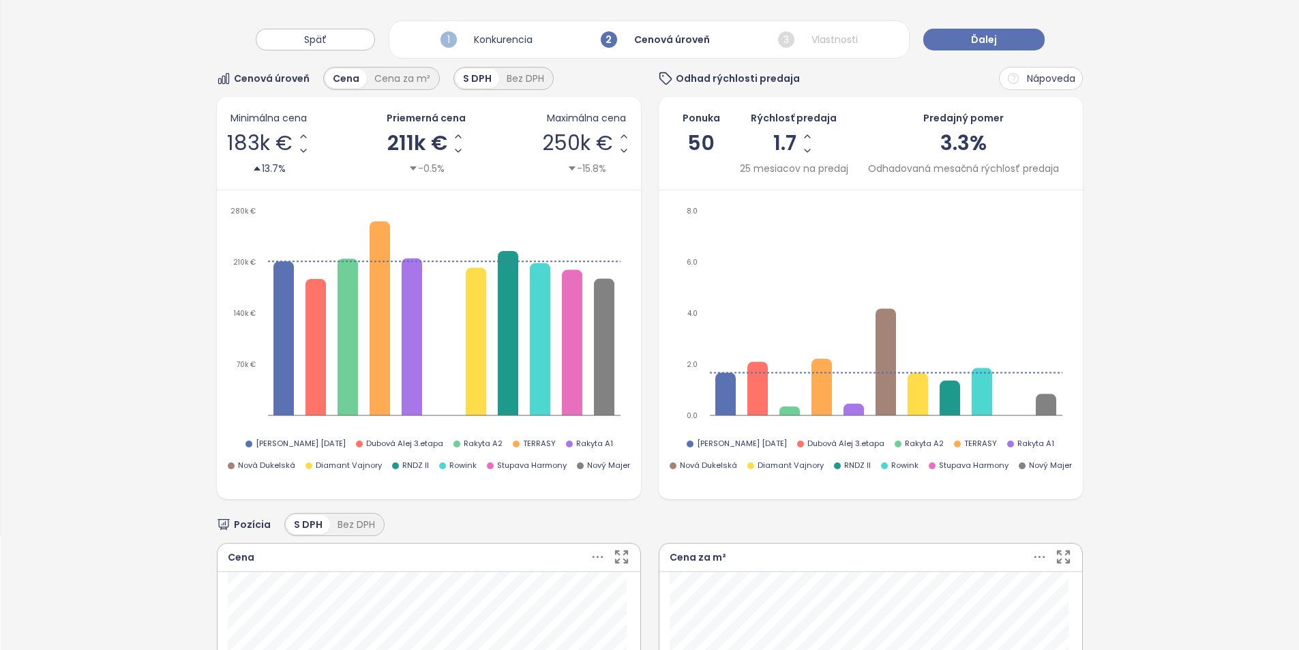
scroll to position [68, 0]
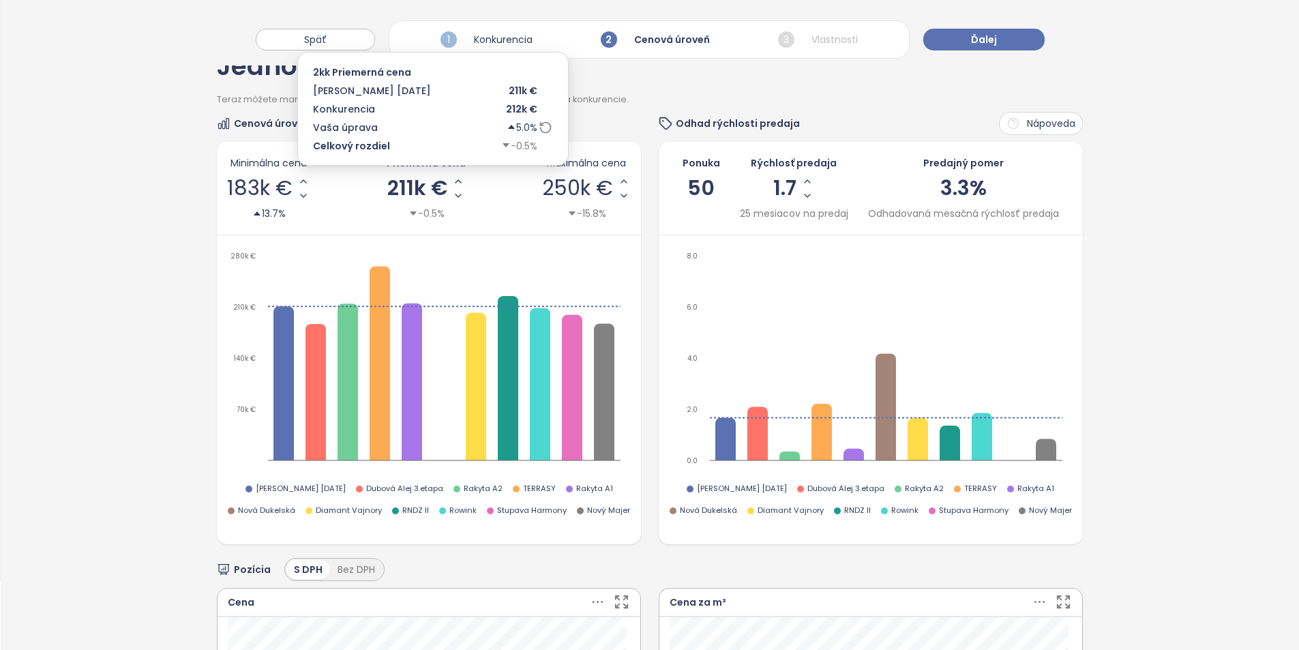
click at [406, 184] on span "211k €" at bounding box center [417, 188] width 60 height 20
click at [406, 184] on input "******" at bounding box center [417, 188] width 25 height 17
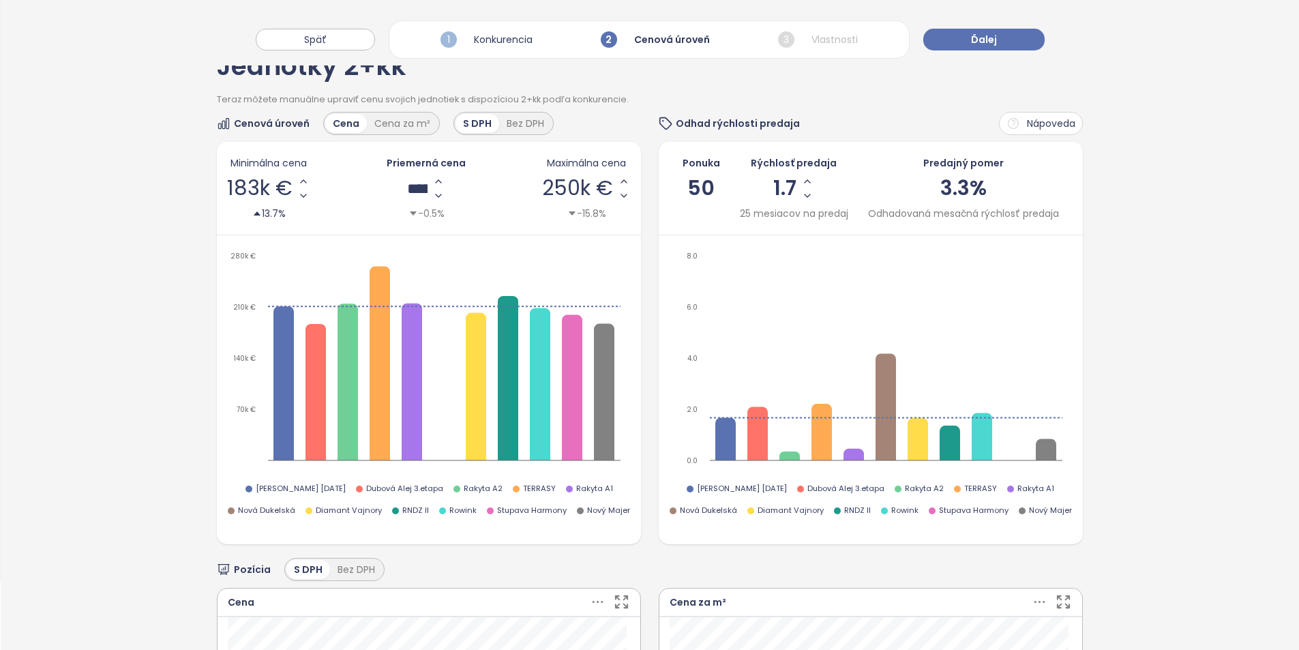
type input "******"
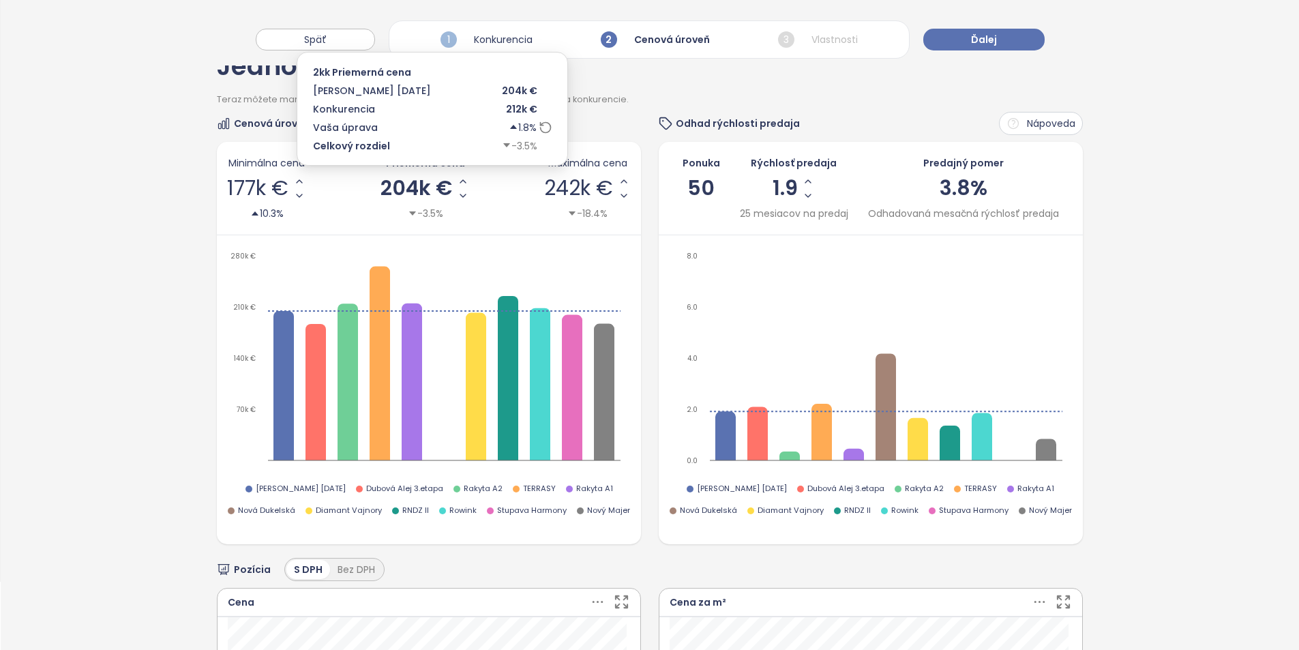
click at [433, 188] on span "204k €" at bounding box center [416, 188] width 72 height 20
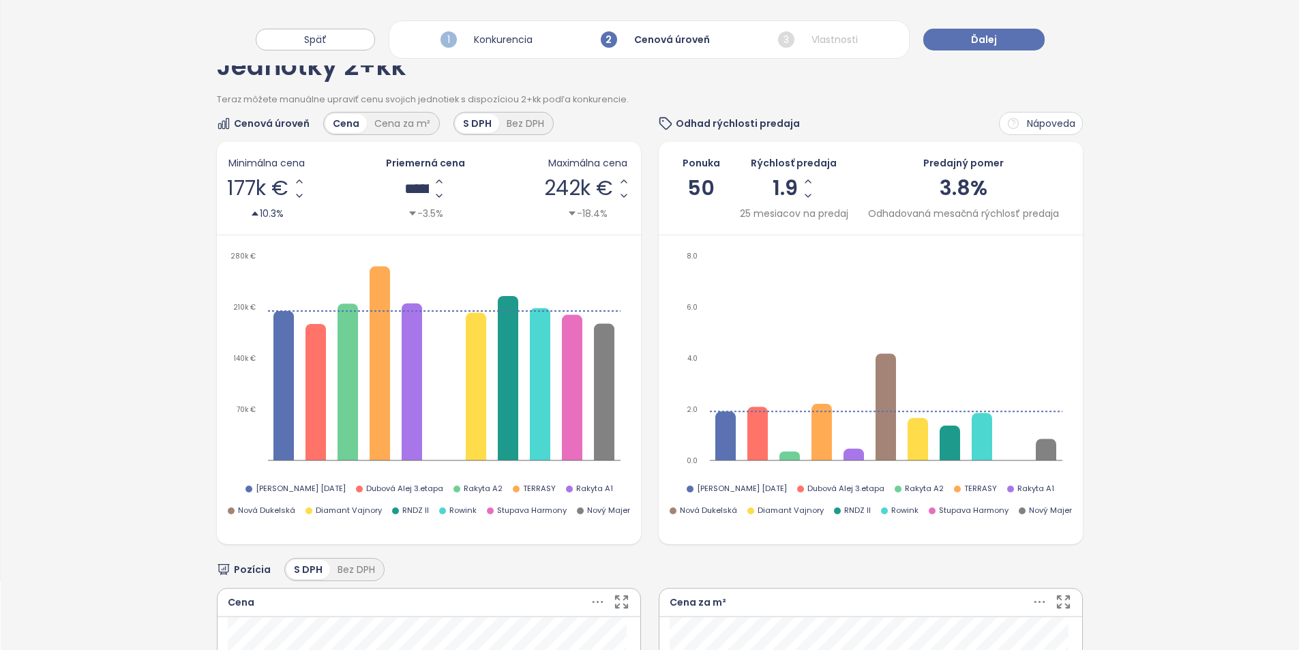
click at [903, 85] on div "Jednotky 2+kk" at bounding box center [649, 74] width 865 height 40
click at [945, 44] on button "Ďalej" at bounding box center [983, 40] width 121 height 22
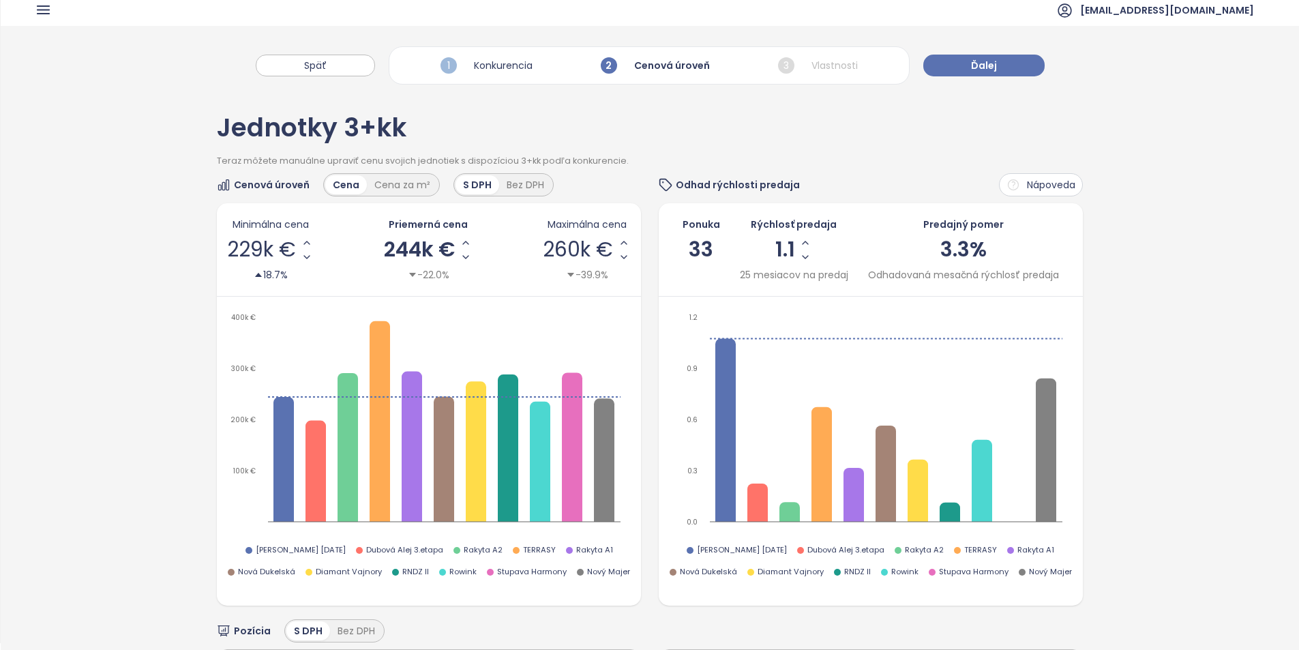
scroll to position [0, 0]
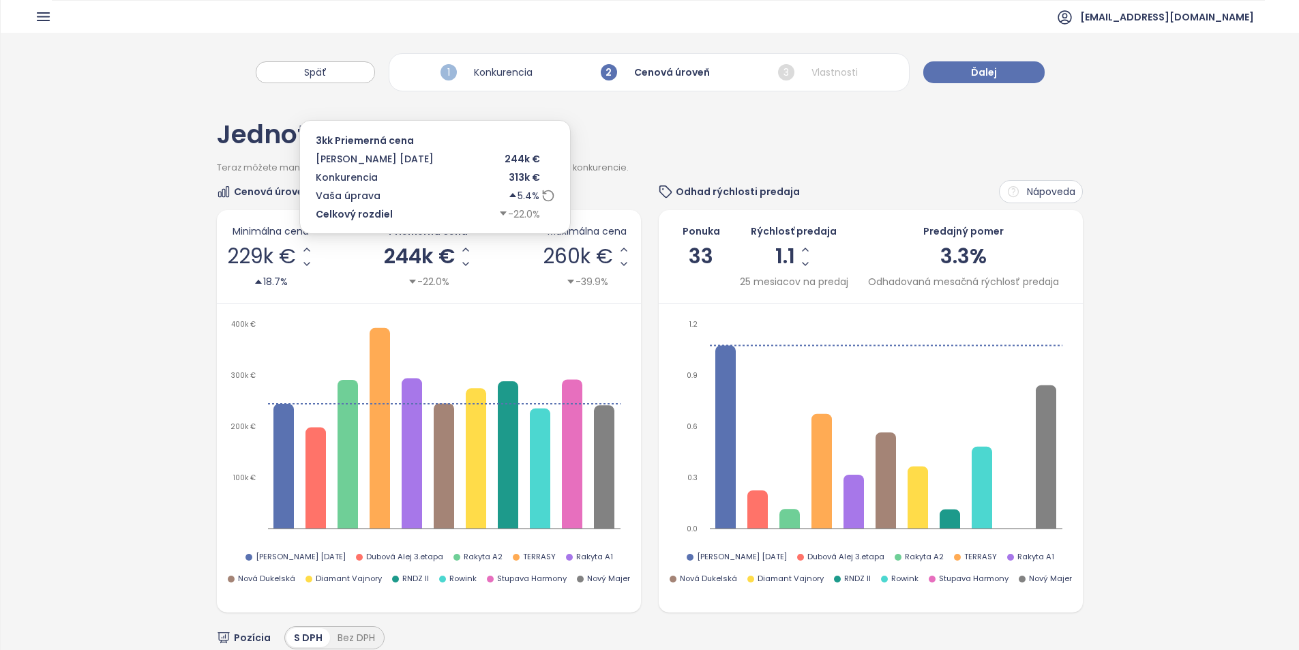
click at [426, 259] on span "244k €" at bounding box center [419, 256] width 71 height 20
drag, startPoint x: 414, startPoint y: 256, endPoint x: 401, endPoint y: 257, distance: 13.0
click at [407, 257] on input "******" at bounding box center [419, 256] width 25 height 17
type input "******"
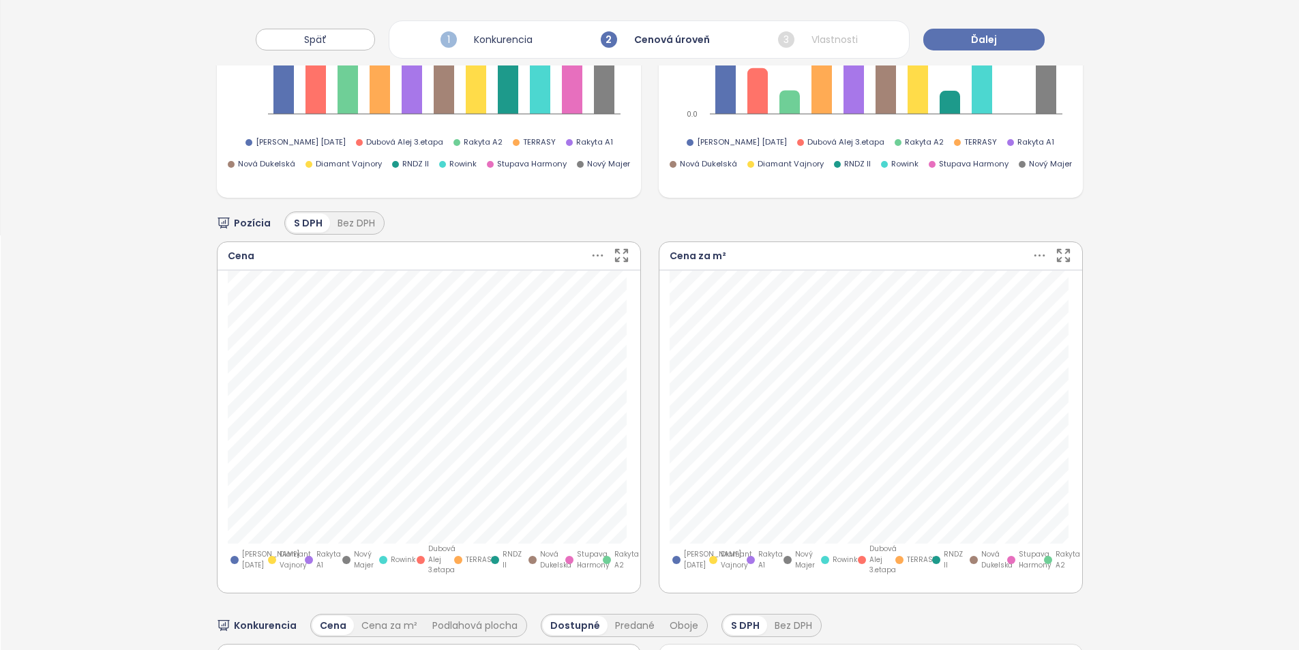
scroll to position [5, 0]
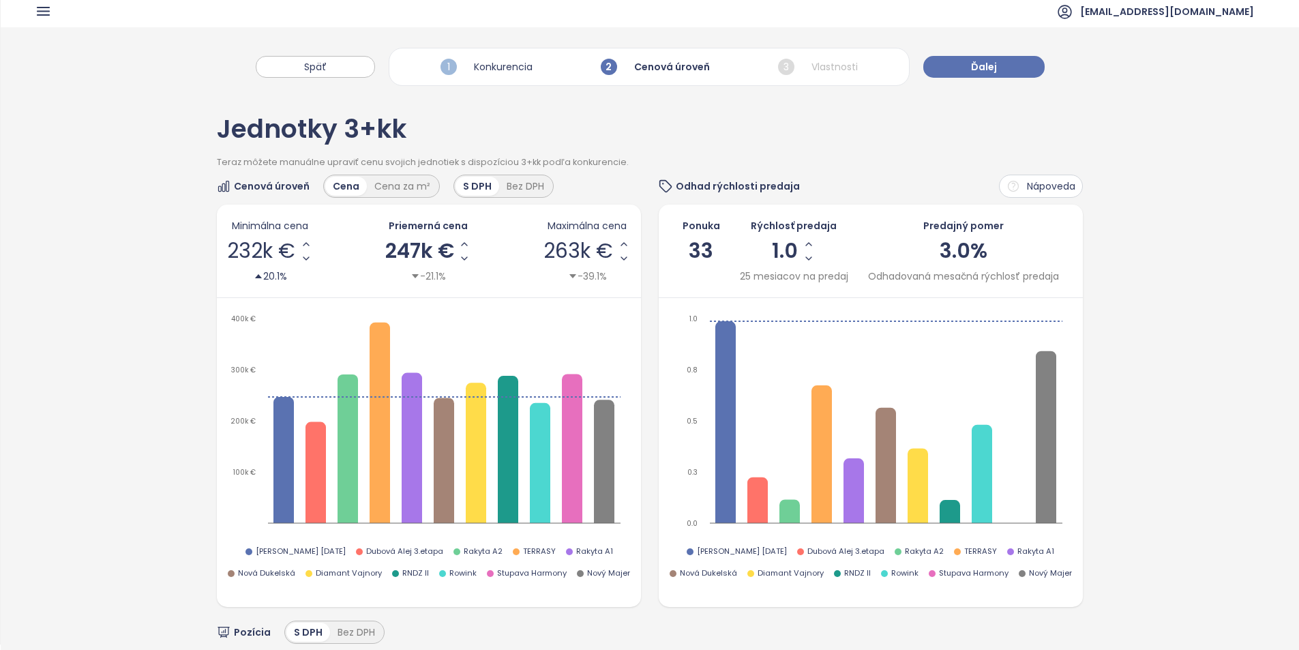
click at [416, 243] on span "247k €" at bounding box center [419, 251] width 69 height 20
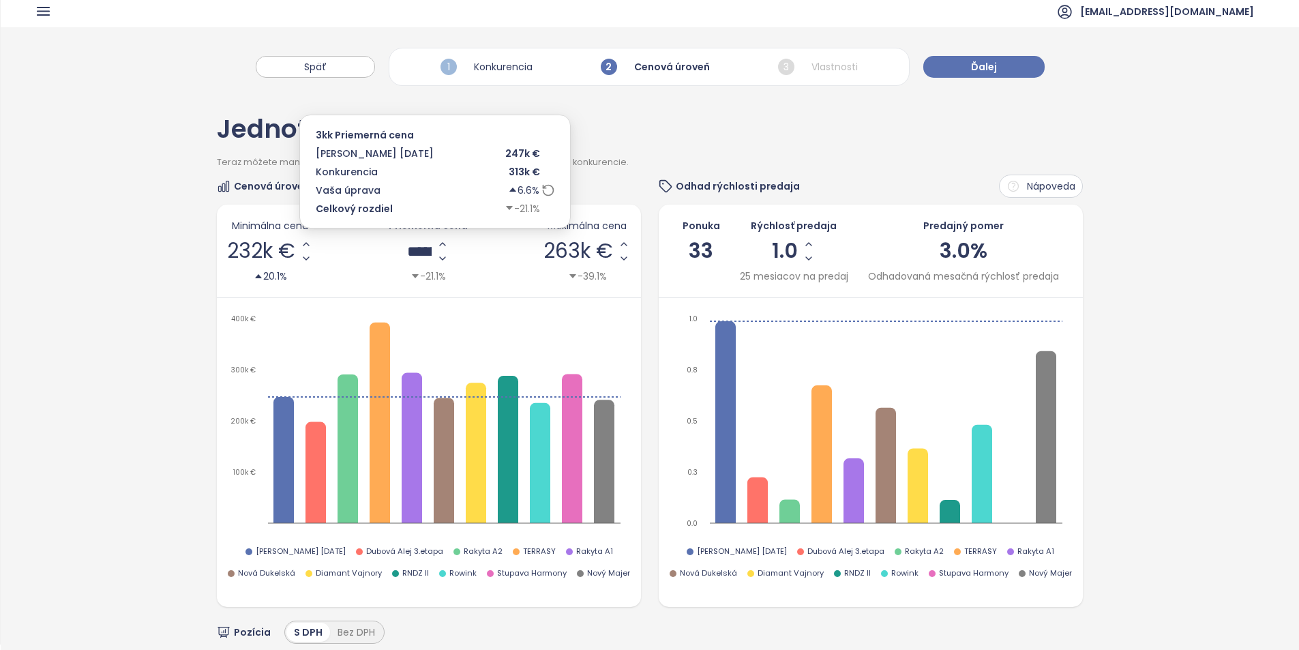
click at [416, 243] on input "******" at bounding box center [419, 251] width 25 height 17
type input "******"
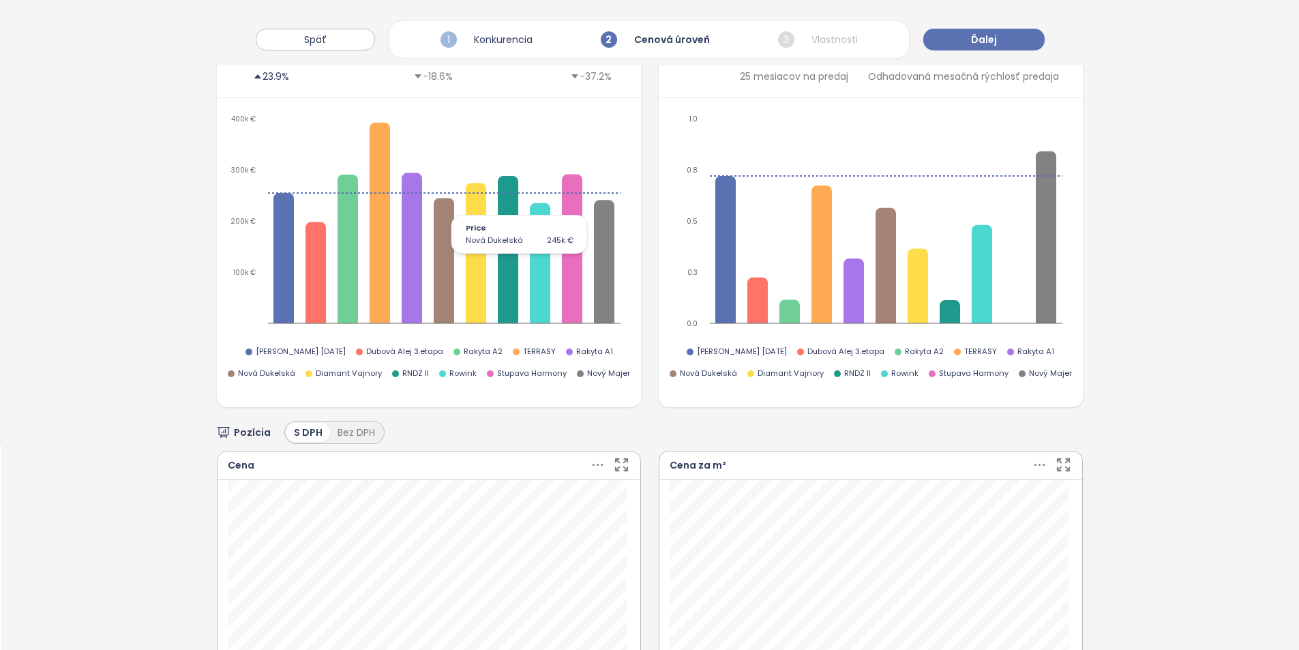
scroll to position [545, 0]
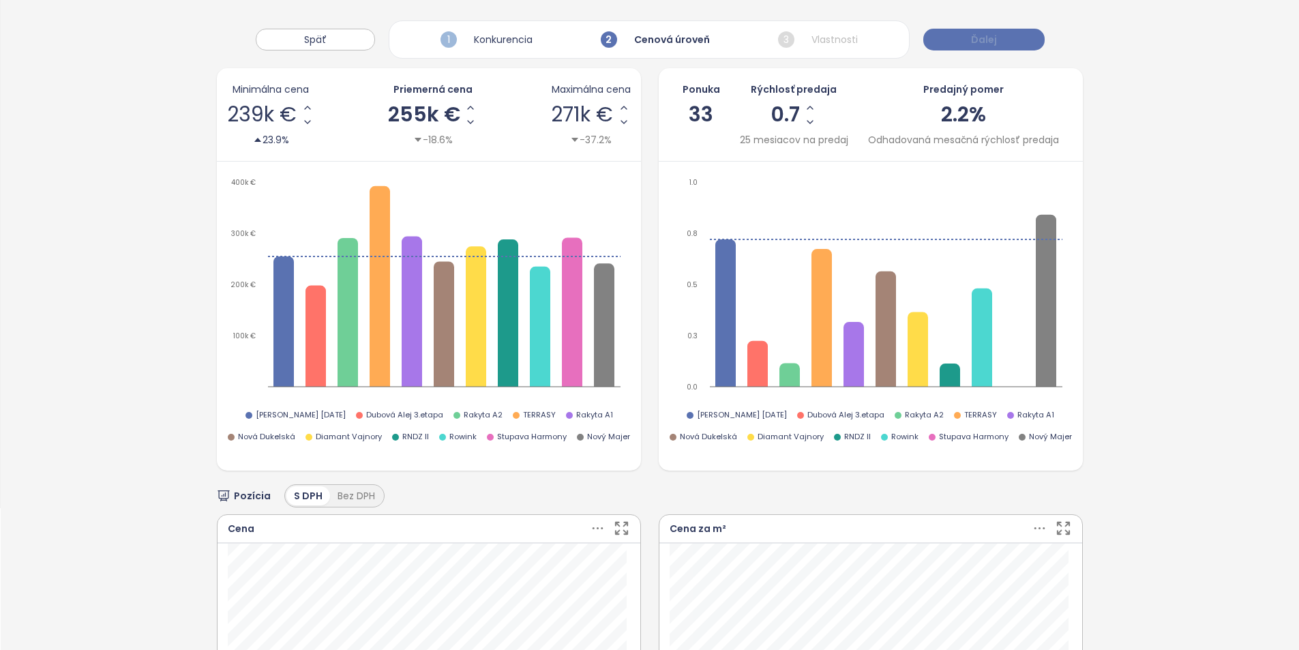
click at [967, 46] on button "Ďalej" at bounding box center [983, 40] width 121 height 22
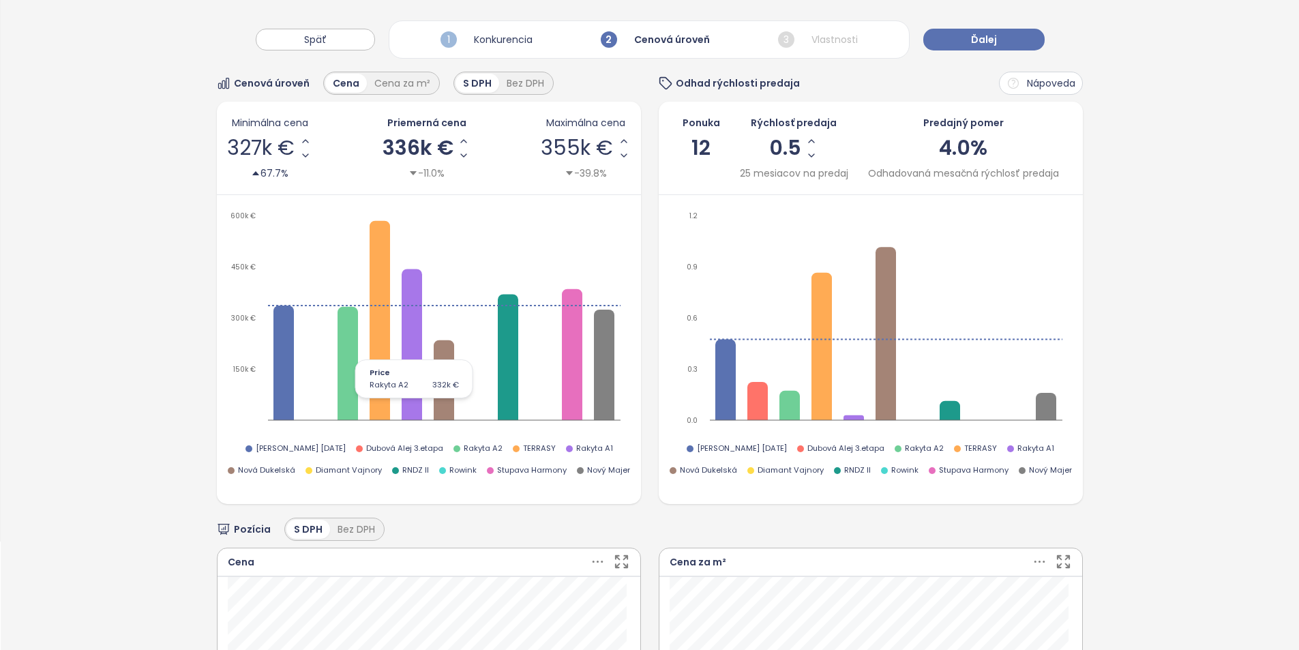
scroll to position [0, 0]
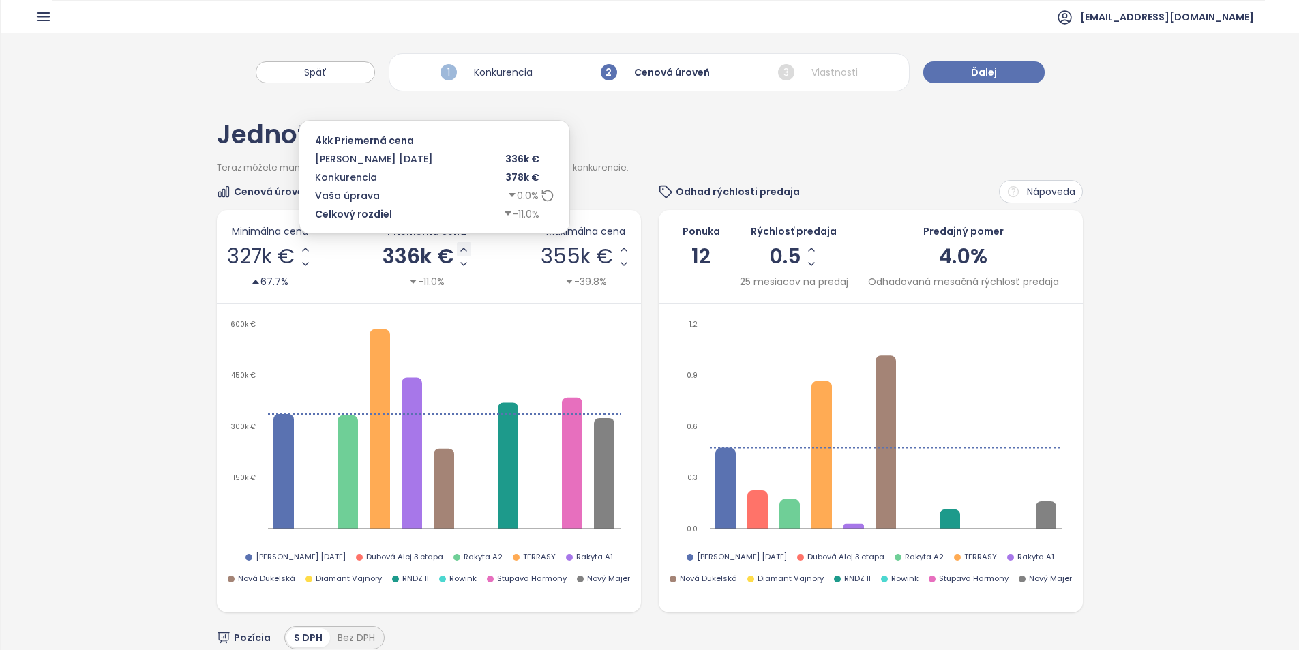
click at [459, 251] on icon "Increase AVG Price" at bounding box center [463, 249] width 11 height 11
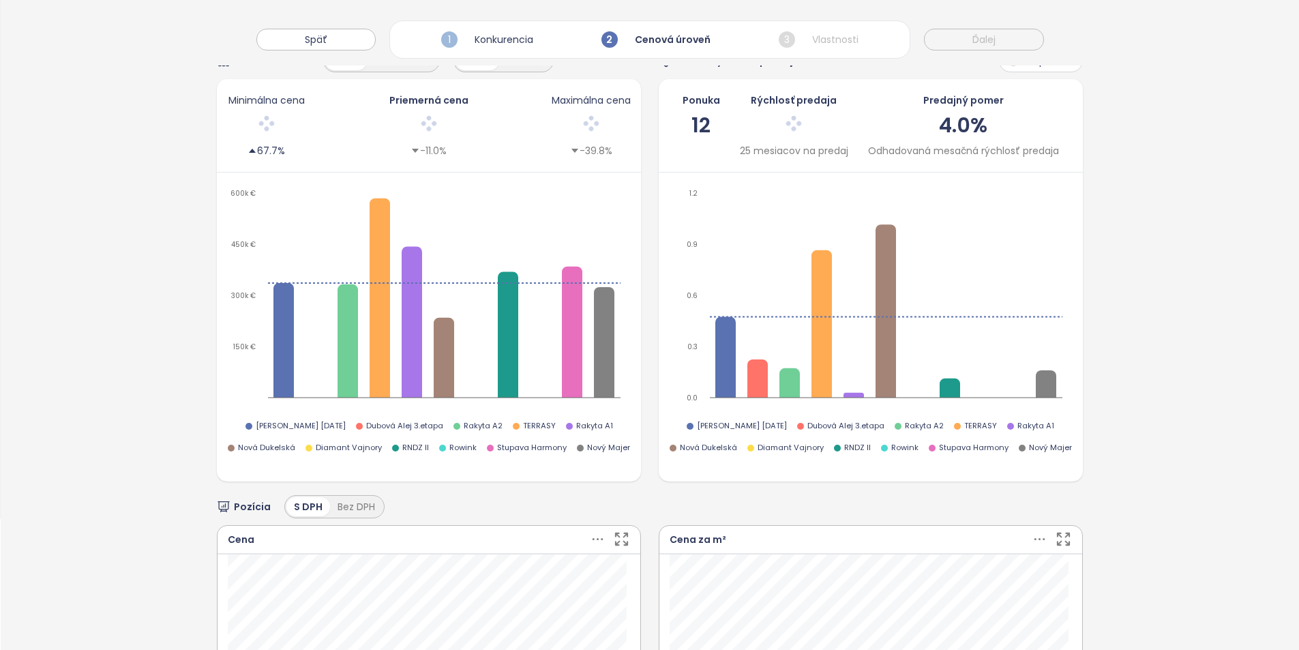
scroll to position [68, 0]
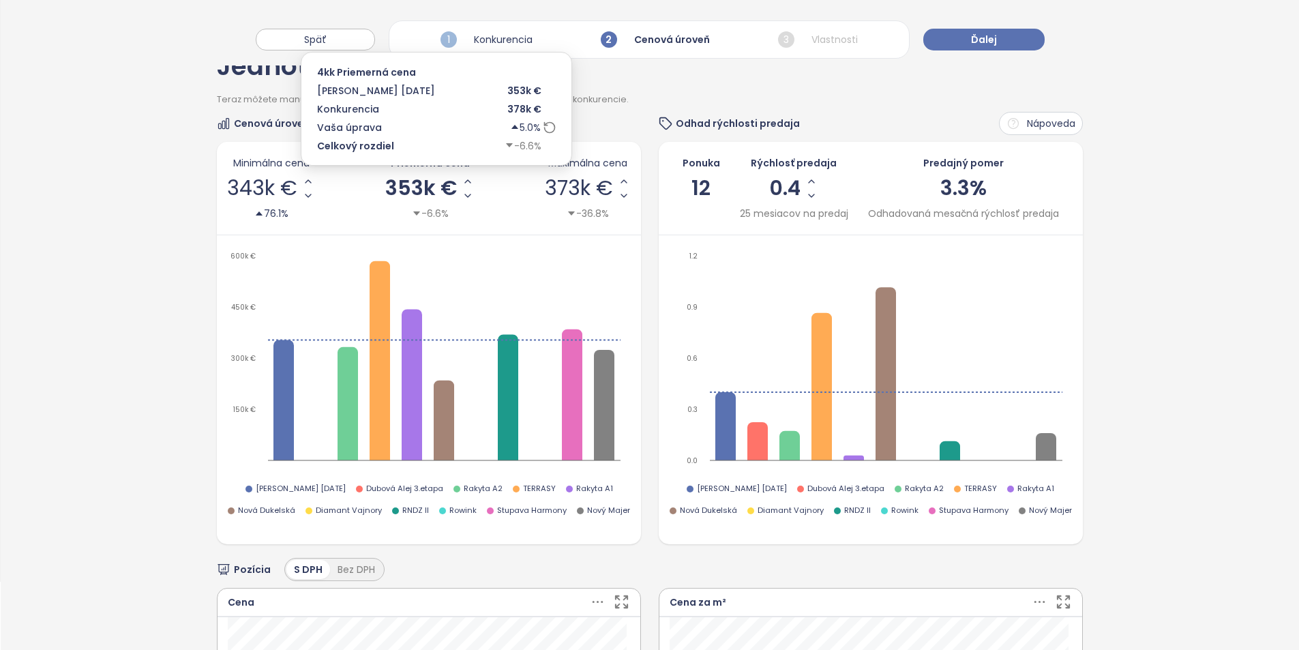
click at [442, 189] on span "353k €" at bounding box center [421, 188] width 72 height 20
click at [434, 189] on input "******" at bounding box center [421, 188] width 25 height 17
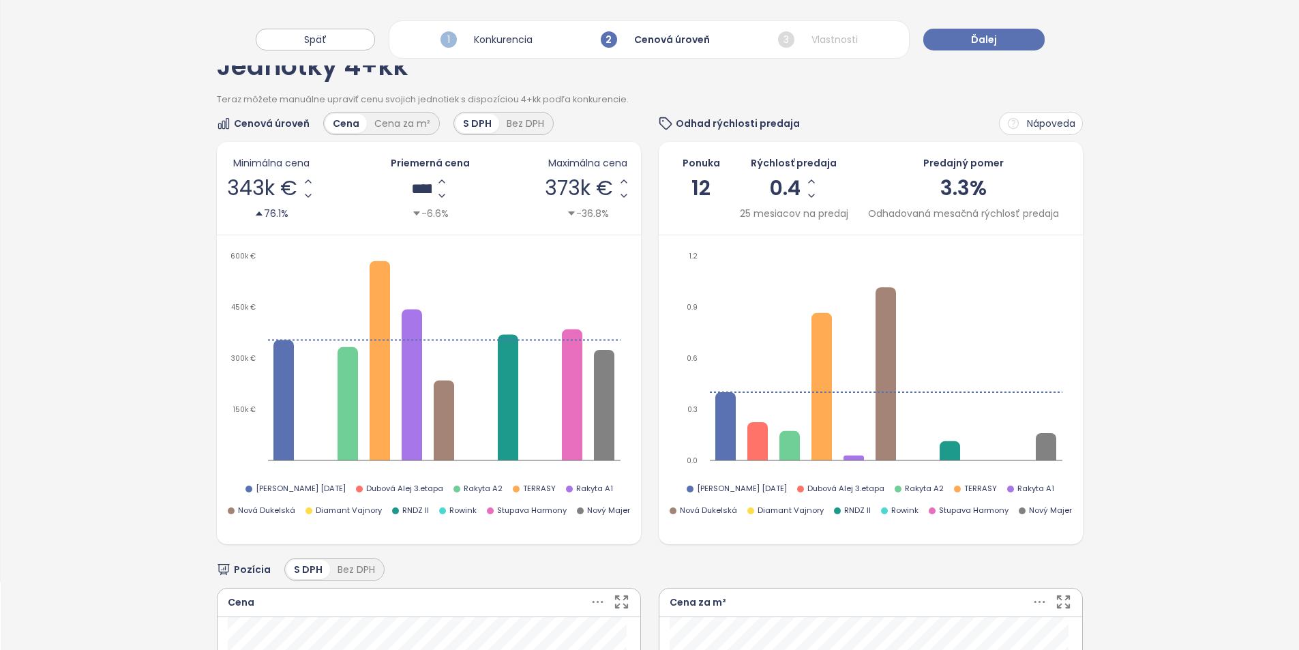
type input "******"
click at [48, 259] on div "Jednotky 4+kk Teraz môžete manuálne upraviť cenu svojich jednotiek s dispozício…" at bounding box center [650, 663] width 1298 height 1266
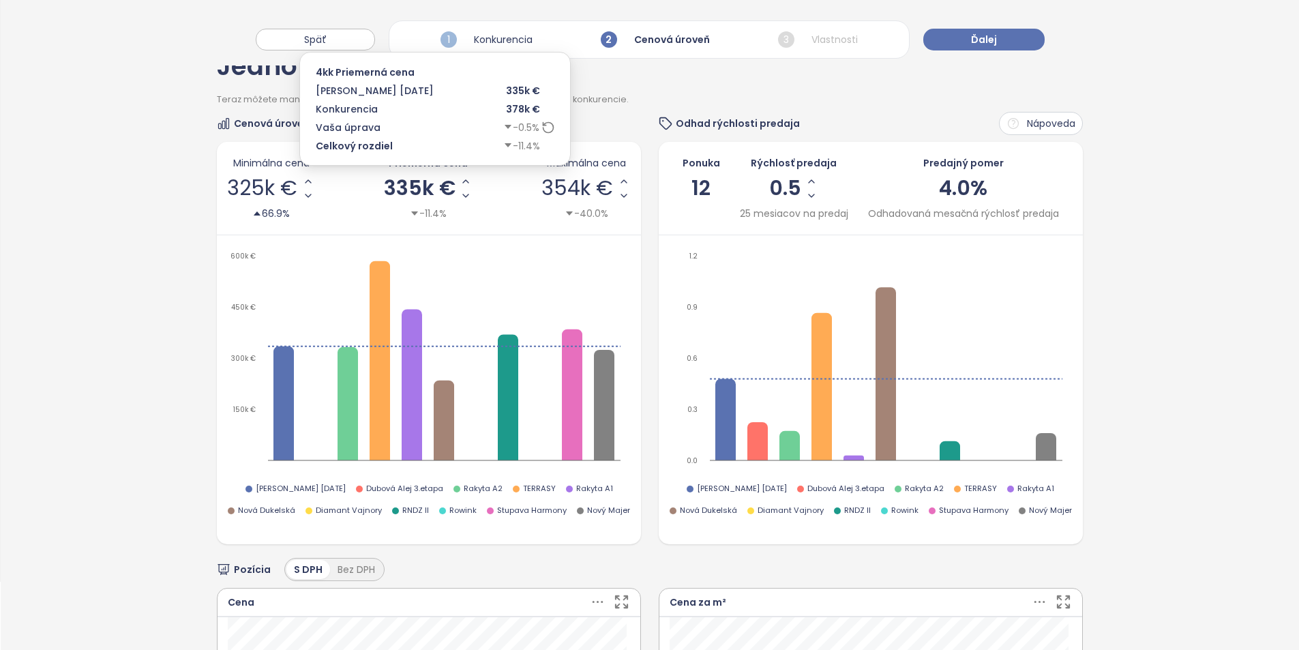
click at [541, 127] on icon at bounding box center [548, 128] width 14 height 14
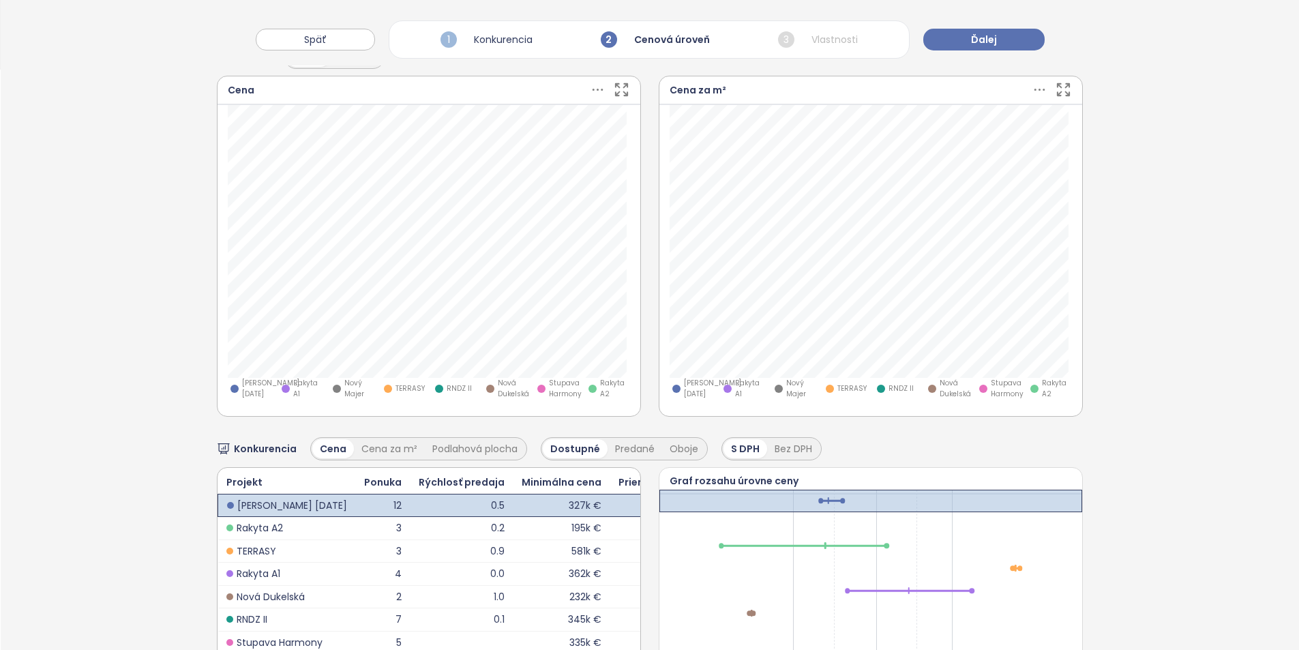
scroll to position [177, 0]
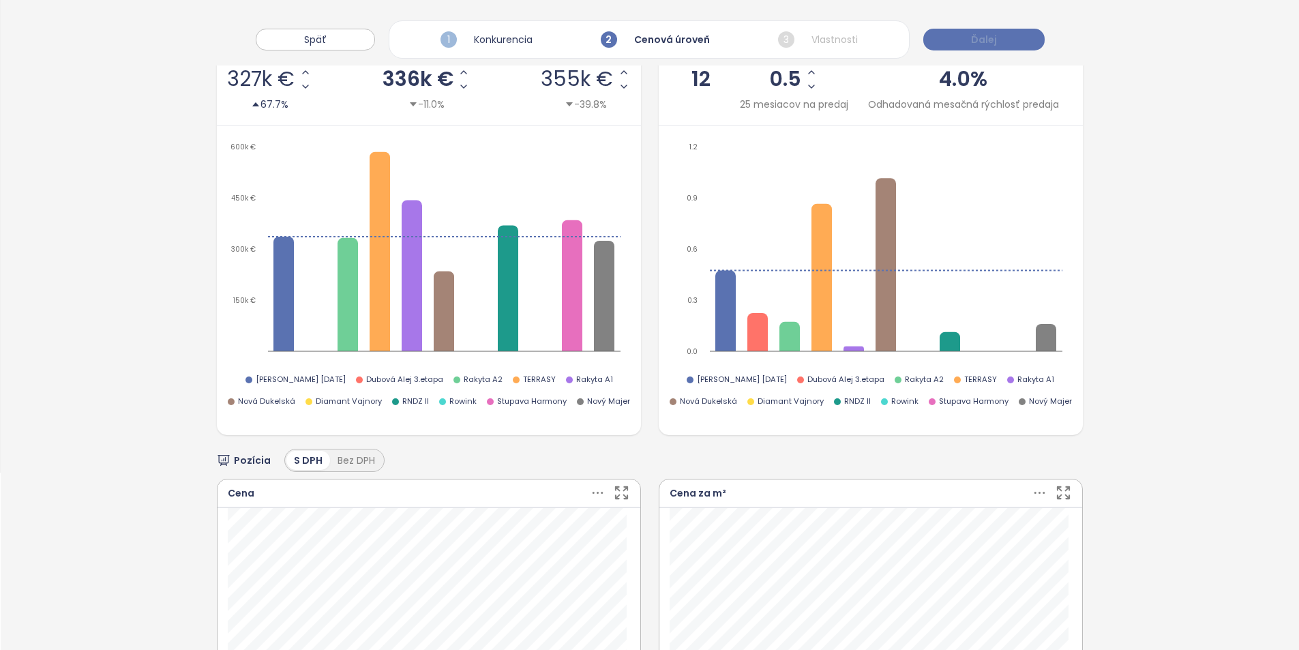
click at [985, 37] on span "Ďalej" at bounding box center [984, 39] width 26 height 15
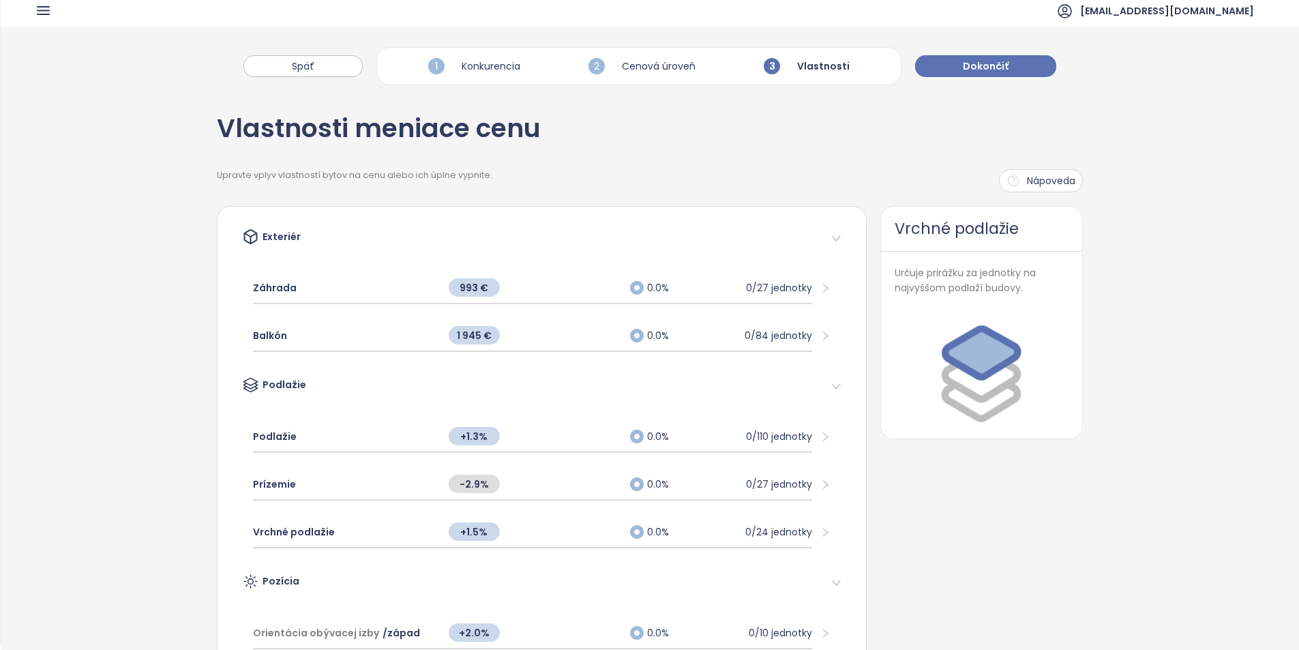
scroll to position [0, 0]
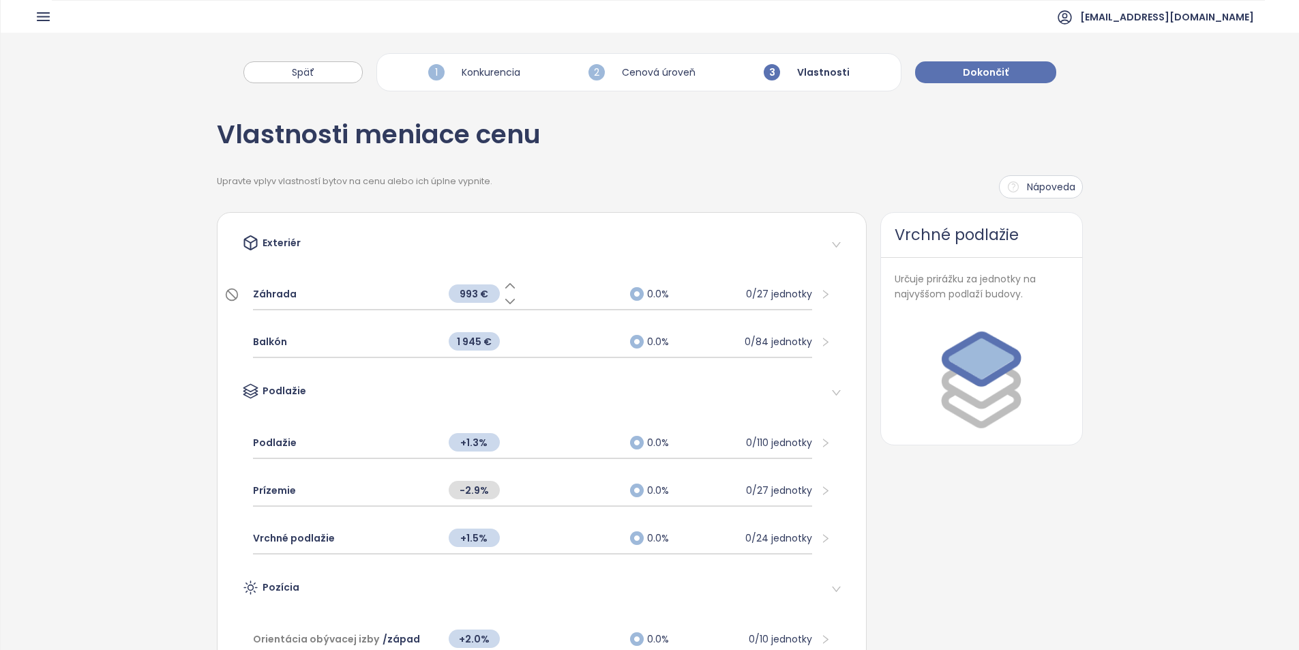
click at [476, 288] on span "993 €" at bounding box center [474, 293] width 51 height 18
click at [416, 297] on div "Záhrada" at bounding box center [344, 294] width 182 height 30
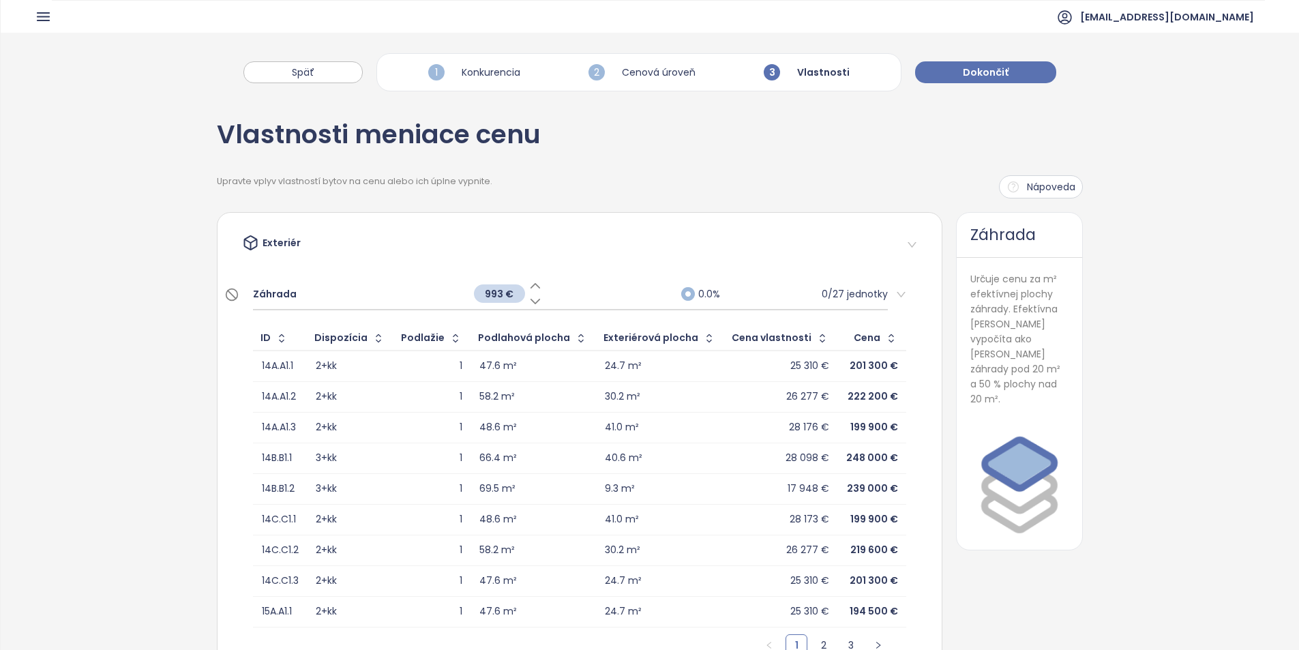
click at [404, 300] on div "Záhrada" at bounding box center [356, 294] width 207 height 30
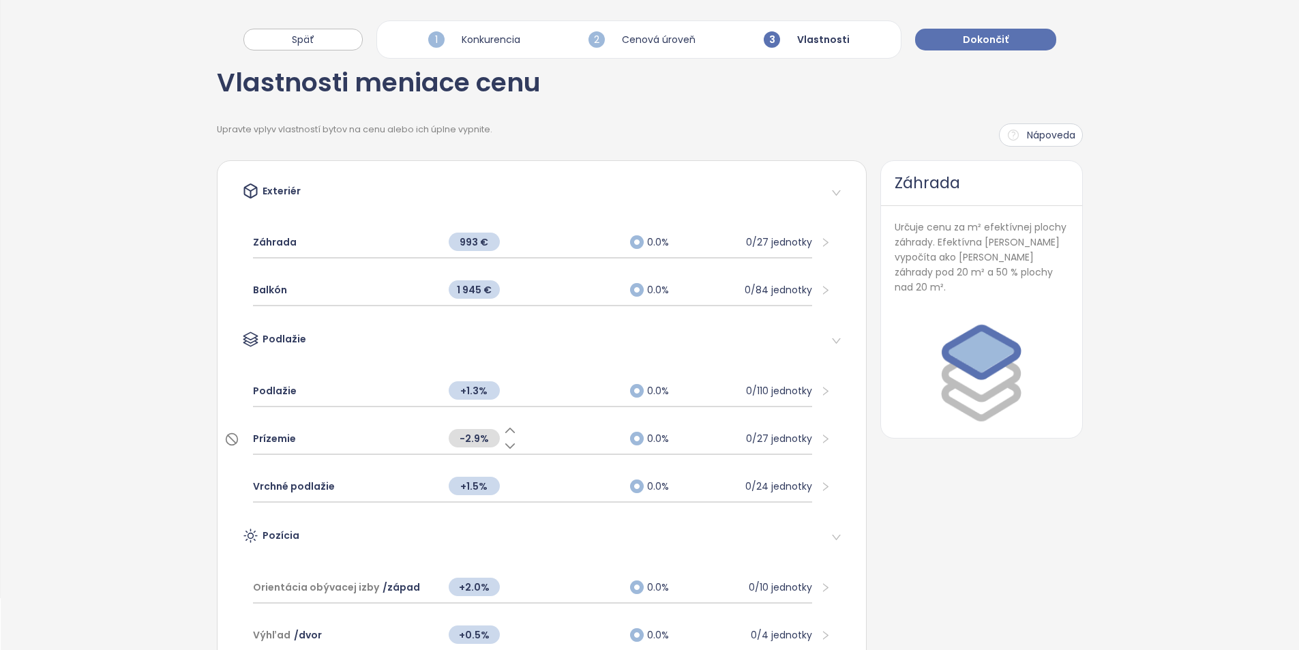
scroll to position [136, 0]
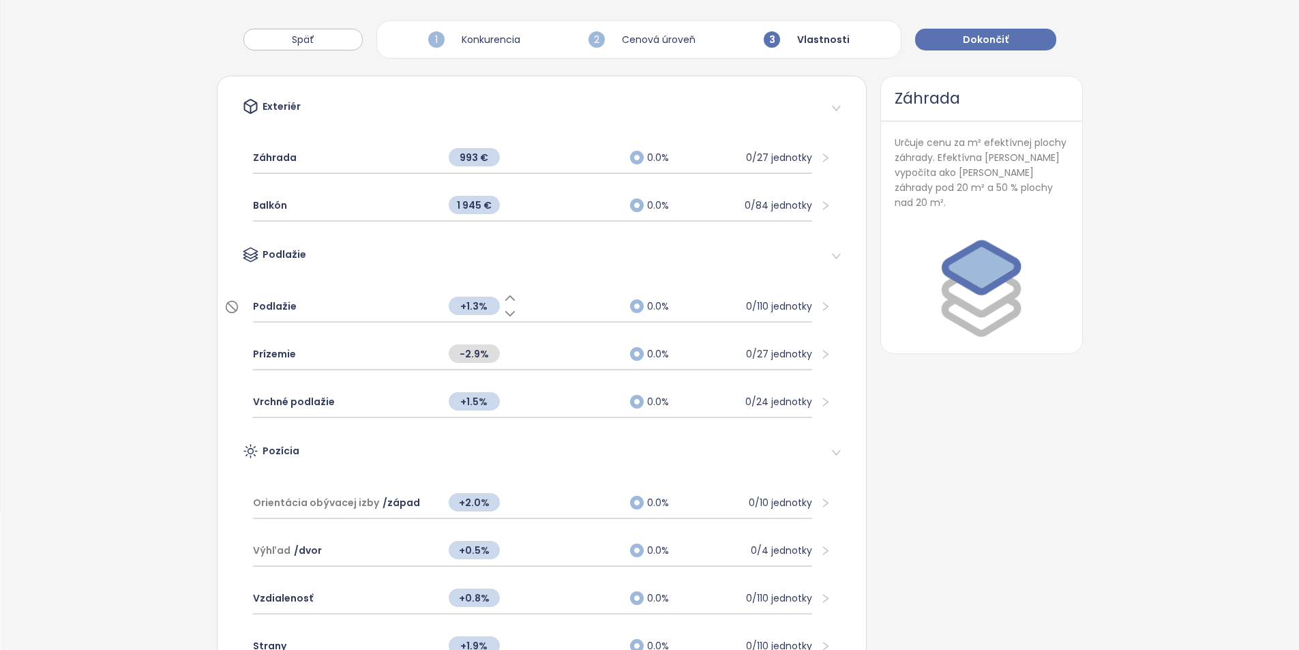
click at [404, 313] on div "Podlažie" at bounding box center [344, 306] width 182 height 30
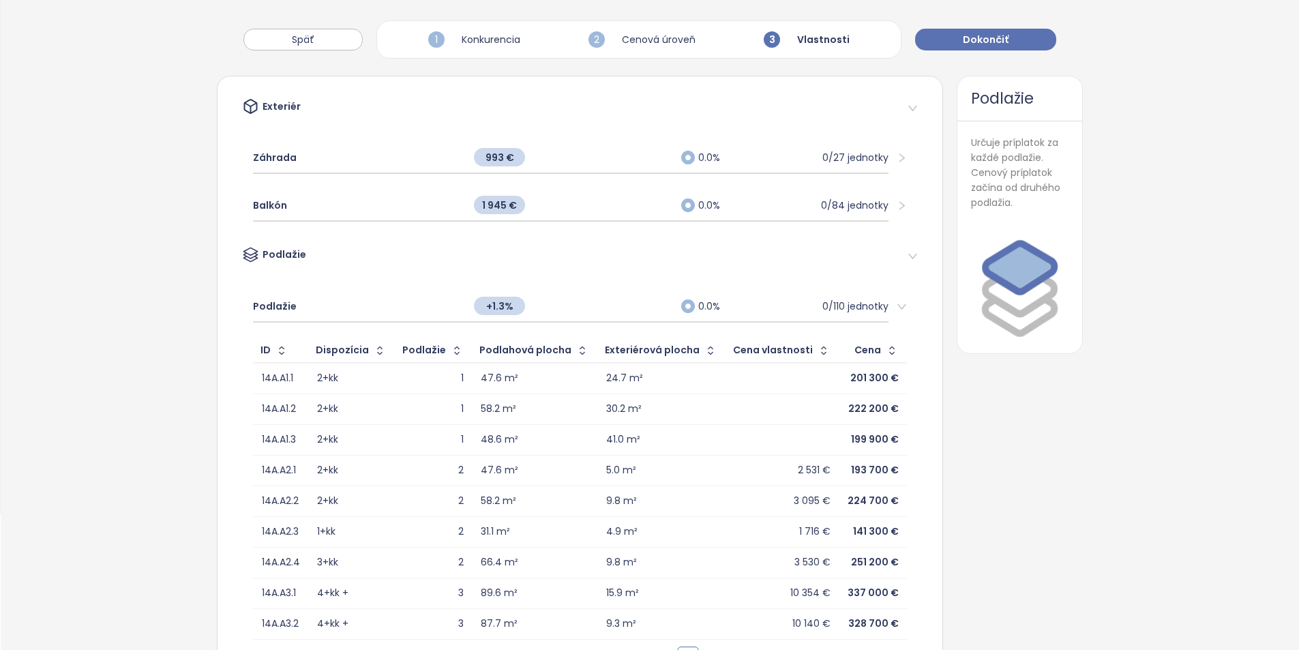
click at [453, 350] on button "button" at bounding box center [455, 350] width 18 height 22
click at [449, 350] on icon "button" at bounding box center [454, 350] width 10 height 16
click at [428, 317] on div "Podlažie" at bounding box center [356, 306] width 207 height 30
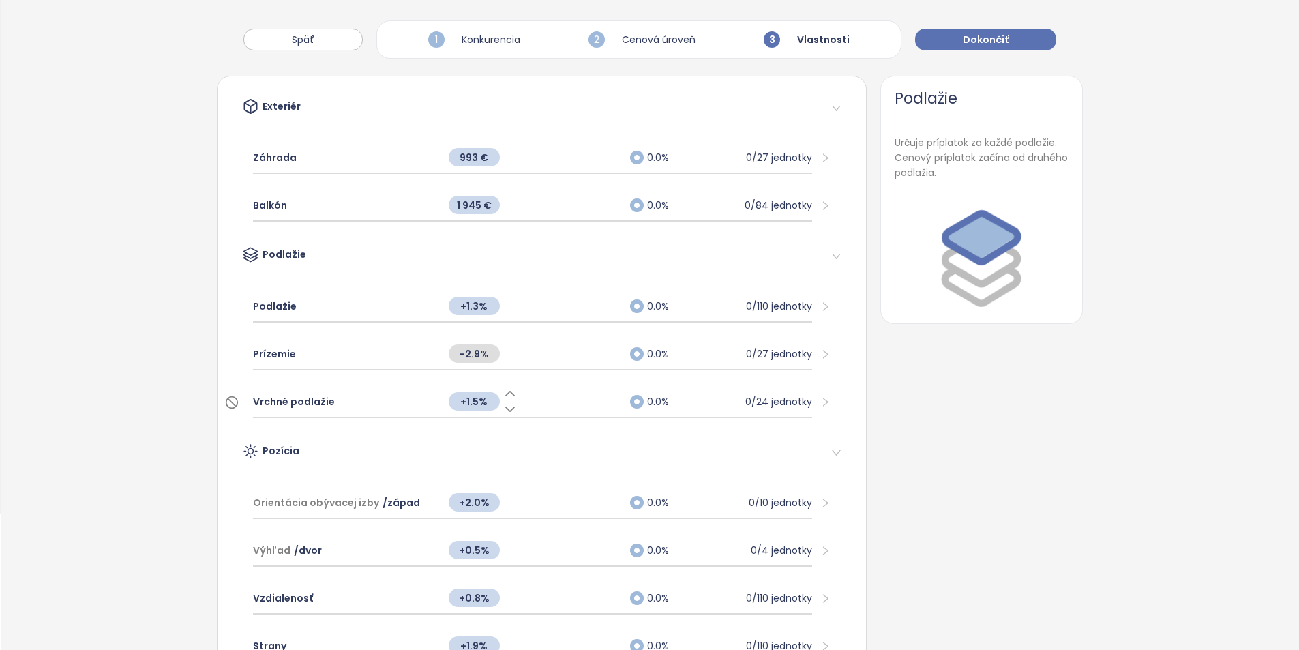
click at [360, 407] on div "Vrchné podlažie" at bounding box center [344, 401] width 182 height 30
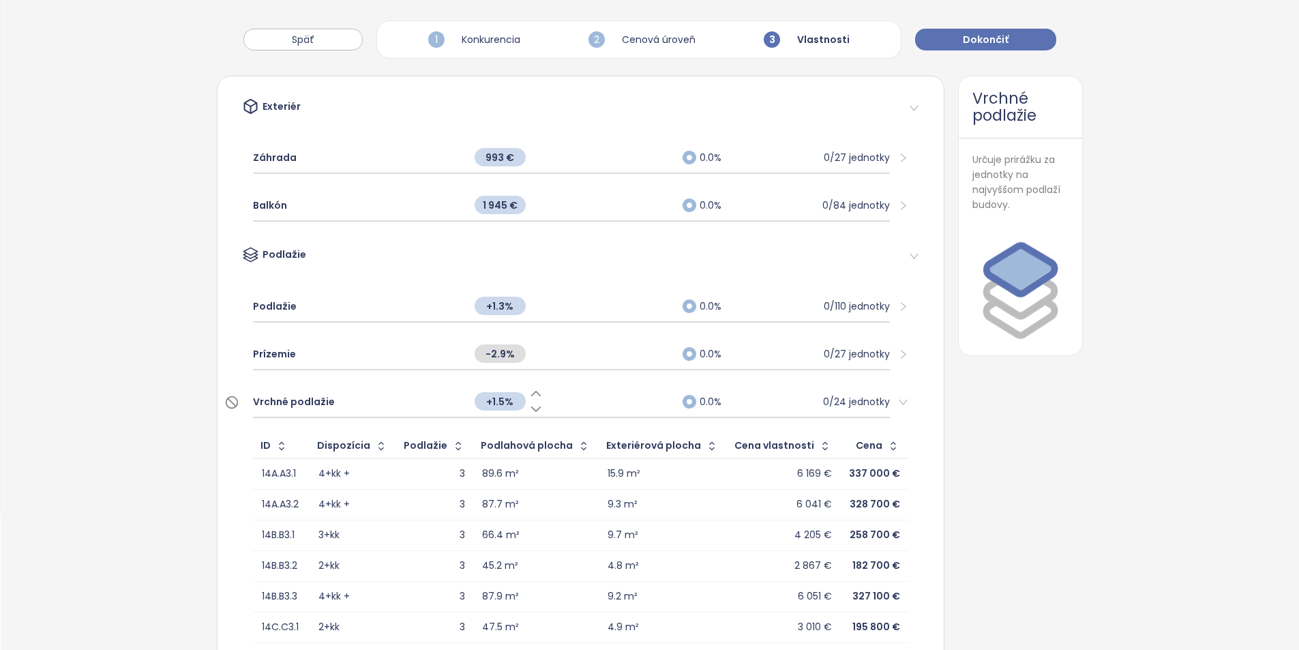
click at [366, 404] on div "Vrchné podlažie" at bounding box center [357, 401] width 208 height 30
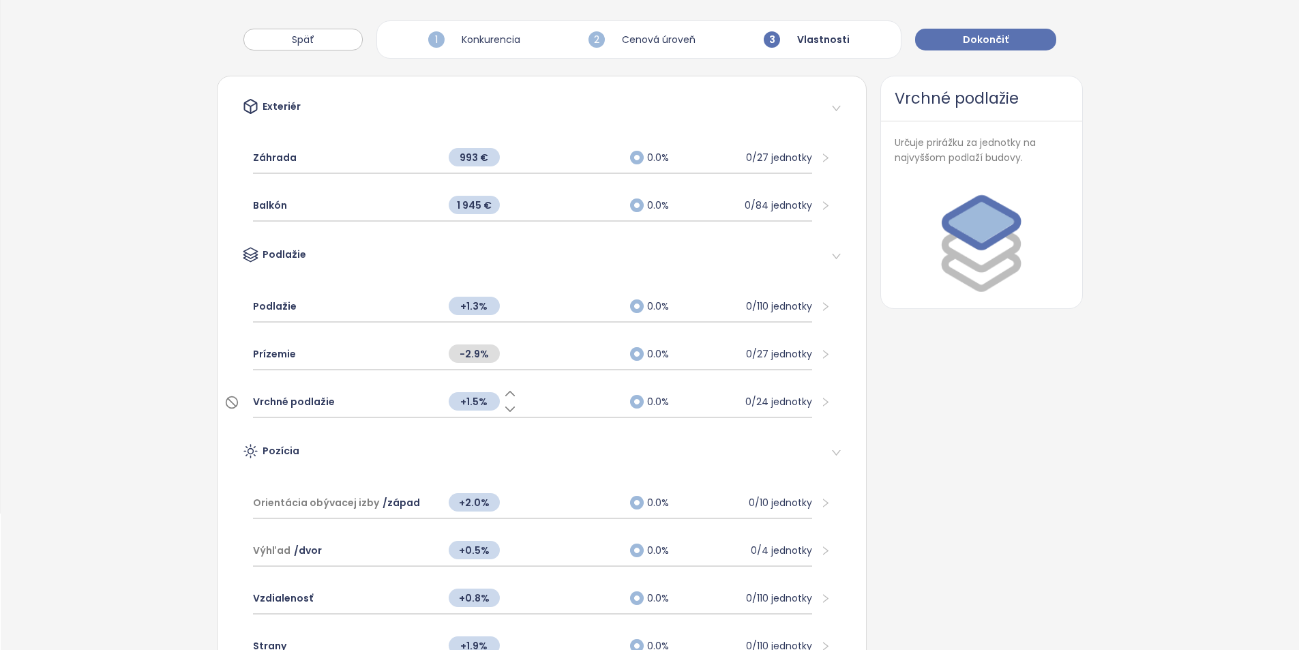
click at [469, 404] on span "+1.5%" at bounding box center [474, 401] width 51 height 18
click at [469, 404] on input "***" at bounding box center [474, 401] width 51 height 15
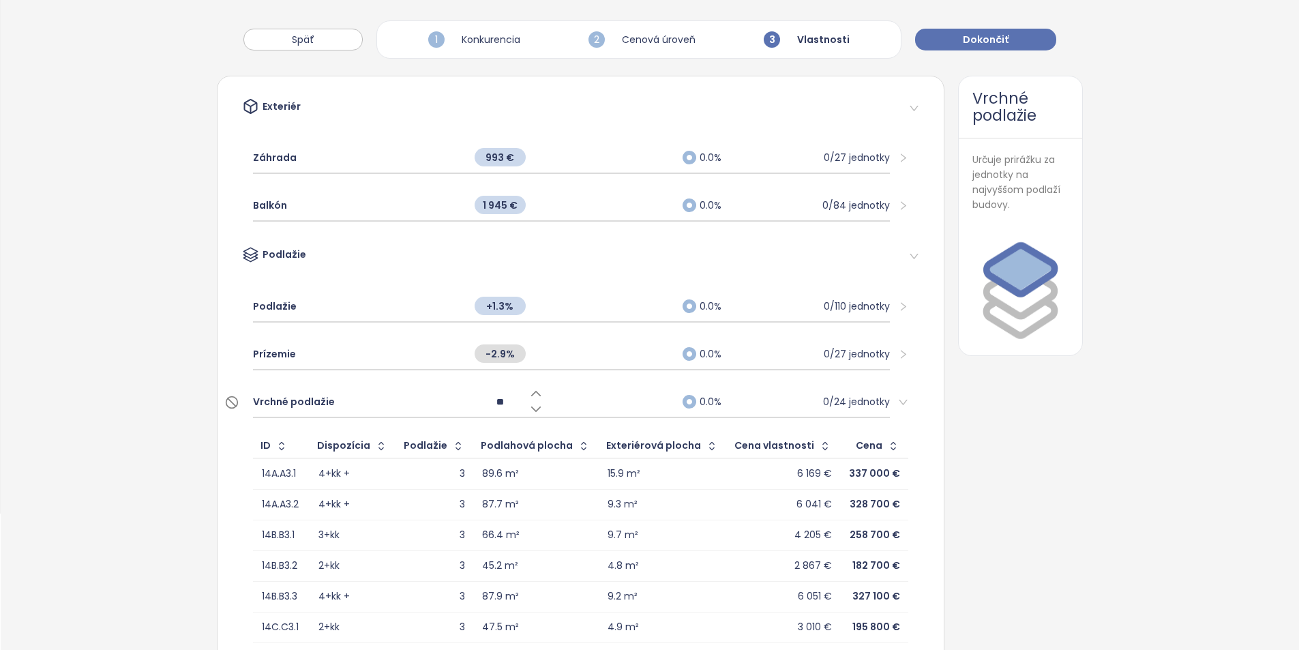
type input "***"
click at [407, 404] on div "Vrchné podlažie" at bounding box center [357, 401] width 208 height 30
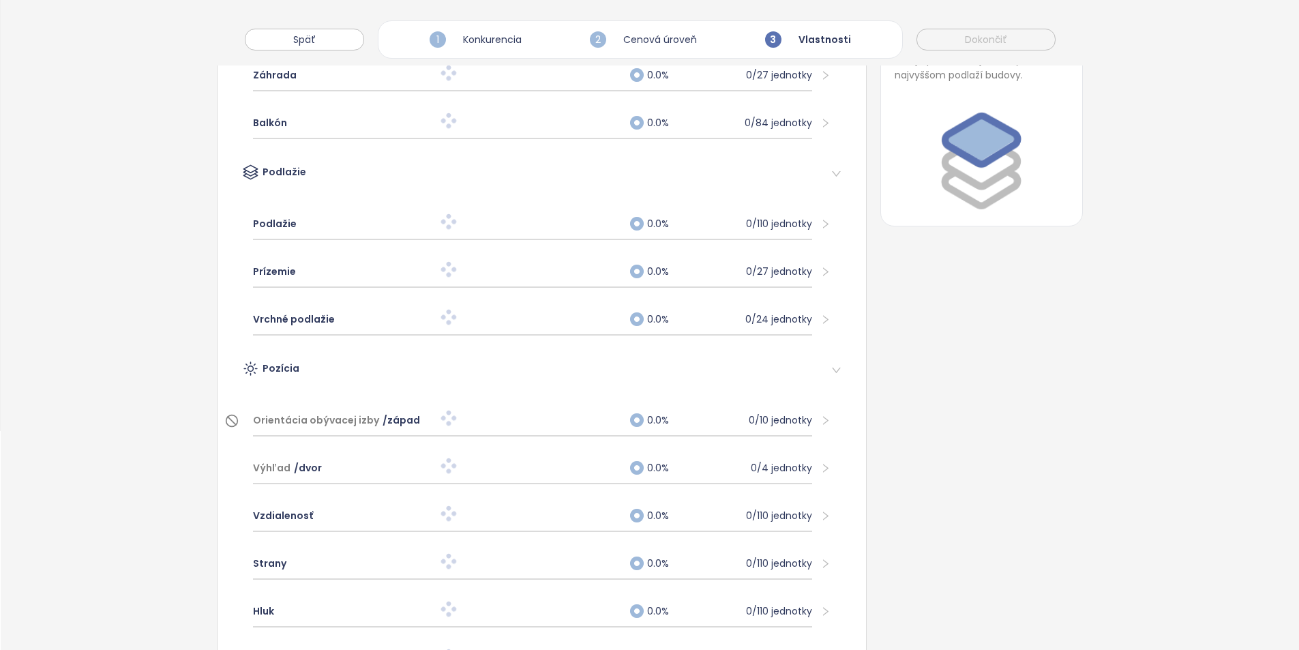
scroll to position [341, 0]
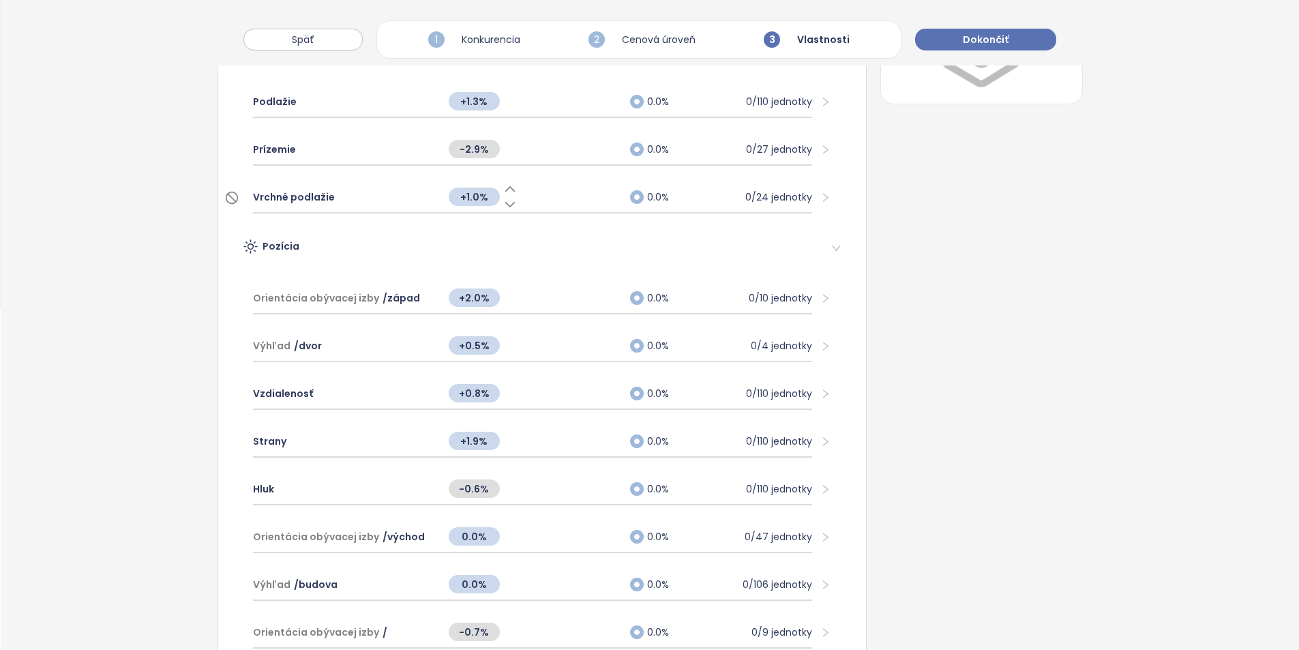
click at [412, 202] on div "Vrchné podlažie" at bounding box center [344, 197] width 182 height 30
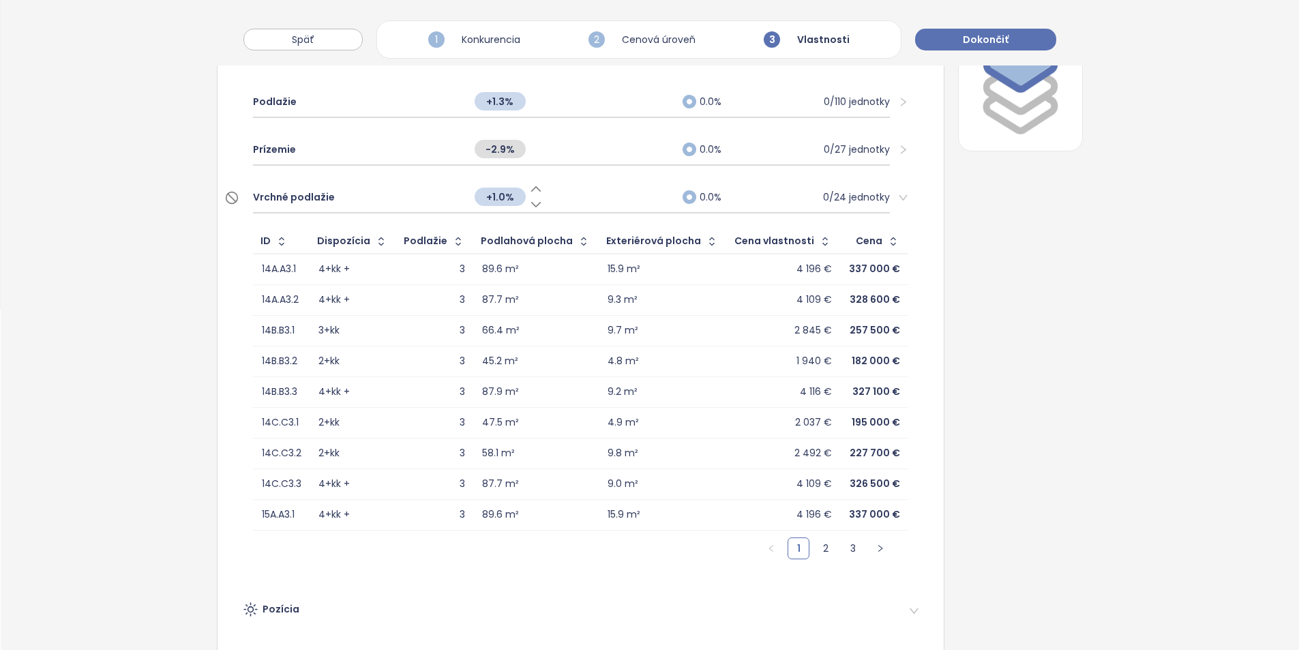
click at [379, 206] on div "Vrchné podlažie" at bounding box center [357, 197] width 208 height 30
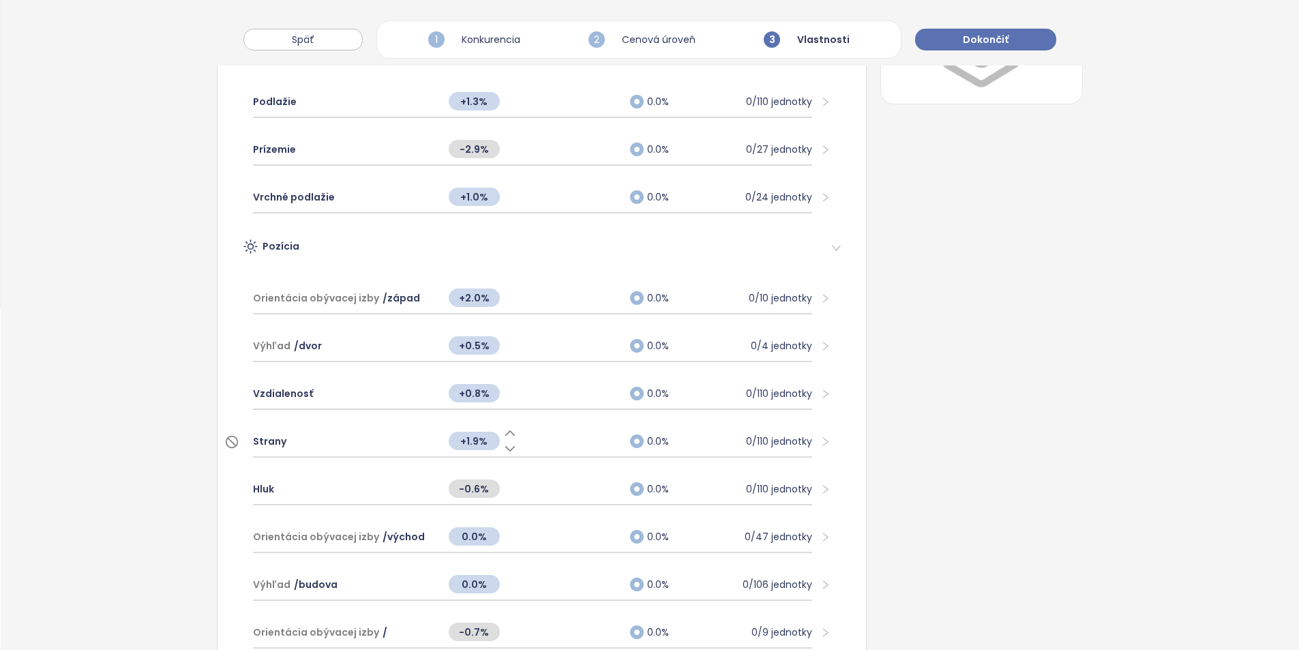
click at [410, 444] on div "Strany" at bounding box center [344, 441] width 182 height 30
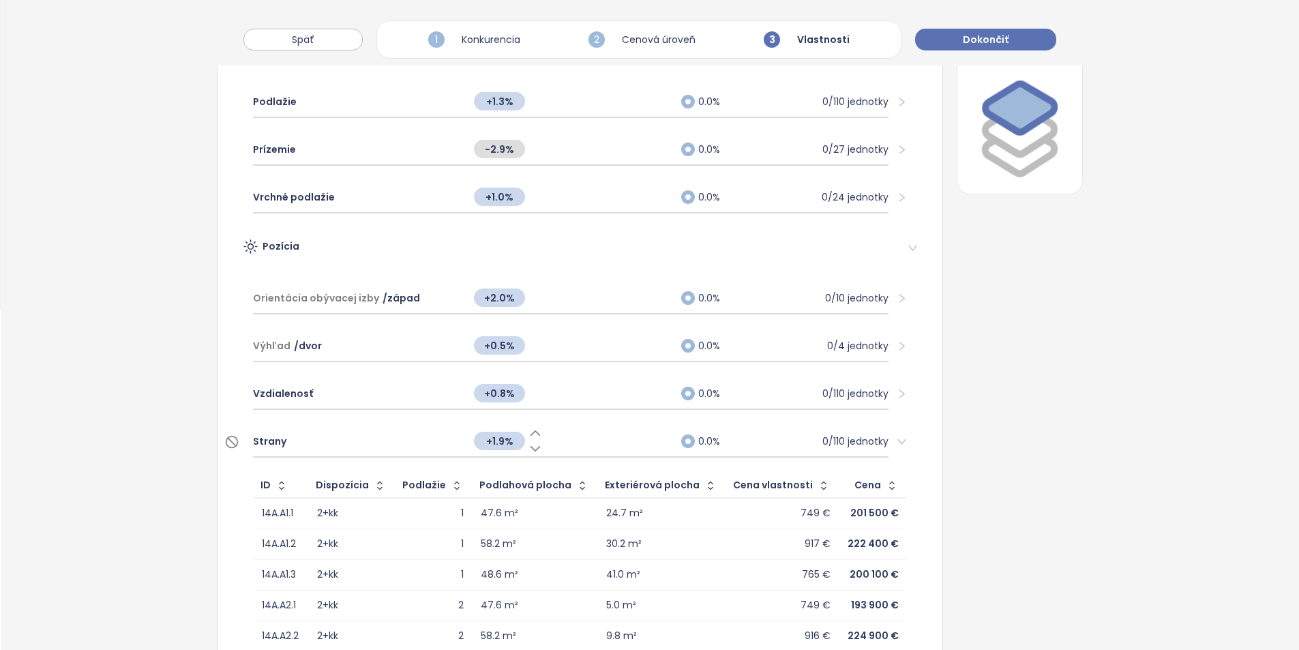
click at [399, 444] on div "Strany" at bounding box center [356, 441] width 207 height 30
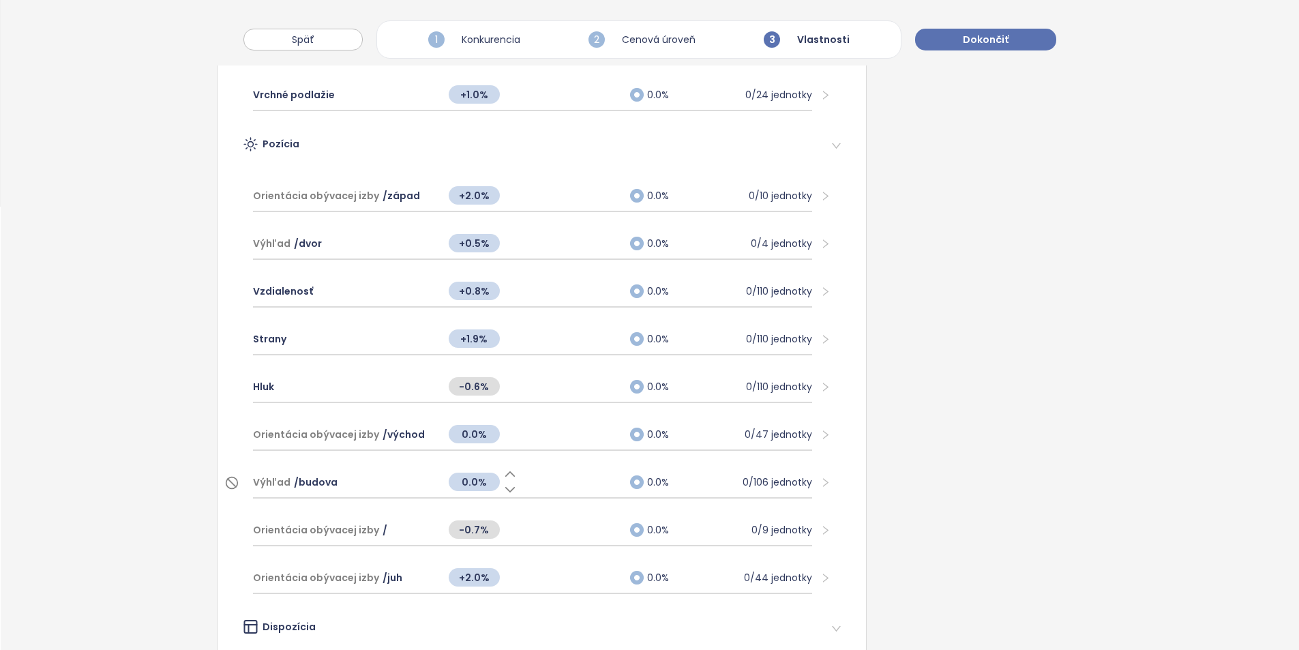
scroll to position [477, 0]
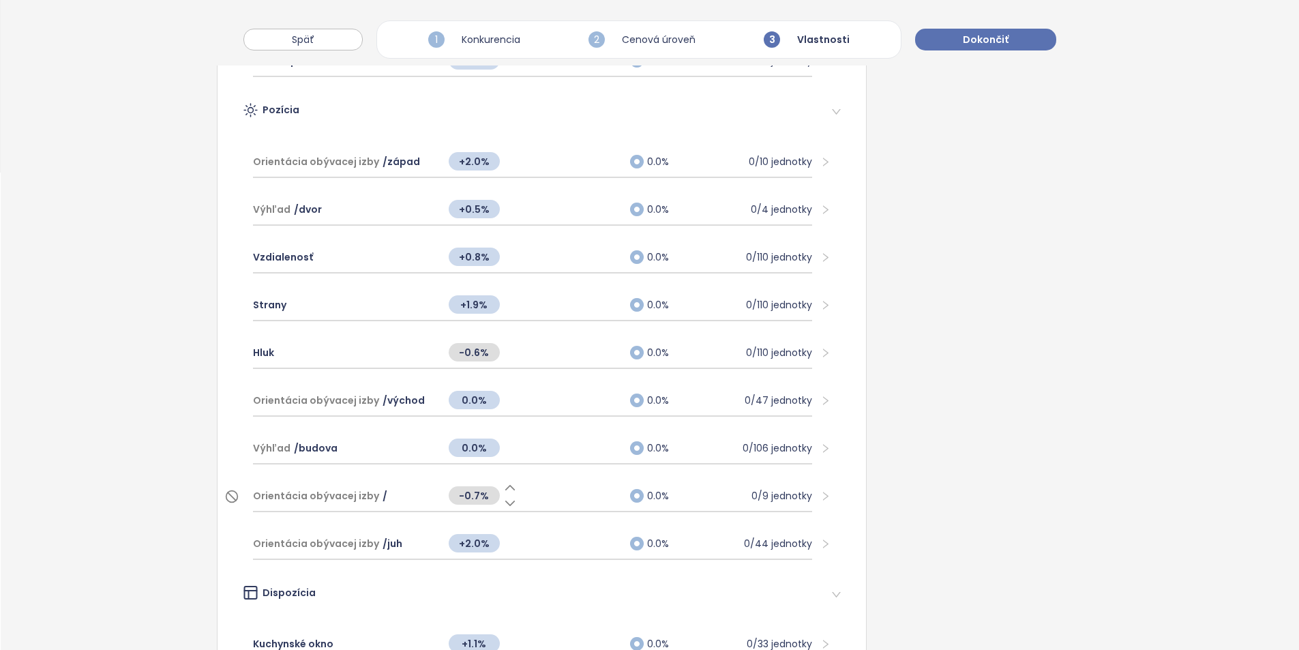
click at [399, 498] on div "Orientácia obývacej izby /" at bounding box center [344, 496] width 182 height 30
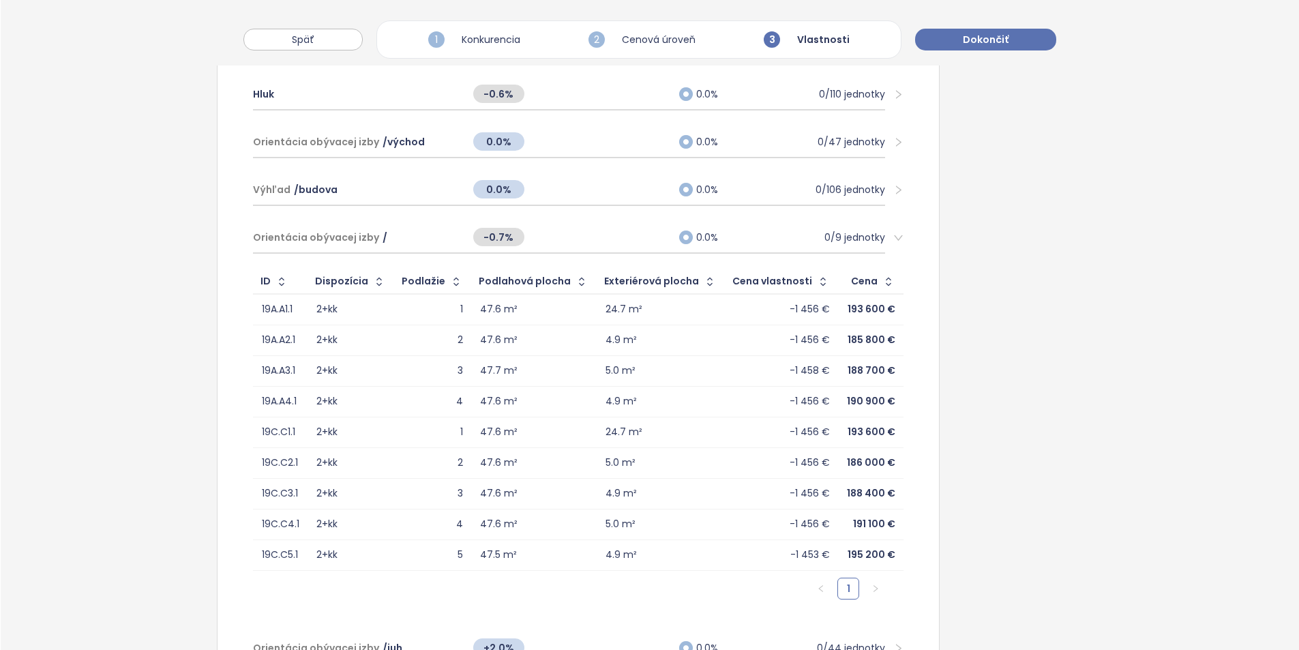
scroll to position [818, 0]
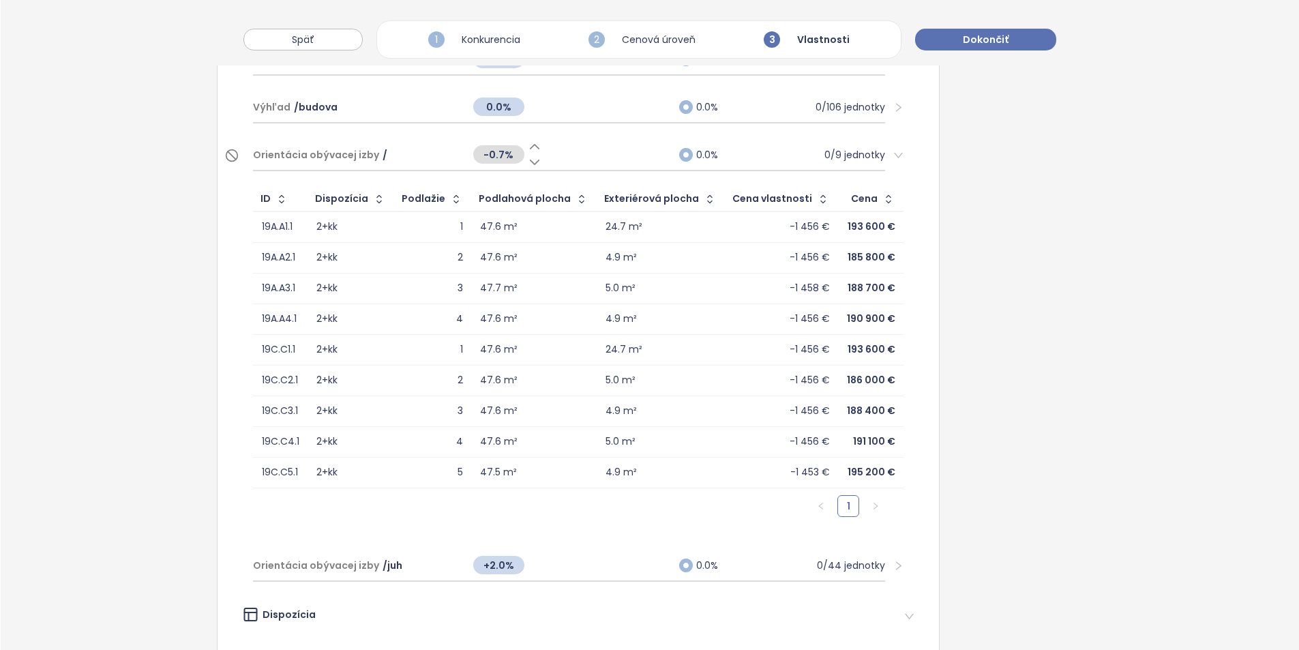
click at [407, 149] on div "Orientácia obývacej izby /" at bounding box center [356, 155] width 206 height 30
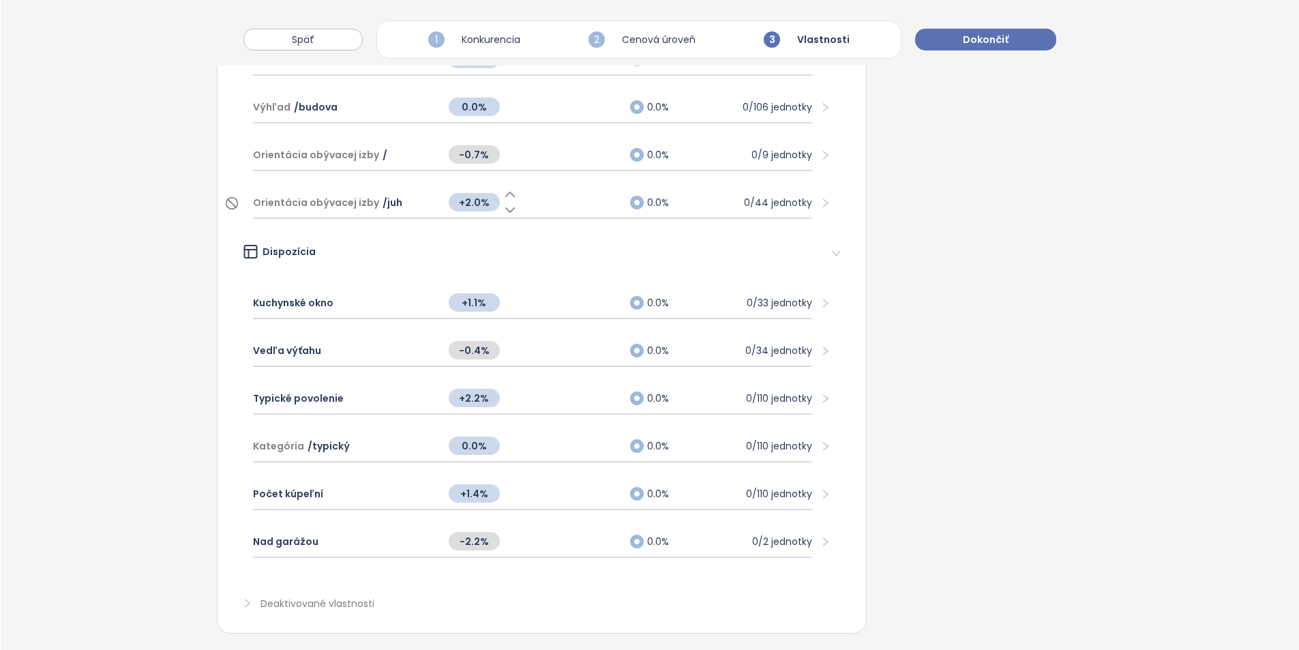
click at [411, 211] on div "Orientácia obývacej izby / juh" at bounding box center [344, 202] width 182 height 30
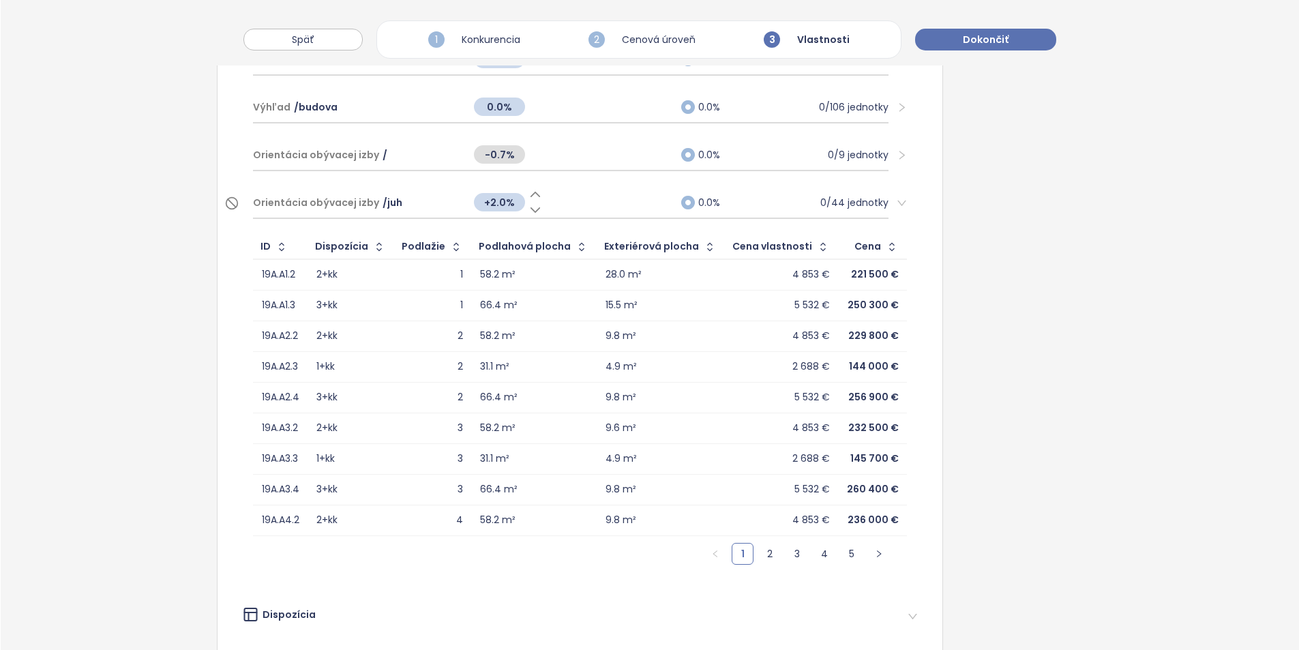
click at [411, 207] on div "Orientácia obývacej izby / juh" at bounding box center [356, 202] width 207 height 30
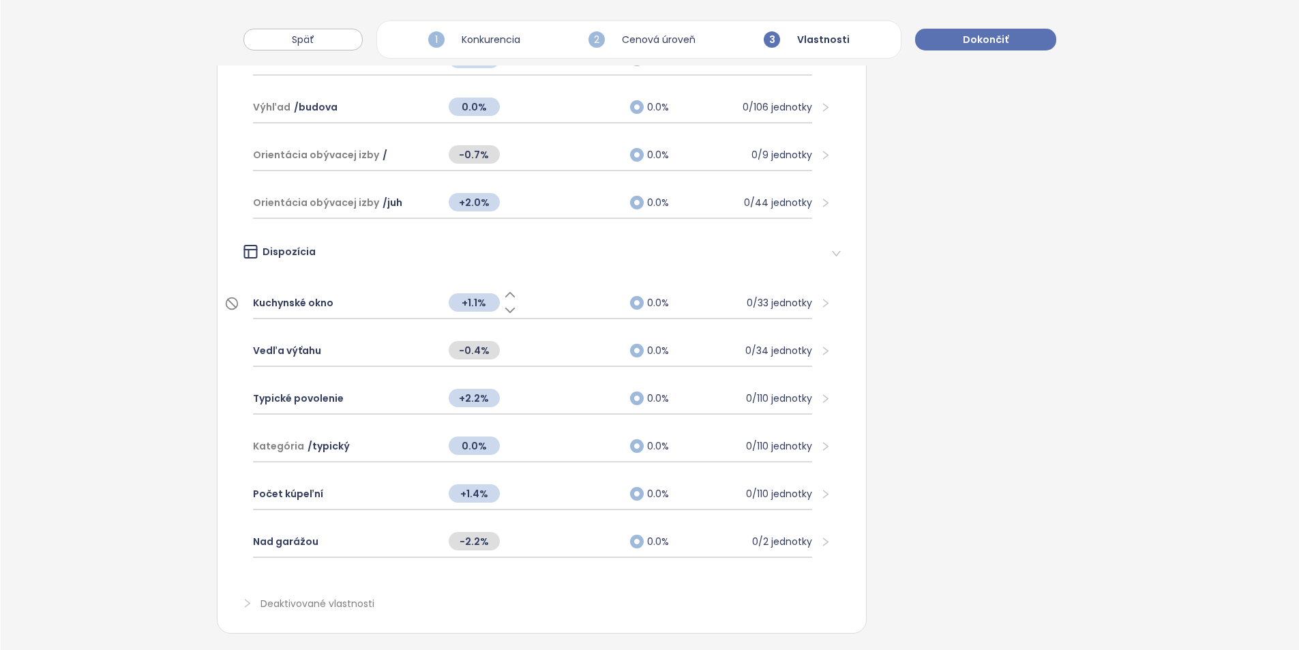
click at [425, 308] on div "Kuchynské okno" at bounding box center [344, 303] width 182 height 30
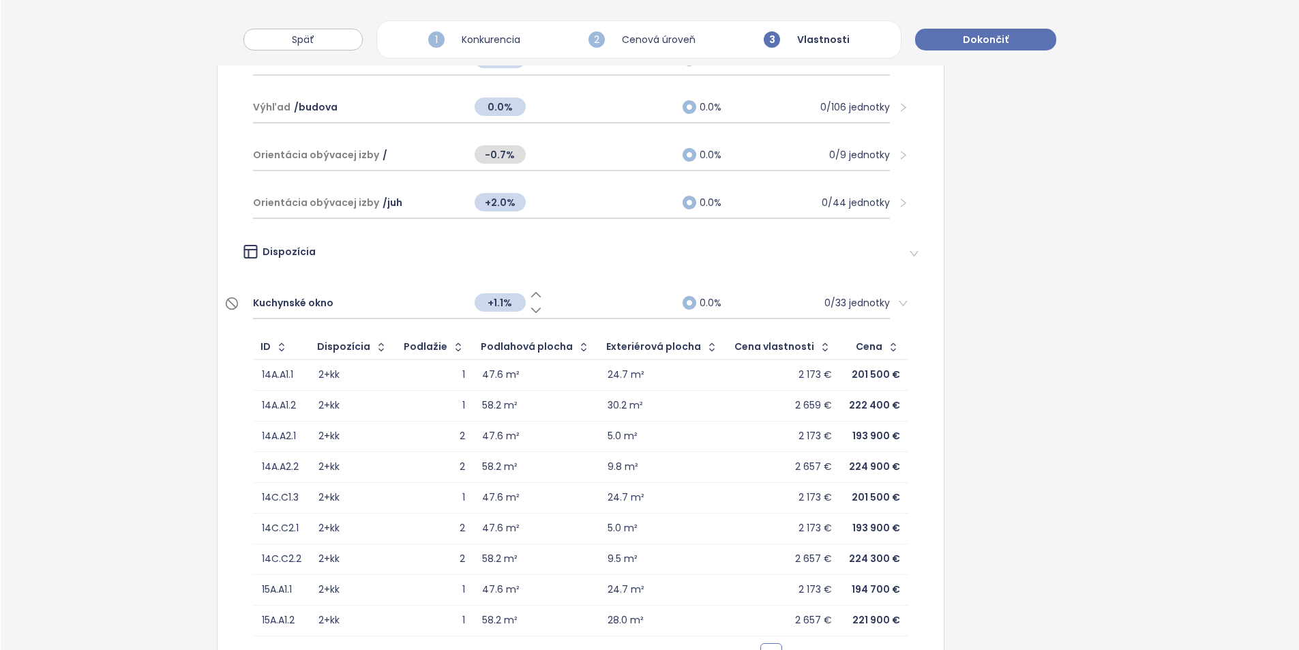
click at [497, 308] on span "+1.1%" at bounding box center [499, 302] width 51 height 18
click at [497, 308] on input "***" at bounding box center [499, 302] width 51 height 15
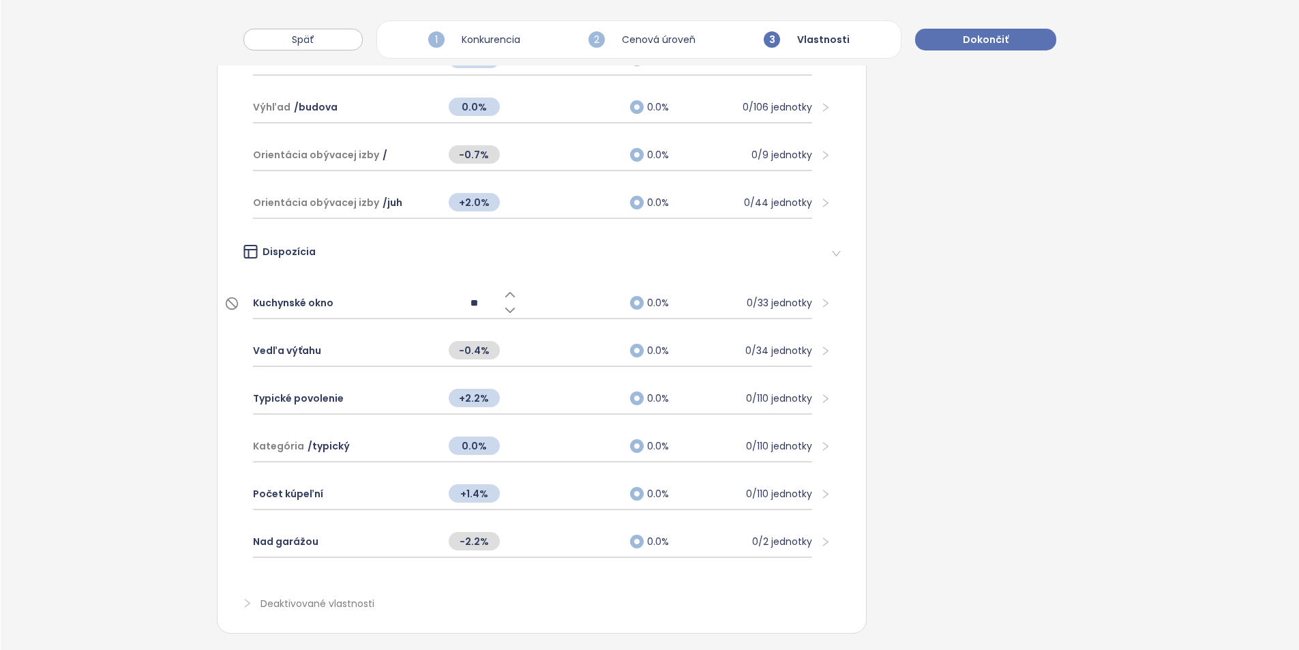
type input "***"
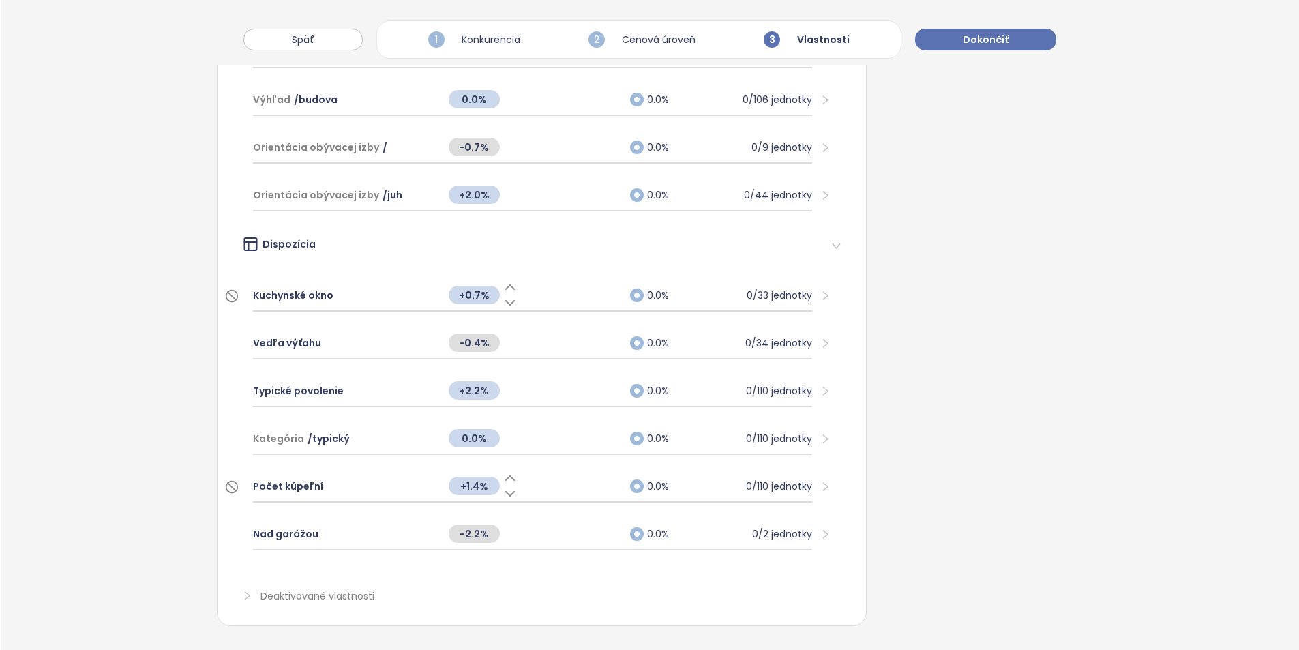
scroll to position [836, 0]
drag, startPoint x: 583, startPoint y: 520, endPoint x: 576, endPoint y: 522, distance: 7.1
click at [583, 520] on div "-2.2%" at bounding box center [533, 533] width 182 height 29
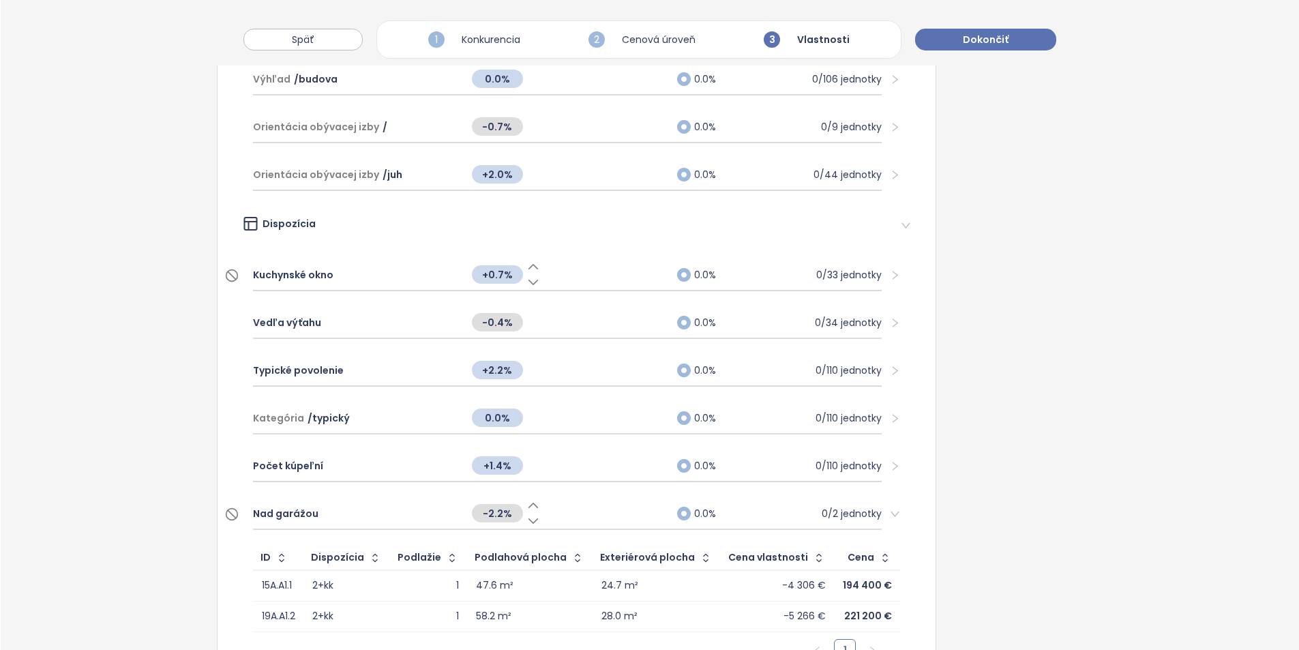
scroll to position [972, 0]
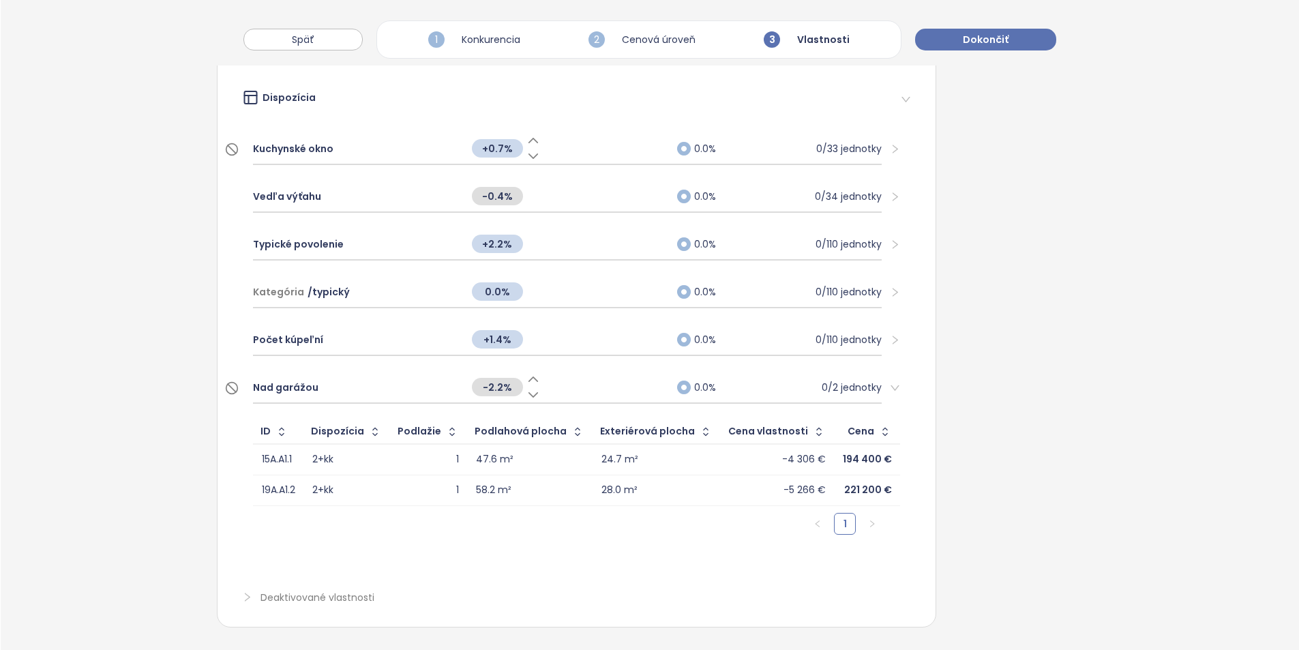
click at [402, 390] on div "Nad garážou" at bounding box center [355, 387] width 205 height 30
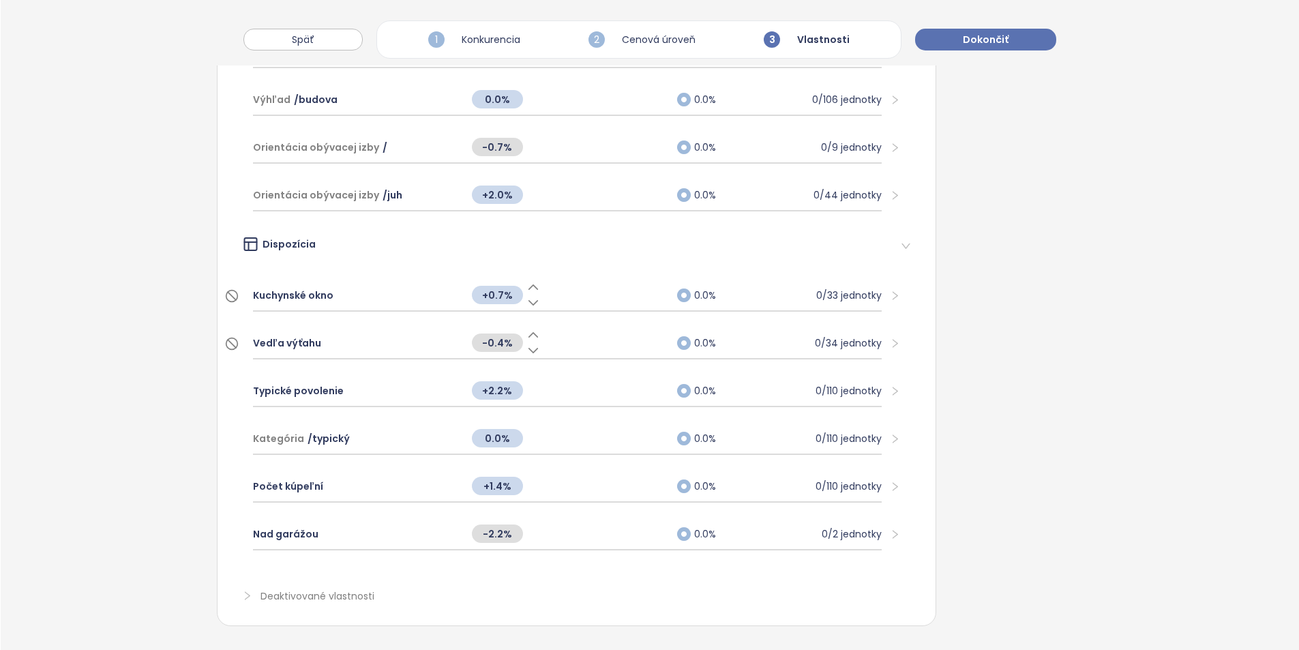
scroll to position [836, 0]
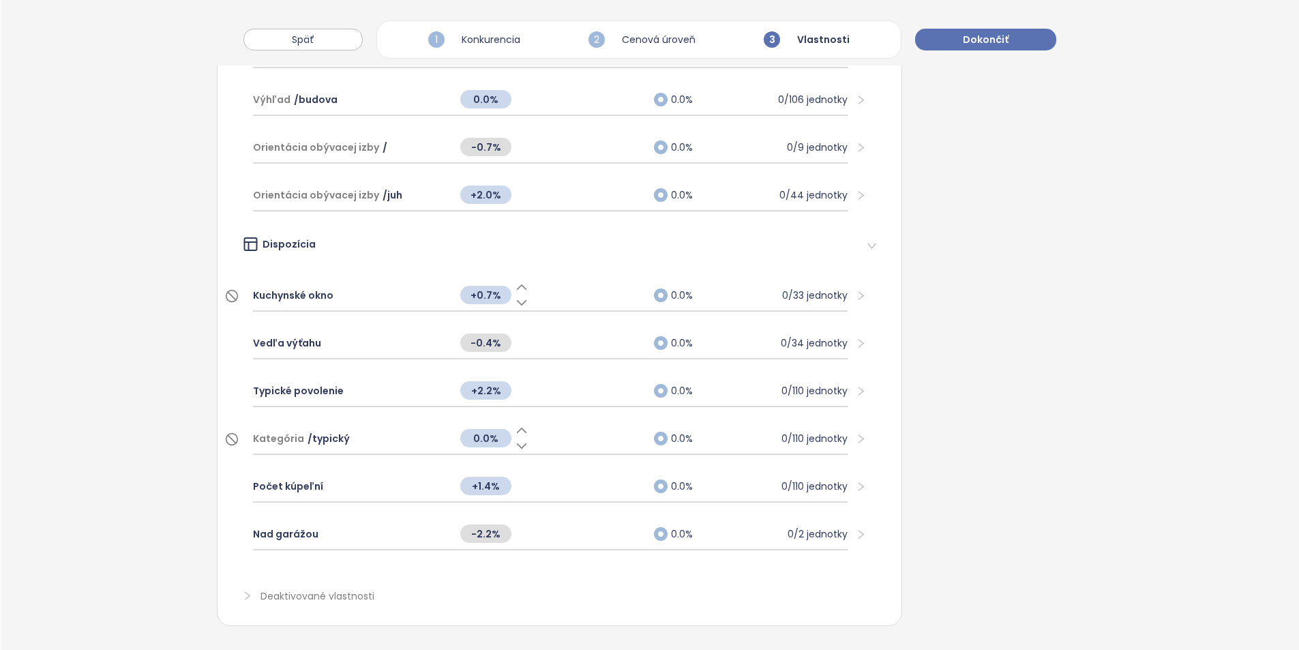
click at [435, 427] on div "Kategória / typický" at bounding box center [350, 438] width 194 height 30
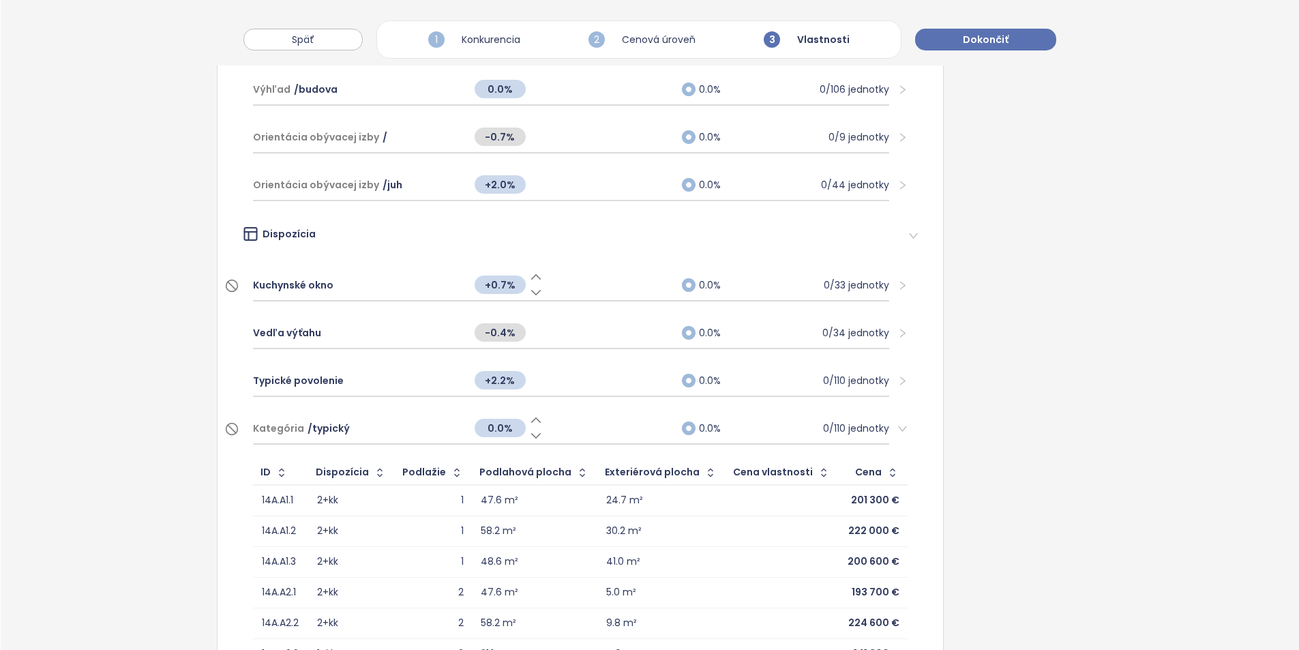
click at [406, 427] on div "Kategória / typický" at bounding box center [356, 428] width 207 height 30
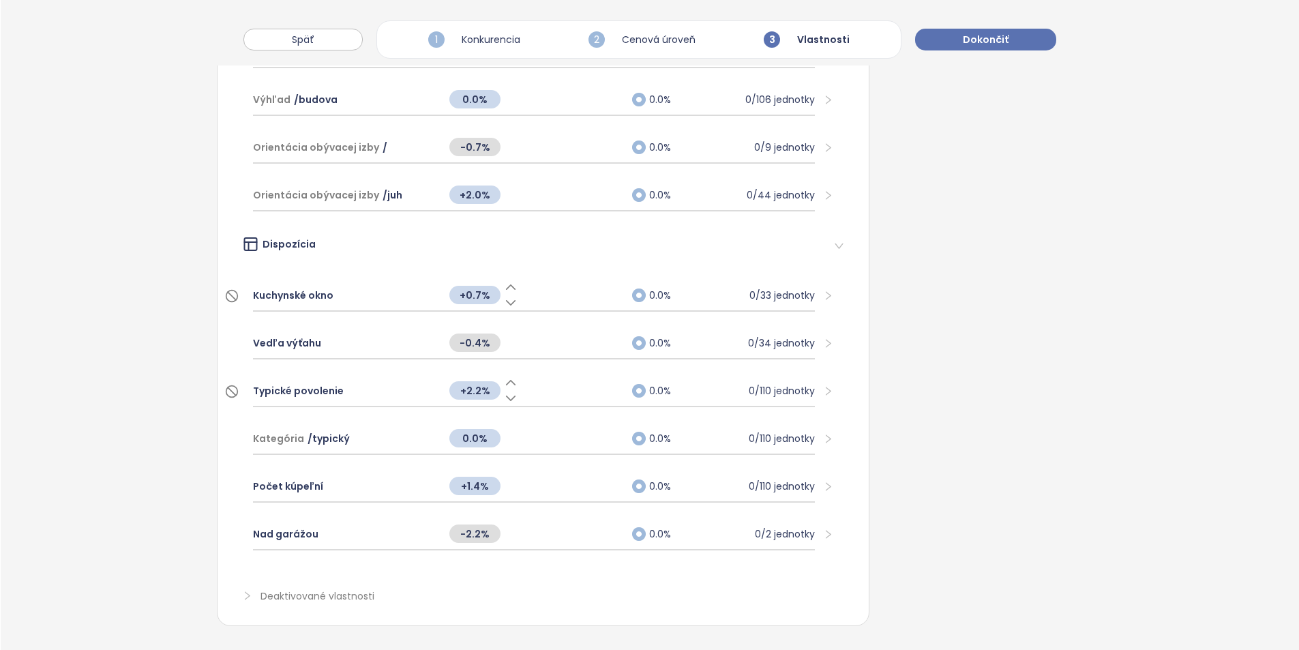
click at [404, 381] on div "Typické povolenie" at bounding box center [344, 391] width 183 height 30
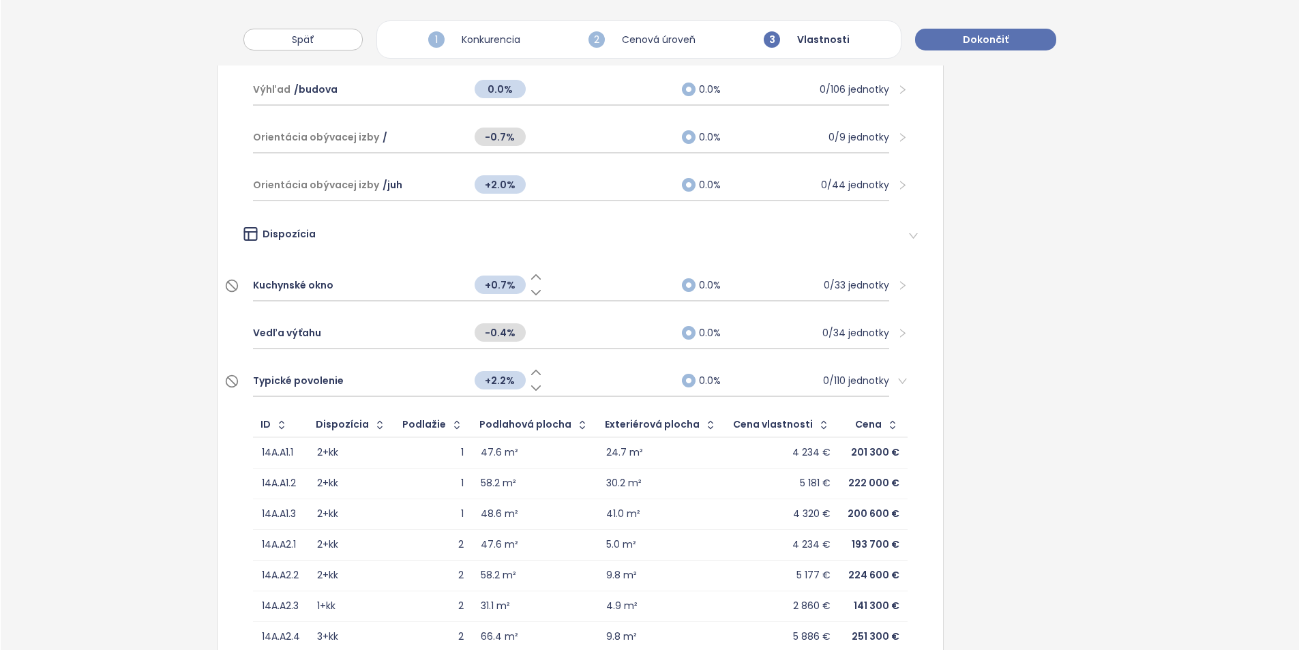
click at [404, 381] on div "Typické povolenie" at bounding box center [356, 380] width 207 height 30
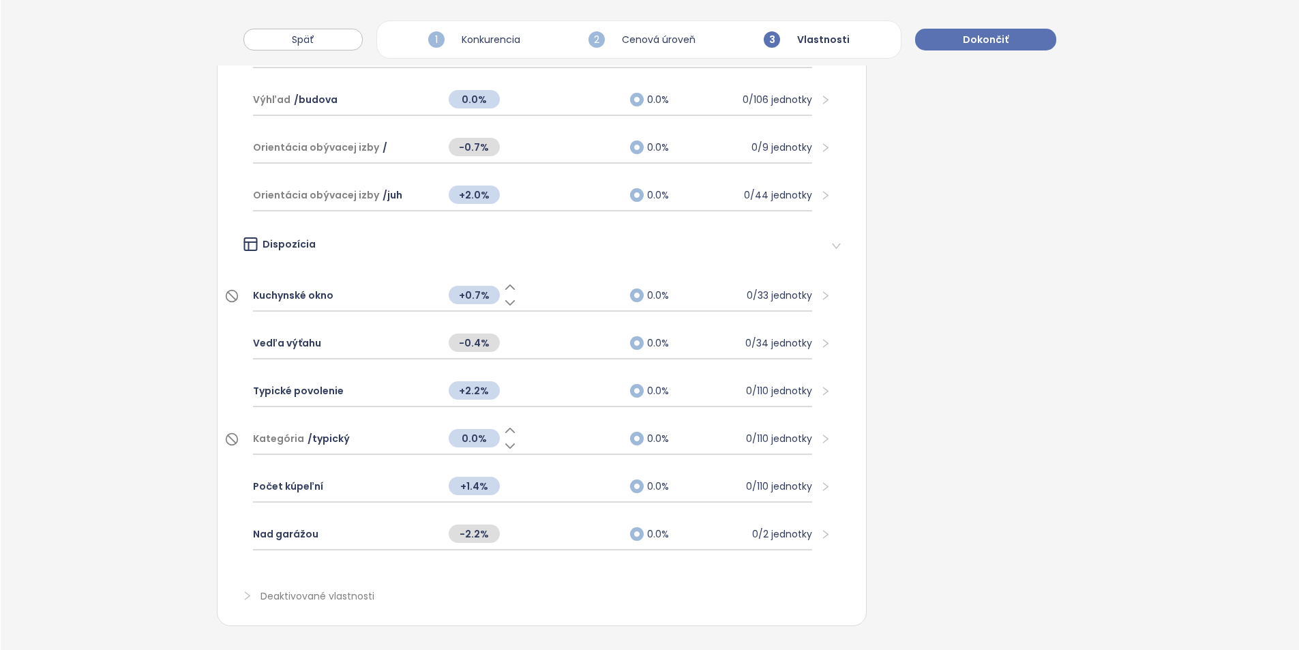
click at [400, 426] on div "Kategória / typický" at bounding box center [344, 438] width 182 height 30
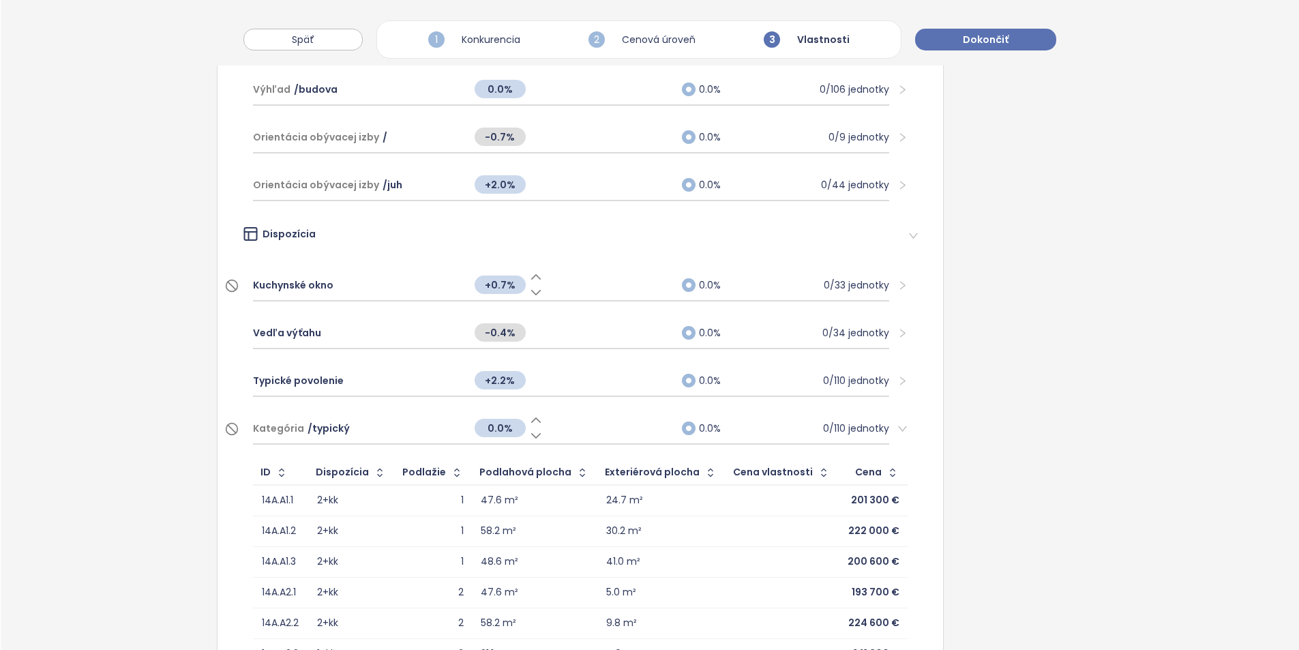
click at [400, 426] on div "Kategória / typický" at bounding box center [356, 428] width 207 height 30
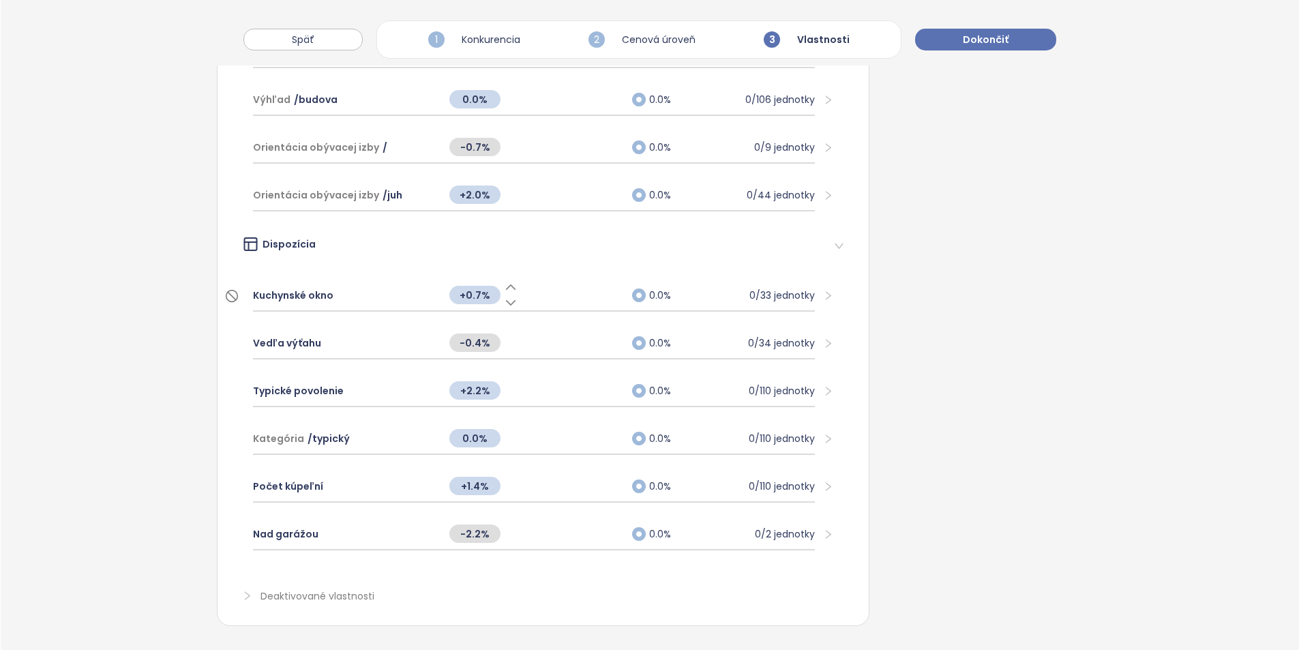
click at [332, 589] on span "Deaktivované vlastnosti" at bounding box center [317, 597] width 114 height 17
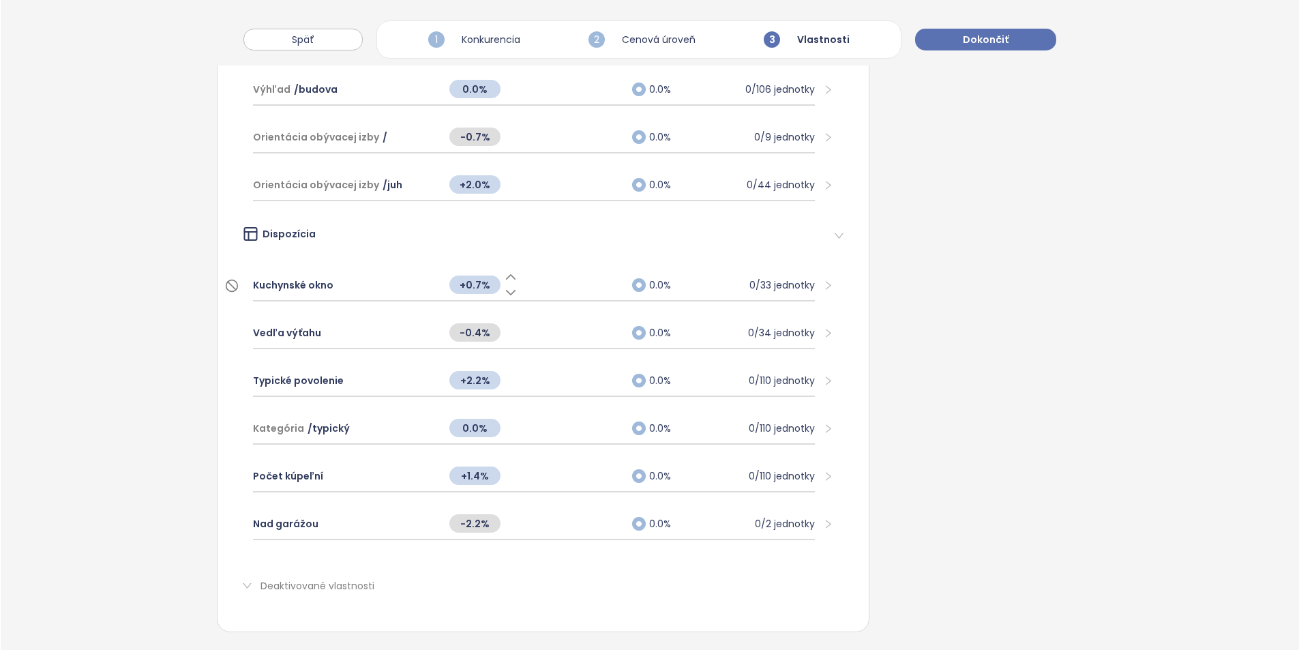
click at [331, 585] on span "Deaktivované vlastnosti" at bounding box center [317, 587] width 114 height 17
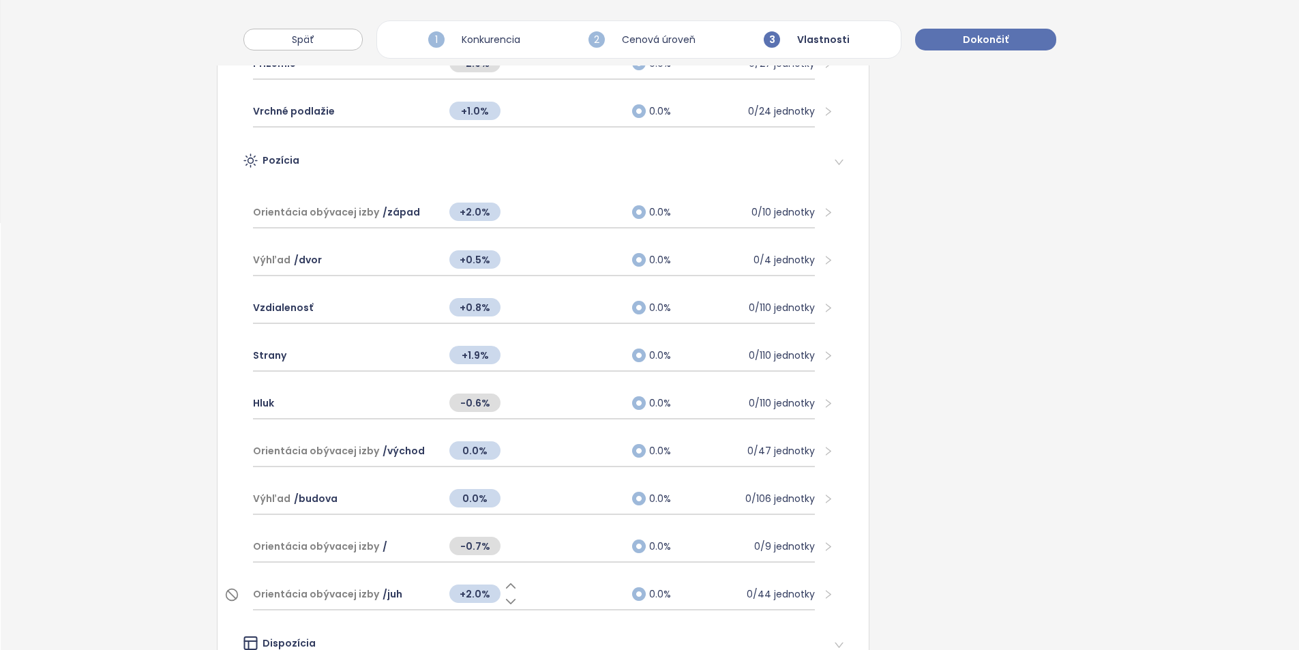
scroll to position [0, 0]
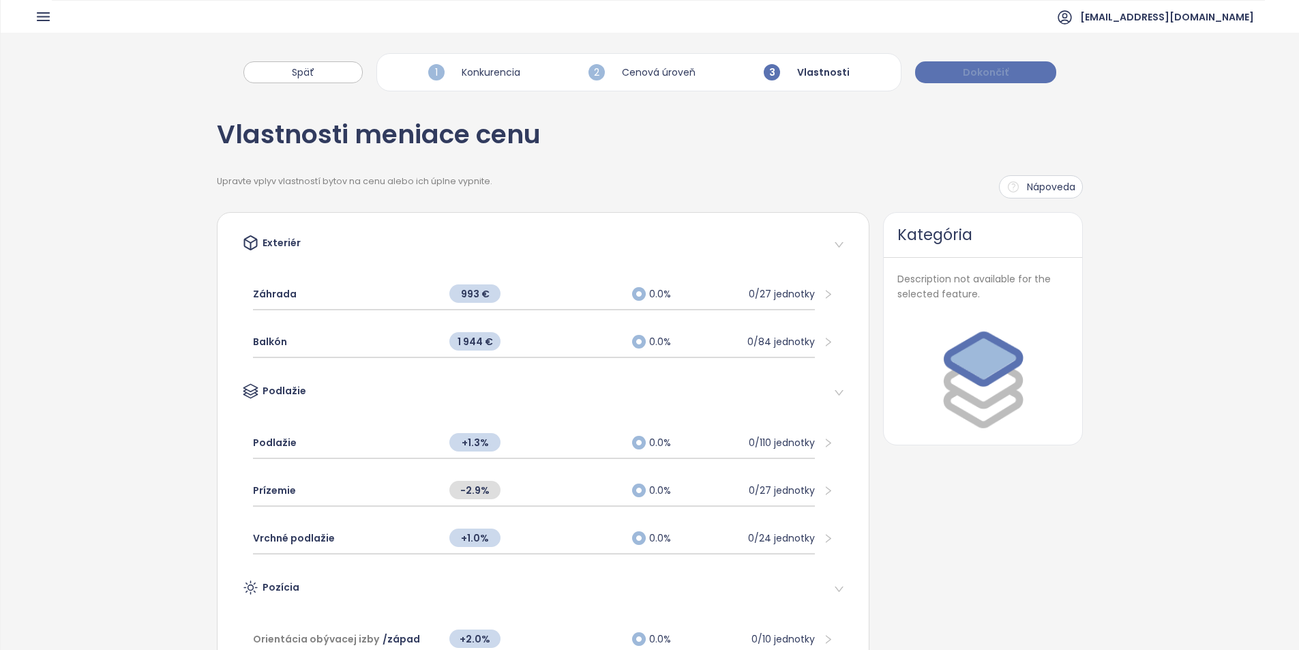
click at [950, 74] on button "Dokončiť" at bounding box center [985, 72] width 141 height 22
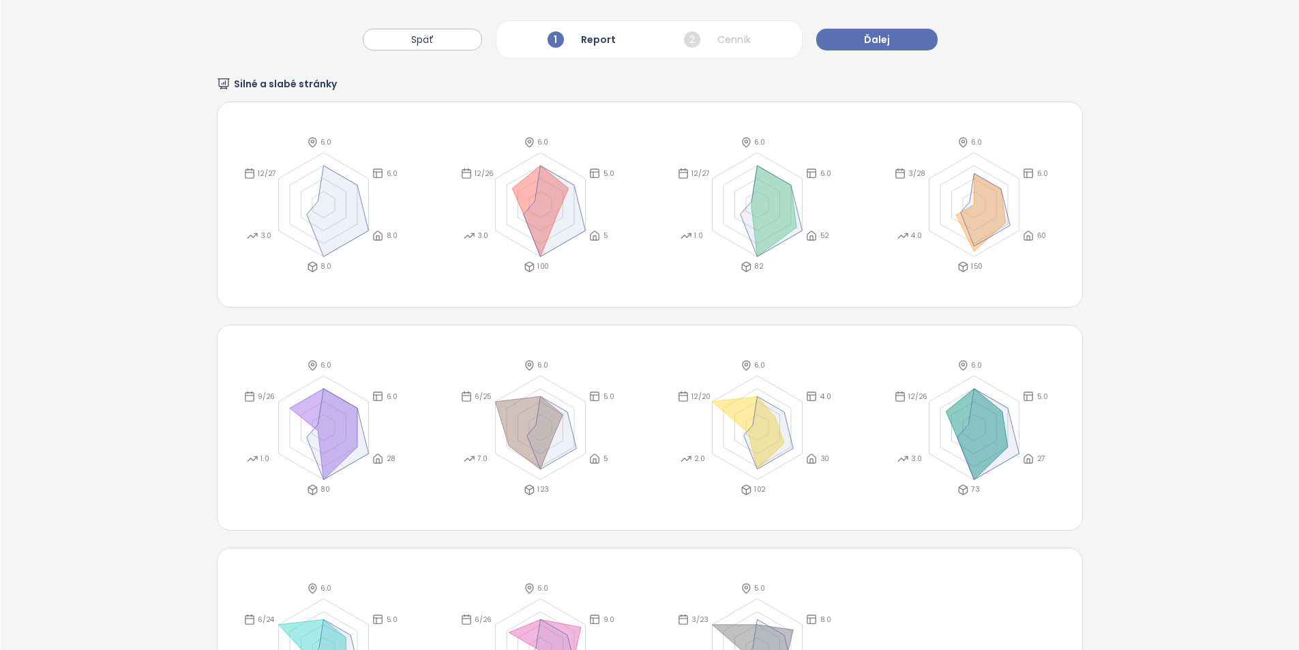
scroll to position [2923, 0]
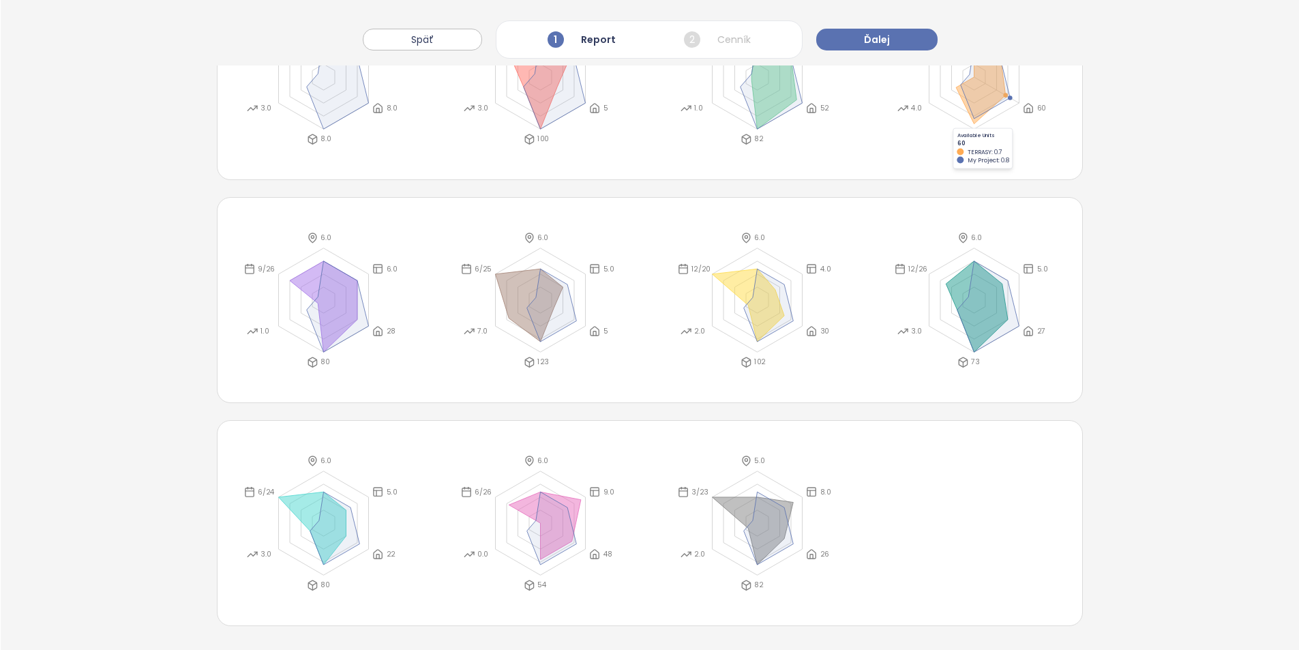
drag, startPoint x: 920, startPoint y: 38, endPoint x: 1286, endPoint y: 526, distance: 609.5
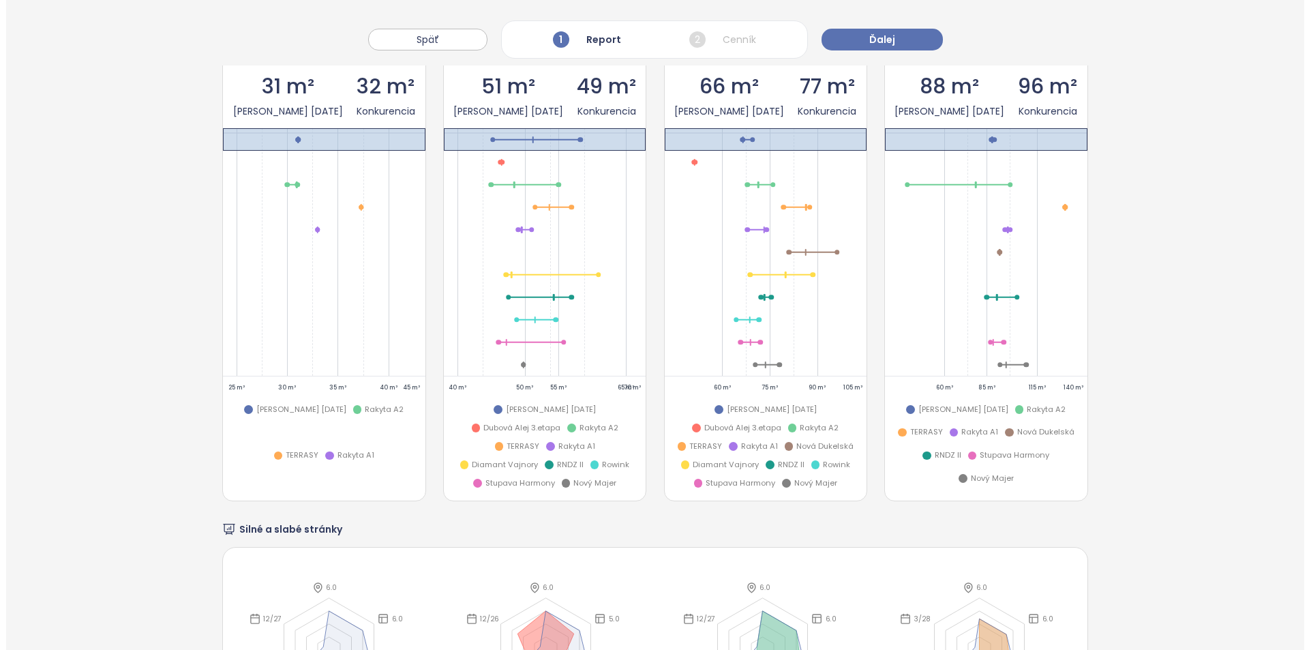
scroll to position [0, 0]
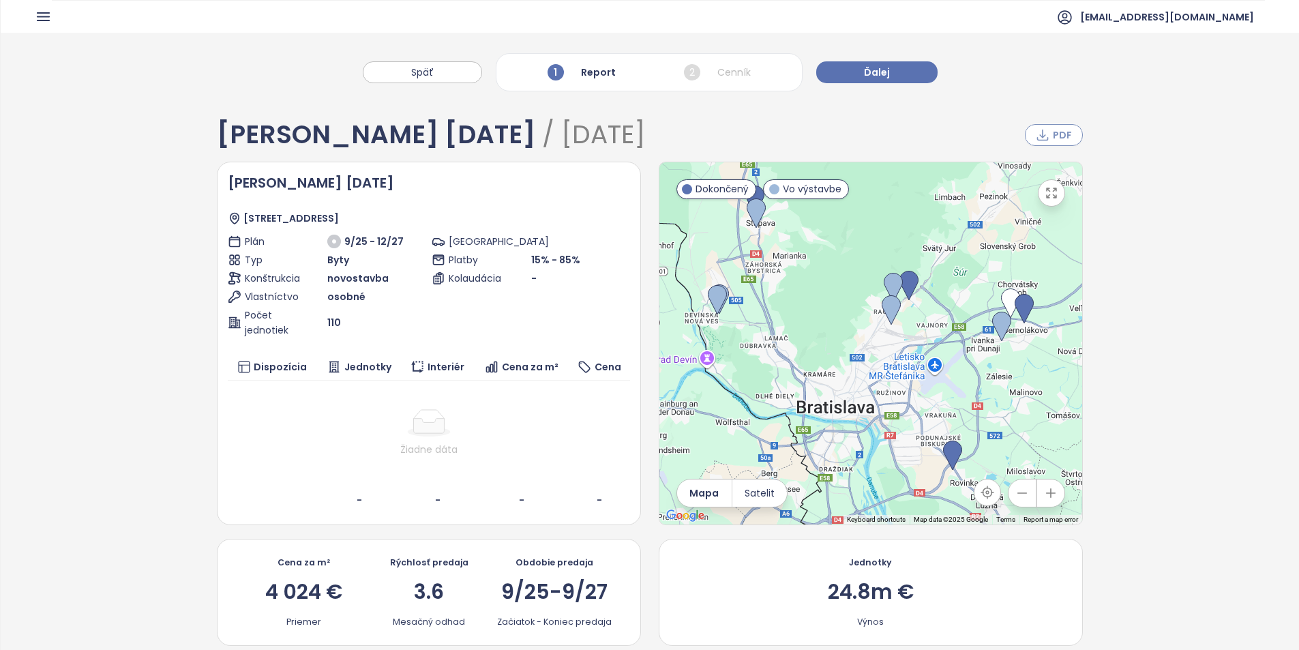
click at [1057, 132] on span "PDF" at bounding box center [1061, 134] width 19 height 15
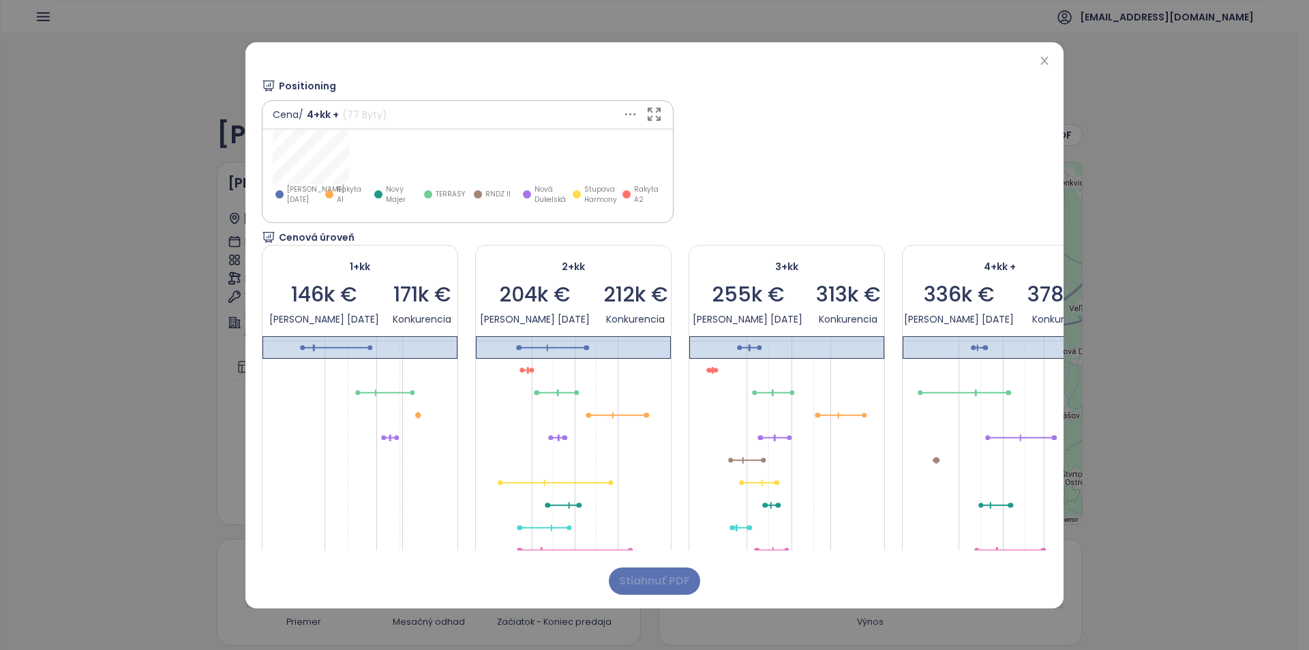
click at [668, 577] on span "Stiahnuť PDF" at bounding box center [654, 580] width 71 height 17
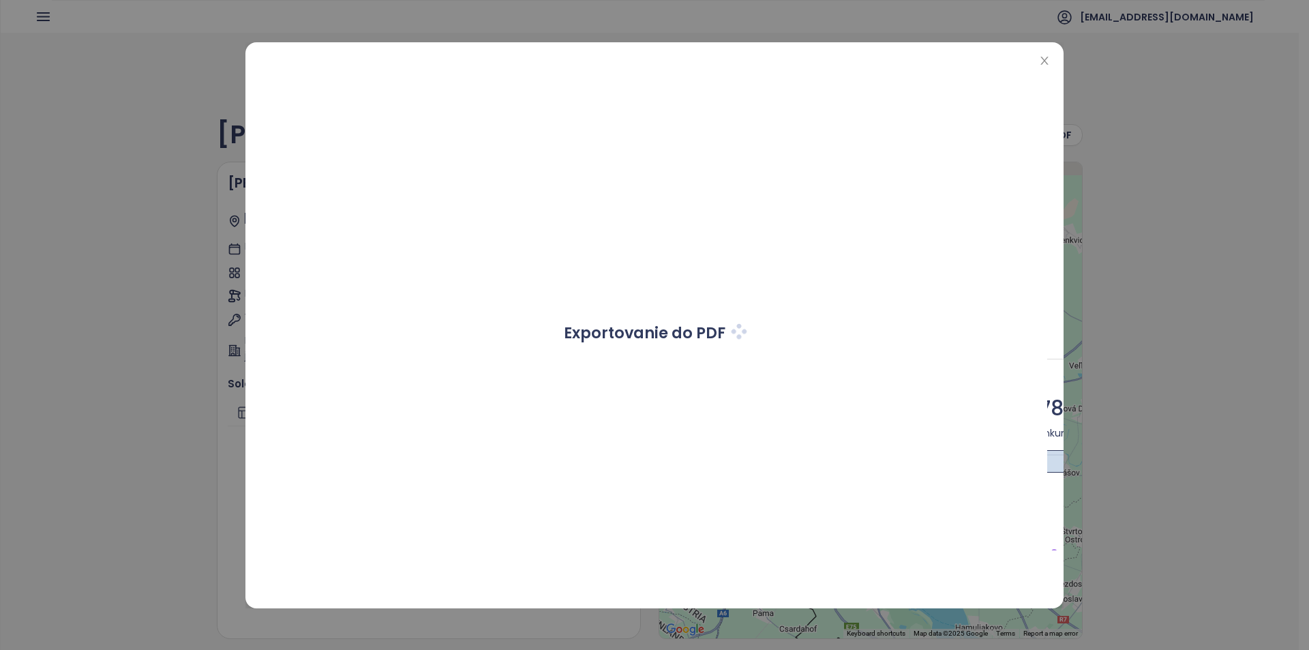
scroll to position [1545, 0]
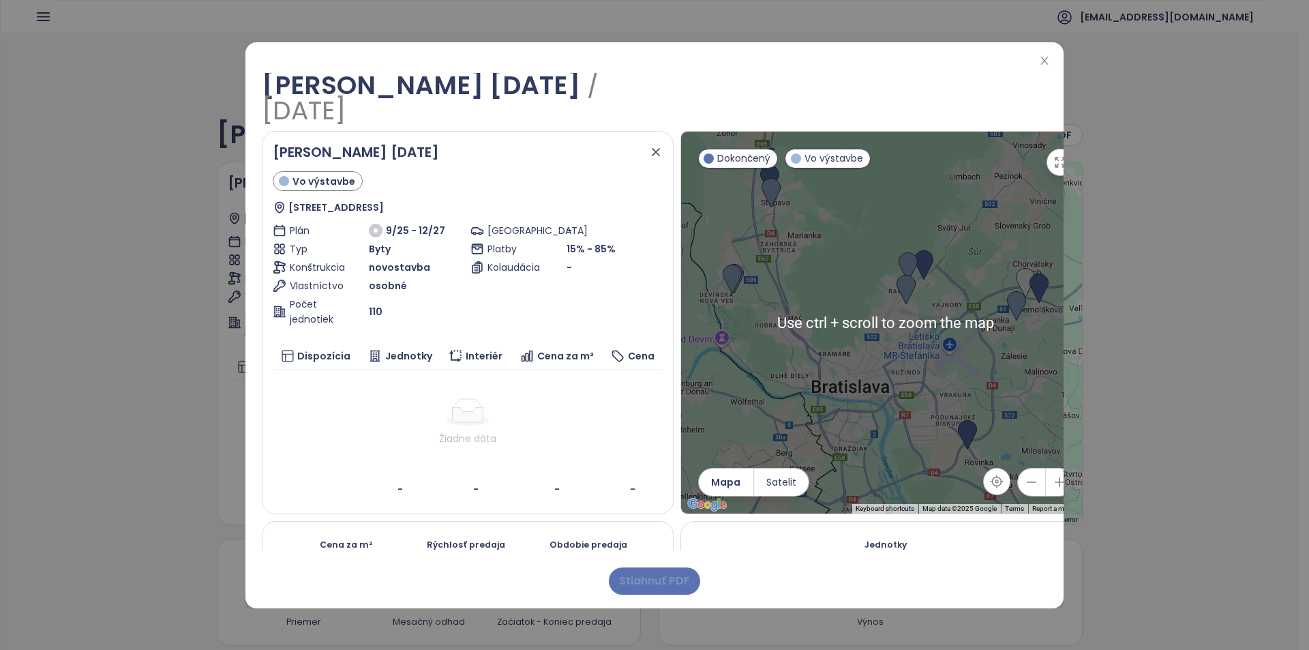
click at [656, 576] on span "Stiahnuť PDF" at bounding box center [654, 580] width 71 height 17
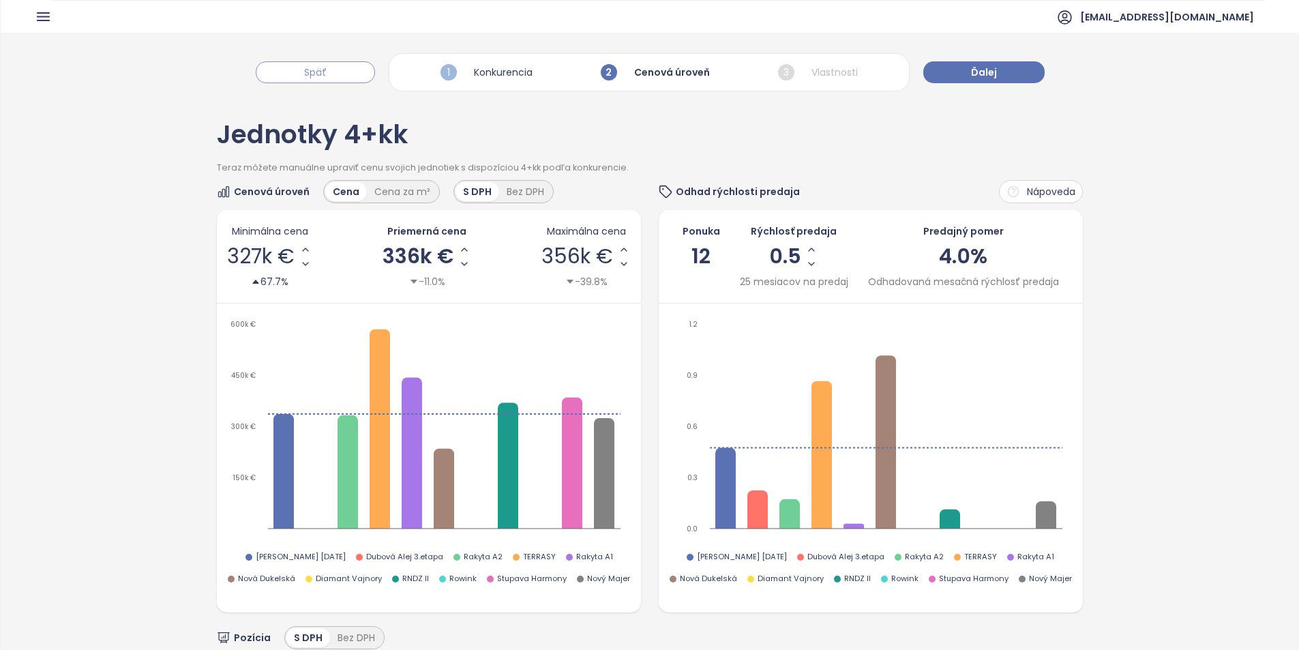
click at [344, 70] on button "Späť" at bounding box center [315, 72] width 119 height 22
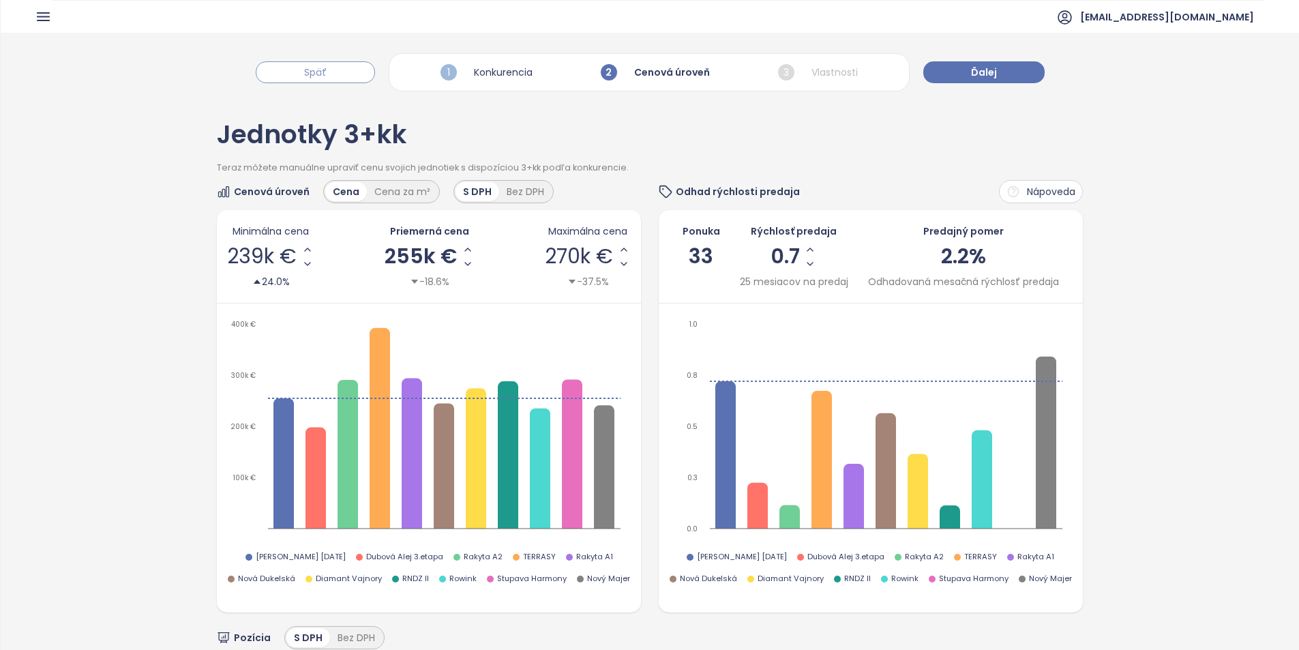
click at [343, 74] on button "Späť" at bounding box center [315, 72] width 119 height 22
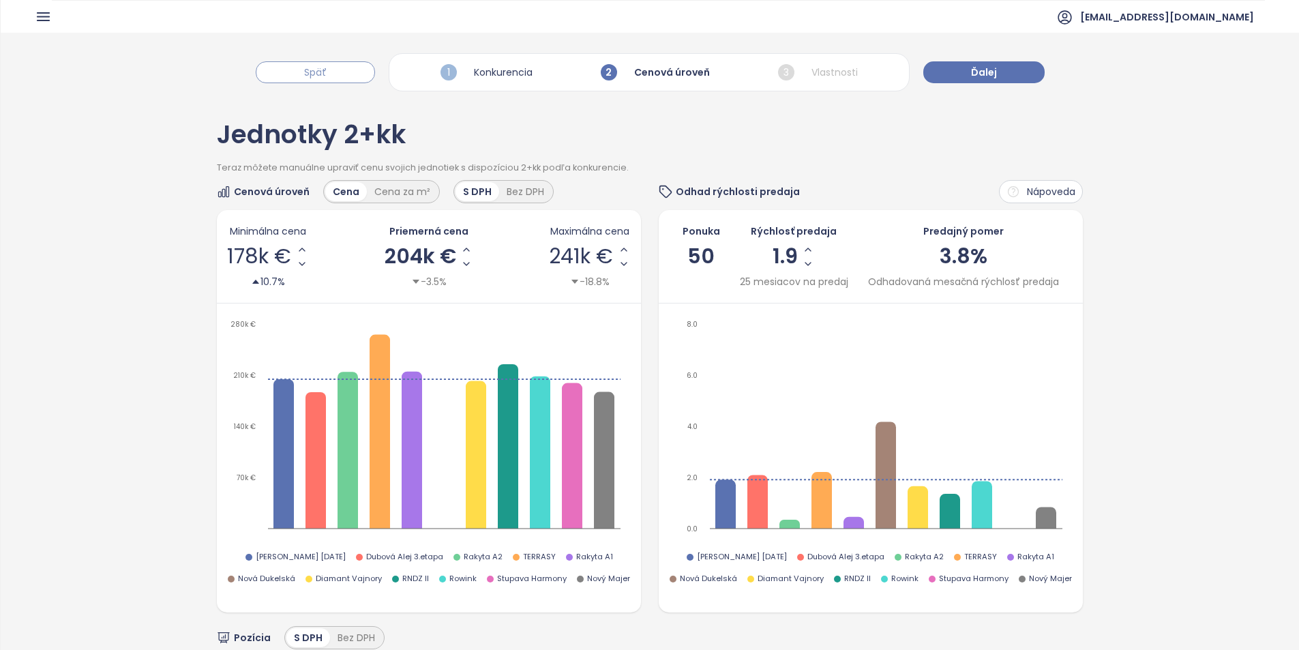
click at [343, 74] on button "Späť" at bounding box center [315, 72] width 119 height 22
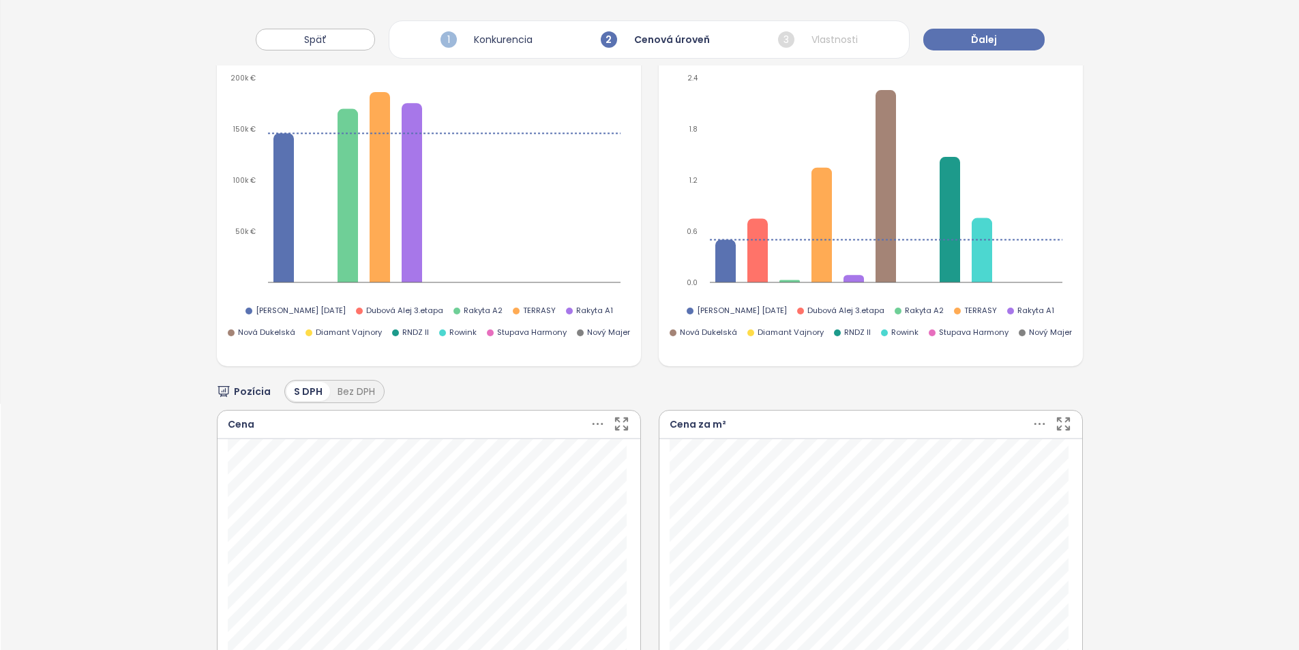
scroll to position [136, 0]
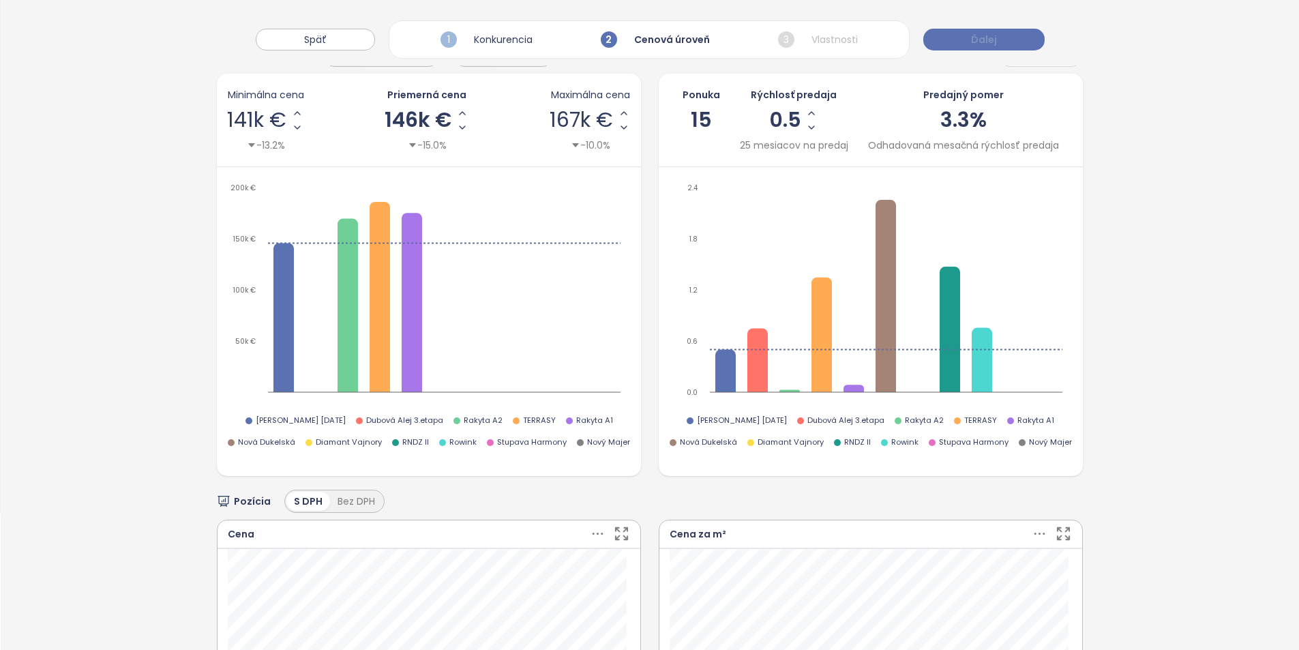
click at [1022, 38] on button "Ďalej" at bounding box center [983, 40] width 121 height 22
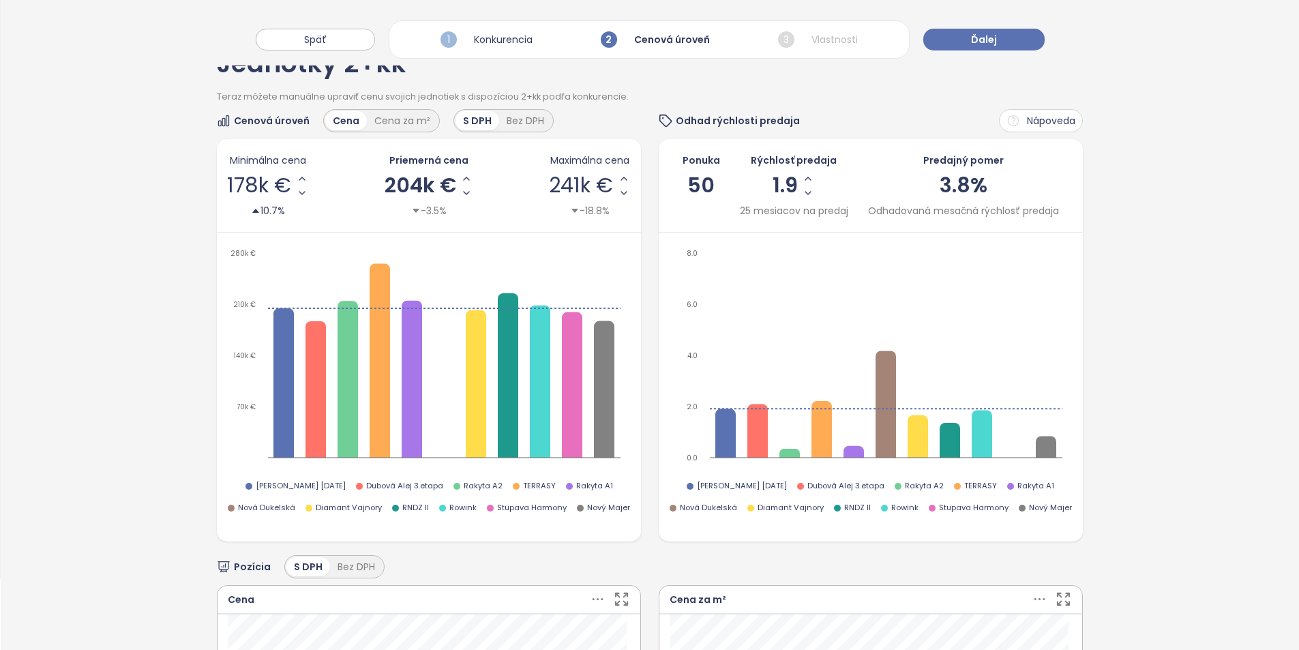
scroll to position [68, 0]
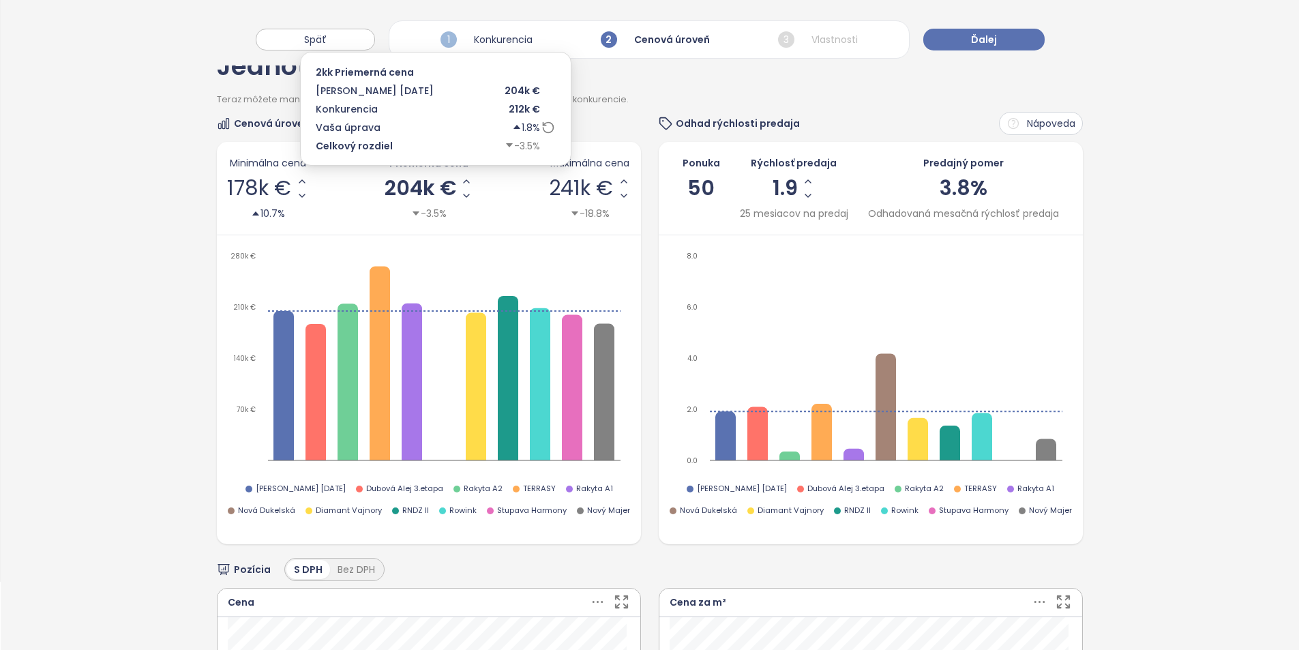
click at [541, 129] on icon at bounding box center [548, 128] width 14 height 14
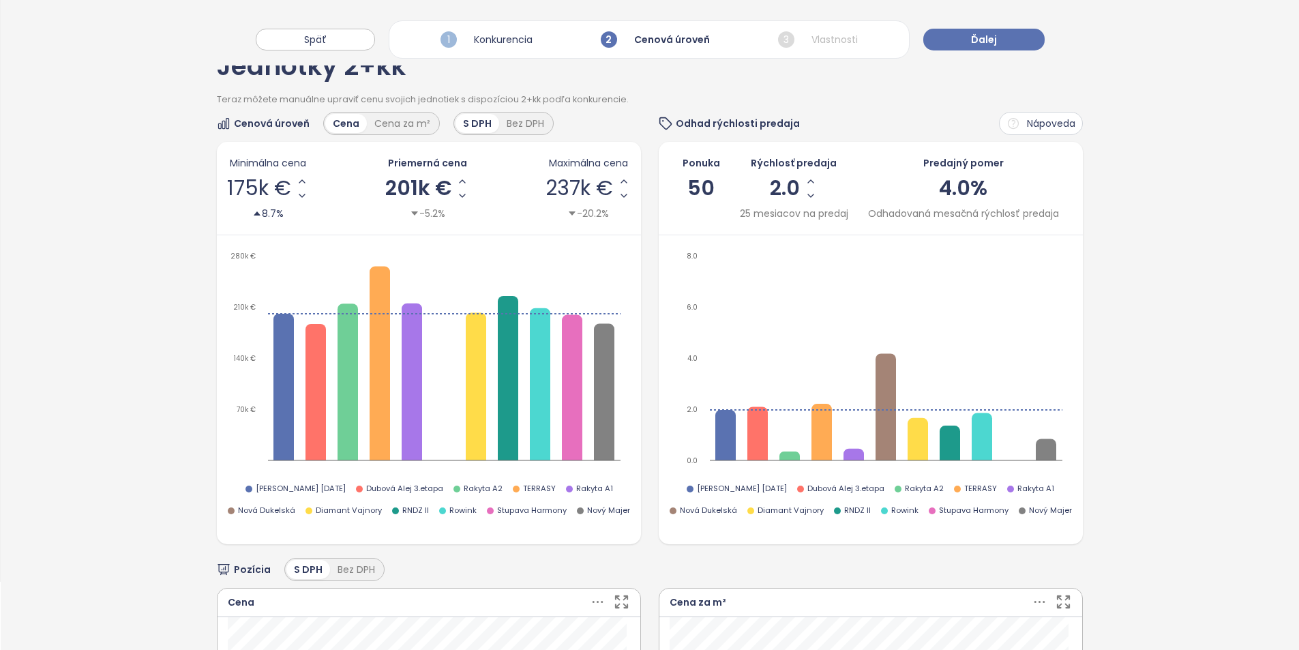
scroll to position [0, 0]
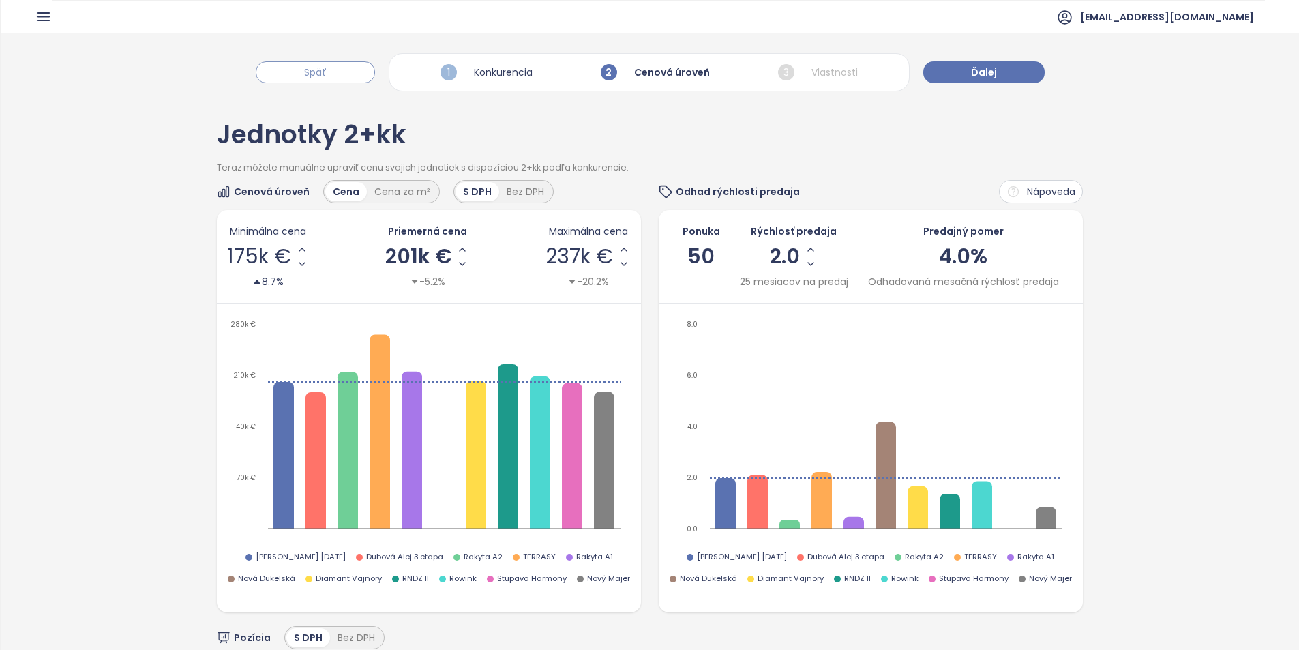
click at [345, 79] on button "Späť" at bounding box center [315, 72] width 119 height 22
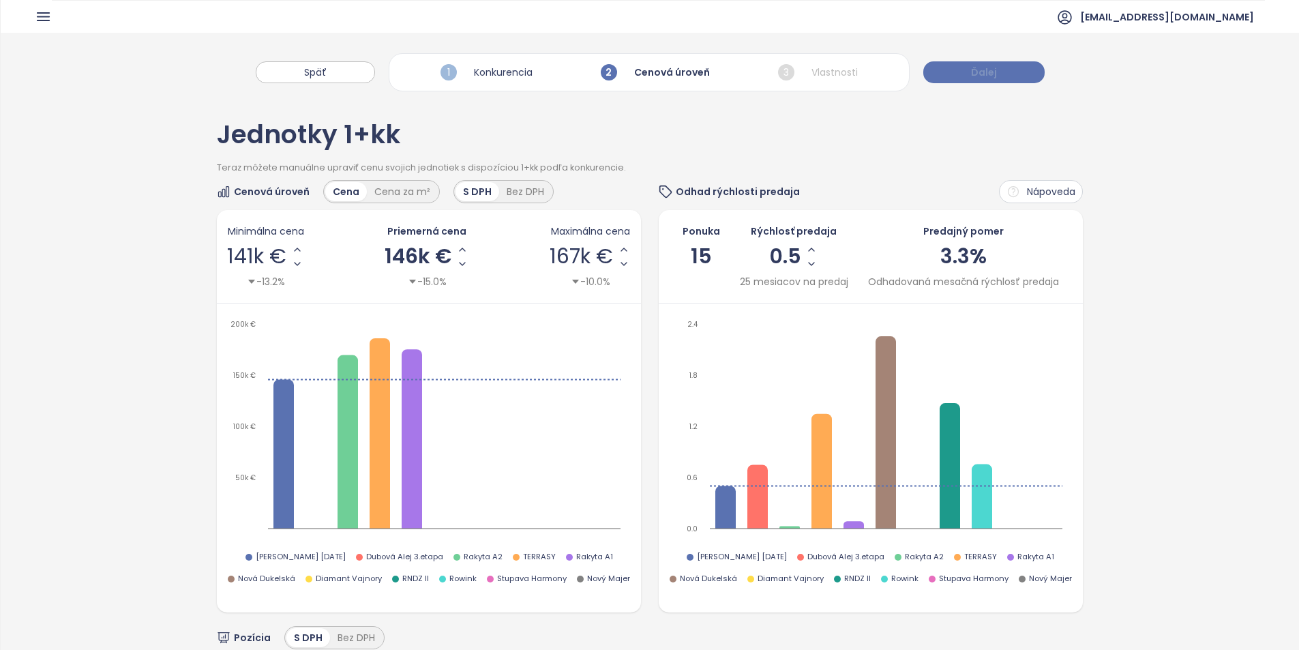
drag, startPoint x: 962, startPoint y: 70, endPoint x: 953, endPoint y: 72, distance: 9.1
click at [962, 70] on button "Ďalej" at bounding box center [983, 72] width 121 height 22
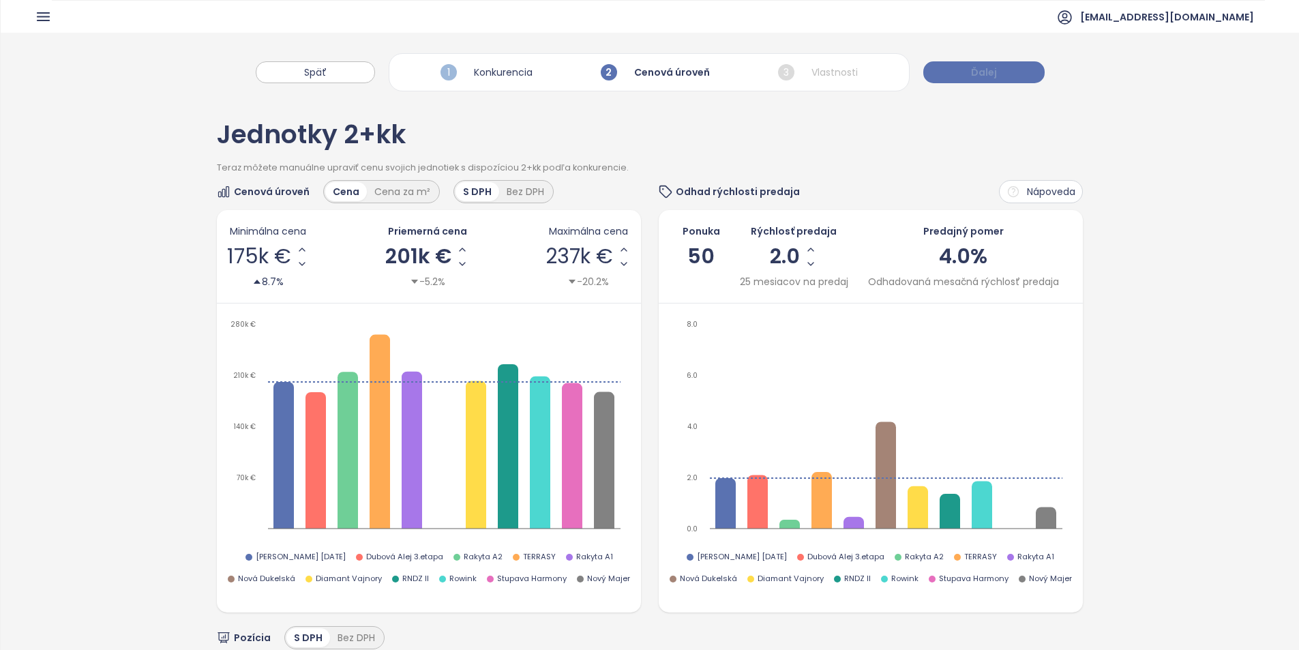
click at [946, 63] on button "Ďalej" at bounding box center [983, 72] width 121 height 22
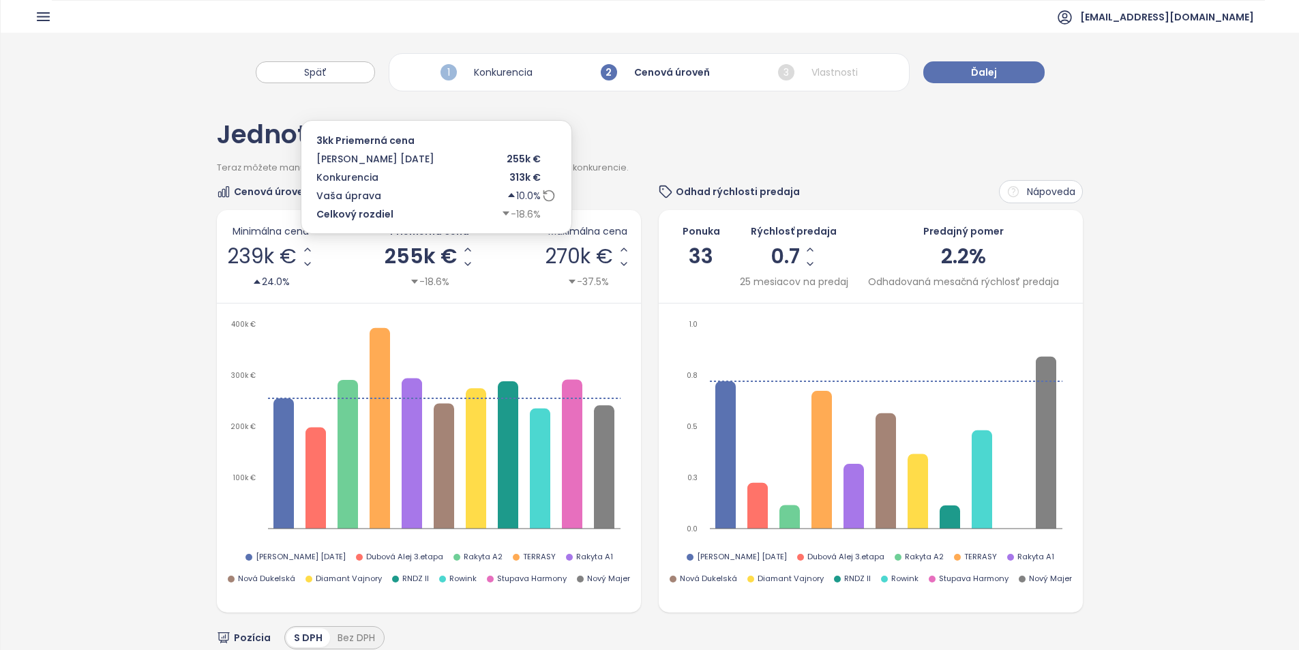
click at [412, 258] on span "255k €" at bounding box center [420, 256] width 72 height 20
click at [416, 259] on input "******" at bounding box center [420, 256] width 25 height 17
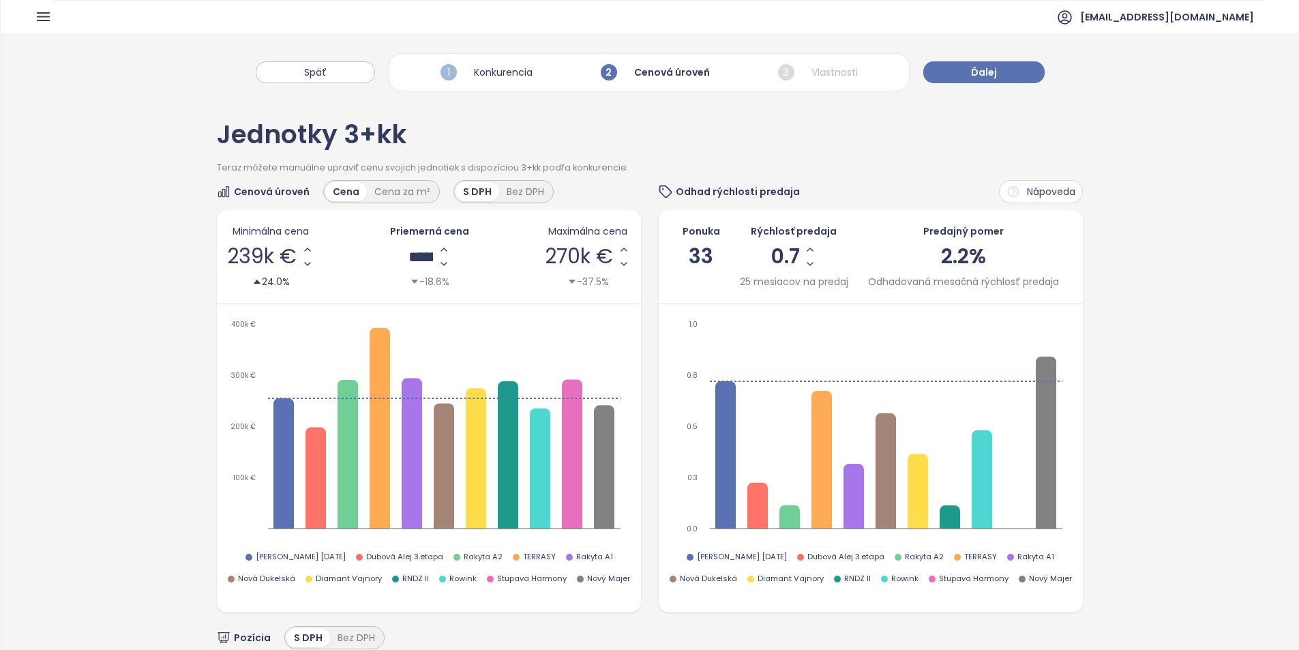
type input "******"
click at [672, 130] on div "Jednotky 3+kk" at bounding box center [649, 142] width 865 height 40
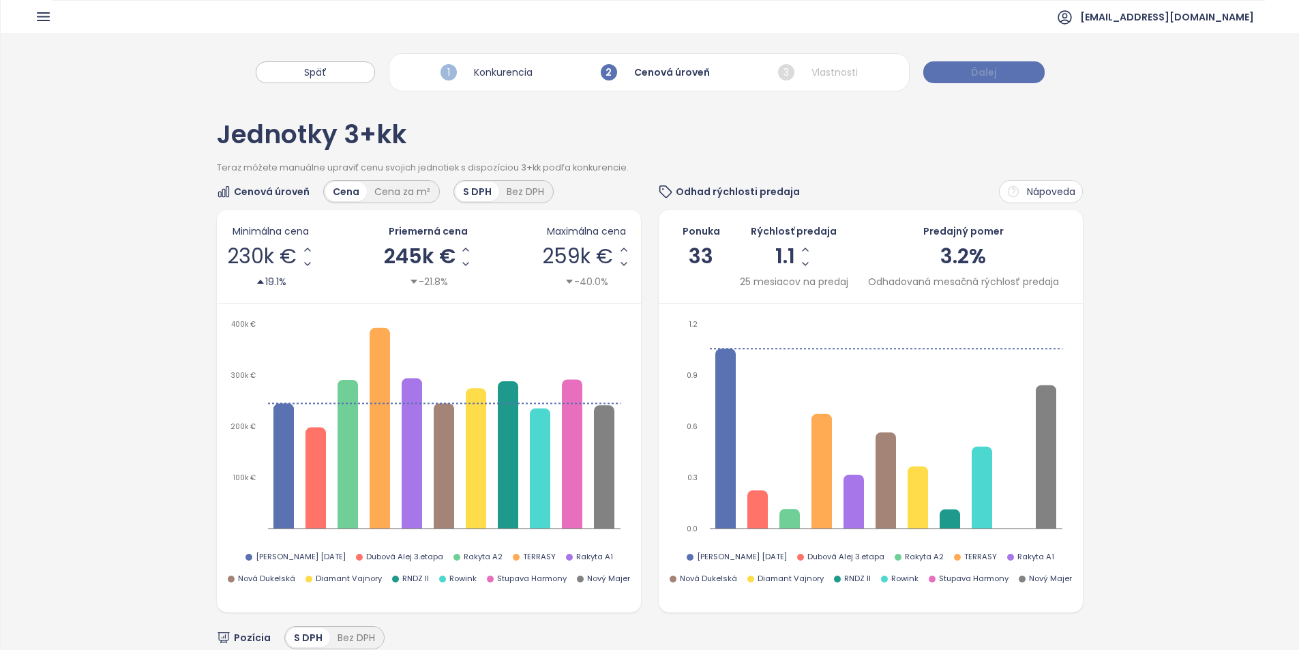
click at [1002, 72] on button "Ďalej" at bounding box center [983, 72] width 121 height 22
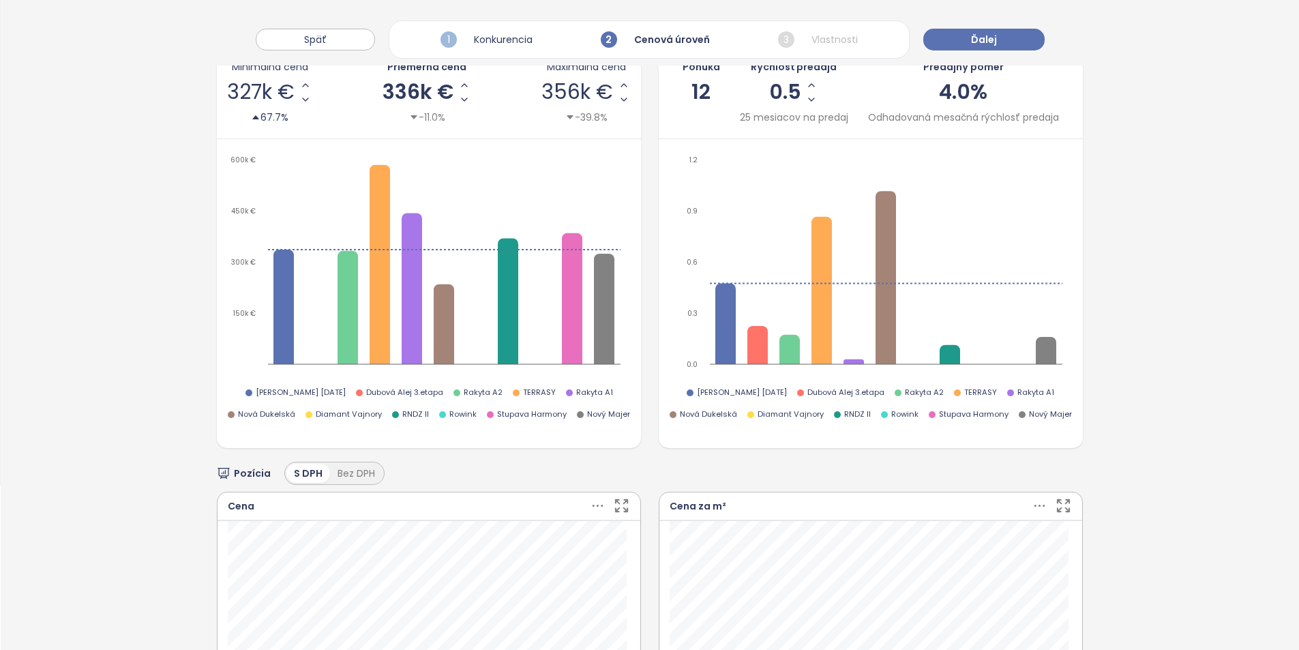
scroll to position [41, 0]
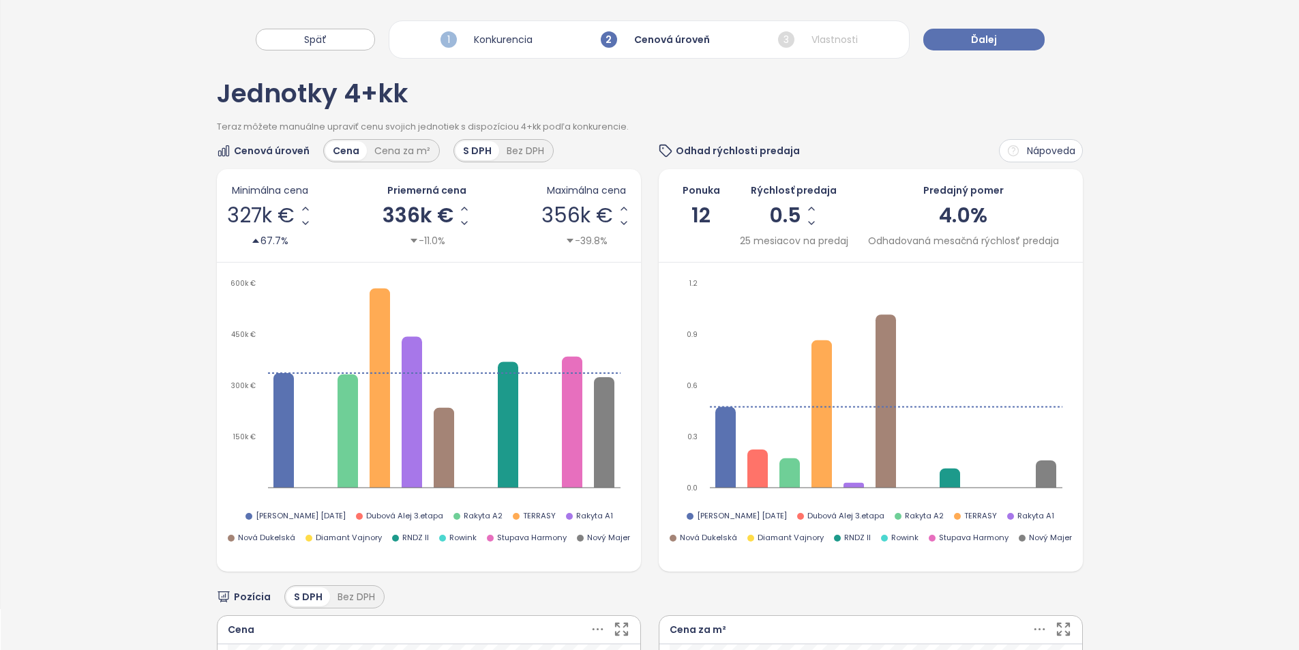
click at [421, 217] on span "336k €" at bounding box center [417, 215] width 71 height 20
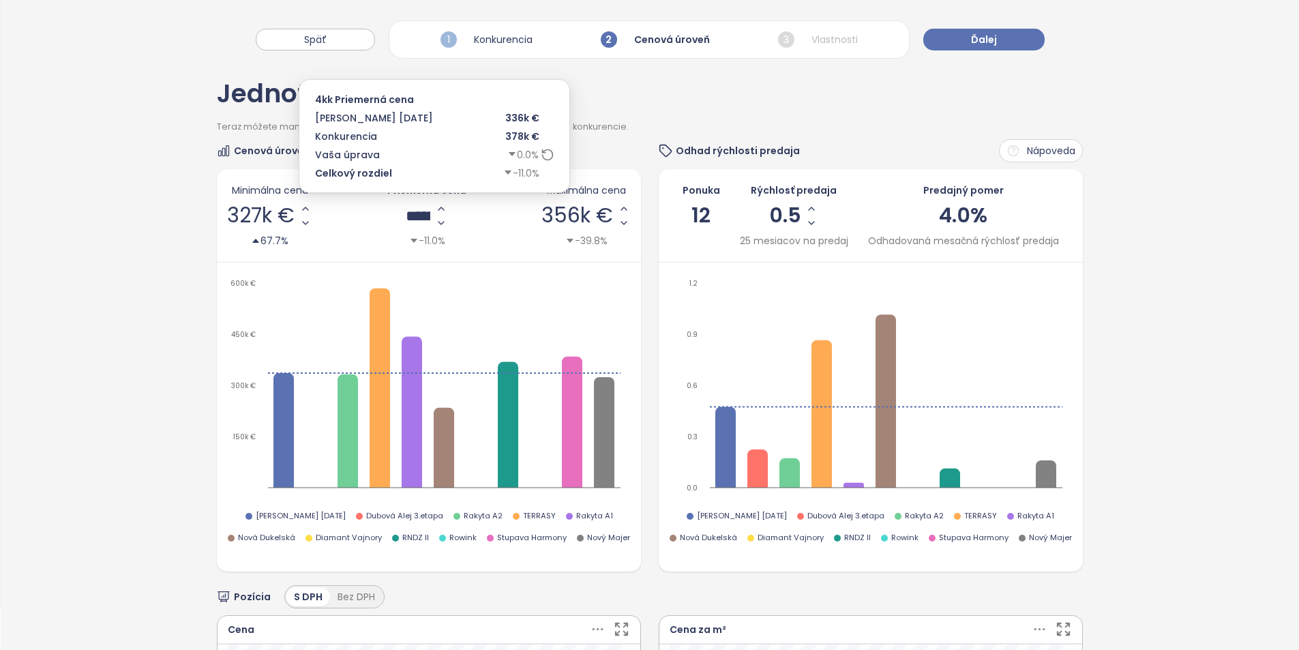
scroll to position [2, 0]
drag, startPoint x: 417, startPoint y: 215, endPoint x: 403, endPoint y: 220, distance: 15.1
click at [403, 220] on input "******" at bounding box center [418, 215] width 58 height 17
type input "******"
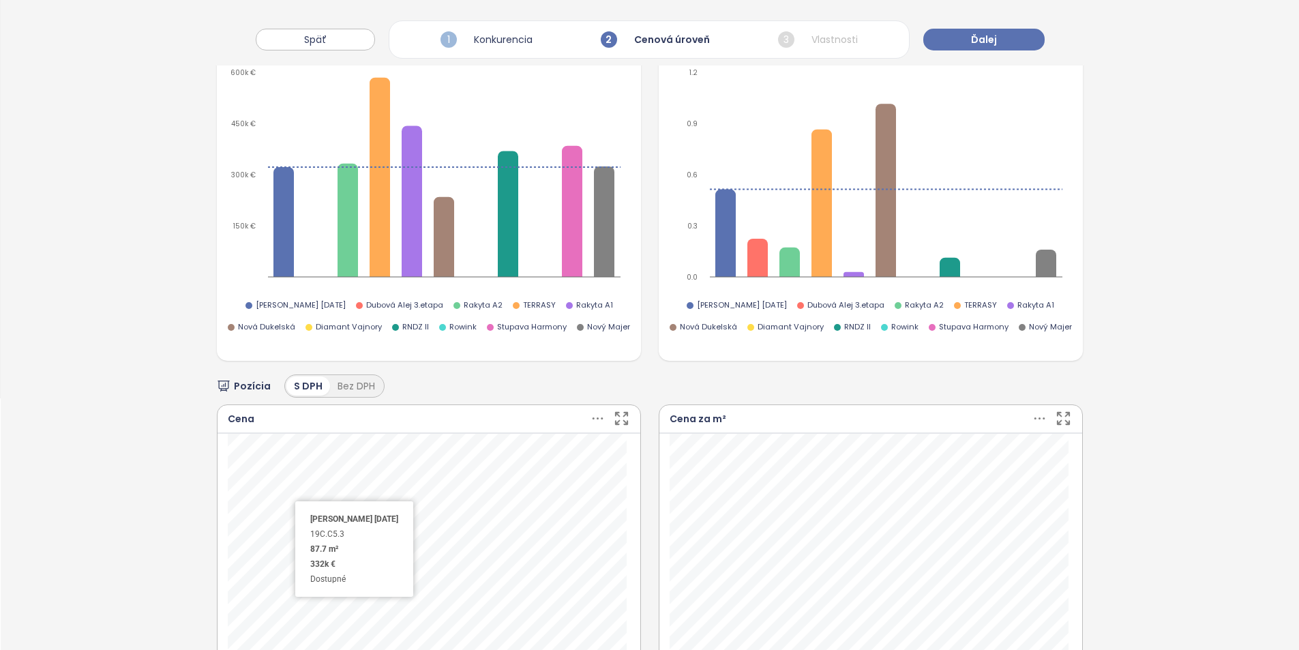
scroll to position [177, 0]
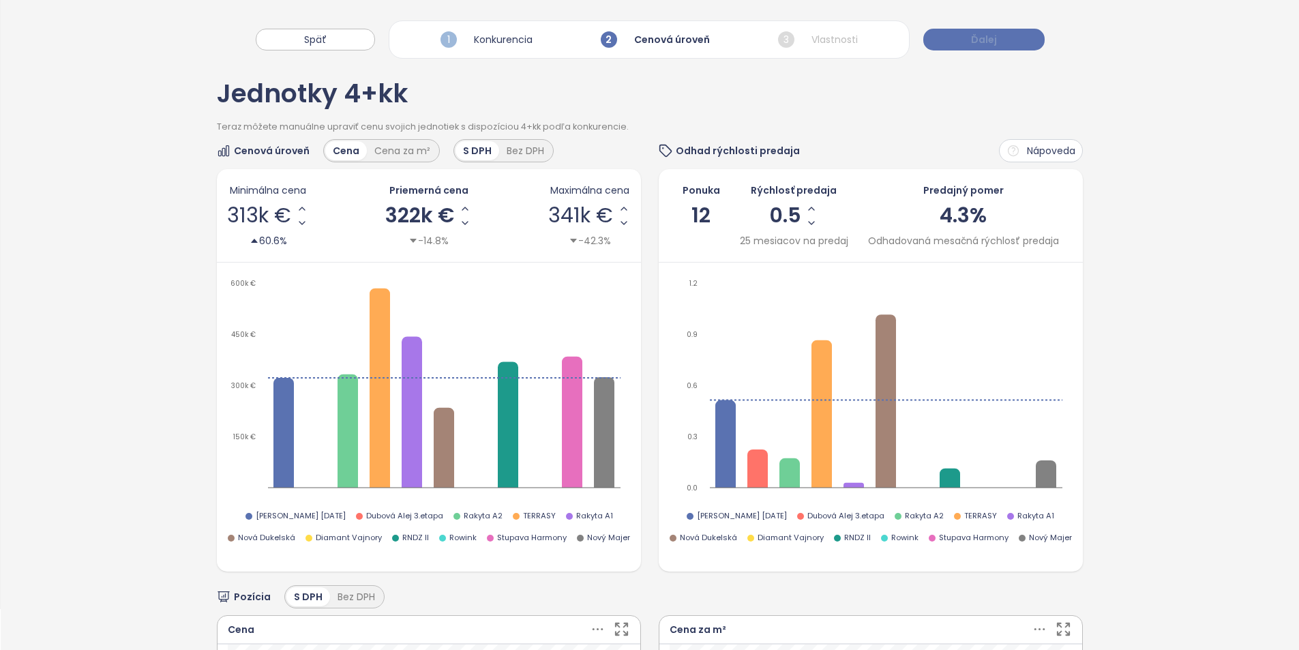
click at [977, 40] on span "Ďalej" at bounding box center [984, 39] width 26 height 15
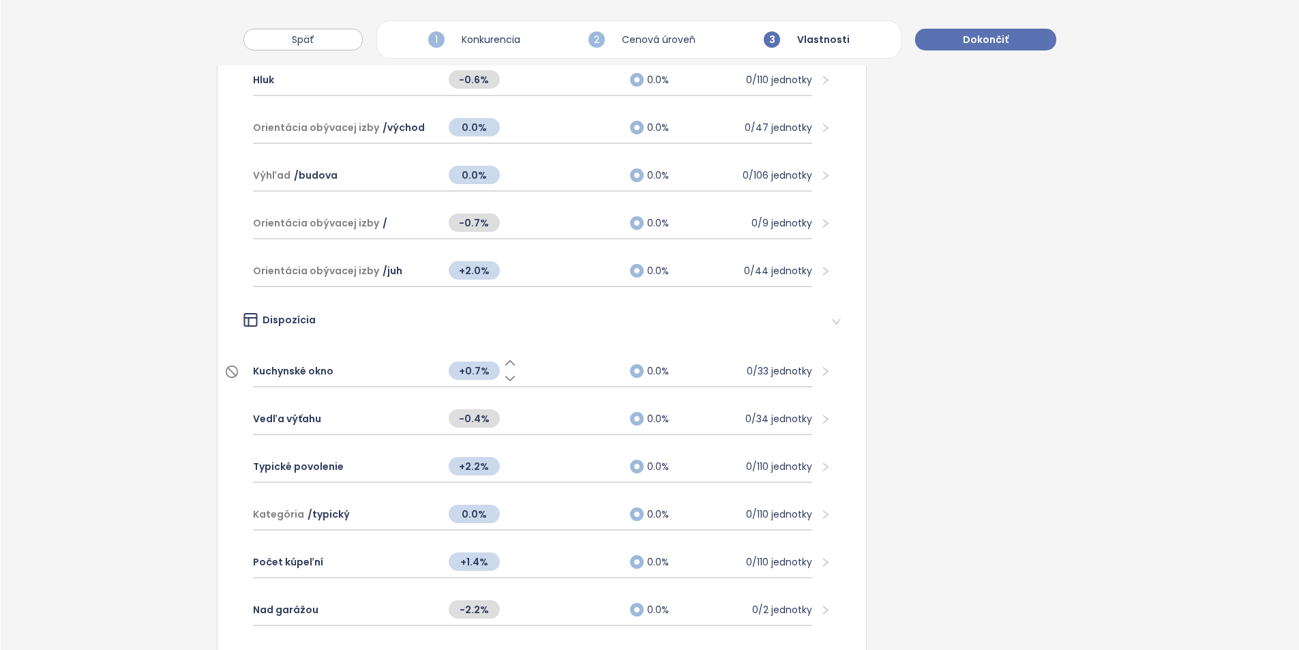
scroll to position [836, 0]
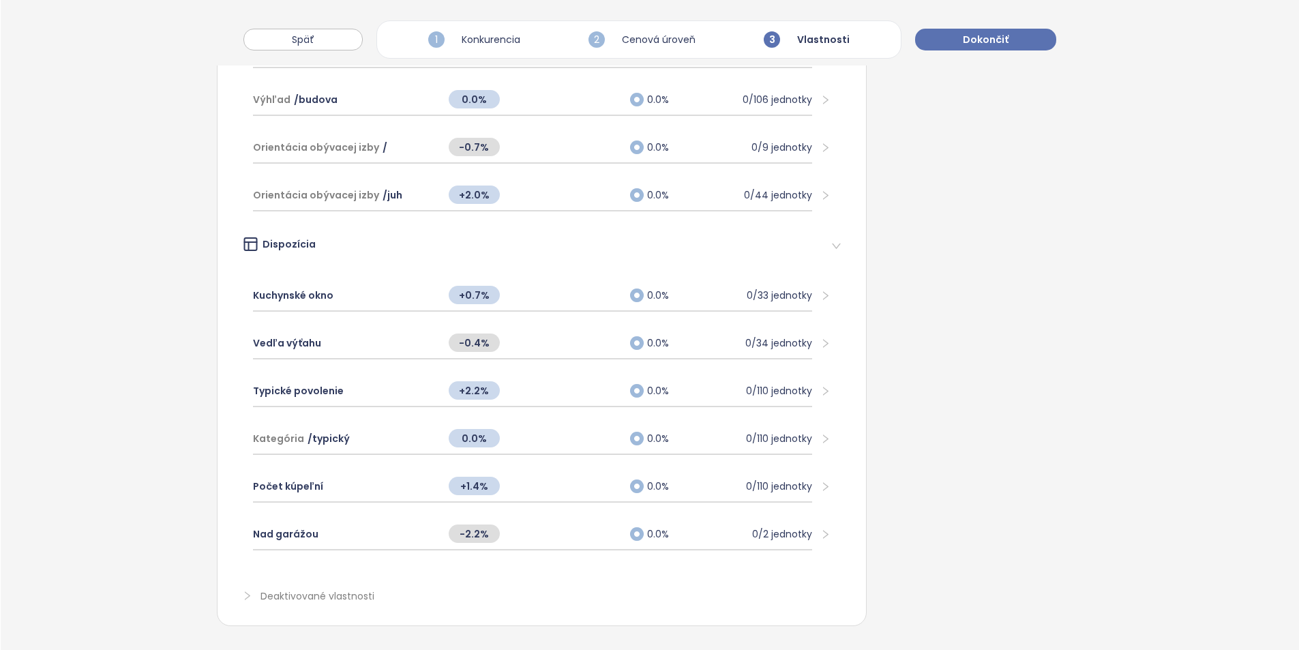
click at [980, 40] on span "Dokončiť" at bounding box center [985, 39] width 46 height 15
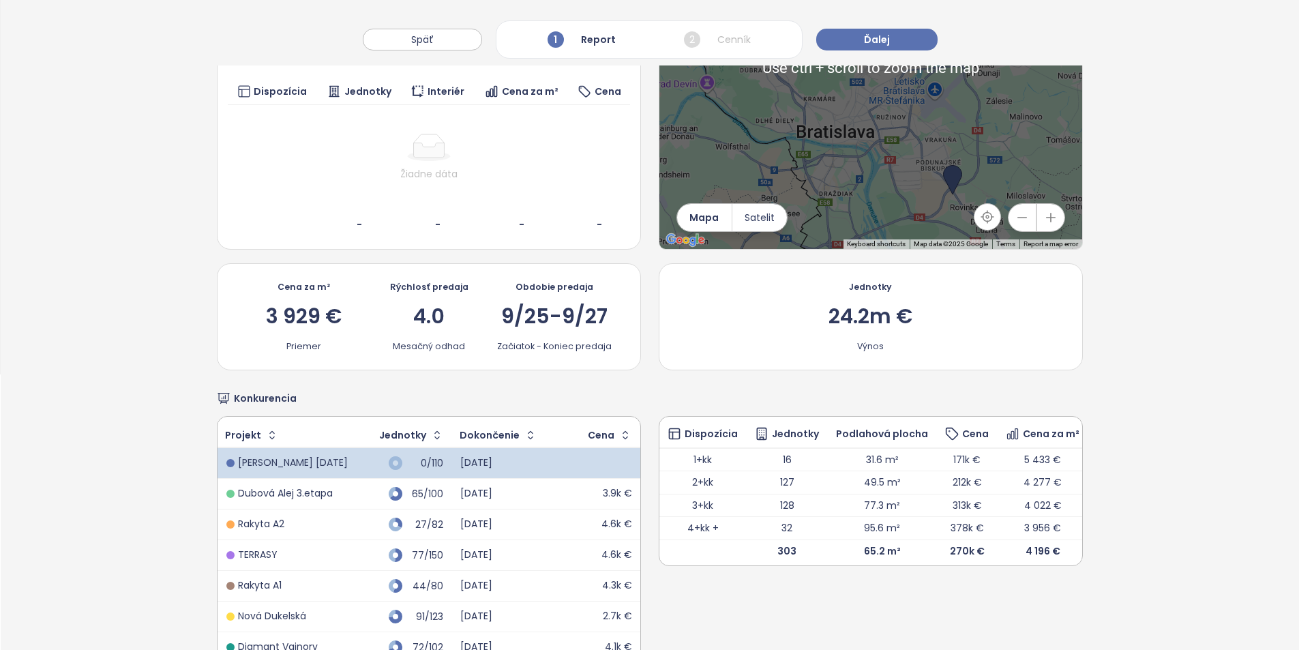
scroll to position [341, 0]
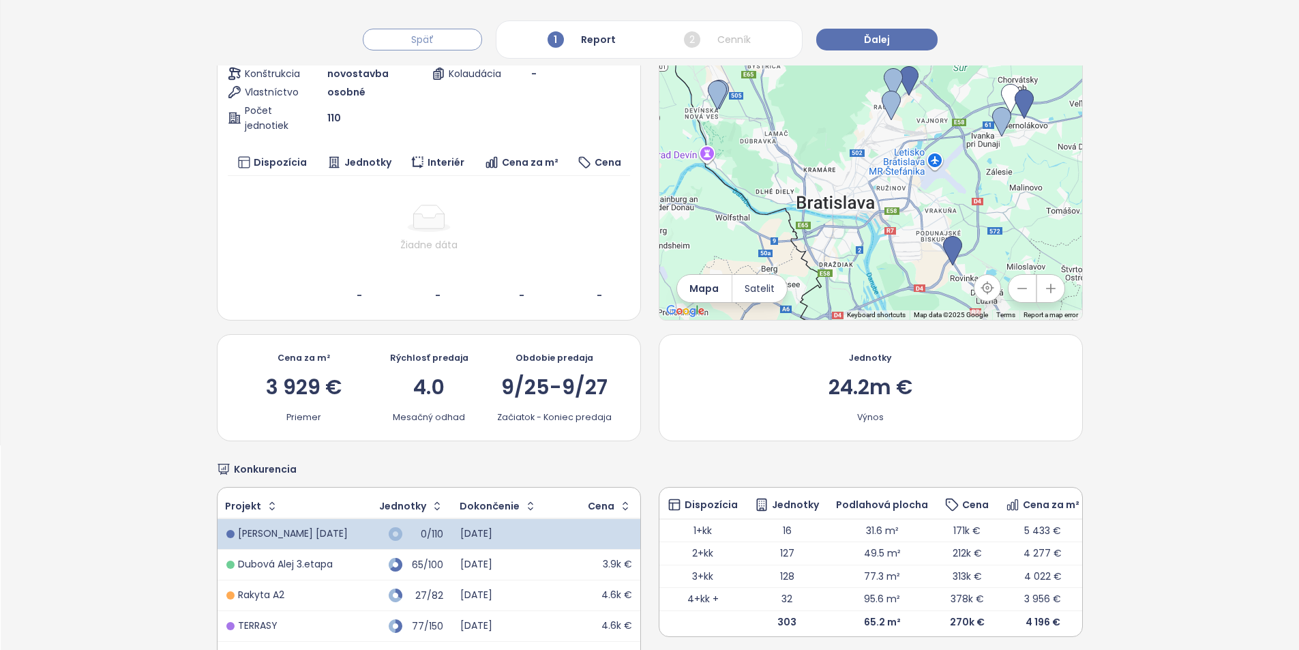
click at [431, 44] on span "Späť" at bounding box center [422, 39] width 22 height 15
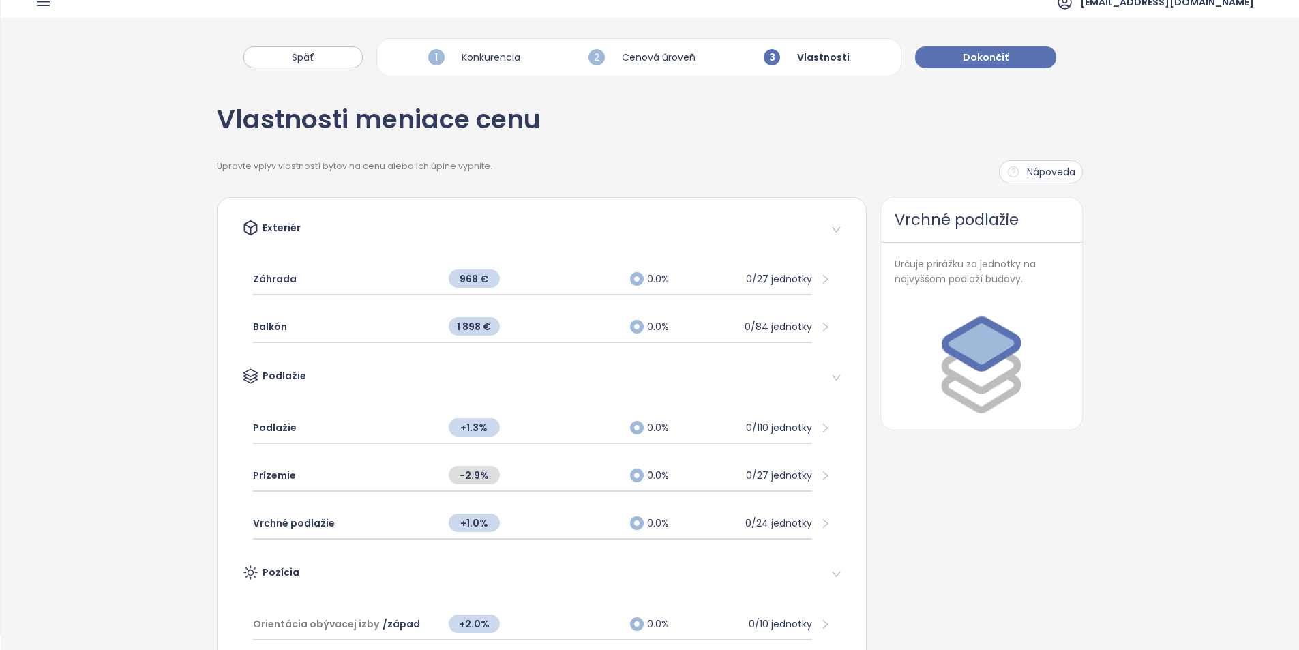
scroll to position [0, 0]
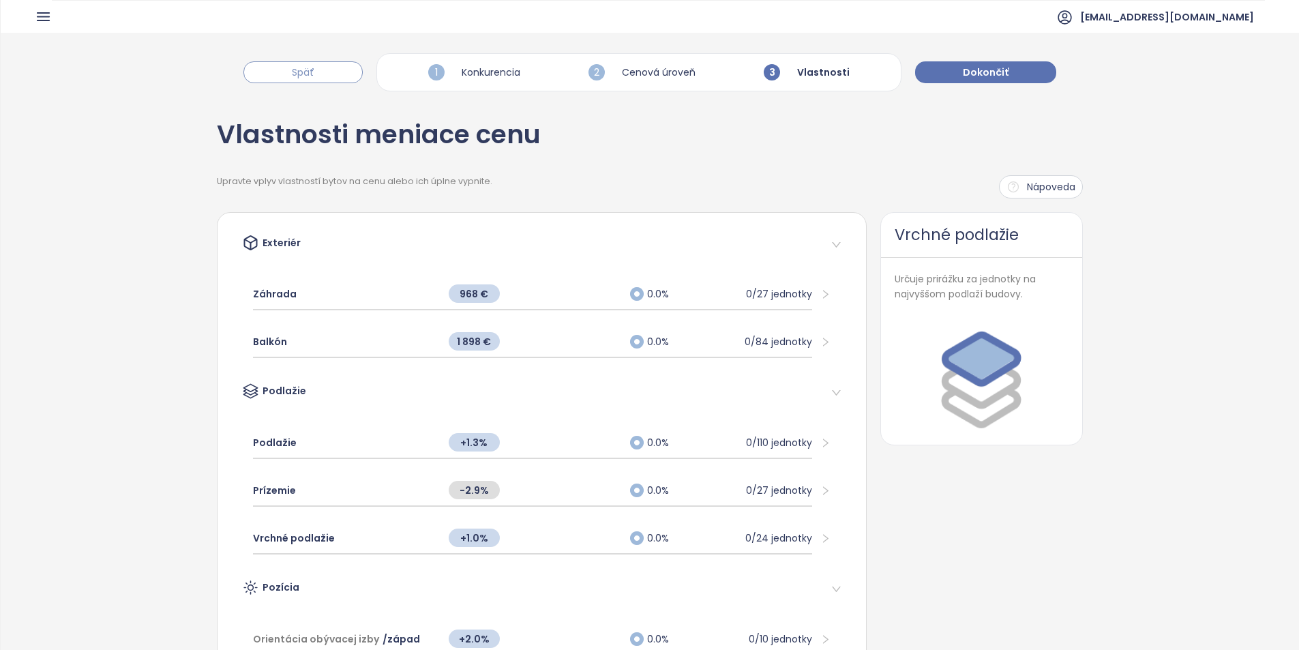
click at [336, 71] on button "Späť" at bounding box center [302, 72] width 119 height 22
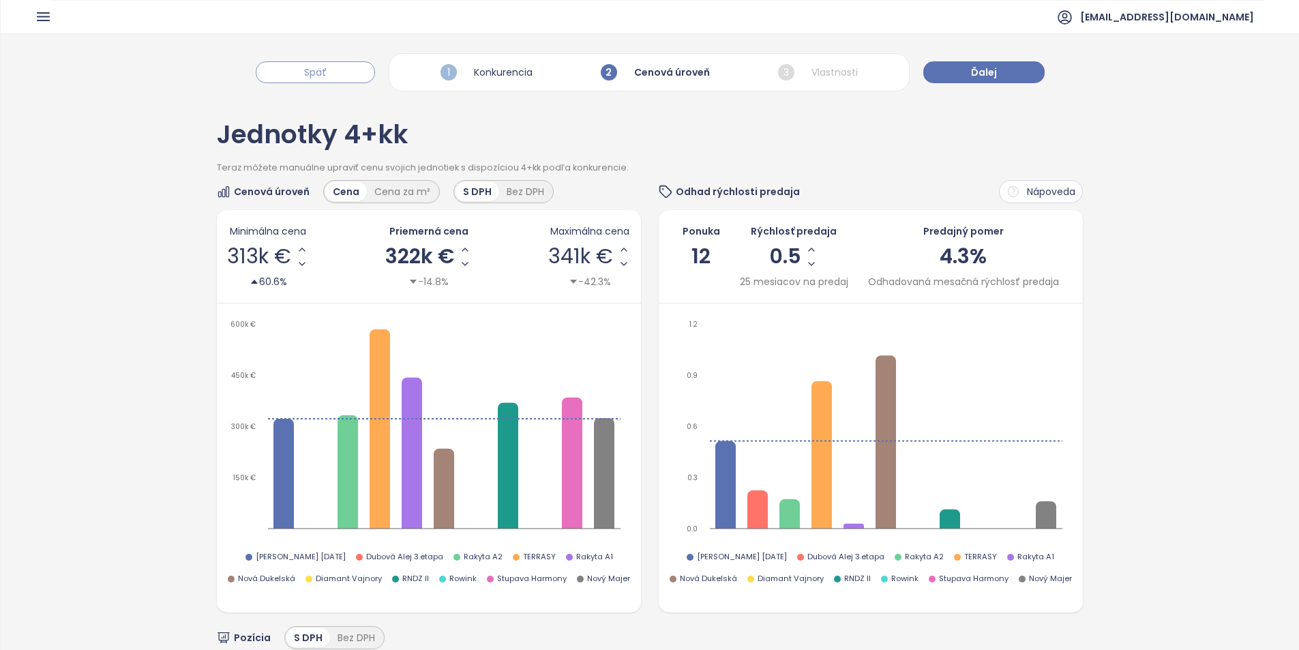
click at [336, 71] on button "Späť" at bounding box center [315, 72] width 119 height 22
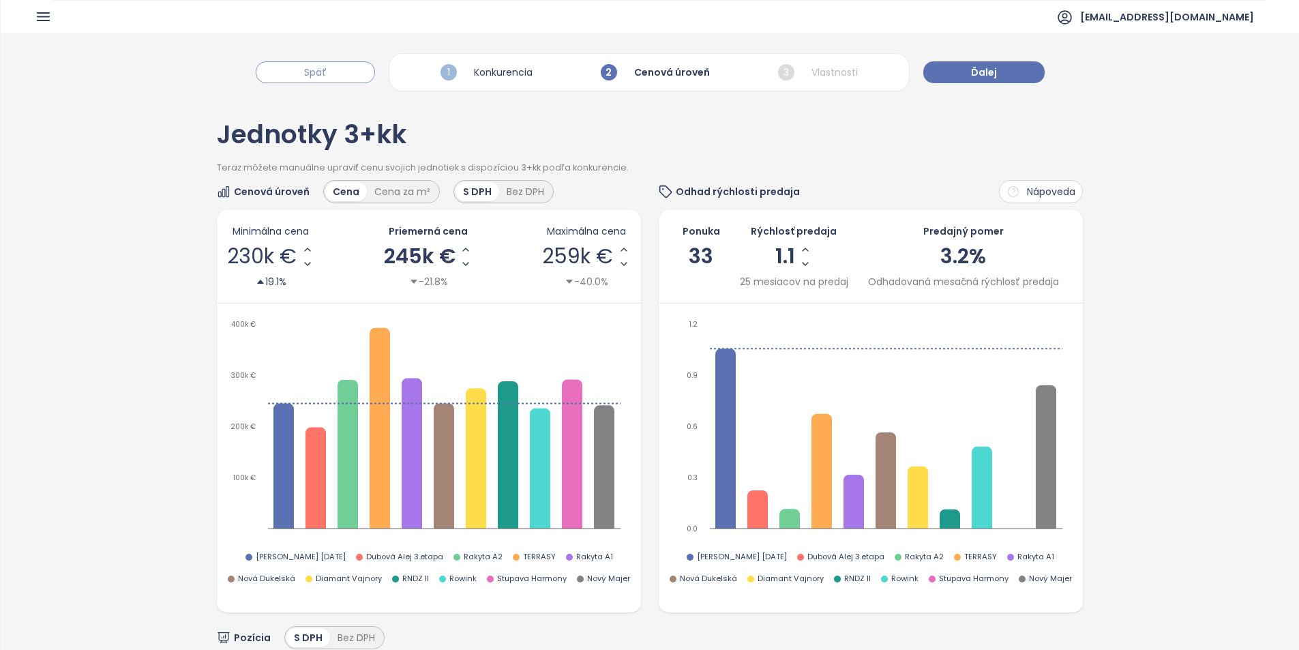
click at [336, 71] on button "Späť" at bounding box center [315, 72] width 119 height 22
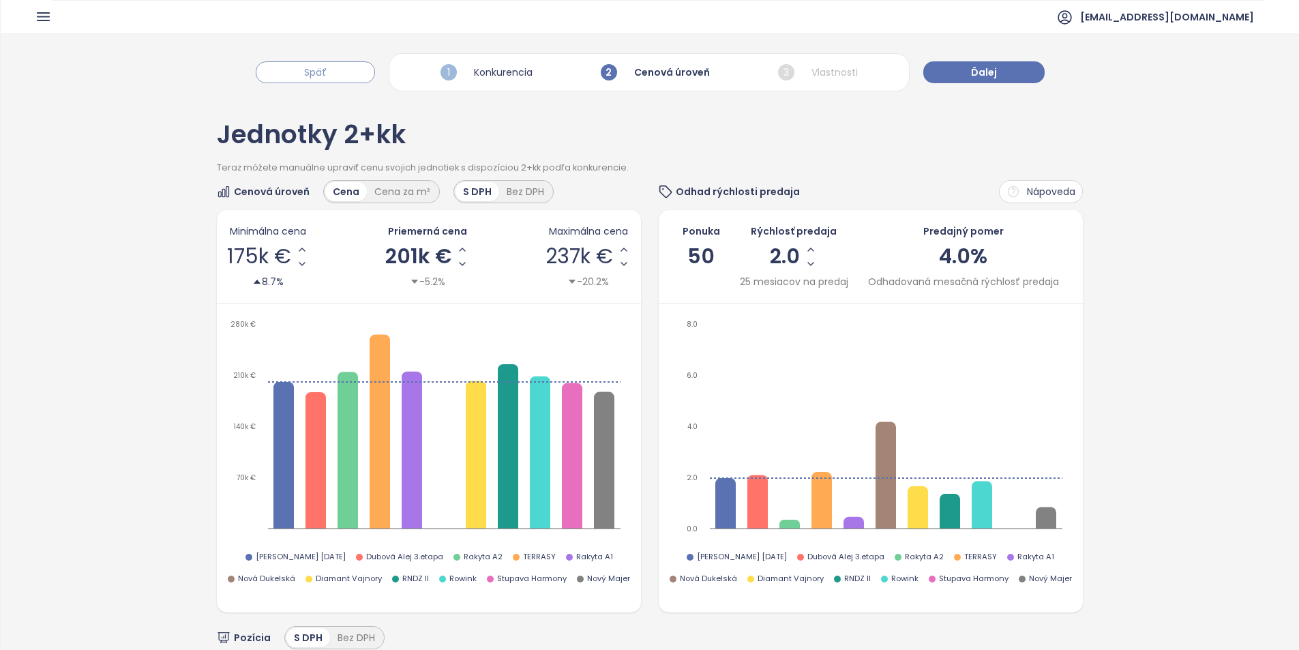
click at [336, 71] on button "Späť" at bounding box center [315, 72] width 119 height 22
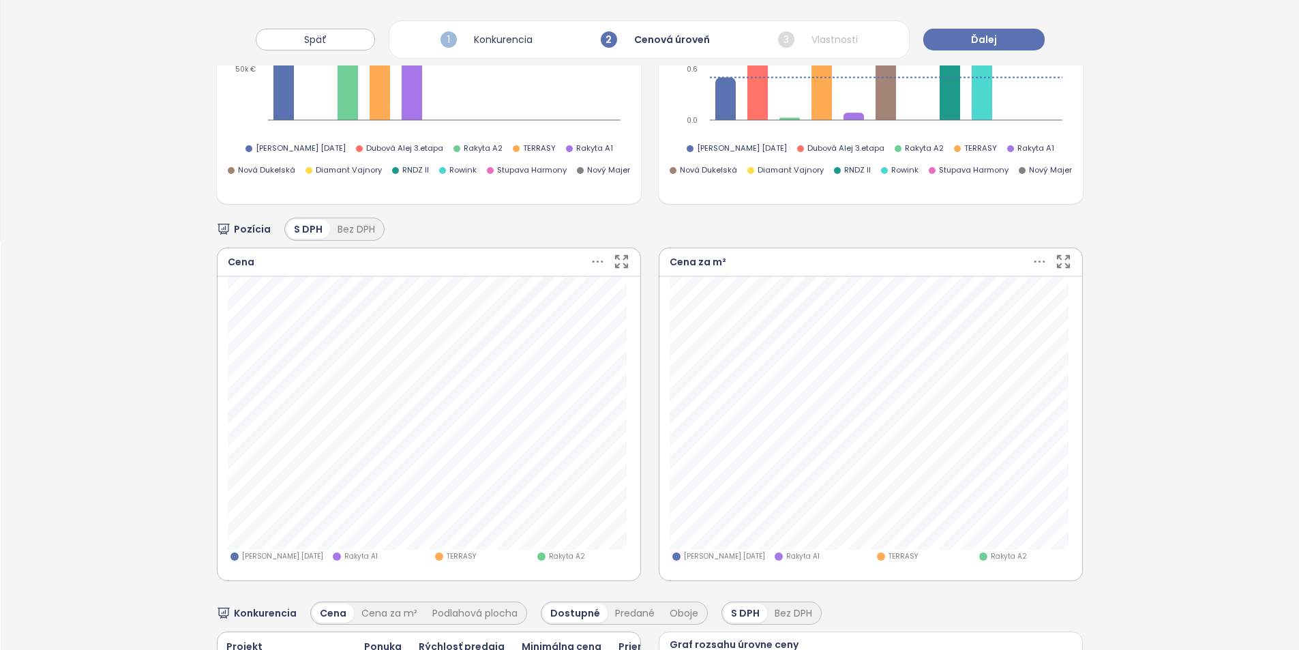
scroll to position [409, 0]
click at [592, 258] on icon at bounding box center [597, 260] width 17 height 17
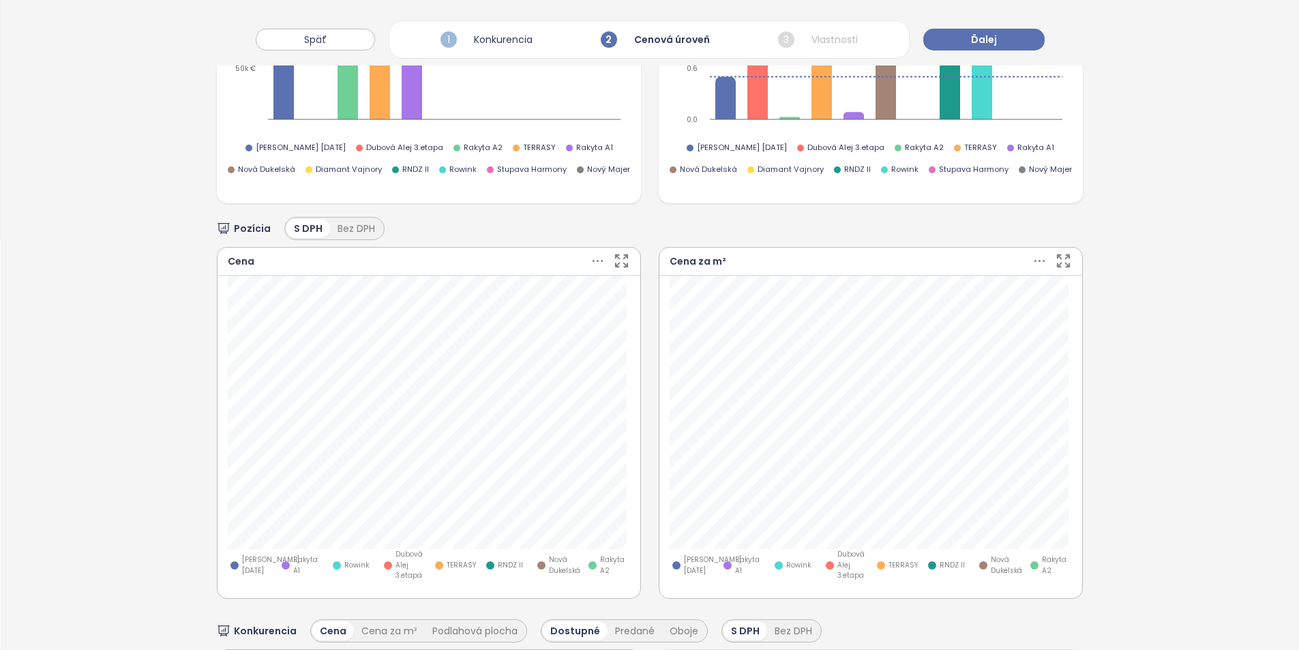
click at [592, 255] on icon at bounding box center [597, 260] width 17 height 17
click at [686, 312] on span "Zobraziť predané a rezervované jednotky" at bounding box center [586, 313] width 203 height 14
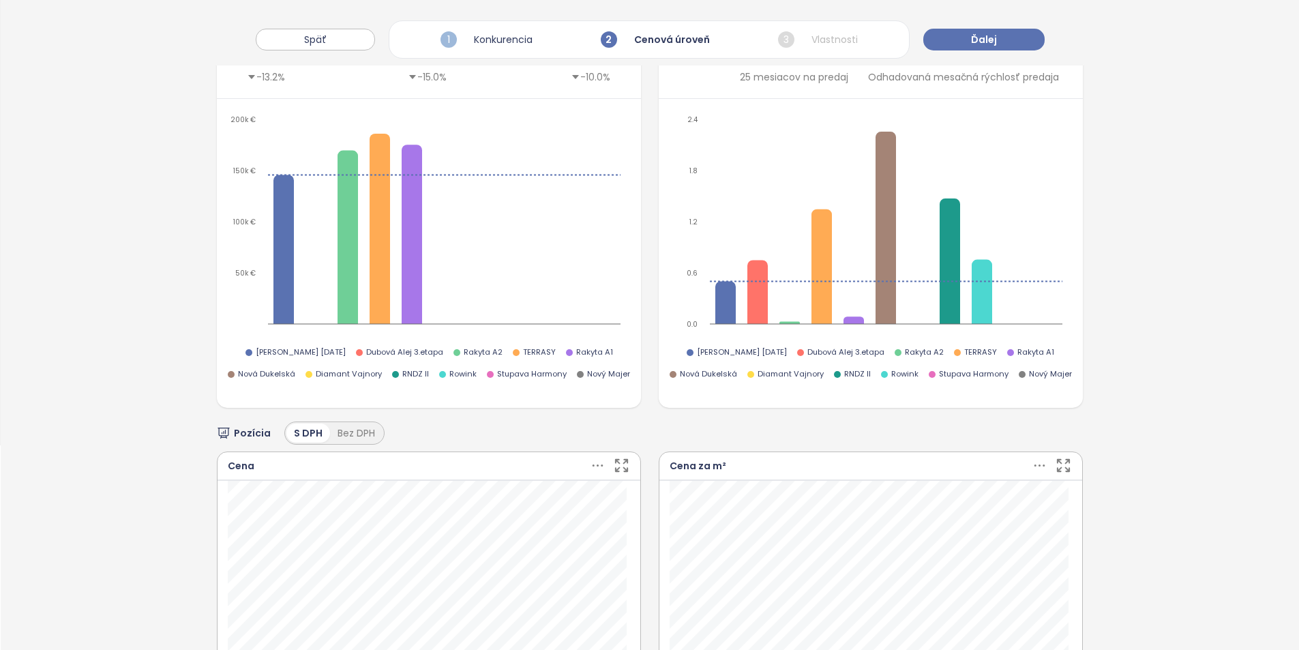
scroll to position [0, 0]
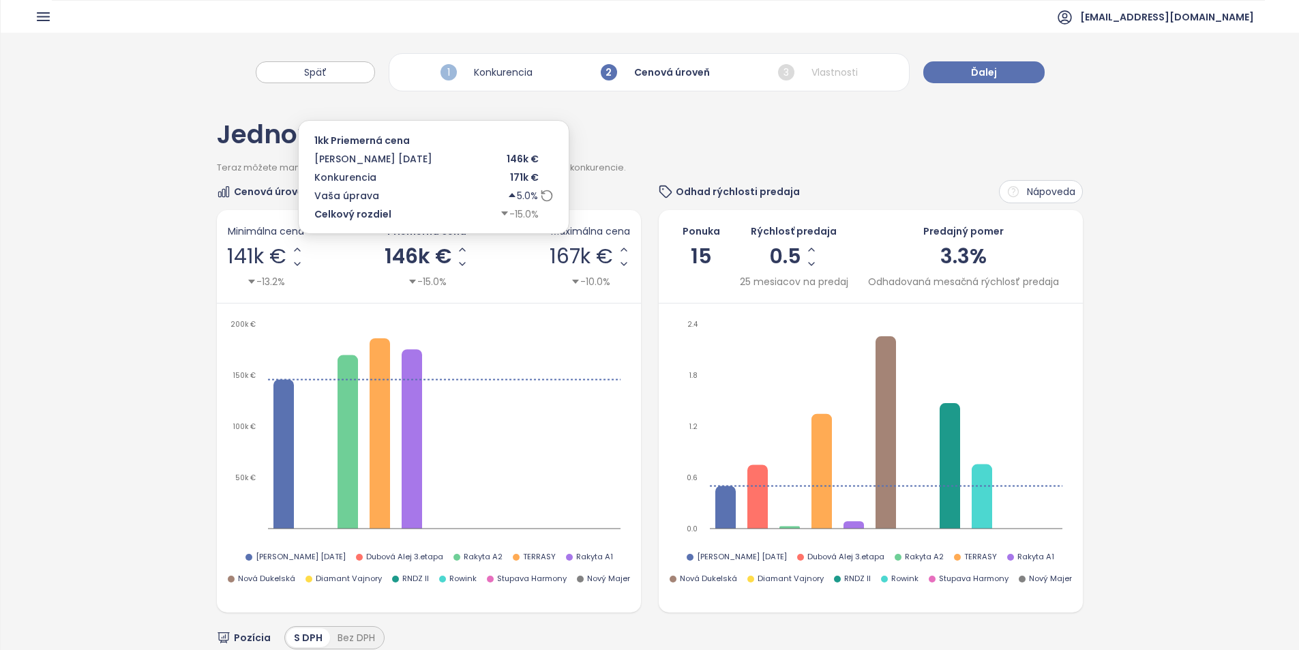
click at [423, 254] on span "146k €" at bounding box center [417, 256] width 67 height 20
type input "*"
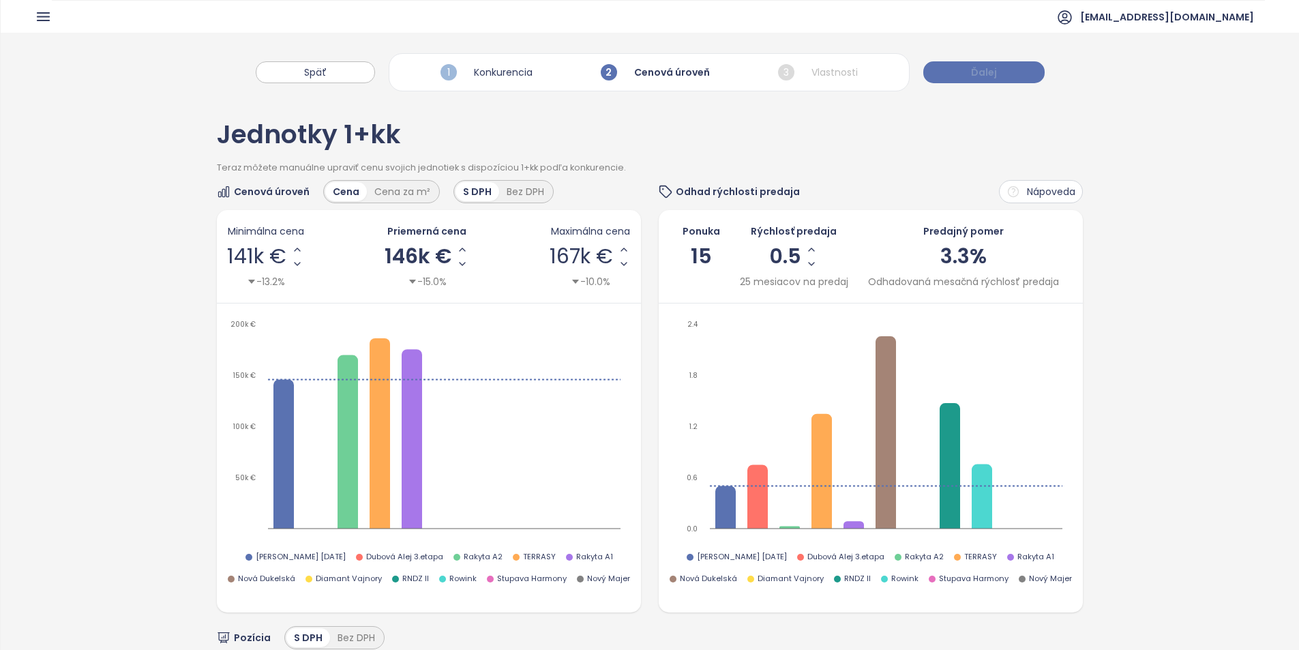
click at [956, 72] on button "Ďalej" at bounding box center [983, 72] width 121 height 22
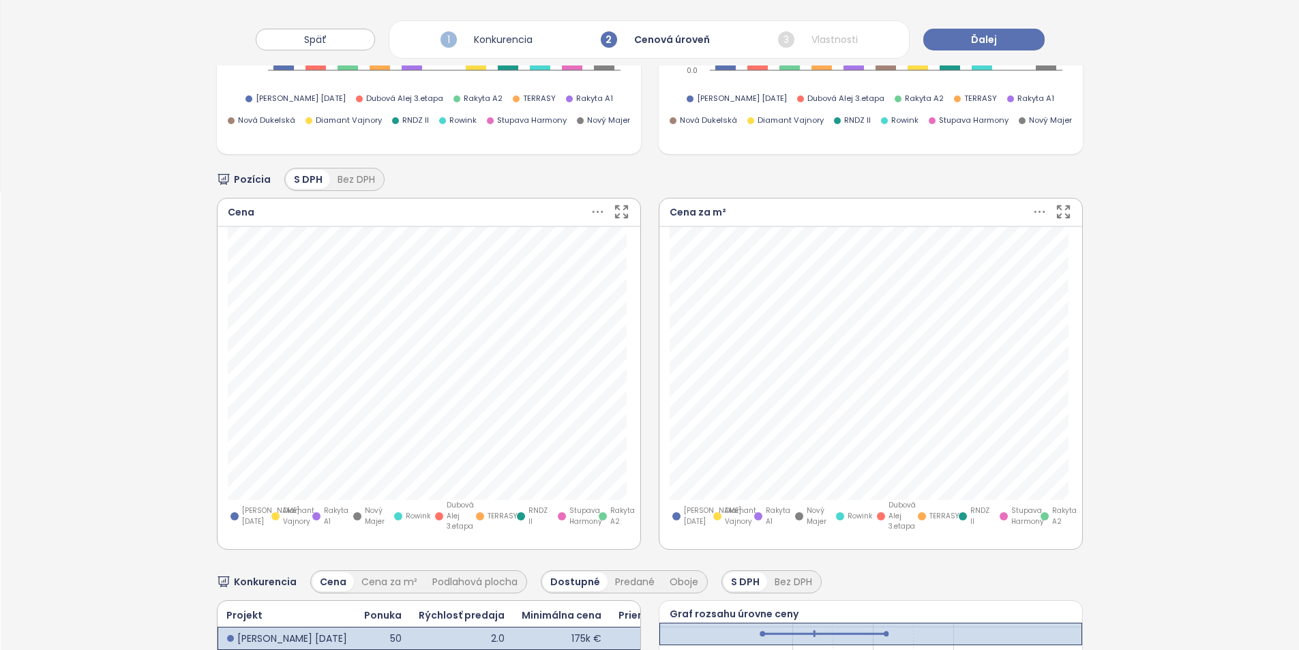
scroll to position [545, 0]
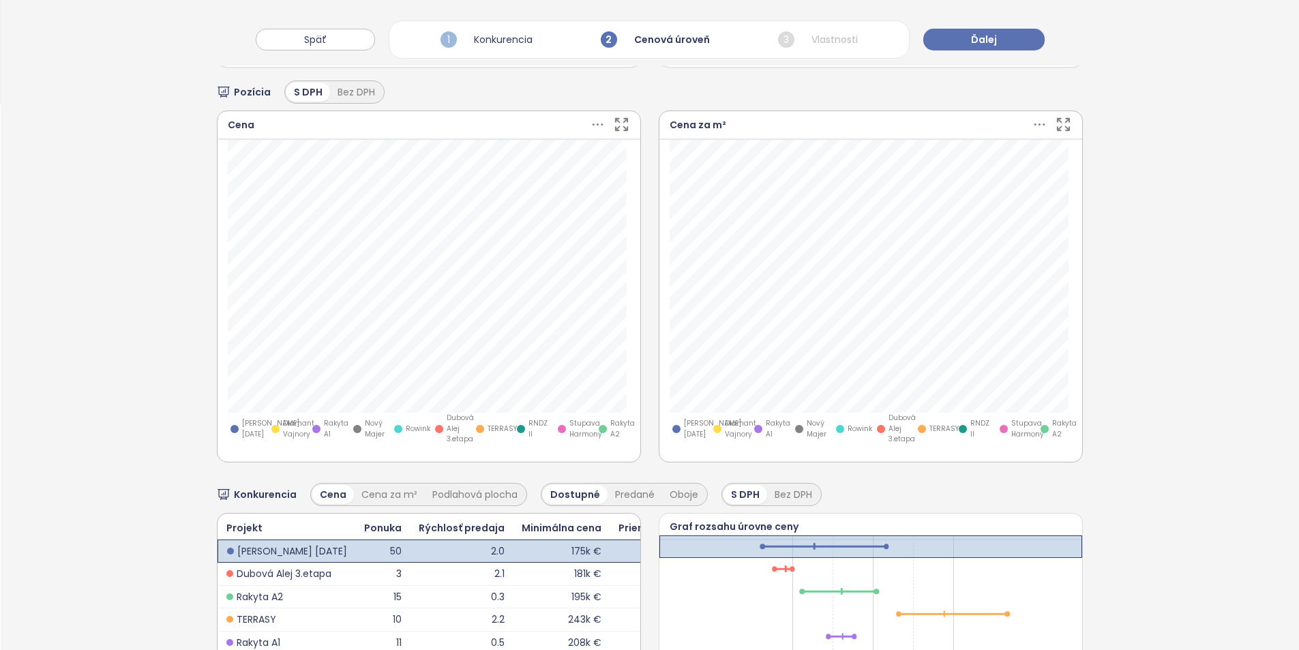
click at [1031, 124] on icon at bounding box center [1039, 124] width 17 height 17
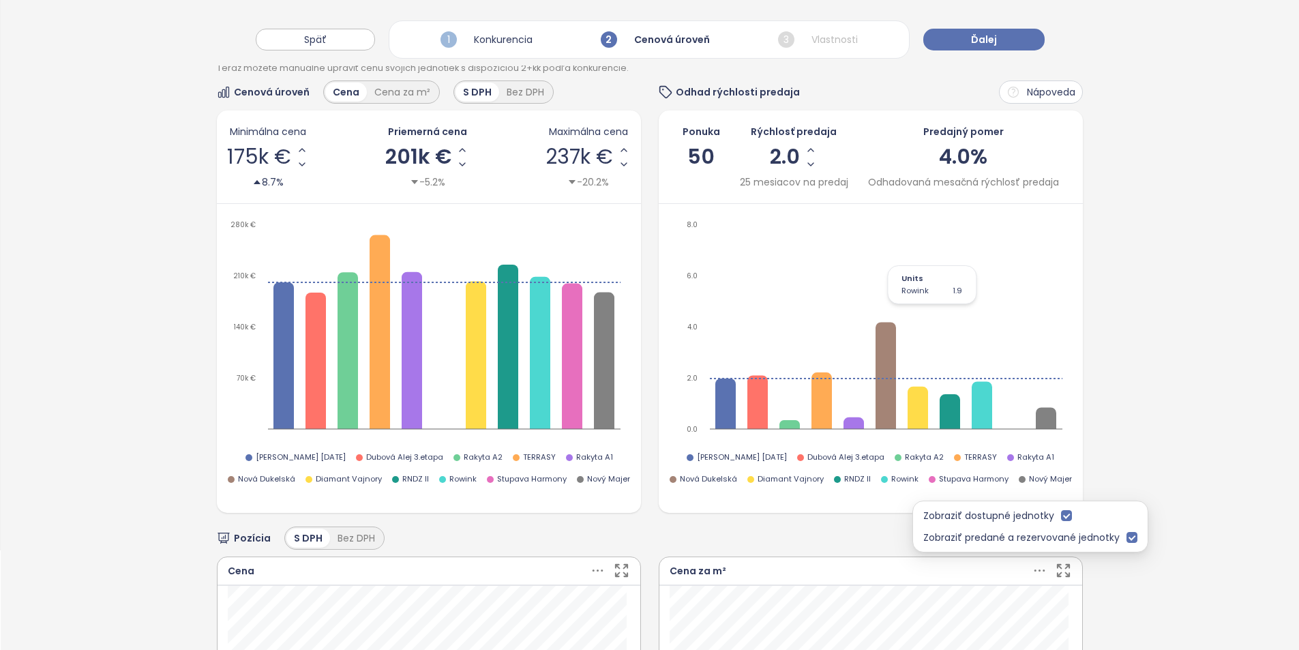
scroll to position [0, 0]
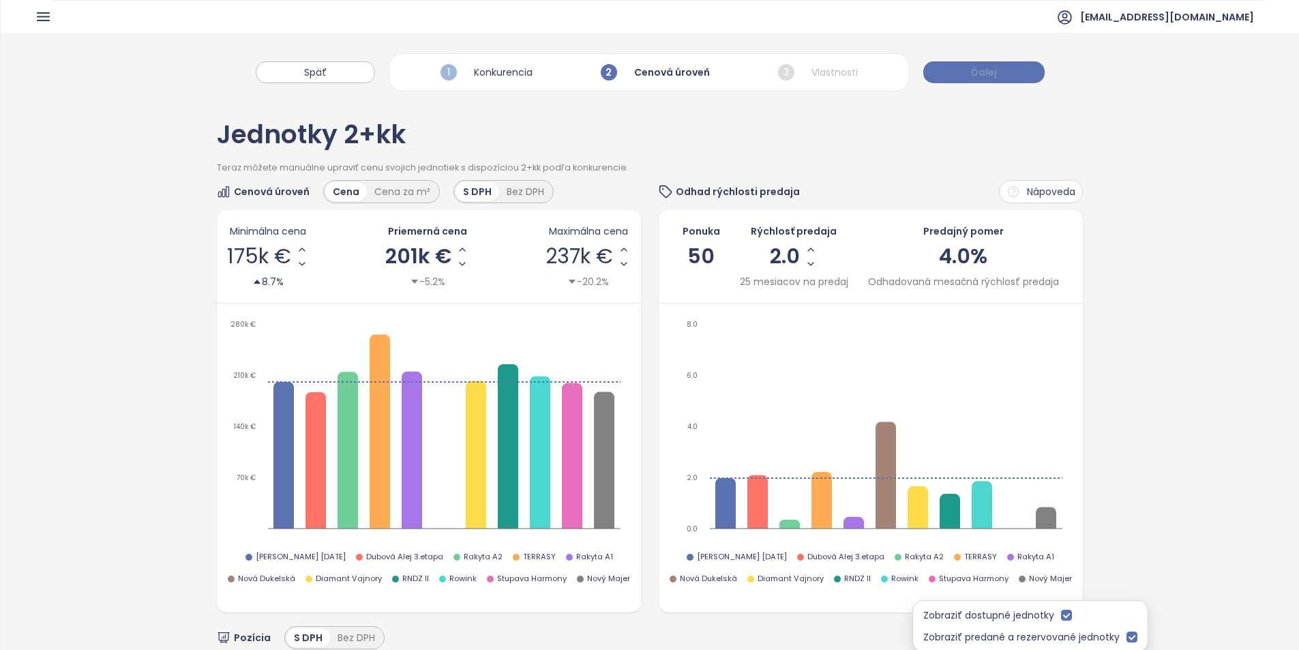
click at [984, 69] on span "Ďalej" at bounding box center [984, 72] width 26 height 15
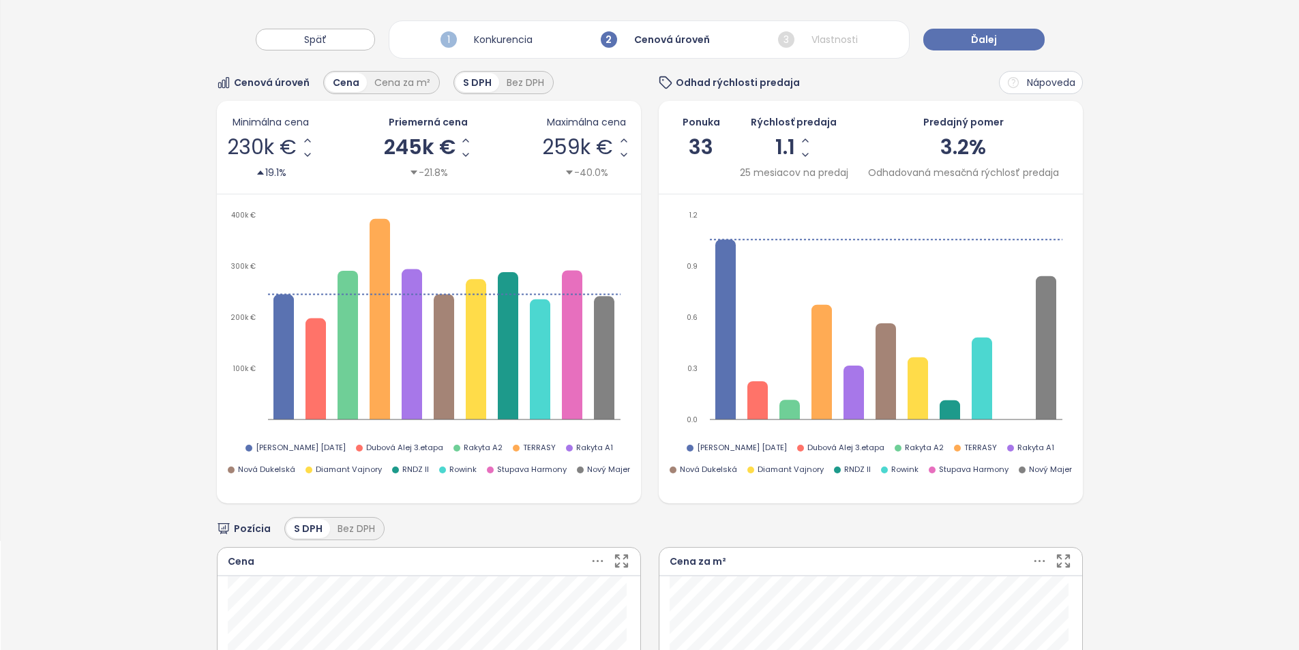
scroll to position [341, 0]
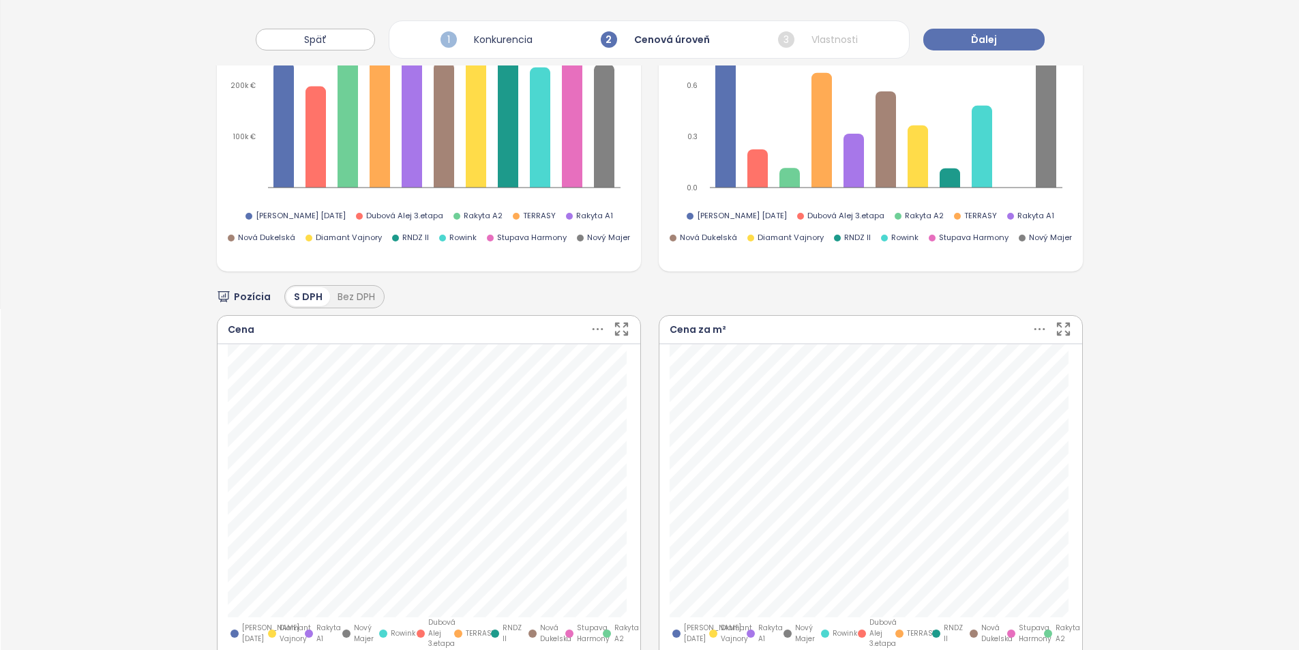
click at [1031, 327] on icon at bounding box center [1039, 328] width 17 height 17
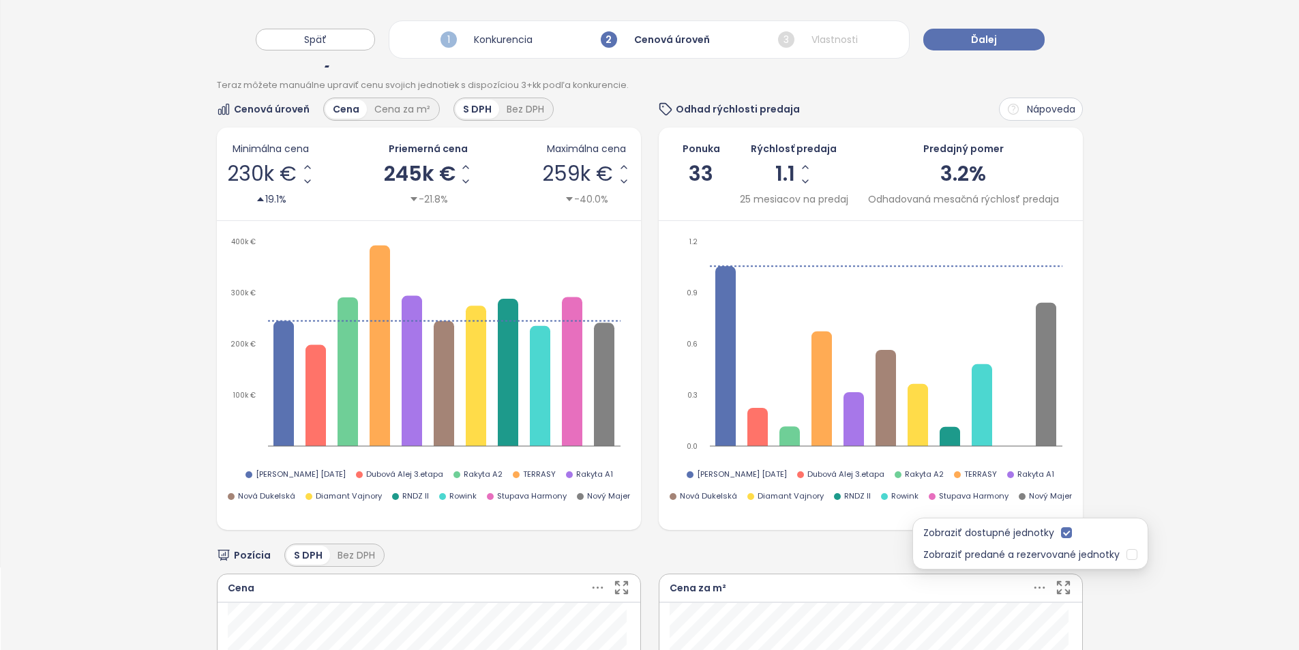
scroll to position [0, 0]
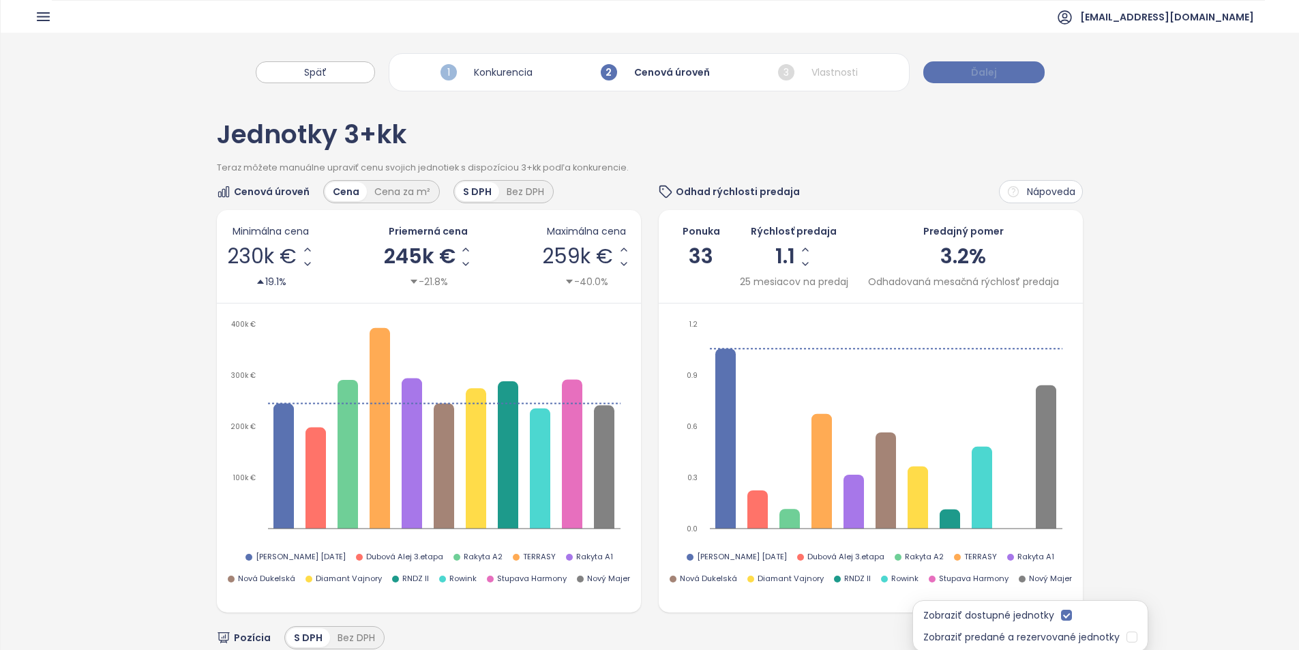
click at [950, 78] on button "Ďalej" at bounding box center [983, 72] width 121 height 22
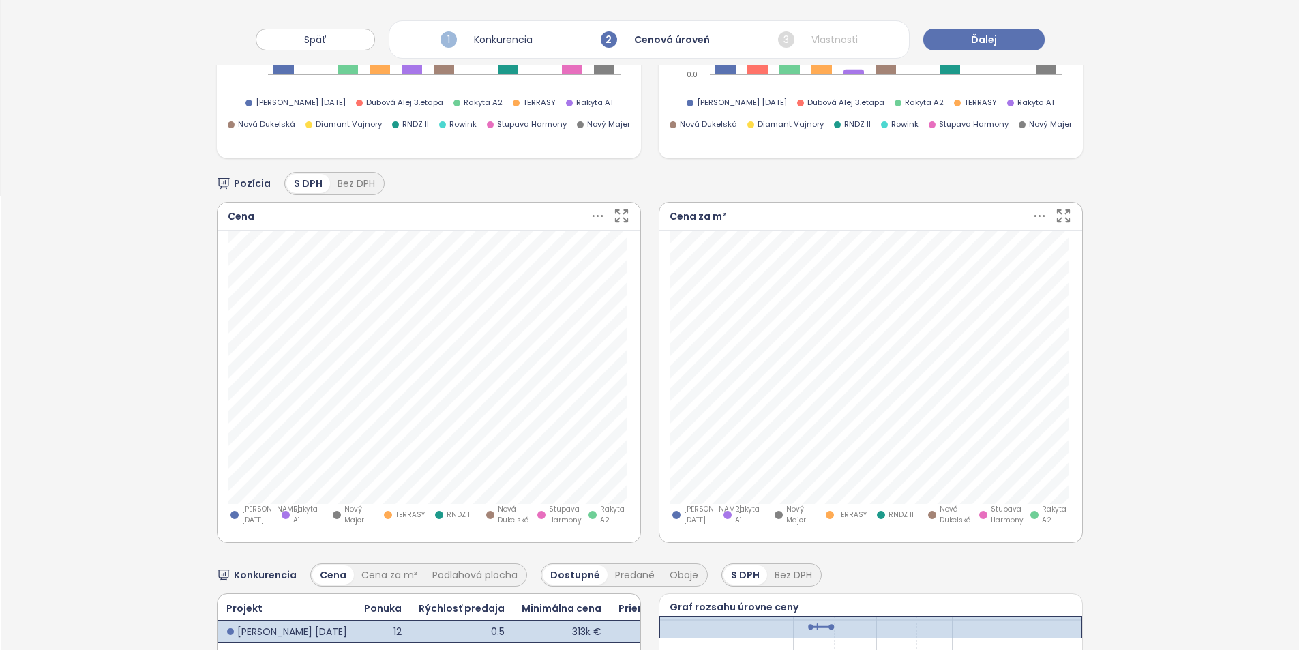
scroll to position [450, 0]
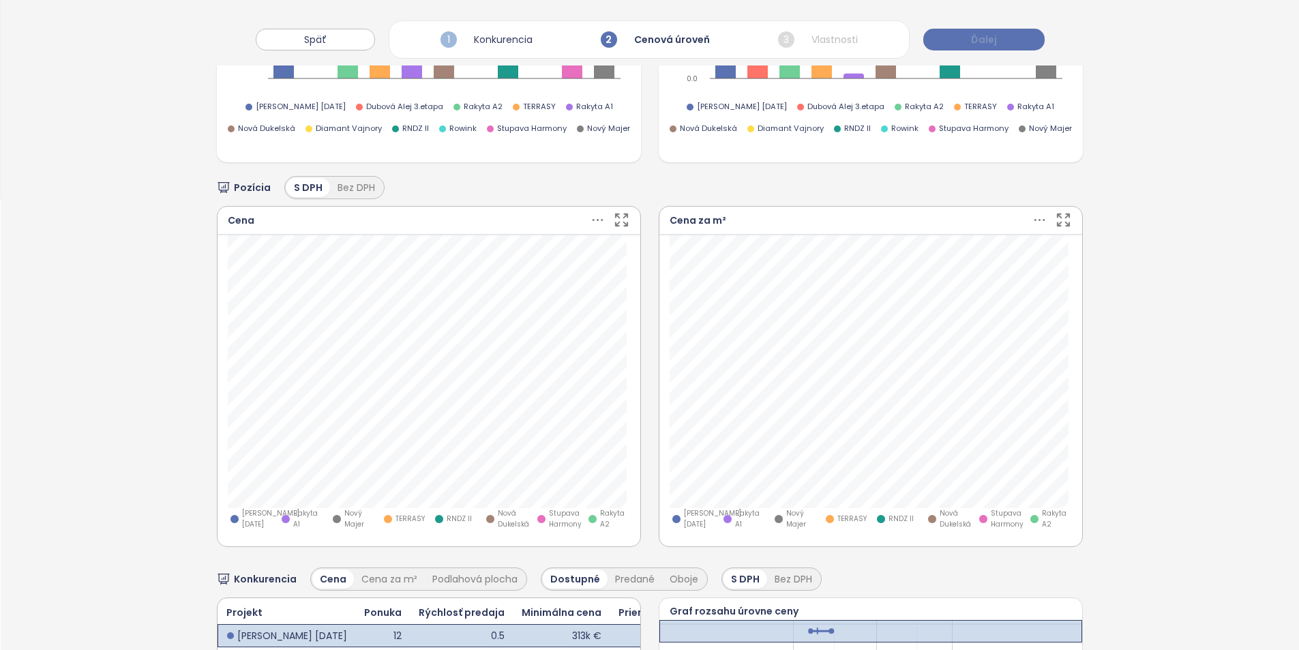
click at [977, 42] on span "Ďalej" at bounding box center [984, 39] width 26 height 15
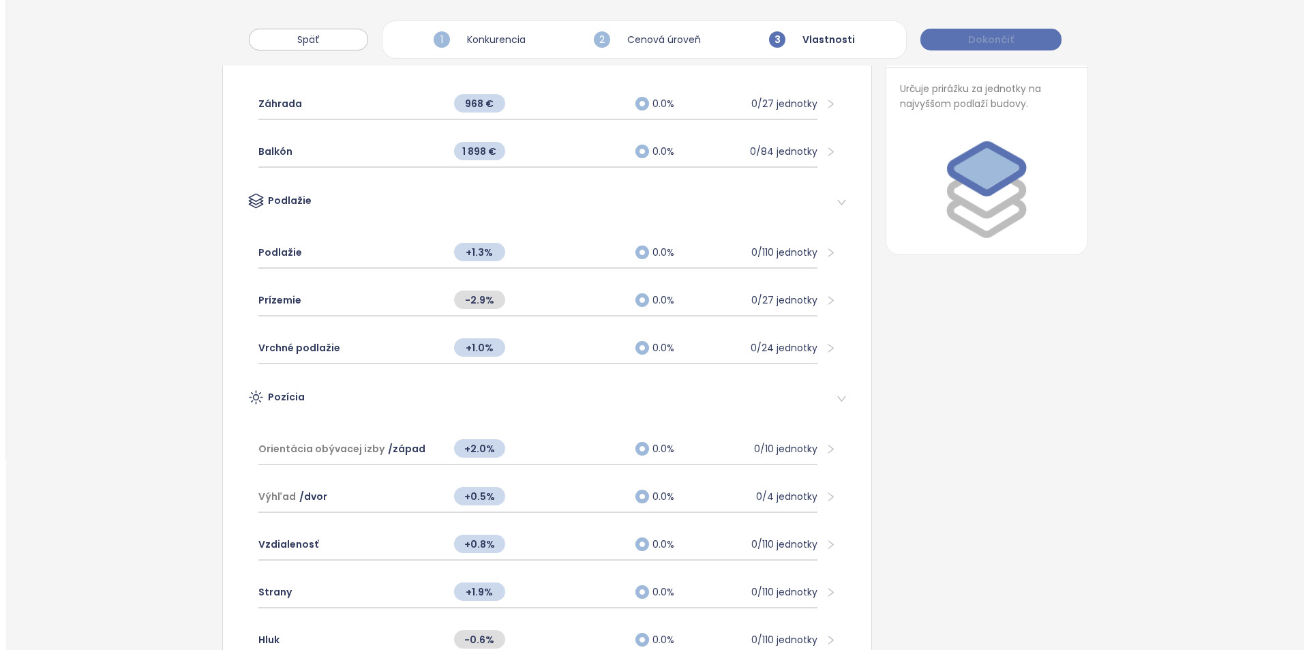
scroll to position [0, 0]
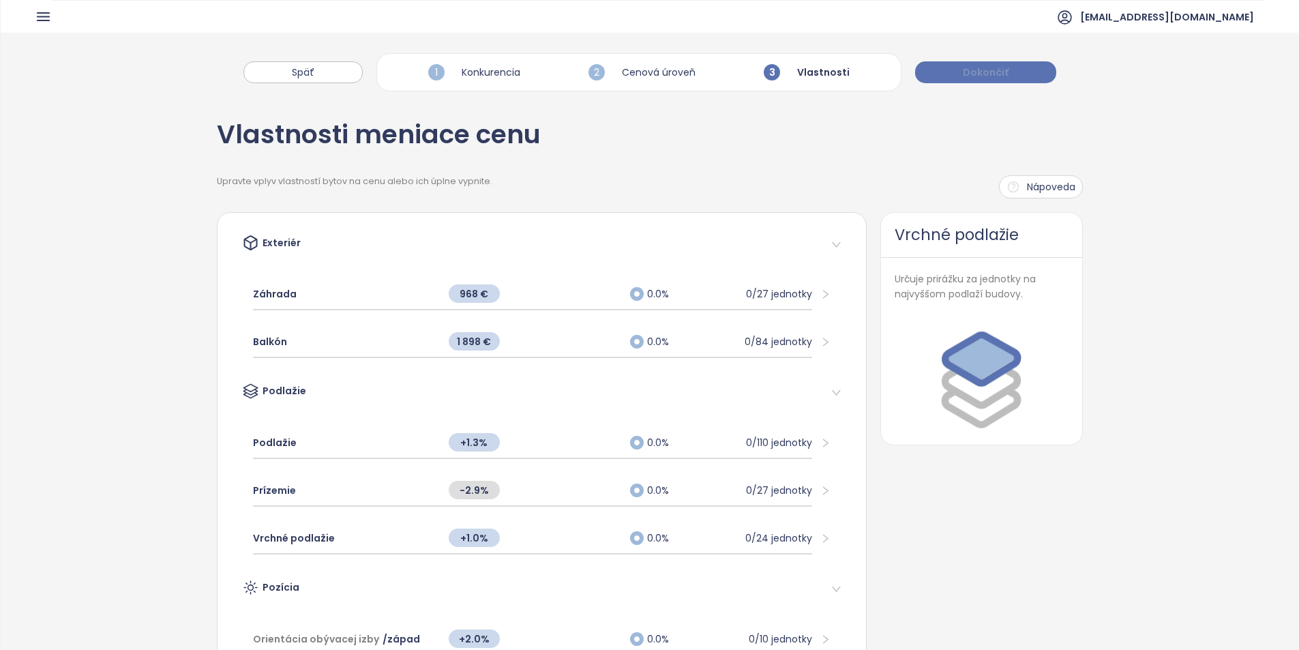
click at [965, 70] on span "Dokončiť" at bounding box center [985, 72] width 46 height 15
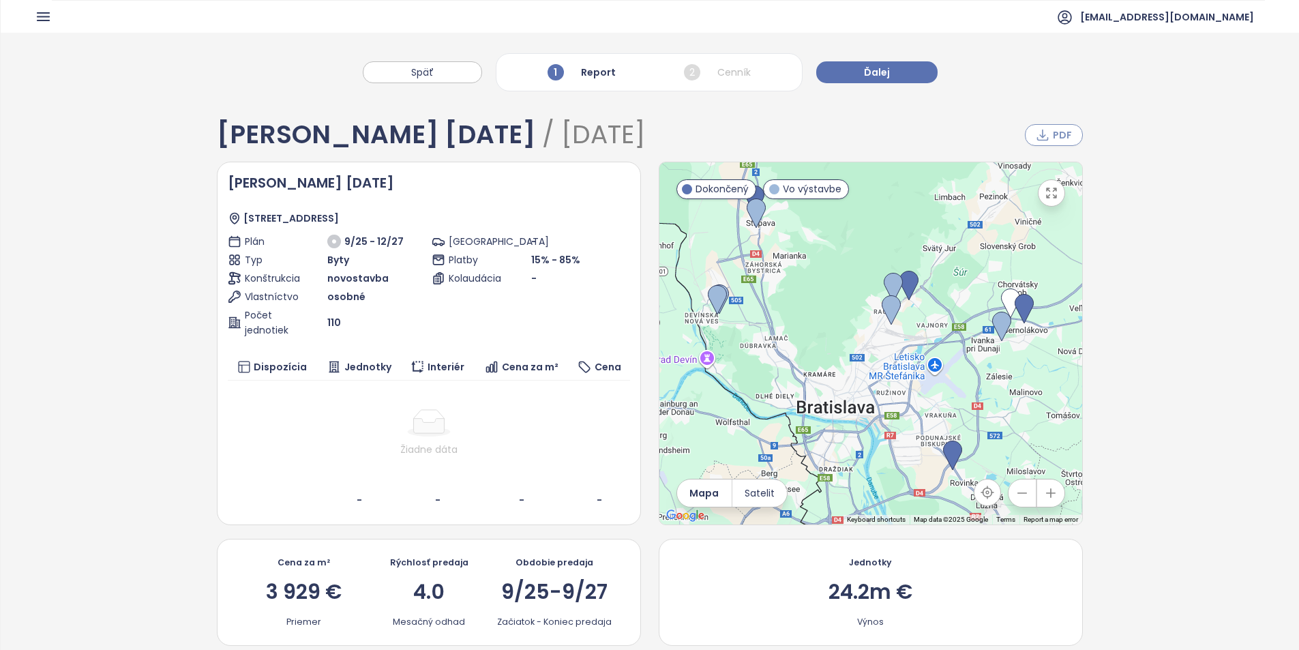
click at [1037, 134] on icon "button" at bounding box center [1042, 135] width 10 height 10
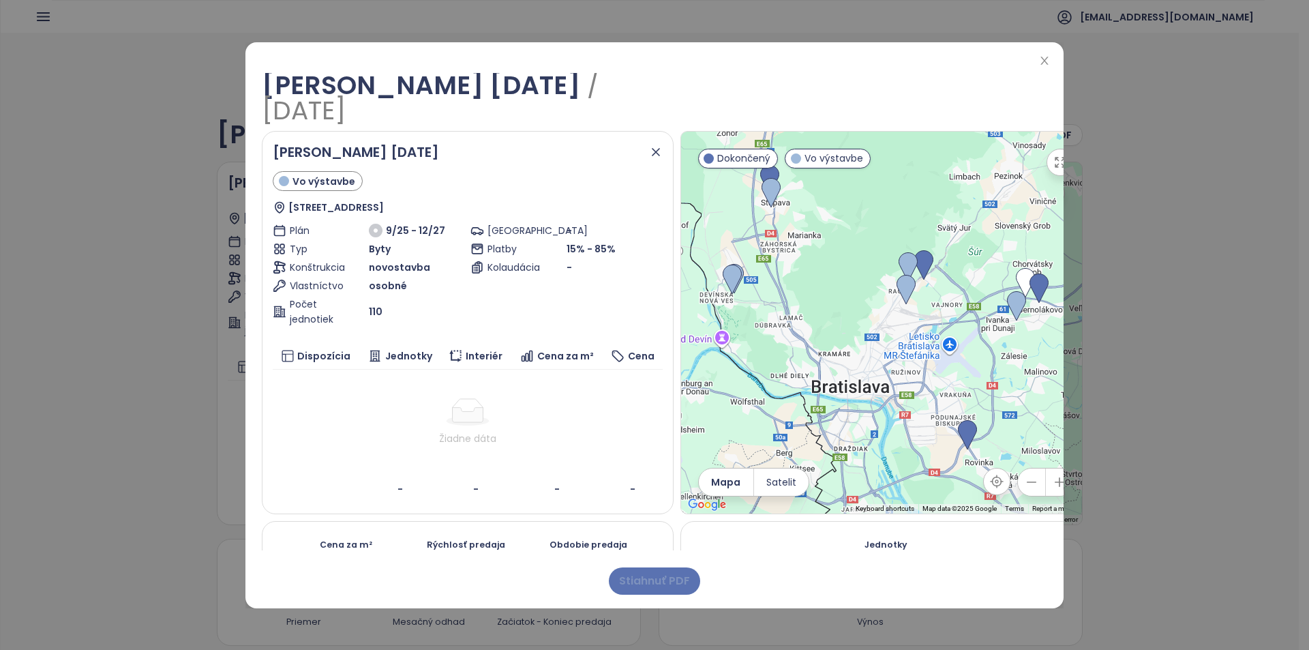
click at [678, 576] on span "Stiahnuť PDF" at bounding box center [654, 580] width 71 height 17
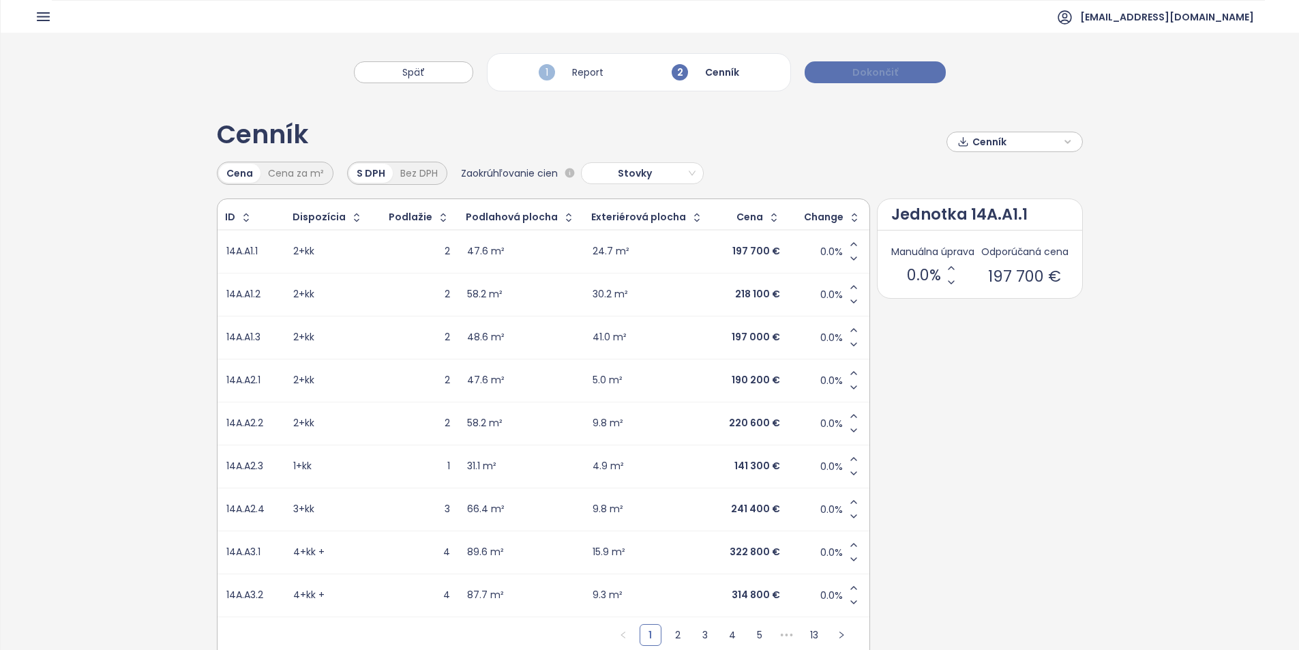
click at [895, 72] on span "Dokončiť" at bounding box center [875, 72] width 46 height 15
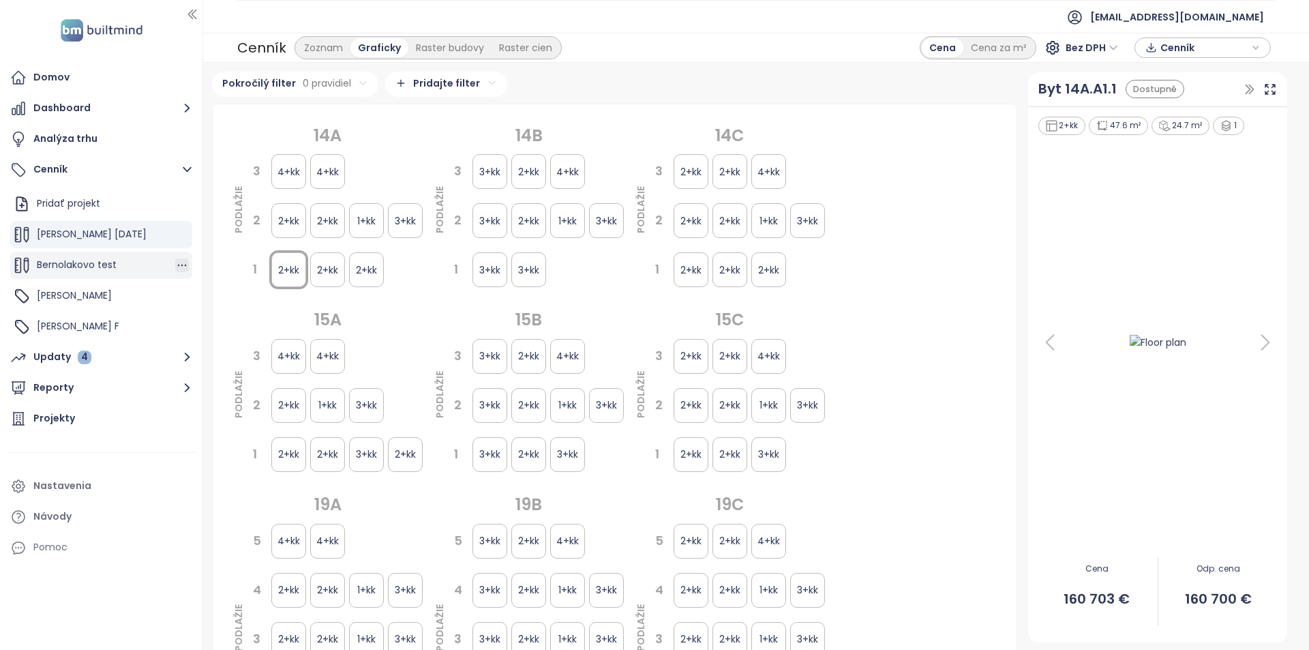
click at [178, 265] on icon "button" at bounding box center [182, 265] width 9 height 2
click at [141, 267] on div "Bernolakovo test" at bounding box center [101, 265] width 182 height 27
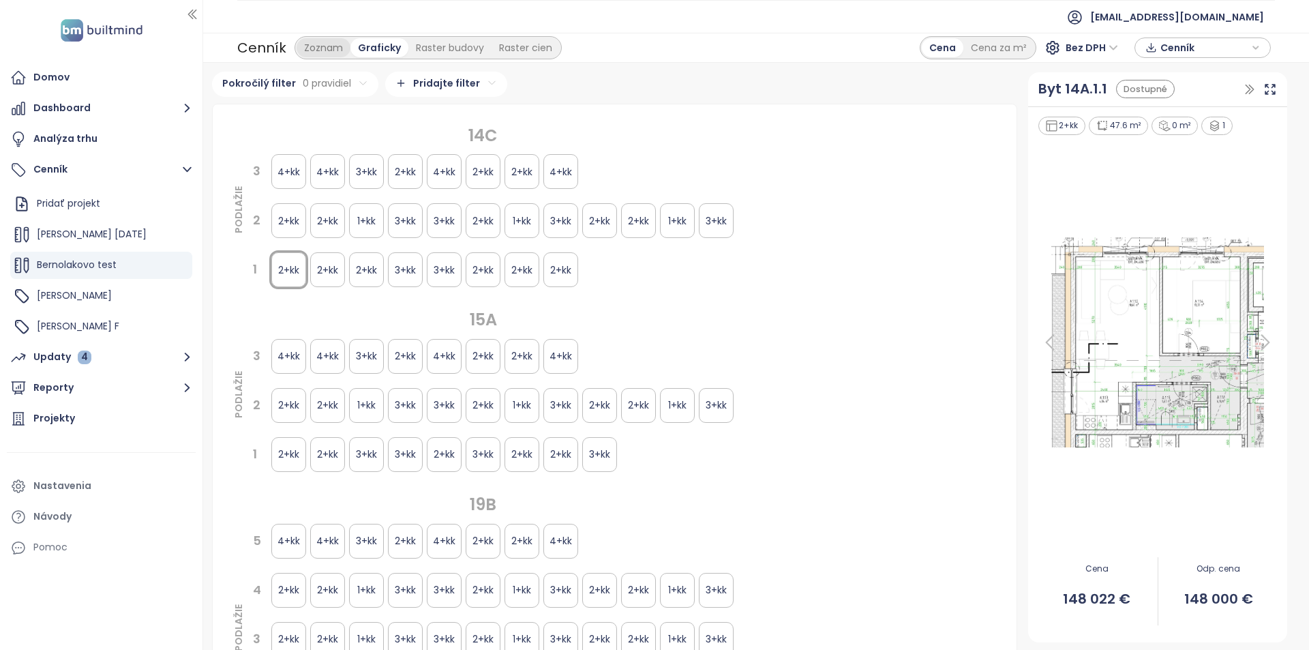
click at [336, 42] on div "Zoznam" at bounding box center [324, 47] width 54 height 19
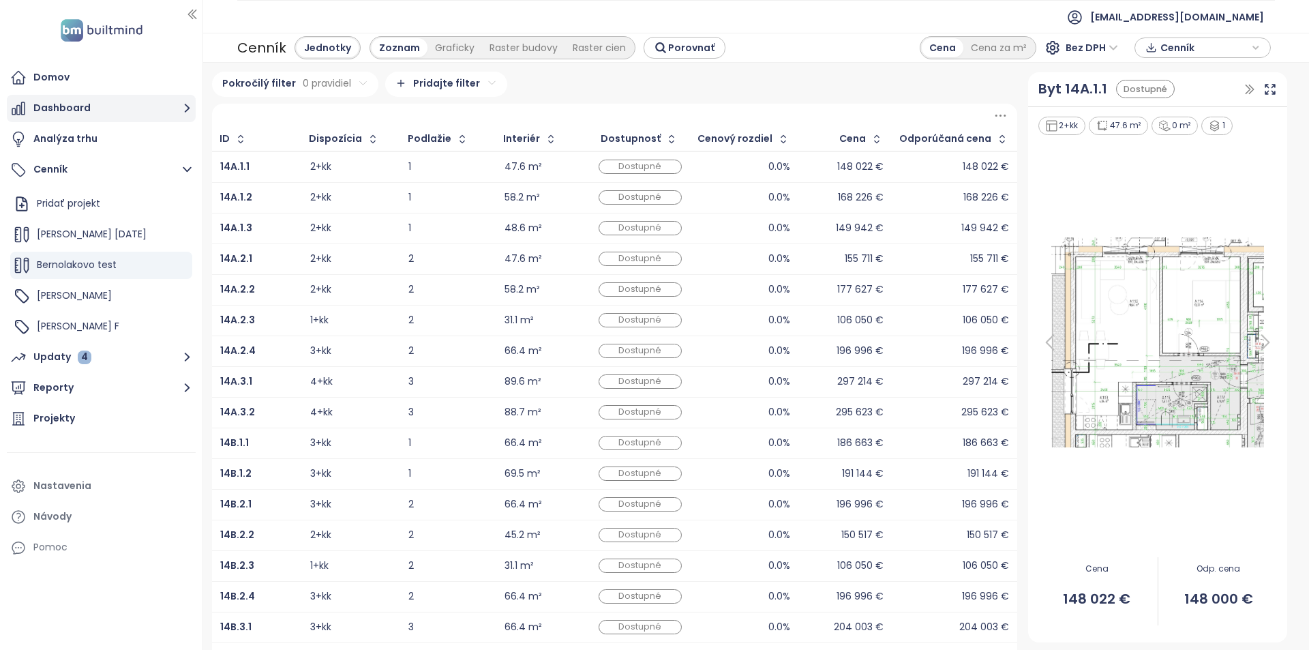
click at [103, 109] on button "Dashboard" at bounding box center [101, 108] width 189 height 27
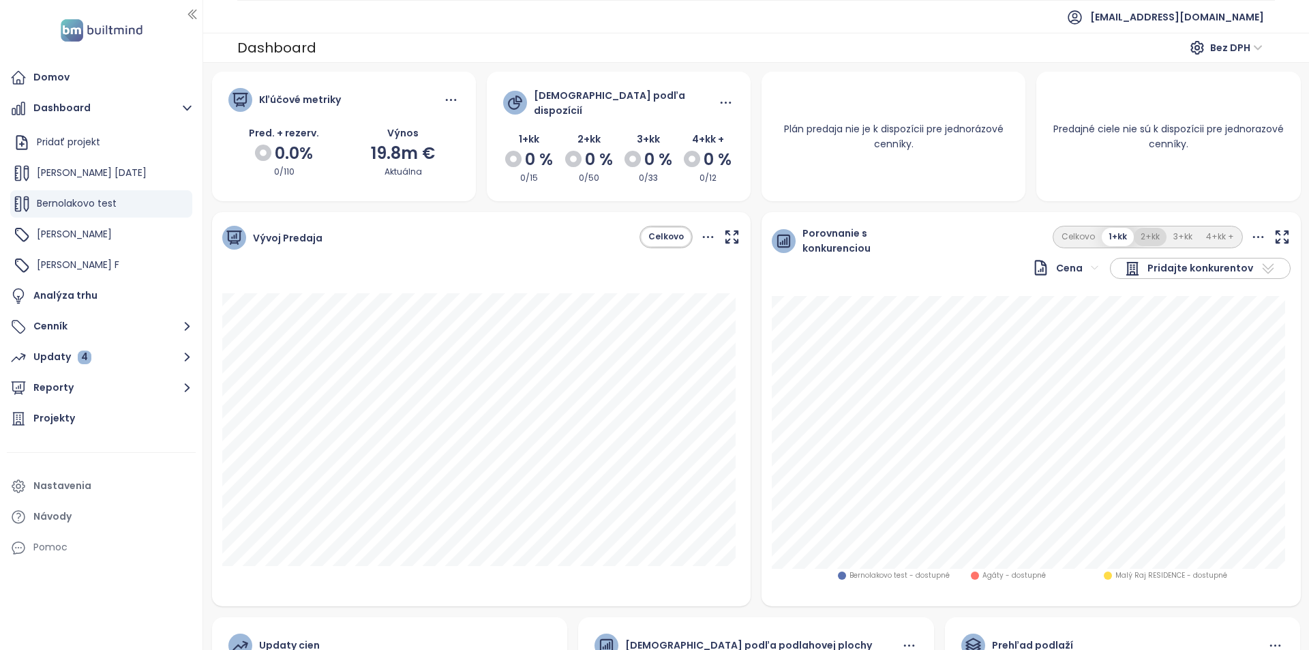
click at [1152, 234] on button "2+kk" at bounding box center [1150, 237] width 33 height 18
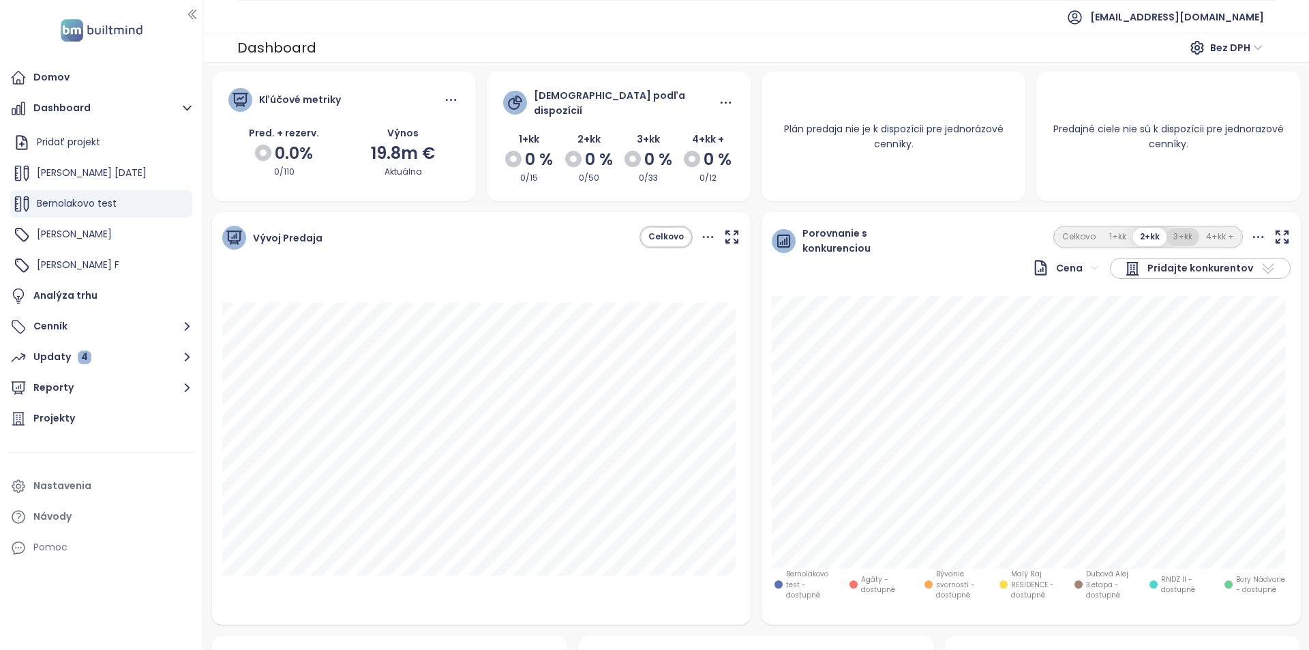
click at [1166, 229] on button "3+kk" at bounding box center [1182, 237] width 33 height 18
click at [1208, 233] on button "4+kk +" at bounding box center [1220, 237] width 42 height 18
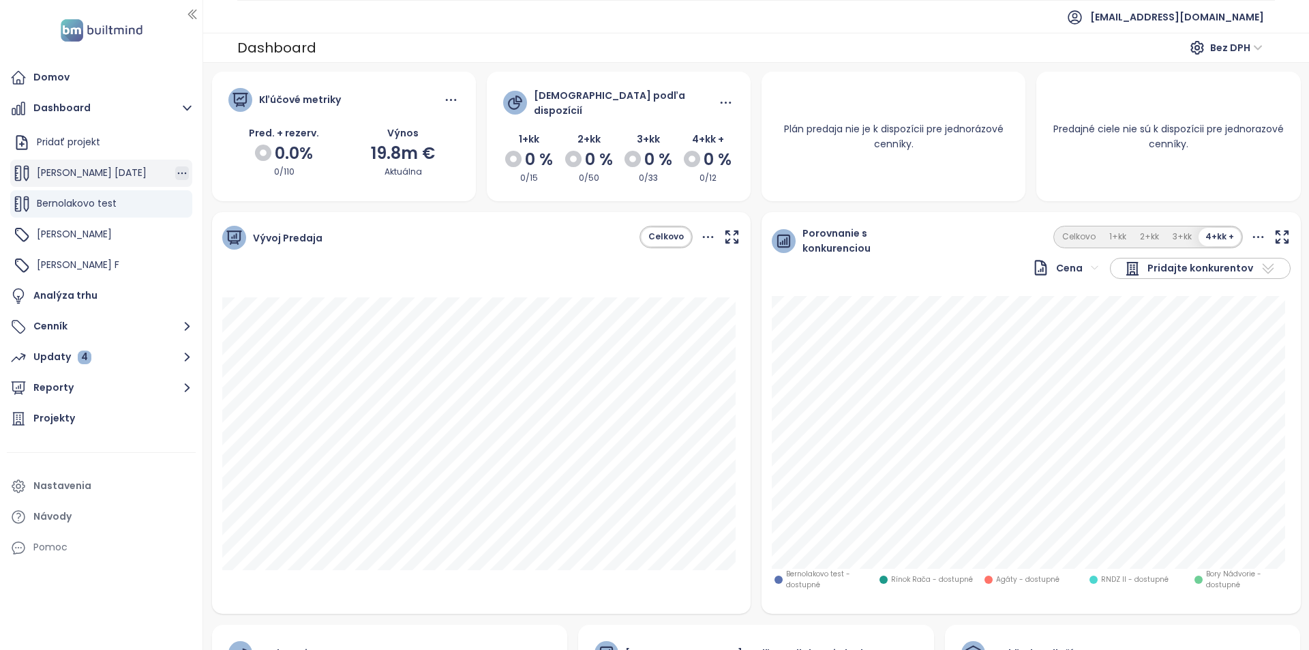
click at [175, 175] on icon "button" at bounding box center [182, 173] width 14 height 14
drag, startPoint x: 221, startPoint y: 239, endPoint x: 134, endPoint y: 224, distance: 87.9
click at [134, 224] on body "Domov Dashboard Pridať projekt [PERSON_NAME] [DATE] Bernolakovo test Hviezdosla…" at bounding box center [654, 325] width 1309 height 650
click at [178, 204] on icon "button" at bounding box center [182, 204] width 9 height 2
click at [216, 204] on button "Odstrániť" at bounding box center [228, 198] width 78 height 17
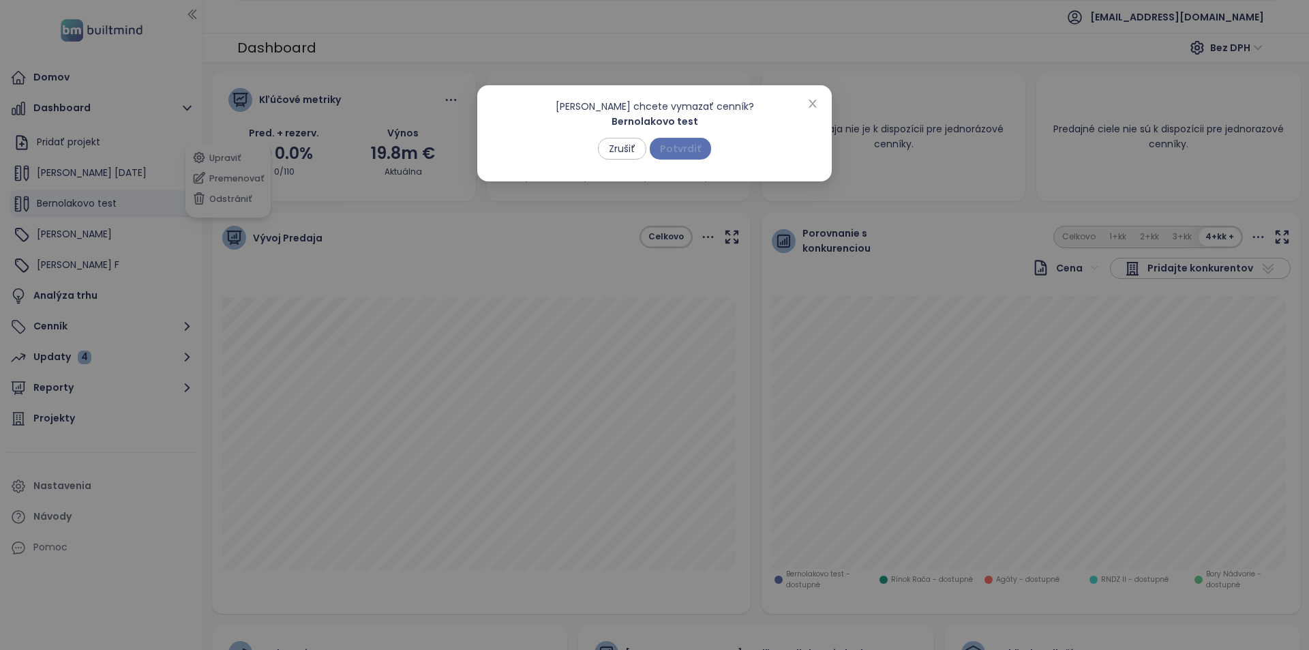
click at [689, 148] on span "Potvrdiť" at bounding box center [680, 148] width 41 height 15
